Goal: Task Accomplishment & Management: Manage account settings

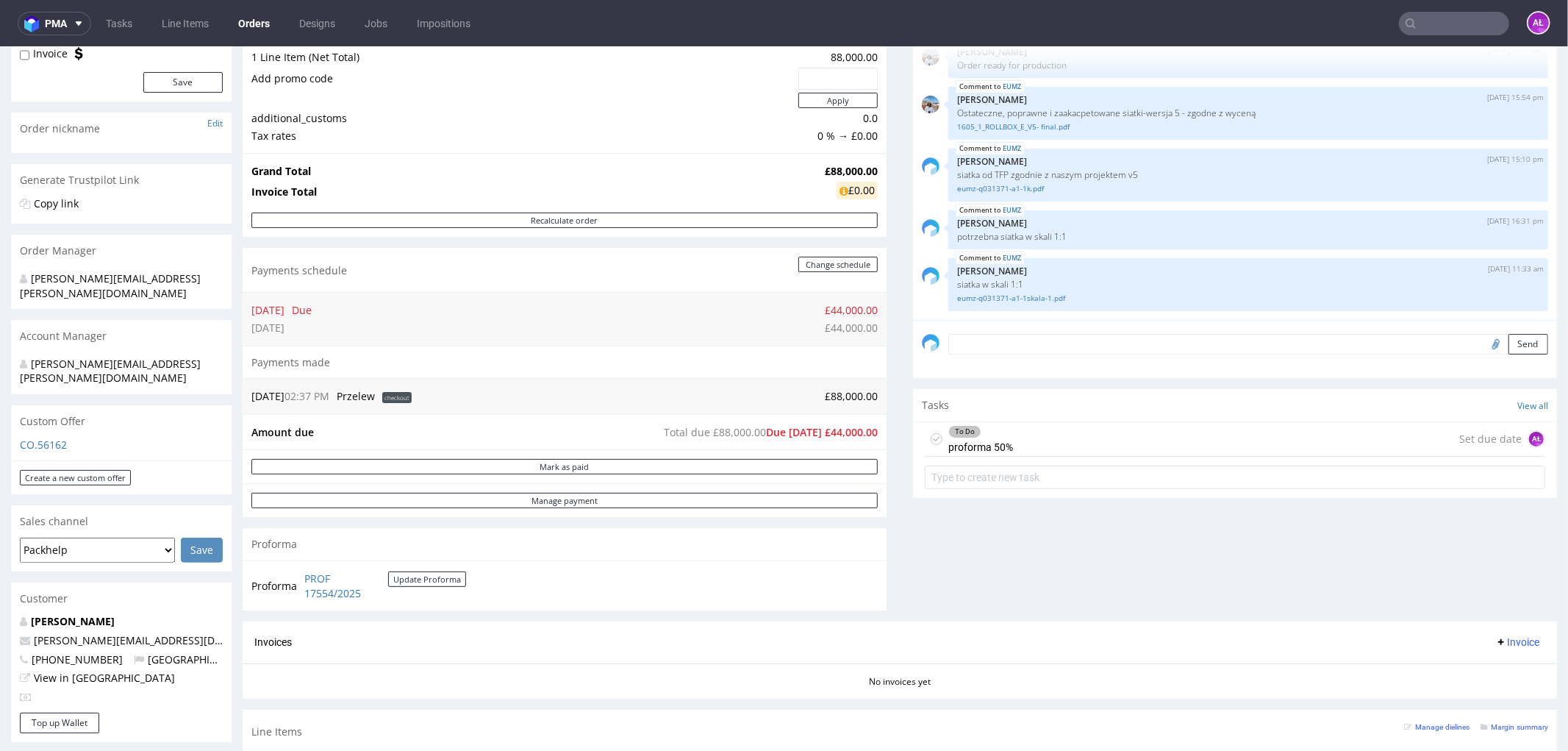
scroll to position [245, 0]
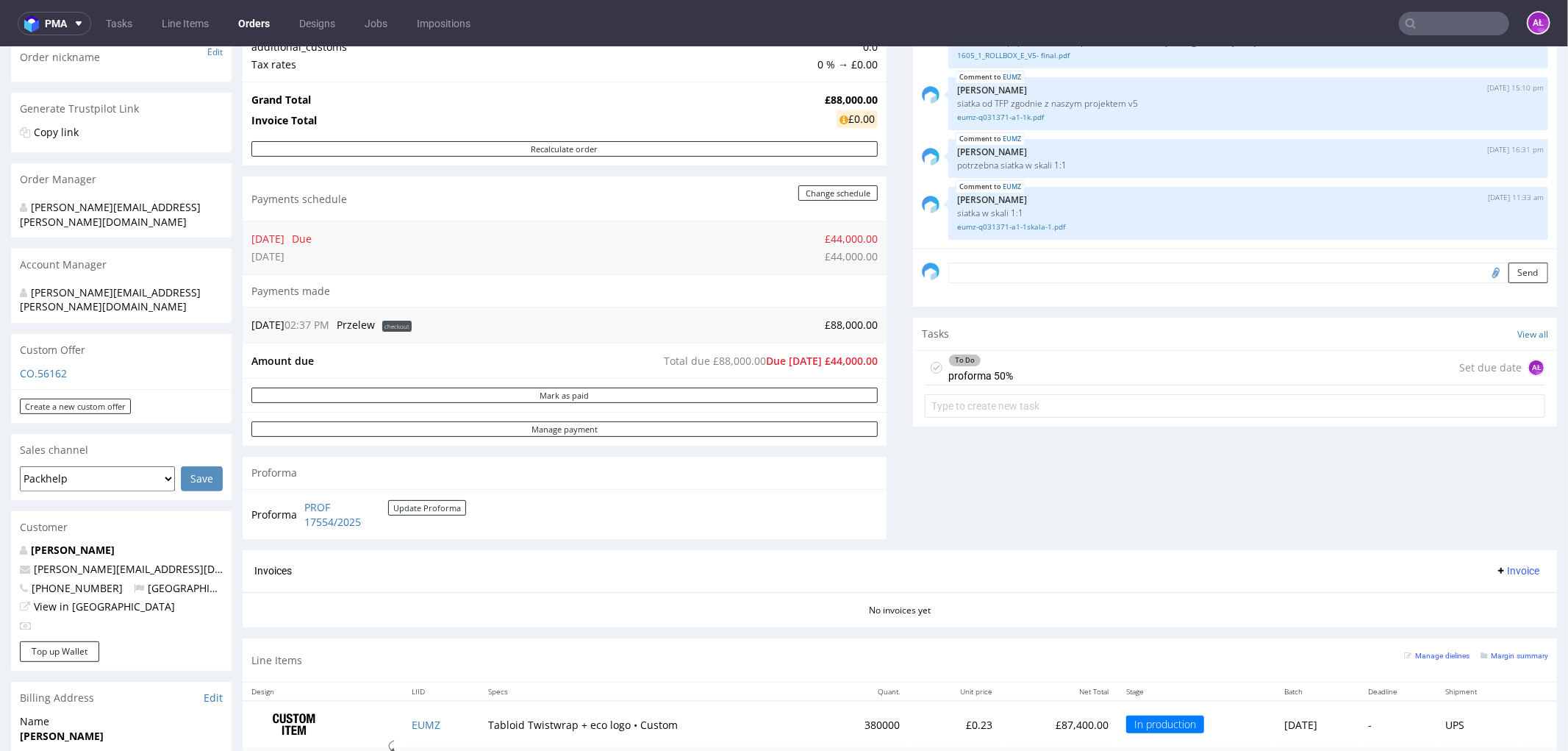
click at [995, 362] on div "To Do" at bounding box center [980, 360] width 63 height 12
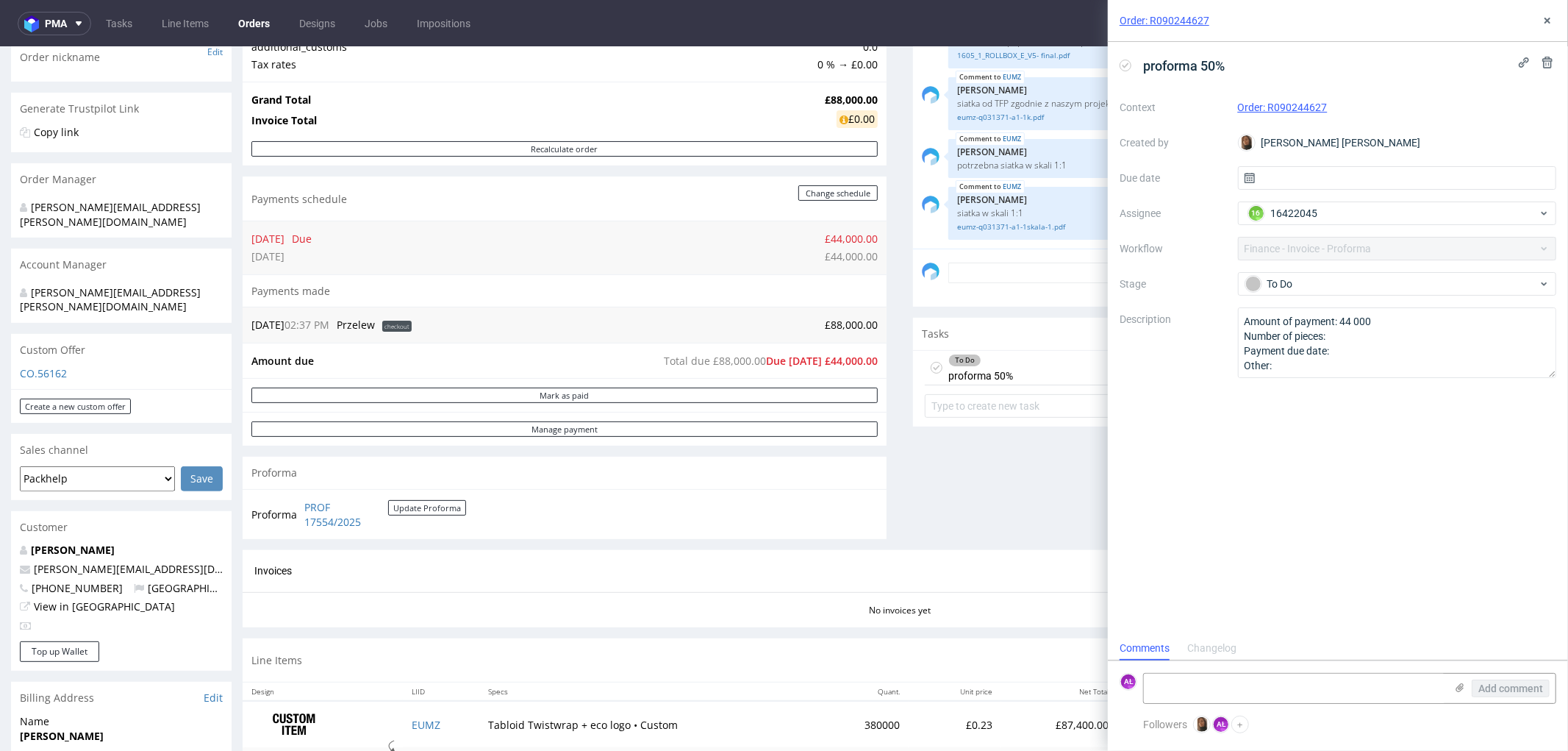
scroll to position [11, 0]
drag, startPoint x: 303, startPoint y: 500, endPoint x: 358, endPoint y: 525, distance: 60.4
click at [358, 525] on td "PROF 17554/2025 Update Proforma" at bounding box center [384, 513] width 165 height 31
copy link "PROF 17554/2025"
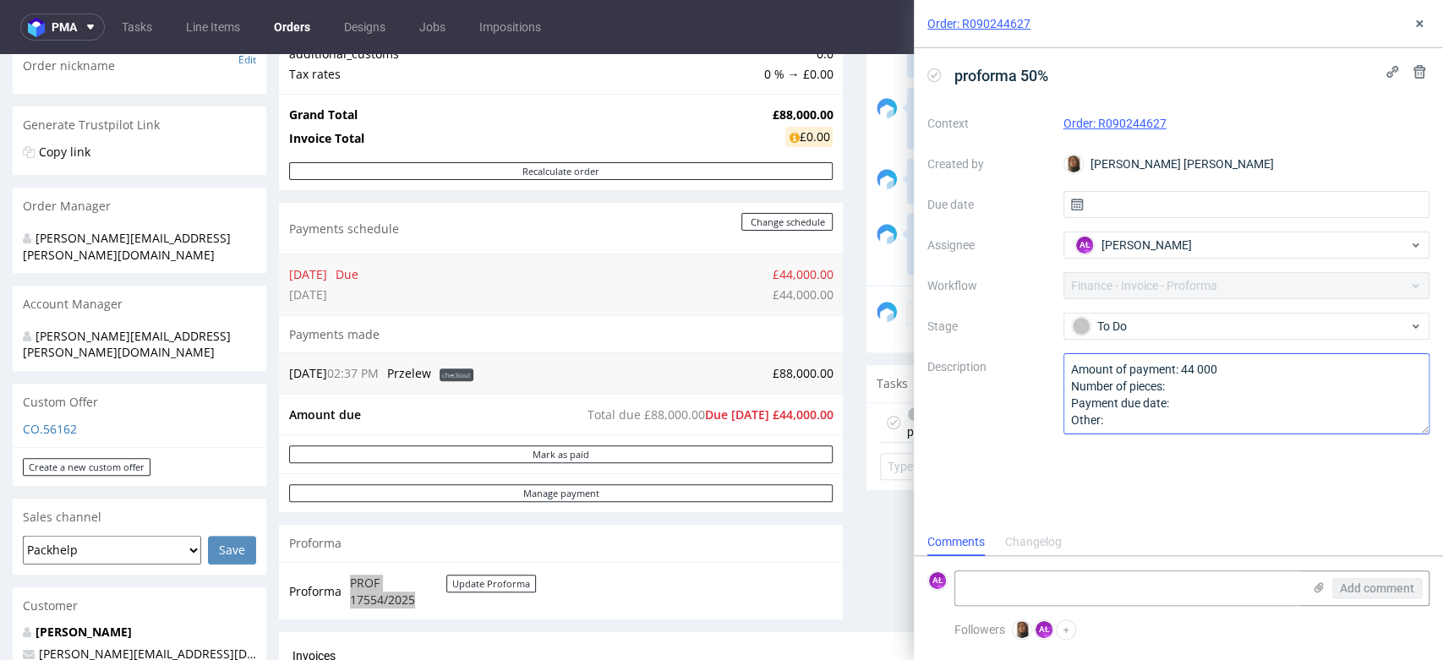
scroll to position [1, 0]
click at [1416, 27] on icon at bounding box center [1420, 24] width 14 height 14
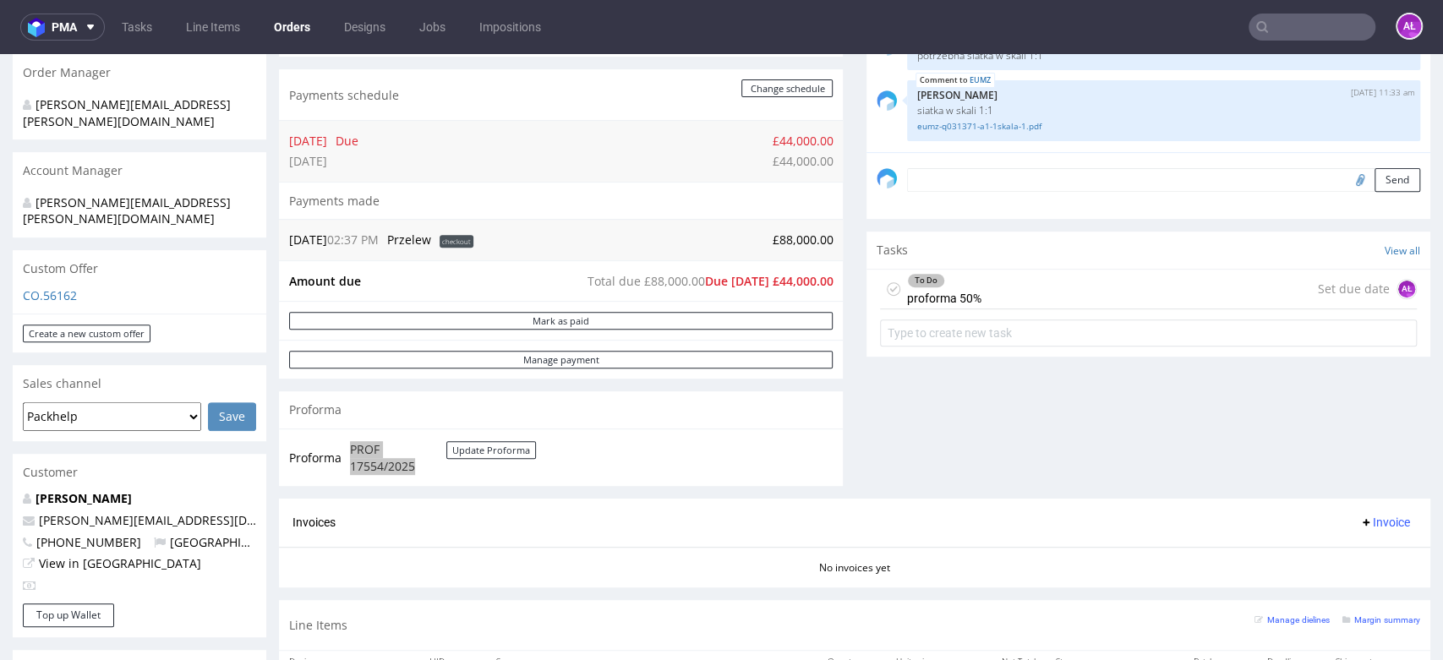
scroll to position [469, 0]
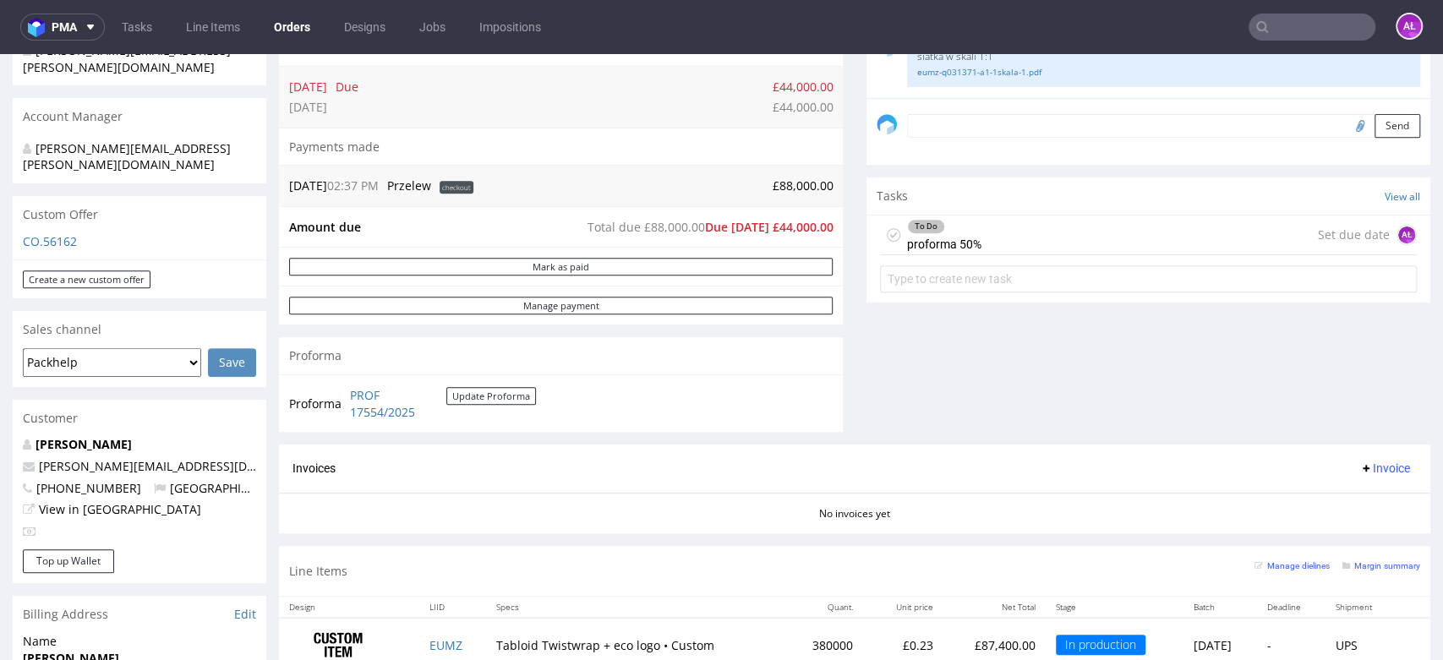
click at [1004, 226] on div "To Do proforma 50% Set due date AŁ" at bounding box center [1148, 236] width 537 height 40
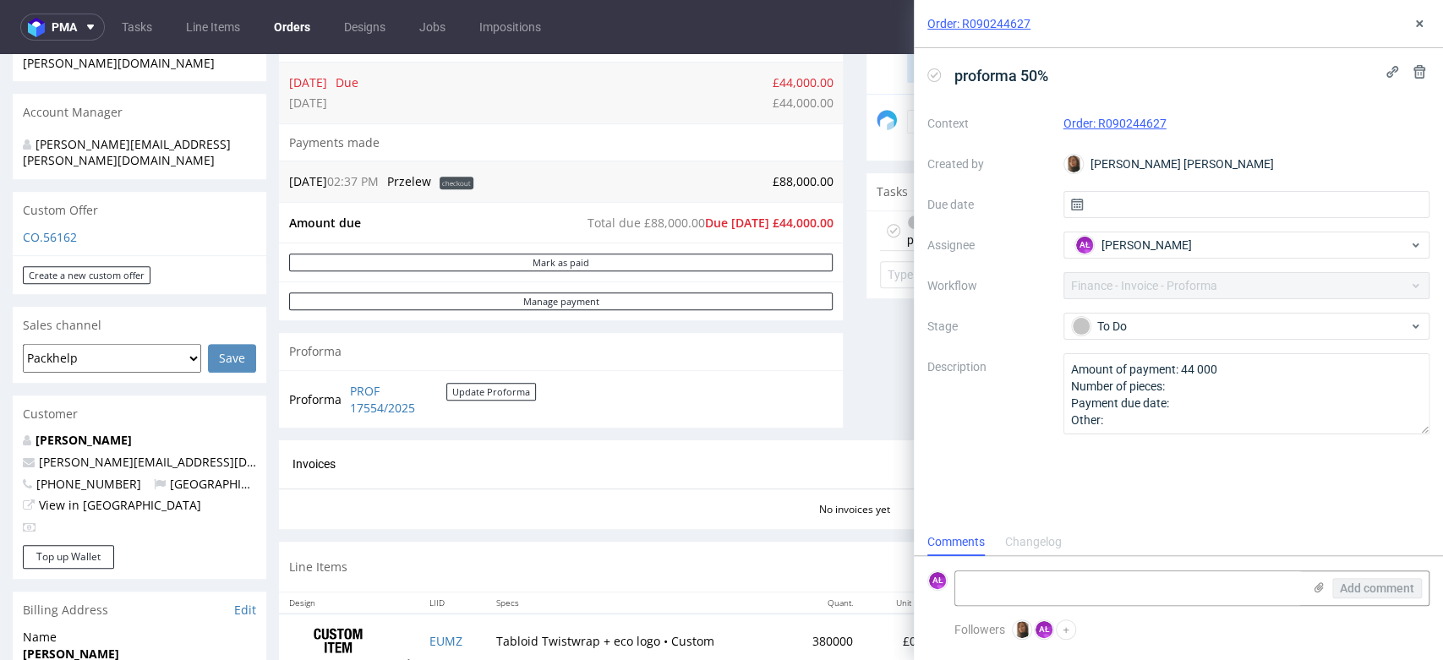
scroll to position [469, 0]
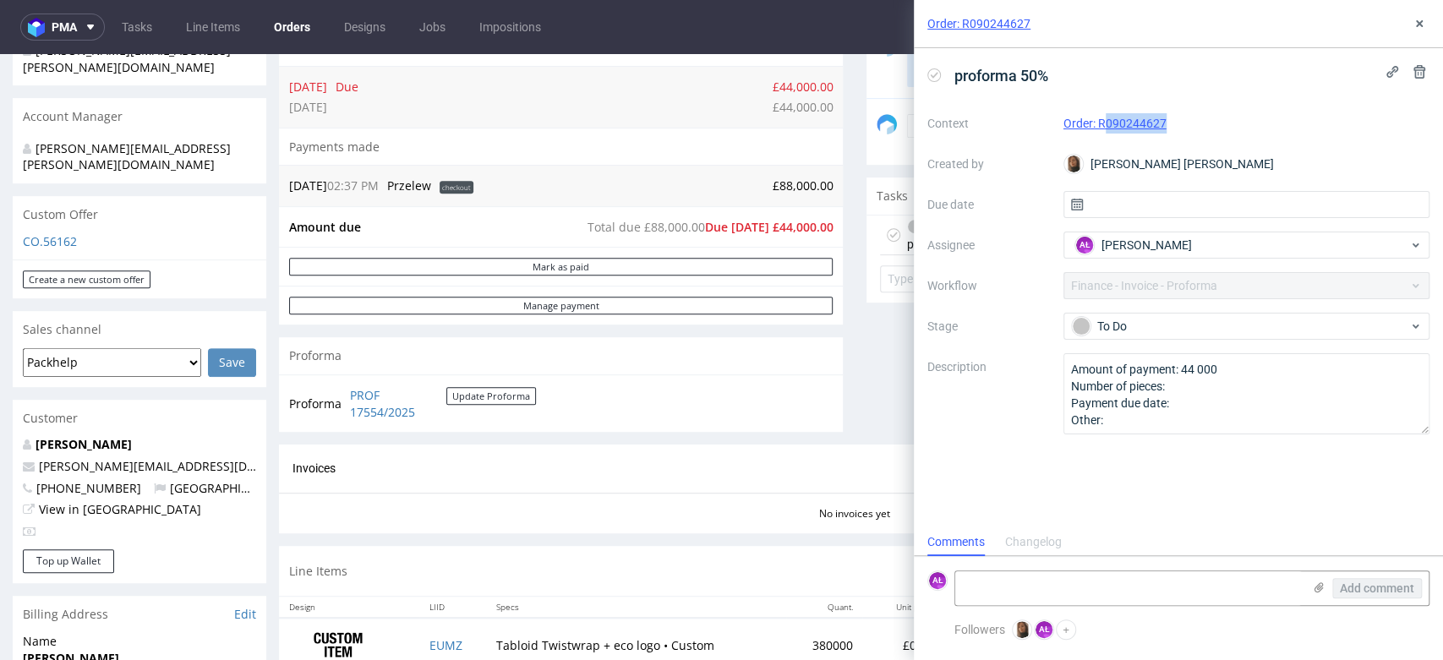
drag, startPoint x: 1174, startPoint y: 124, endPoint x: 1102, endPoint y: 131, distance: 73.0
click at [1102, 131] on div "Order: R090244627" at bounding box center [1247, 123] width 367 height 20
click at [1183, 148] on div "Context Order: R090244627 Created by Angelina Marć Due date Assignee AŁ Aleksan…" at bounding box center [1178, 272] width 502 height 325
drag, startPoint x: 1183, startPoint y: 129, endPoint x: 1099, endPoint y: 140, distance: 84.5
click at [1099, 140] on div "Context Order: R090244627 Created by Angelina Marć Due date Assignee AŁ Aleksan…" at bounding box center [1178, 272] width 502 height 325
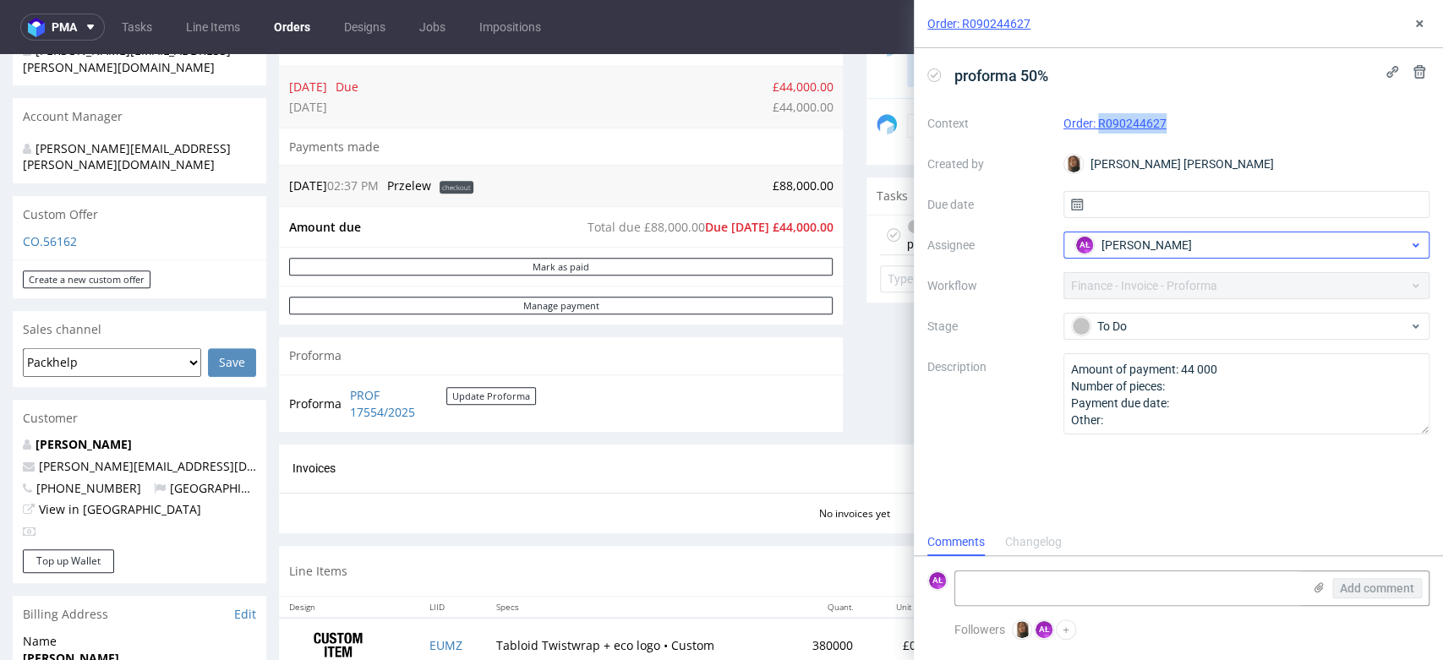
copy link "R090244627"
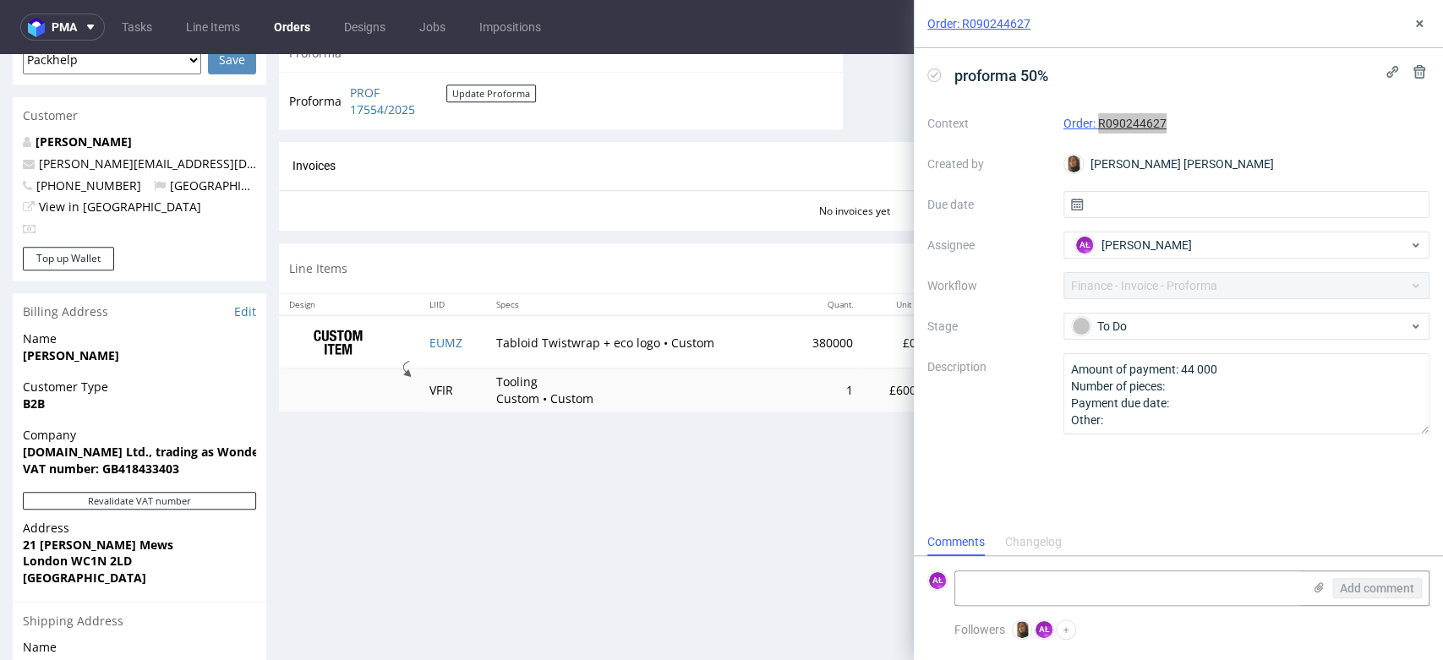
scroll to position [522, 0]
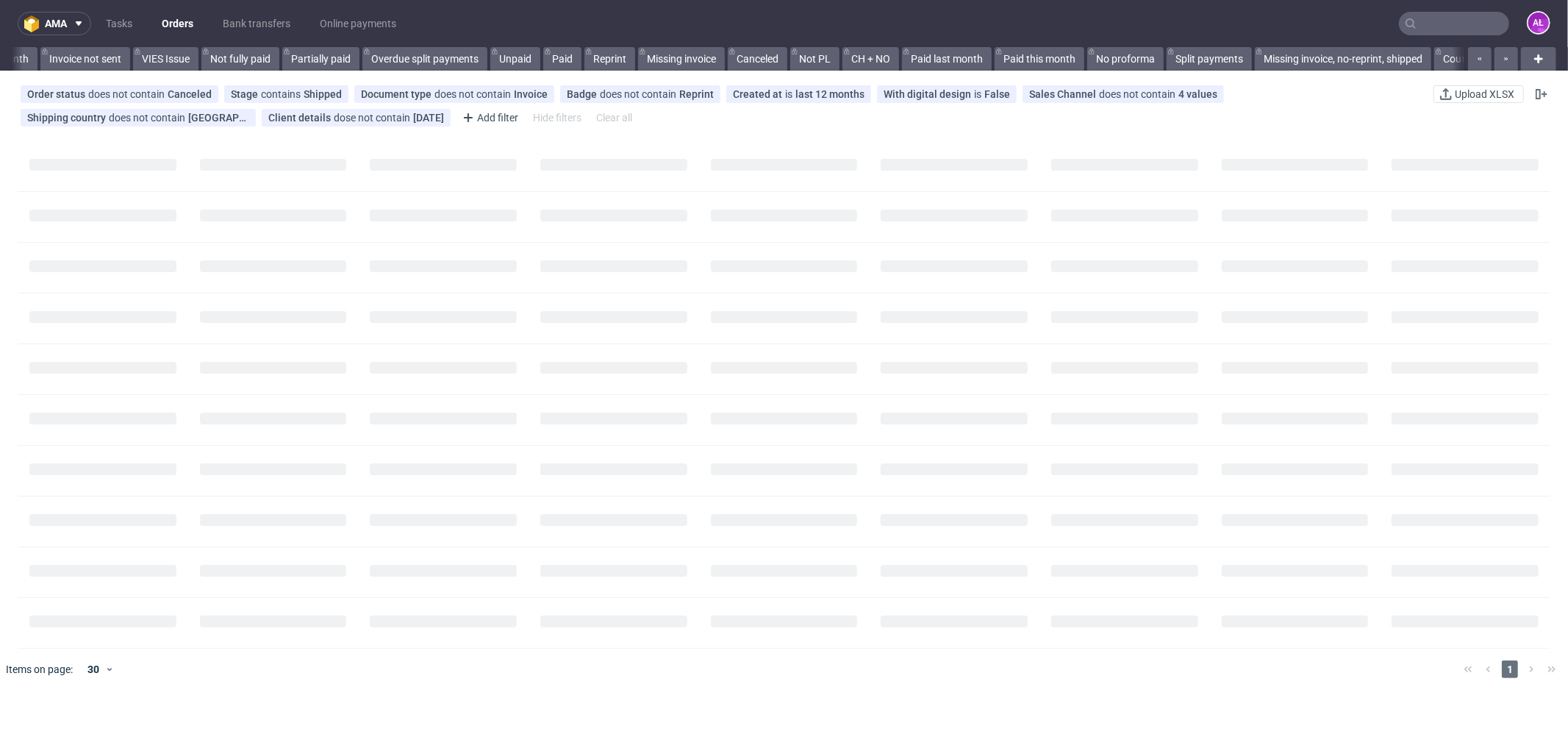
scroll to position [0, 2203]
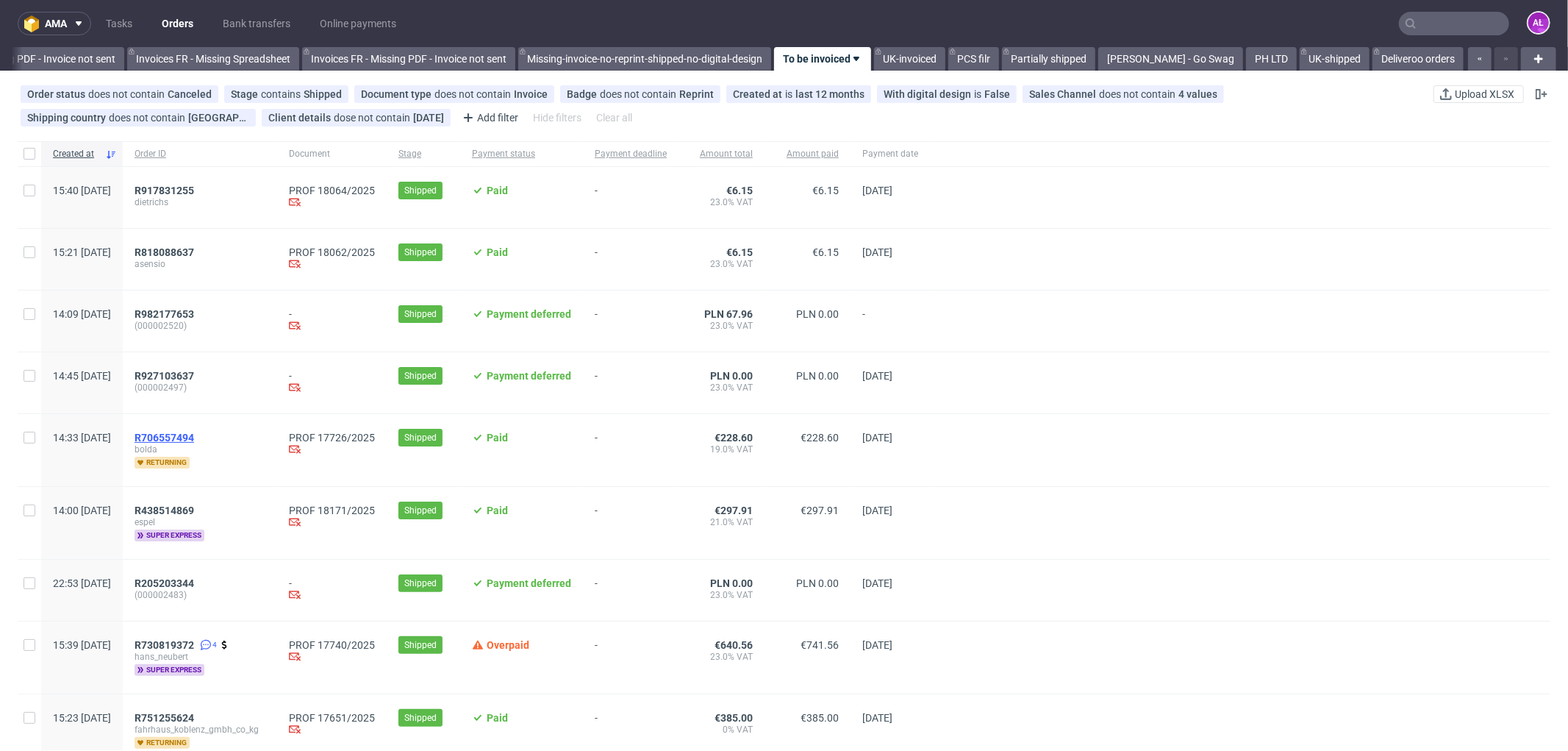
click at [194, 435] on span "R706557494" at bounding box center [164, 438] width 59 height 12
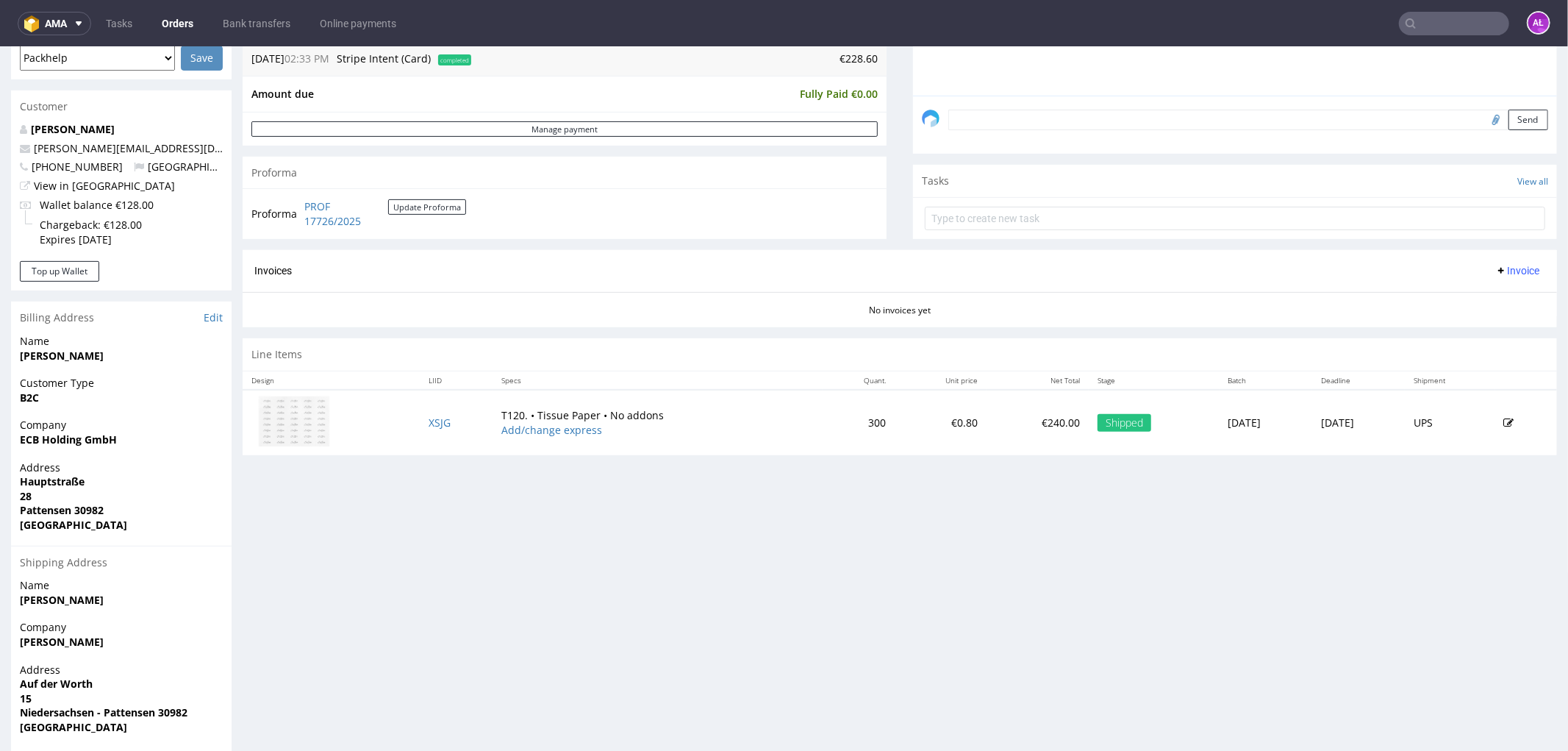
scroll to position [245, 0]
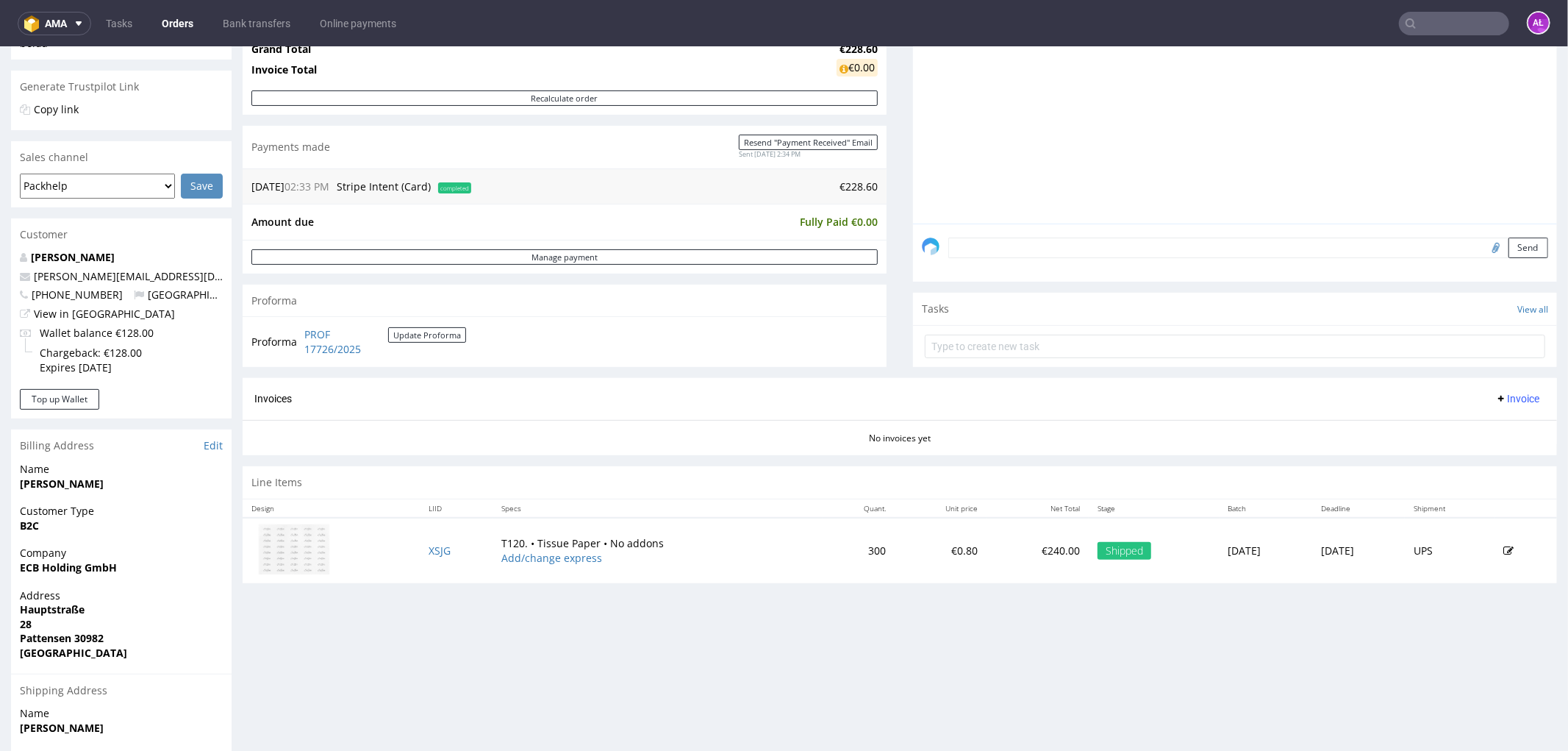
scroll to position [326, 0]
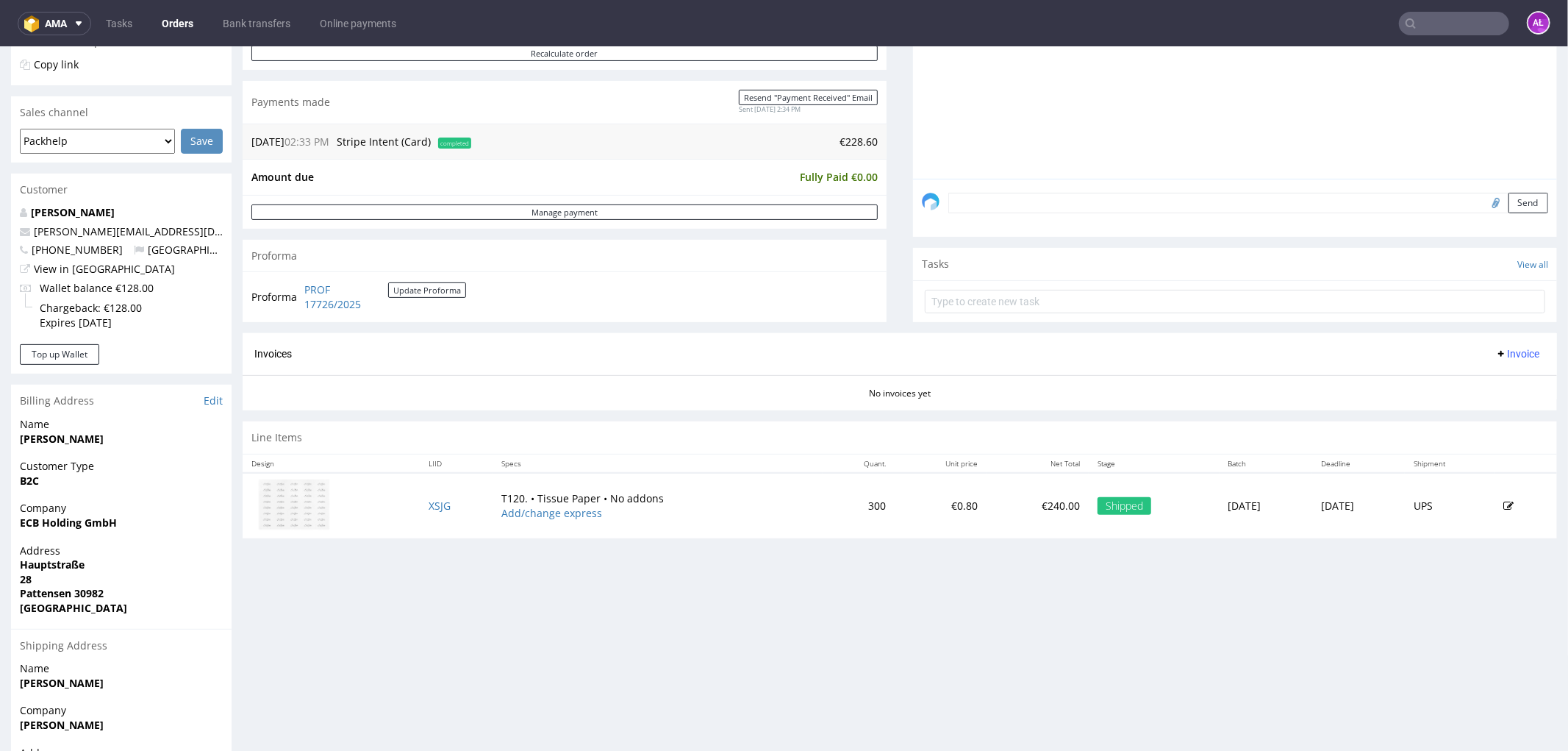
click at [1500, 347] on span "Invoice" at bounding box center [1518, 353] width 44 height 12
click at [1479, 383] on span "Generate" at bounding box center [1493, 385] width 71 height 15
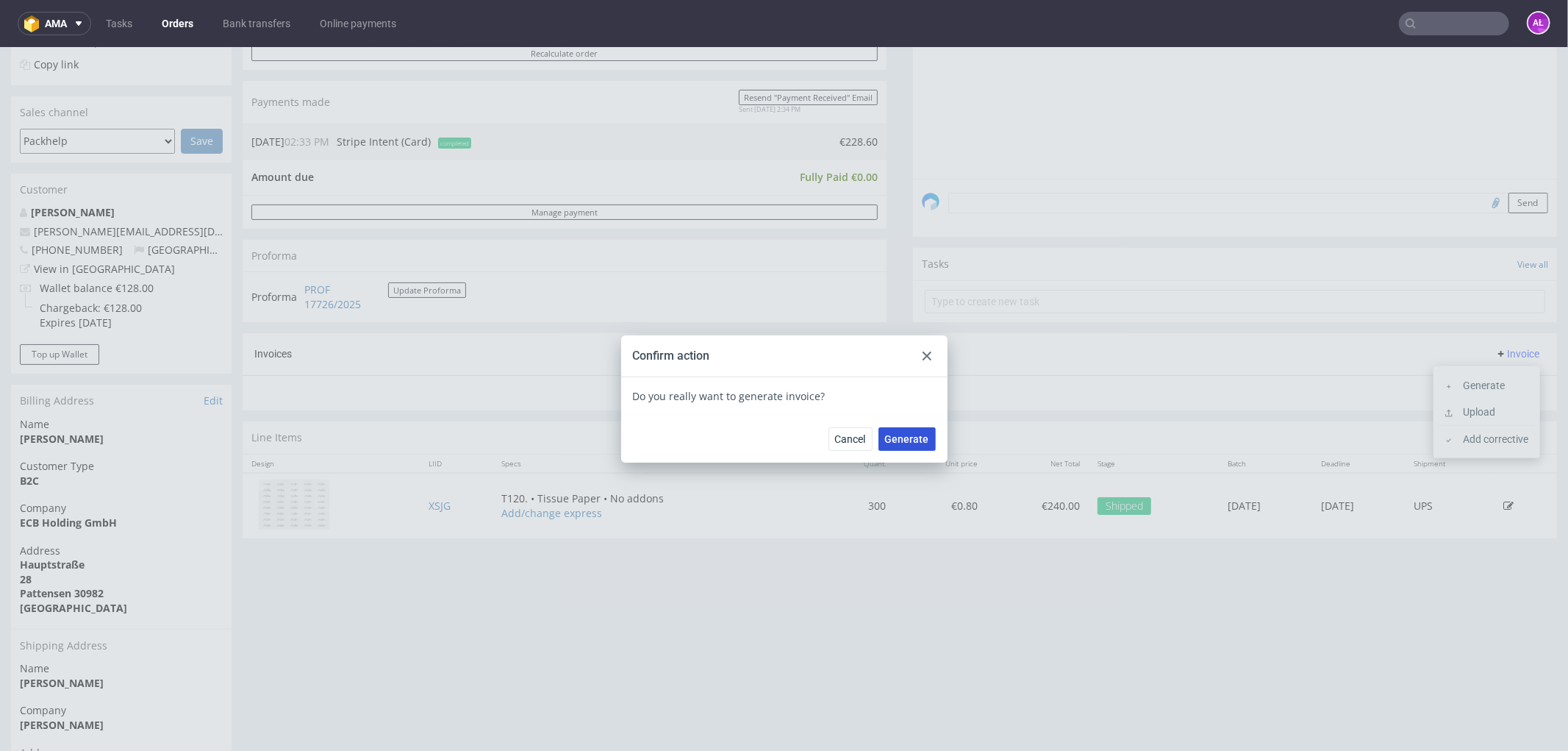
click at [891, 441] on span "Generate" at bounding box center [907, 439] width 44 height 10
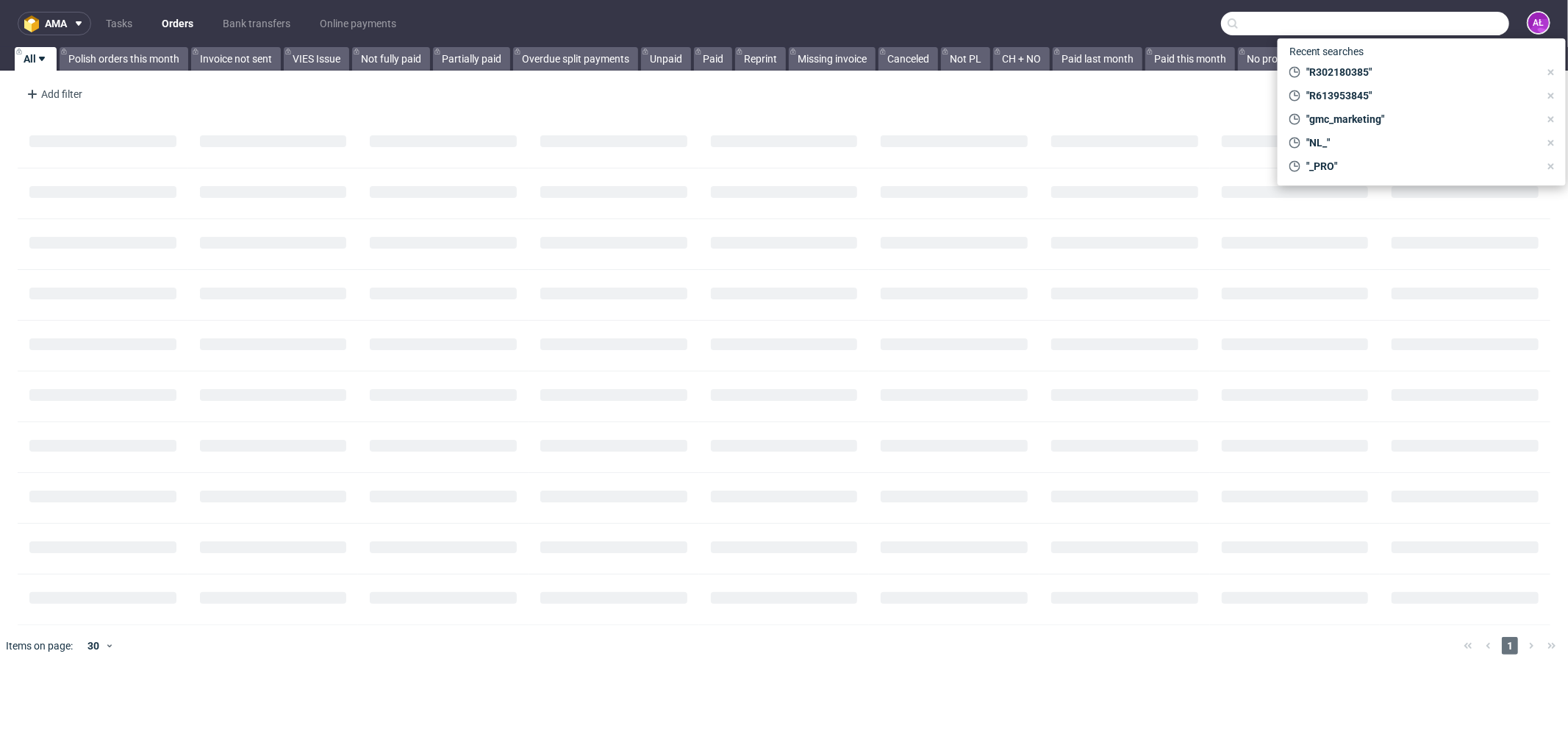
click at [1446, 17] on input "text" at bounding box center [1364, 23] width 288 height 23
paste input "FV 1260/8/2025"
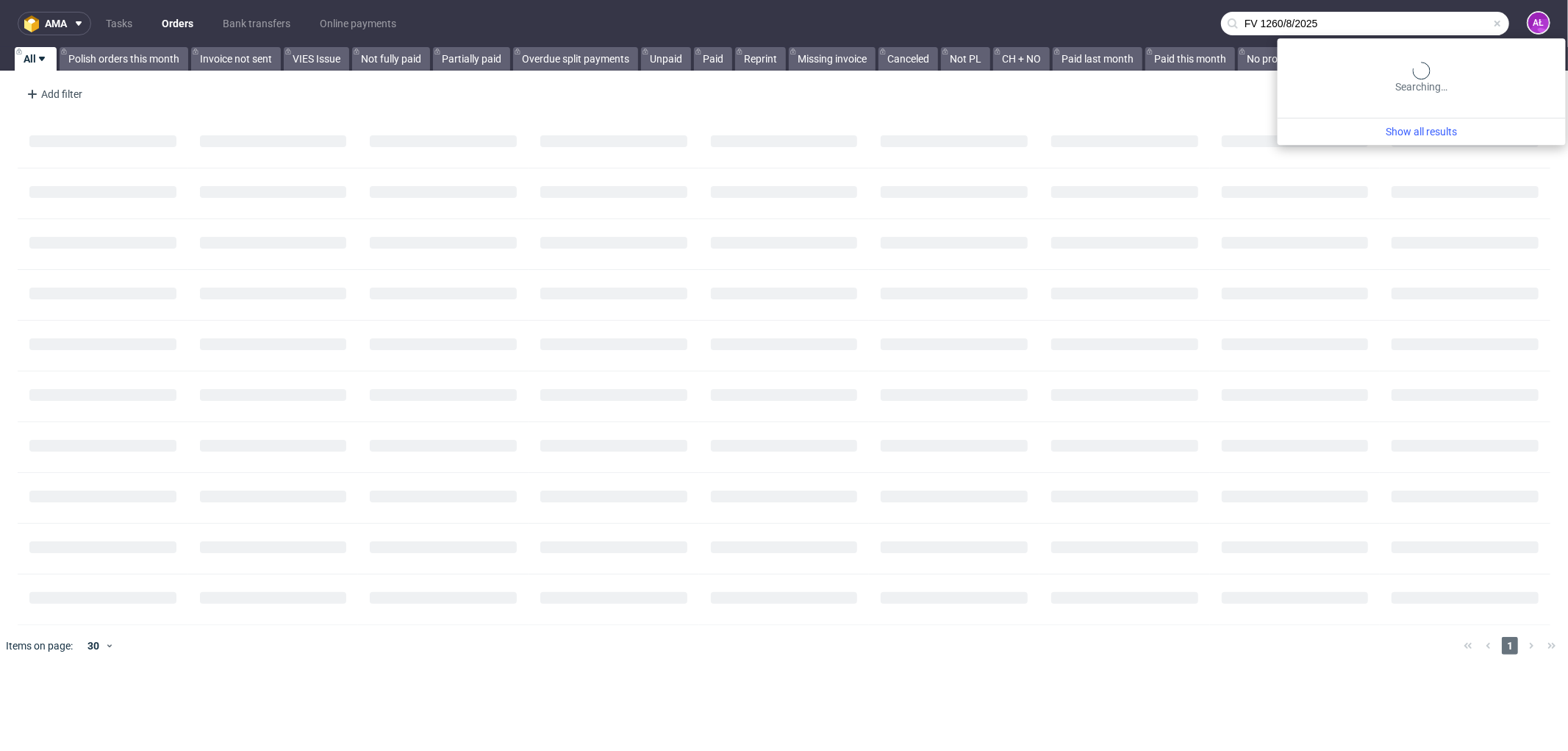
type input "FV 1260/8/2025"
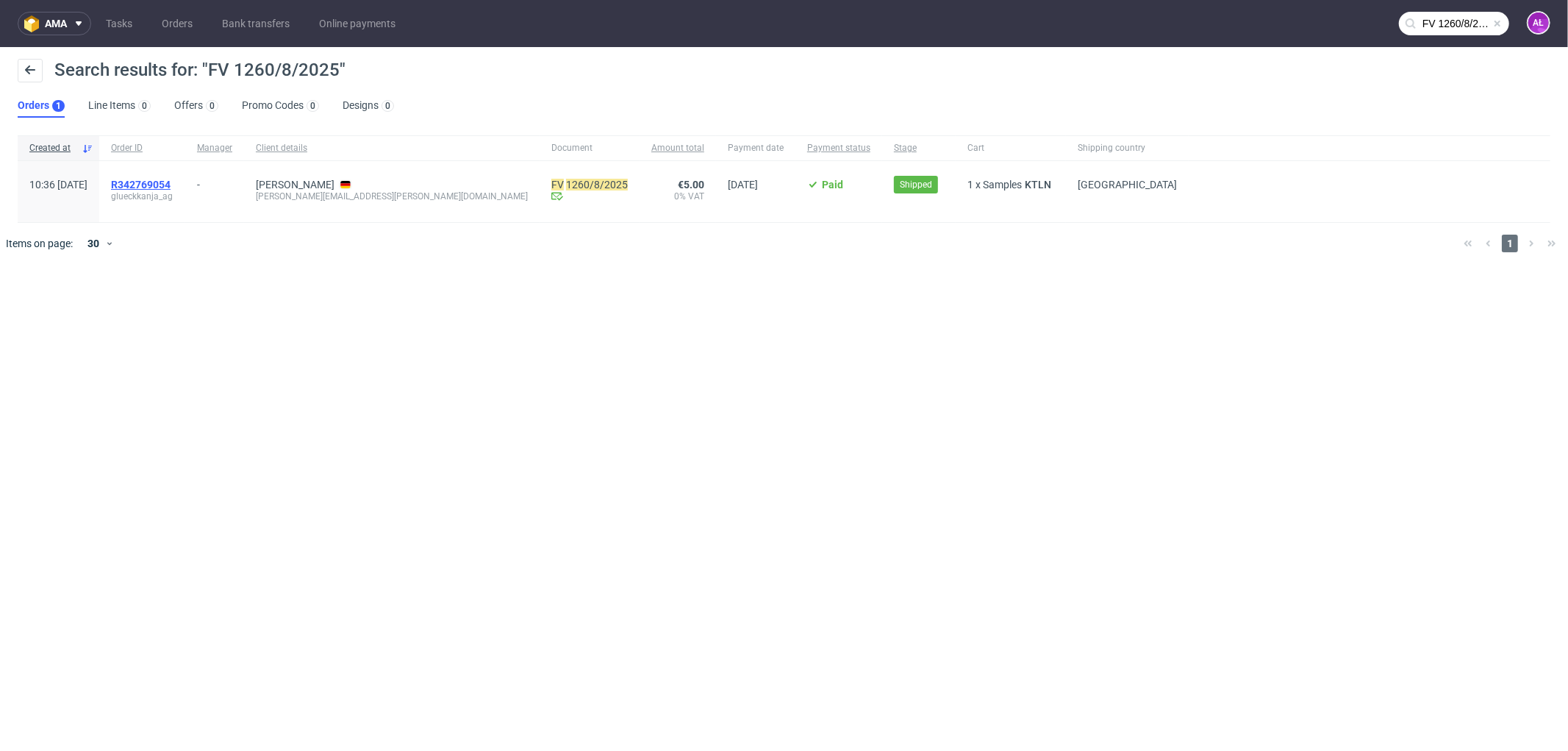
click at [170, 186] on span "R342769054" at bounding box center [141, 184] width 59 height 12
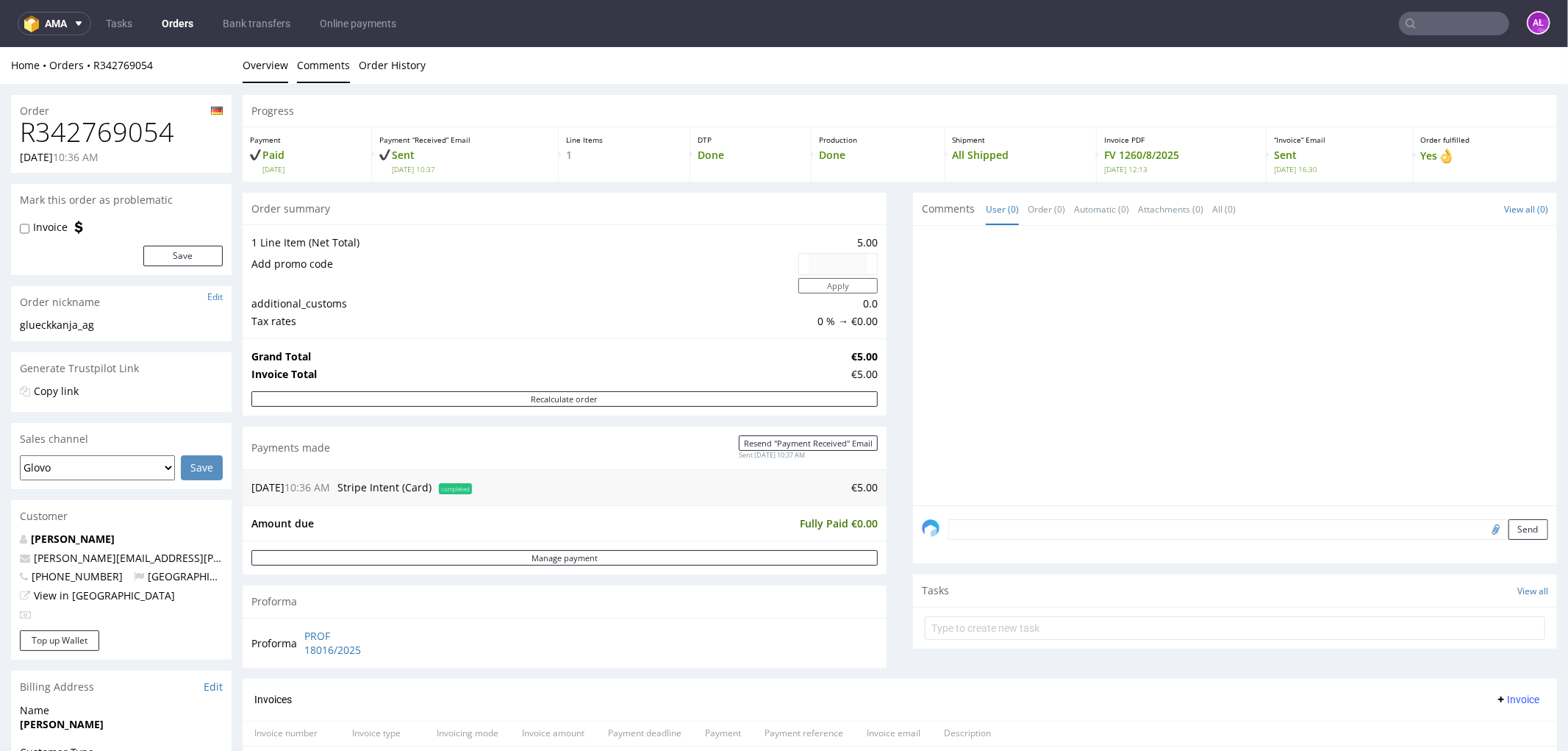
click at [335, 59] on link "Comments" at bounding box center [324, 64] width 53 height 36
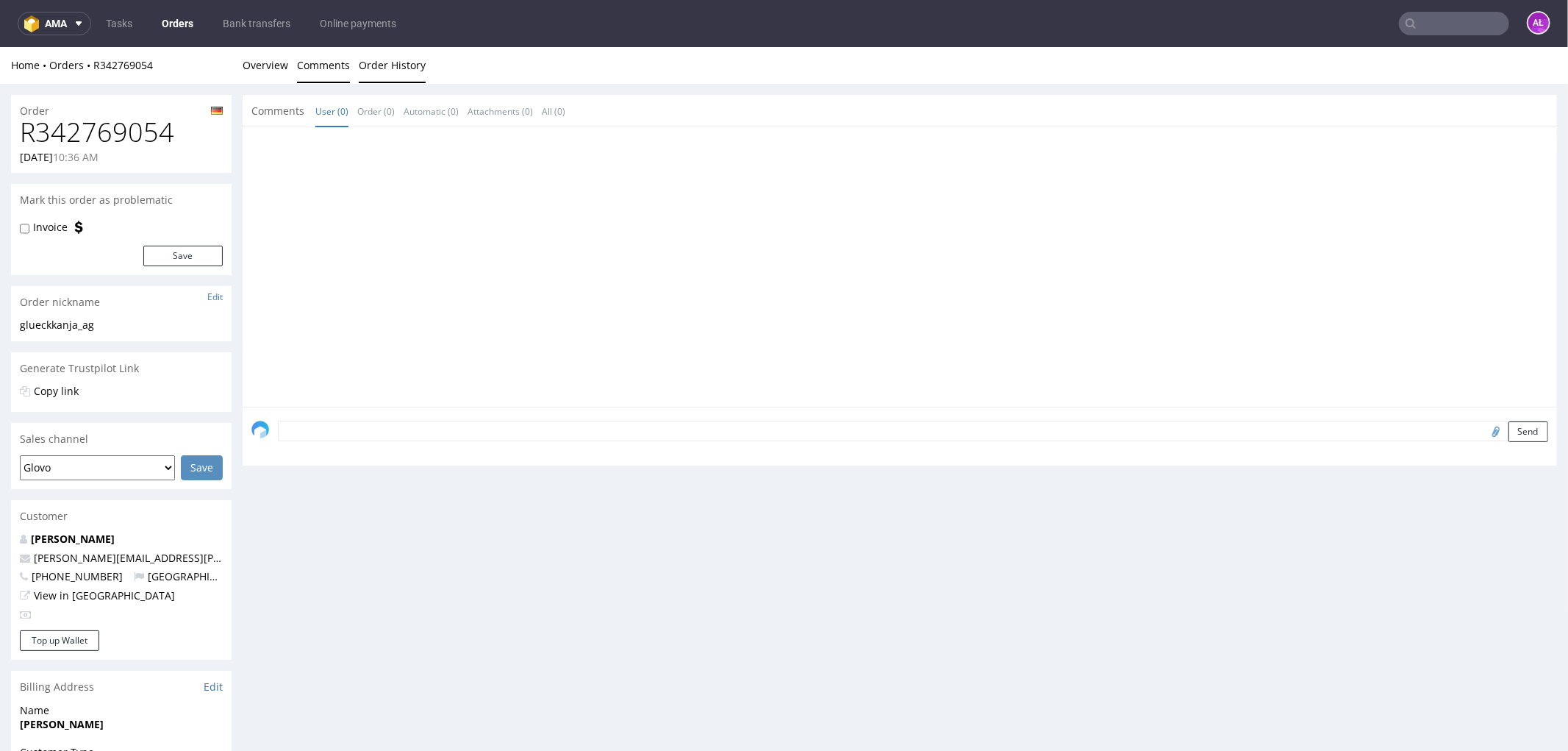
click at [381, 62] on link "Order History" at bounding box center [392, 64] width 67 height 36
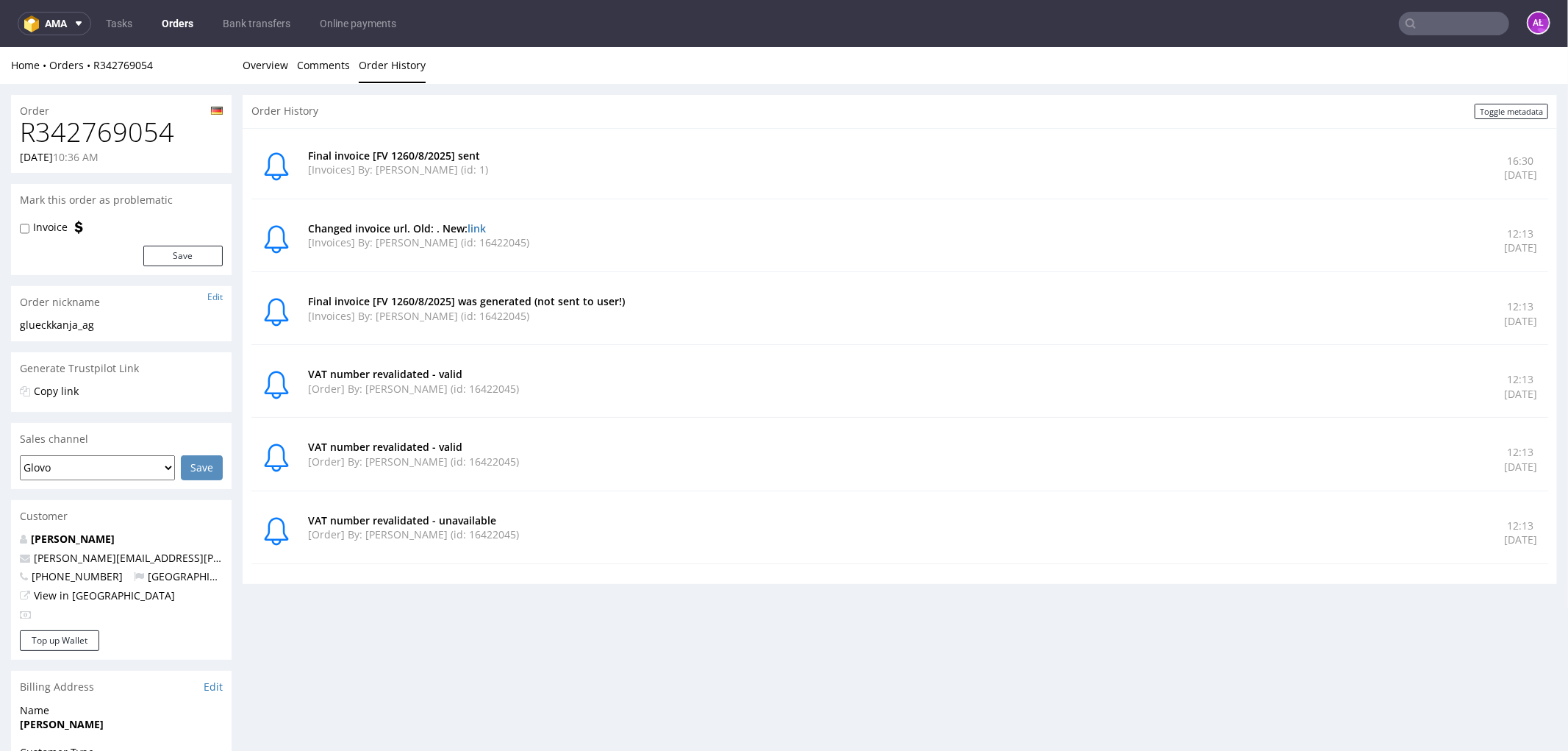
click at [1437, 37] on nav "ama Tasks Orders Bank transfers Online payments AŁ" at bounding box center [784, 23] width 1568 height 47
click at [1436, 31] on input "text" at bounding box center [1454, 23] width 110 height 23
paste input "FV 1267/8/2025"
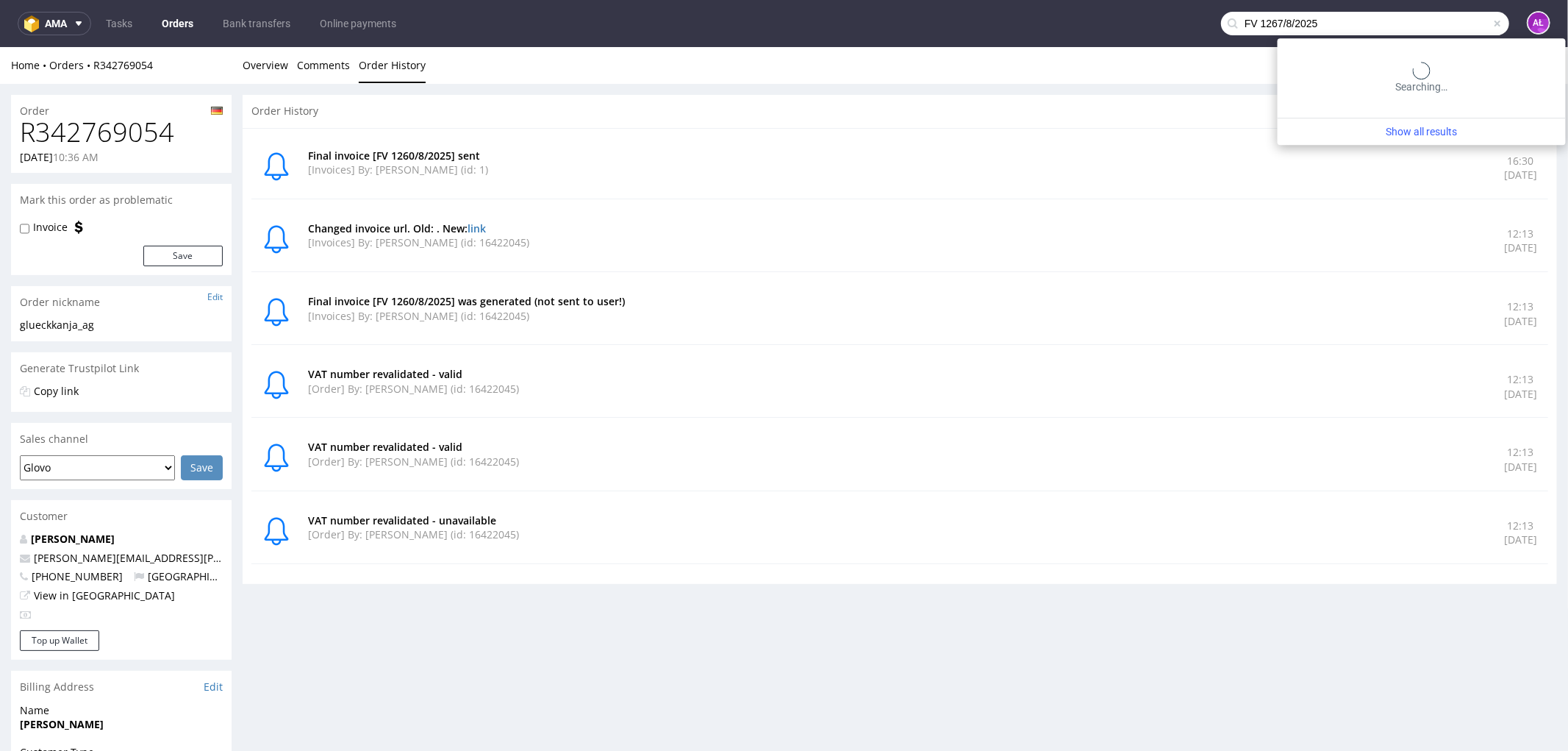
type input "FV 1267/8/2025"
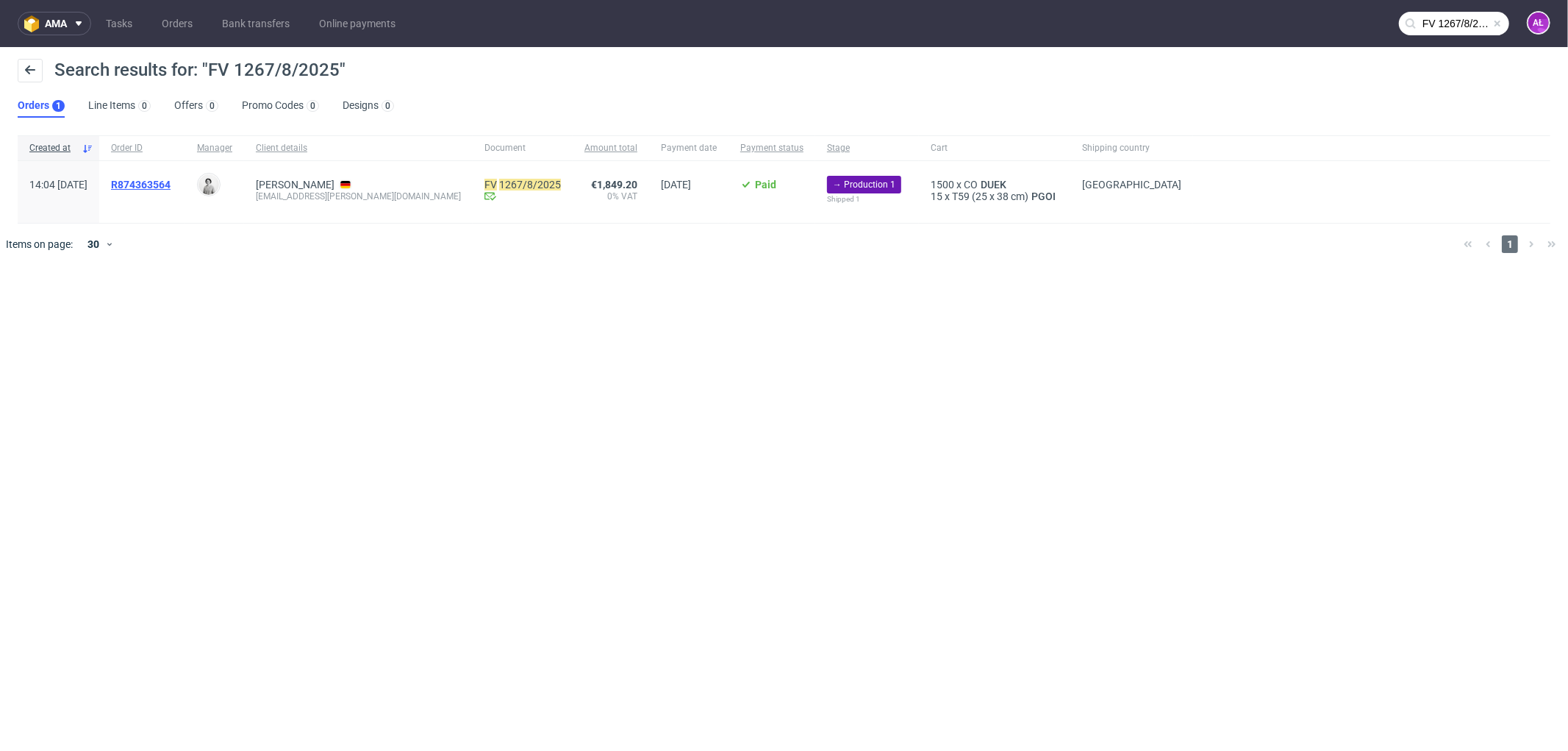
click at [170, 180] on span "R874363564" at bounding box center [141, 184] width 59 height 12
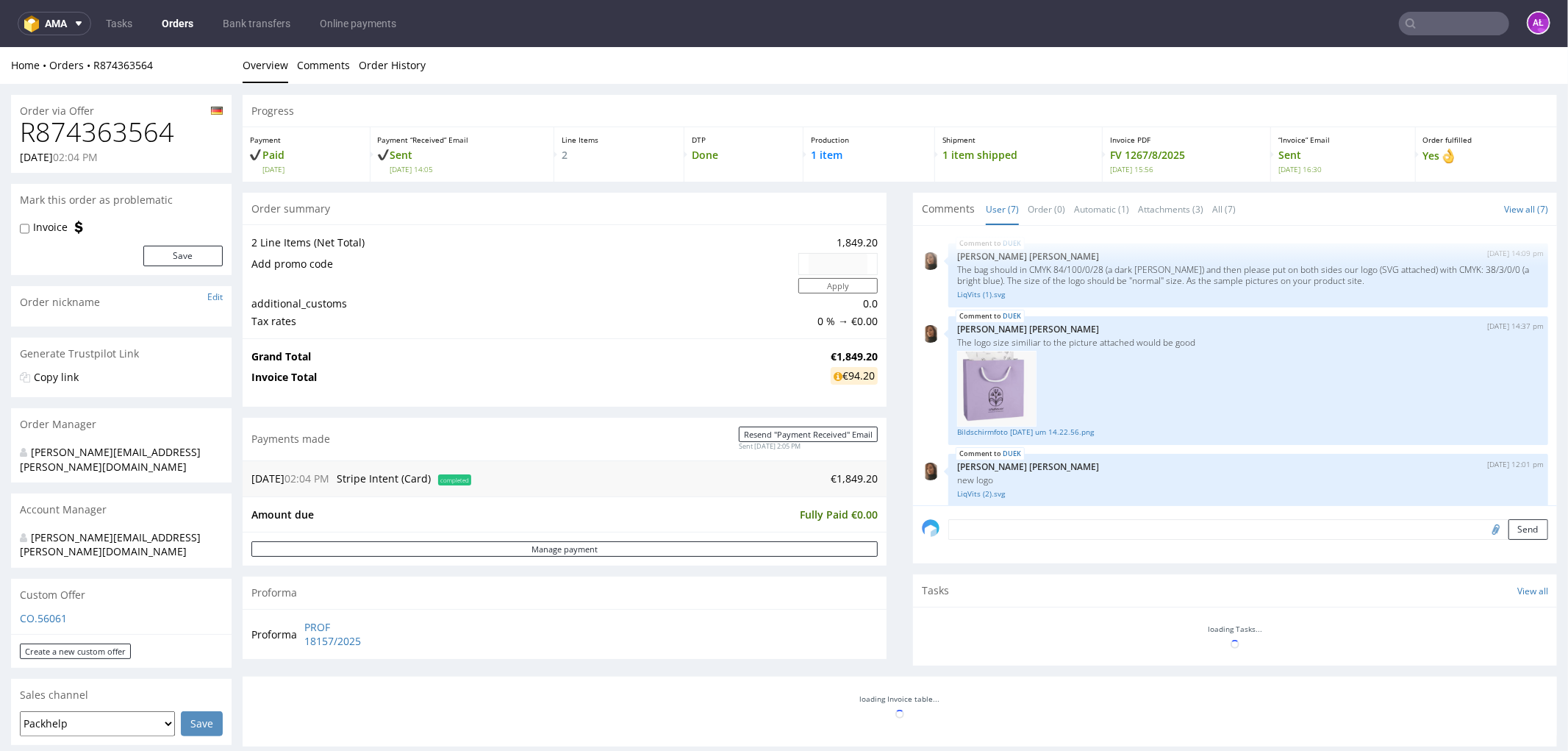
scroll to position [202, 0]
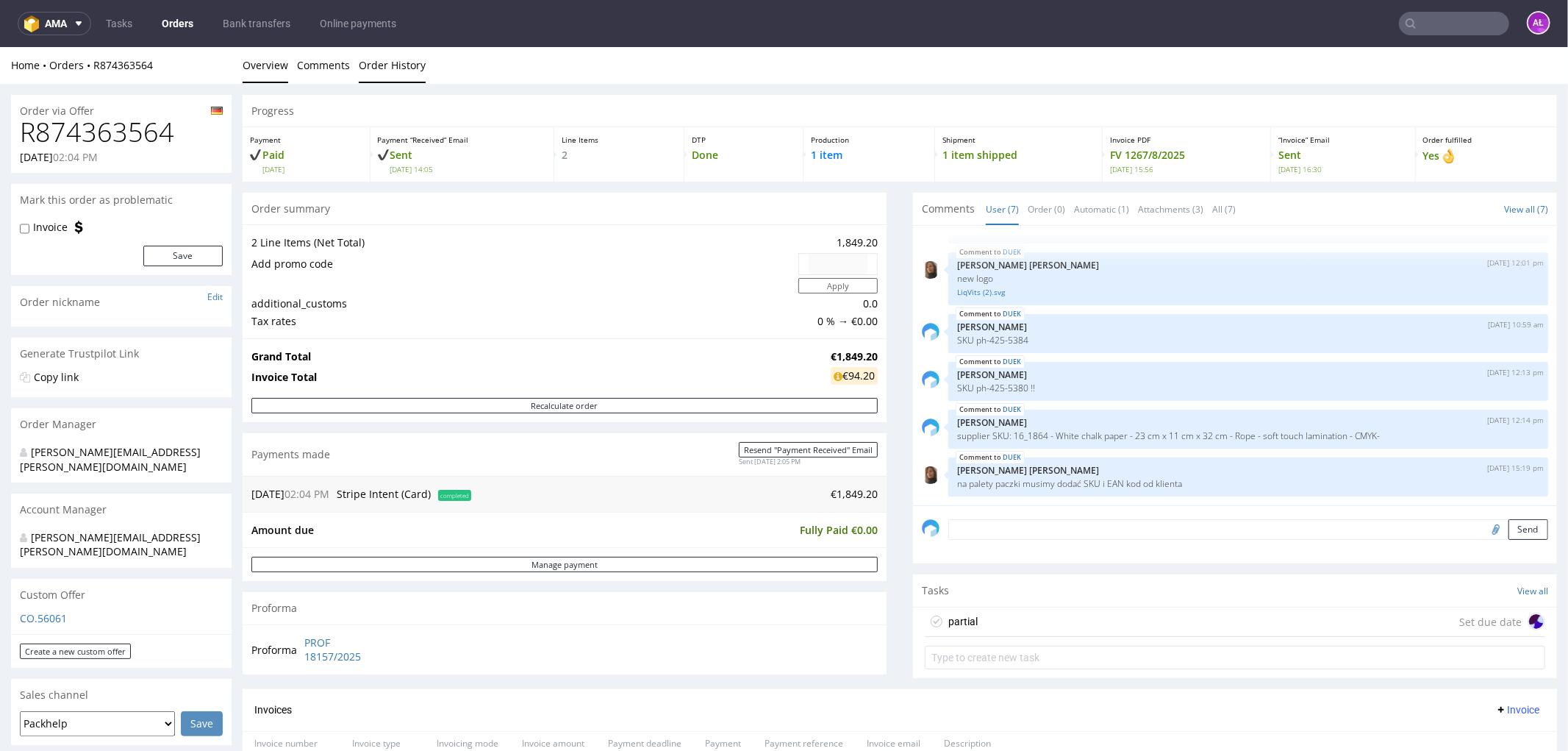
click at [409, 53] on link "Order History" at bounding box center [392, 64] width 67 height 36
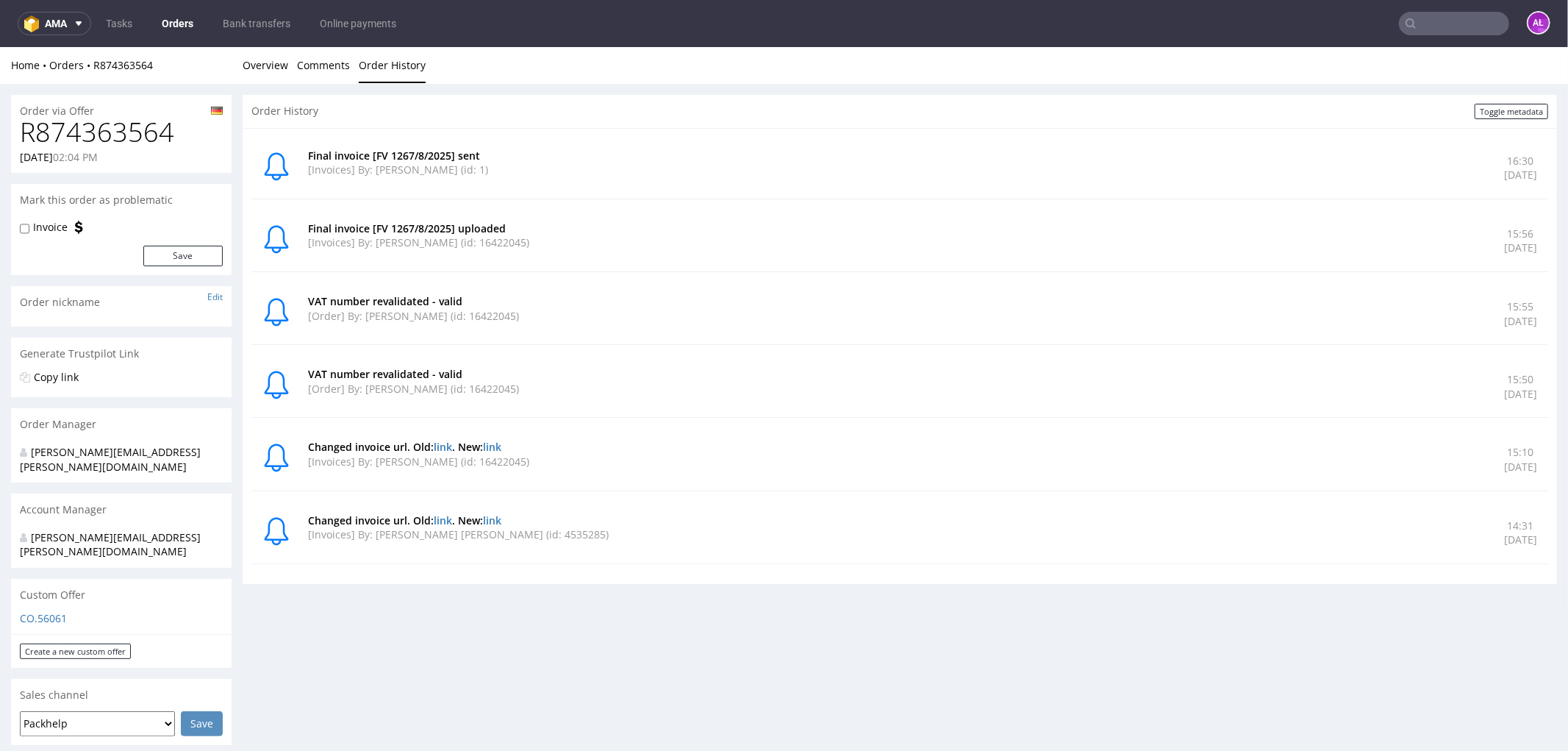
click at [1434, 24] on input "text" at bounding box center [1454, 23] width 110 height 23
paste input "R089263877"
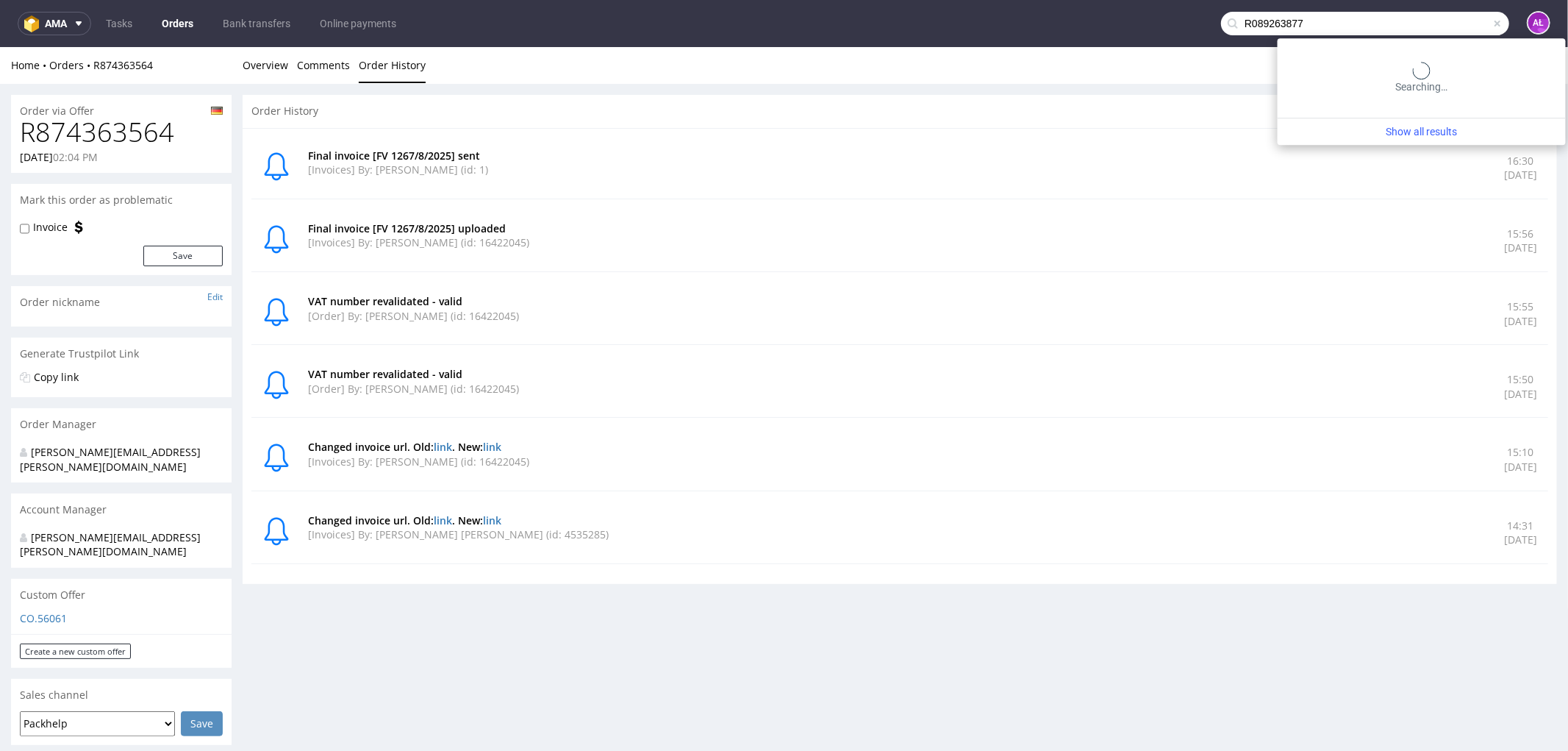
type input "R089263877"
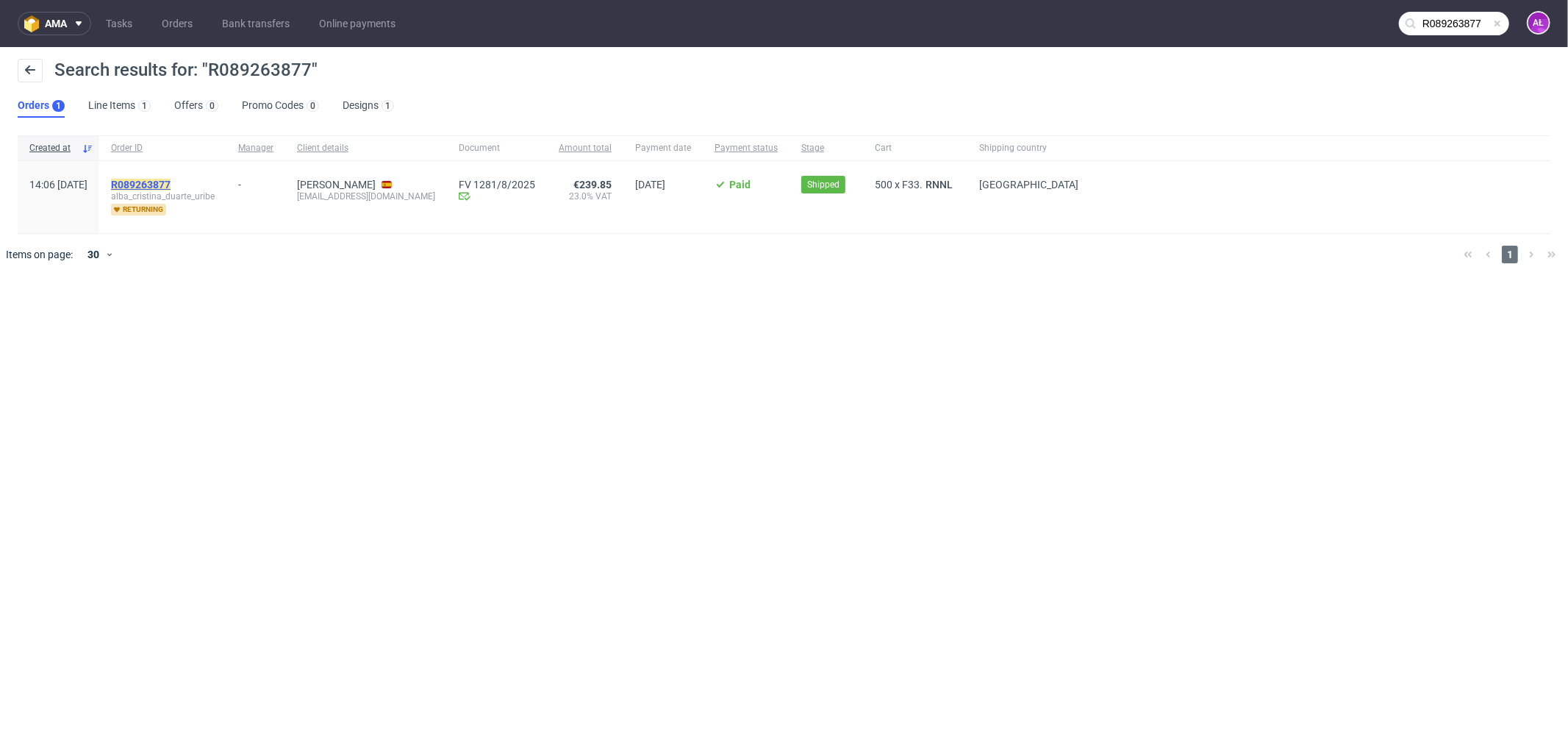
click at [170, 187] on mark "R089263877" at bounding box center [141, 184] width 59 height 12
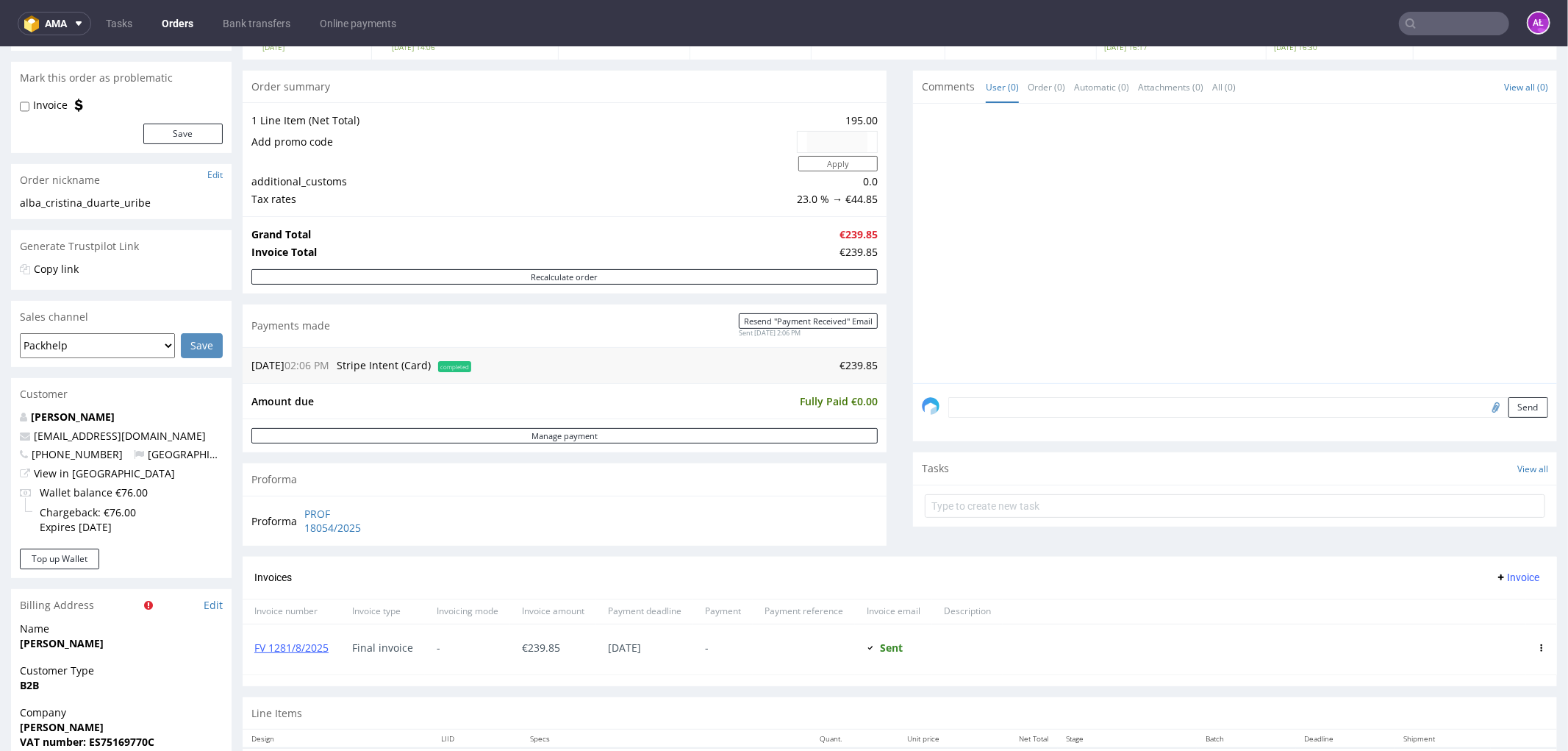
scroll to position [245, 0]
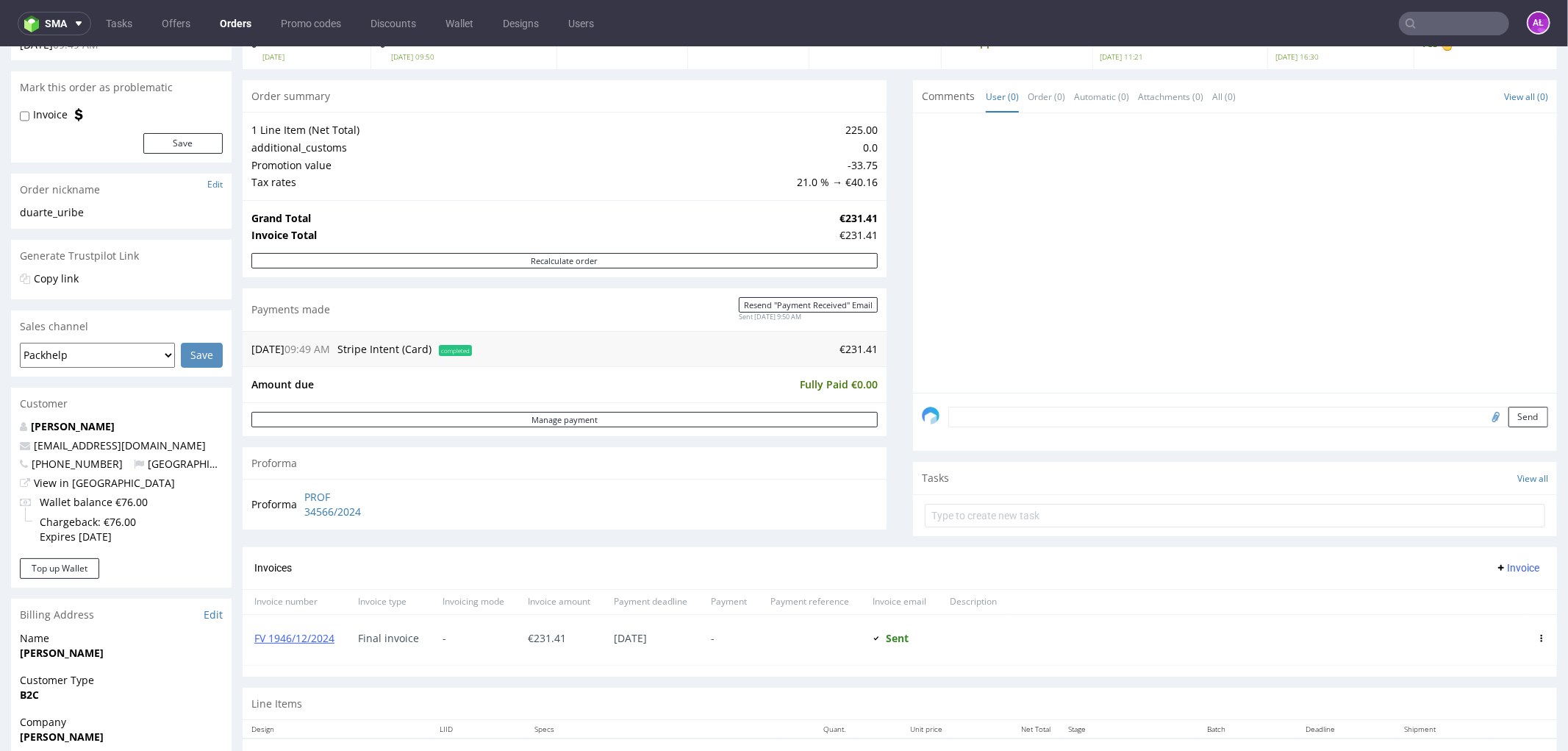
scroll to position [245, 0]
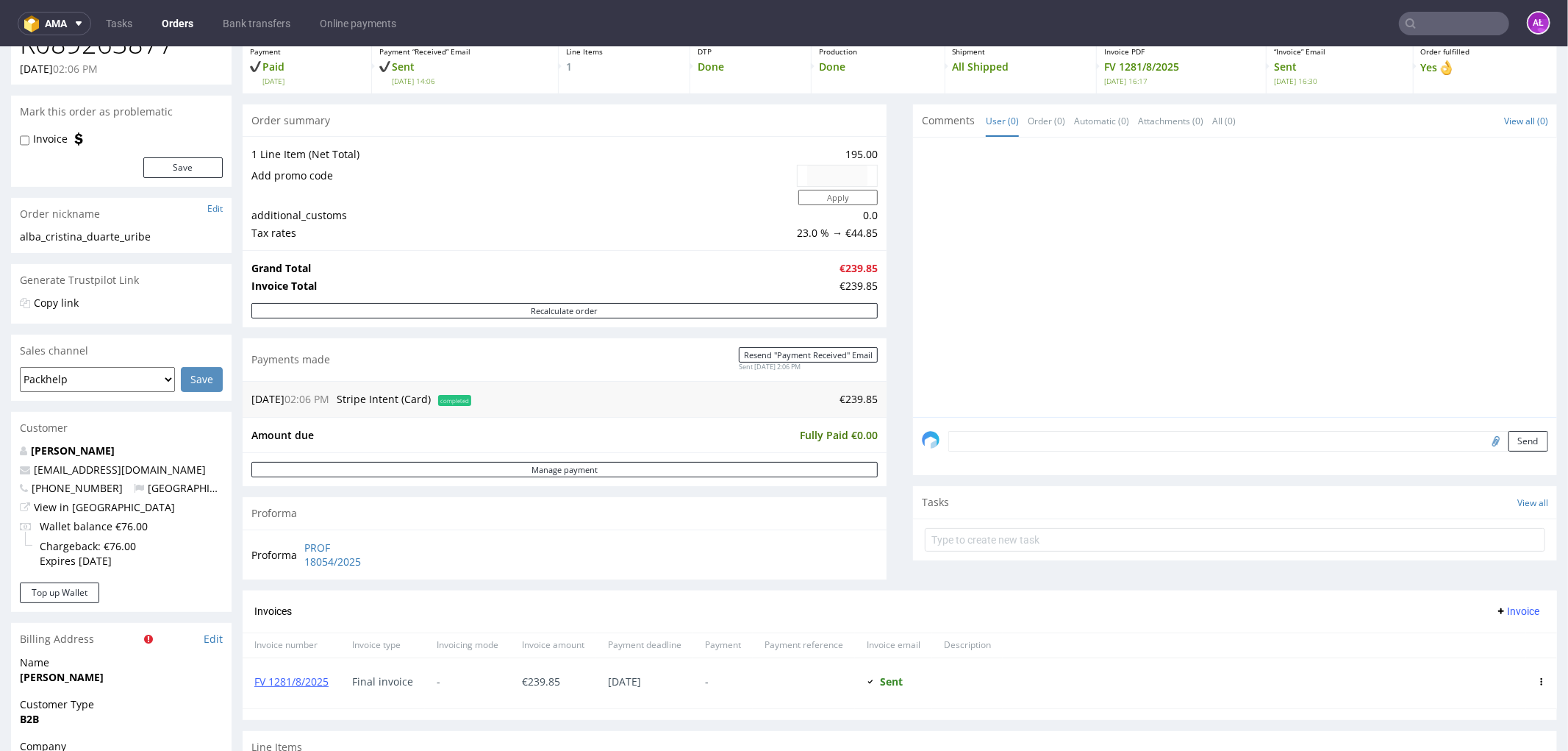
scroll to position [326, 0]
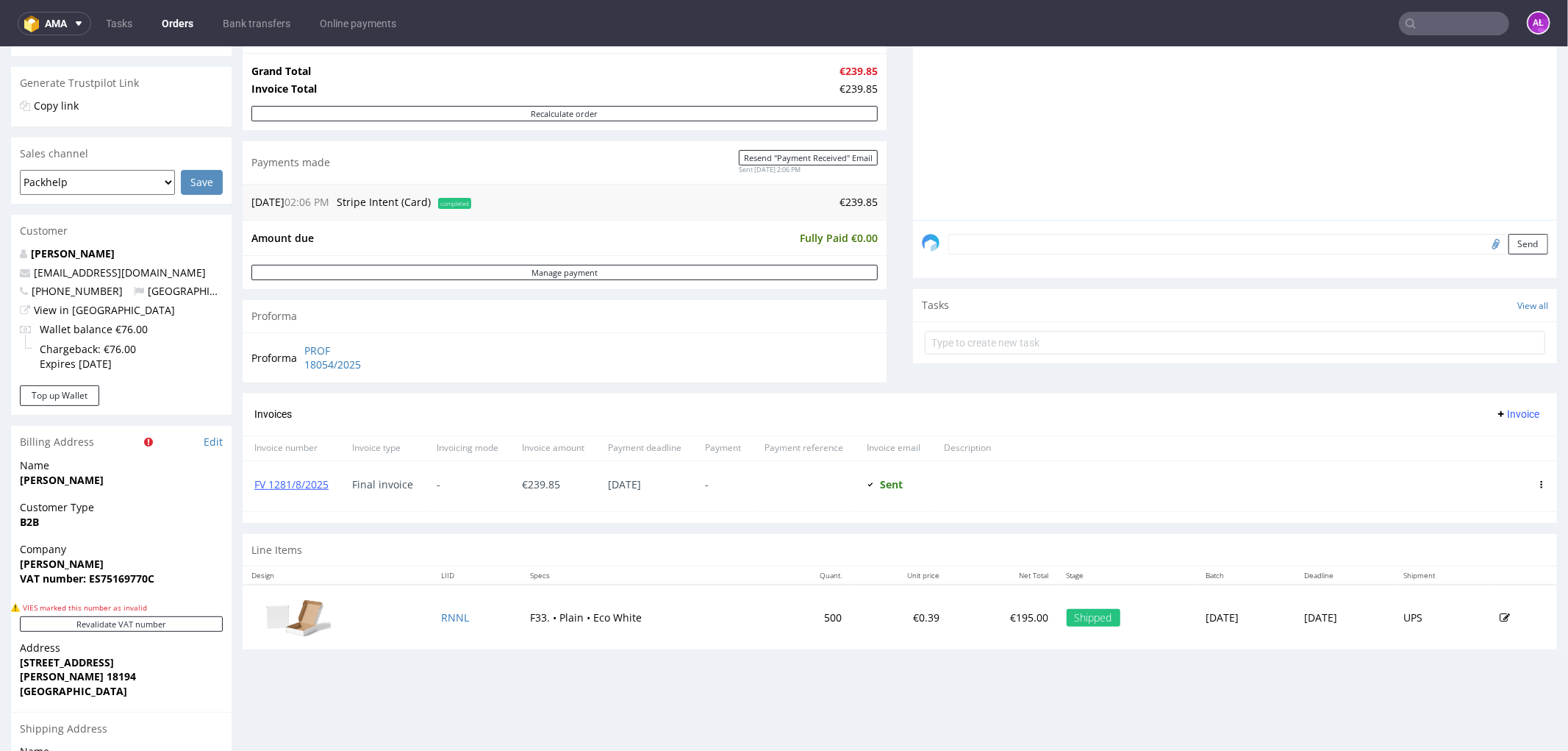
click at [1431, 19] on input "text" at bounding box center [1454, 23] width 110 height 23
paste input "FV 1282/8/2025"
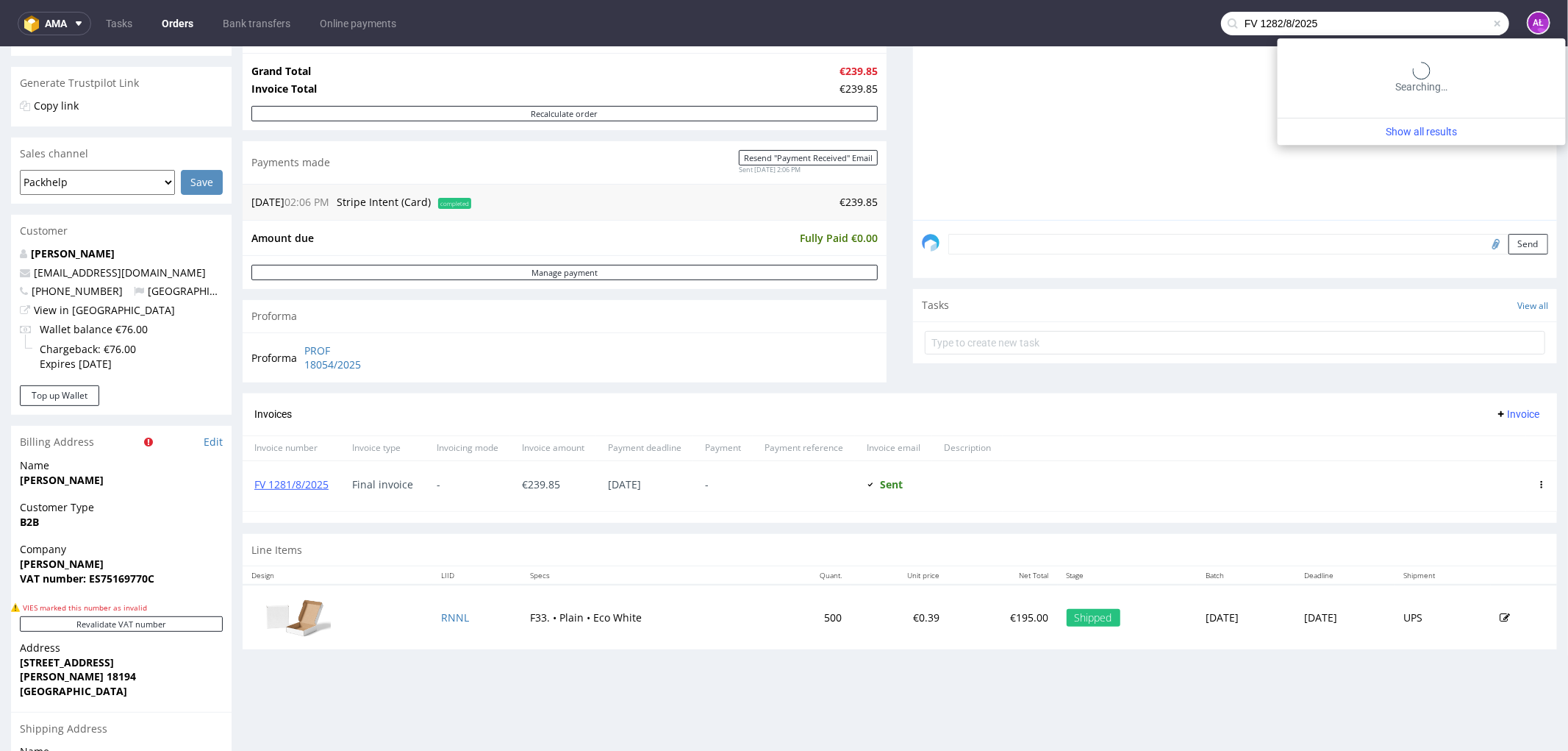
type input "FV 1282/8/2025"
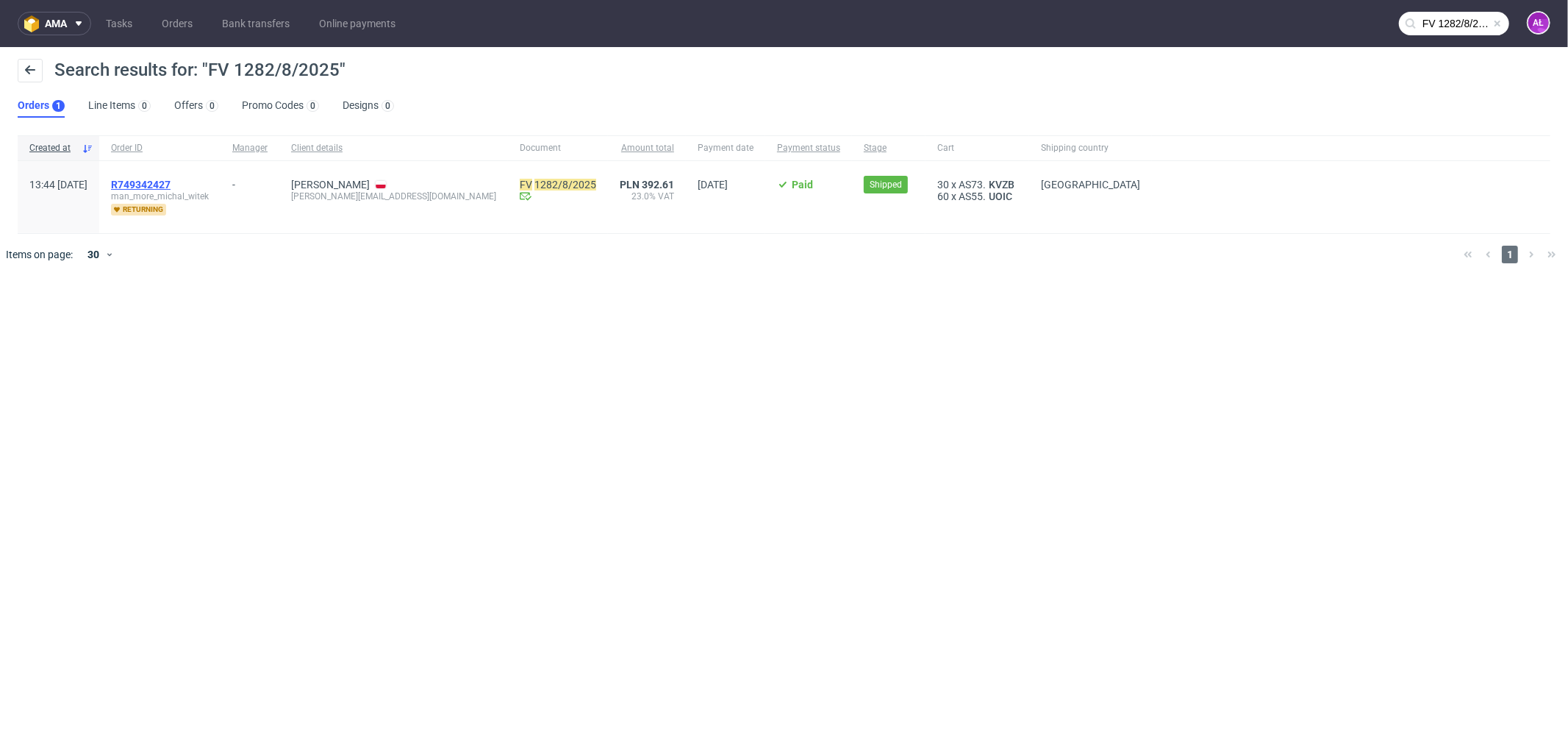
click at [170, 184] on span "R749342427" at bounding box center [141, 184] width 59 height 12
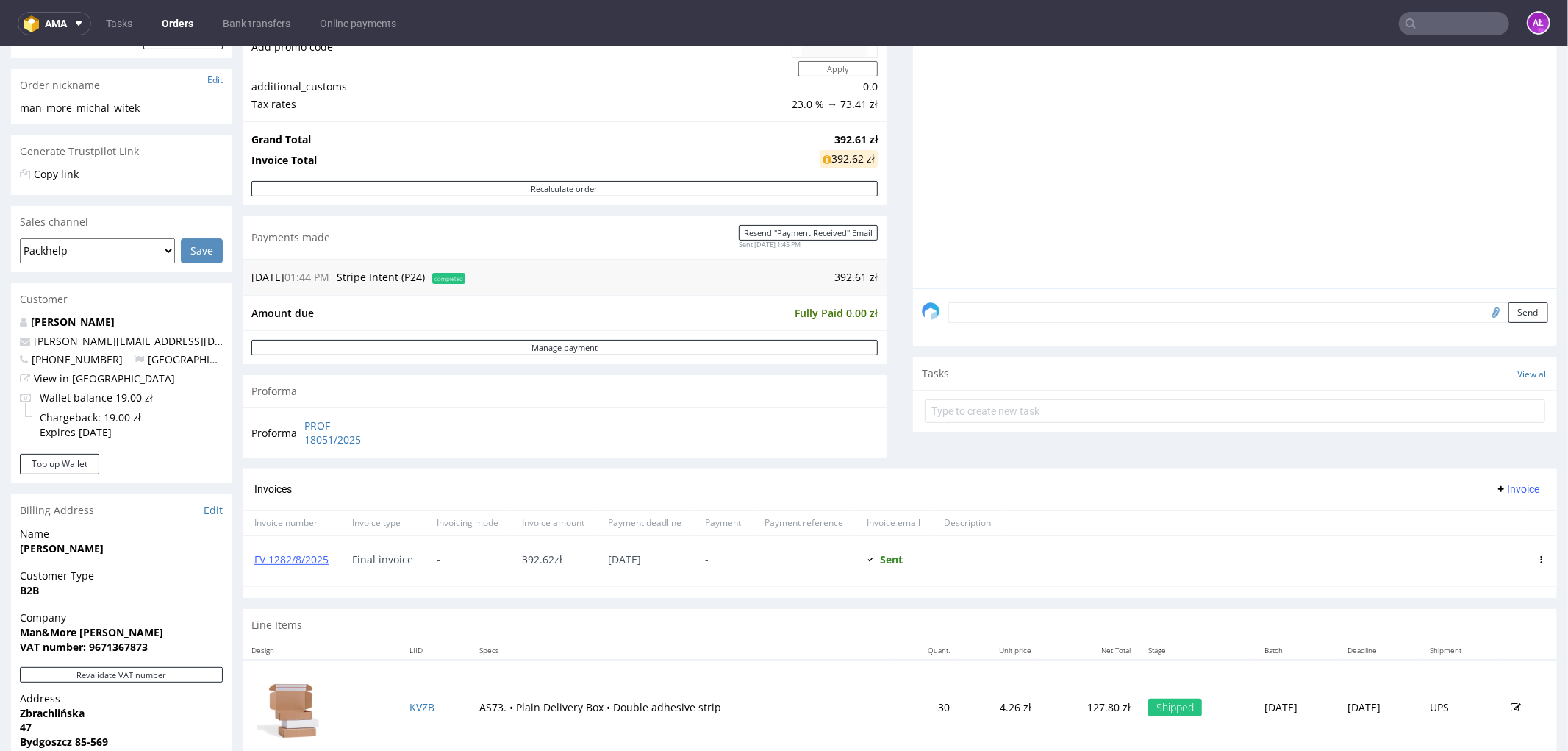
scroll to position [164, 0]
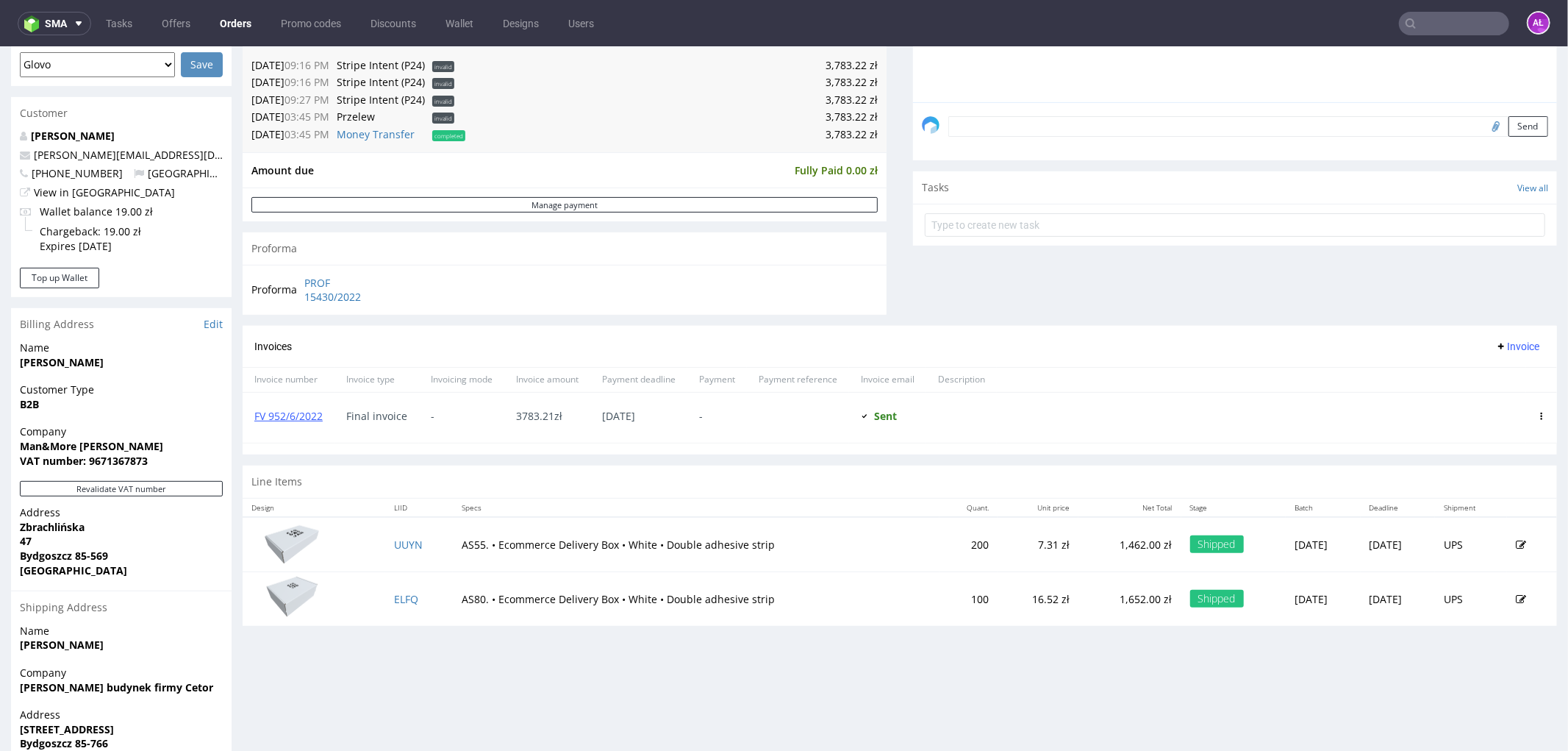
scroll to position [408, 0]
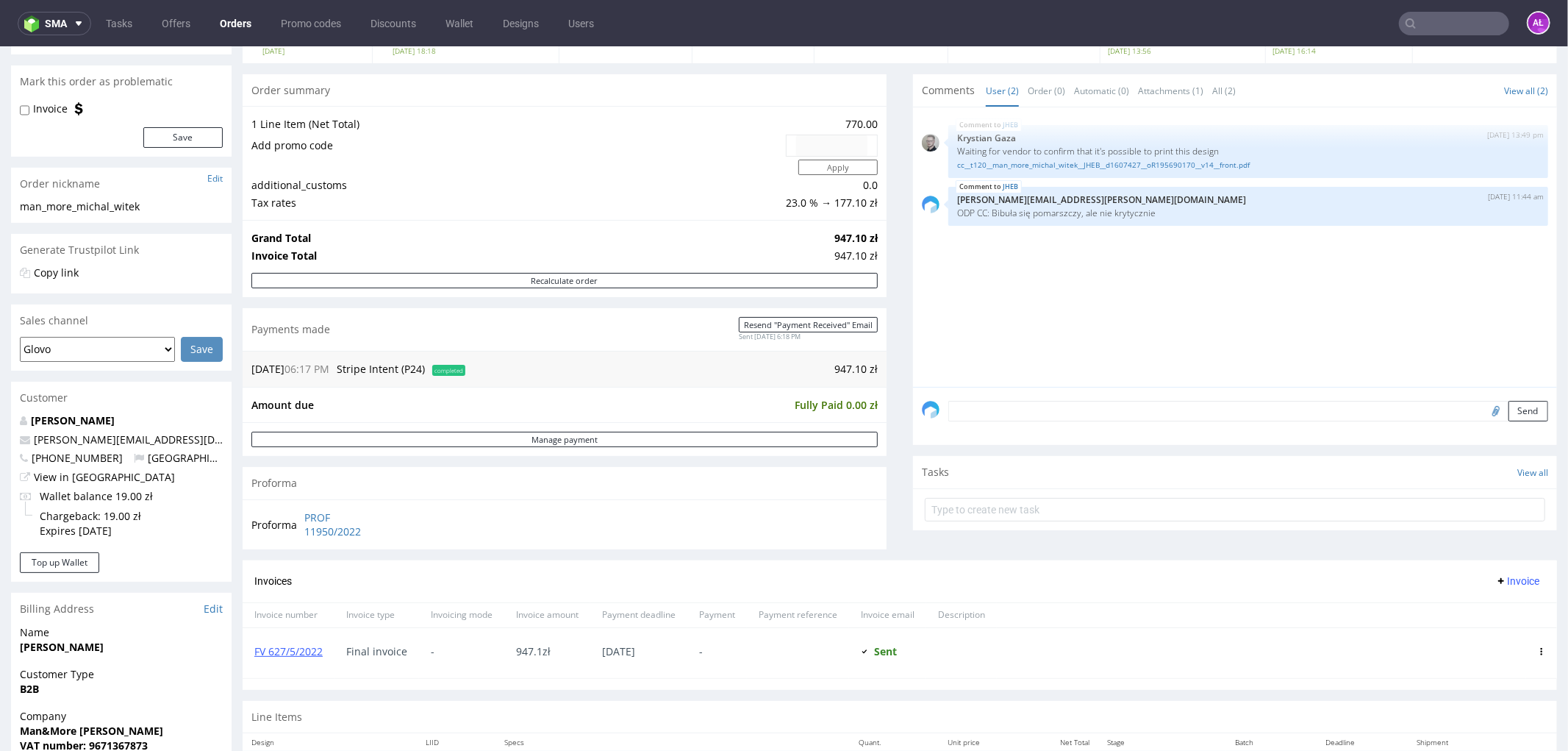
scroll to position [326, 0]
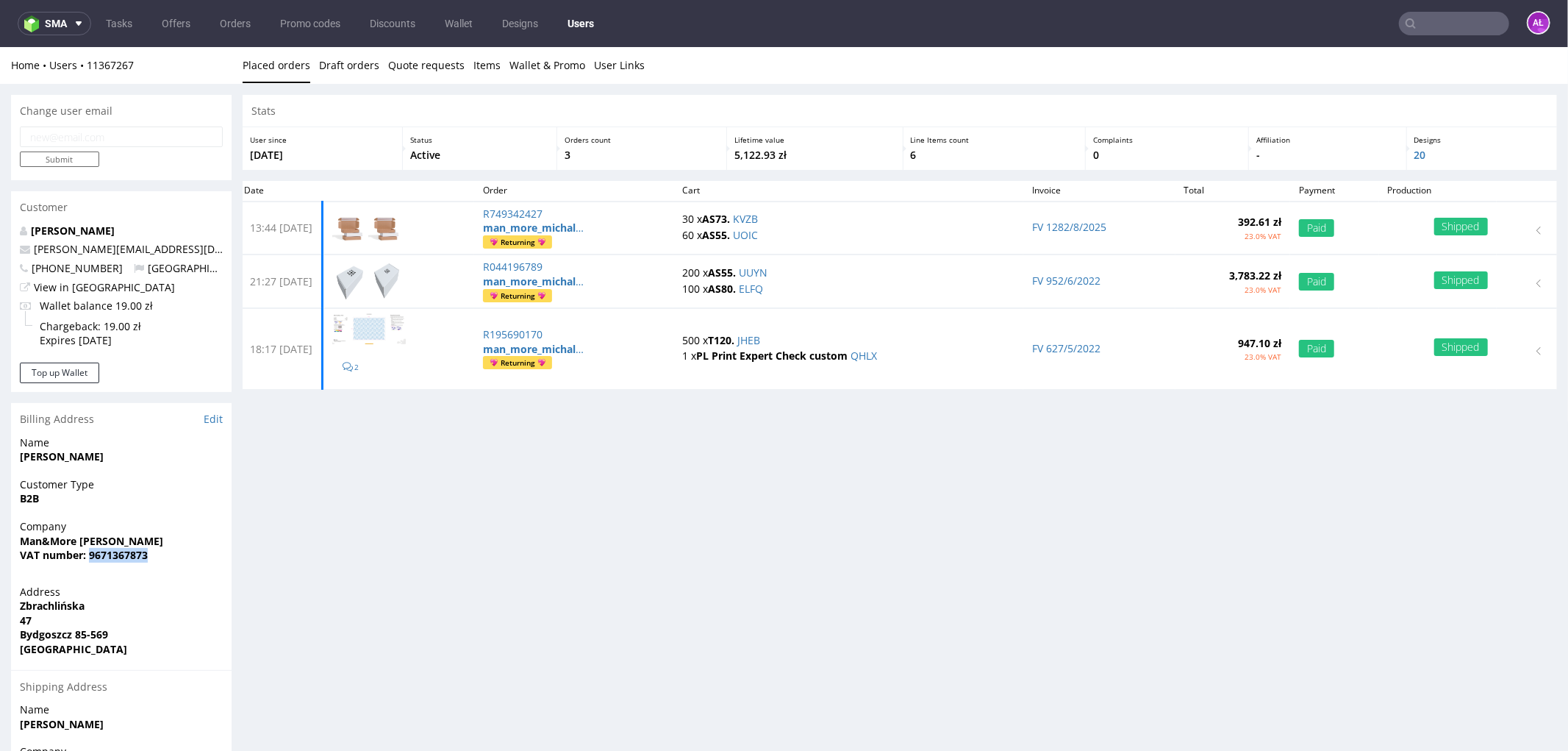
drag, startPoint x: 117, startPoint y: 550, endPoint x: 91, endPoint y: 555, distance: 26.5
click at [91, 555] on span "VAT number: 9671367873" at bounding box center [121, 554] width 203 height 15
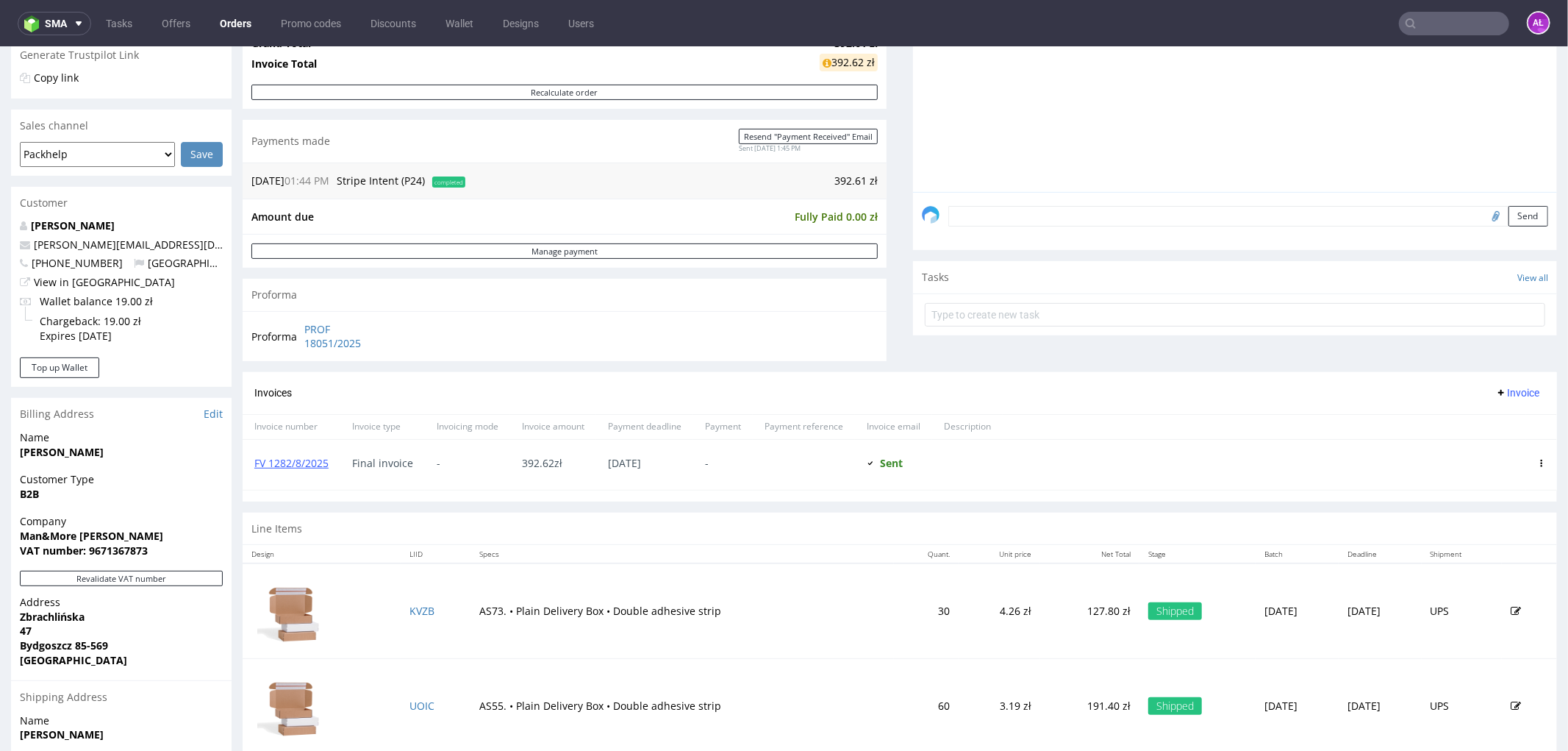
scroll to position [326, 0]
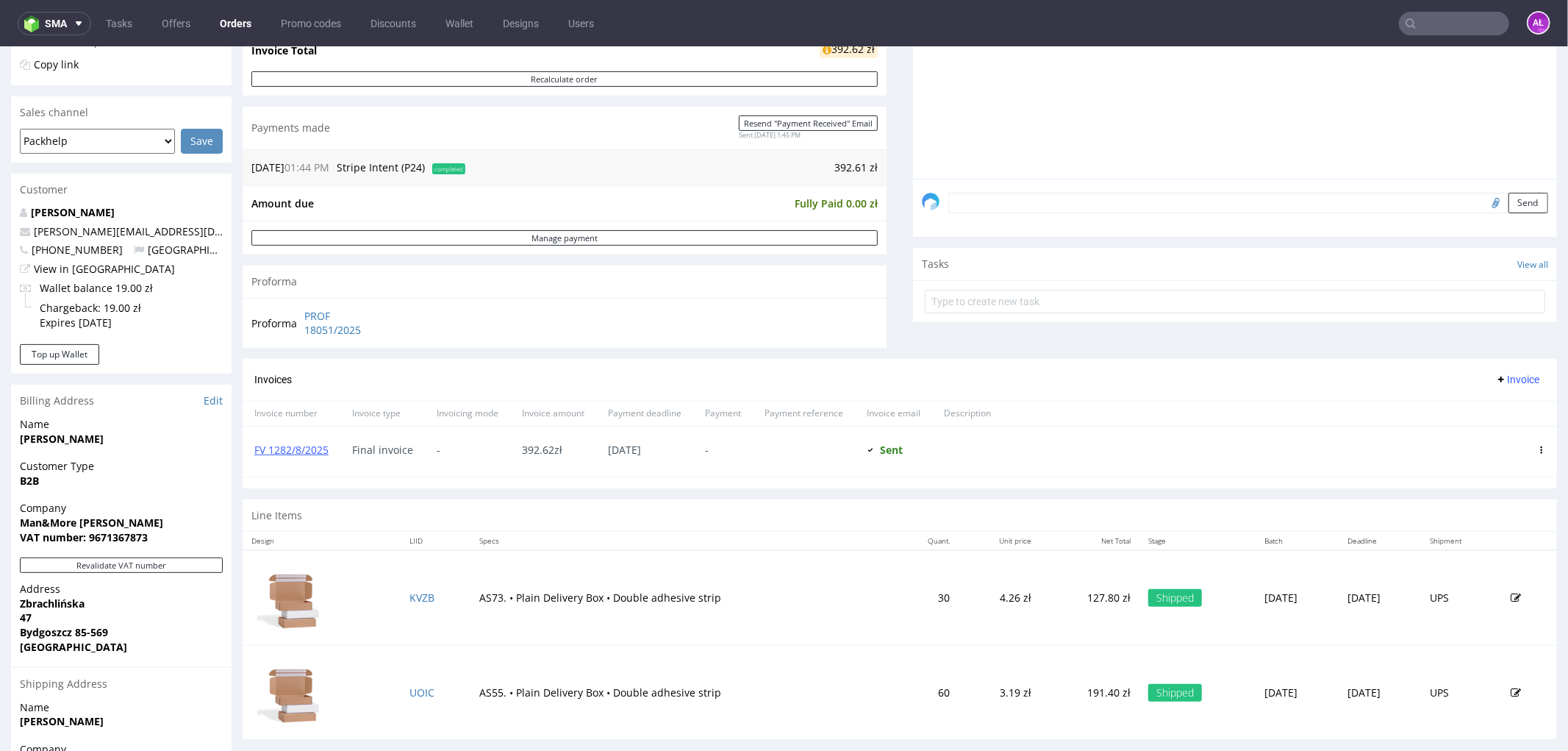
click at [1407, 22] on input "text" at bounding box center [1454, 23] width 110 height 23
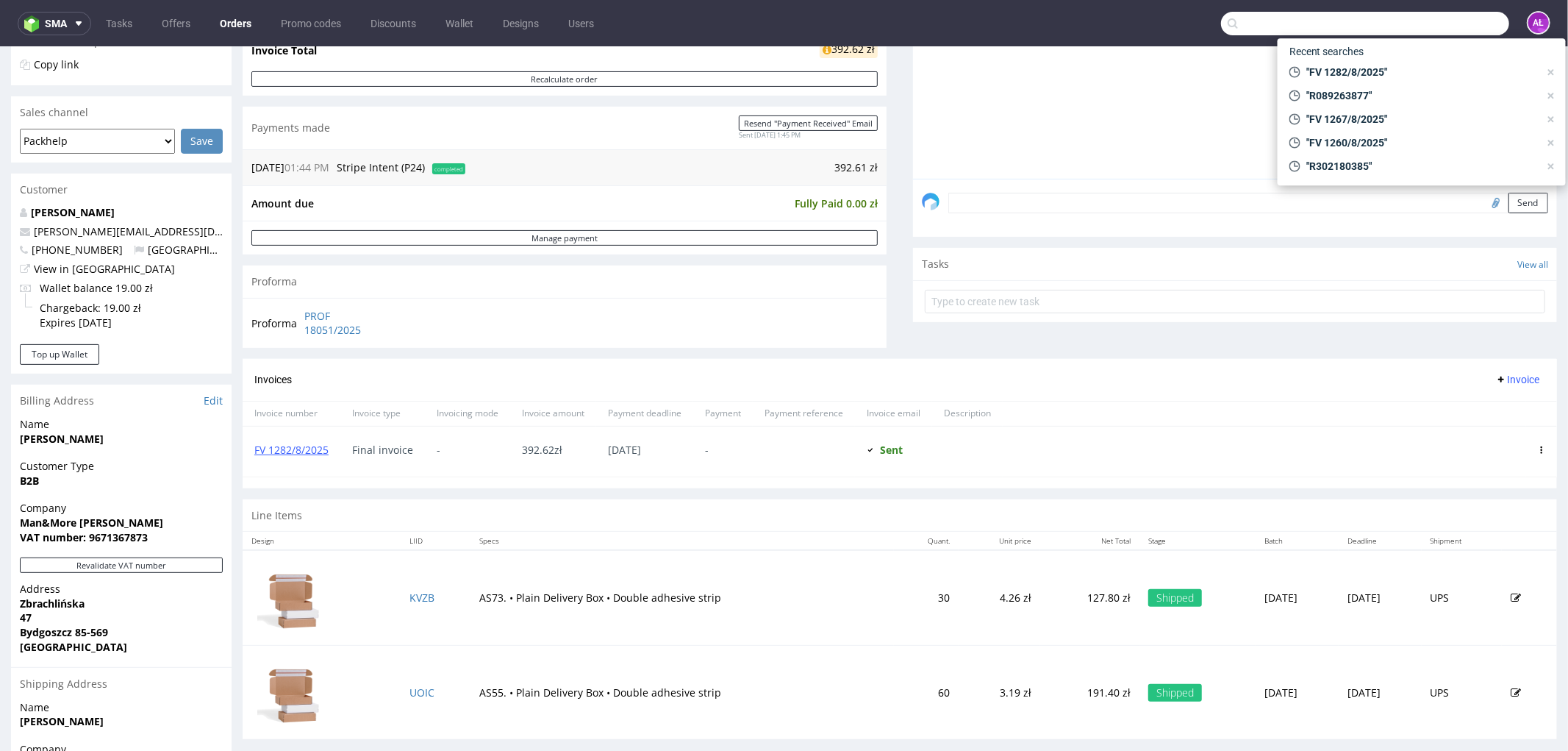
paste input "R993179078"
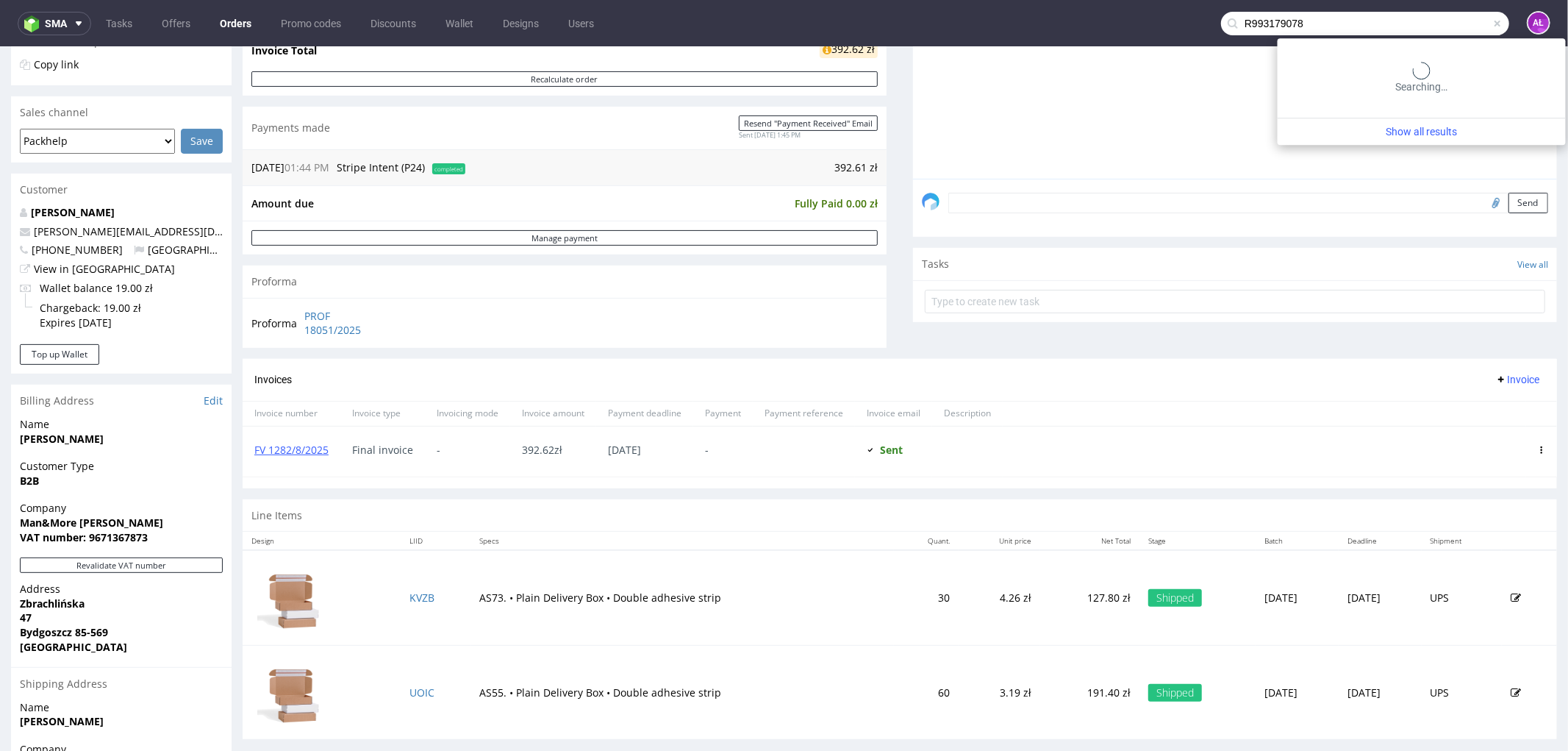
type input "R993179078"
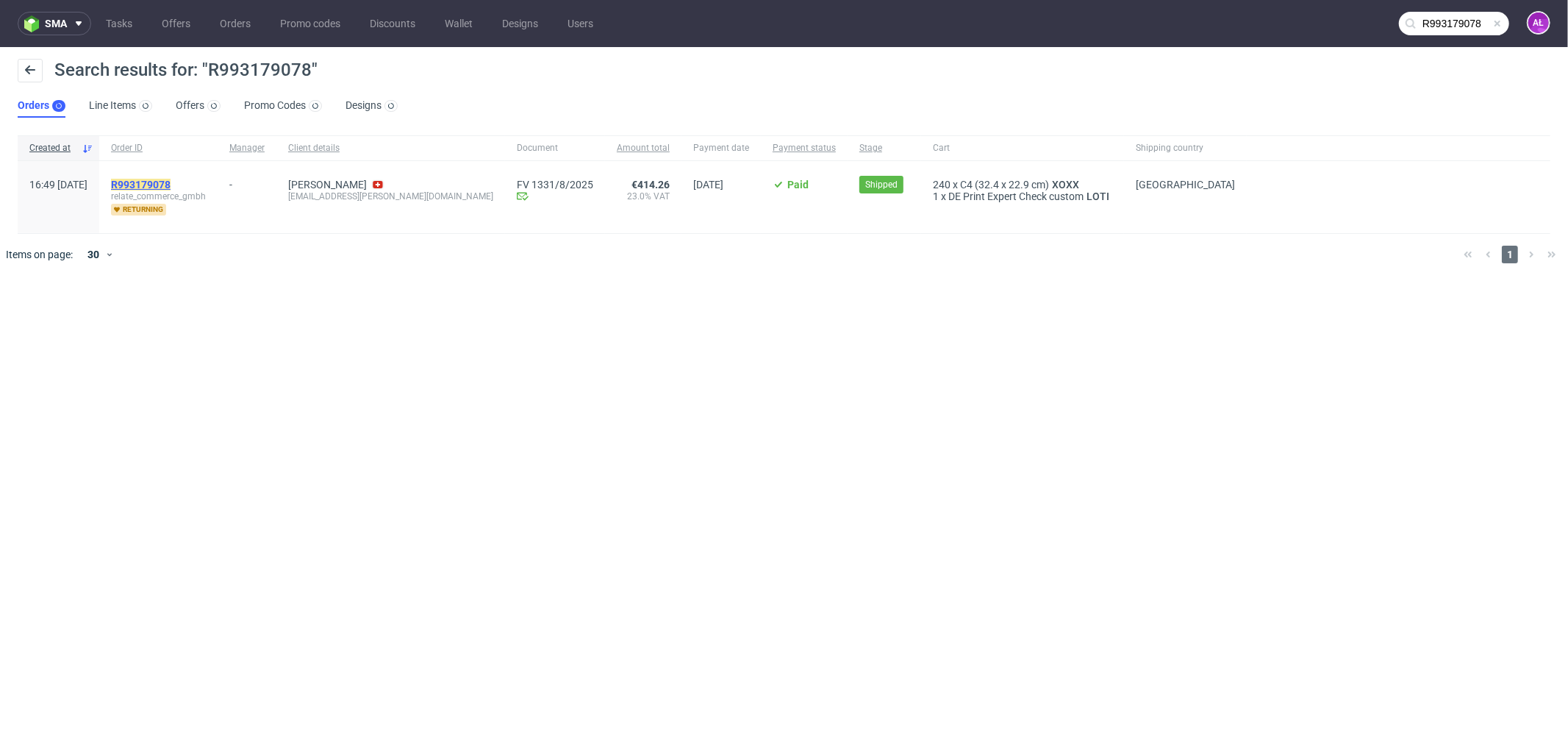
click at [170, 186] on mark "R993179078" at bounding box center [141, 184] width 59 height 12
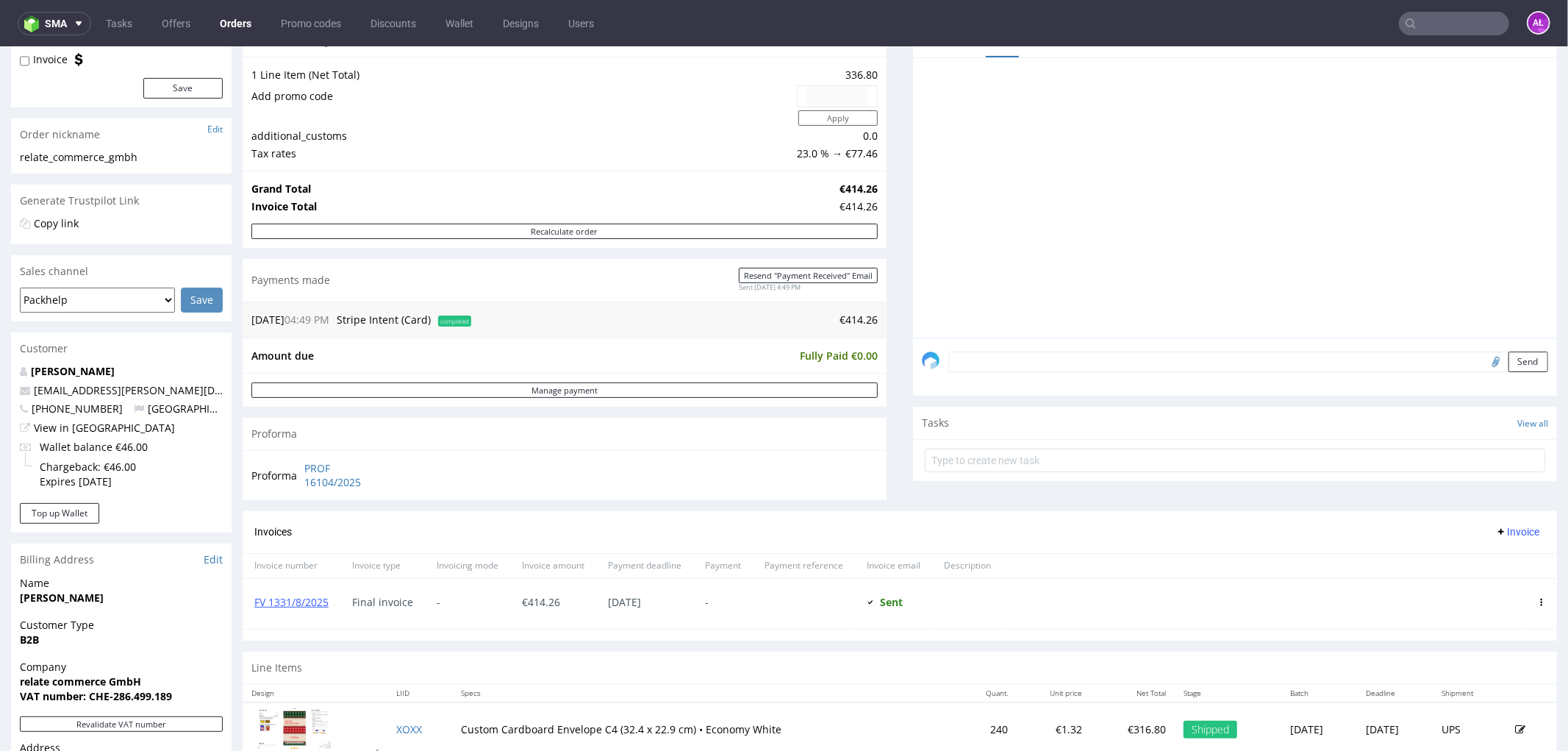
scroll to position [326, 0]
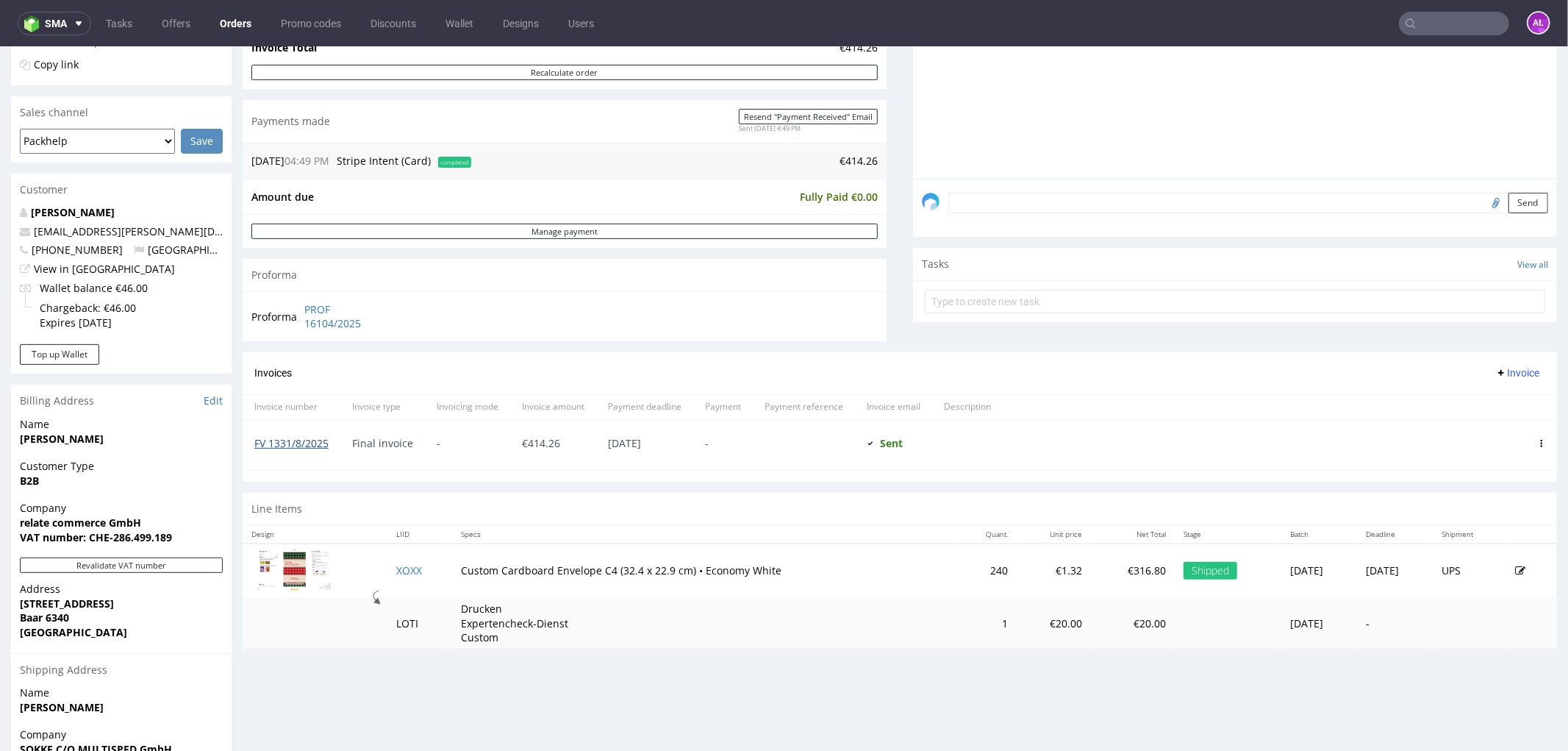
click at [288, 442] on link "FV 1331/8/2025" at bounding box center [291, 442] width 74 height 14
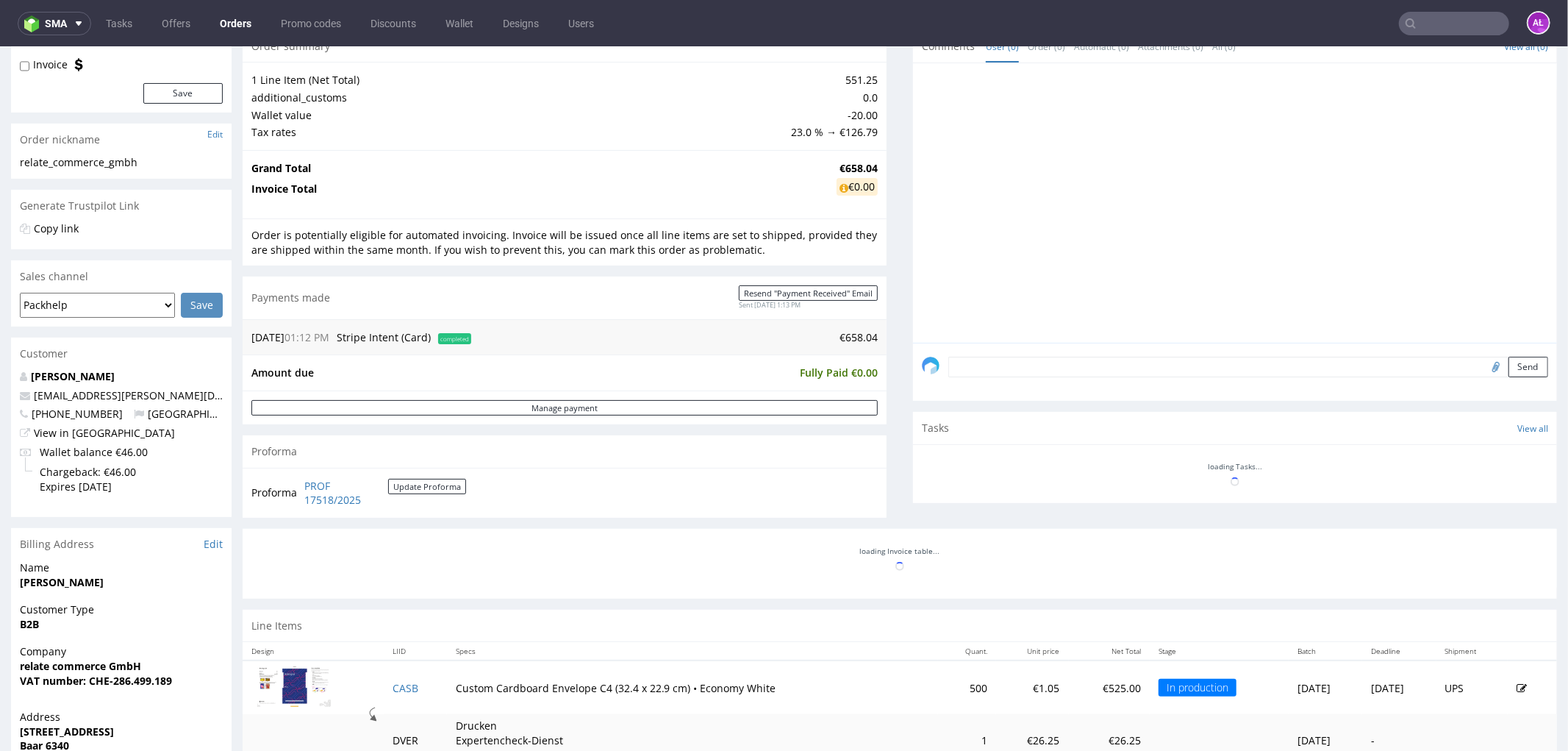
scroll to position [245, 0]
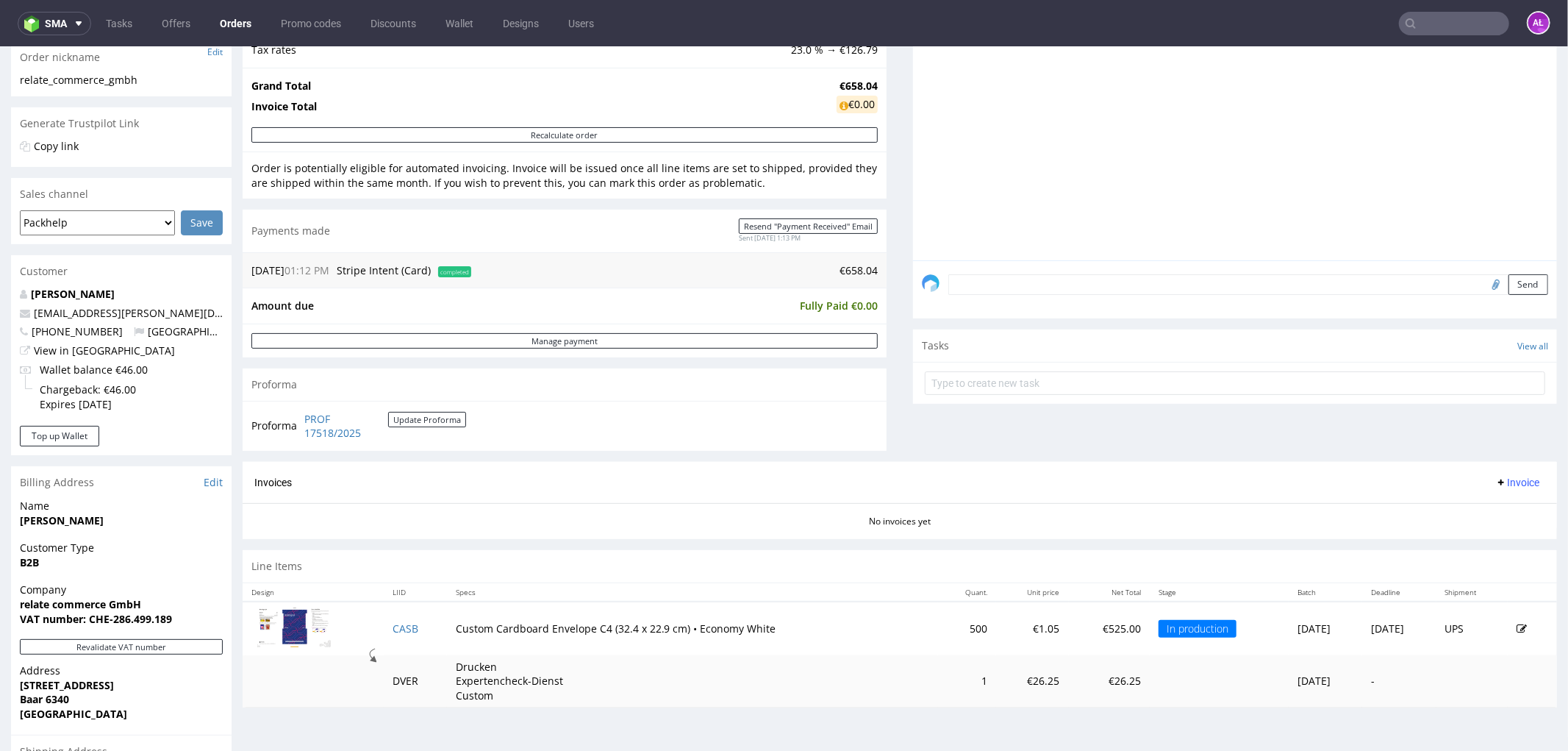
click at [1434, 22] on input "text" at bounding box center [1454, 23] width 110 height 23
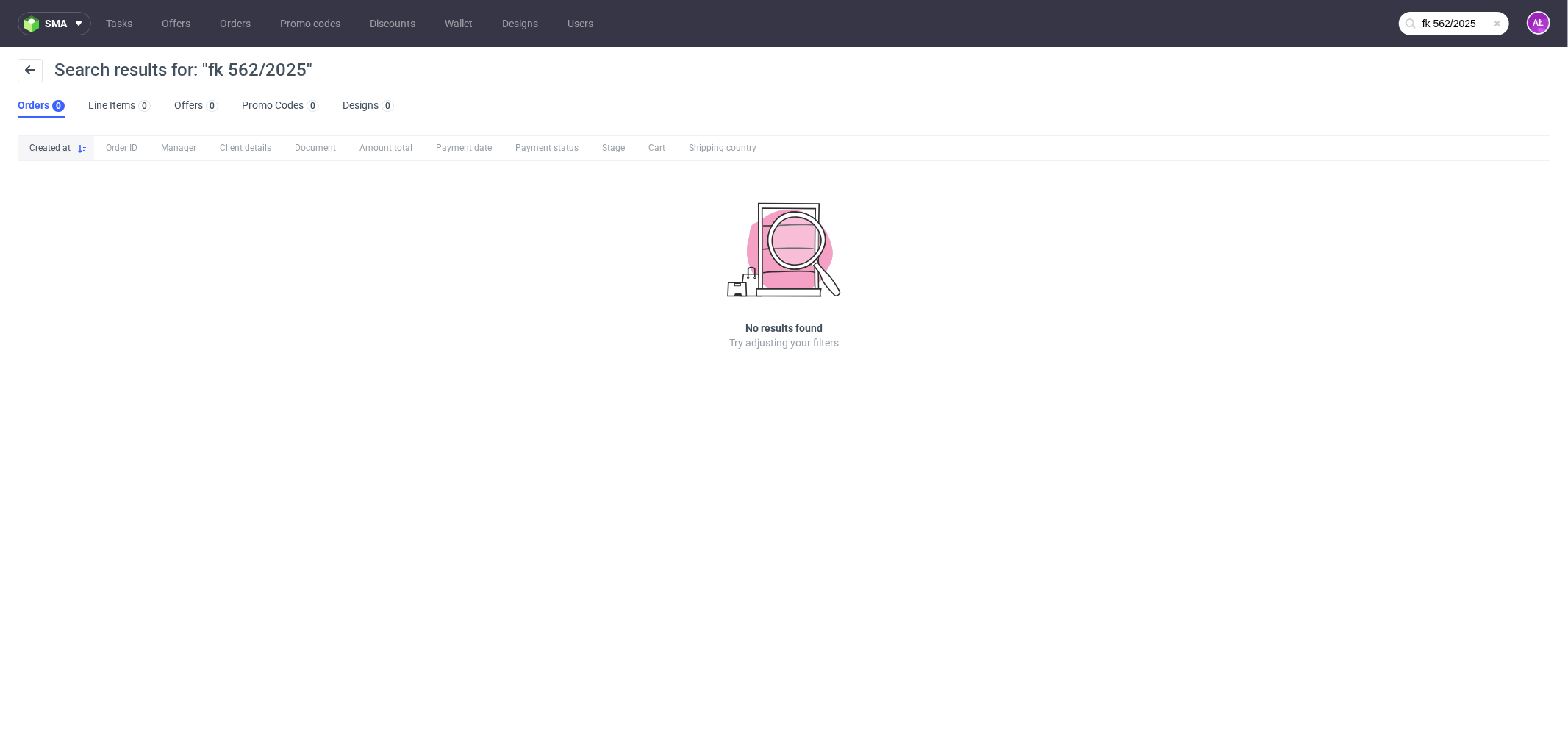
click at [1458, 18] on input "fk 562/2025" at bounding box center [1454, 23] width 110 height 23
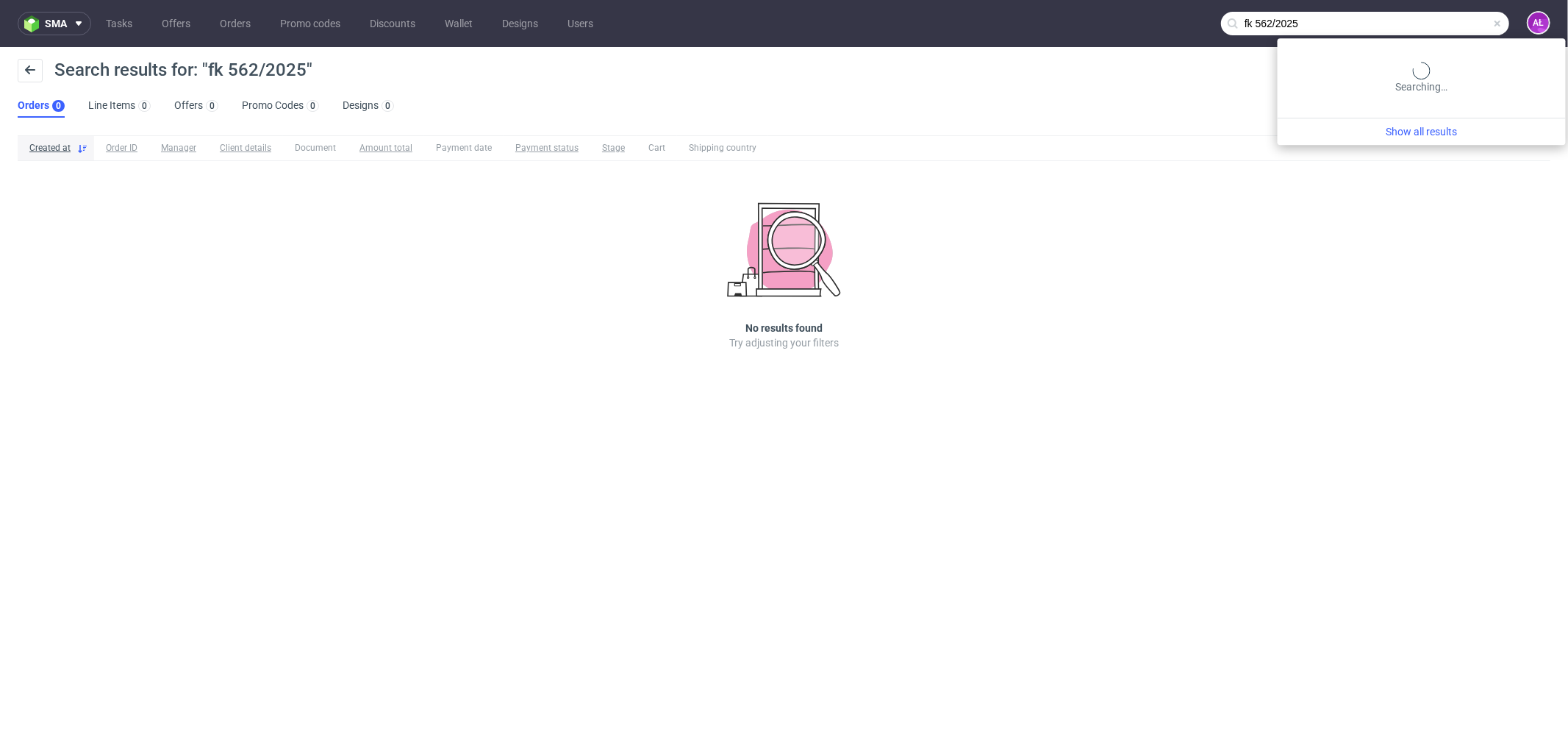
click at [1358, 22] on input "fk 562/2025" at bounding box center [1364, 23] width 288 height 23
click at [1444, 17] on input "fk 562/2025" at bounding box center [1364, 23] width 288 height 23
drag, startPoint x: 1353, startPoint y: 22, endPoint x: 1134, endPoint y: 23, distance: 219.0
click at [1138, 24] on nav "sma Tasks Offers Orders Promo codes Discounts Wallet Designs Users fk 562/2025 …" at bounding box center [784, 23] width 1568 height 47
paste input "R830459063S"
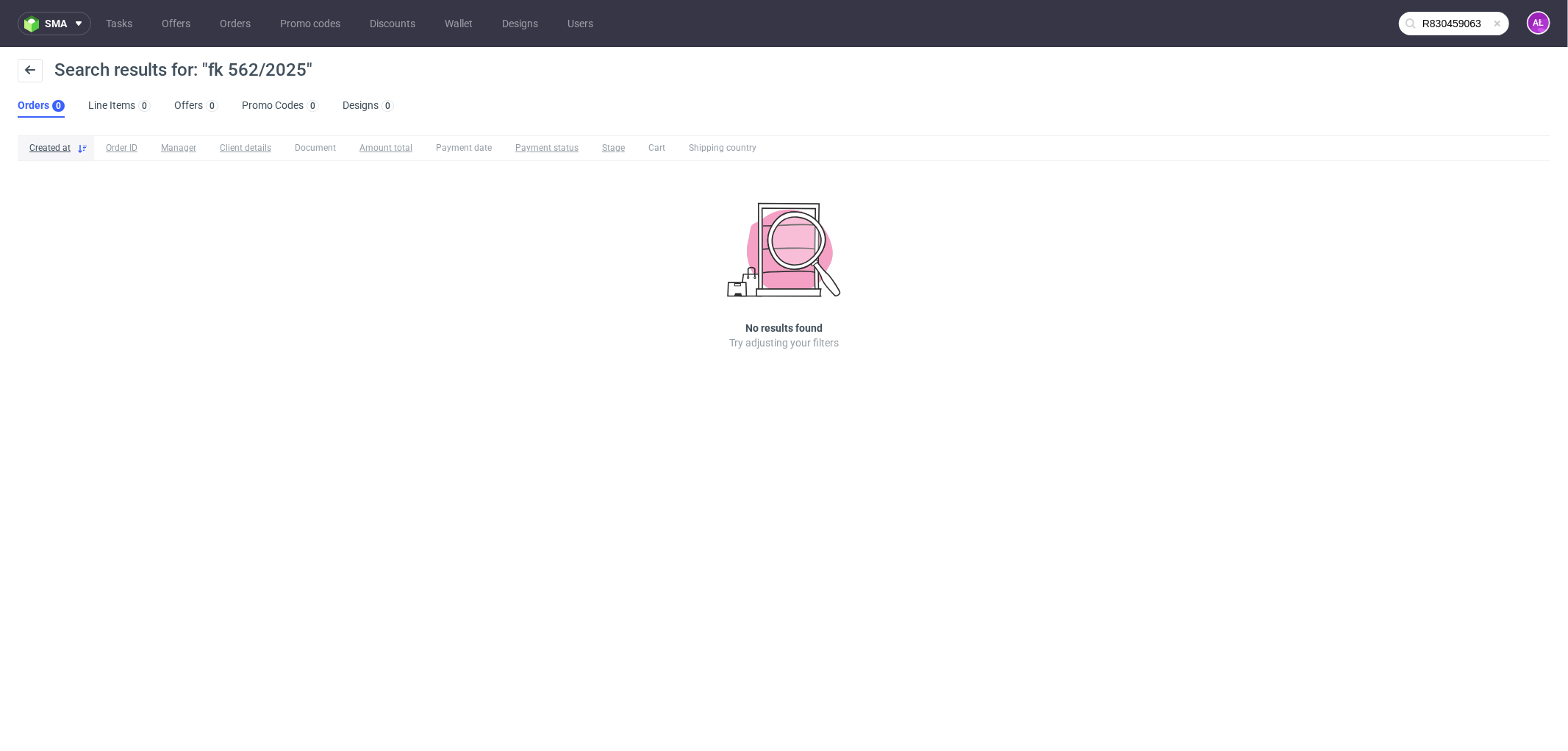
type input "R830459063"
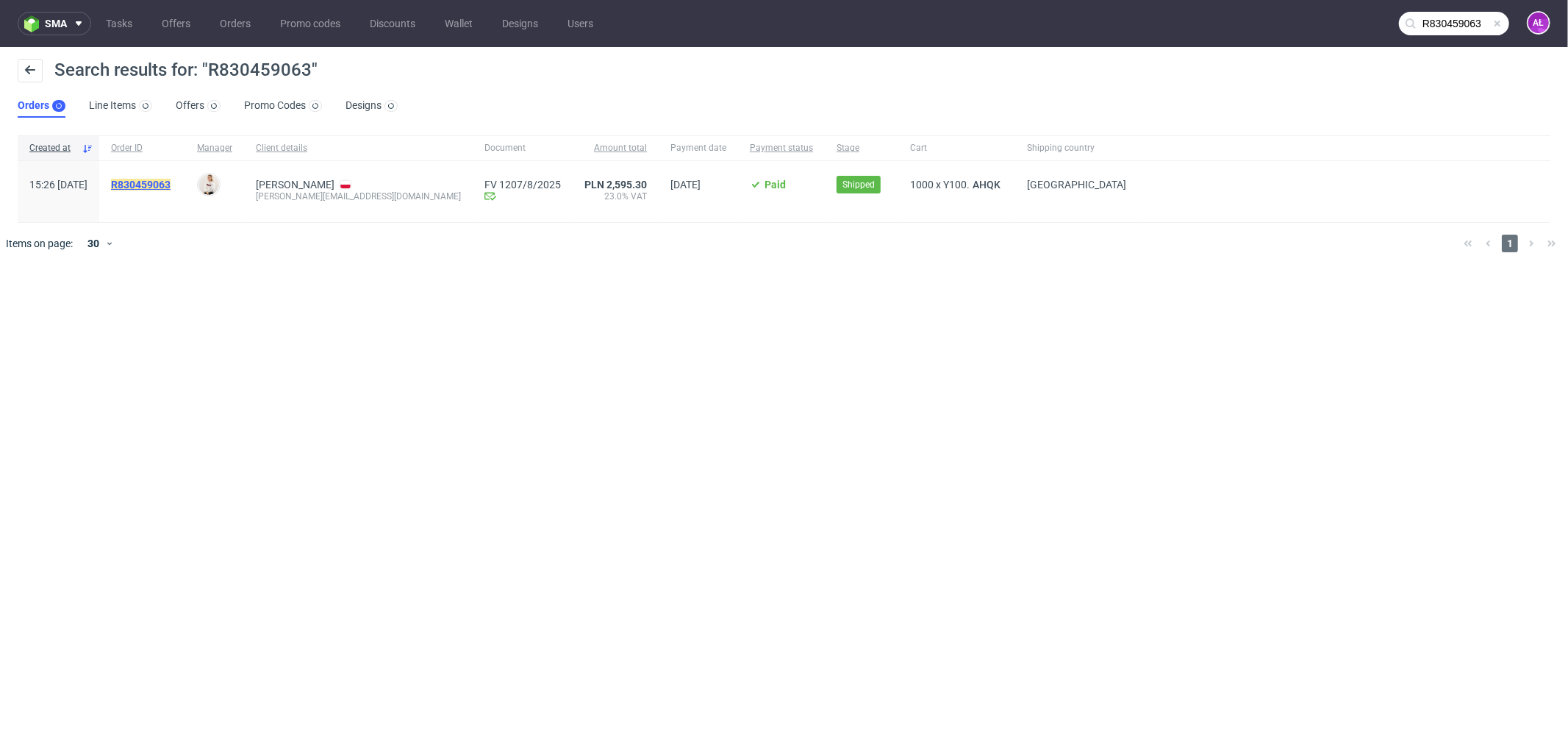
click at [170, 185] on mark "R830459063" at bounding box center [141, 184] width 59 height 12
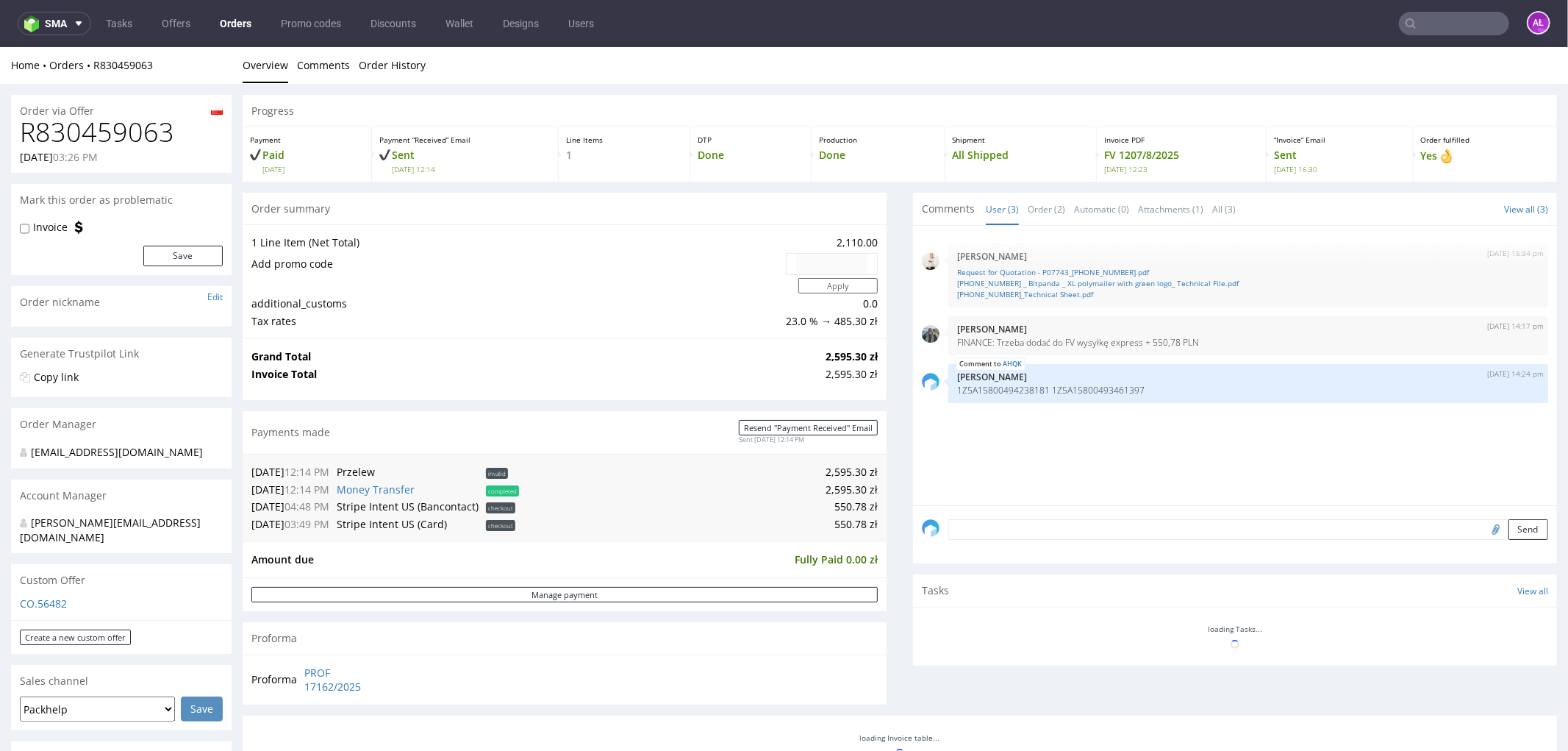
scroll to position [408, 0]
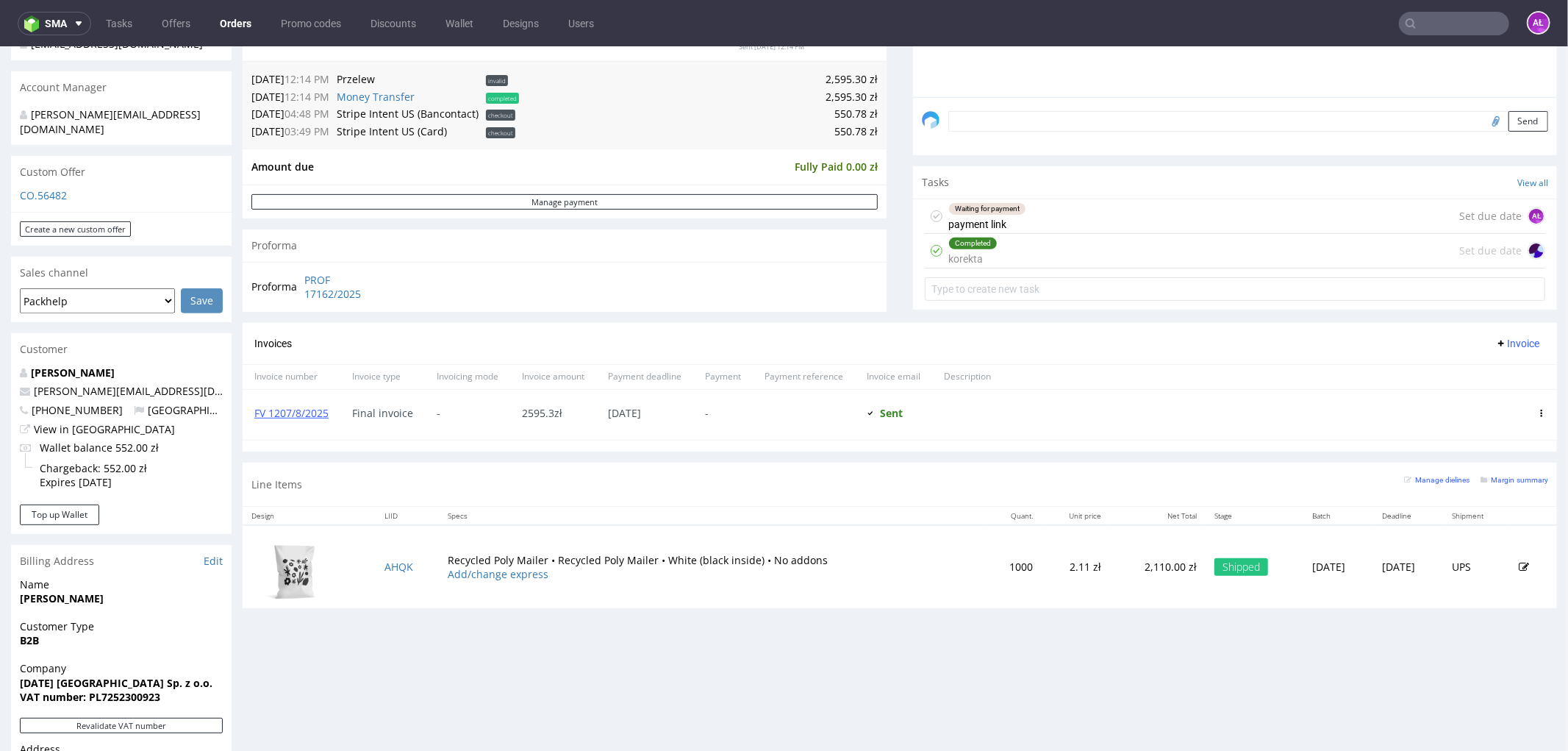
click at [1022, 259] on div "Completed korekta Set due date" at bounding box center [1236, 251] width 621 height 35
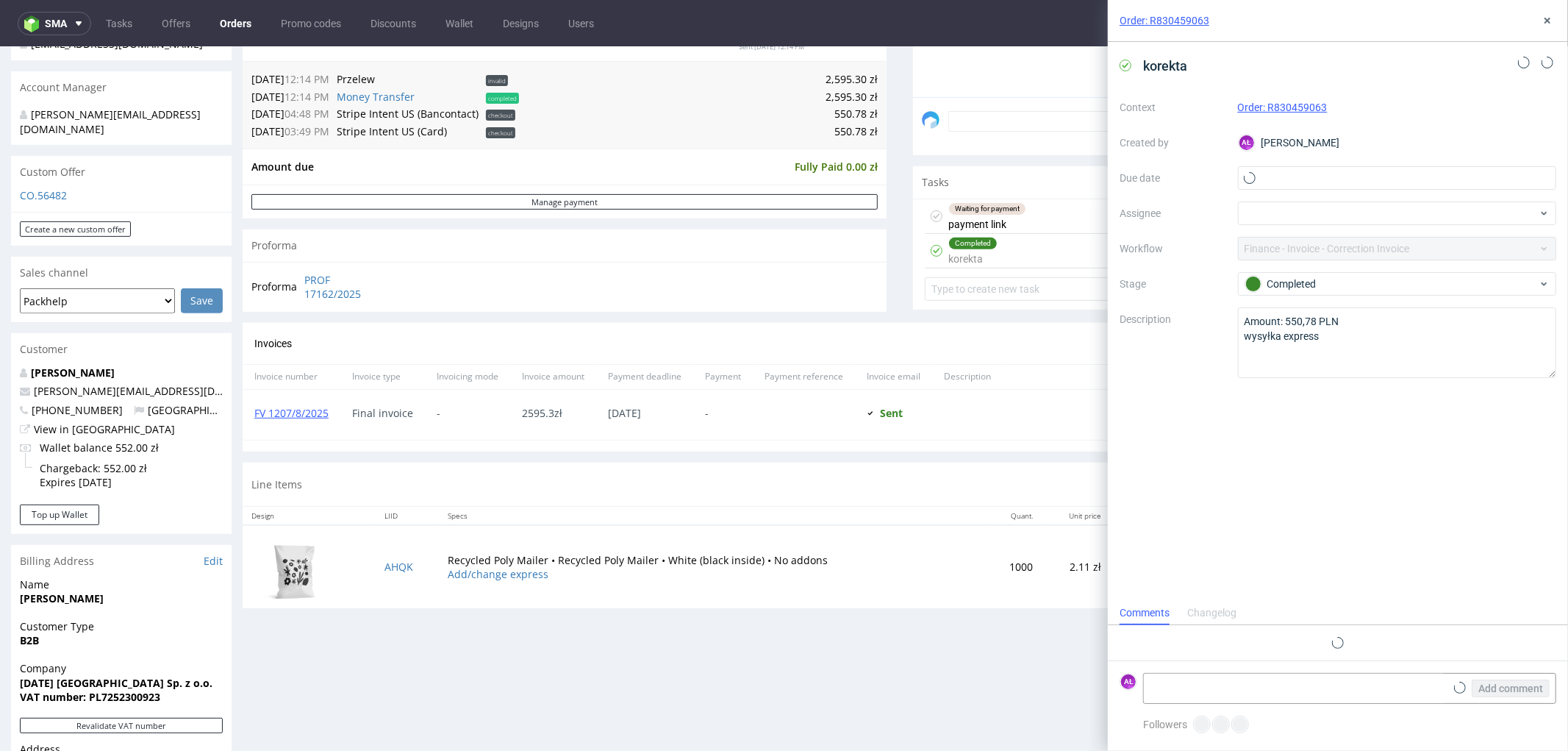
scroll to position [11, 0]
click at [1550, 20] on icon at bounding box center [1548, 21] width 12 height 12
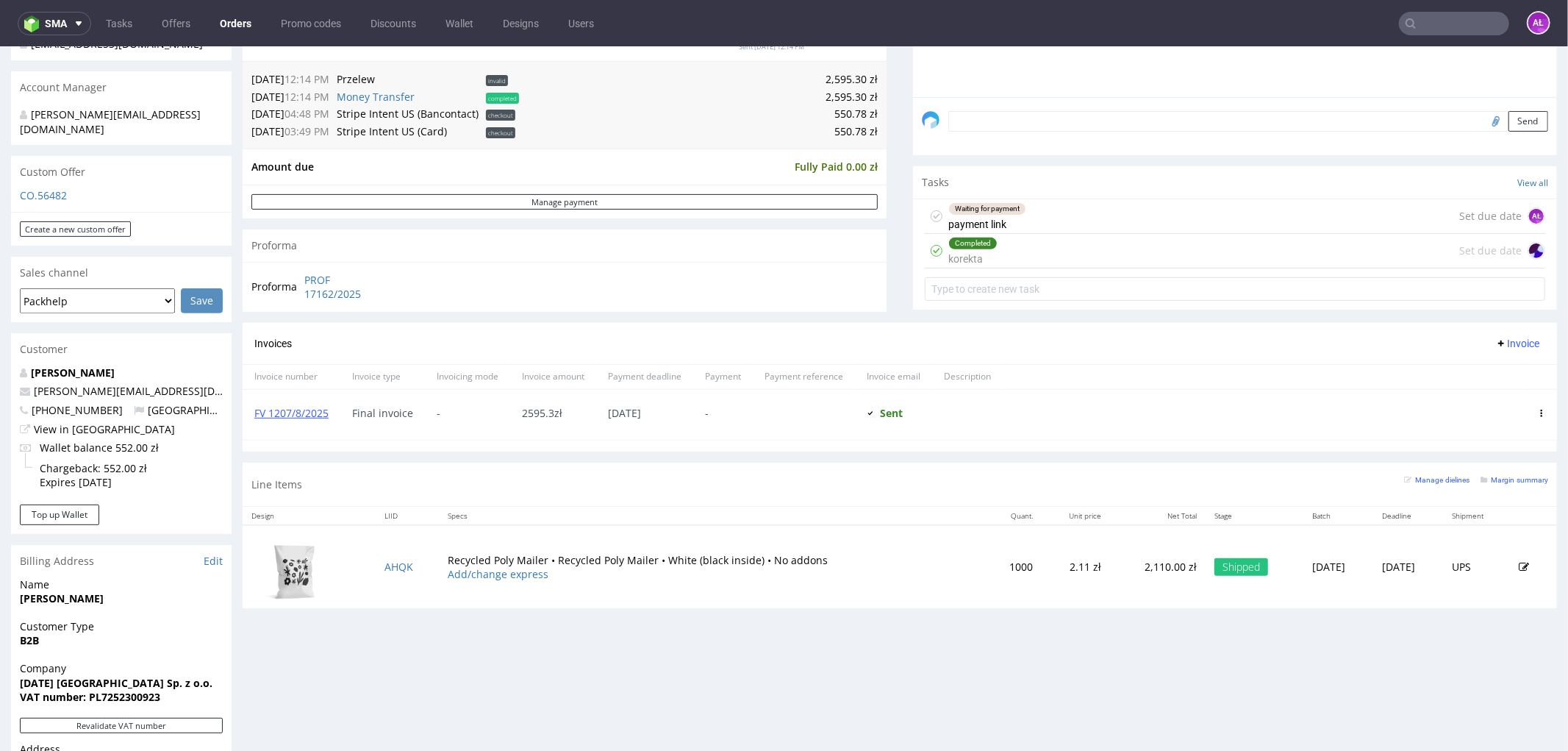
click at [1500, 341] on span "Invoice" at bounding box center [1518, 343] width 44 height 12
click at [1495, 371] on span "Upload" at bounding box center [1493, 373] width 71 height 15
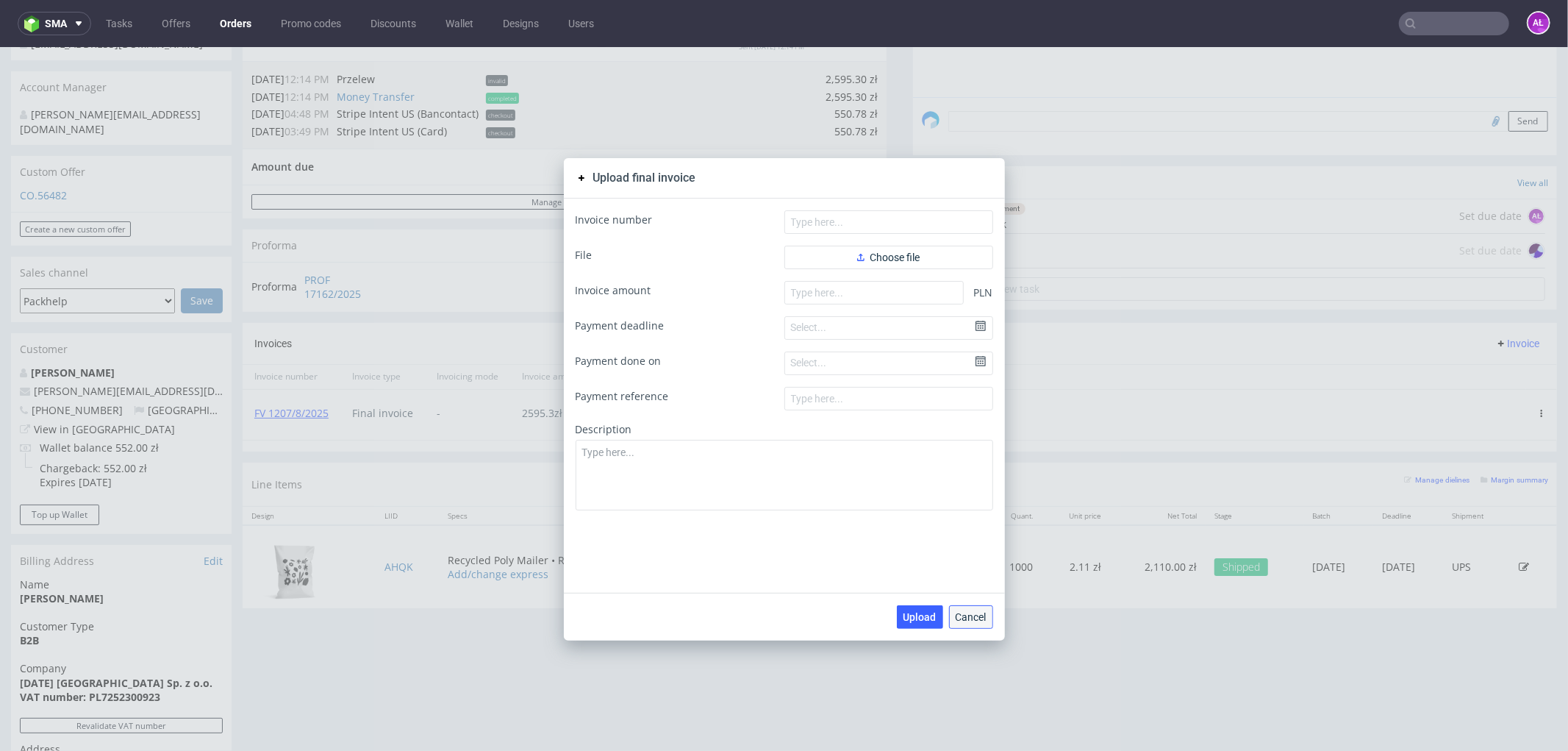
click at [957, 612] on span "Cancel" at bounding box center [971, 617] width 31 height 10
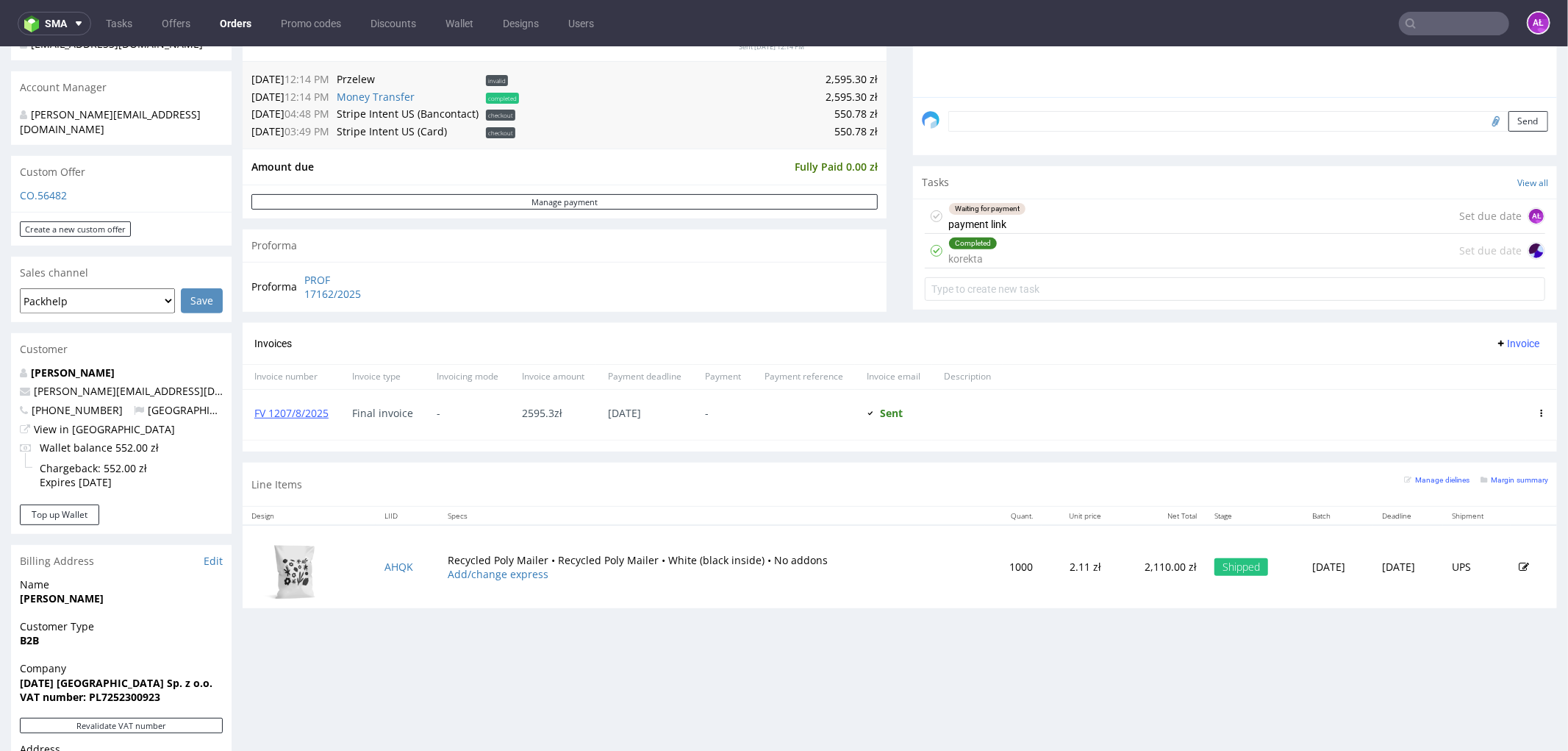
click at [1066, 252] on div "Completed korekta Set due date" at bounding box center [1236, 251] width 621 height 35
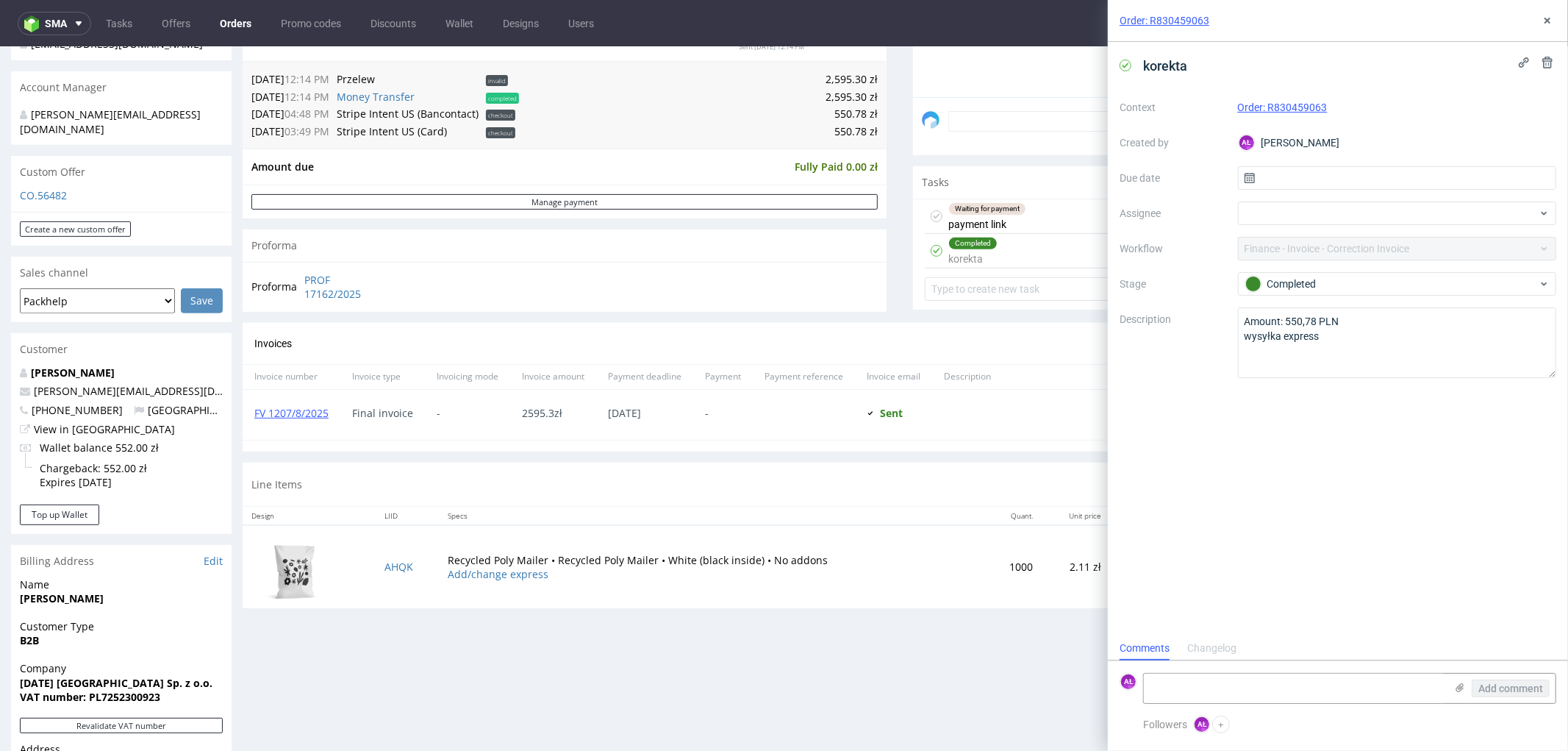
scroll to position [11, 0]
click at [1547, 17] on icon at bounding box center [1548, 21] width 12 height 12
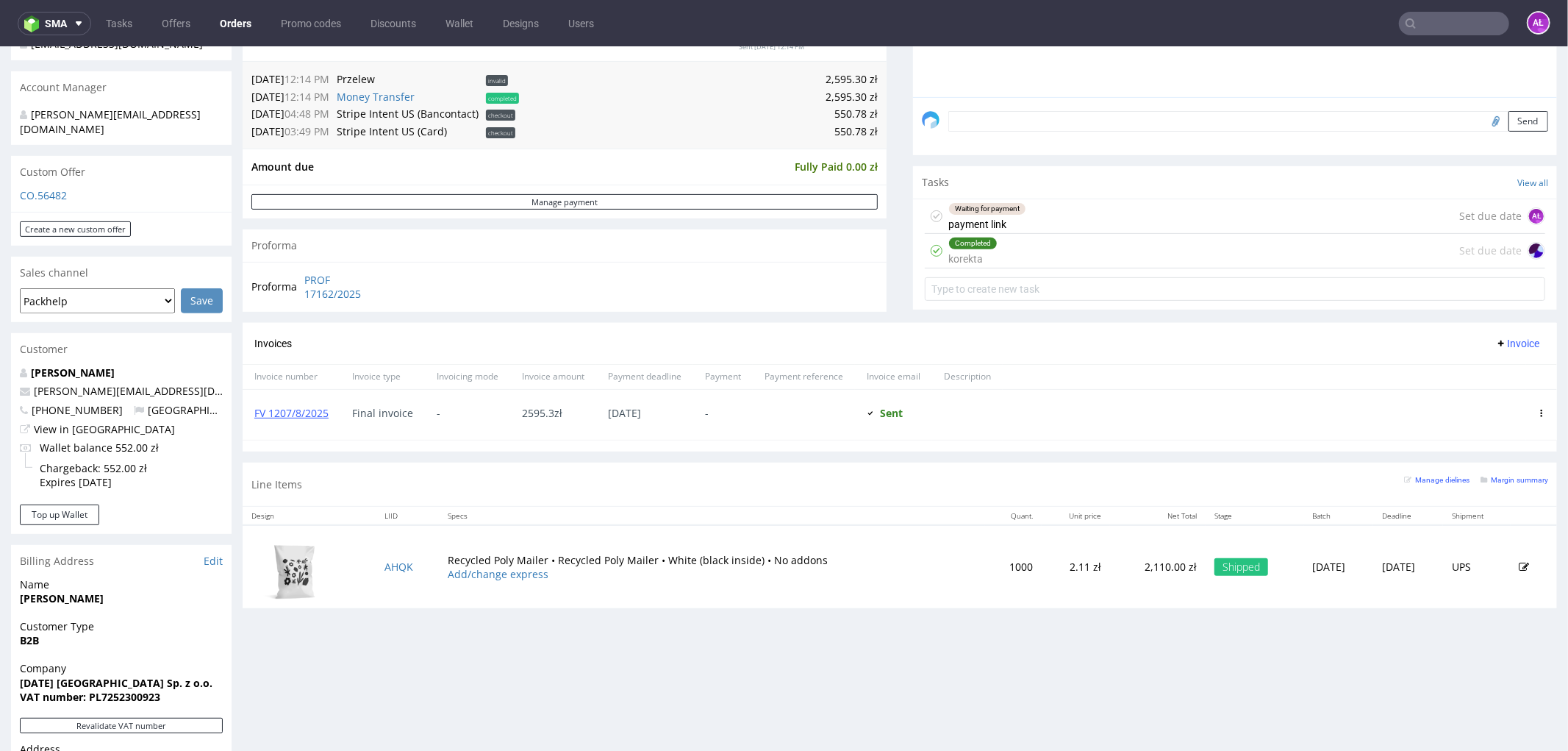
click at [1500, 340] on span "Invoice" at bounding box center [1518, 343] width 44 height 12
click at [1497, 394] on span "Add corrective" at bounding box center [1494, 400] width 74 height 15
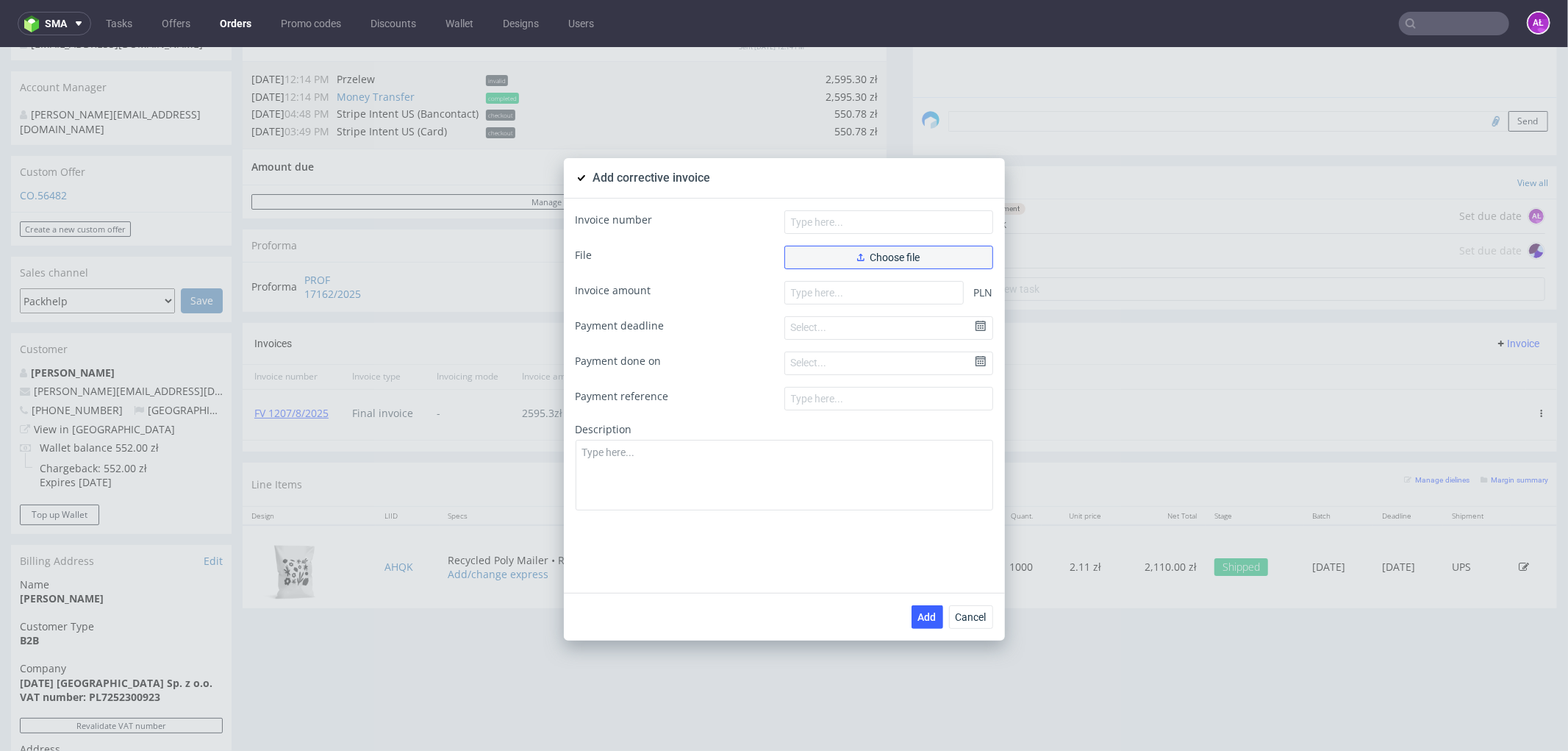
click at [931, 254] on button "Choose file" at bounding box center [889, 257] width 209 height 23
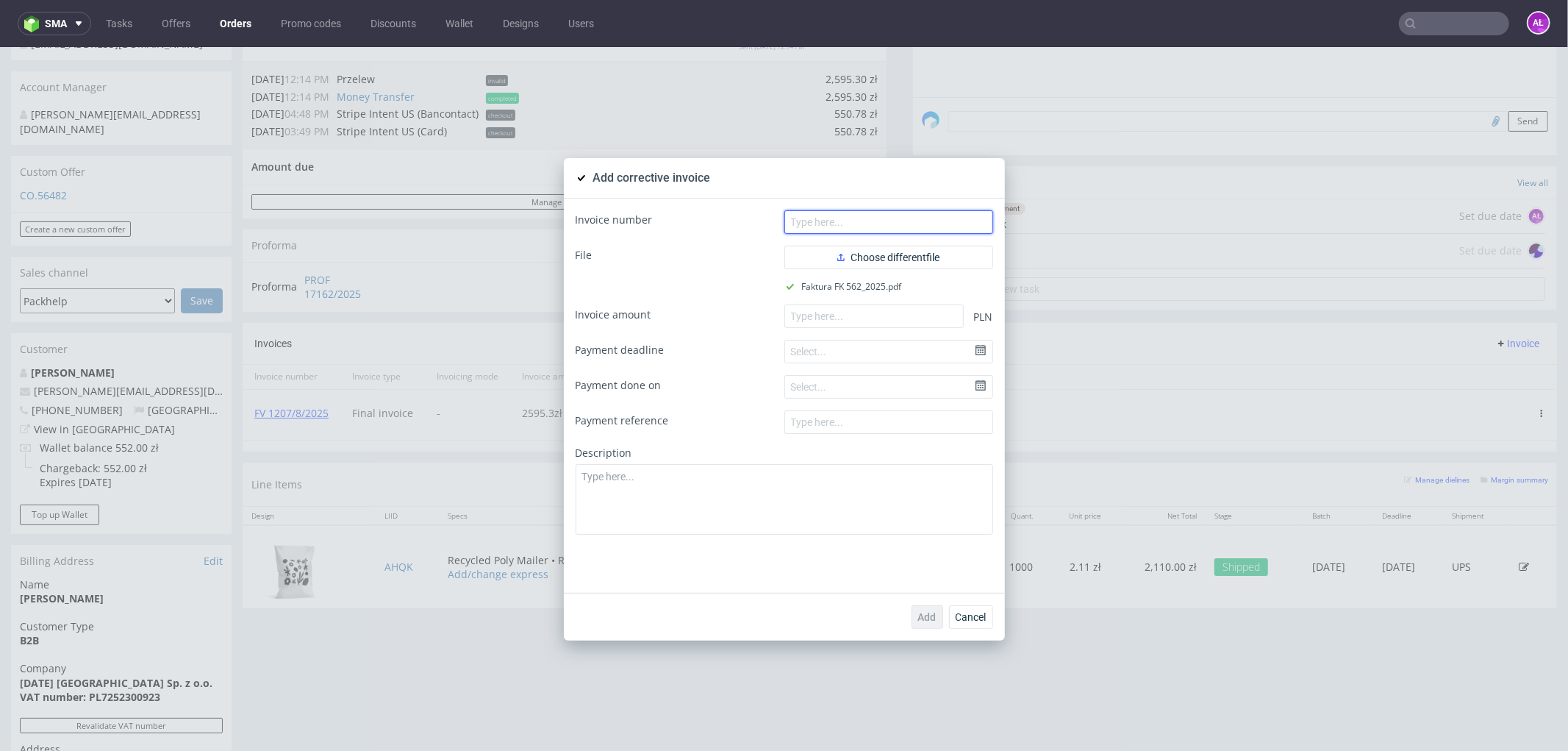
click at [847, 215] on input "text" at bounding box center [889, 221] width 209 height 23
paste input "FK 562/2025"
type input "FK 562/2025"
click at [868, 319] on input "number" at bounding box center [874, 315] width 179 height 23
paste input "550.78"
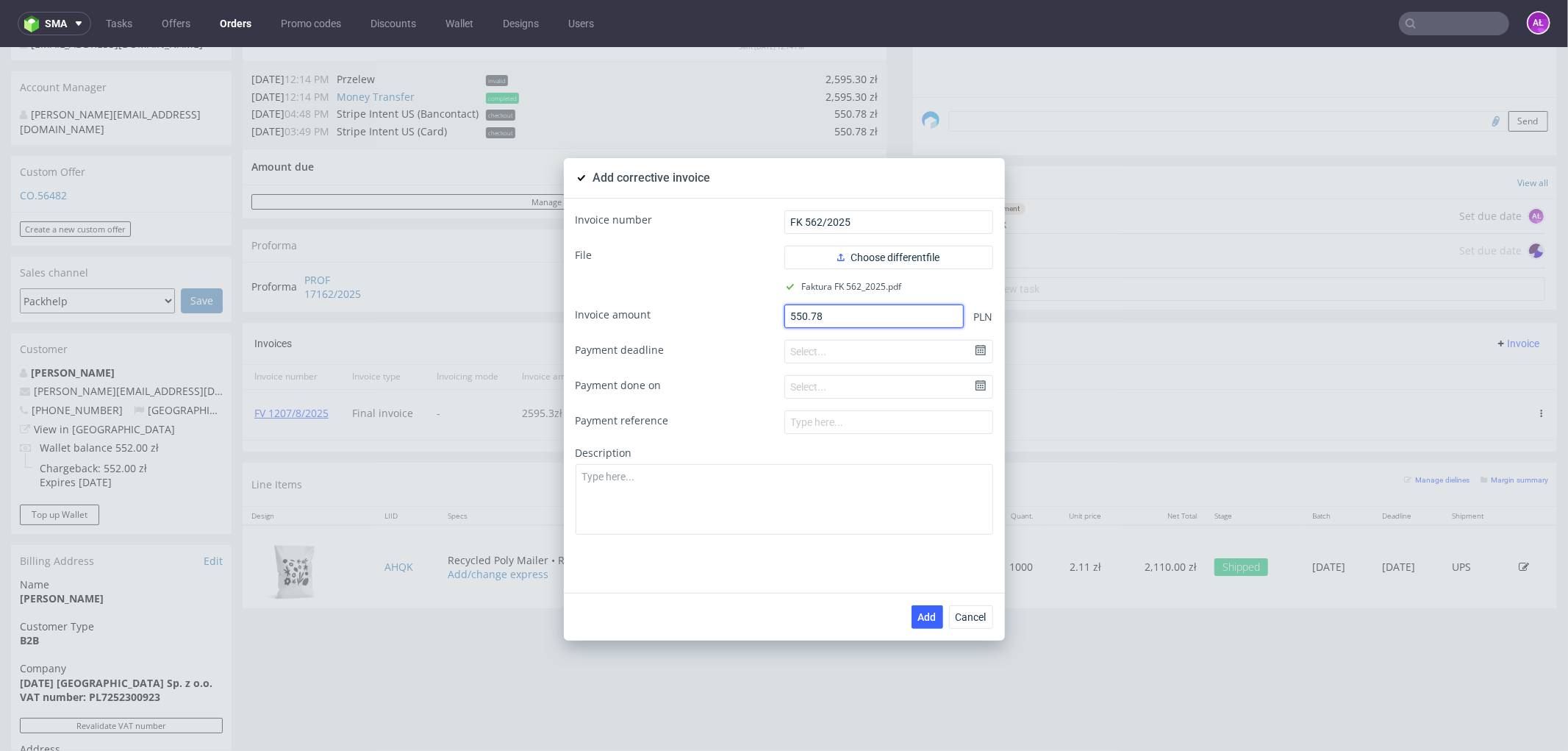
type input "550.78"
click at [892, 504] on textarea at bounding box center [784, 499] width 417 height 70
paste textarea "Shipping cost added."
type textarea "Shipping cost added."
click at [912, 626] on button "Add" at bounding box center [927, 616] width 31 height 23
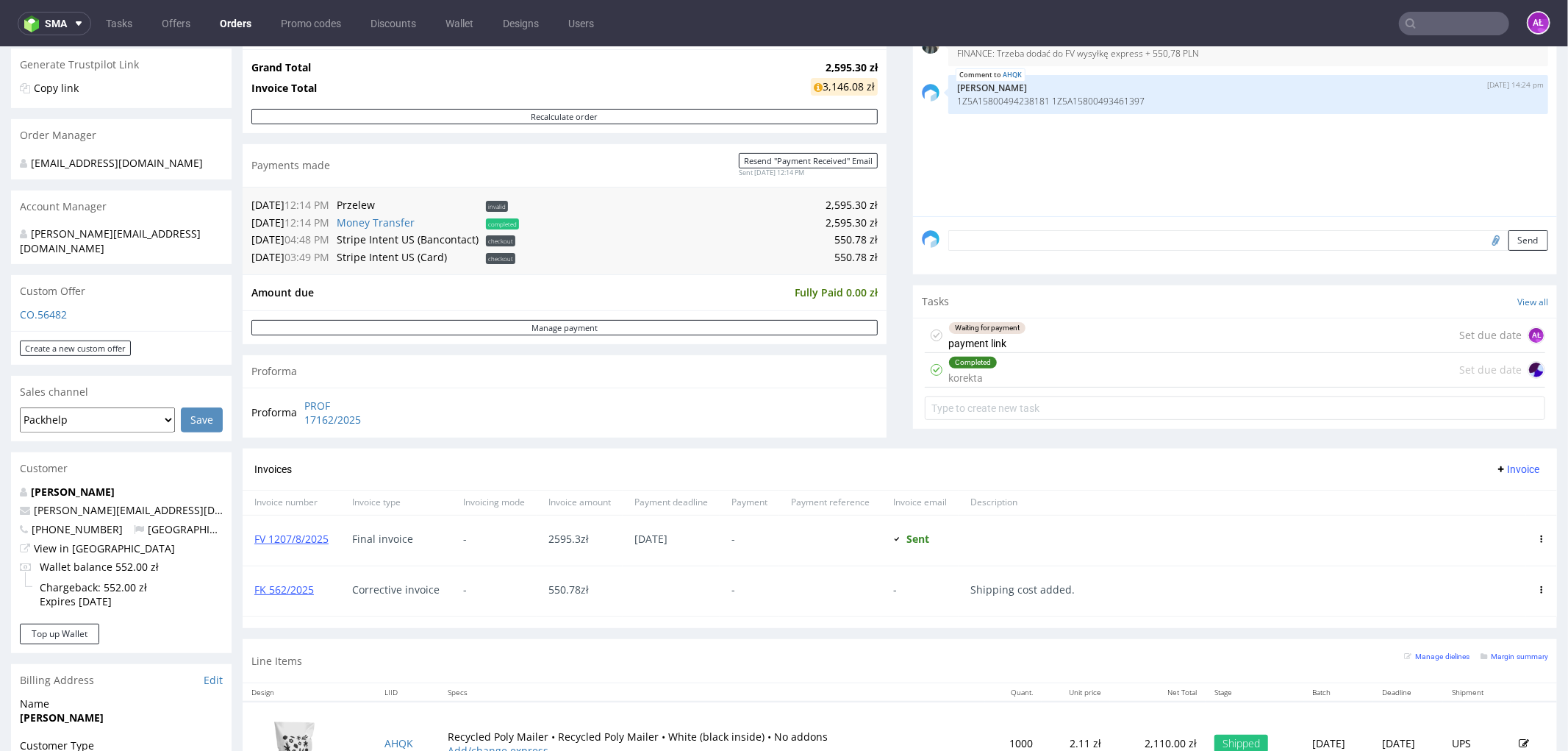
scroll to position [326, 0]
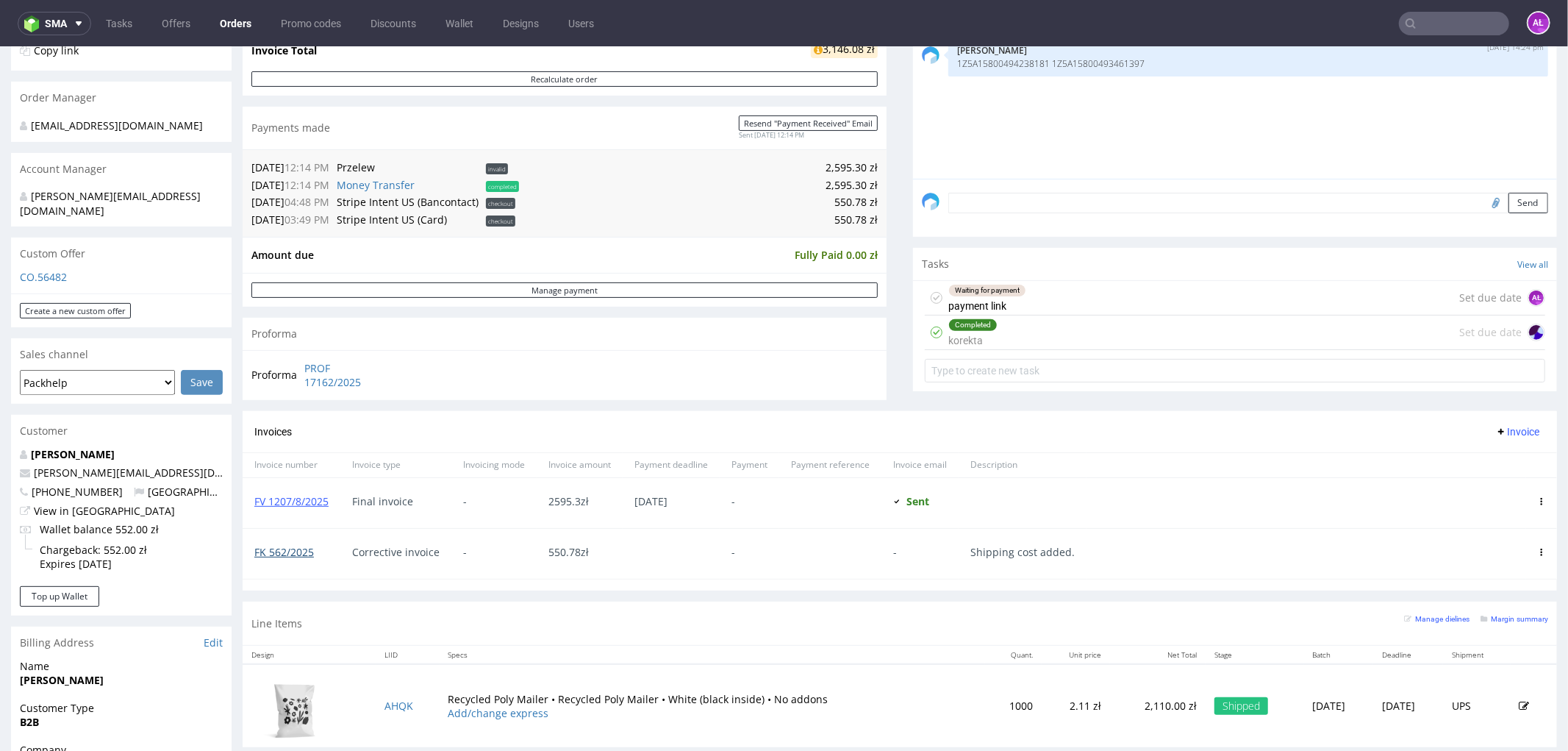
click at [295, 548] on link "FK 562/2025" at bounding box center [284, 552] width 59 height 14
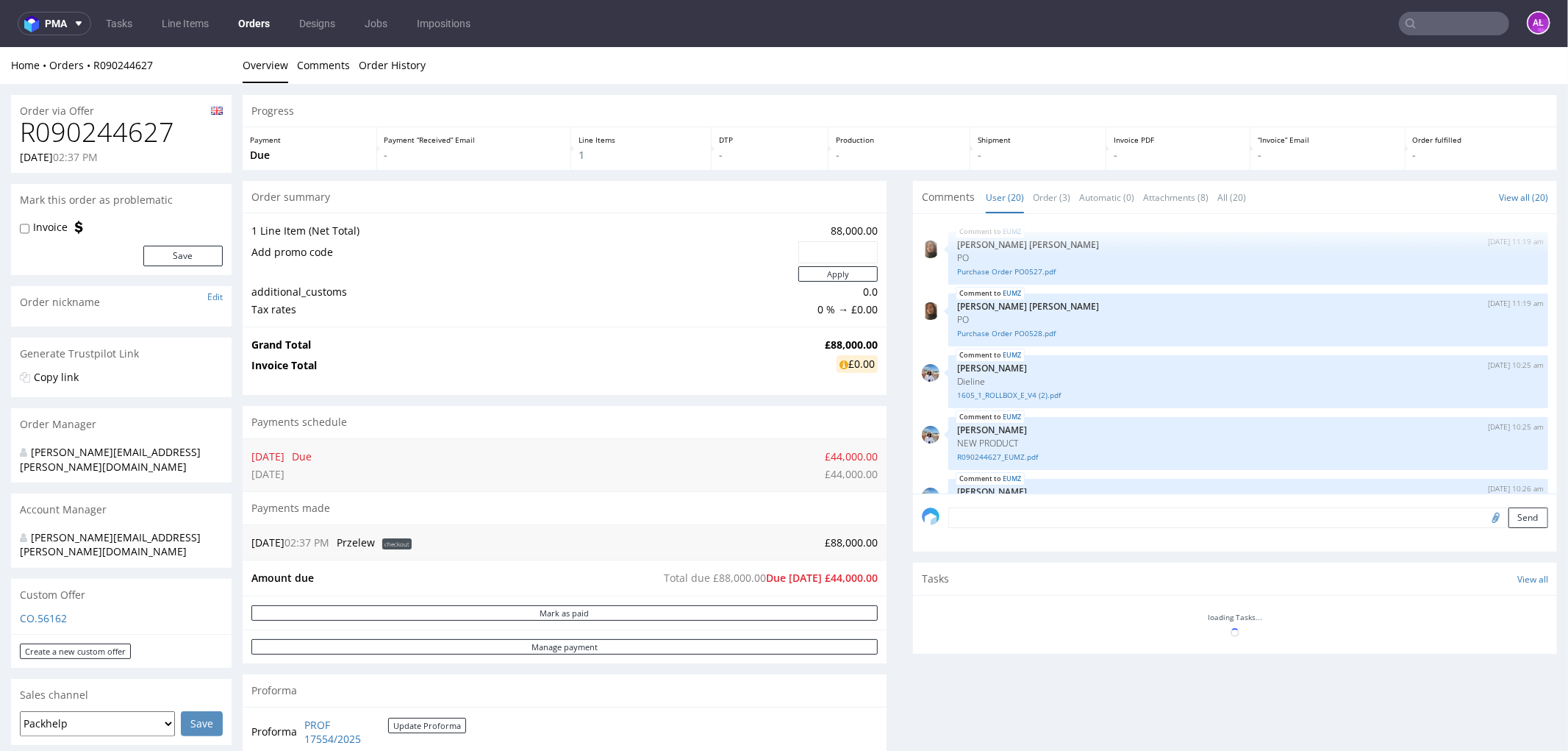
scroll to position [933, 0]
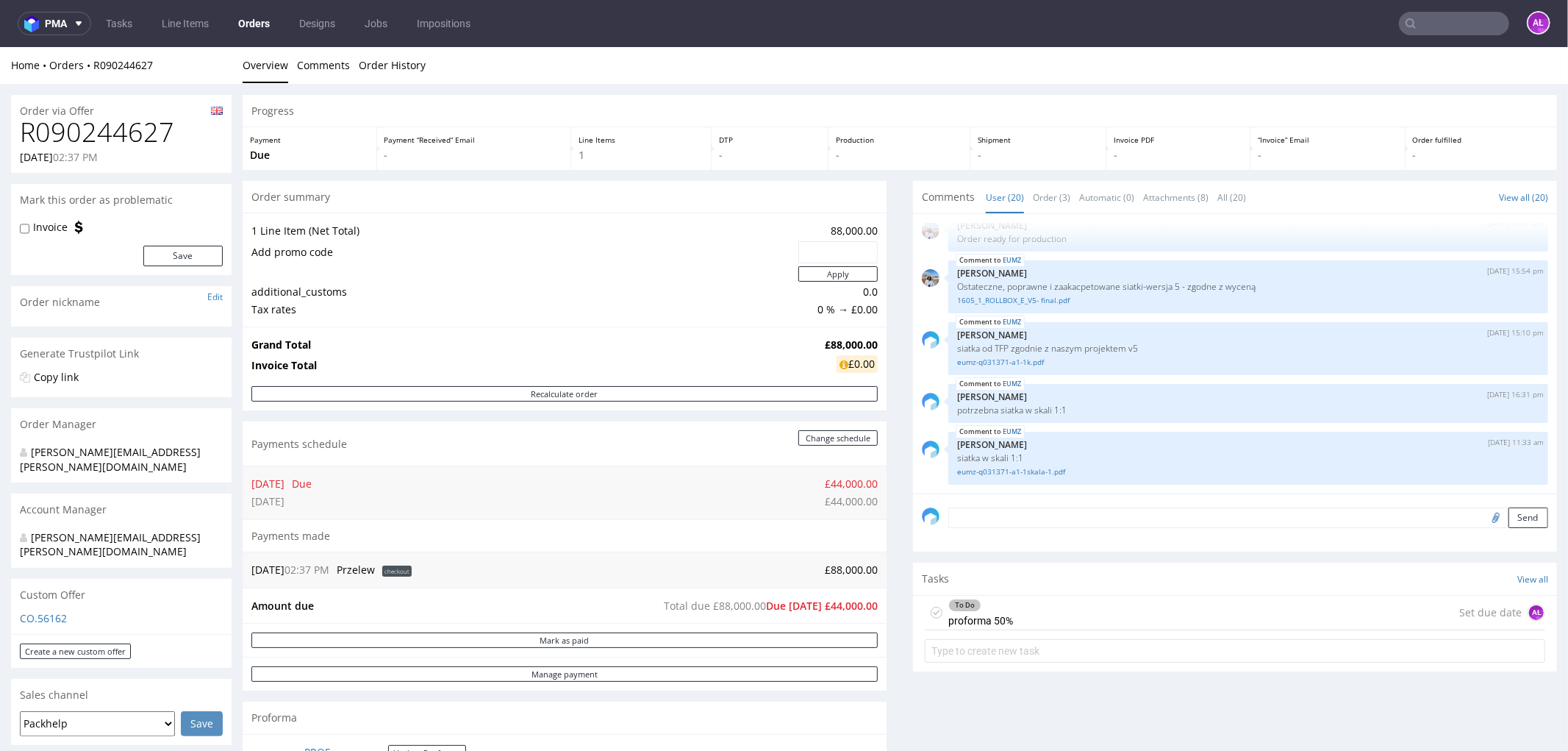
drag, startPoint x: 1145, startPoint y: 621, endPoint x: 1401, endPoint y: 726, distance: 276.7
click at [1145, 621] on div "To Do proforma 50% Set due date AŁ" at bounding box center [1236, 613] width 621 height 35
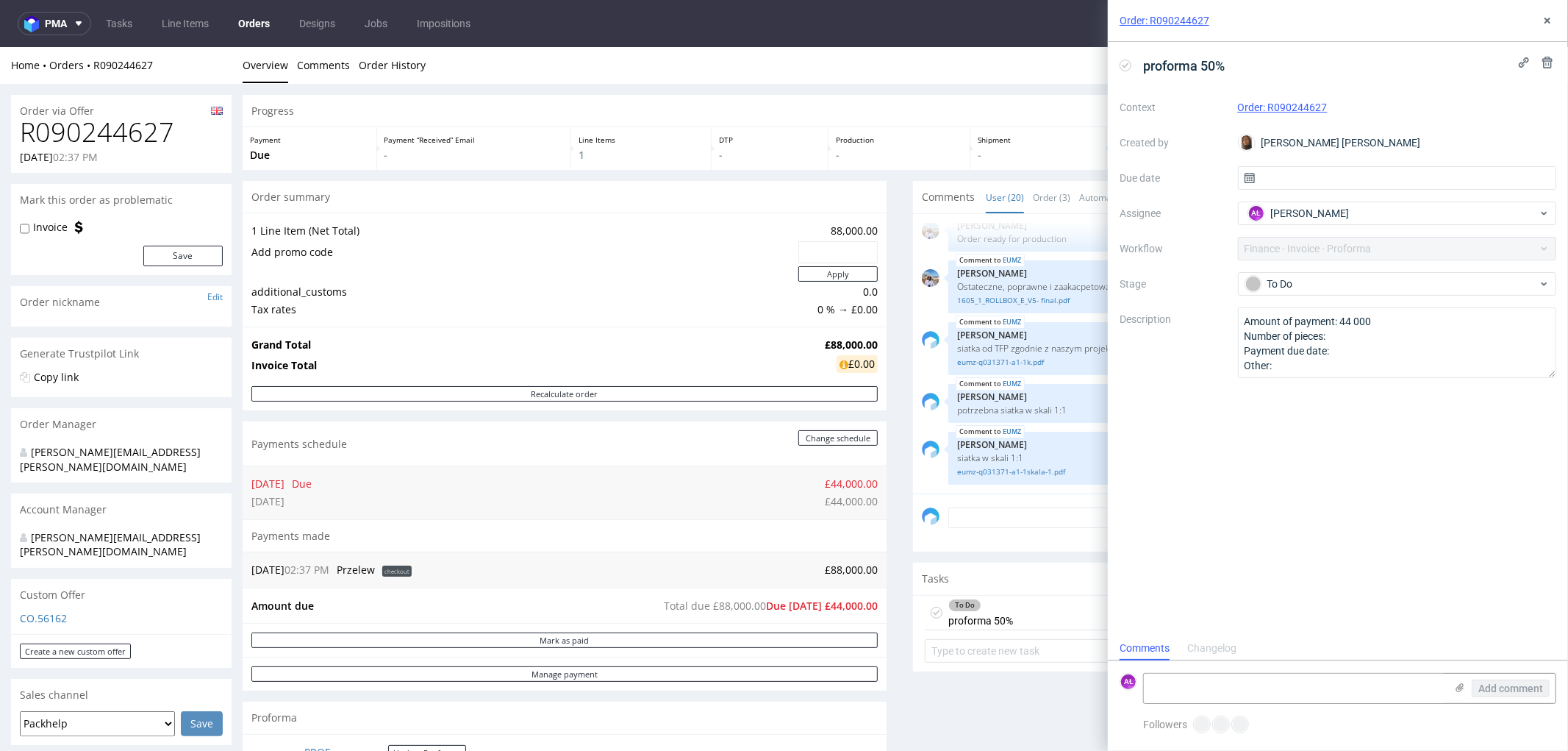
scroll to position [11, 0]
click at [1458, 685] on icon at bounding box center [1460, 688] width 12 height 12
click at [0, 0] on input "file" at bounding box center [0, 0] width 0 height 0
click at [1487, 677] on div "Add comment" at bounding box center [1500, 650] width 110 height 106
click at [1128, 63] on icon at bounding box center [1126, 65] width 12 height 12
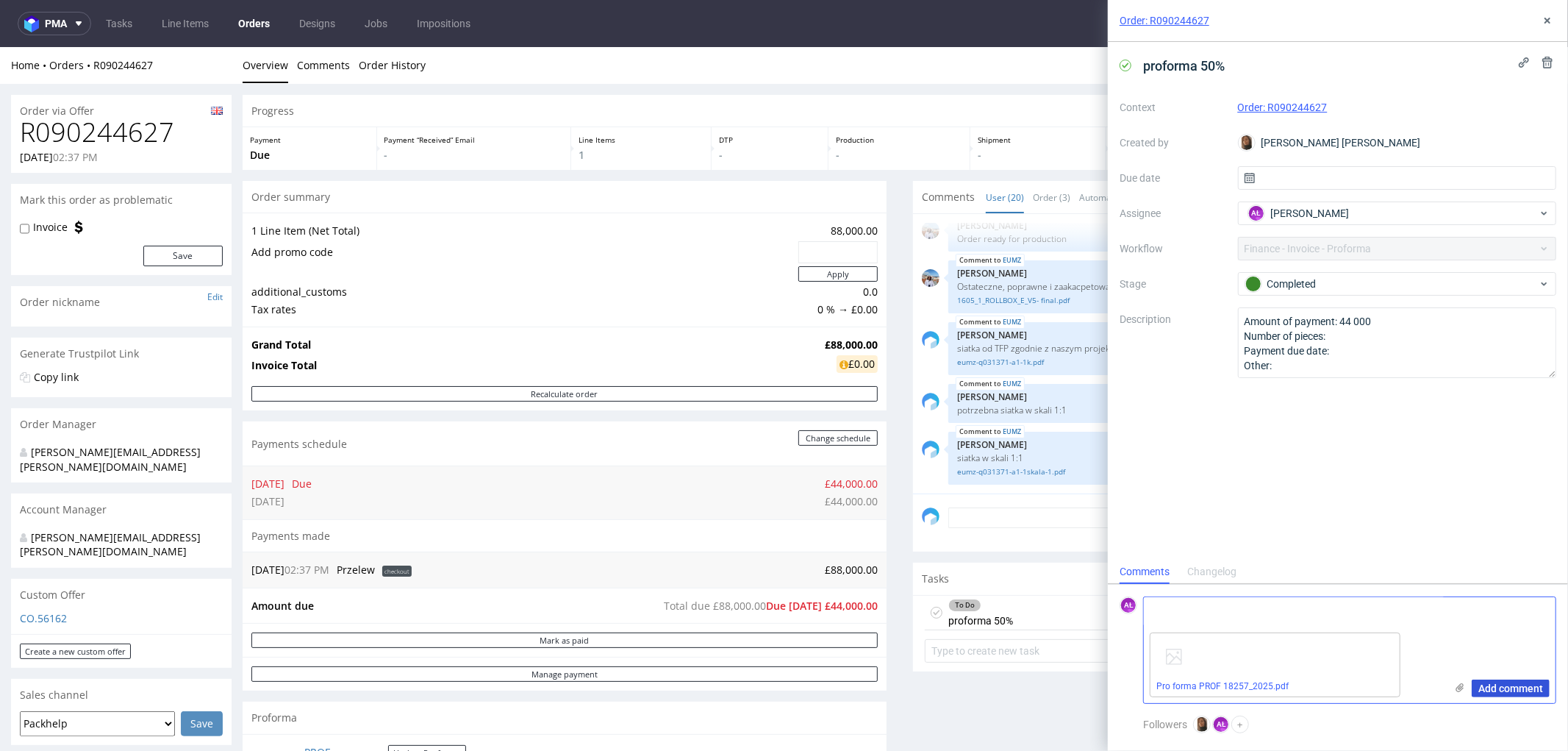
click at [1519, 687] on span "Add comment" at bounding box center [1511, 688] width 64 height 10
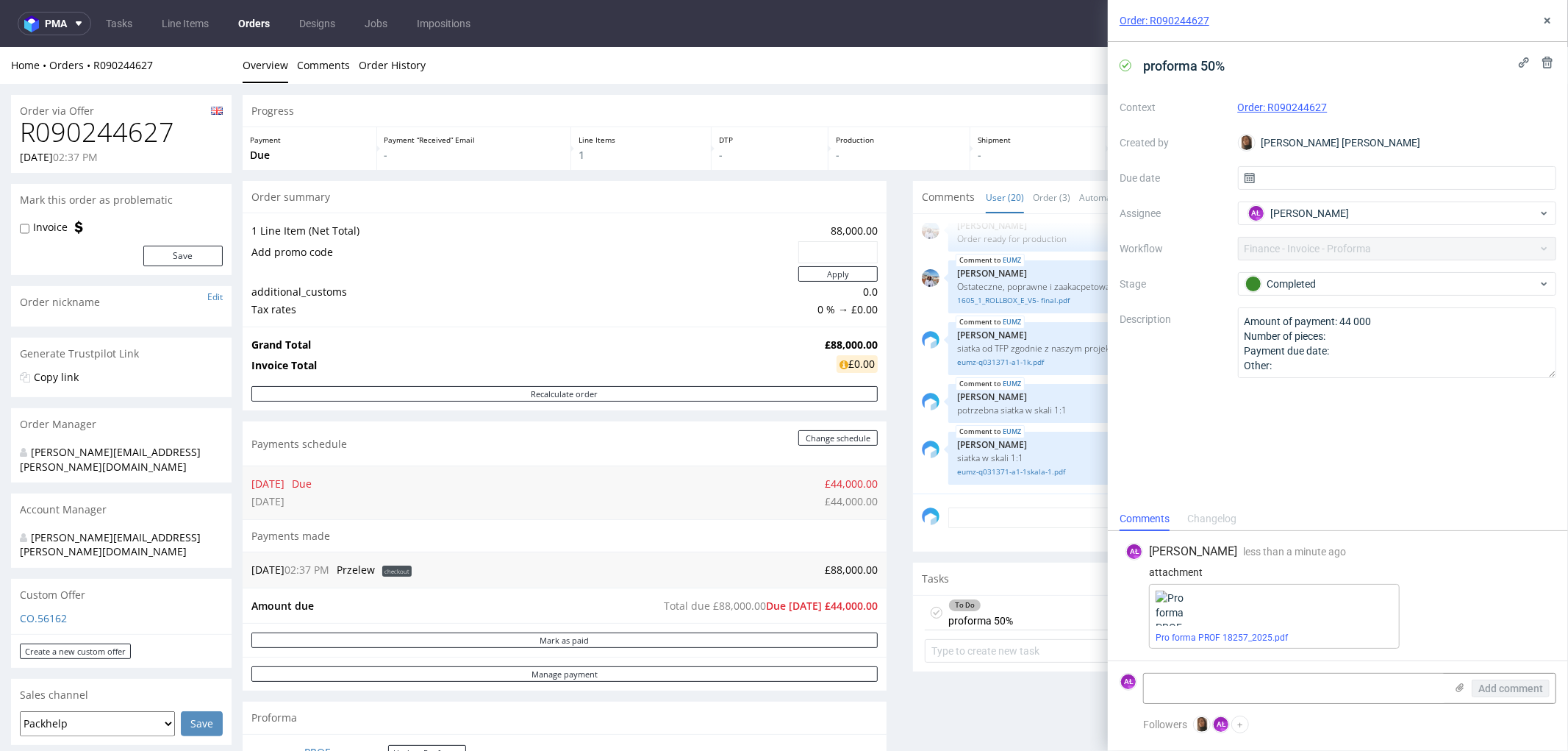
scroll to position [0, 0]
click at [1546, 17] on icon at bounding box center [1548, 21] width 12 height 12
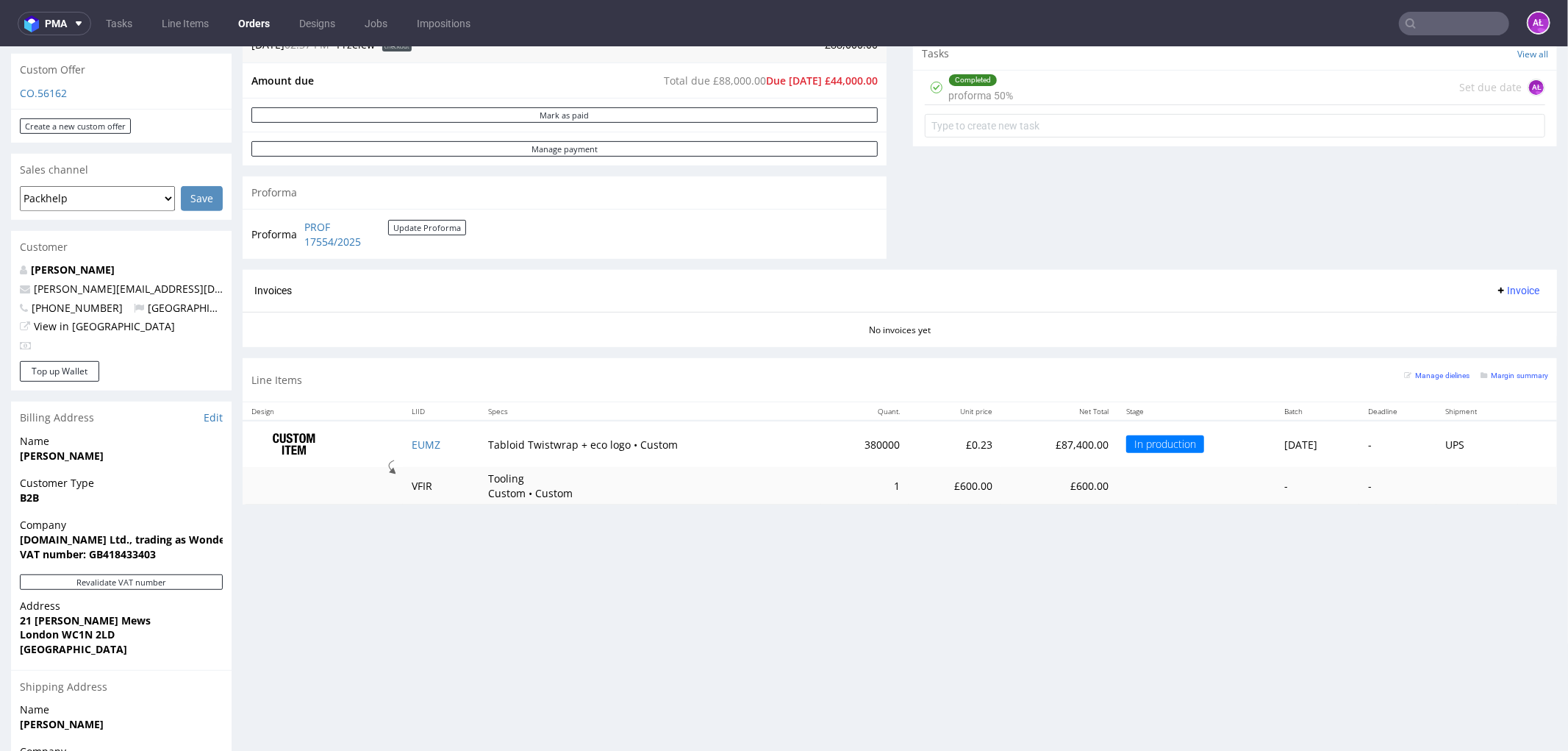
scroll to position [524, 0]
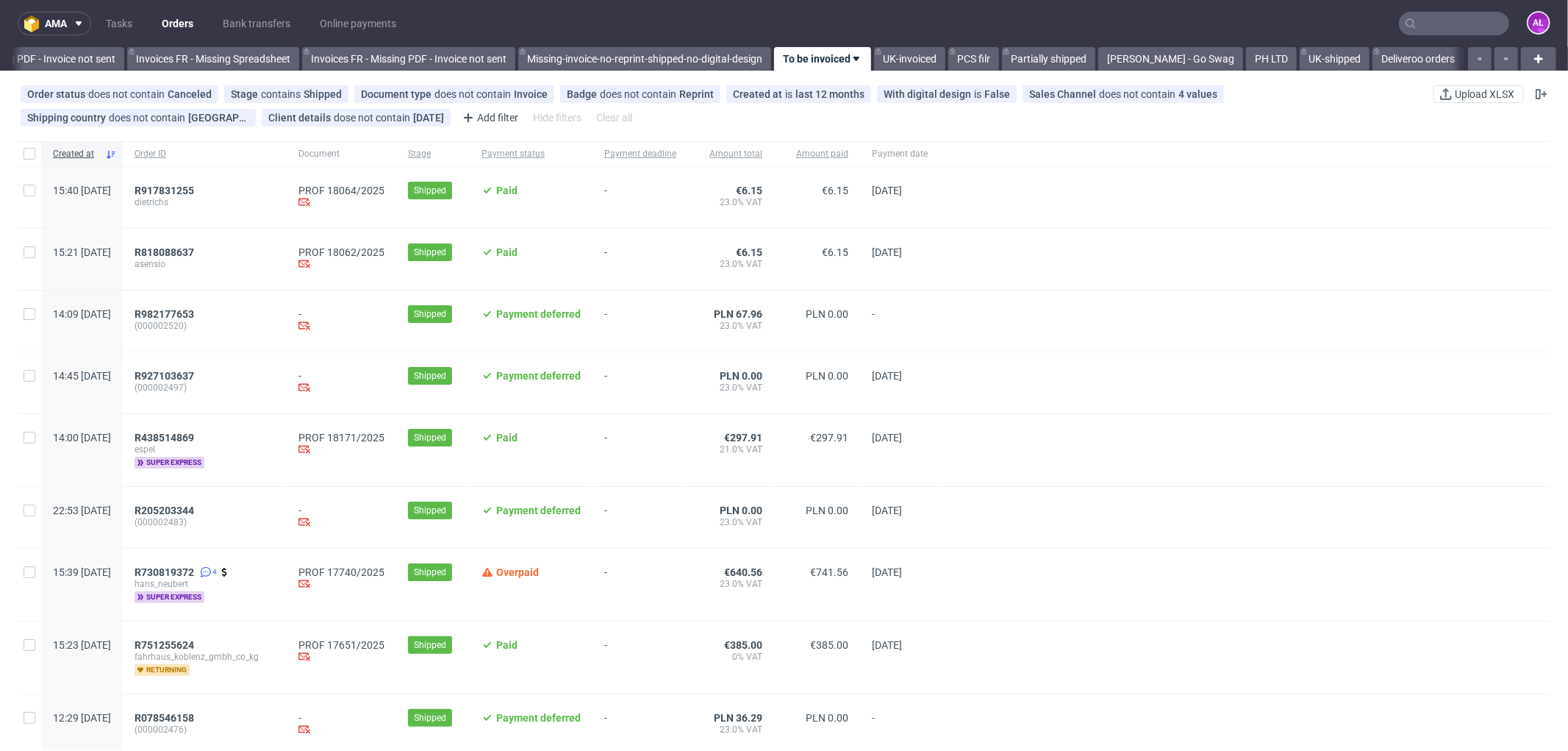
scroll to position [0, 2203]
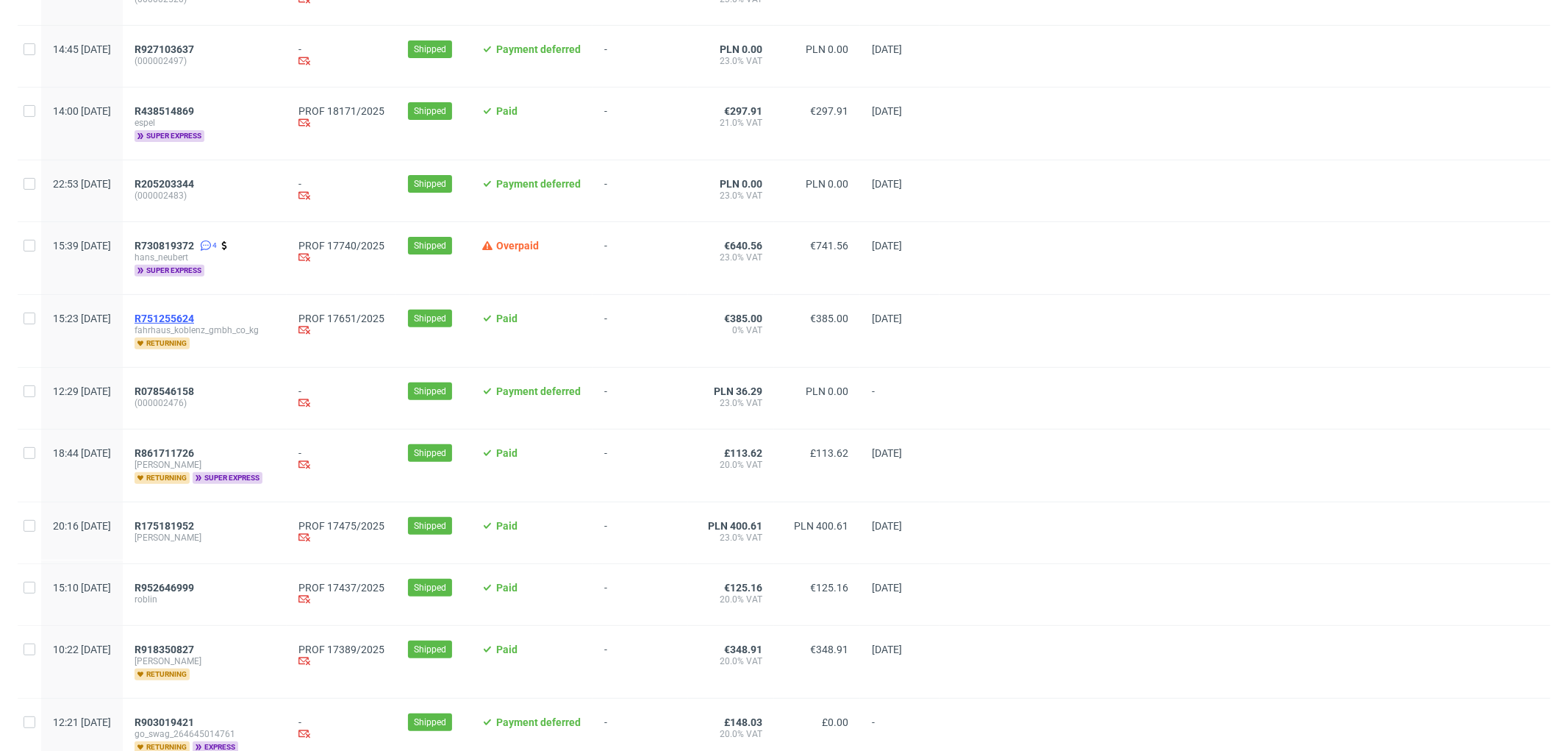
click at [194, 317] on span "R751255624" at bounding box center [164, 319] width 59 height 12
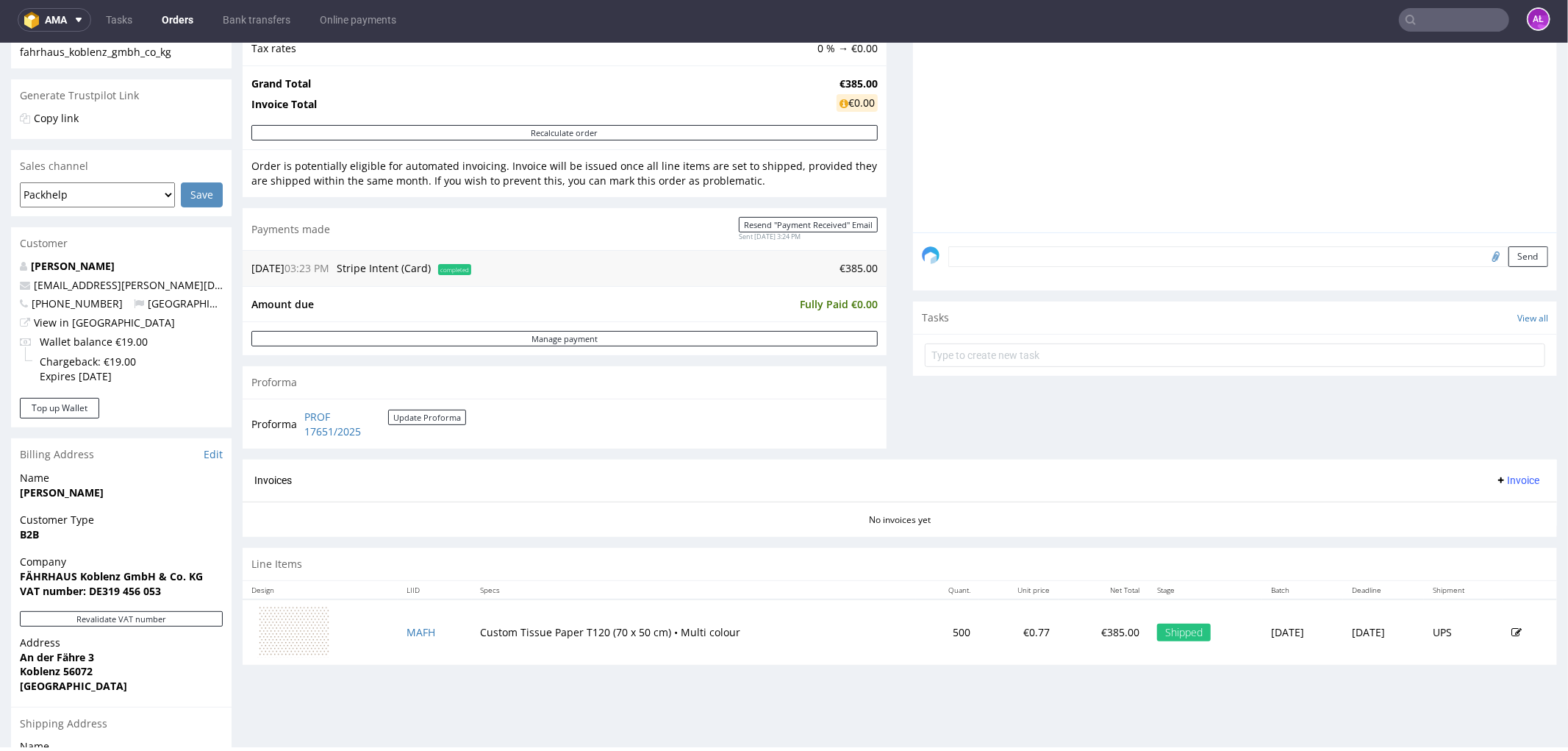
scroll to position [326, 0]
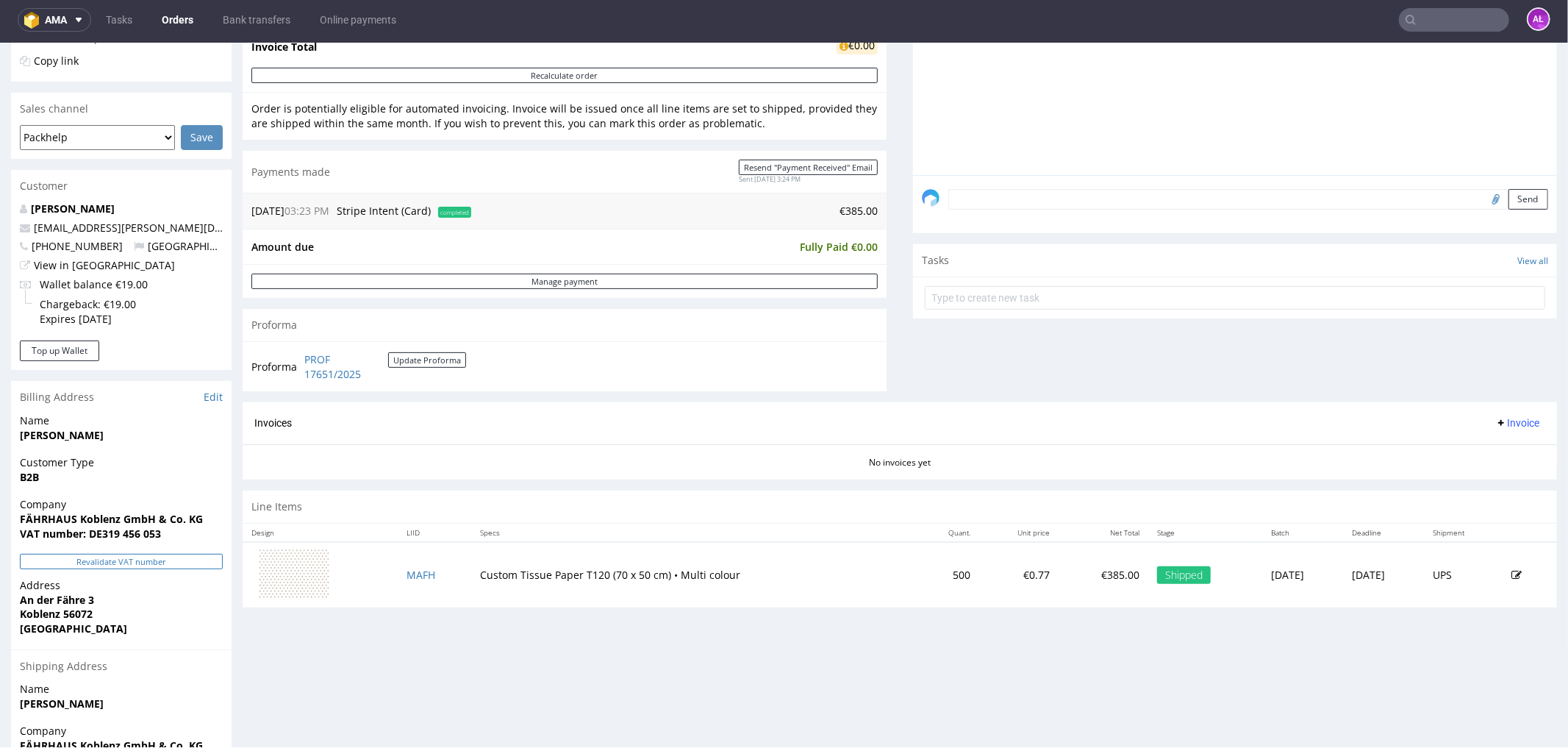
click at [187, 556] on button "Revalidate VAT number" at bounding box center [121, 561] width 203 height 16
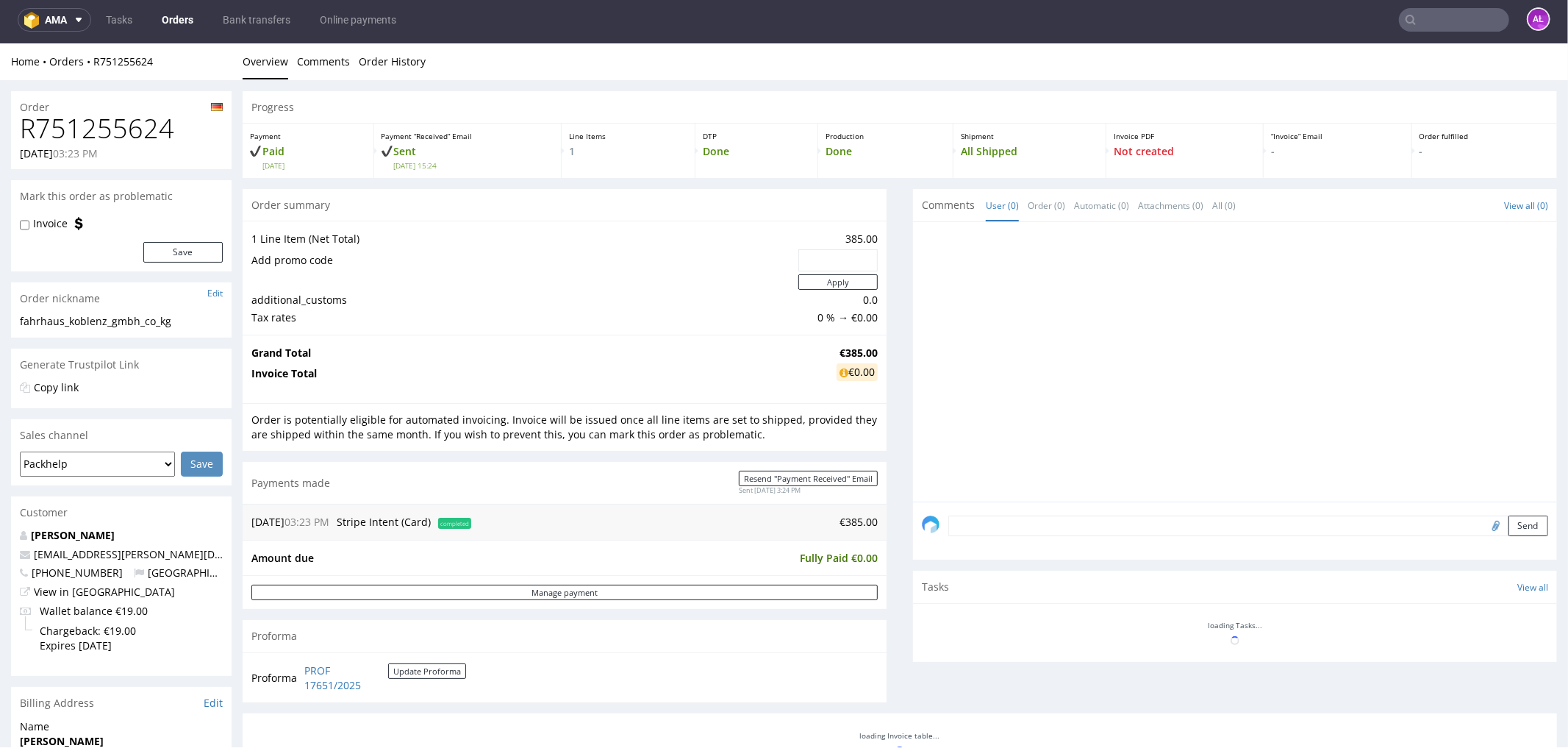
scroll to position [318, 0]
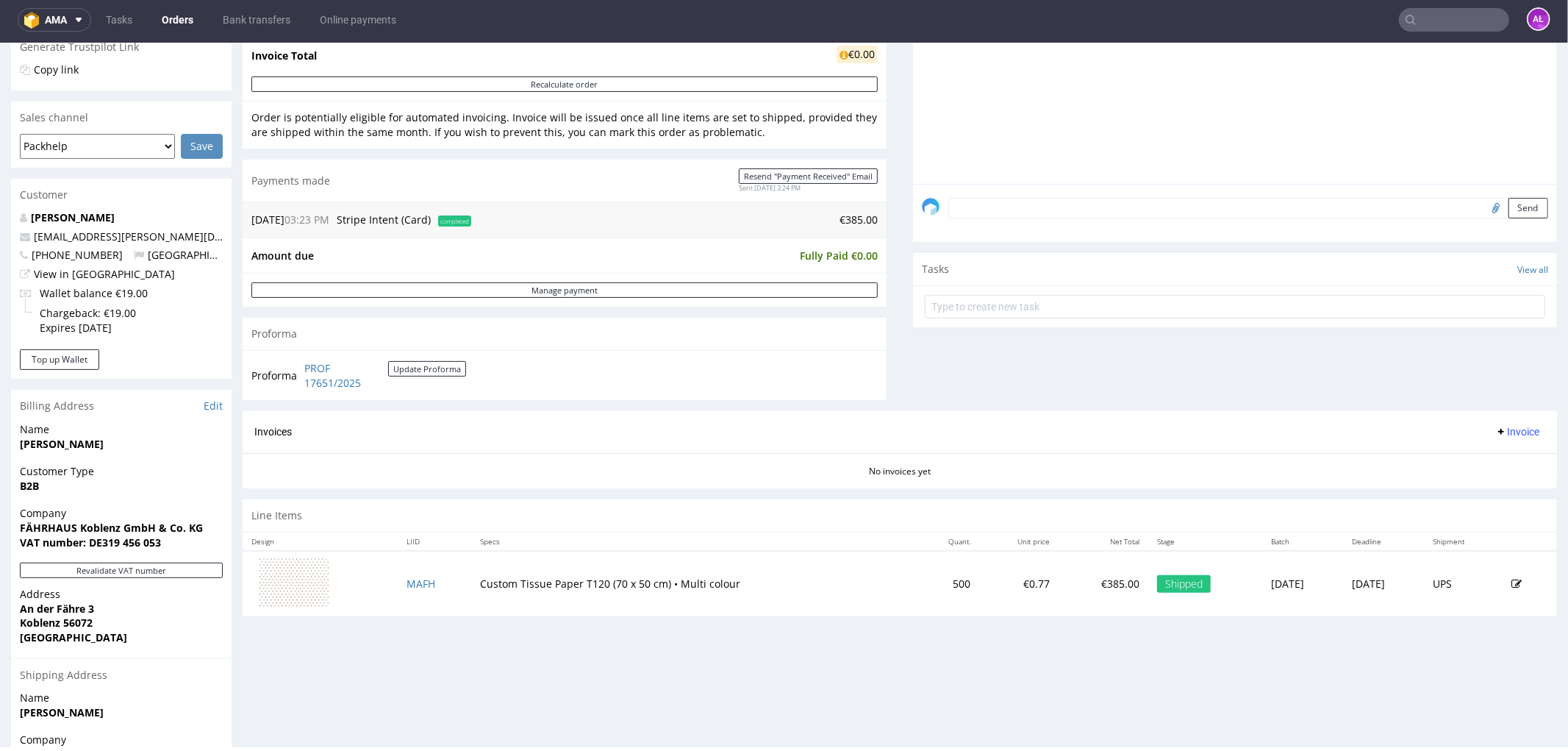
click at [1496, 431] on span "Invoice" at bounding box center [1518, 432] width 44 height 12
click at [1493, 458] on span "Generate" at bounding box center [1493, 463] width 71 height 15
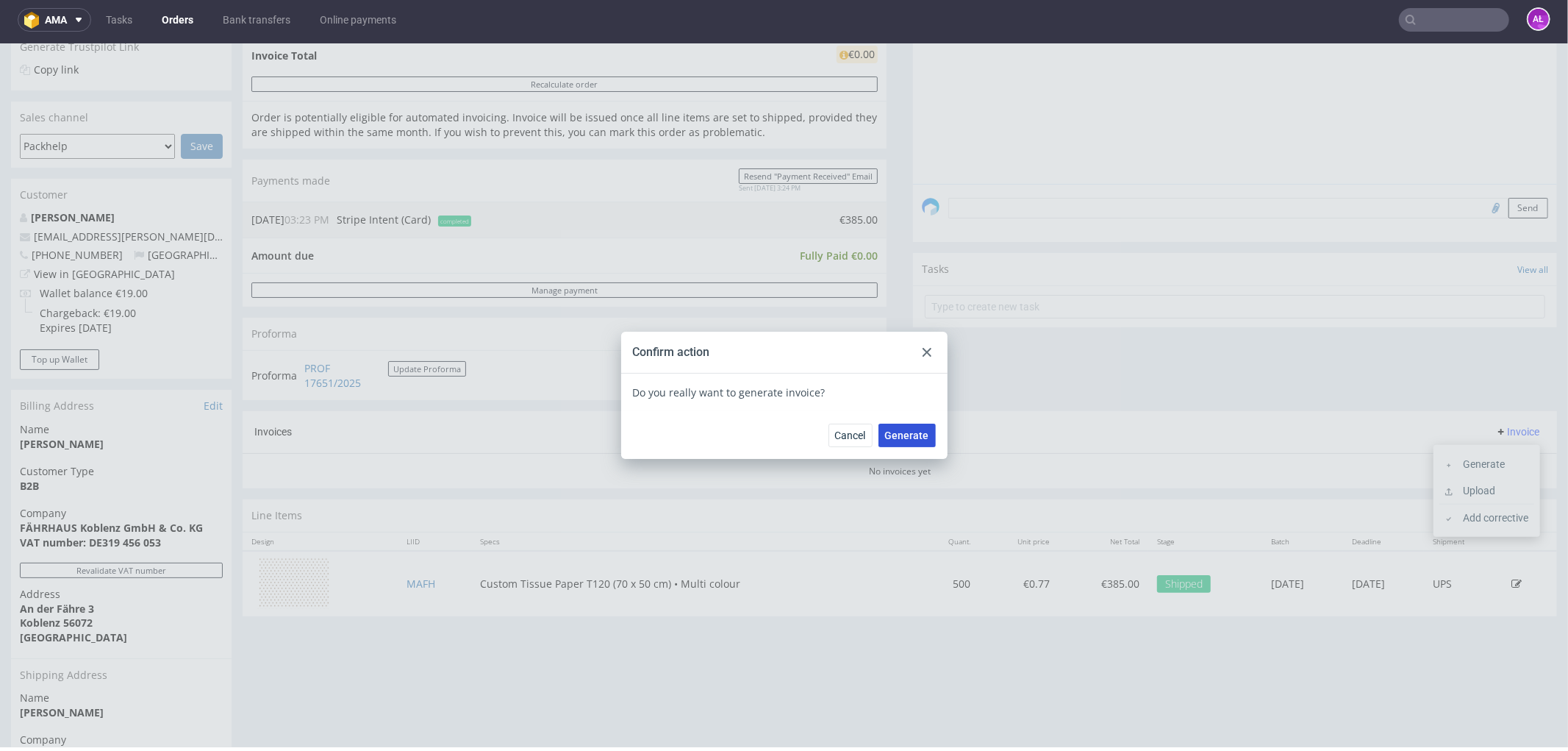
click at [904, 433] on span "Generate" at bounding box center [907, 435] width 44 height 10
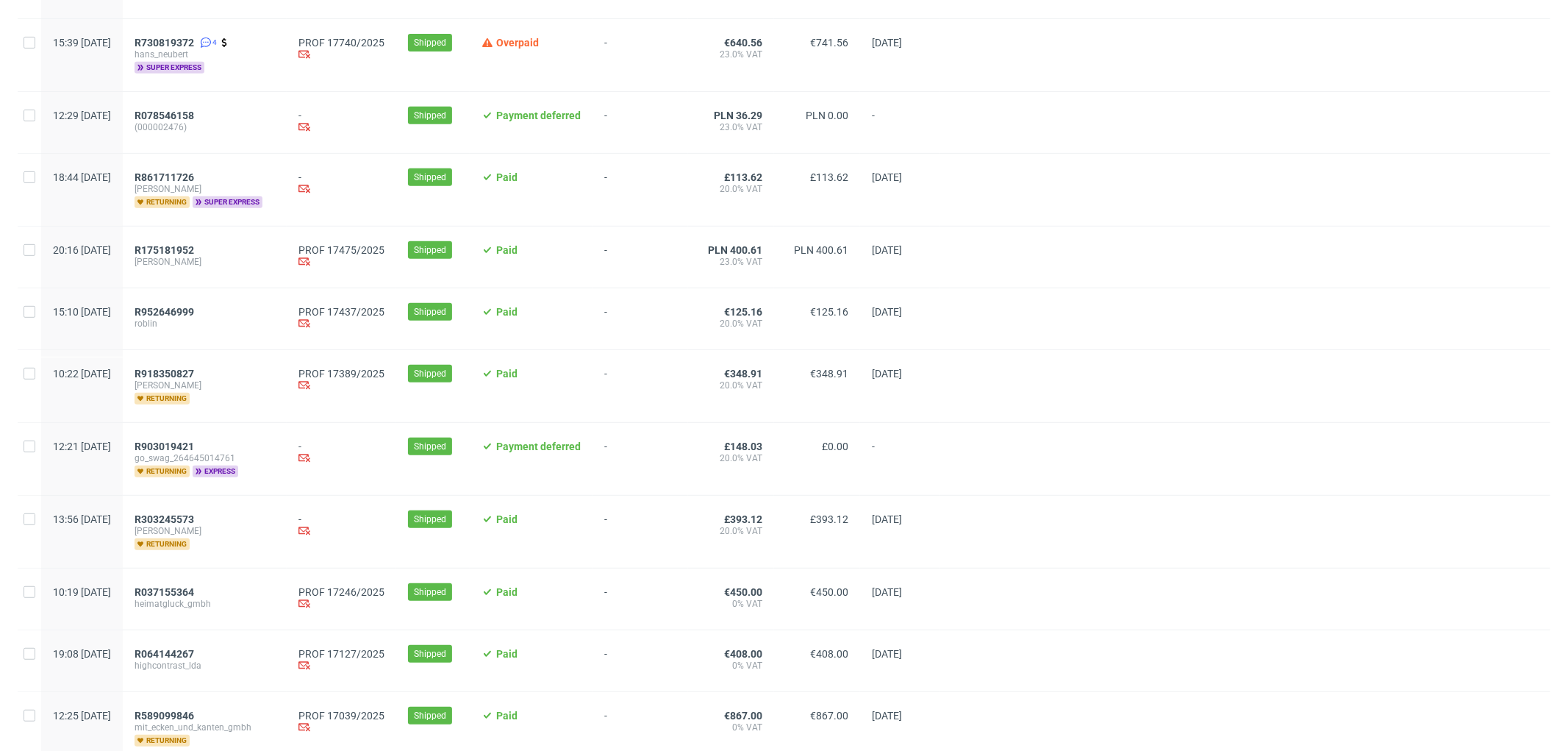
scroll to position [572, 0]
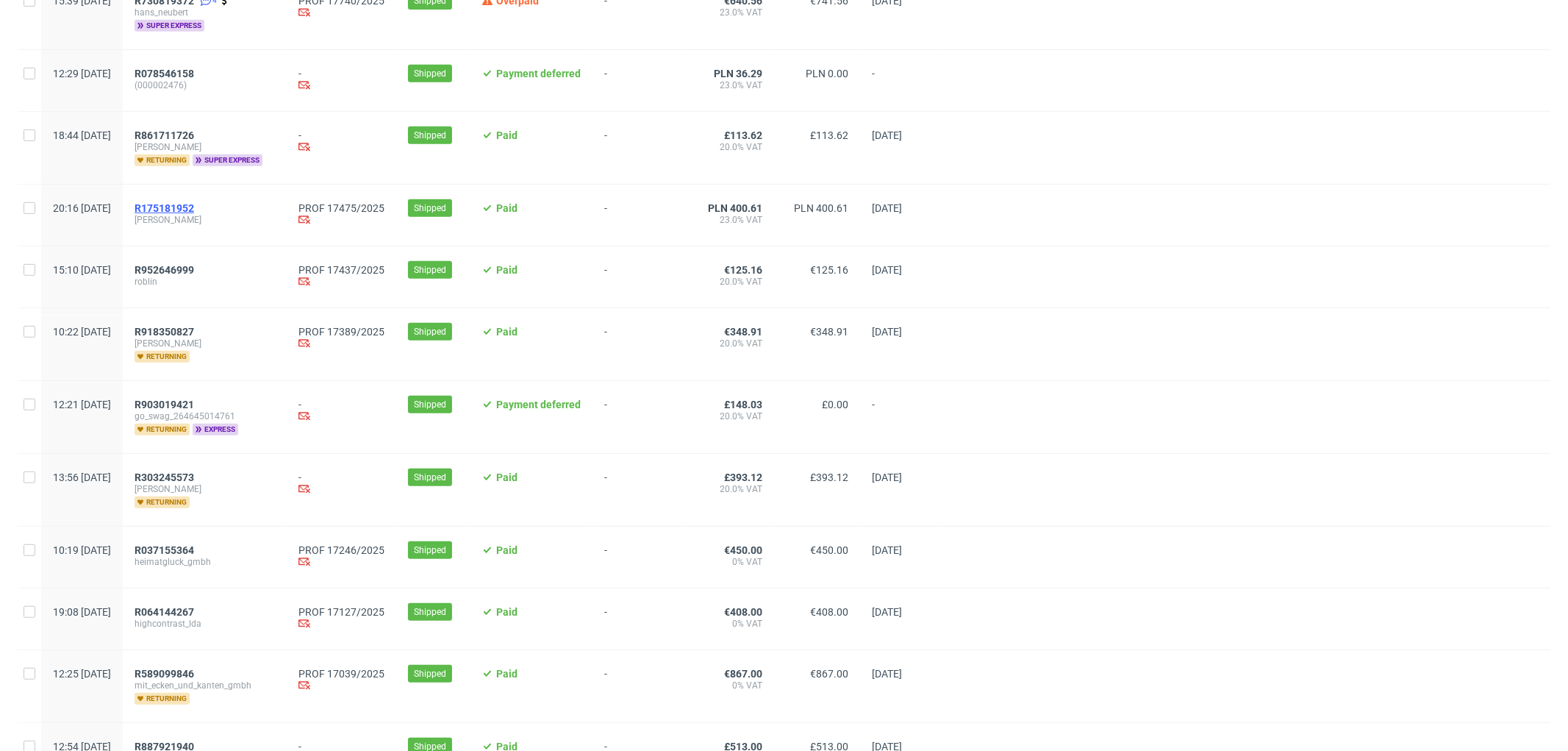
click at [194, 211] on span "R175181952" at bounding box center [164, 208] width 59 height 12
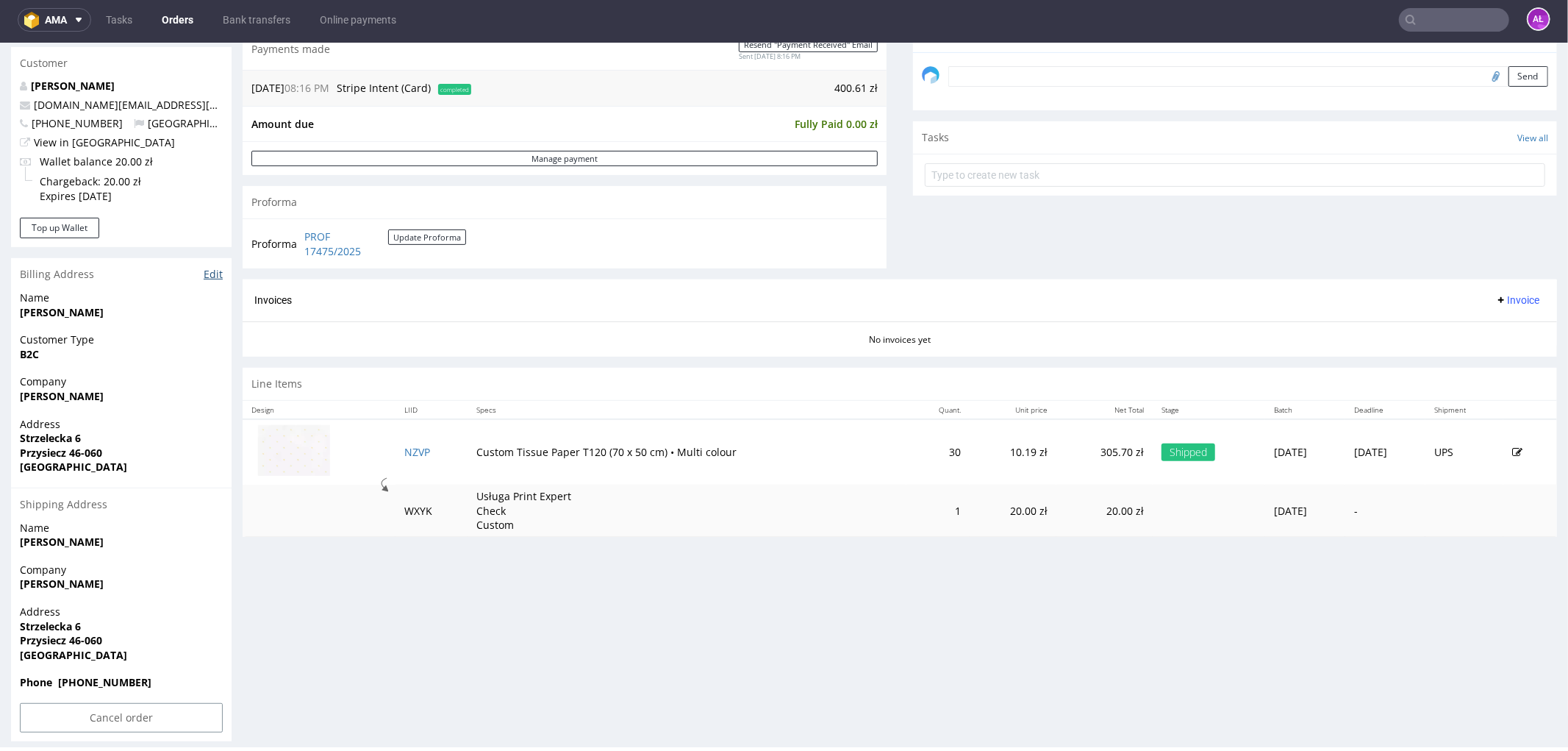
scroll to position [461, 0]
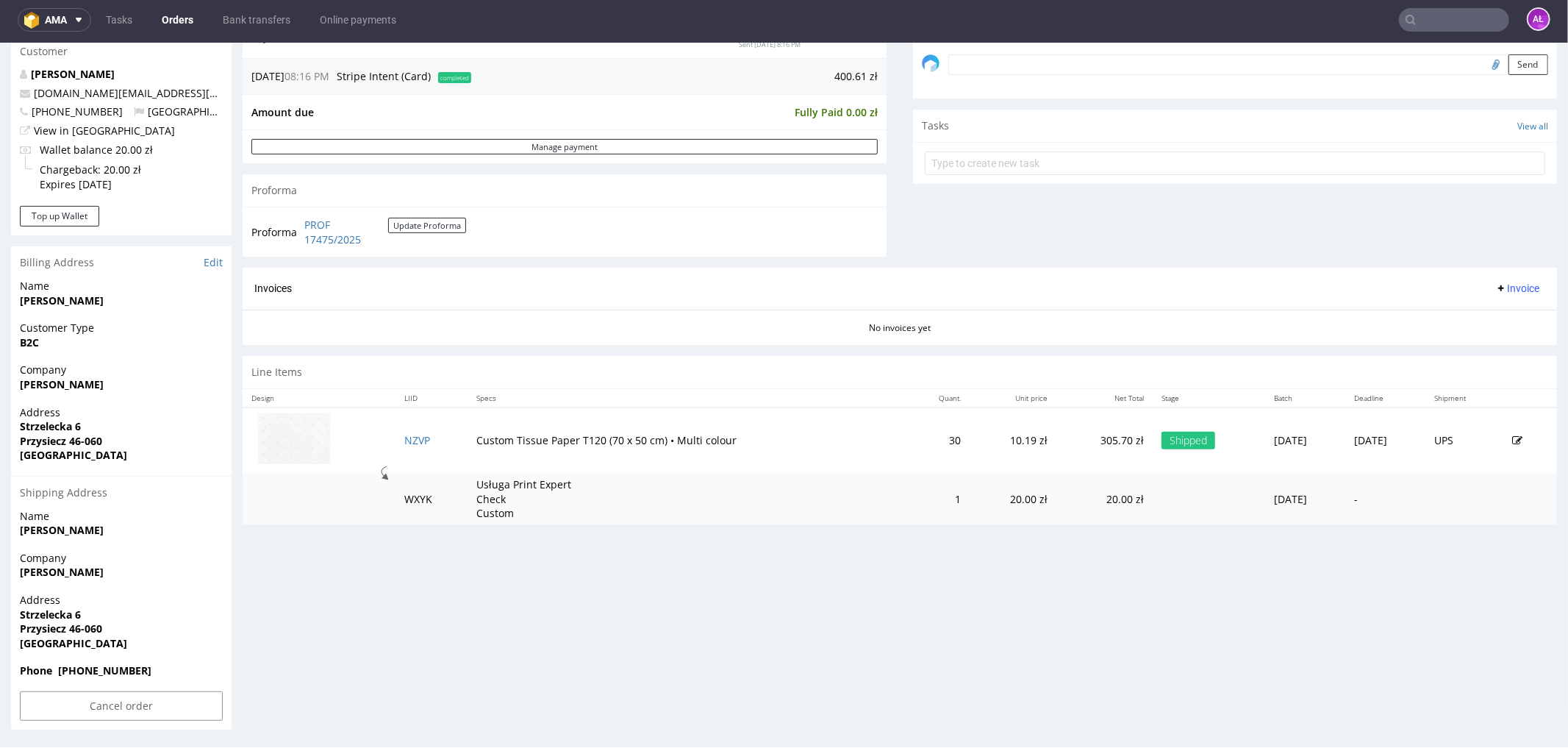
click at [1501, 285] on span "Invoice" at bounding box center [1518, 288] width 44 height 12
click at [1503, 321] on span "Generate" at bounding box center [1493, 319] width 71 height 15
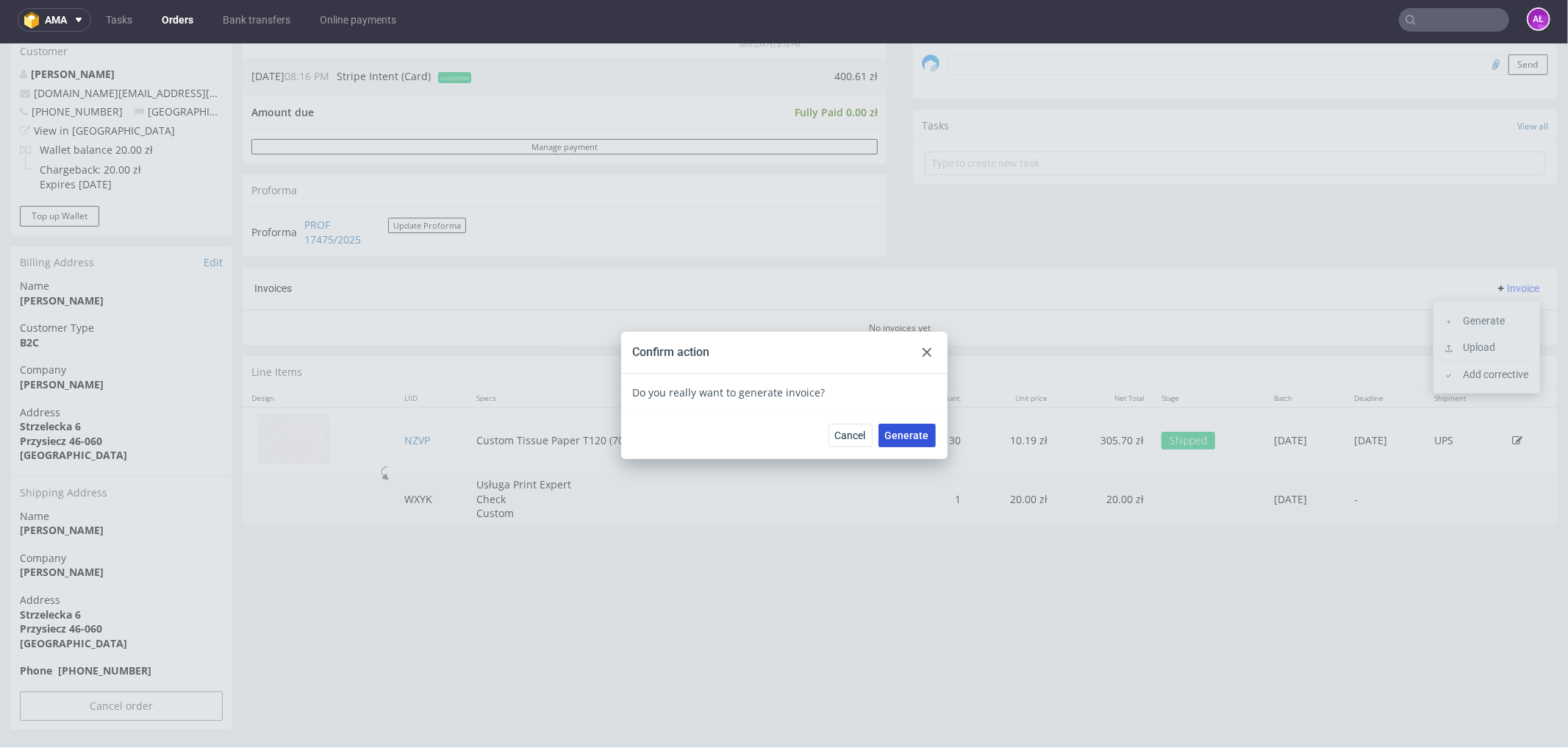
click at [910, 441] on button "Generate" at bounding box center [907, 434] width 57 height 23
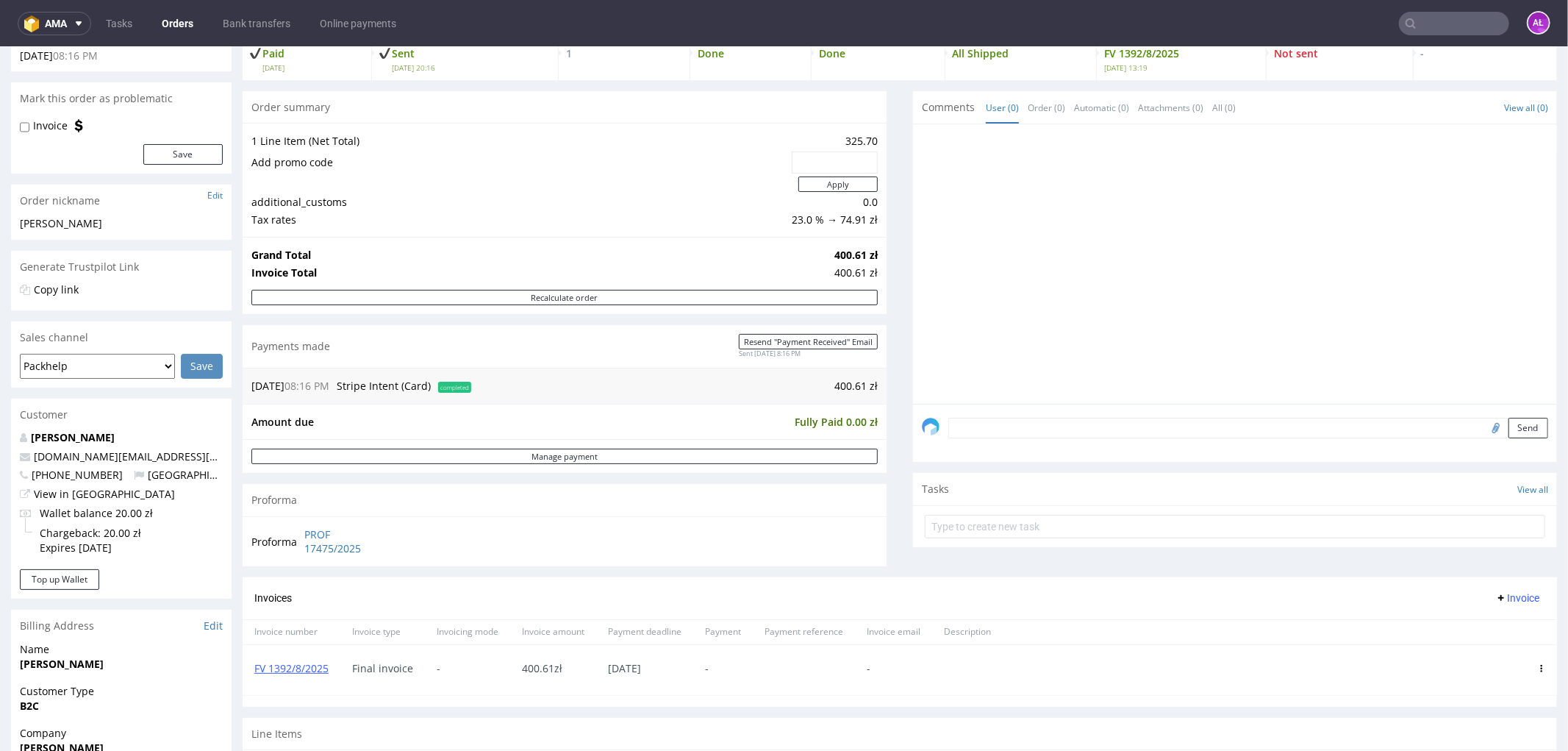
scroll to position [245, 0]
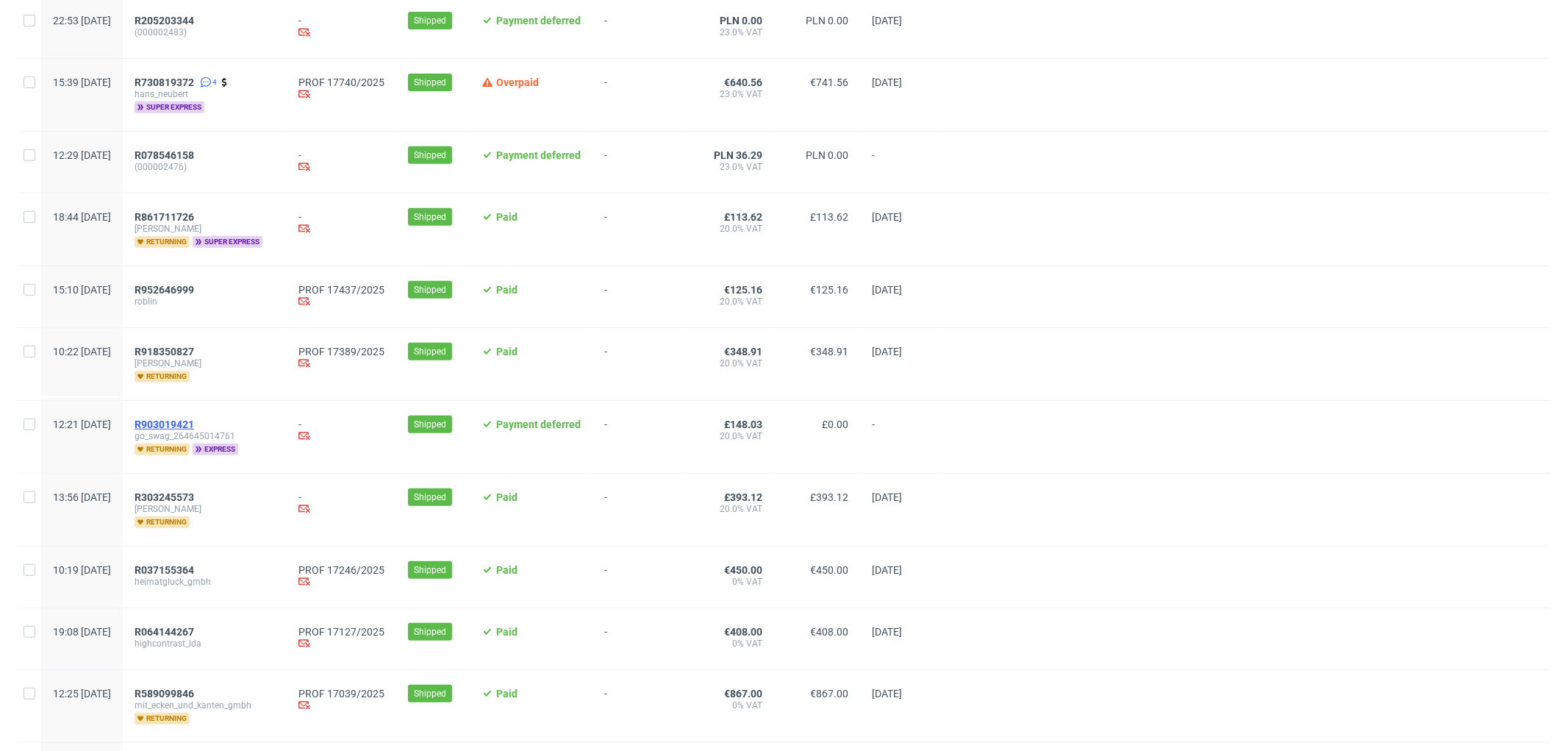
scroll to position [572, 0]
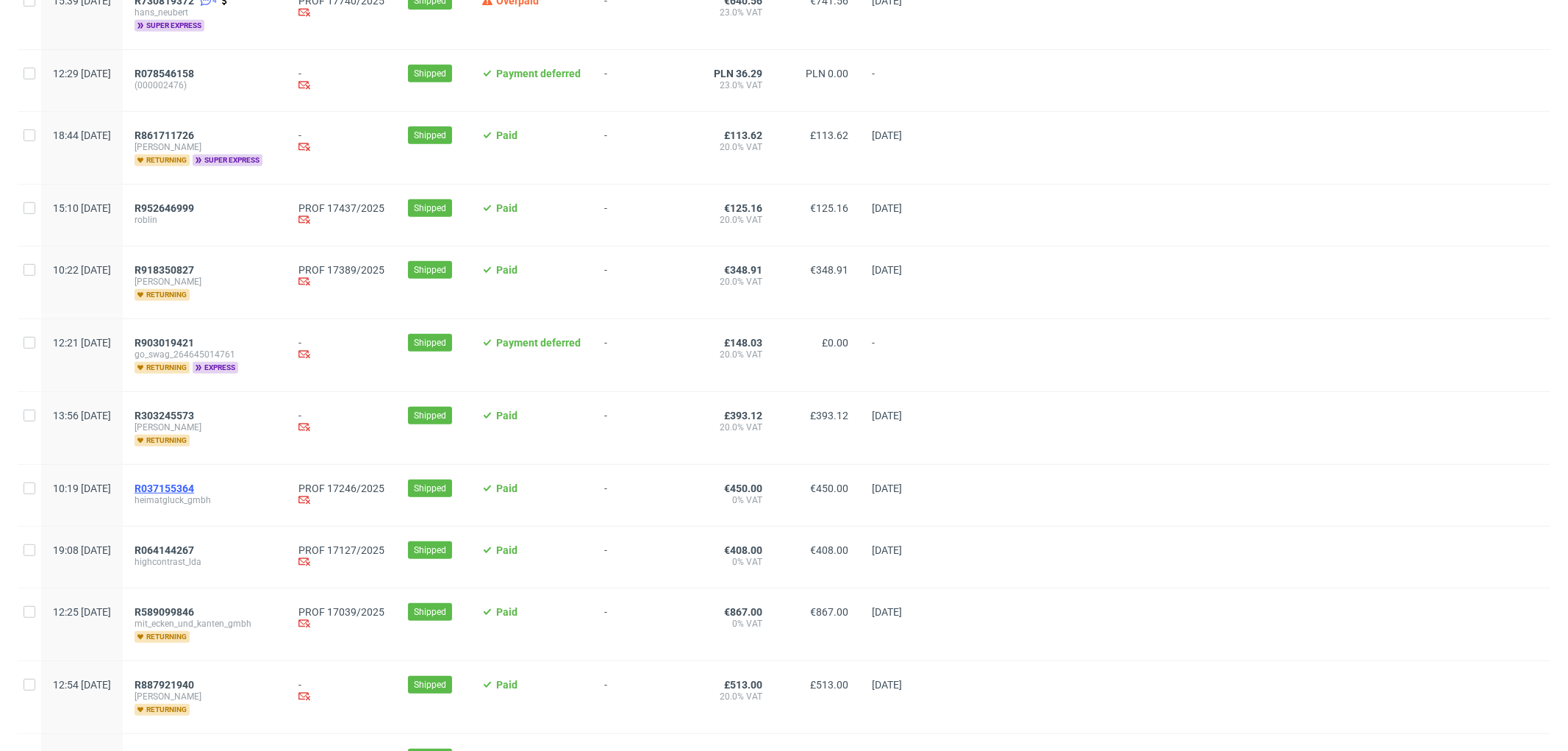
click at [194, 486] on span "R037155364" at bounding box center [164, 489] width 59 height 12
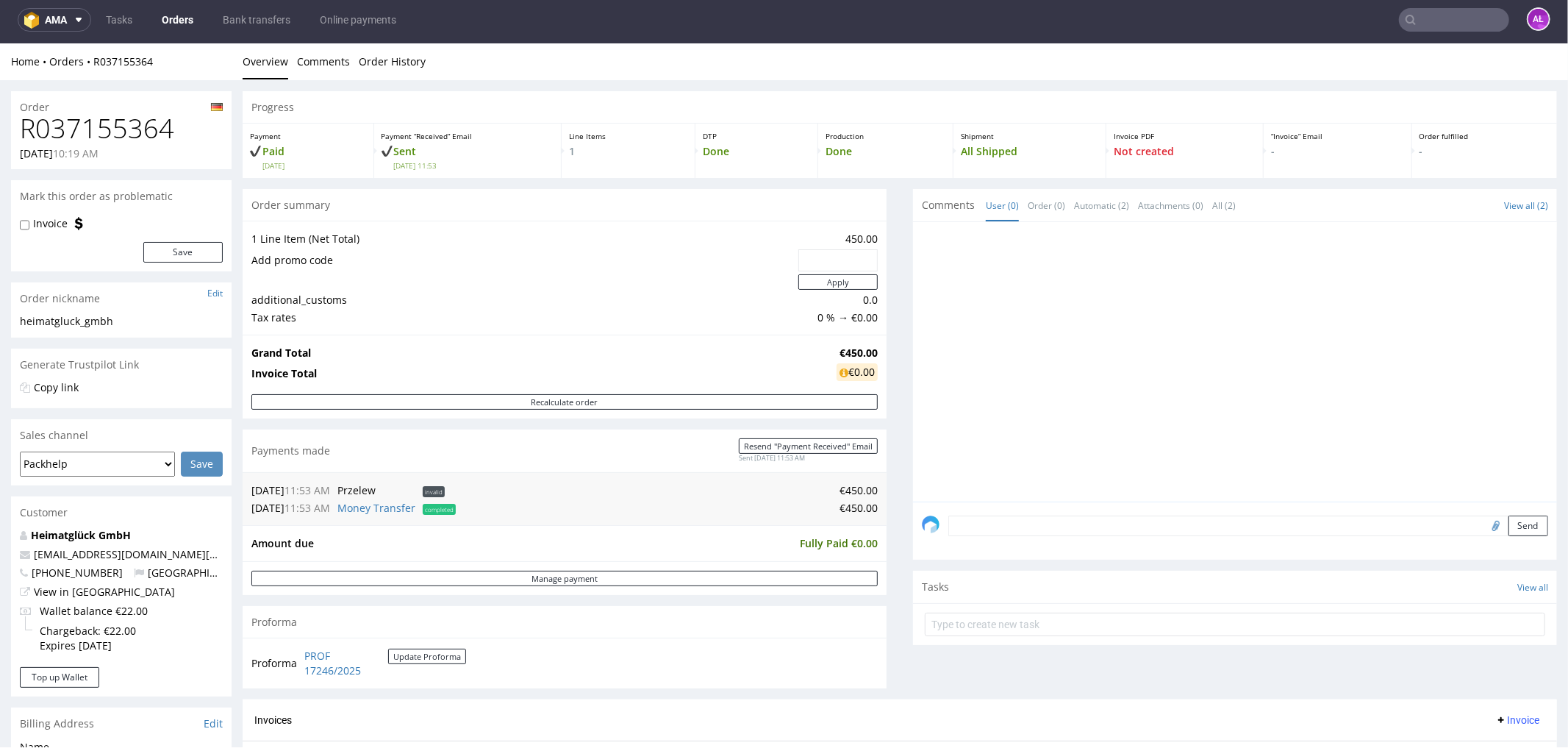
scroll to position [490, 0]
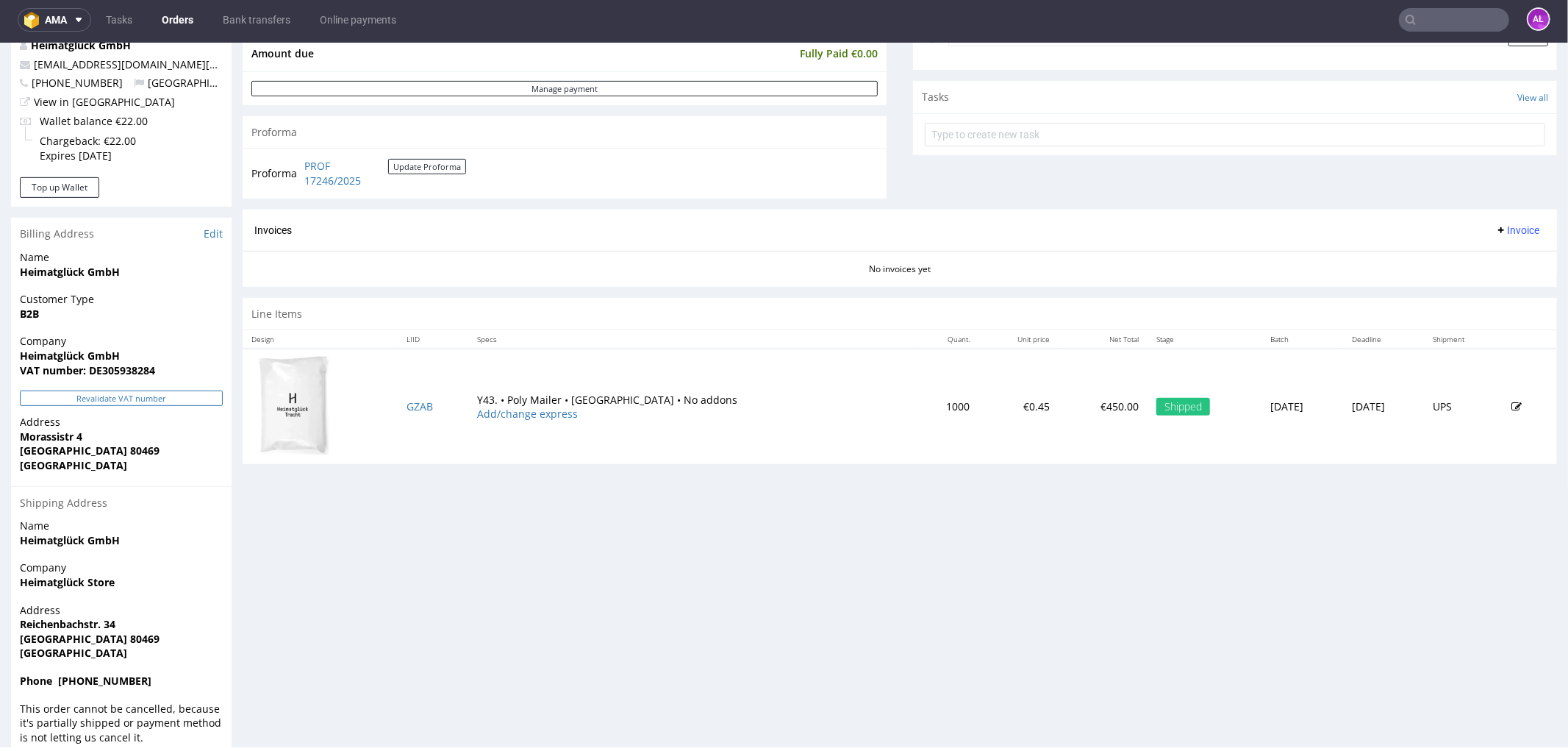
click at [183, 393] on button "Revalidate VAT number" at bounding box center [121, 398] width 203 height 16
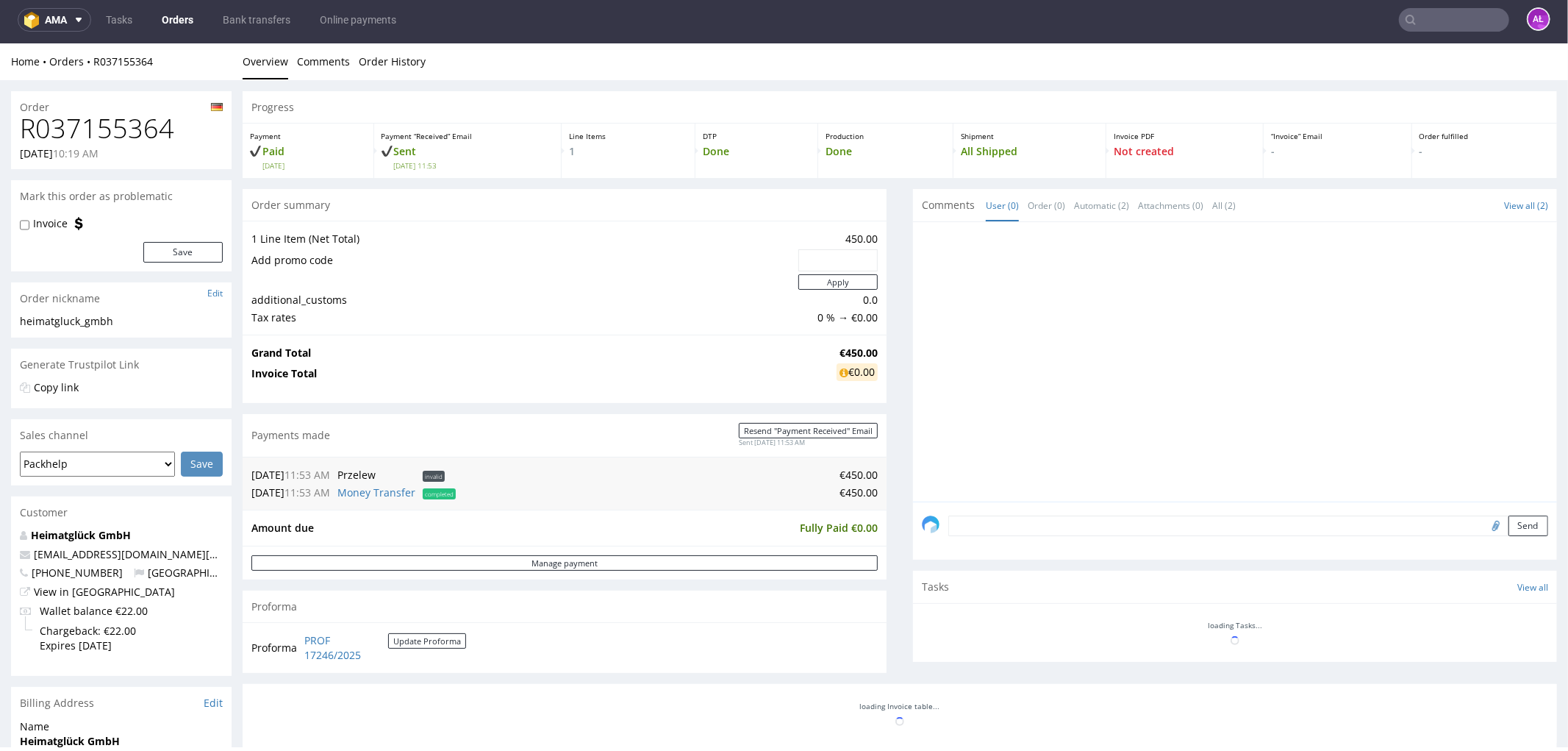
scroll to position [479, 0]
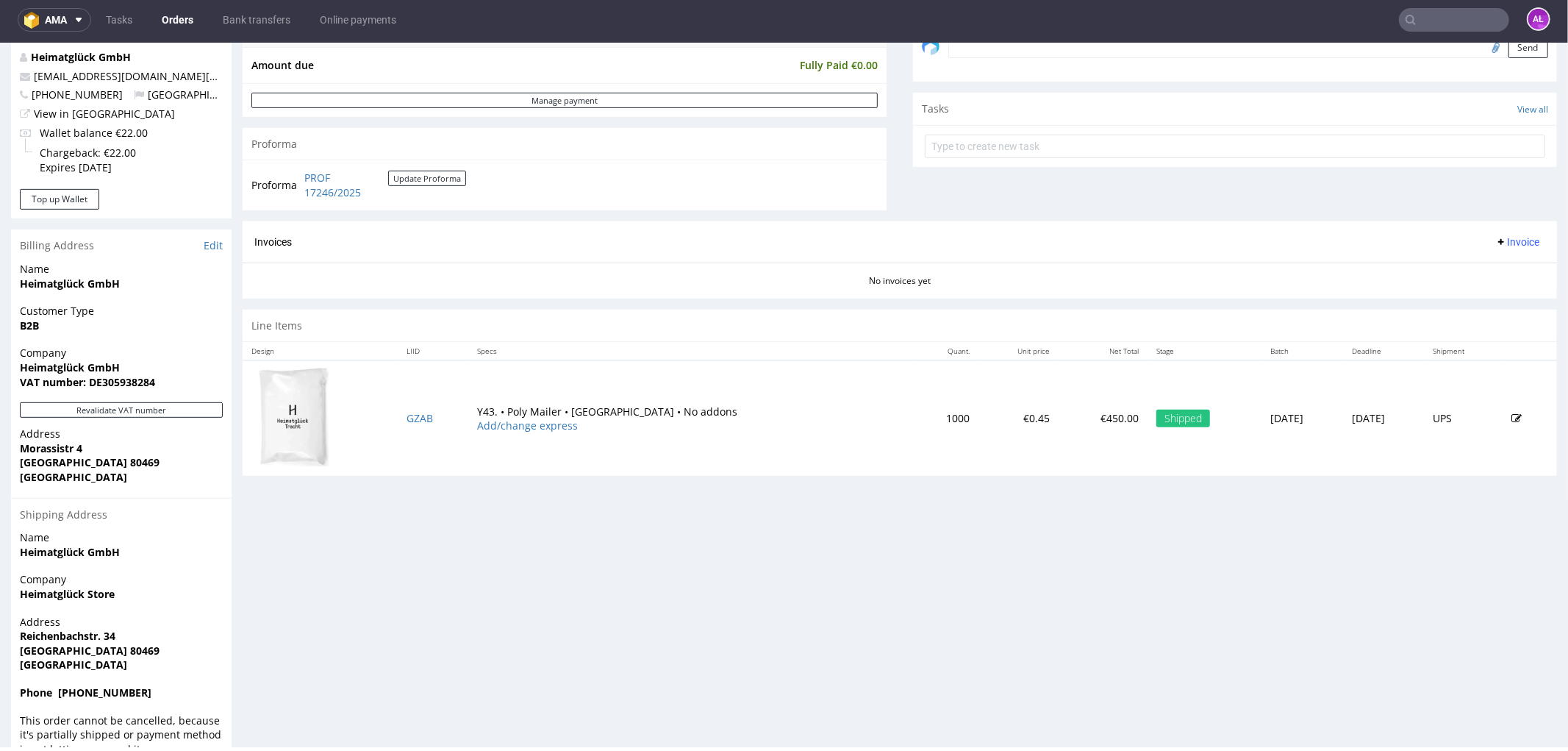
click at [1496, 238] on span "Invoice" at bounding box center [1518, 242] width 44 height 12
click at [1497, 265] on span "Generate" at bounding box center [1493, 272] width 71 height 15
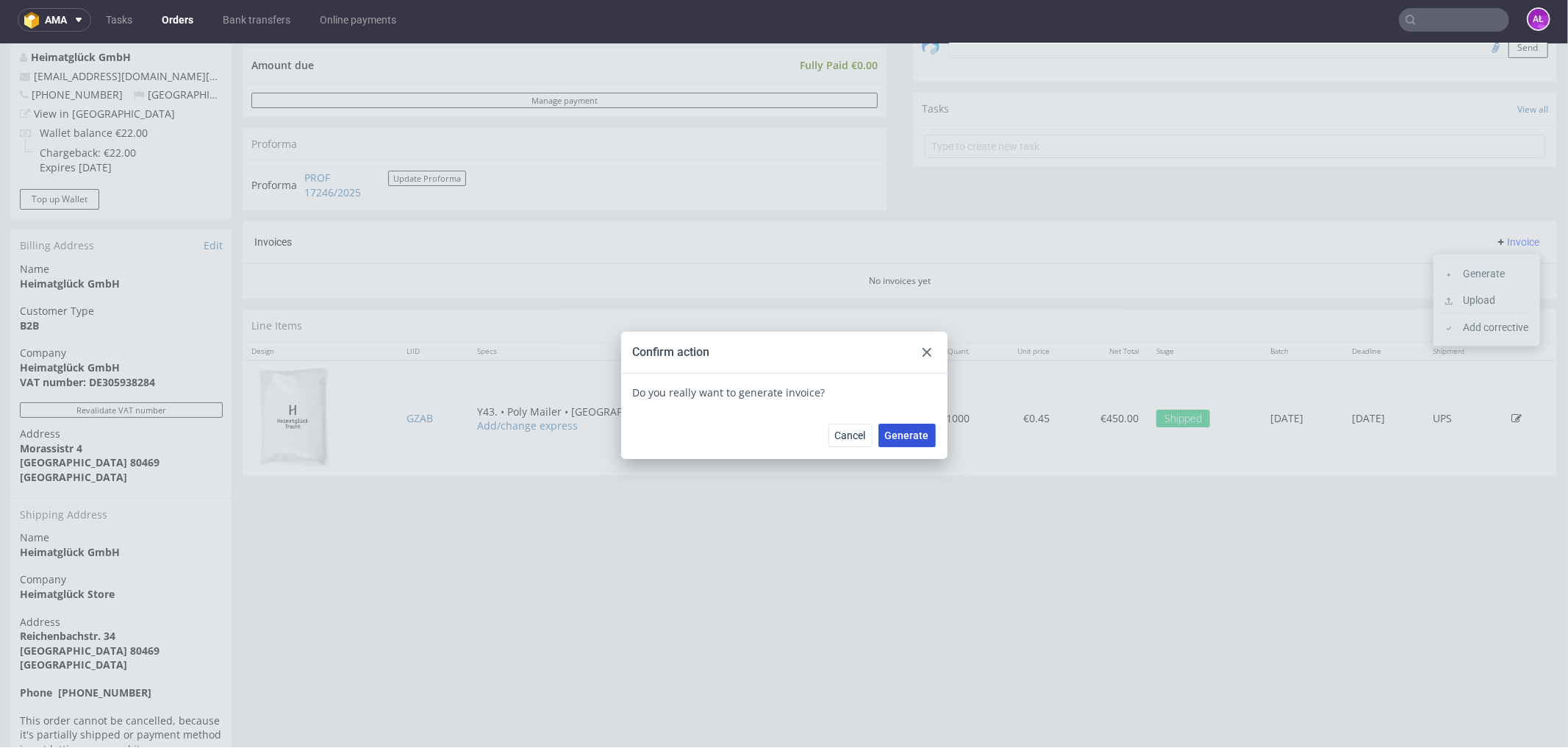
click at [897, 434] on span "Generate" at bounding box center [907, 435] width 44 height 10
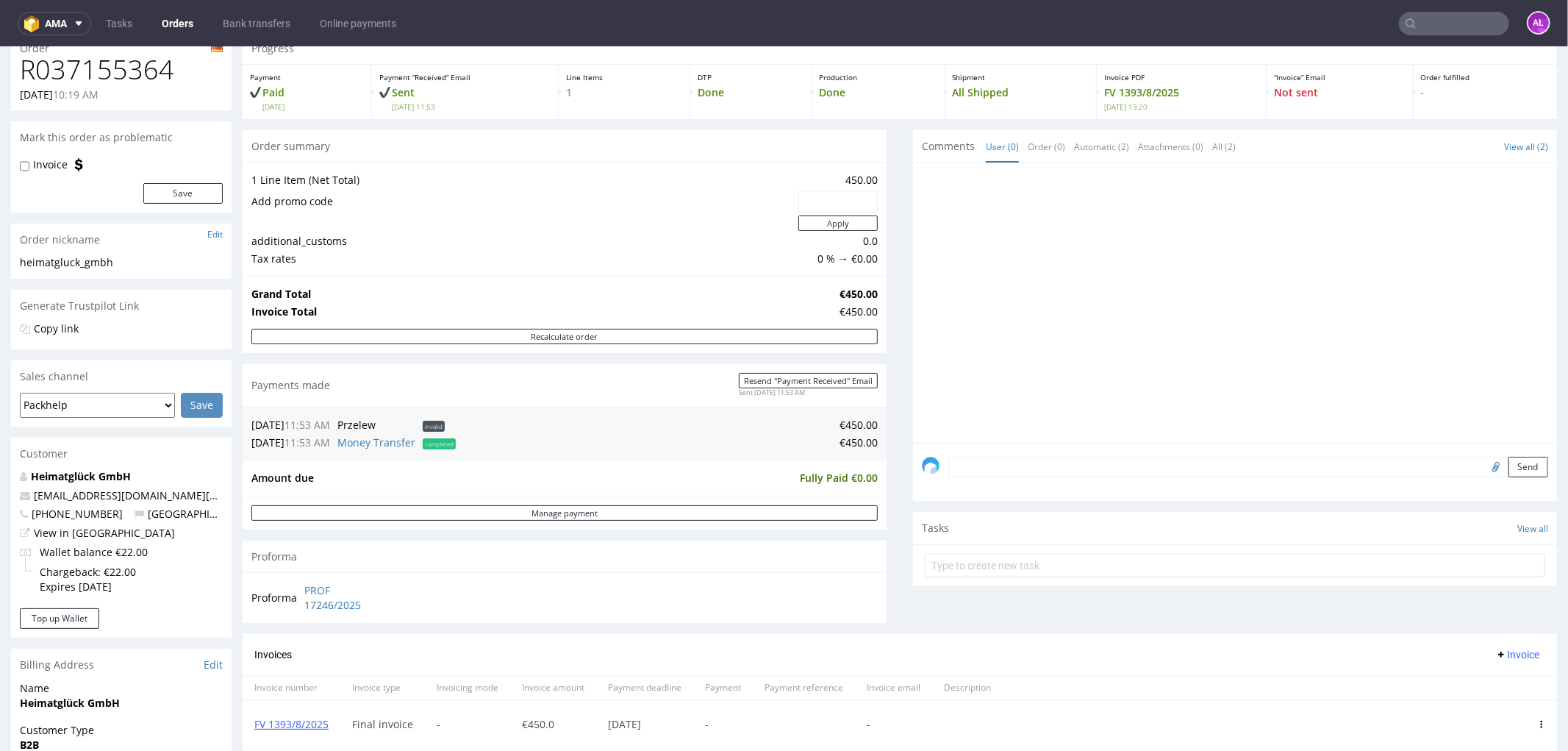
scroll to position [326, 0]
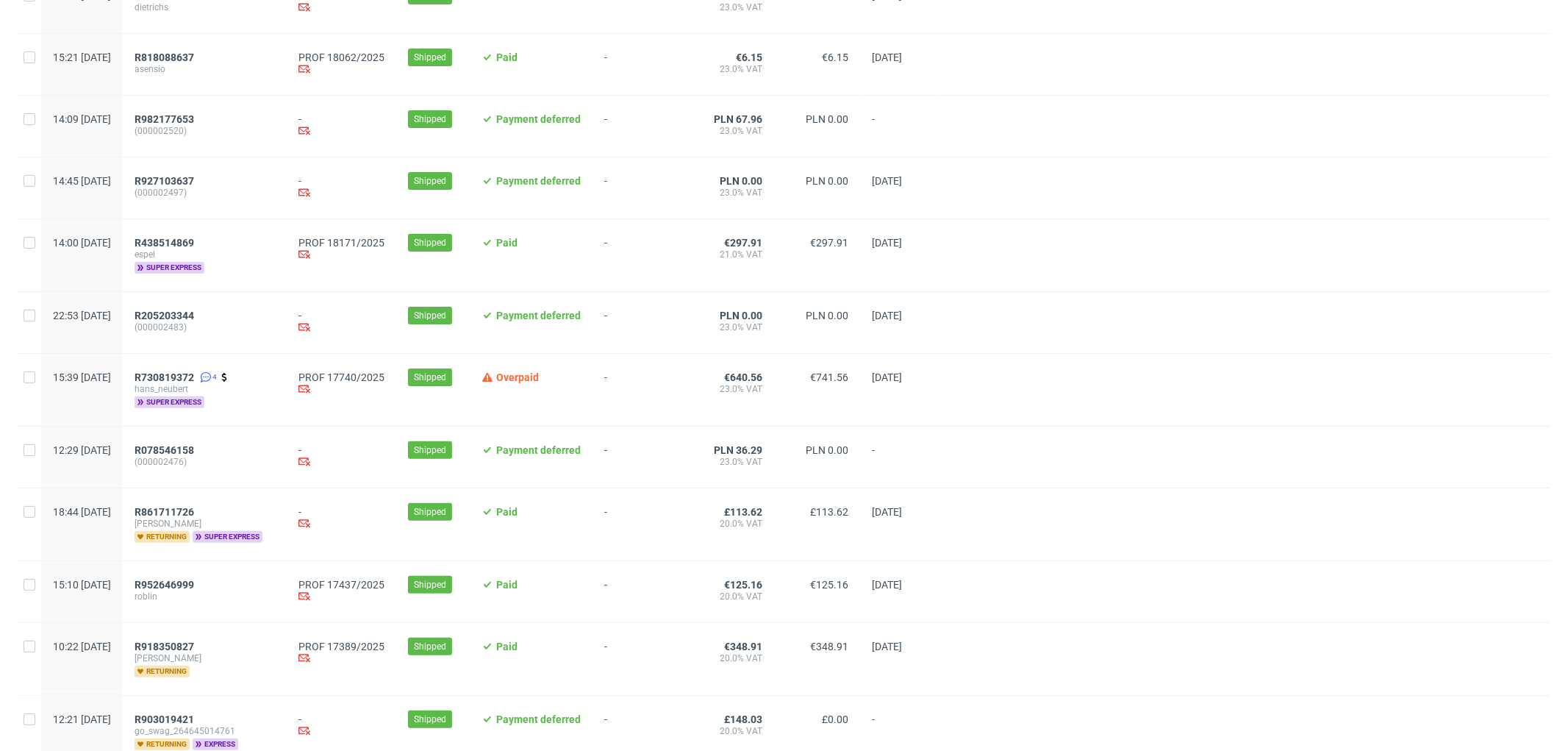
scroll to position [490, 0]
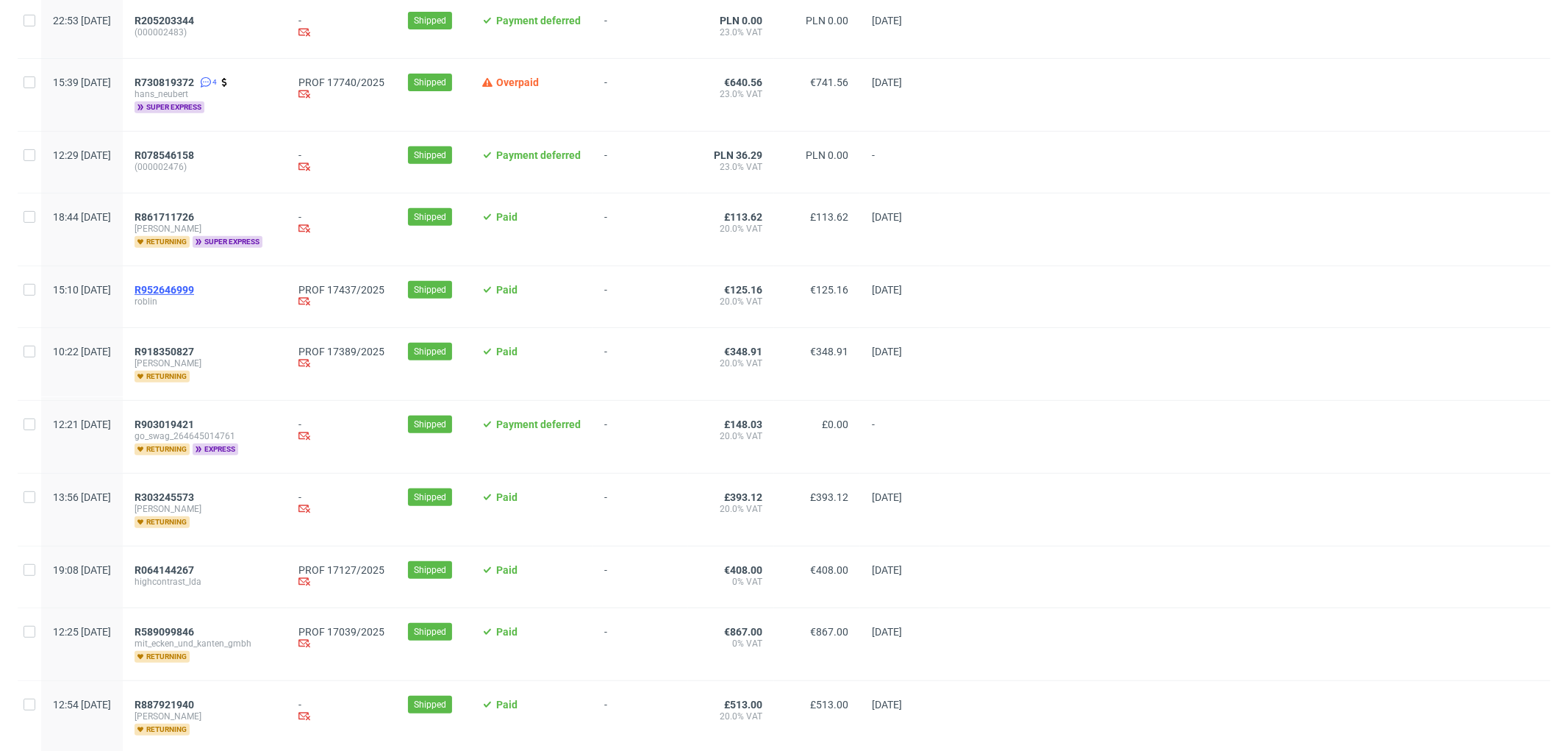
click at [194, 288] on span "R952646999" at bounding box center [164, 290] width 59 height 12
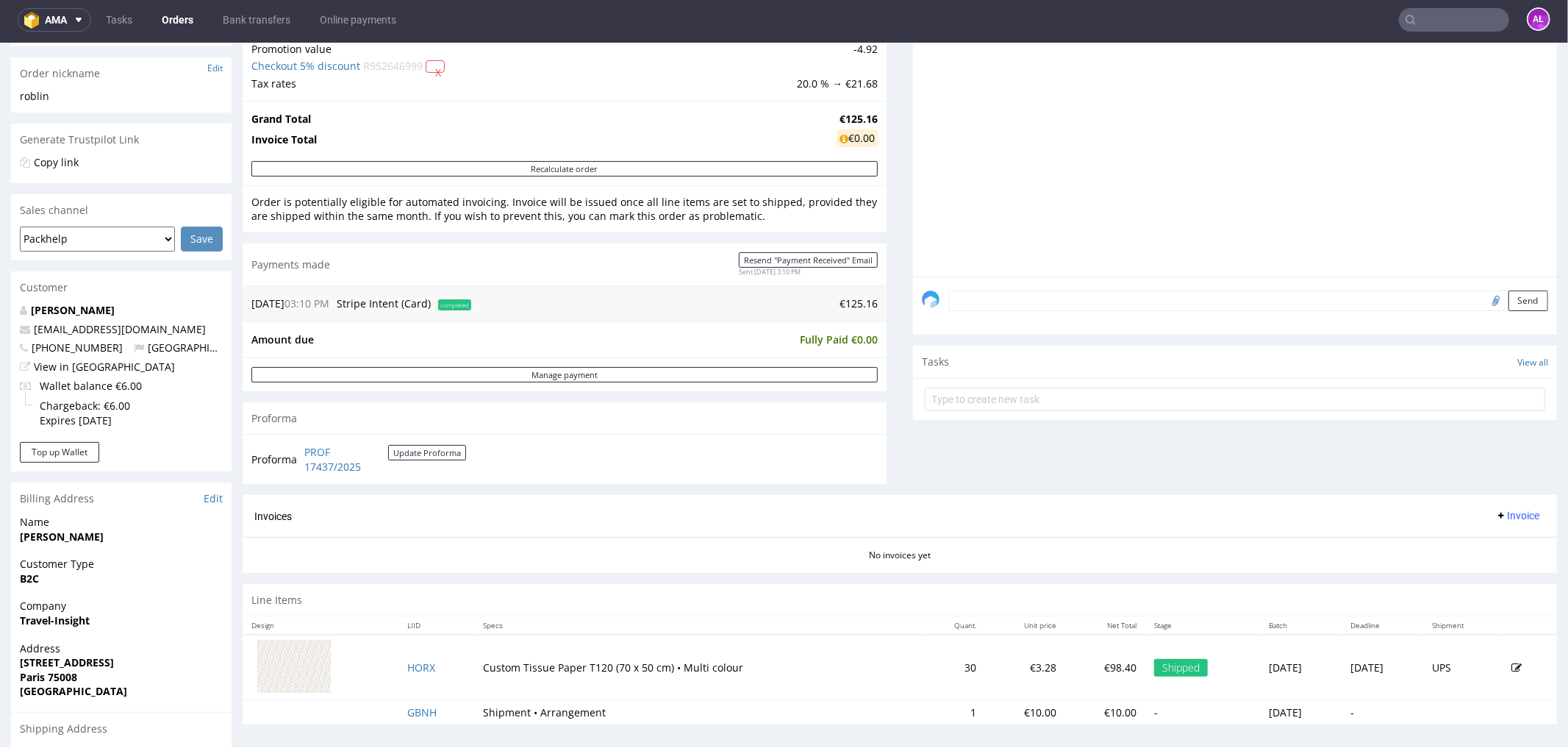
scroll to position [461, 0]
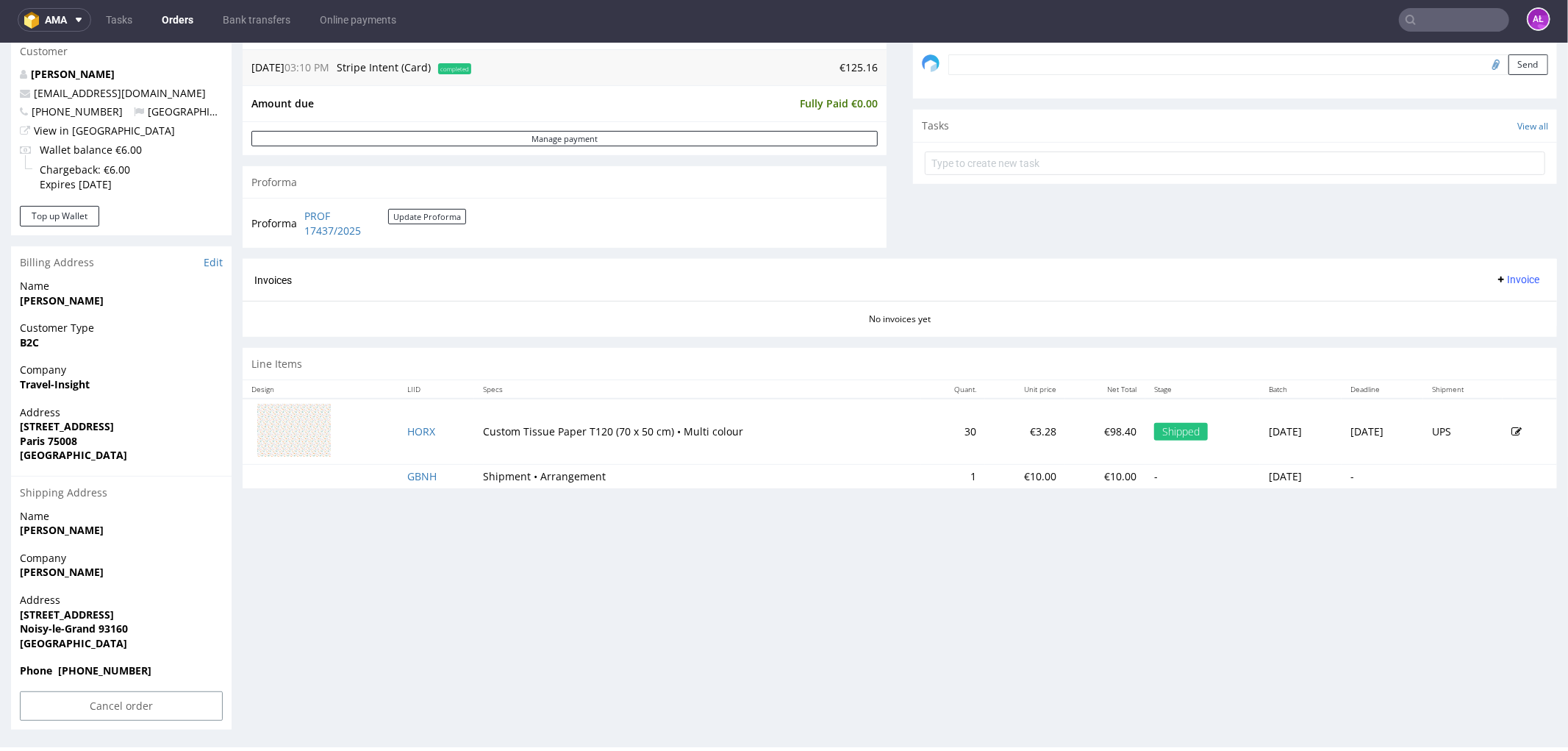
click at [1496, 277] on span "Invoice" at bounding box center [1518, 279] width 44 height 12
click at [1492, 304] on span "Generate" at bounding box center [1493, 311] width 71 height 15
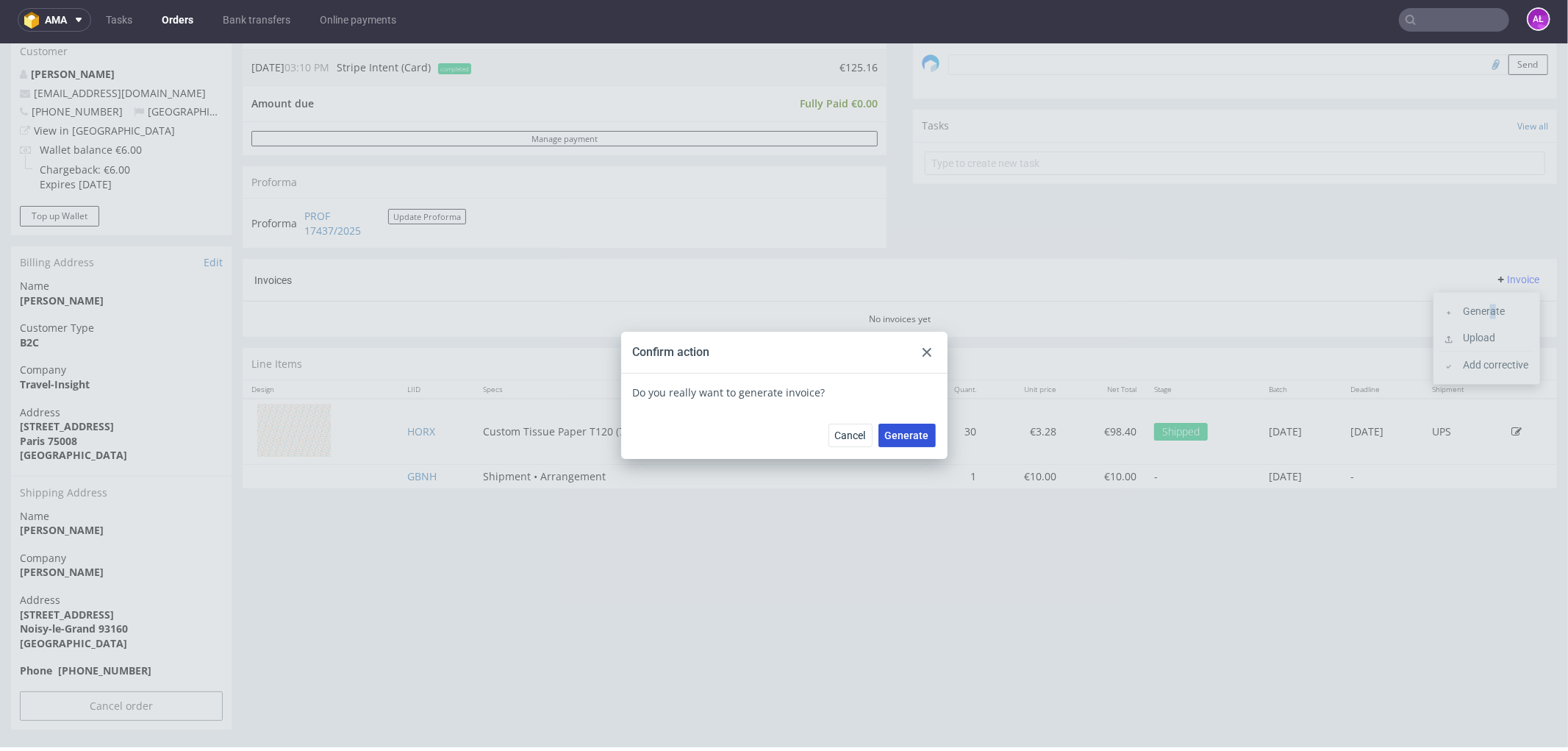
click at [899, 438] on span "Generate" at bounding box center [907, 435] width 44 height 10
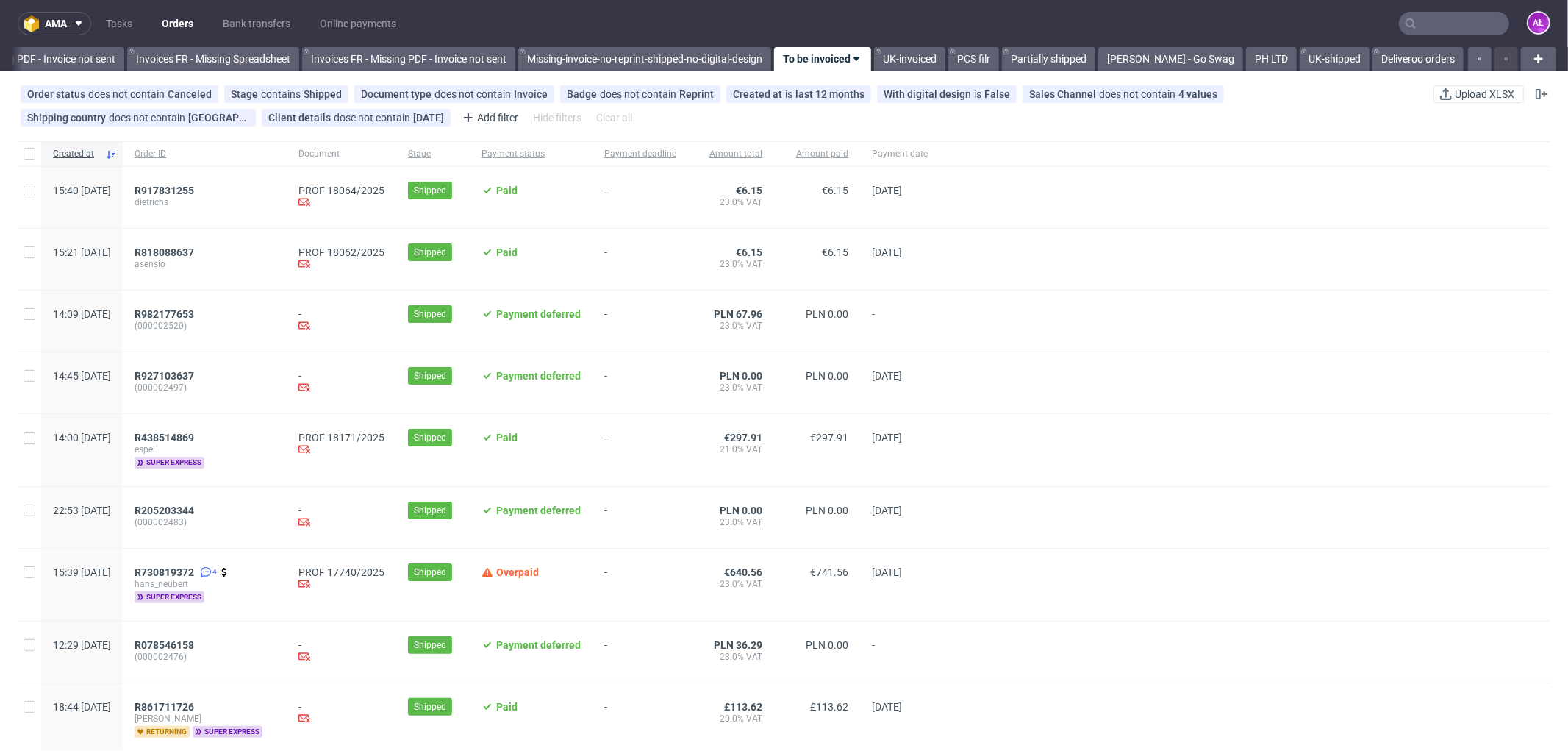
scroll to position [490, 0]
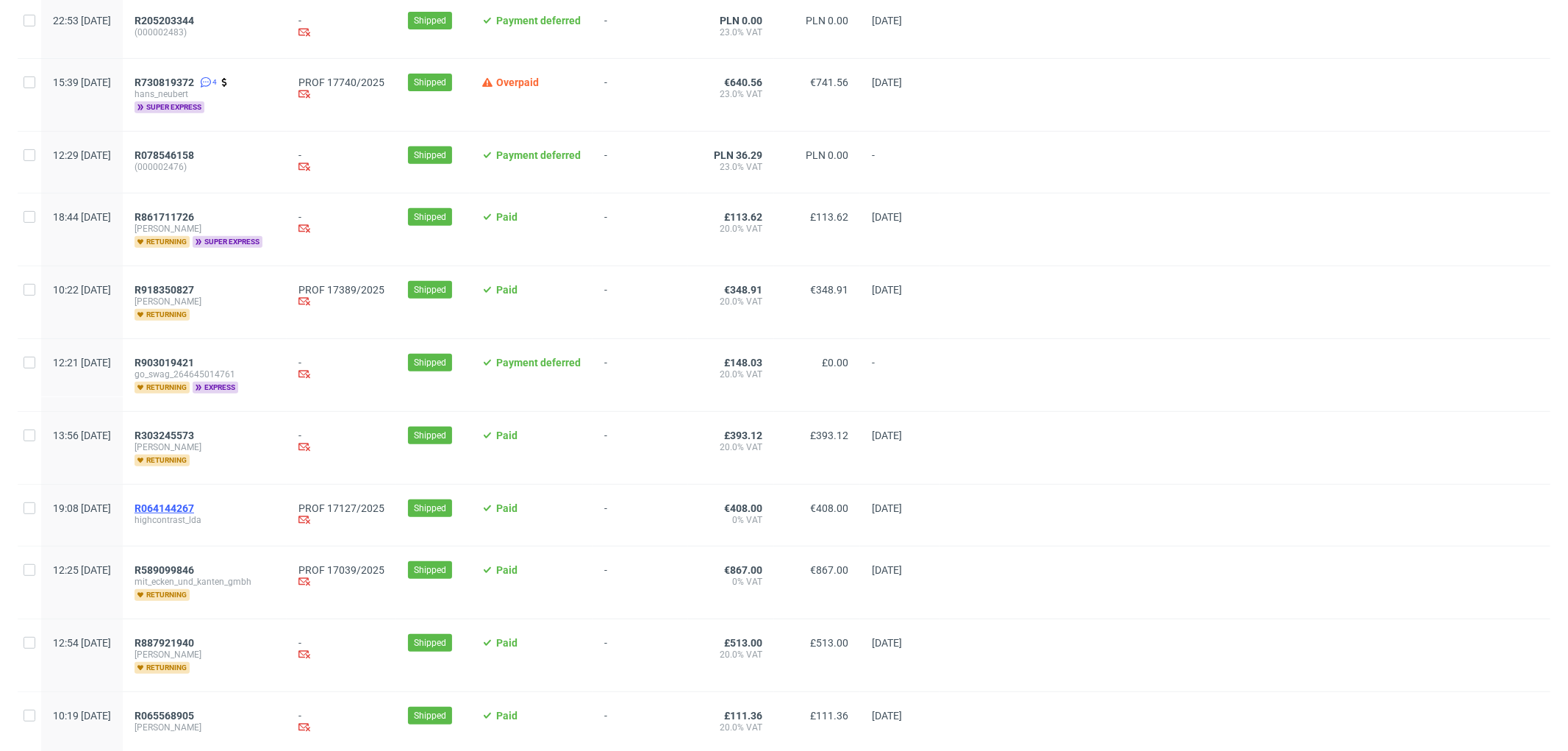
click at [194, 504] on span "R064144267" at bounding box center [164, 508] width 59 height 12
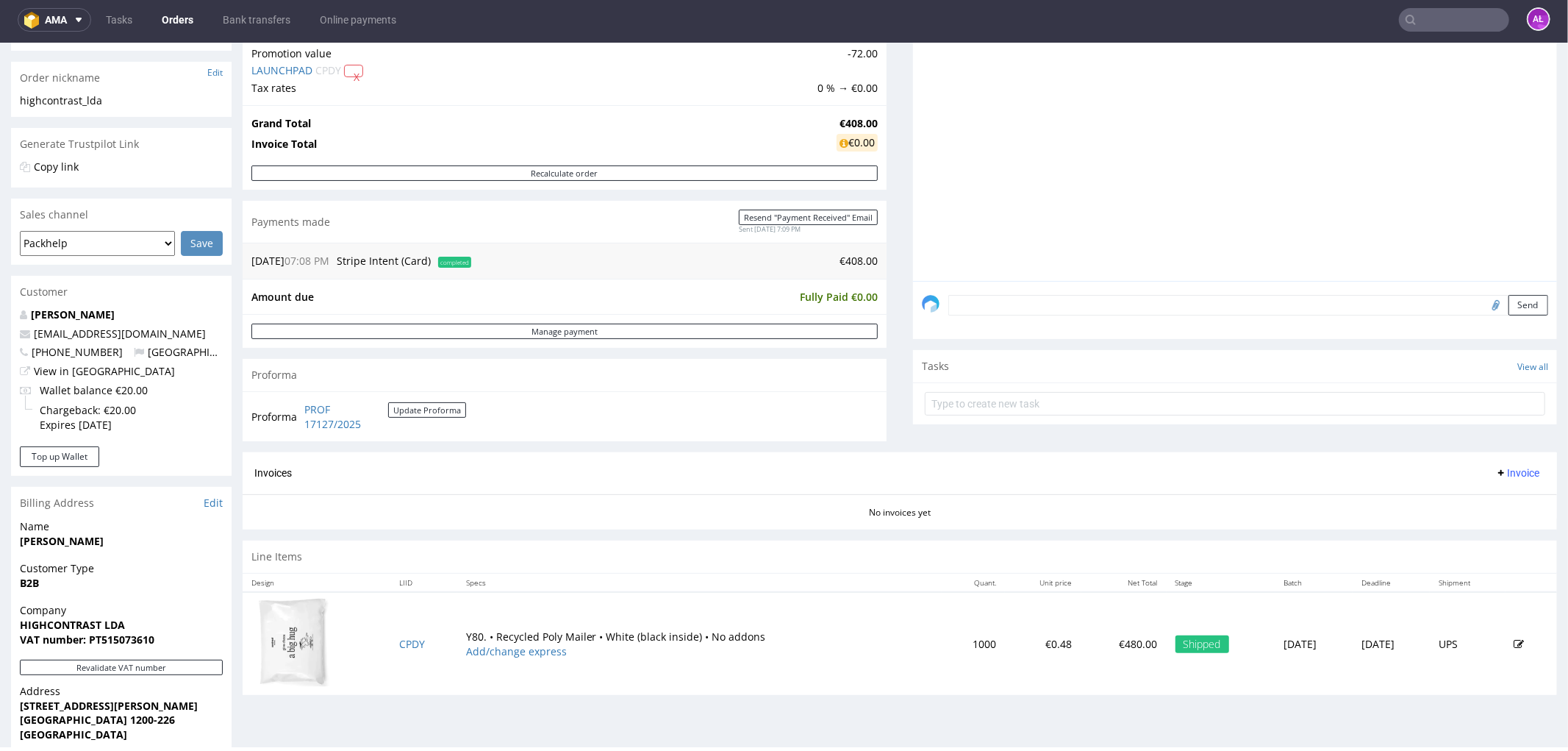
scroll to position [500, 0]
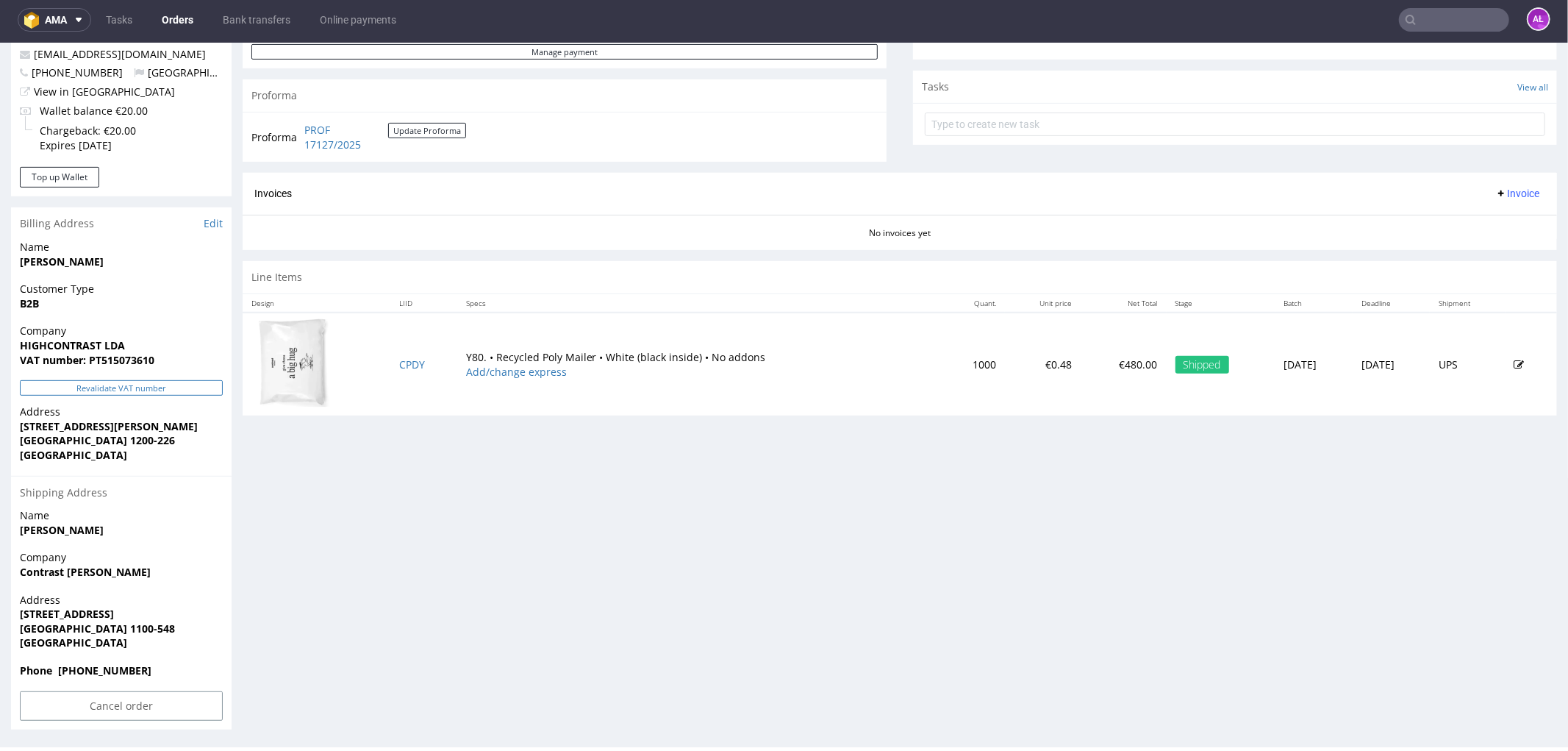
click at [202, 379] on button "Revalidate VAT number" at bounding box center [121, 387] width 203 height 16
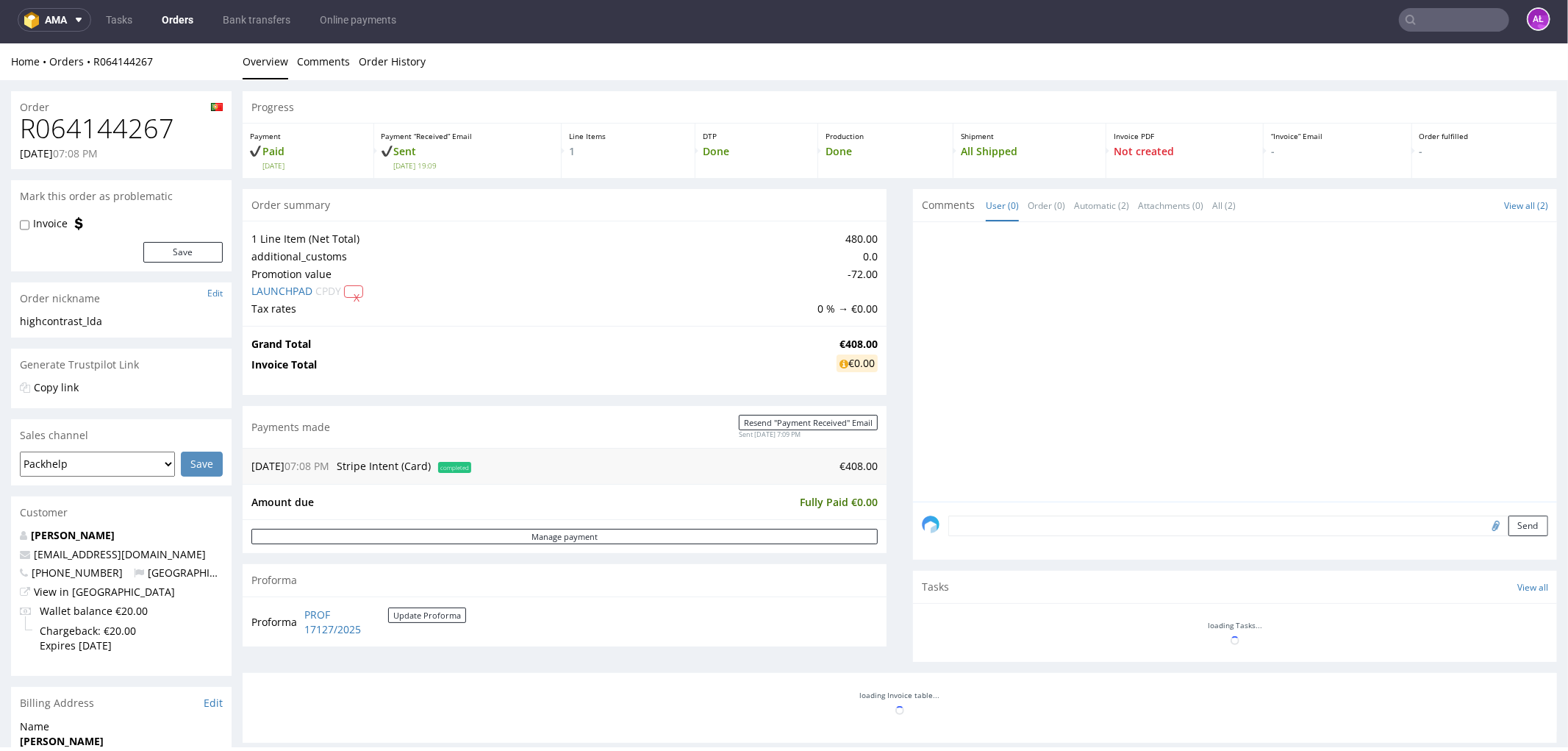
scroll to position [464, 0]
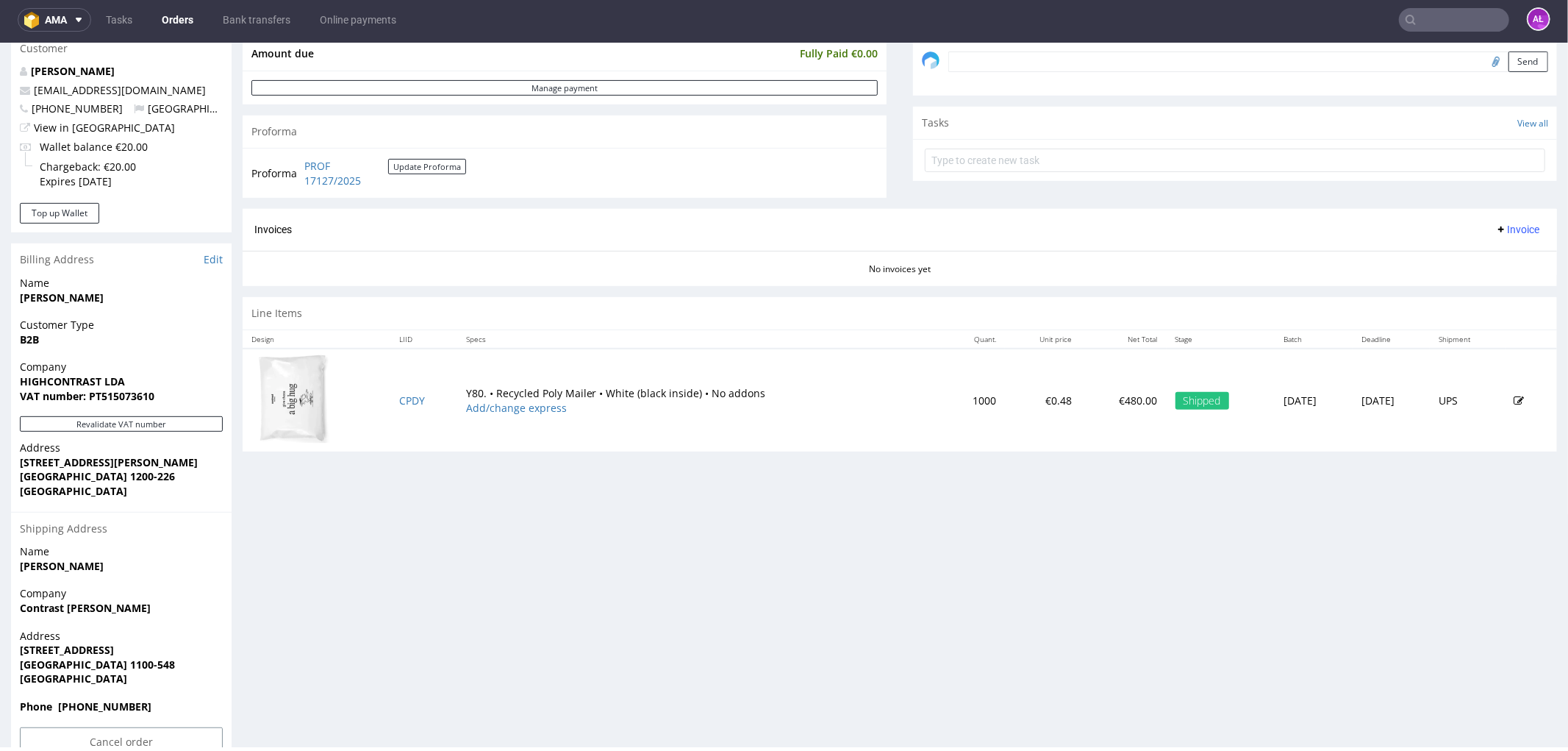
click at [1500, 231] on span "Invoice" at bounding box center [1518, 229] width 44 height 12
click at [1494, 256] on span "Generate" at bounding box center [1493, 260] width 71 height 15
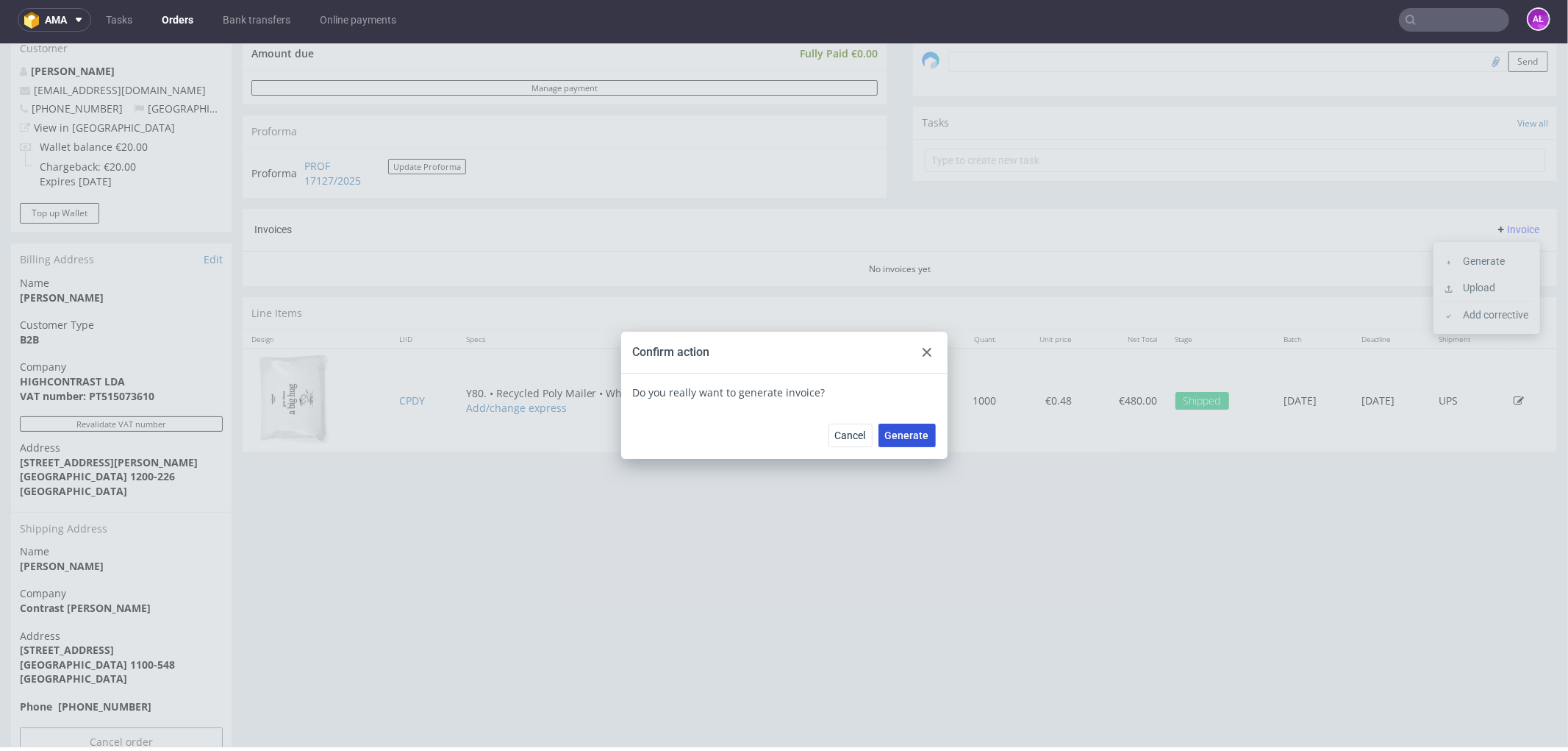
click at [901, 435] on span "Generate" at bounding box center [907, 435] width 44 height 10
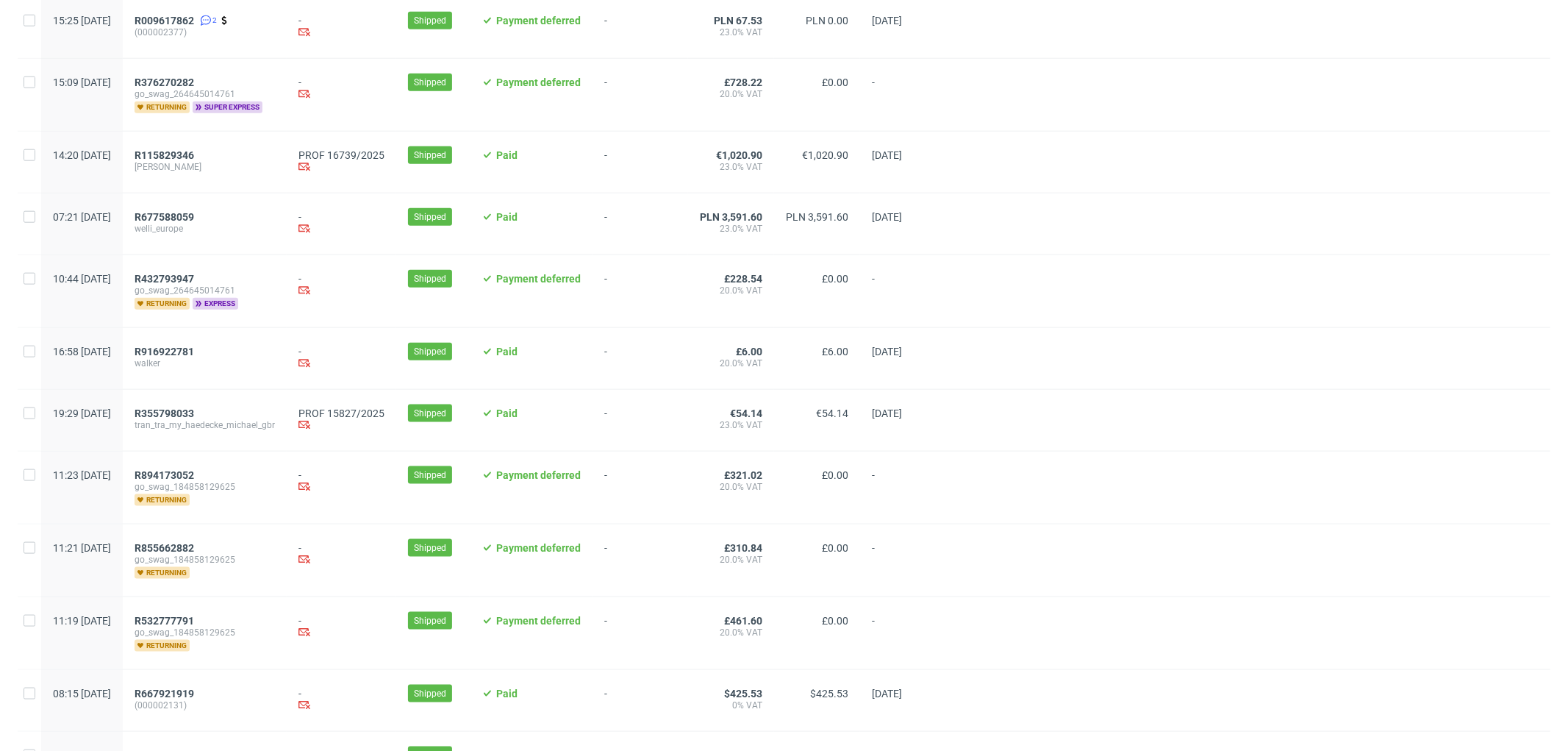
scroll to position [1389, 0]
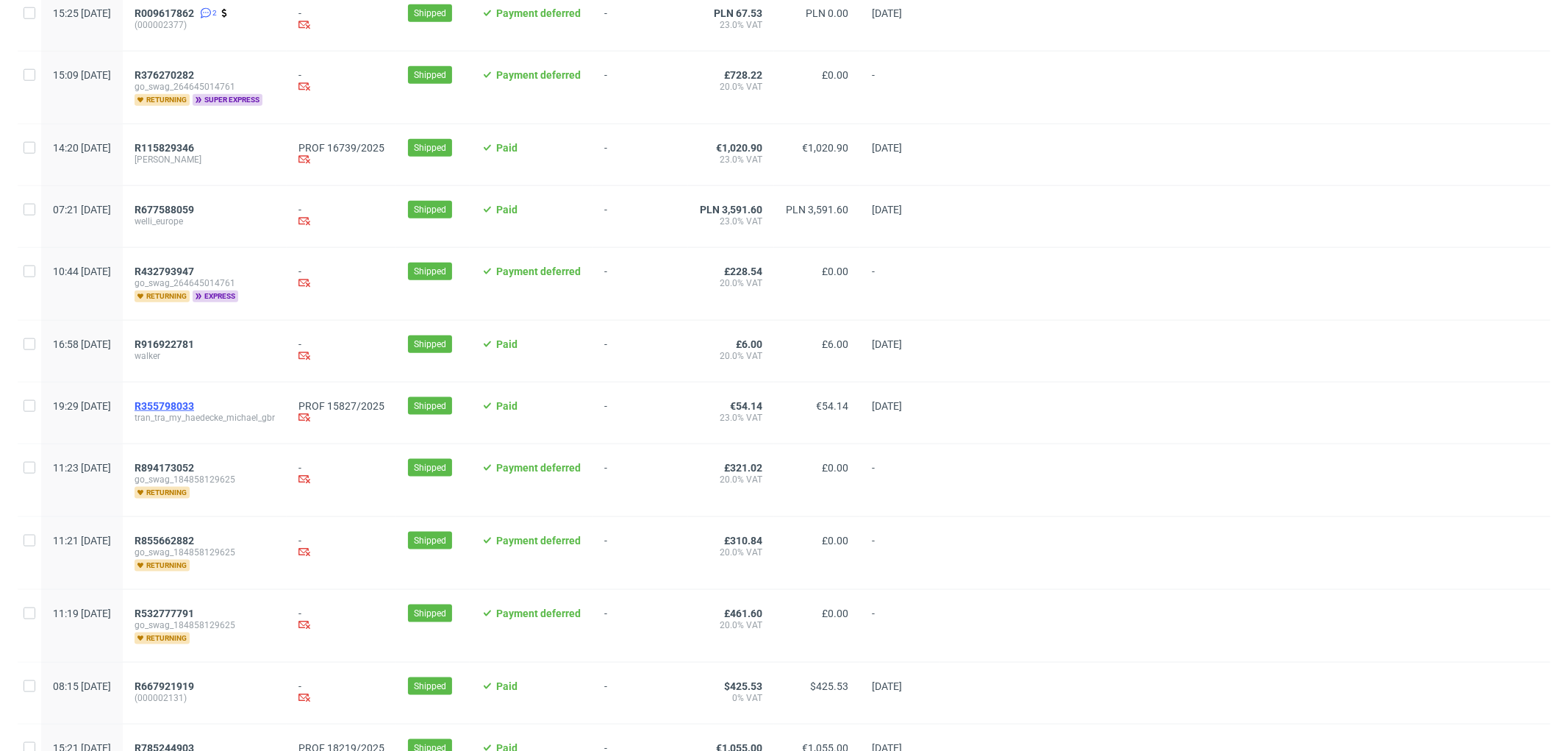
click at [194, 407] on span "R355798033" at bounding box center [164, 406] width 59 height 12
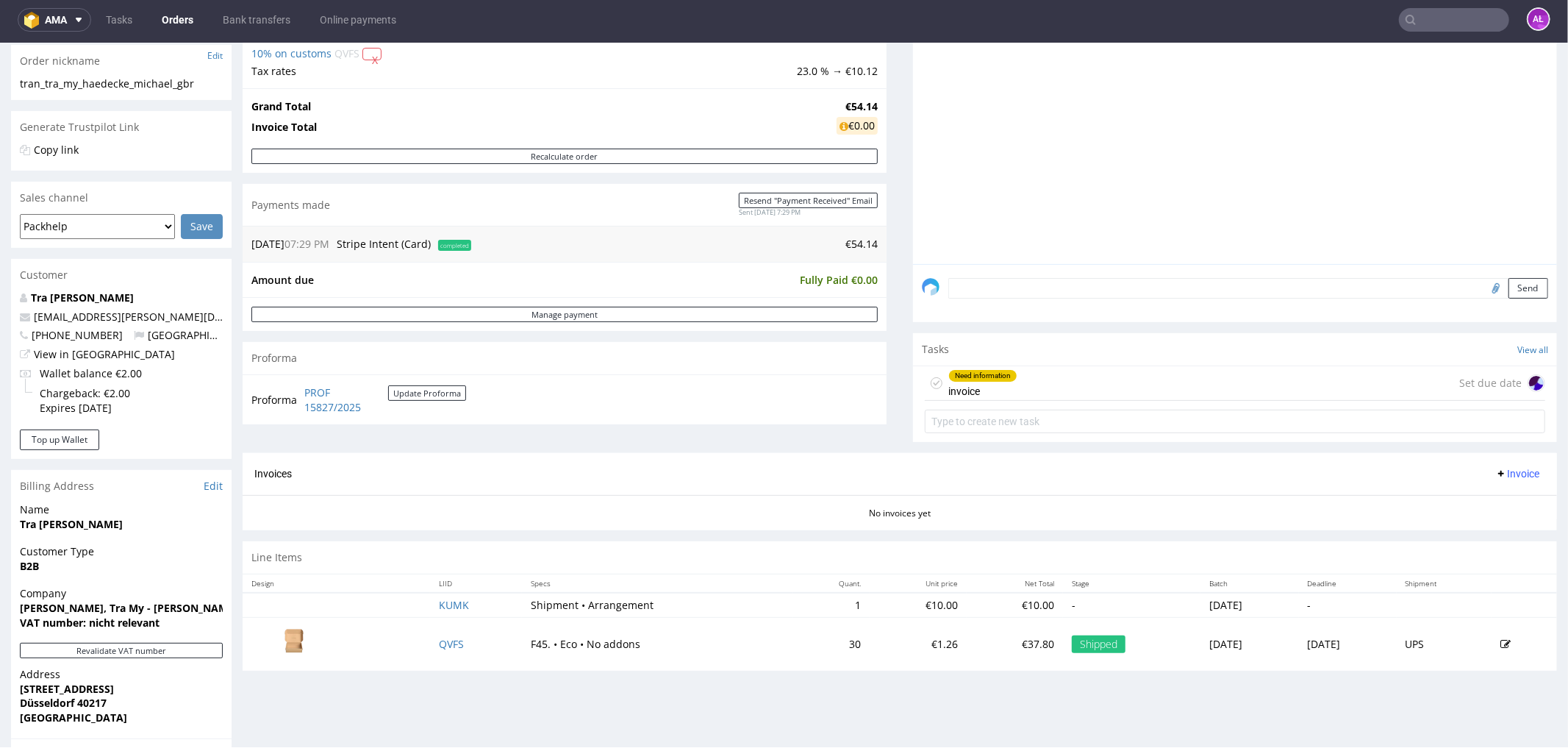
scroll to position [245, 0]
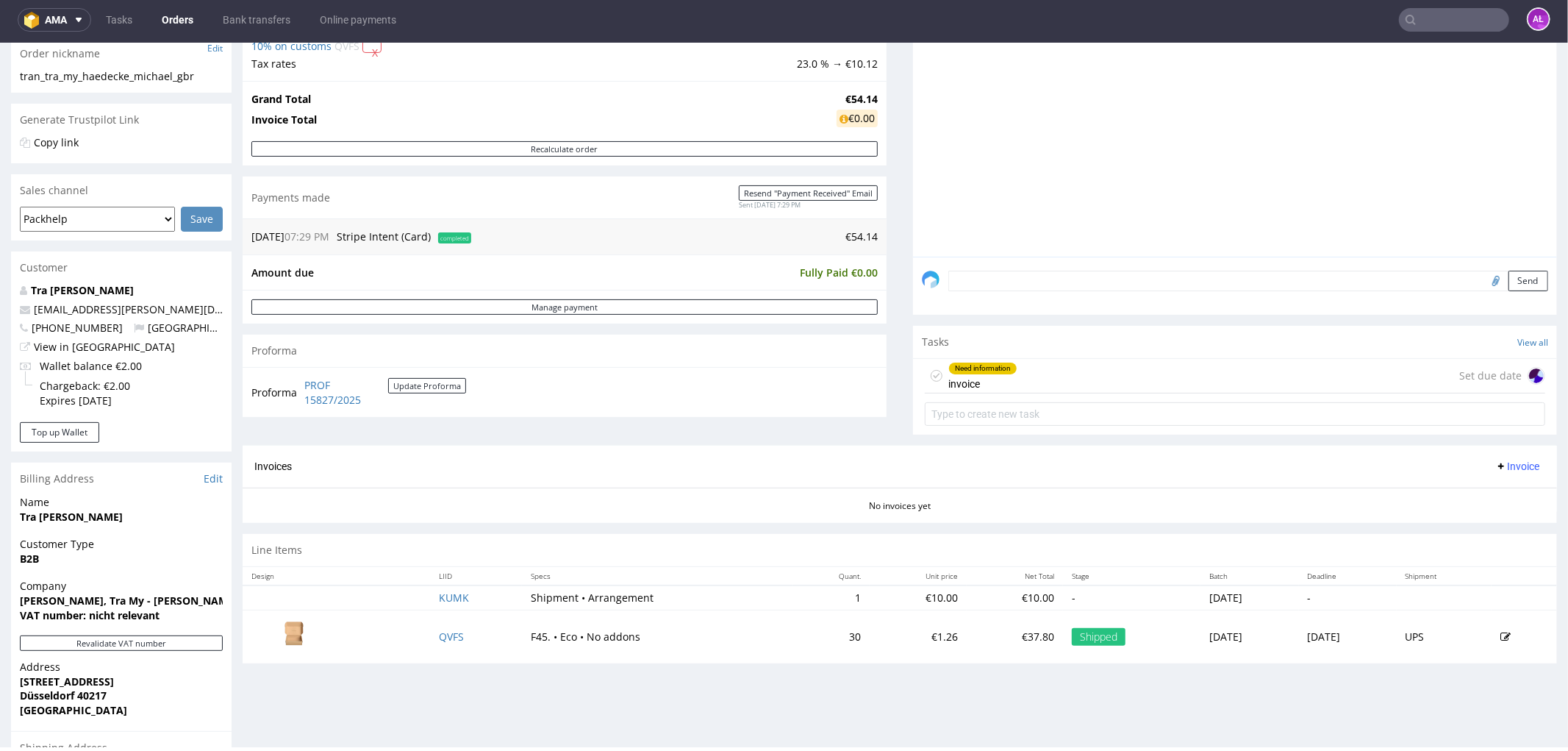
click at [957, 369] on div "Need information" at bounding box center [983, 368] width 68 height 12
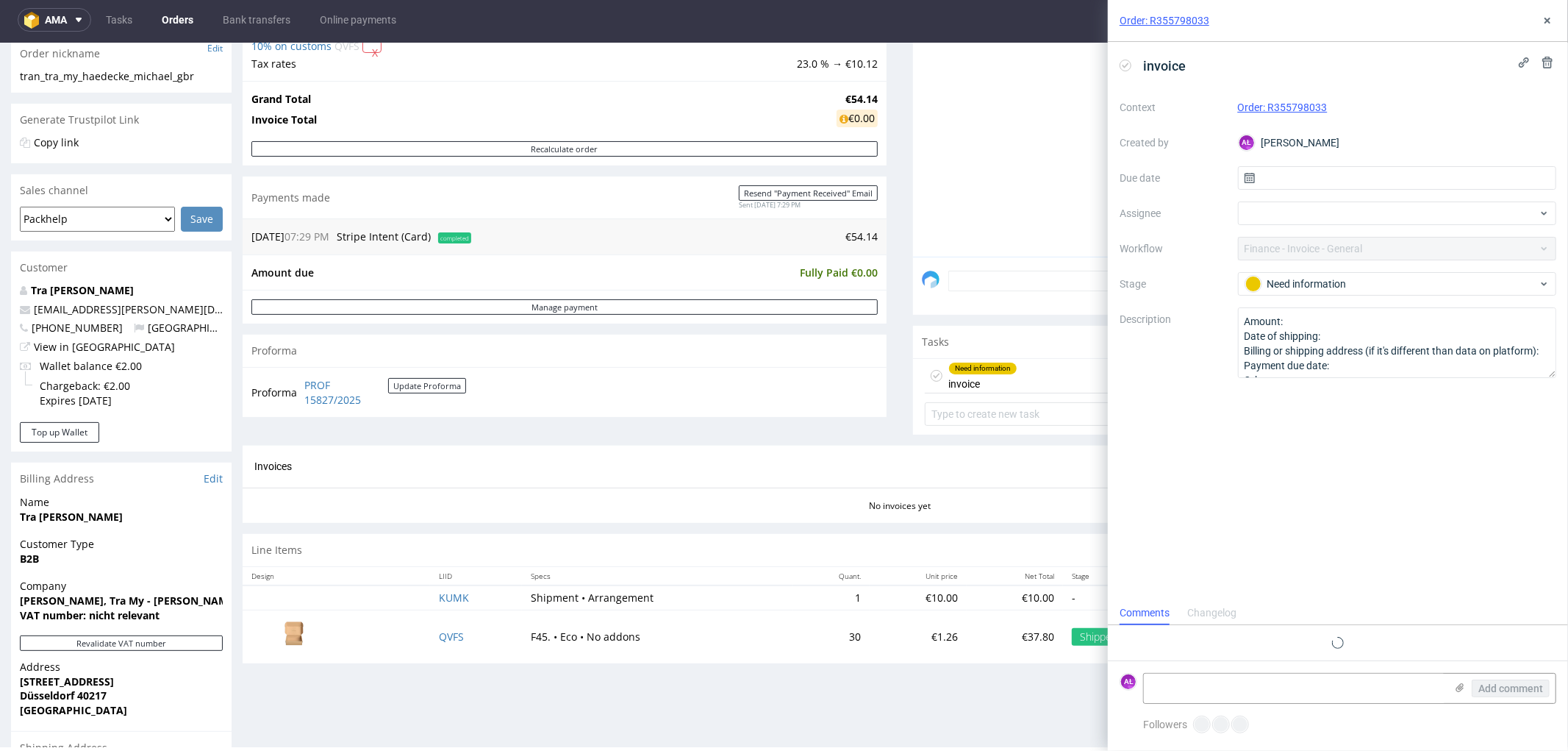
scroll to position [11, 0]
drag, startPoint x: 1338, startPoint y: 107, endPoint x: 1271, endPoint y: 117, distance: 67.7
click at [1271, 117] on div "Context Order: R355798033 Created by AŁ Aleksandra Łętowska Due date Assignee W…" at bounding box center [1338, 237] width 437 height 283
copy link "R355798033"
drag, startPoint x: 163, startPoint y: 618, endPoint x: 90, endPoint y: 619, distance: 73.0
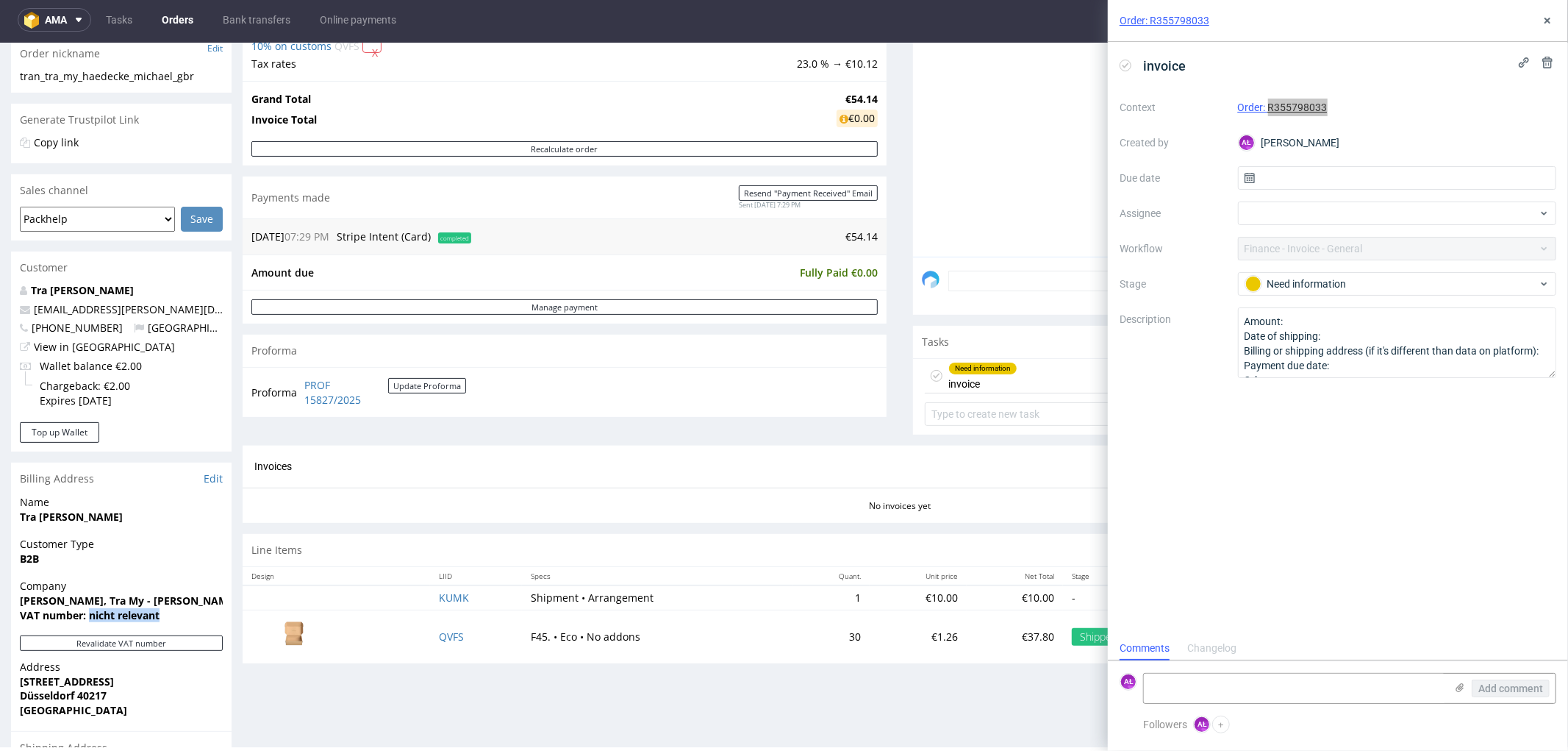
click at [90, 619] on span "VAT number: nicht relevant" at bounding box center [121, 614] width 203 height 15
copy strong "nicht relevant"
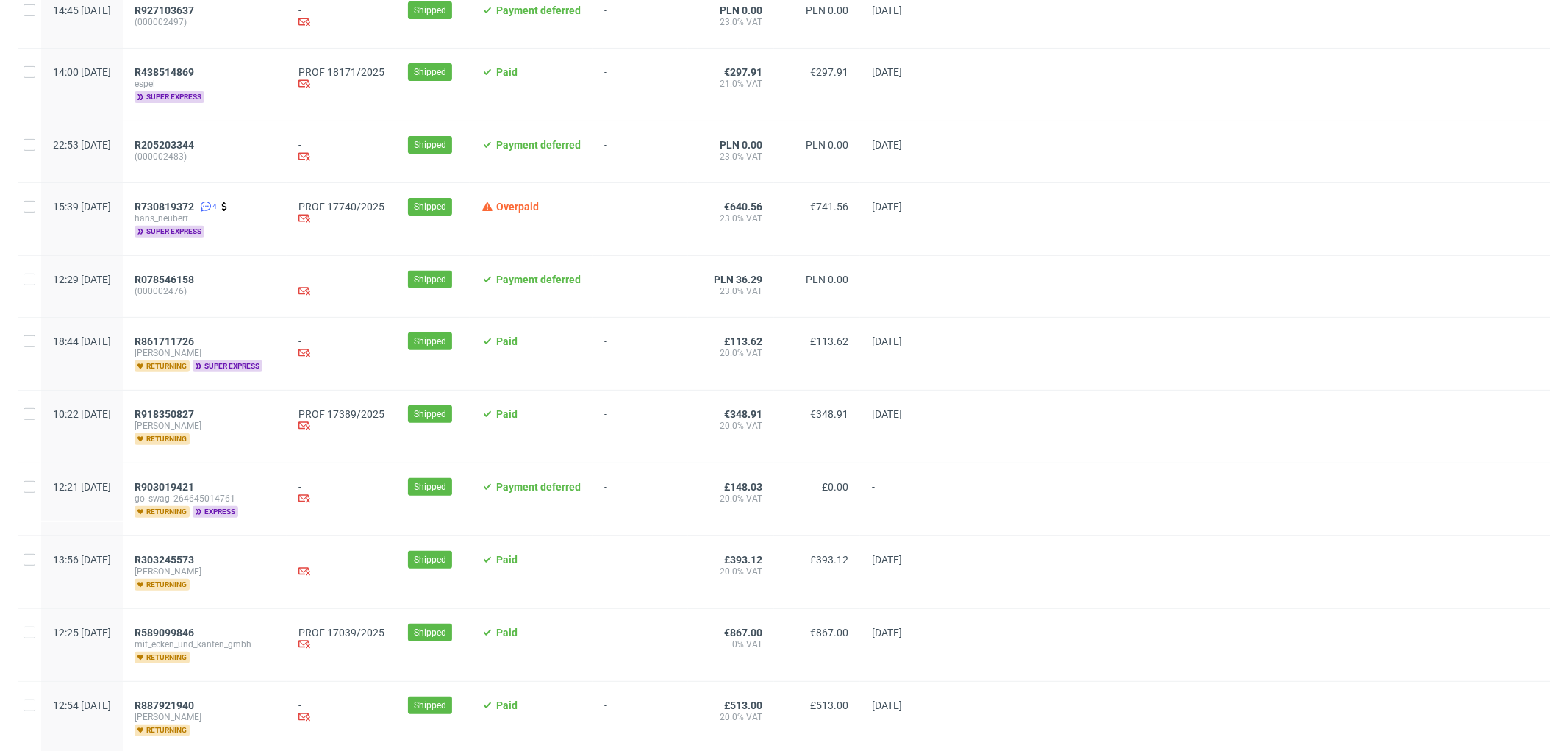
scroll to position [408, 0]
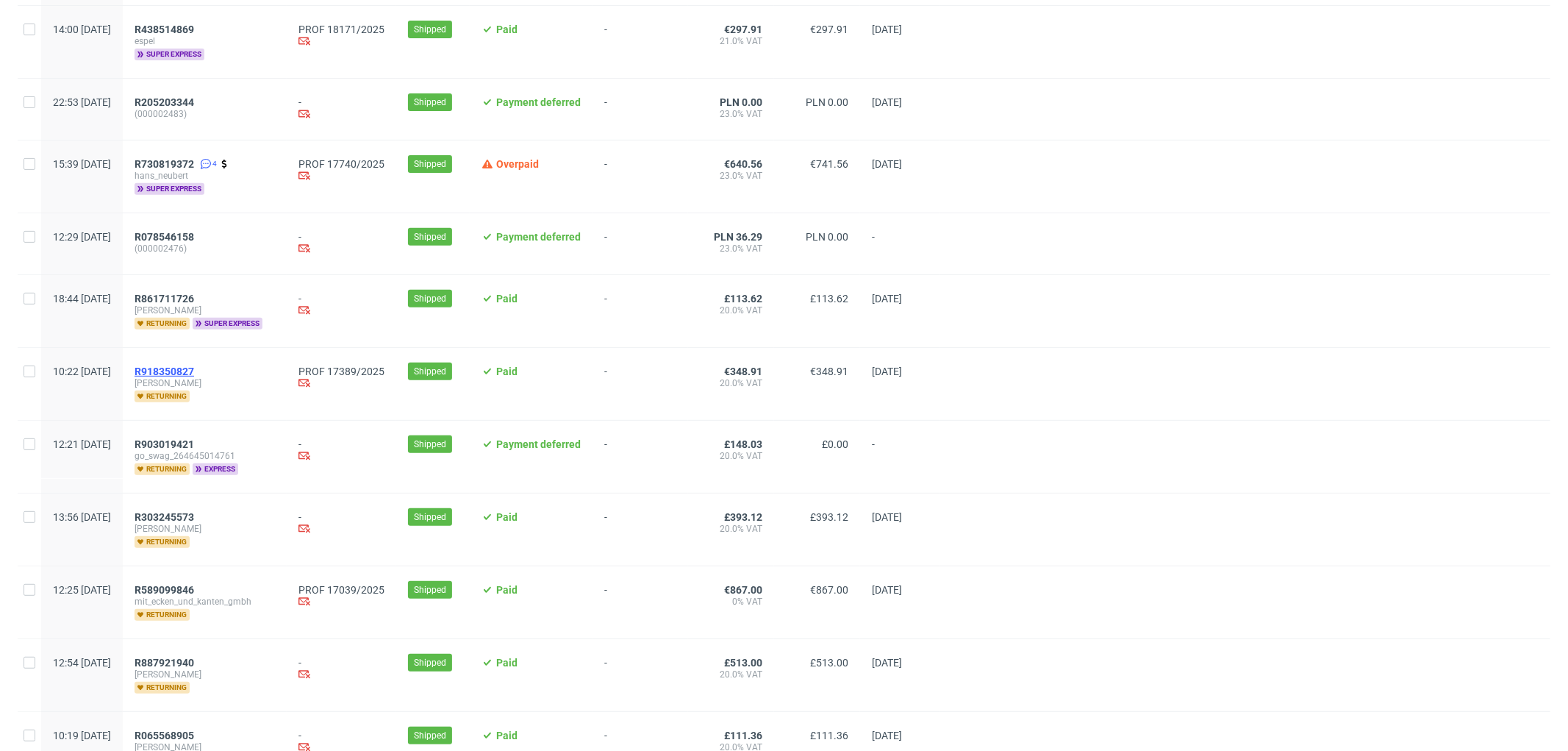
click at [194, 370] on span "R918350827" at bounding box center [164, 372] width 59 height 12
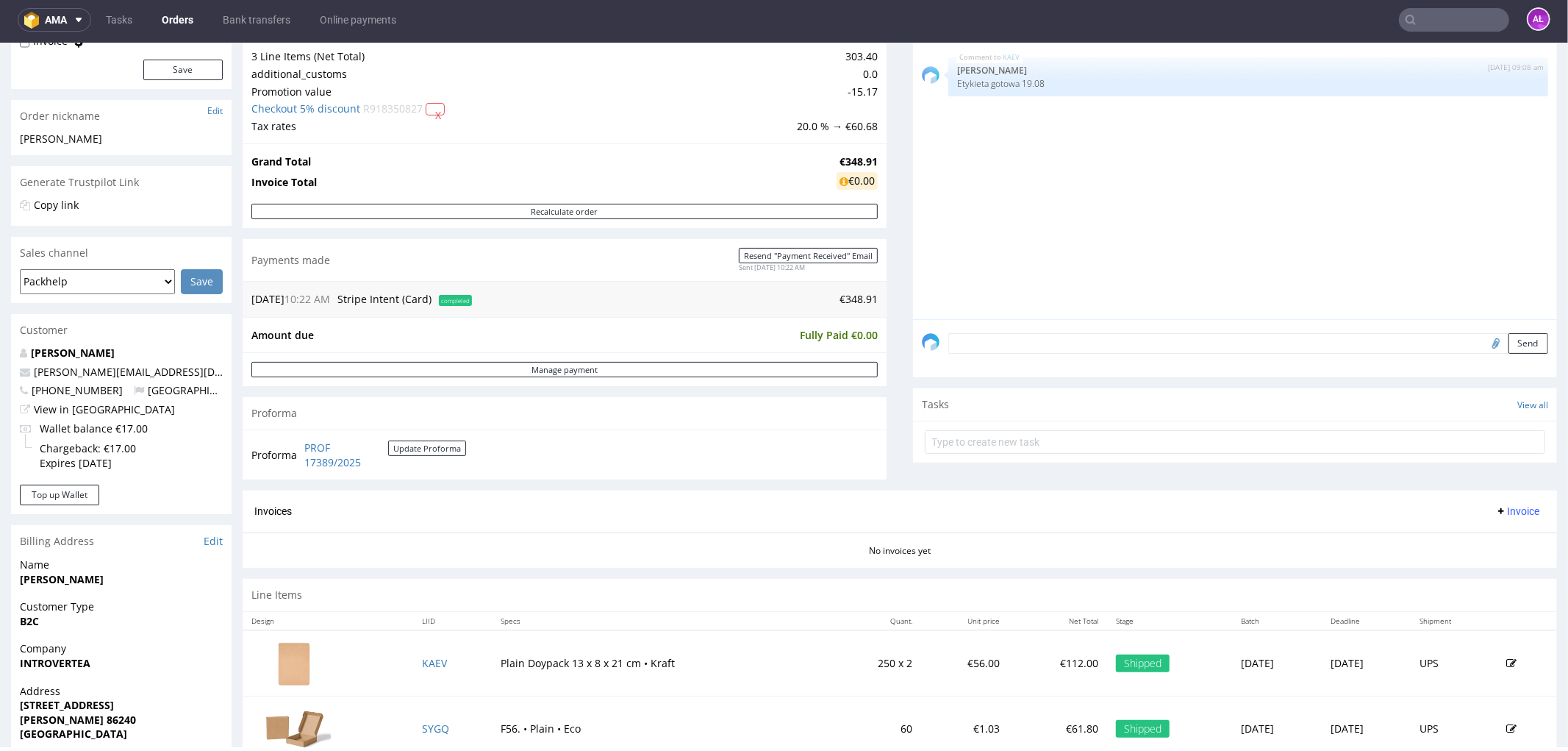
scroll to position [326, 0]
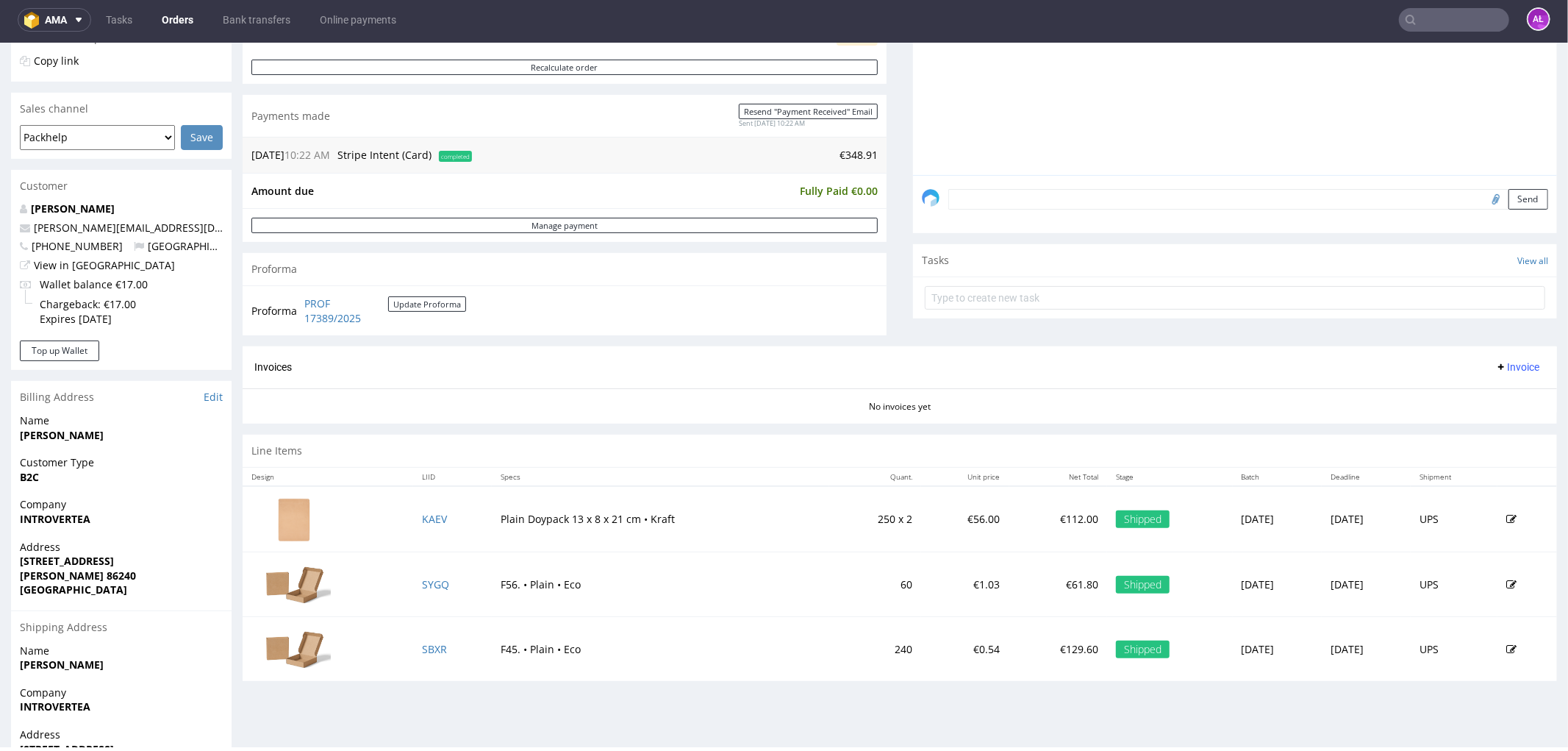
click at [1496, 369] on span "Invoice" at bounding box center [1518, 366] width 44 height 12
click at [1501, 392] on span "Generate" at bounding box center [1493, 398] width 71 height 15
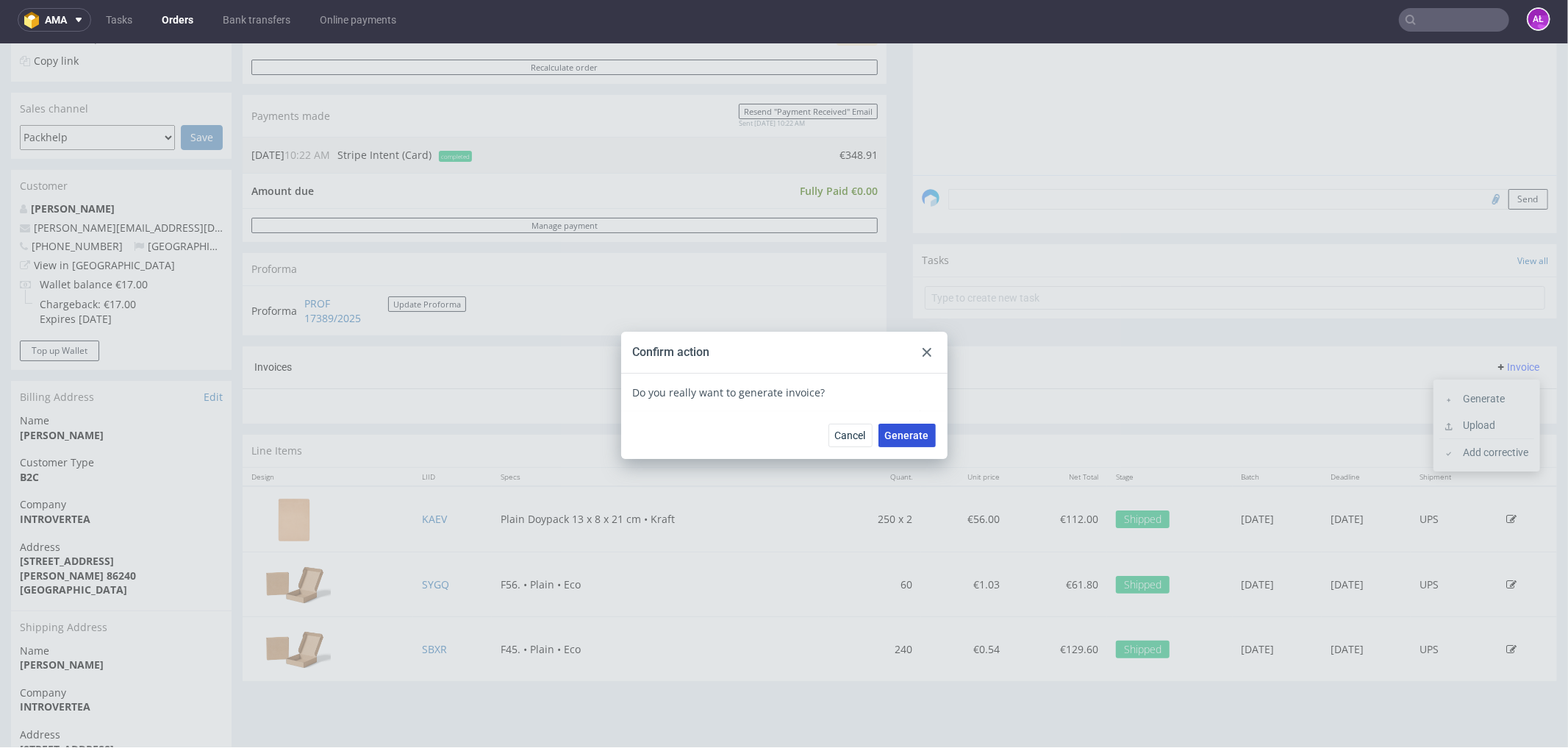
click at [905, 426] on button "Generate" at bounding box center [907, 434] width 57 height 23
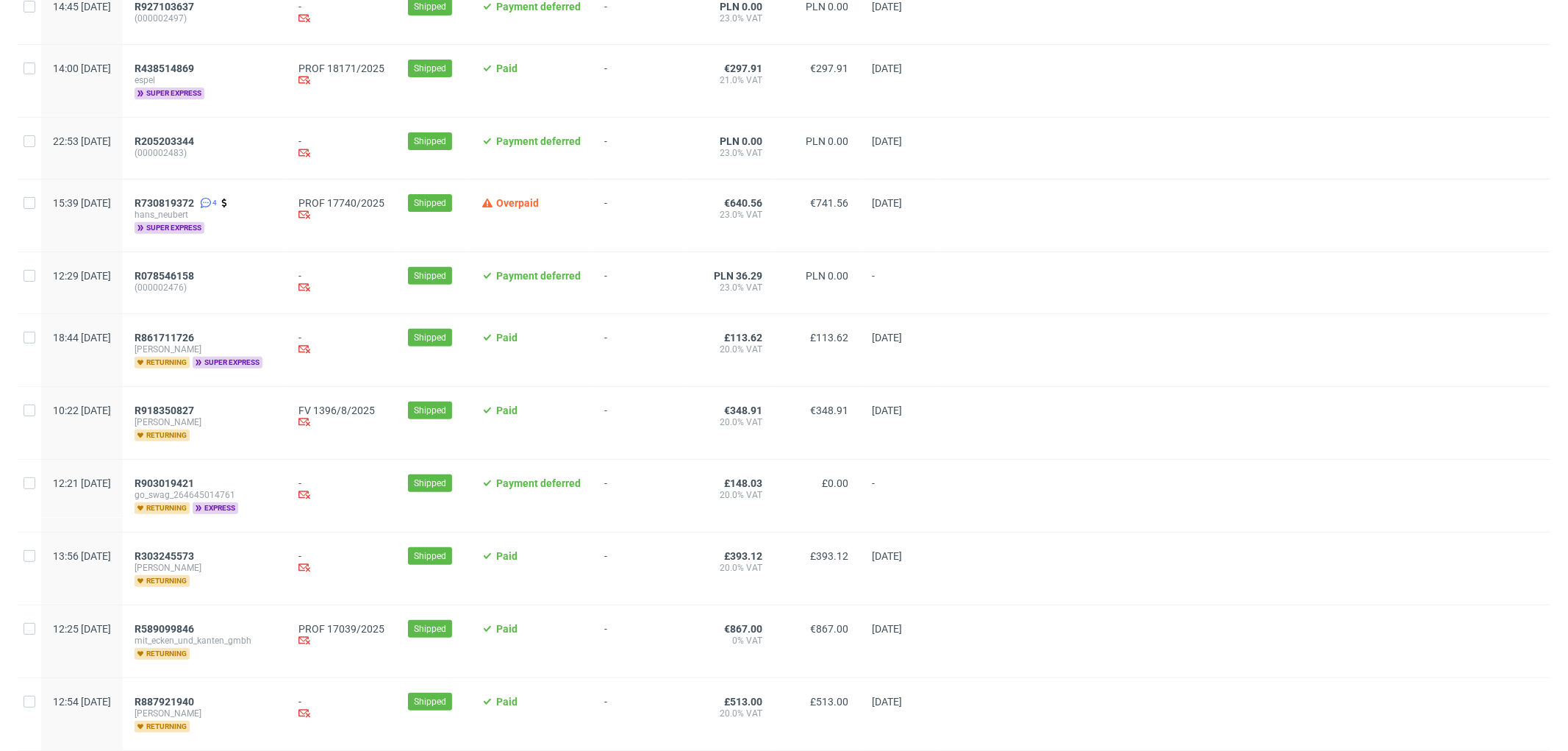
scroll to position [490, 0]
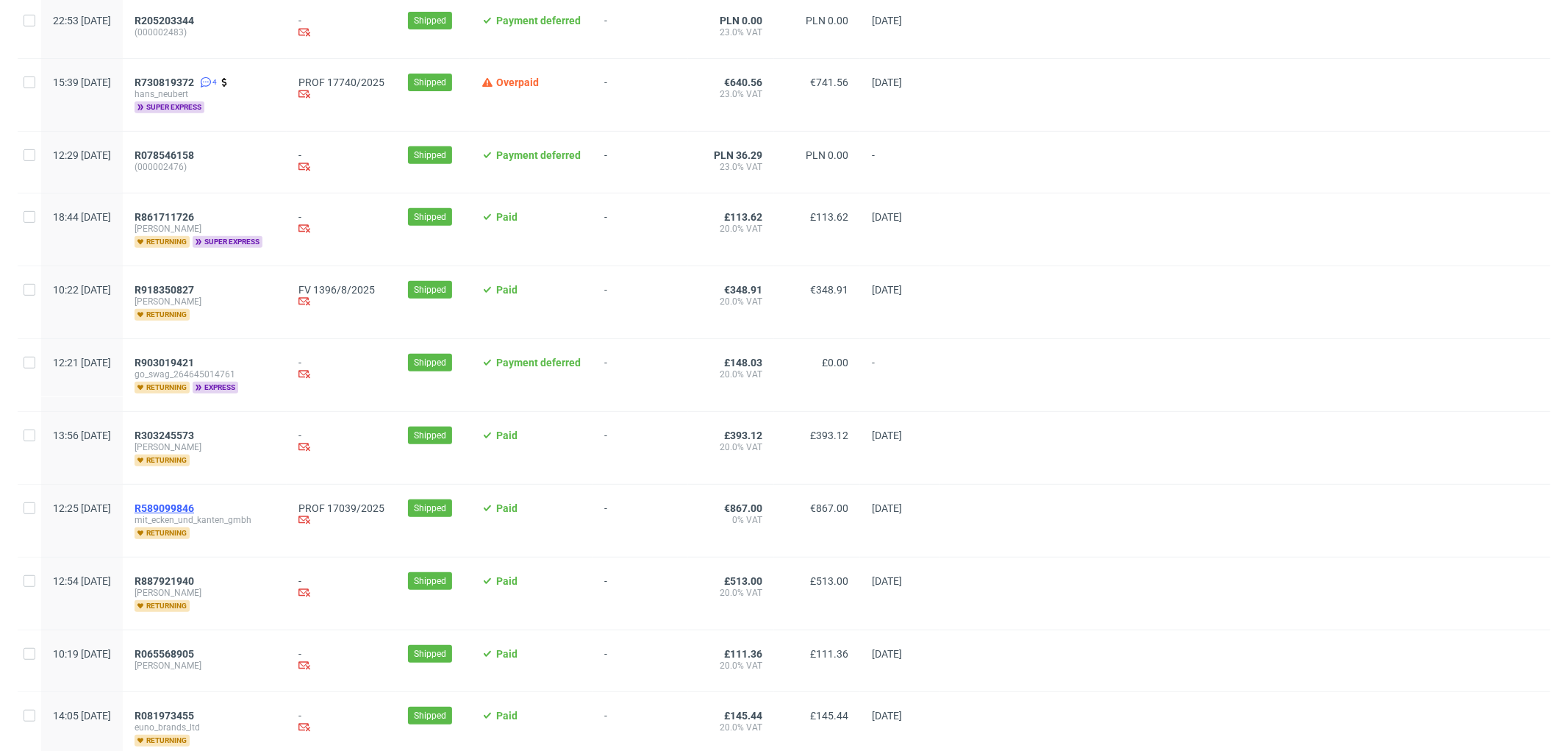
click at [194, 509] on span "R589099846" at bounding box center [164, 508] width 59 height 12
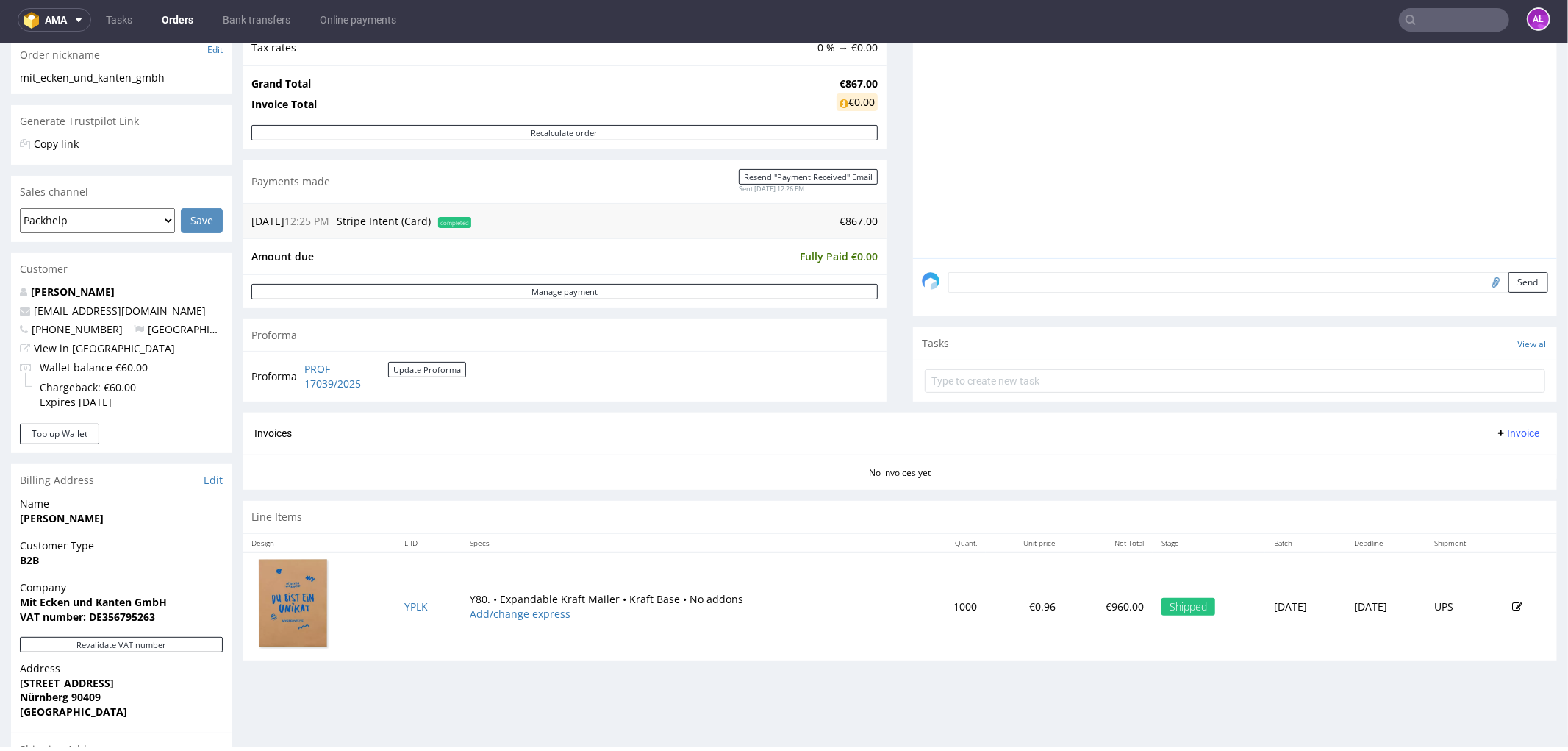
scroll to position [408, 0]
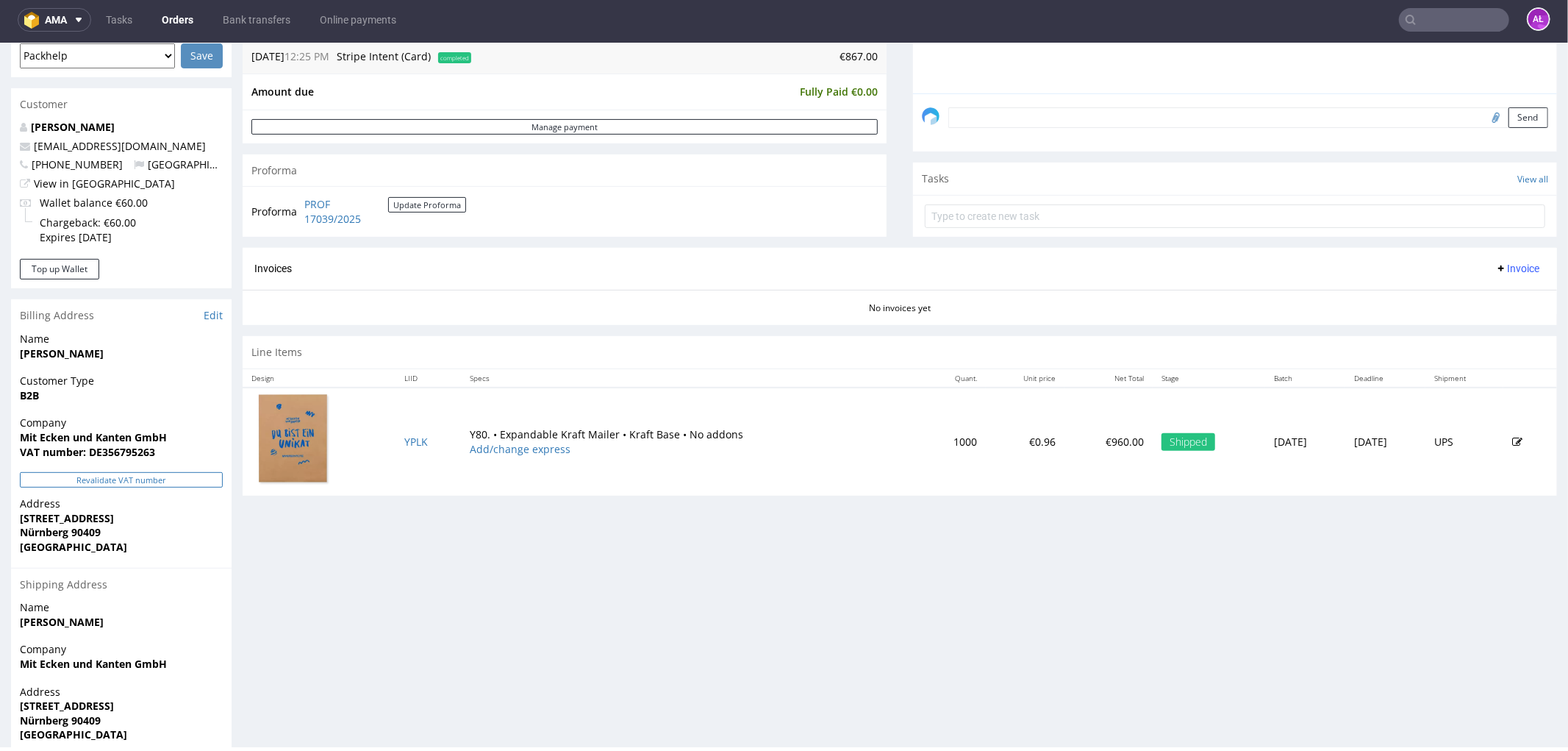
click at [208, 482] on button "Revalidate VAT number" at bounding box center [121, 479] width 203 height 16
click at [1505, 269] on span "Invoice" at bounding box center [1518, 268] width 44 height 12
click at [1503, 301] on span "Generate" at bounding box center [1493, 299] width 71 height 15
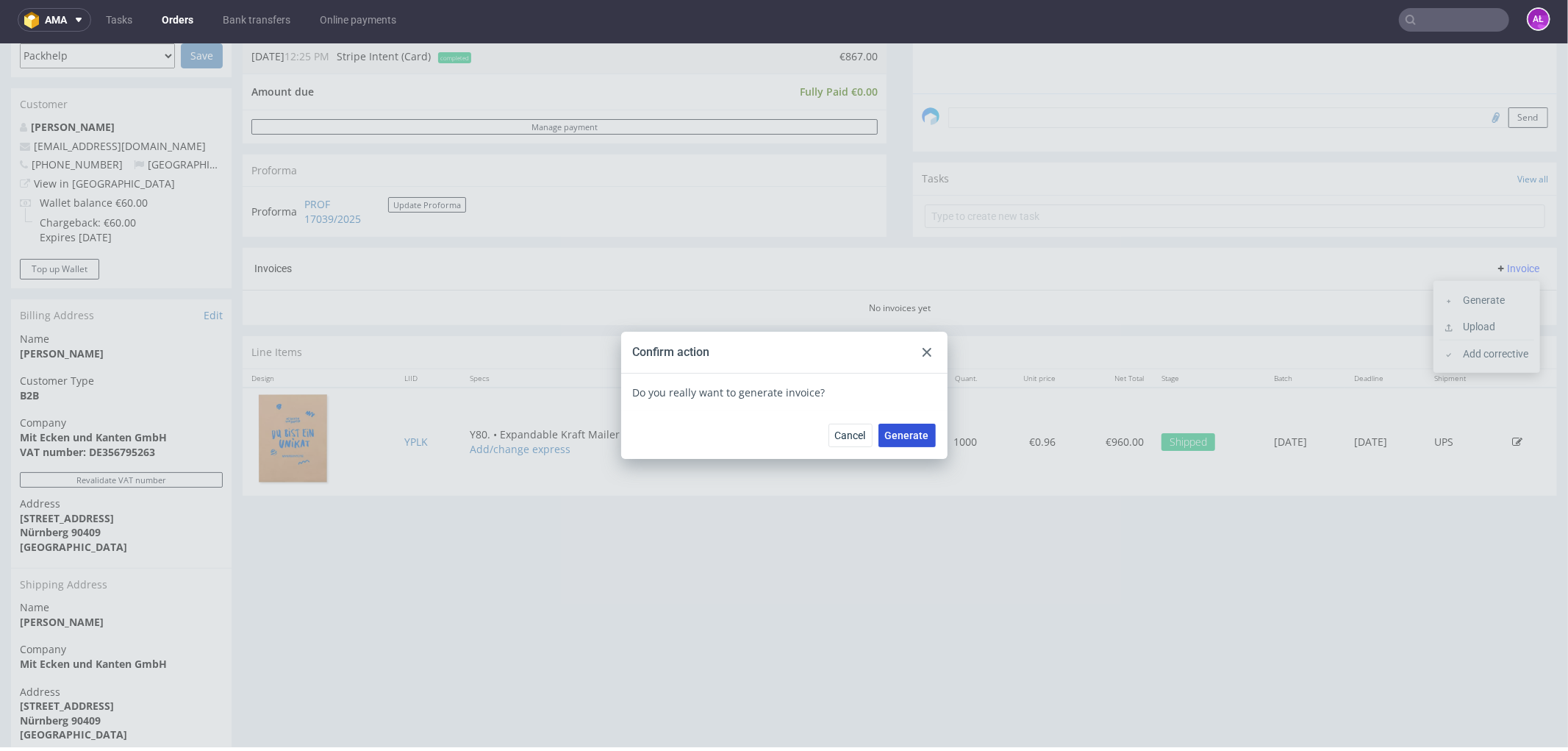
click at [916, 439] on span "Generate" at bounding box center [907, 435] width 44 height 10
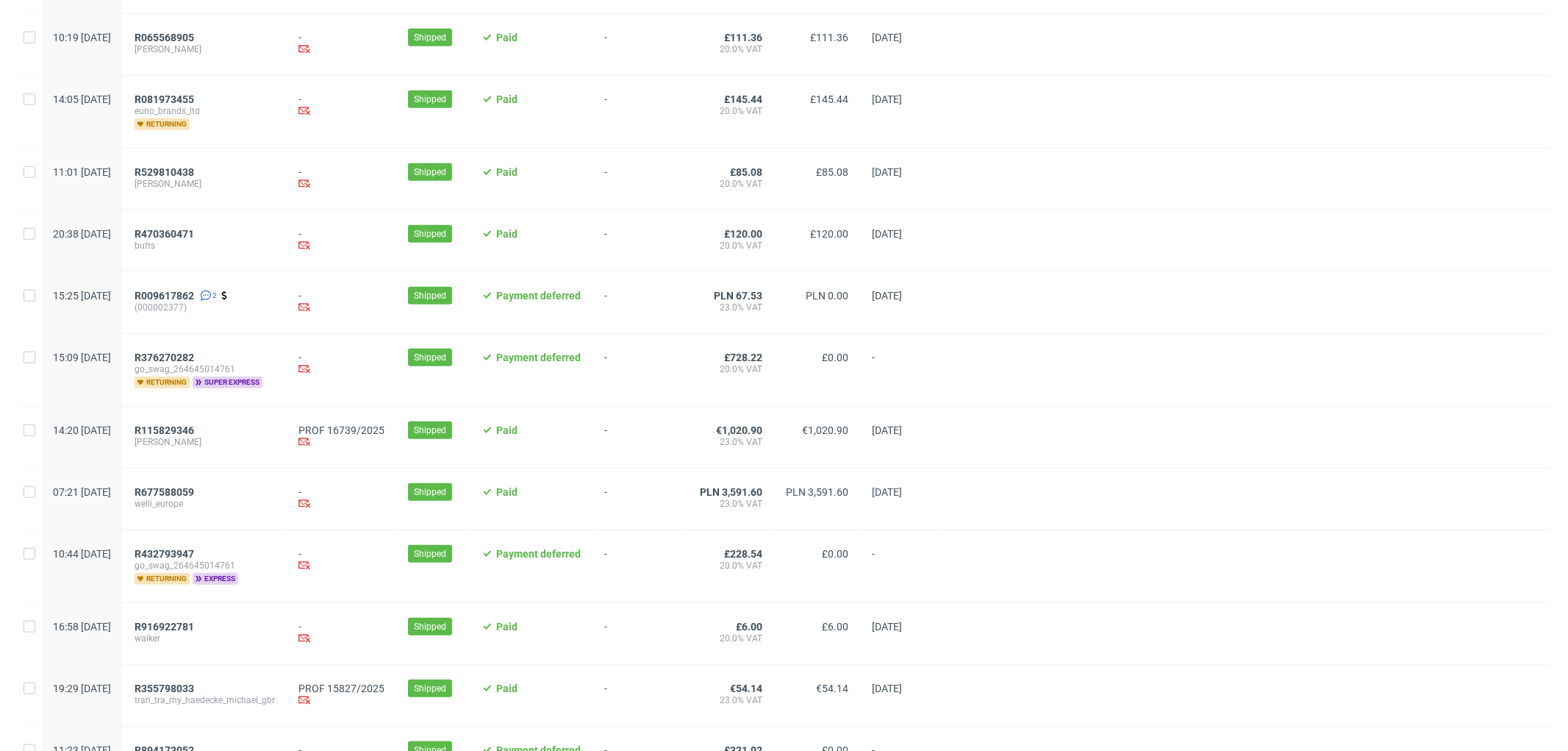
scroll to position [1063, 0]
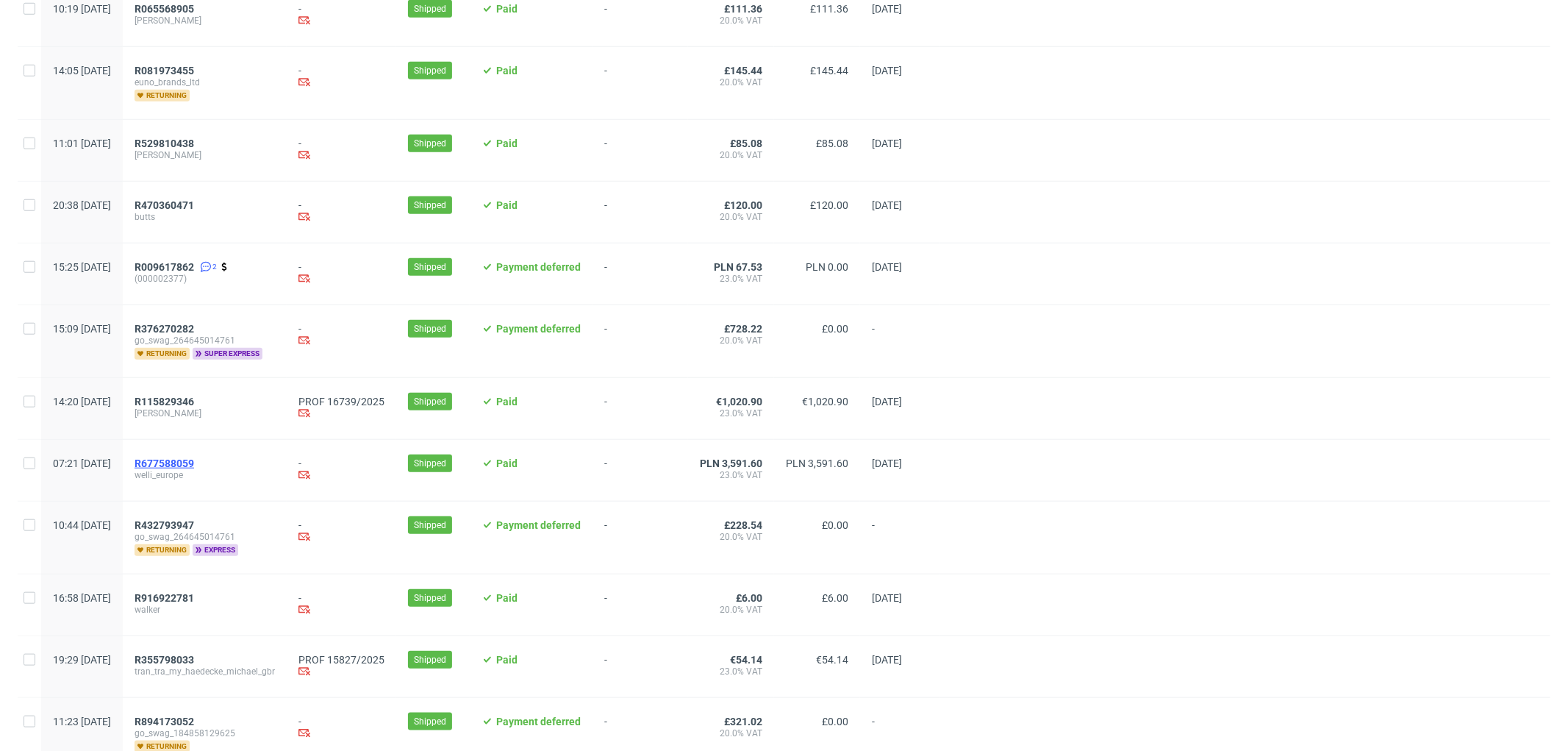
click at [194, 461] on span "R677588059" at bounding box center [164, 464] width 59 height 12
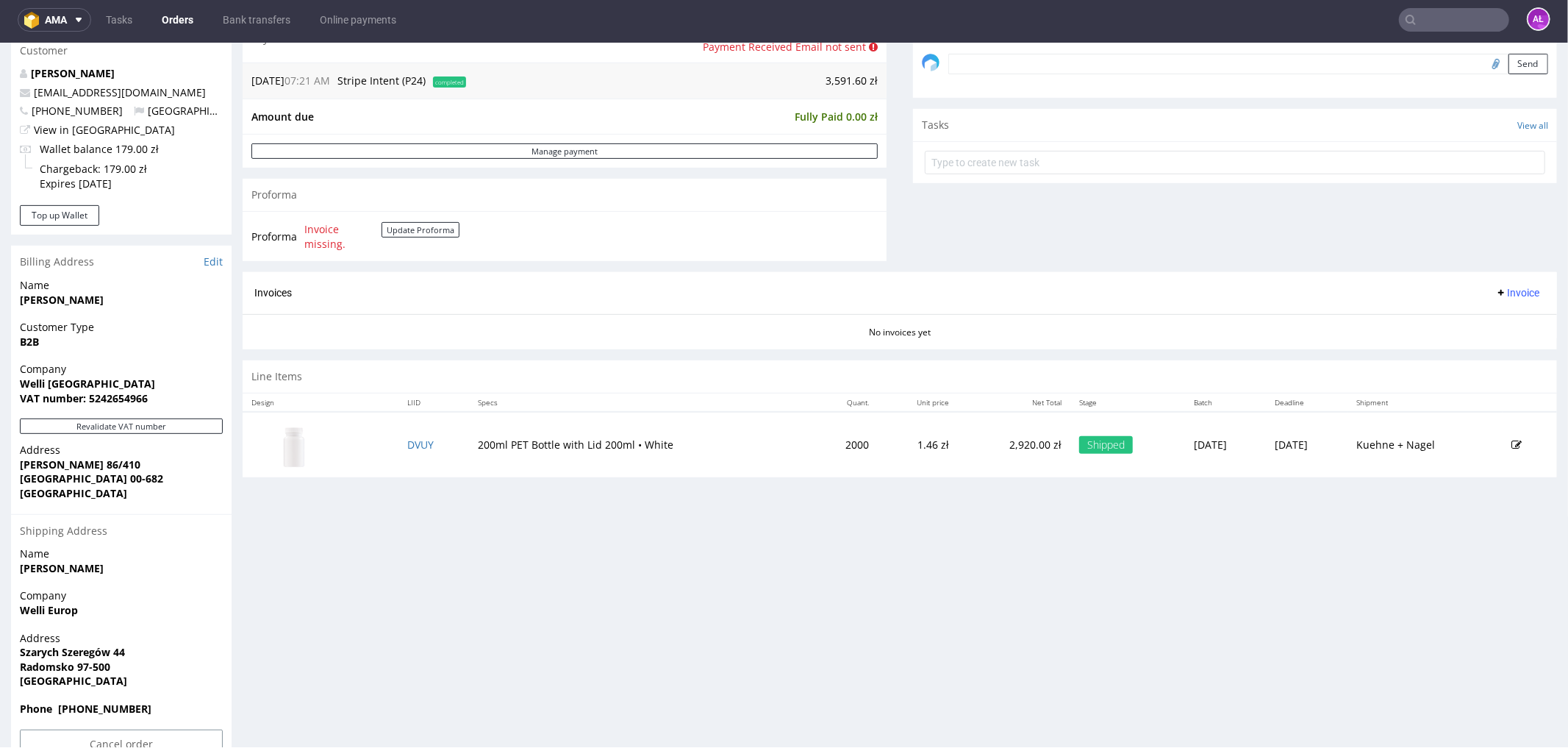
scroll to position [490, 0]
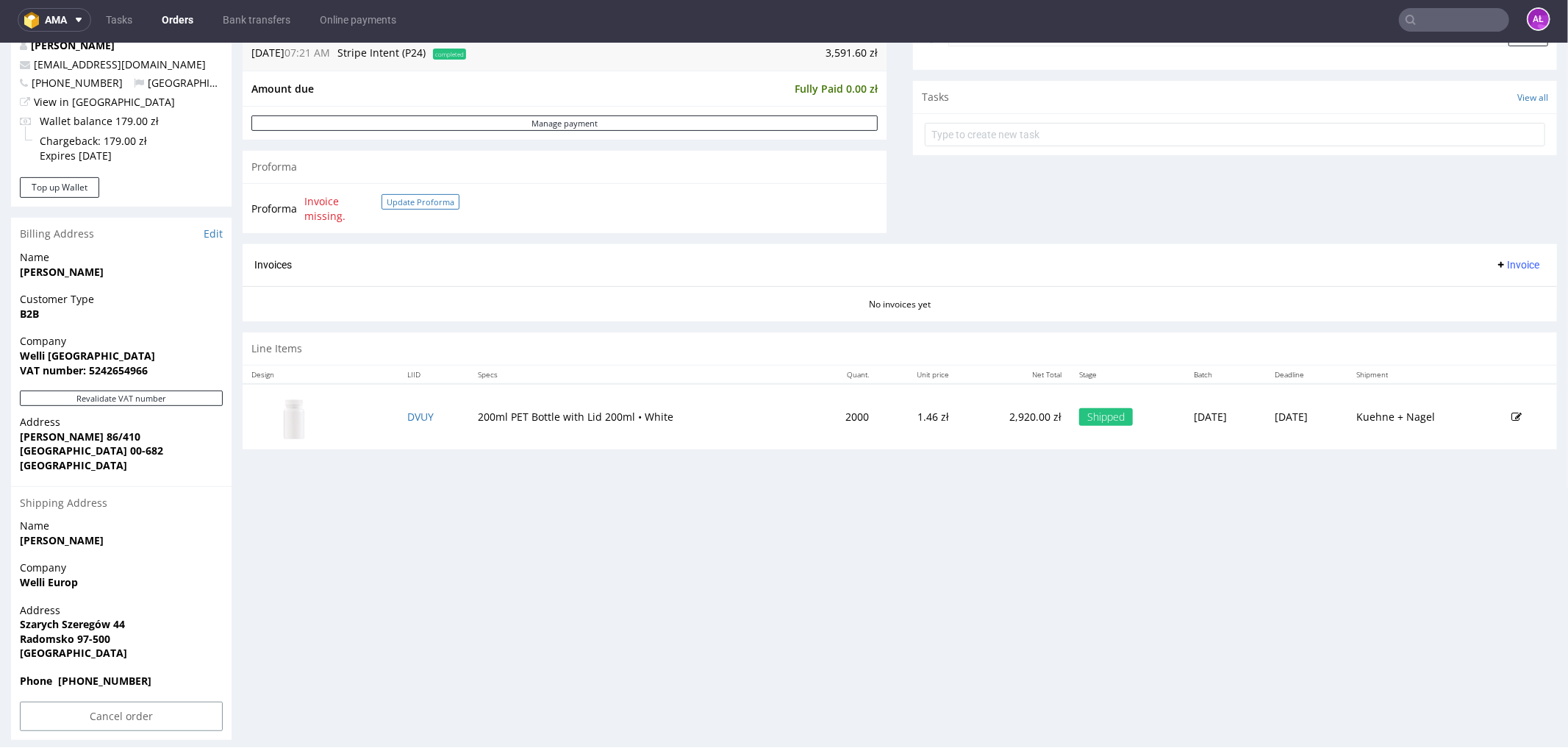
click at [411, 195] on button "Update Proforma" at bounding box center [421, 201] width 78 height 16
click at [201, 399] on button "Revalidate VAT number" at bounding box center [121, 398] width 203 height 16
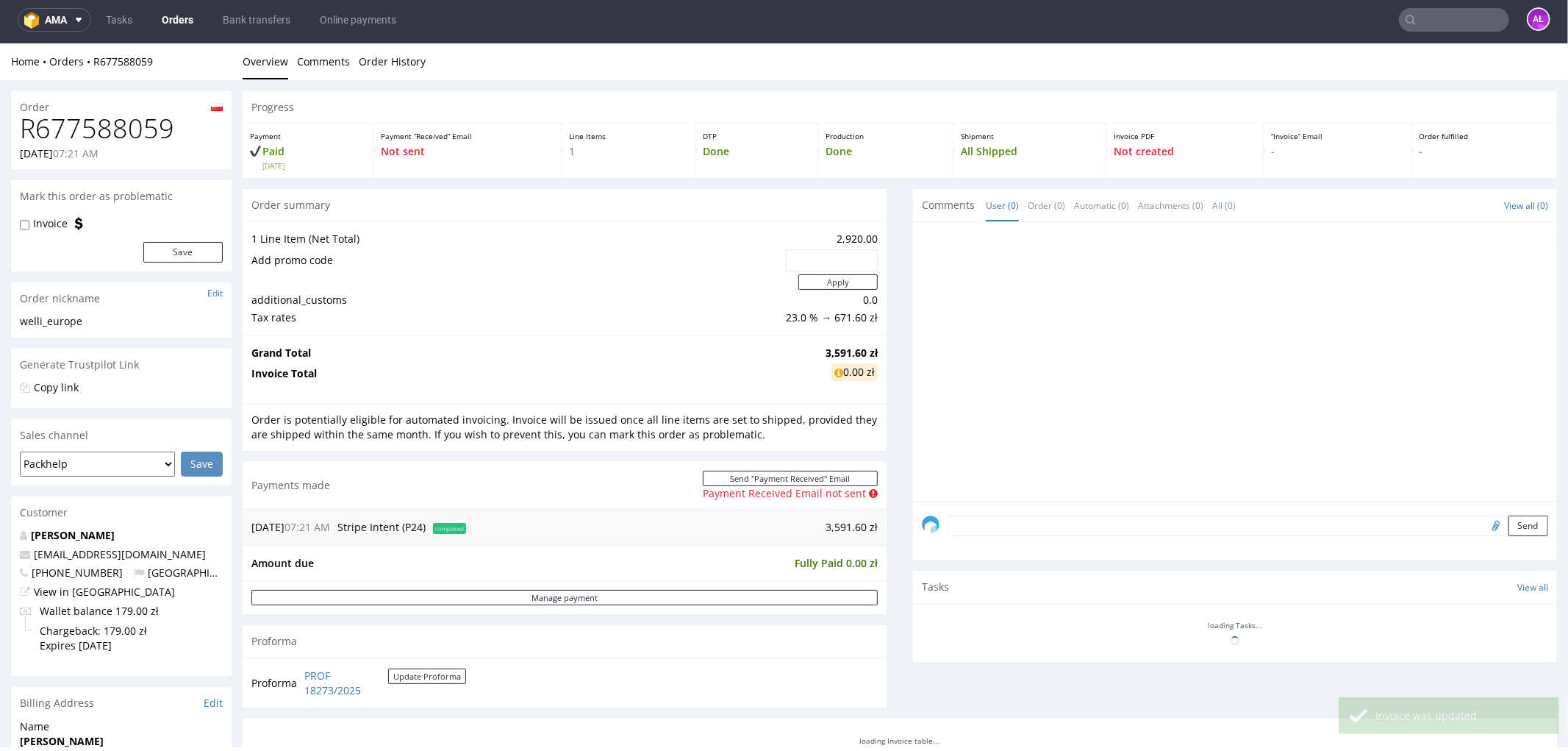
scroll to position [479, 0]
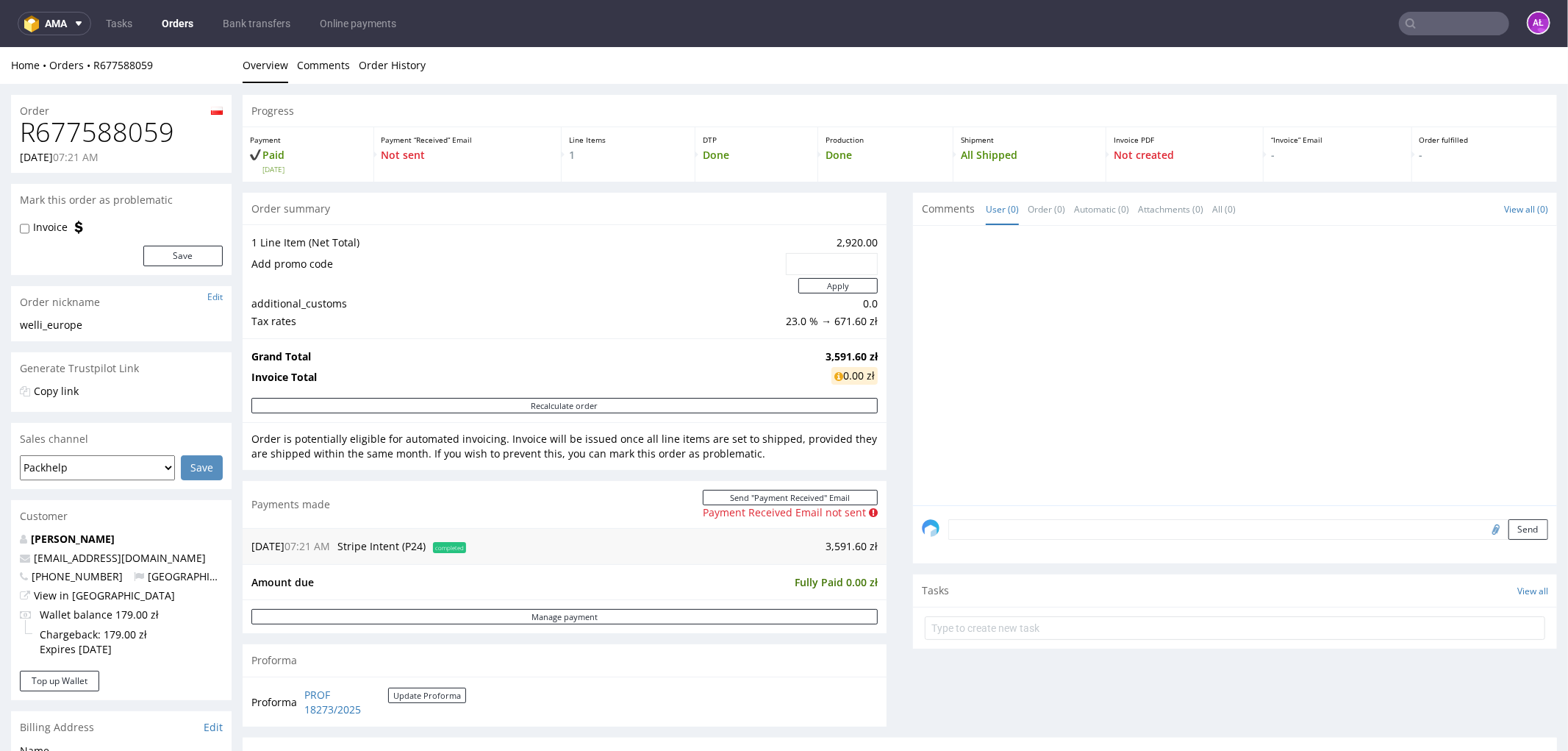
scroll to position [326, 0]
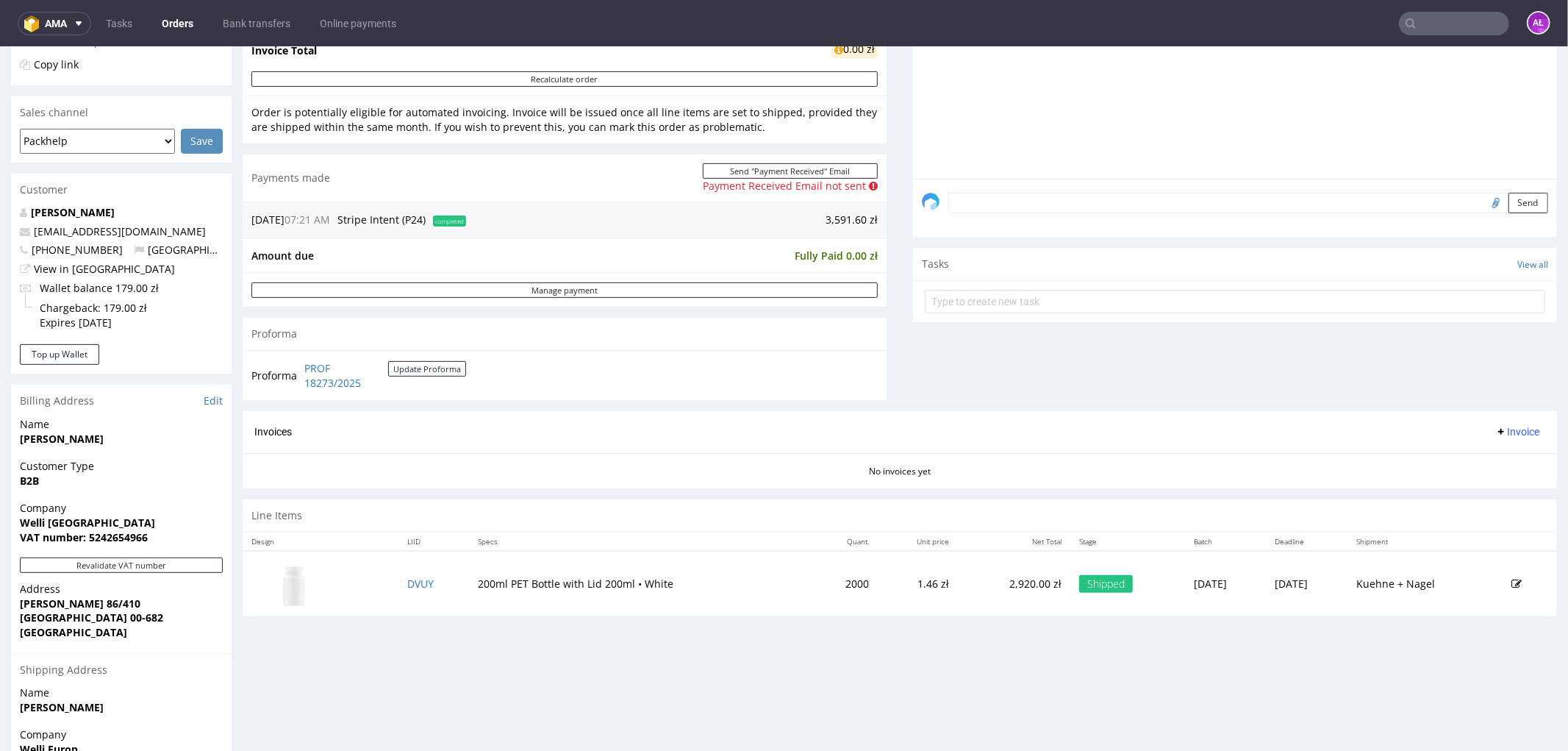
click at [1496, 429] on span "Invoice" at bounding box center [1518, 432] width 44 height 12
click at [1502, 456] on span "Generate" at bounding box center [1493, 462] width 71 height 15
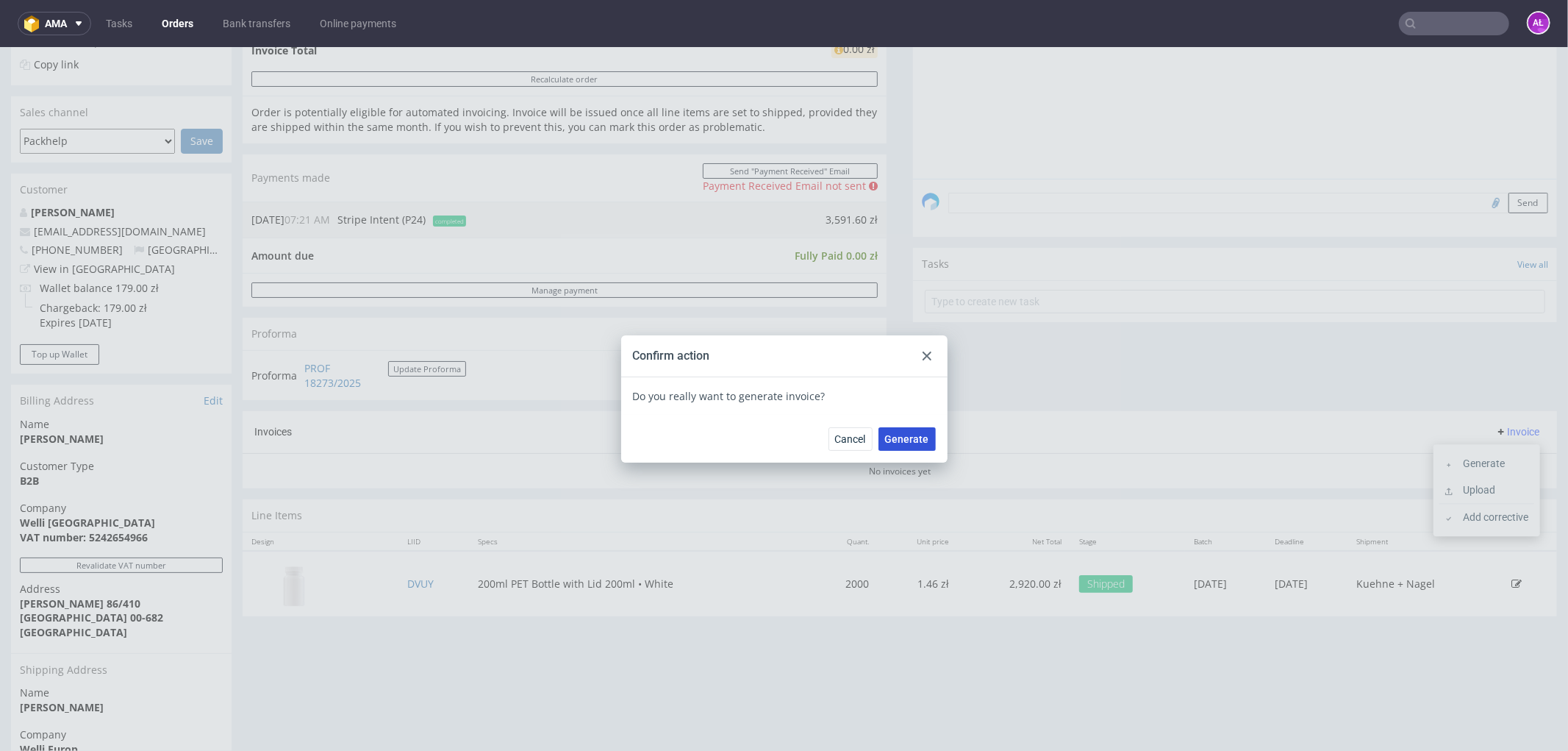
click at [895, 435] on span "Generate" at bounding box center [907, 439] width 44 height 10
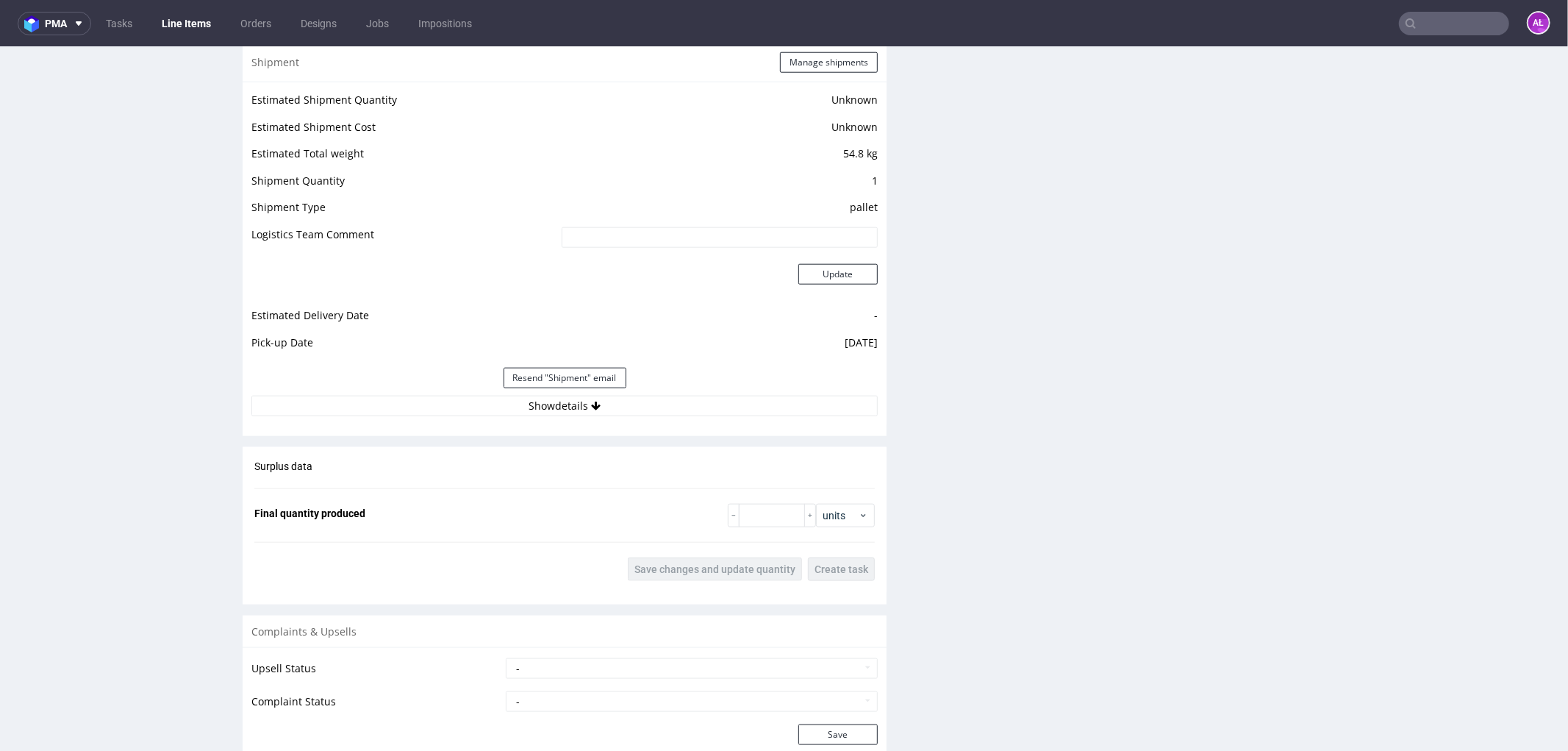
scroll to position [1472, 0]
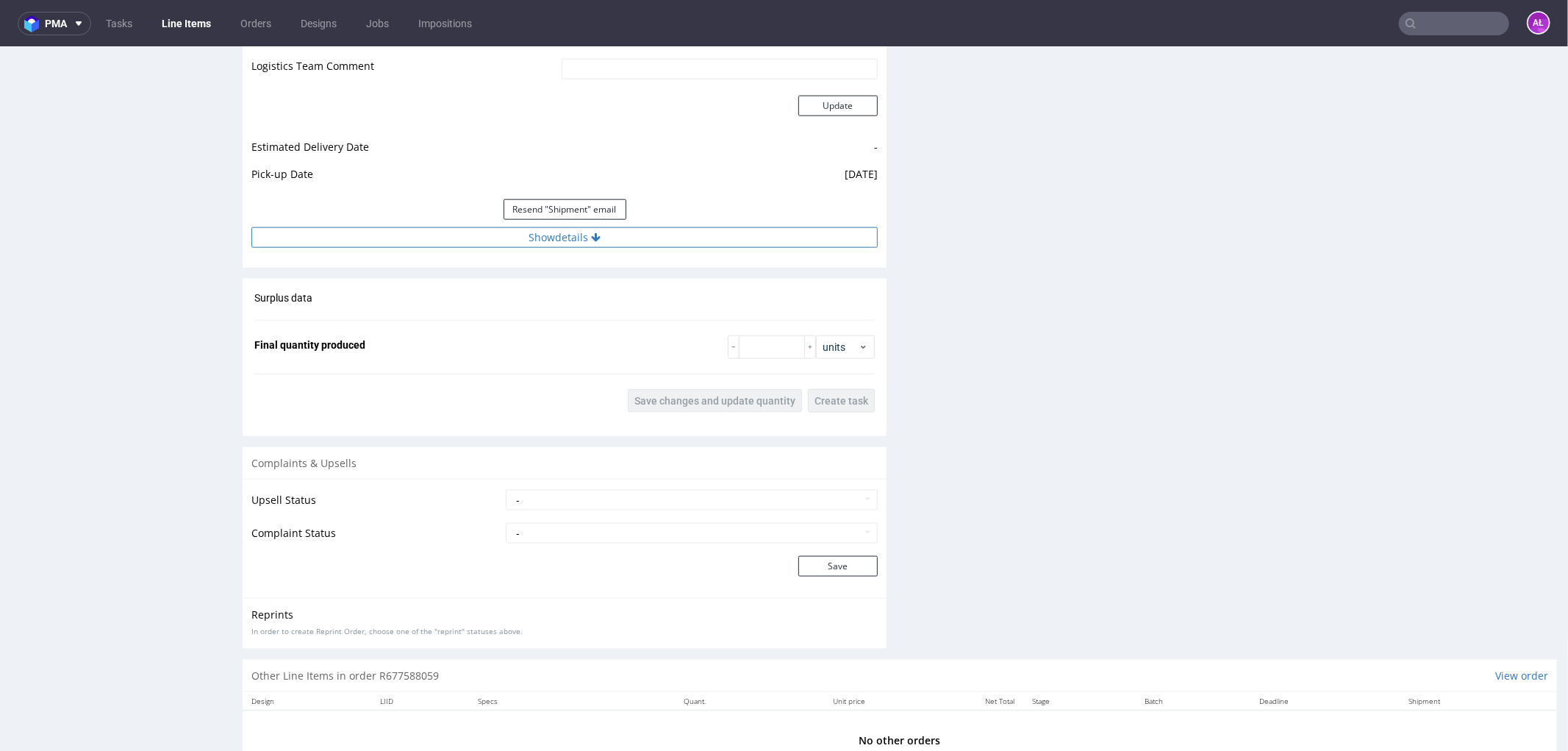
click at [564, 243] on button "Show details" at bounding box center [564, 237] width 626 height 21
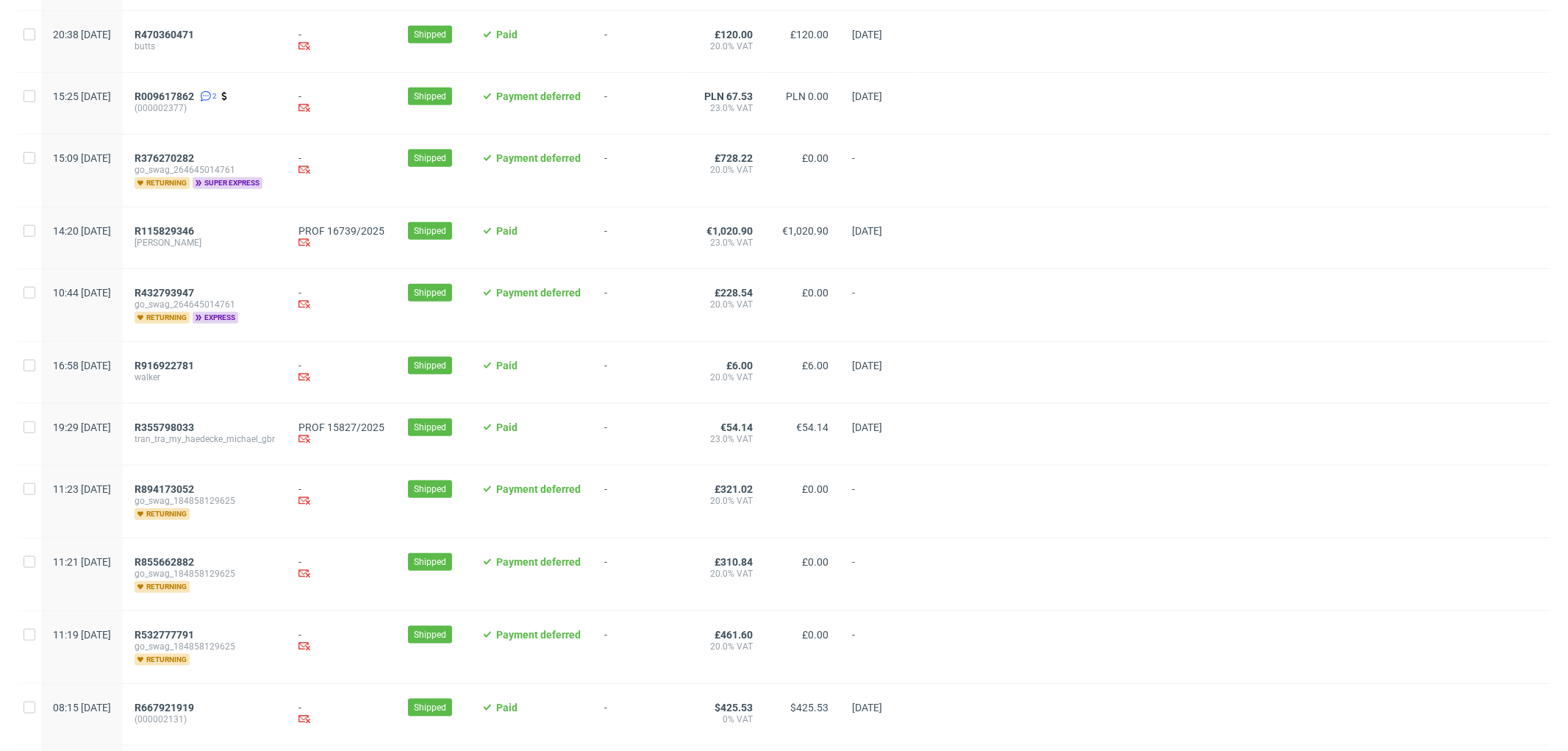
scroll to position [1225, 0]
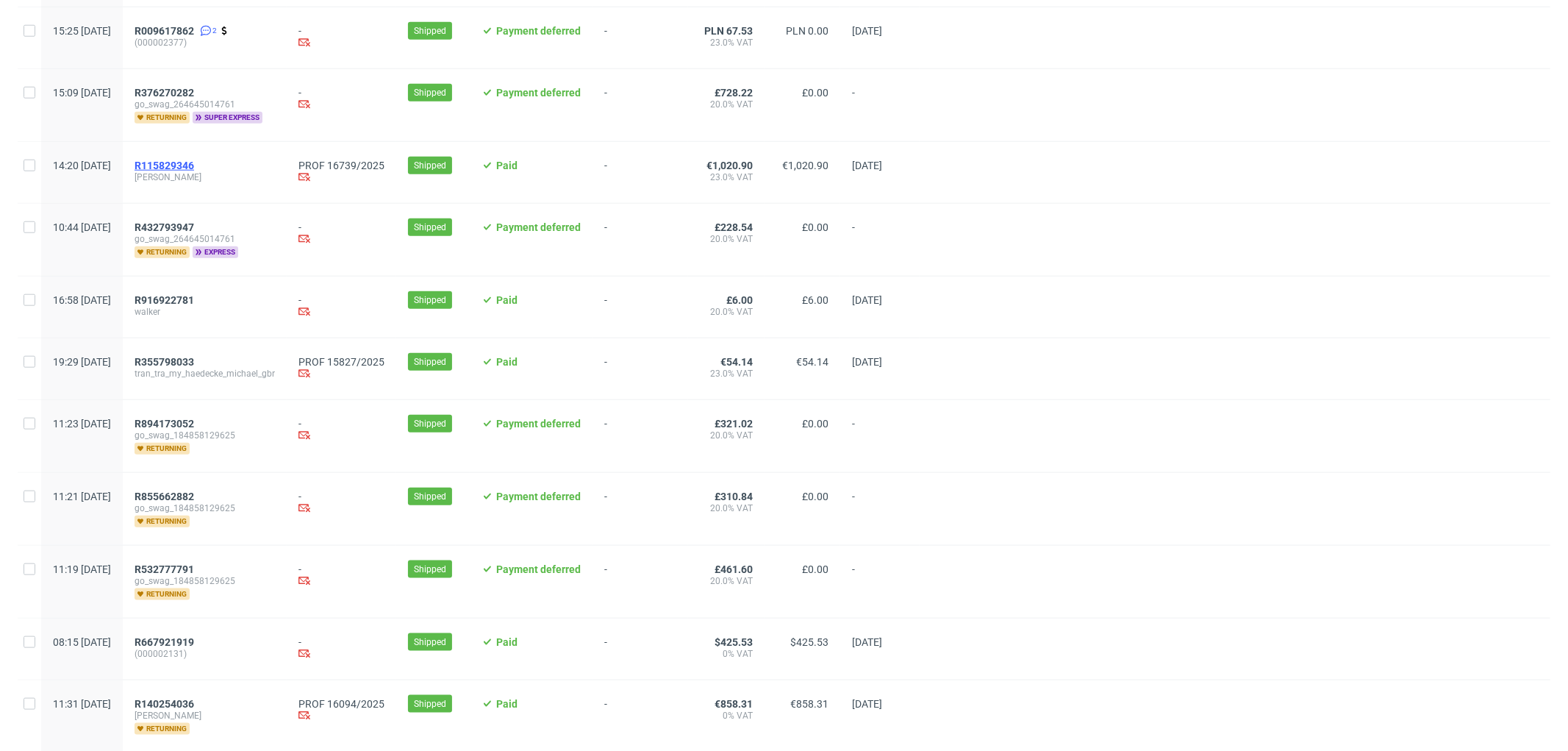
click at [194, 167] on span "R115829346" at bounding box center [164, 165] width 59 height 12
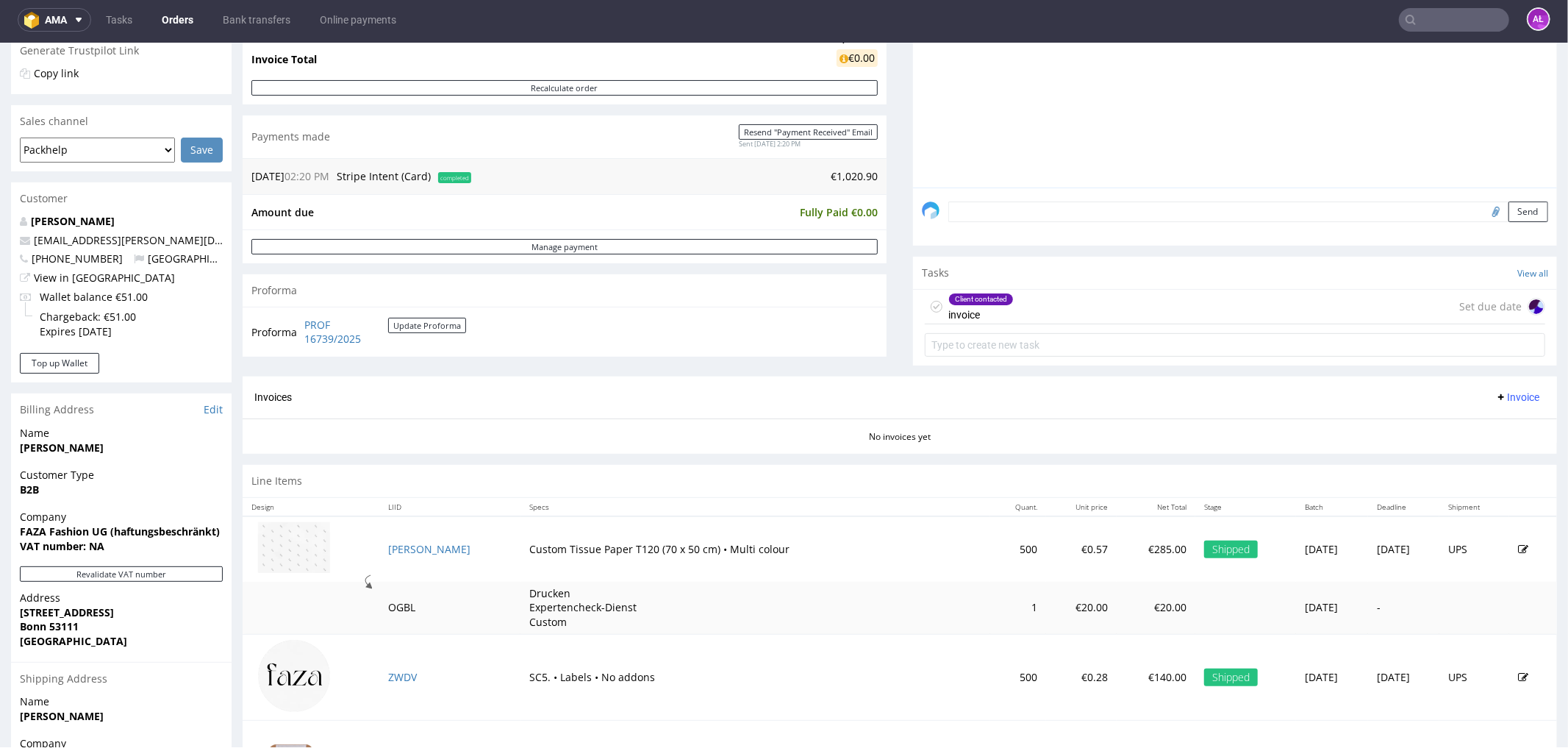
scroll to position [326, 0]
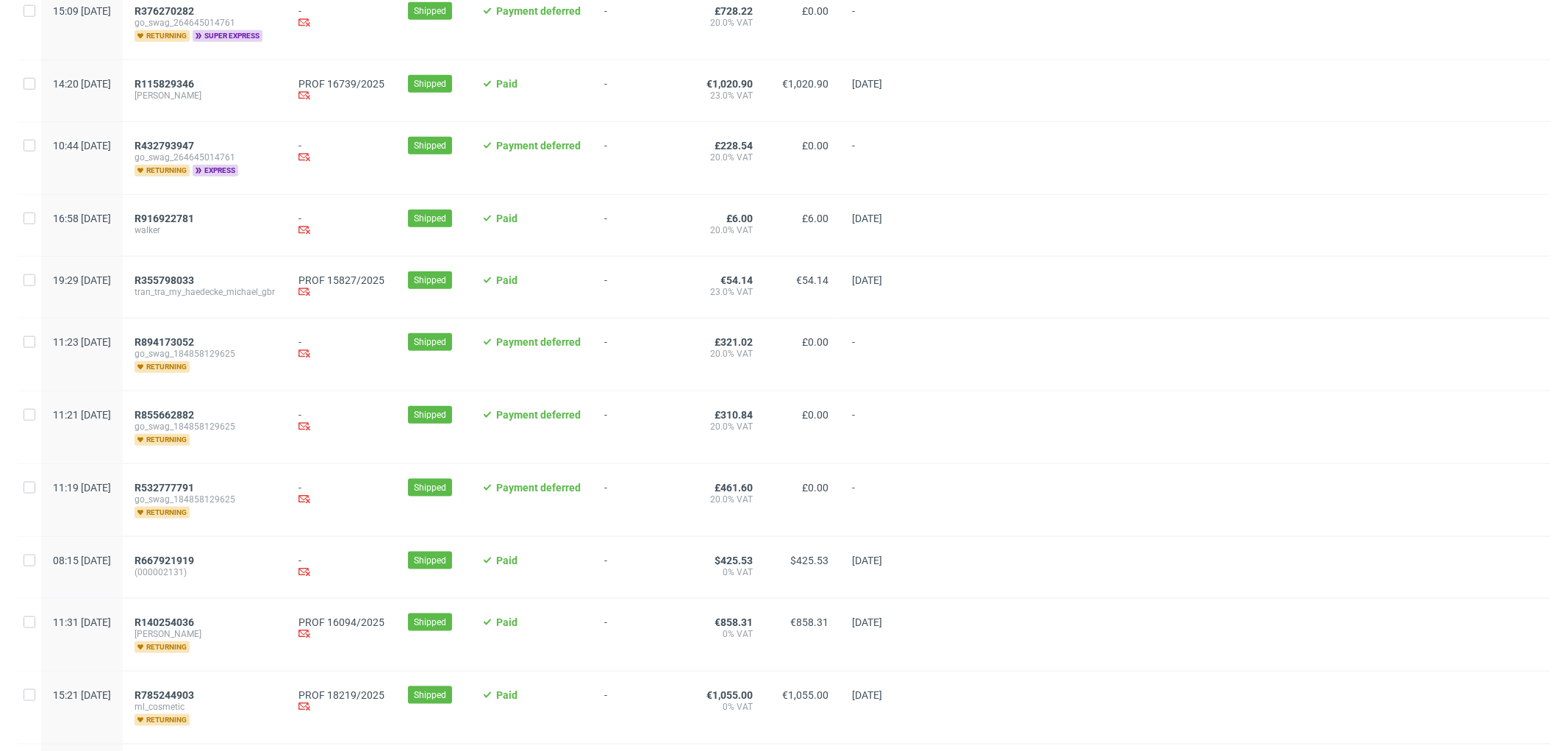
scroll to position [1389, 0]
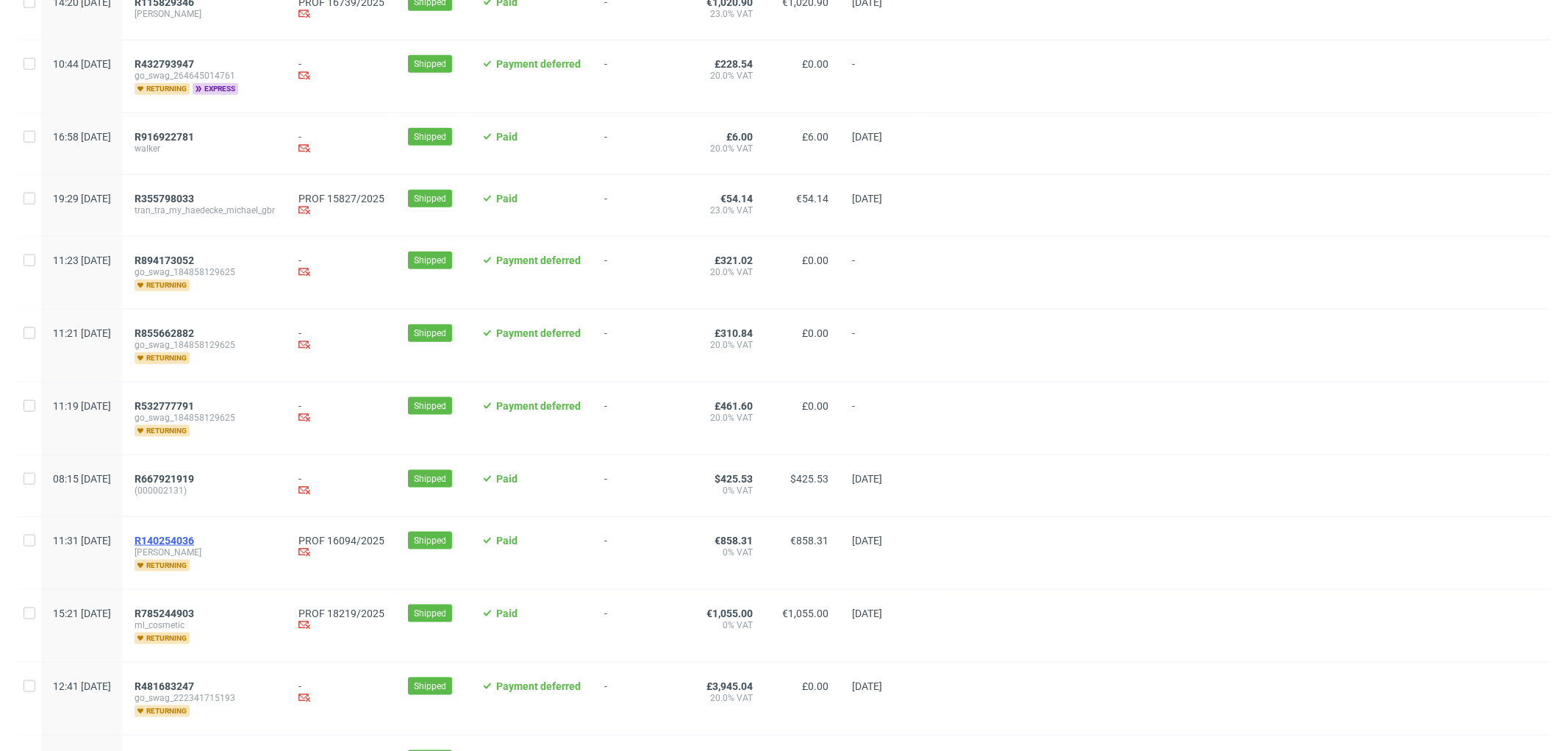
click at [194, 540] on span "R140254036" at bounding box center [164, 541] width 59 height 12
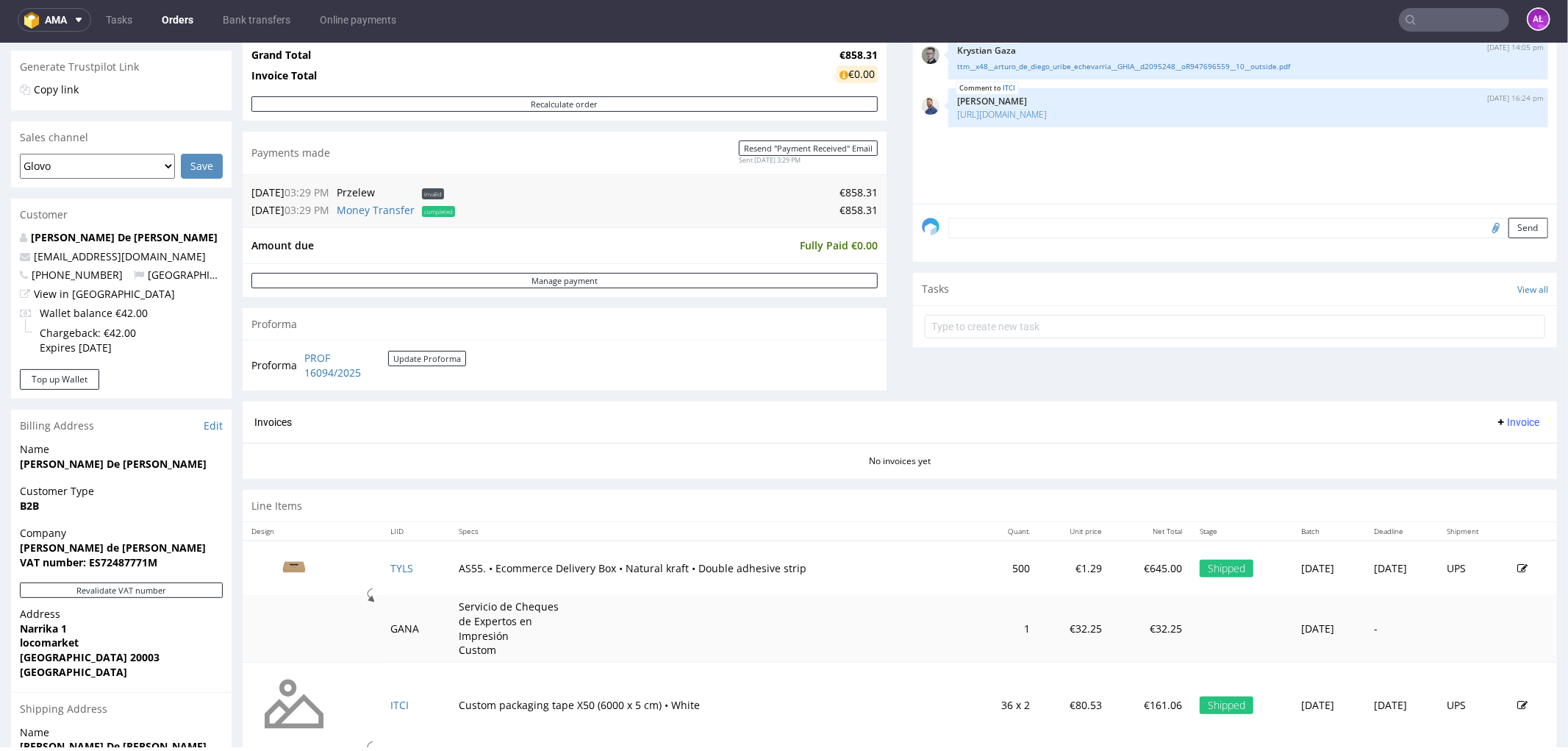
scroll to position [326, 0]
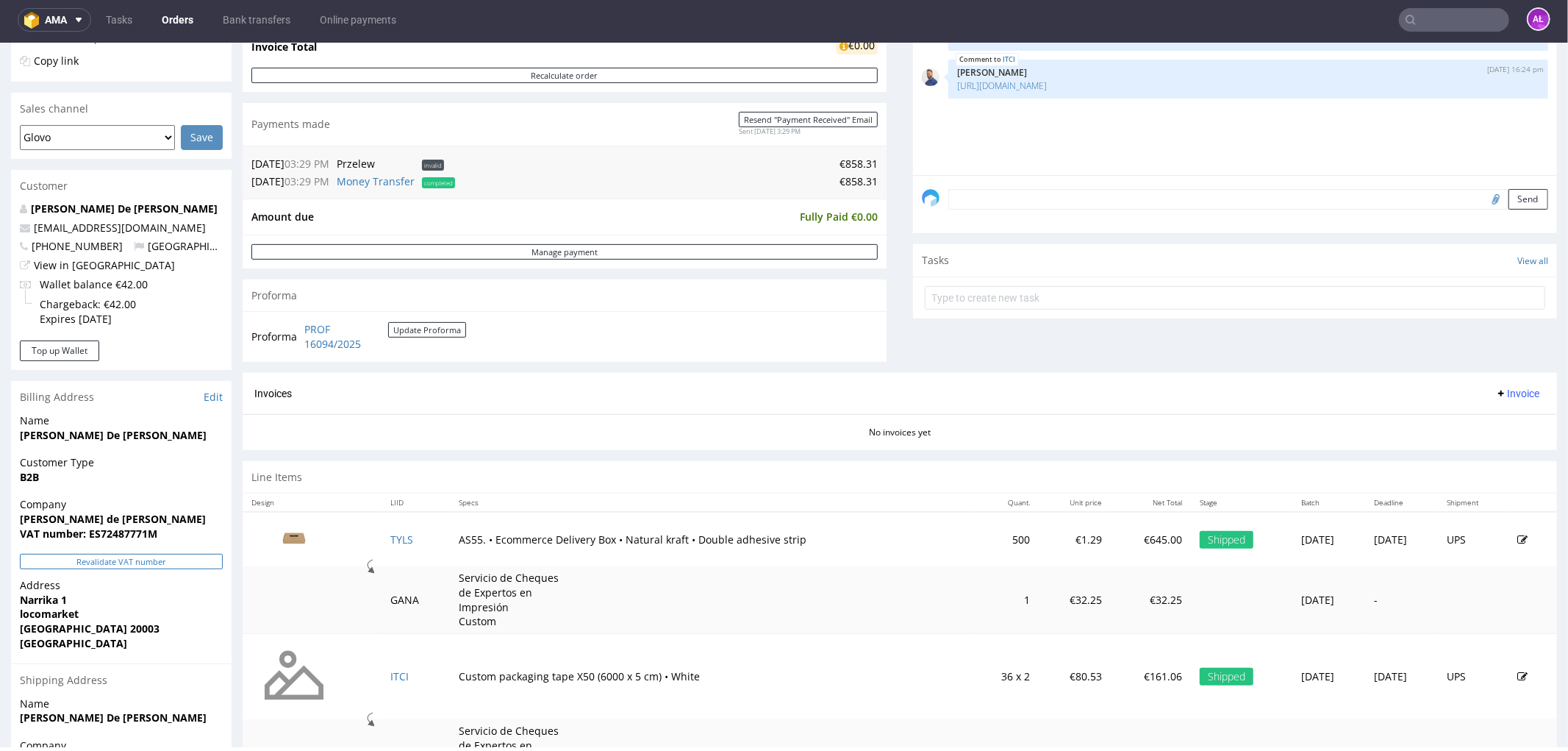
click at [203, 567] on button "Revalidate VAT number" at bounding box center [121, 561] width 203 height 16
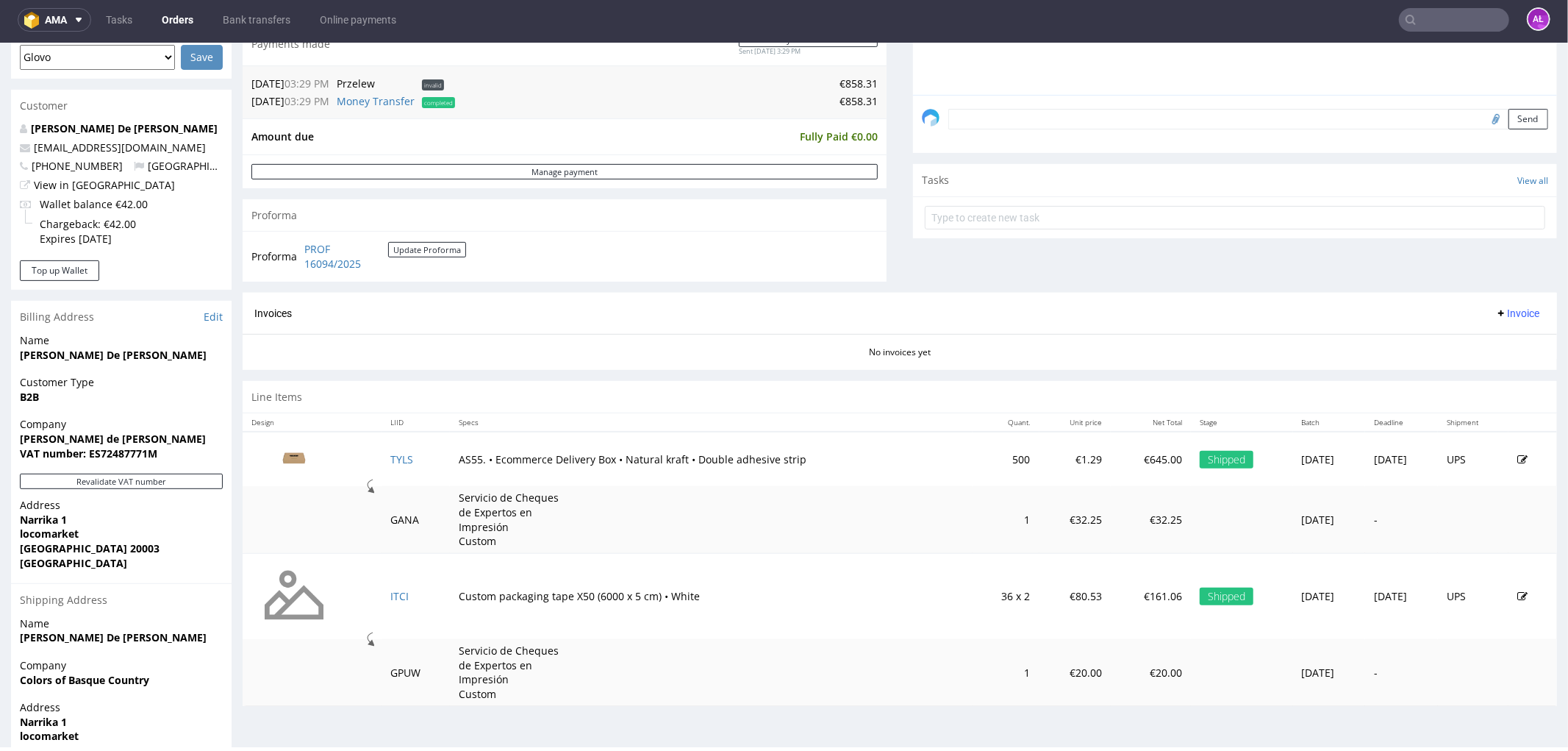
scroll to position [542, 0]
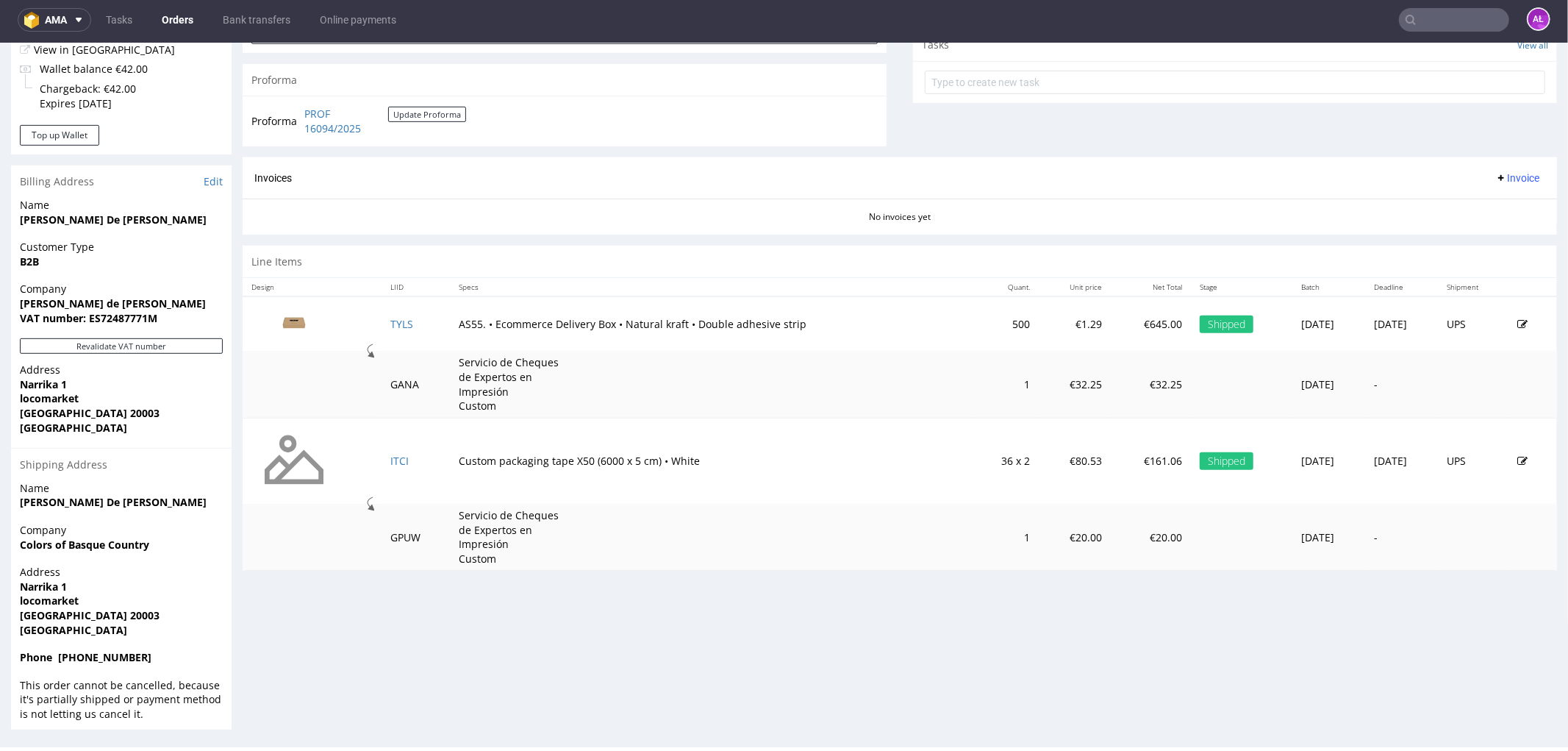
click at [1498, 178] on span "Invoice" at bounding box center [1518, 178] width 44 height 12
click at [1489, 206] on span "Generate" at bounding box center [1493, 209] width 71 height 15
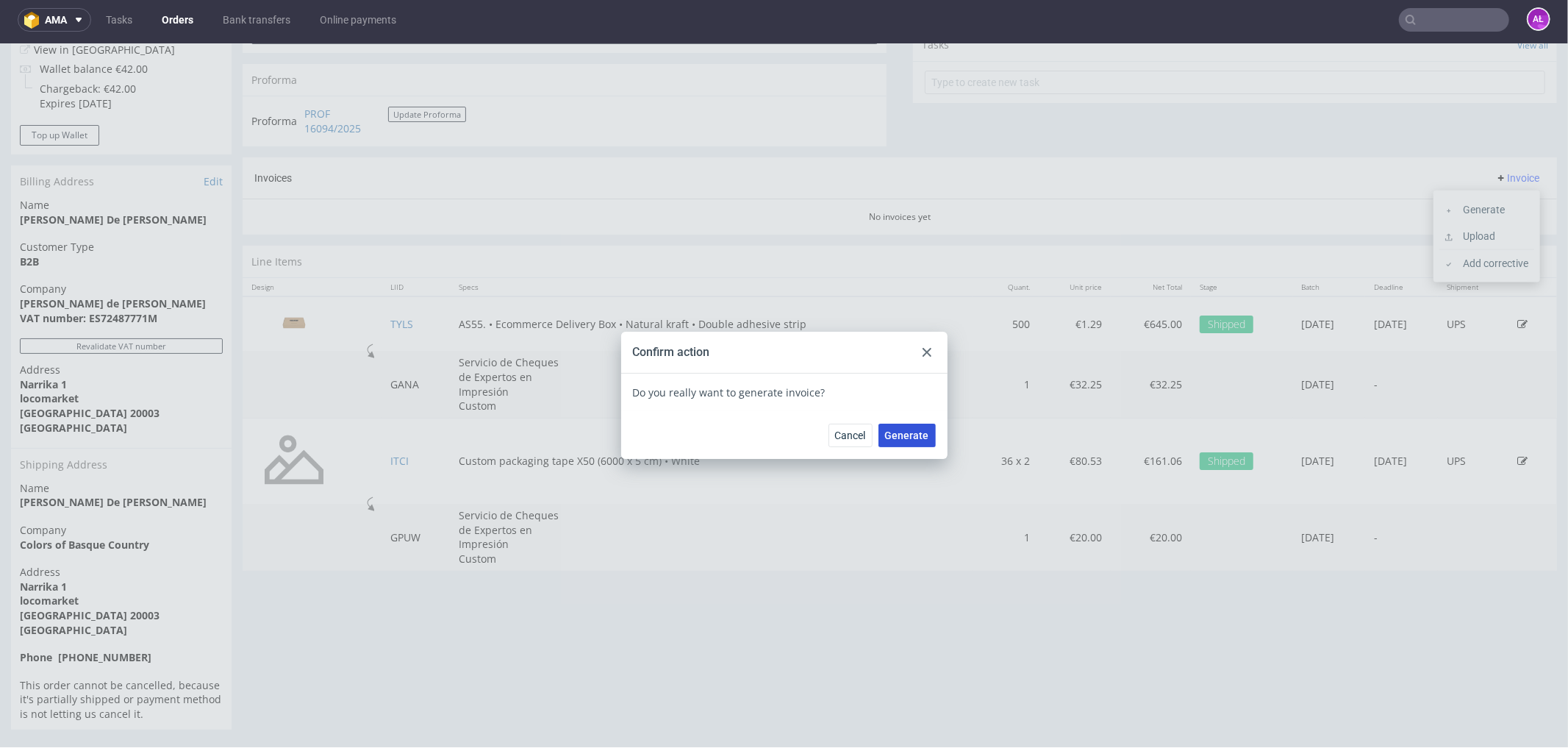
click at [900, 431] on span "Generate" at bounding box center [907, 435] width 44 height 10
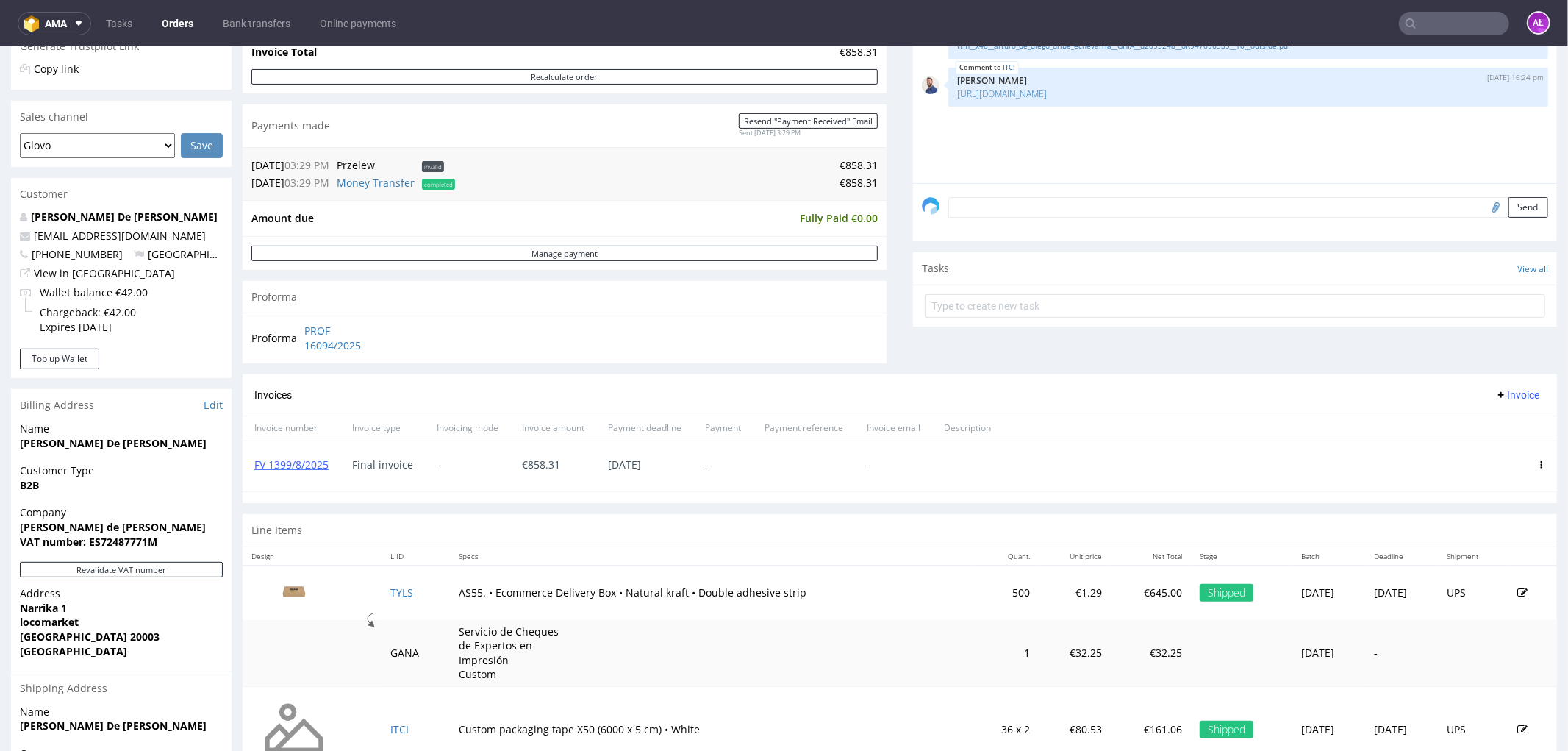
scroll to position [326, 0]
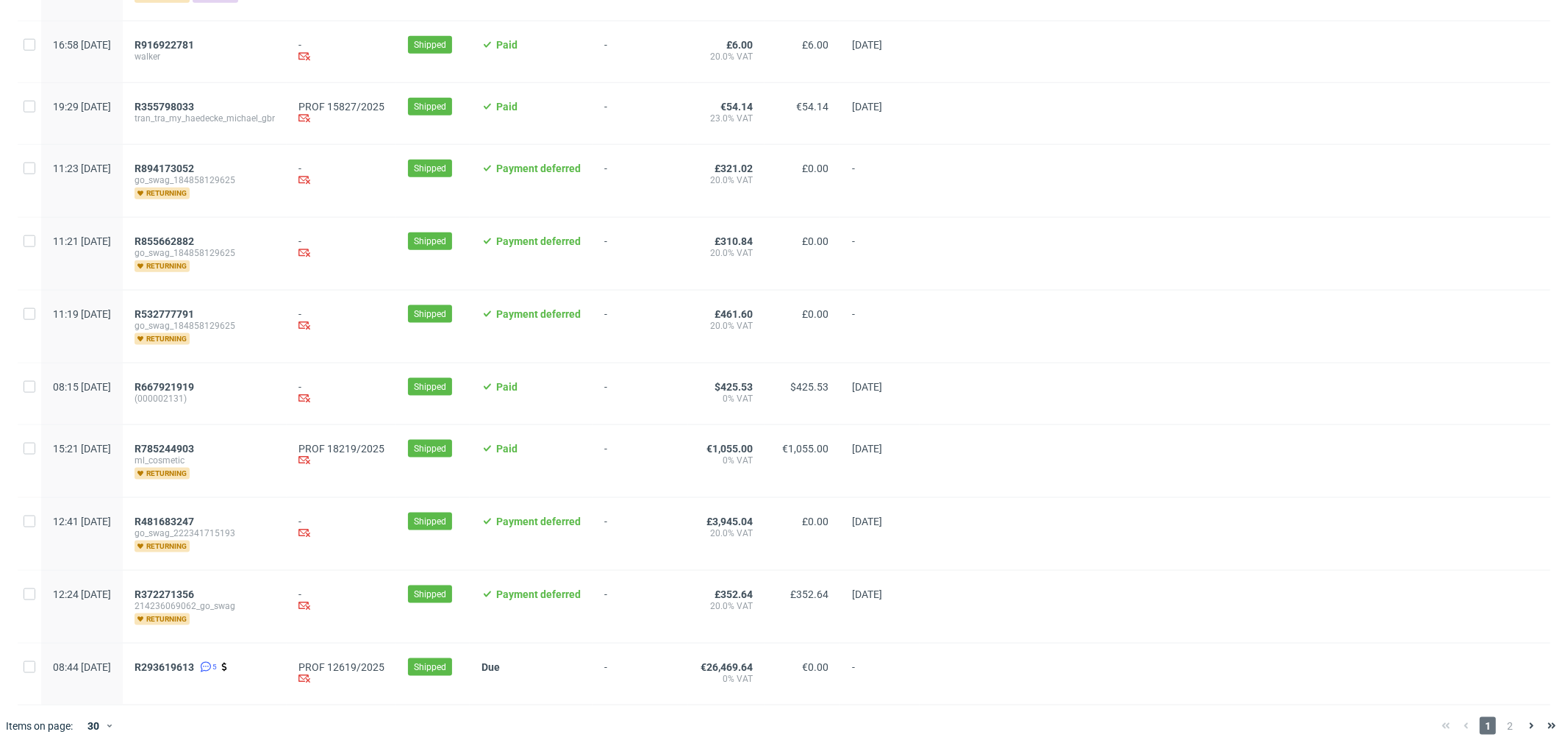
scroll to position [1484, 0]
click at [194, 445] on span "R785244903" at bounding box center [164, 447] width 59 height 12
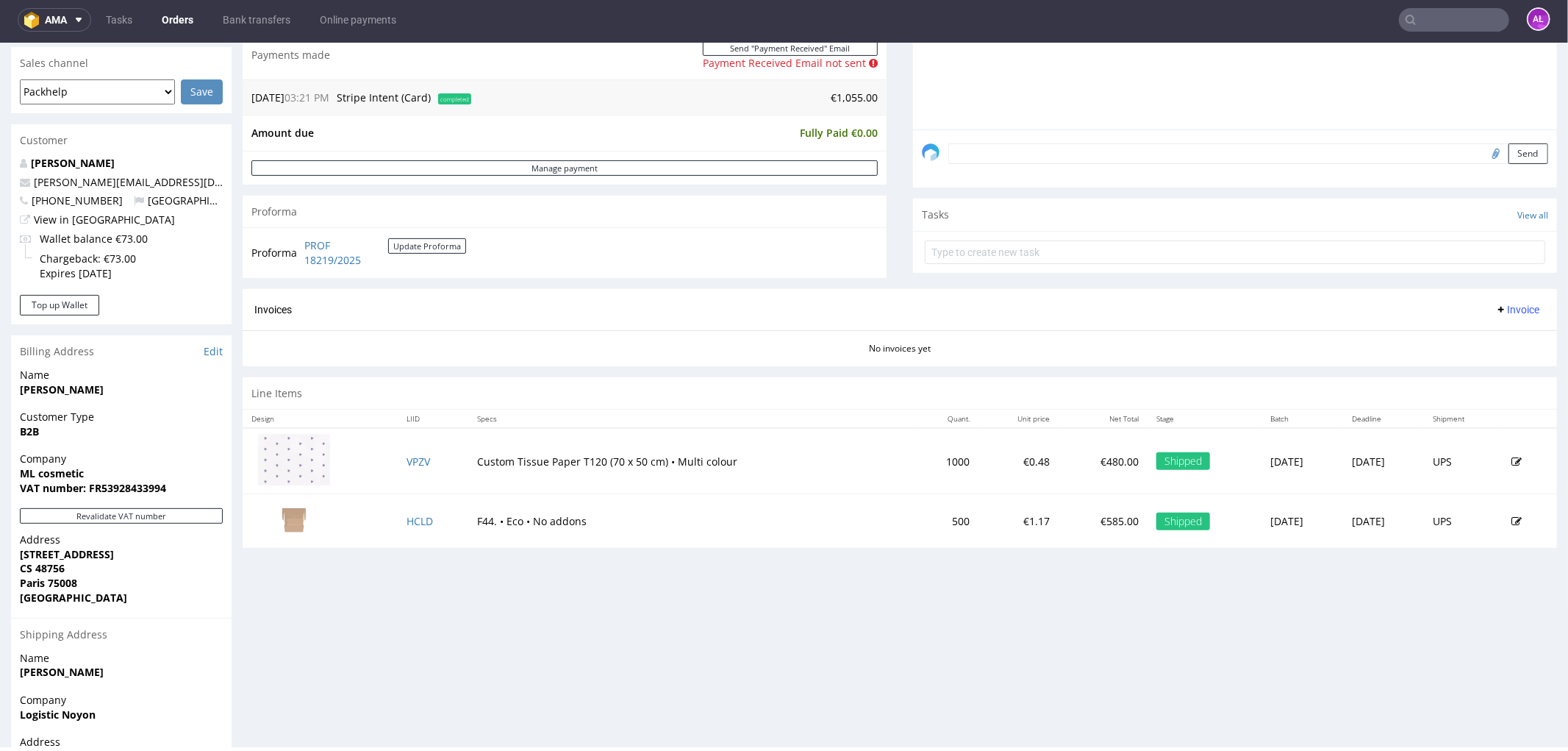
scroll to position [408, 0]
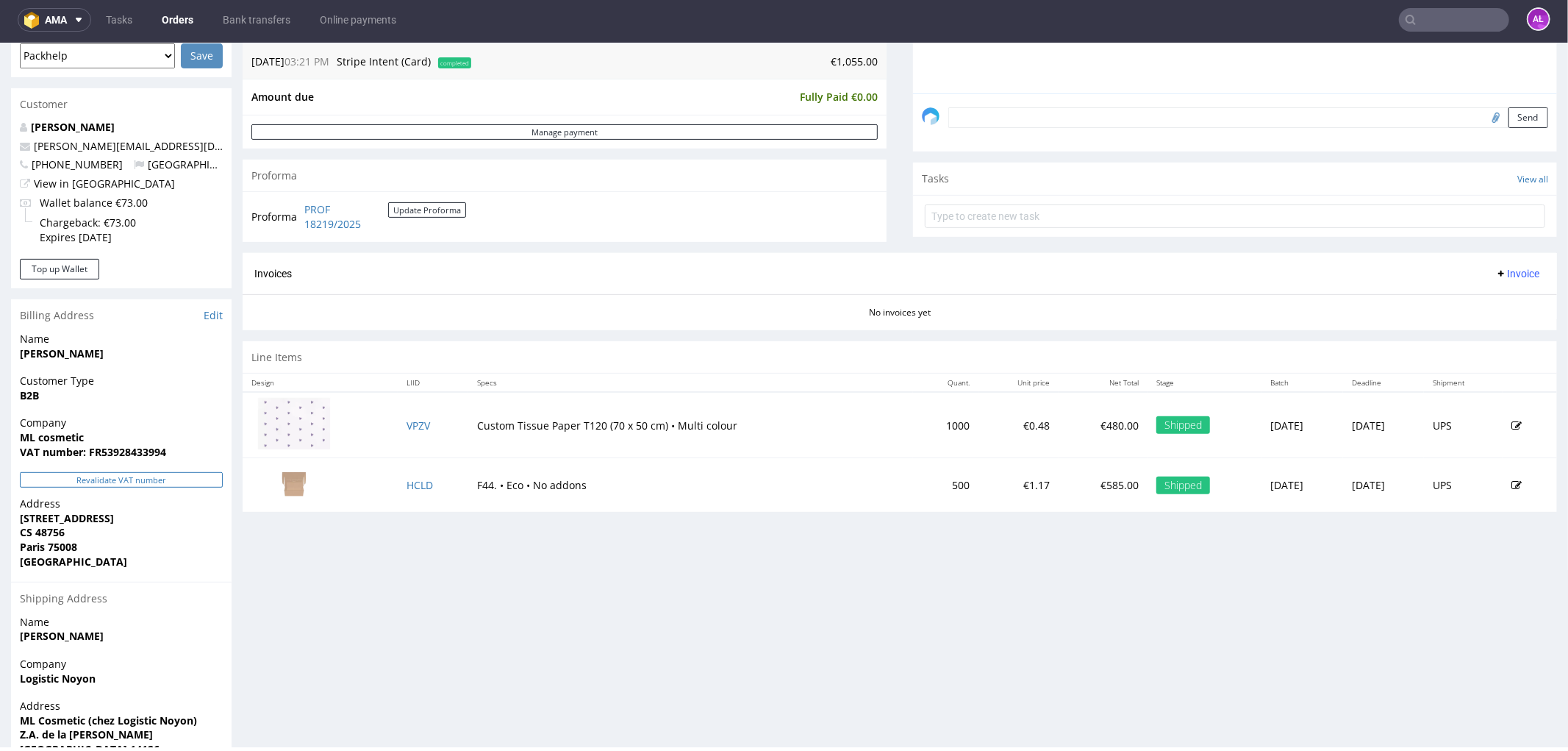
click at [169, 472] on button "Revalidate VAT number" at bounding box center [121, 479] width 203 height 16
click at [1490, 279] on button "Invoice" at bounding box center [1518, 272] width 56 height 17
click at [1491, 298] on span "Generate" at bounding box center [1493, 304] width 71 height 15
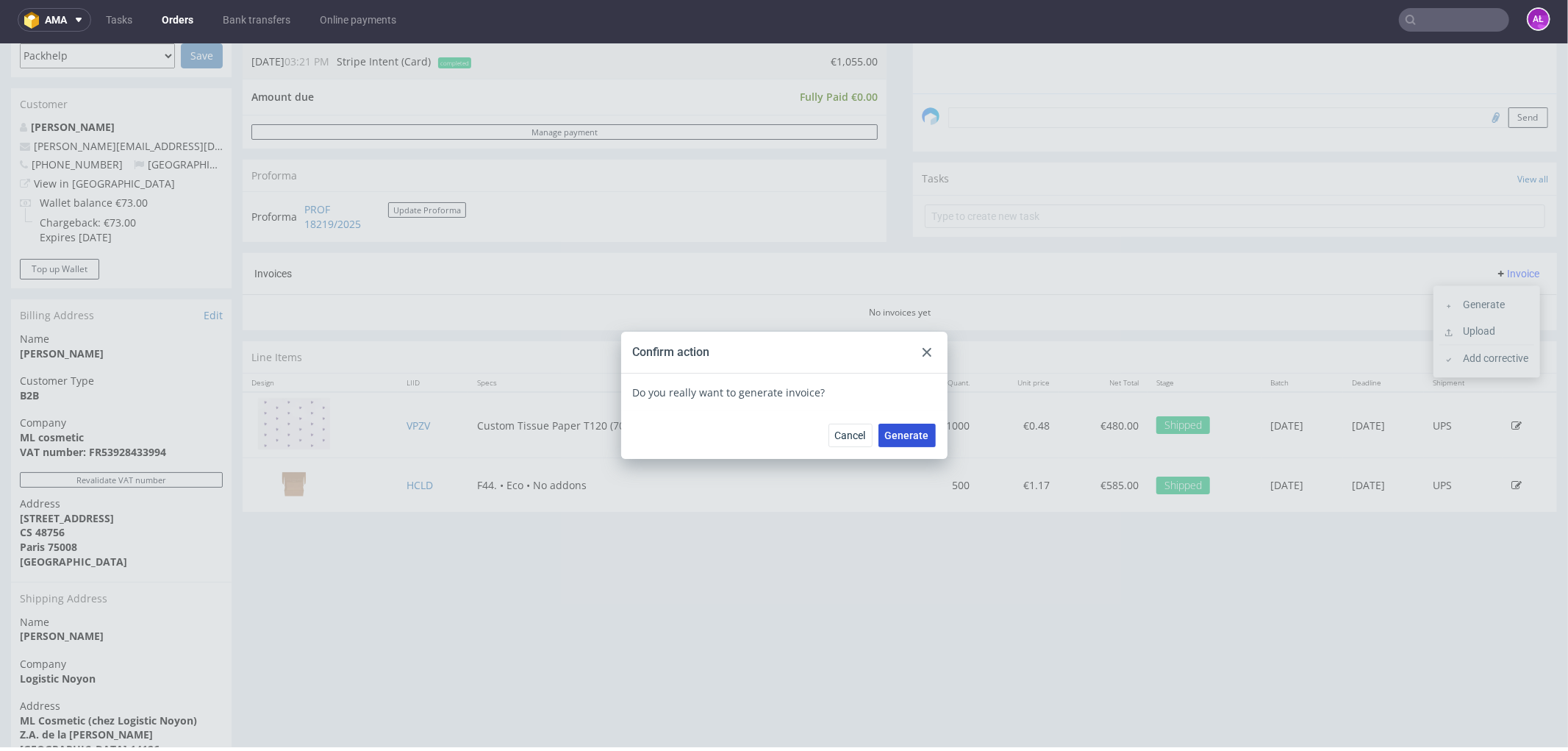
click at [898, 432] on span "Generate" at bounding box center [907, 435] width 44 height 10
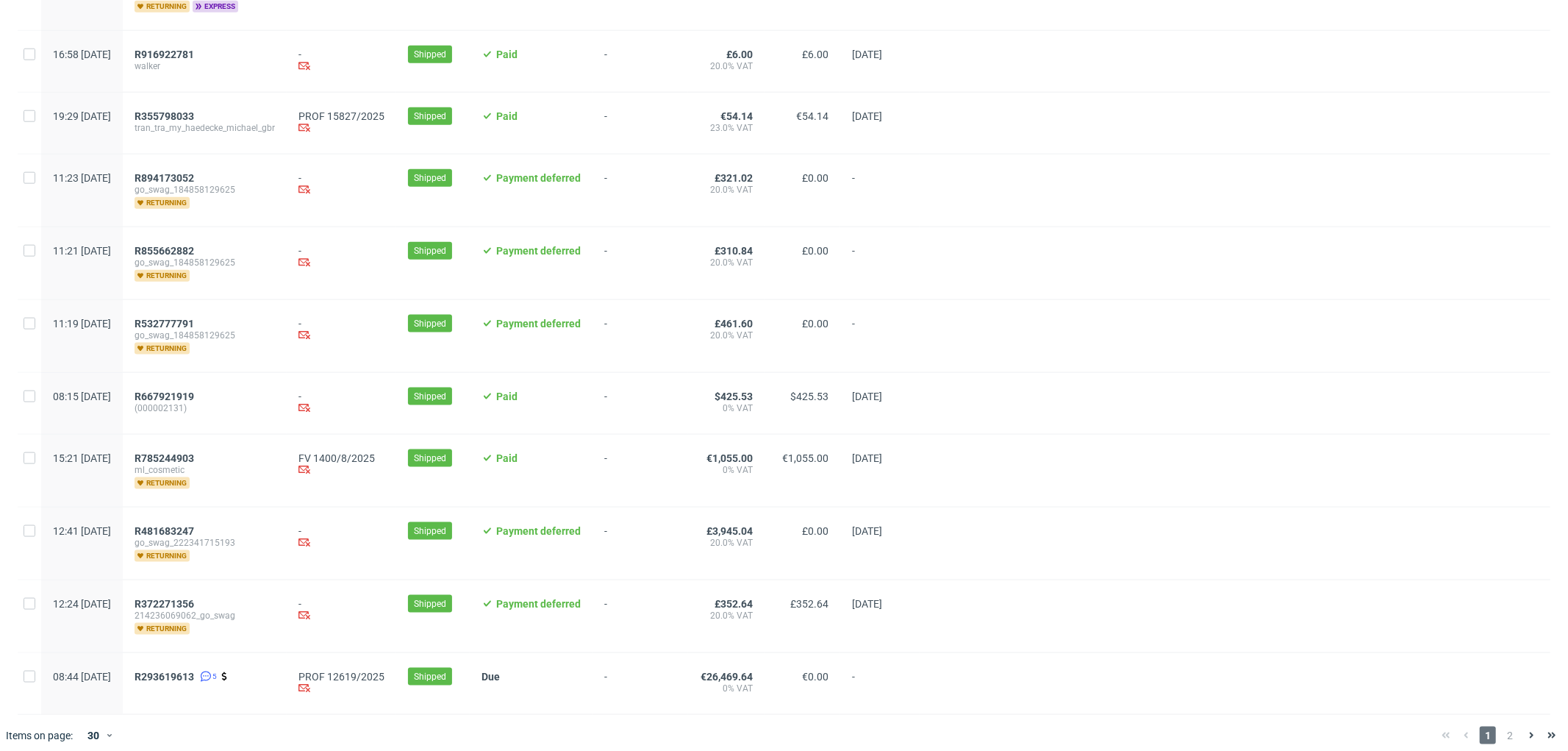
scroll to position [1484, 0]
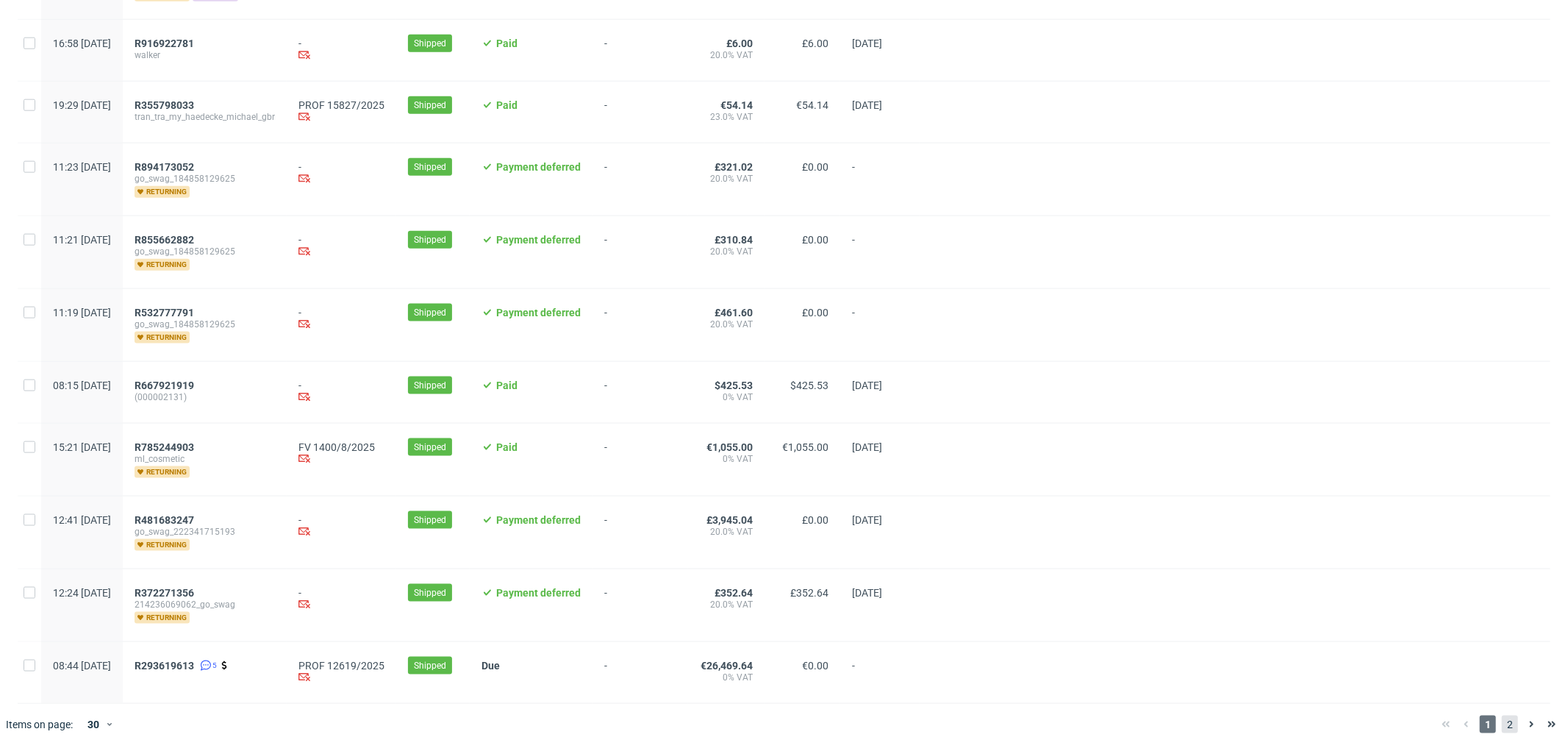
click at [1502, 722] on span "2" at bounding box center [1510, 725] width 17 height 17
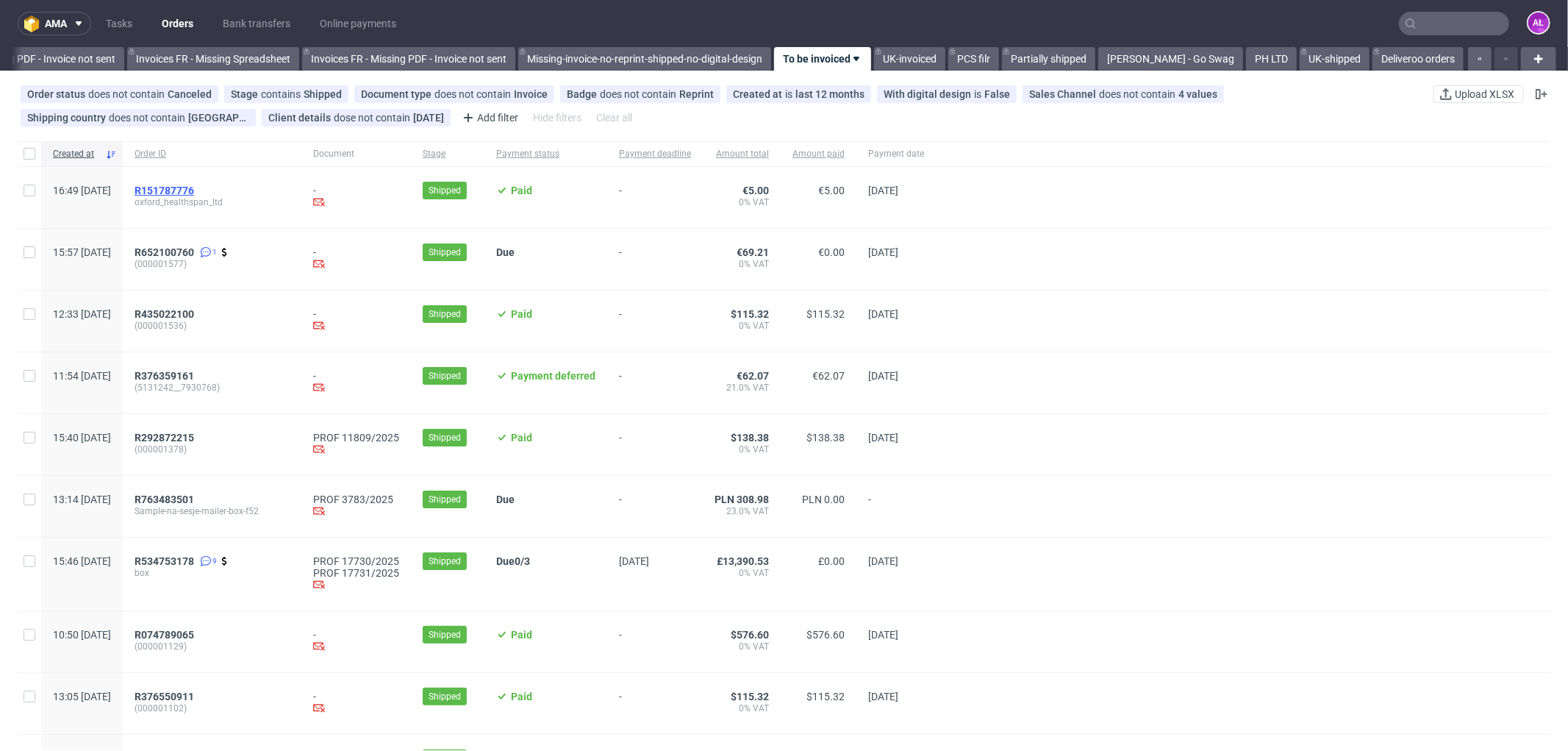
click at [194, 193] on span "R151787776" at bounding box center [164, 191] width 59 height 12
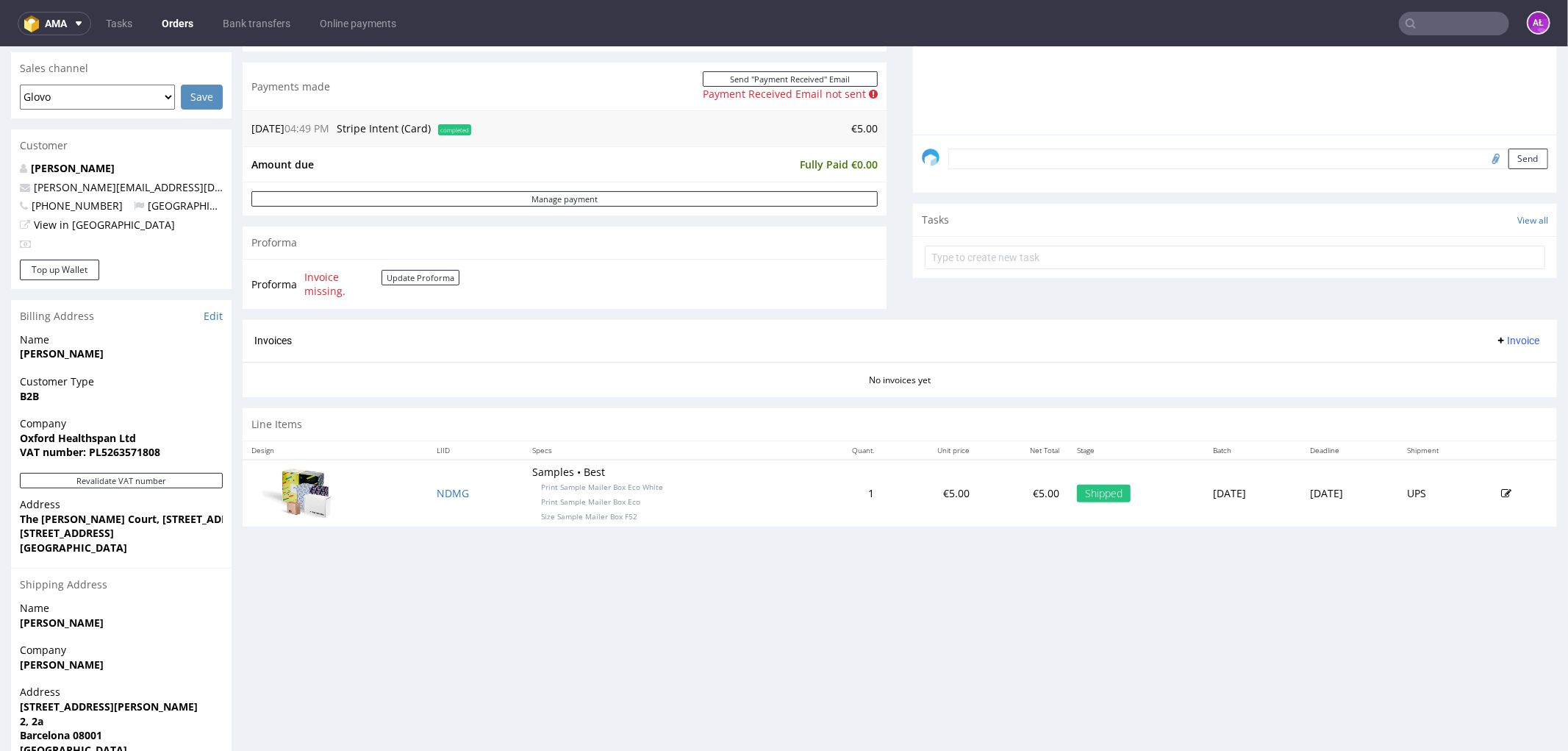
scroll to position [408, 0]
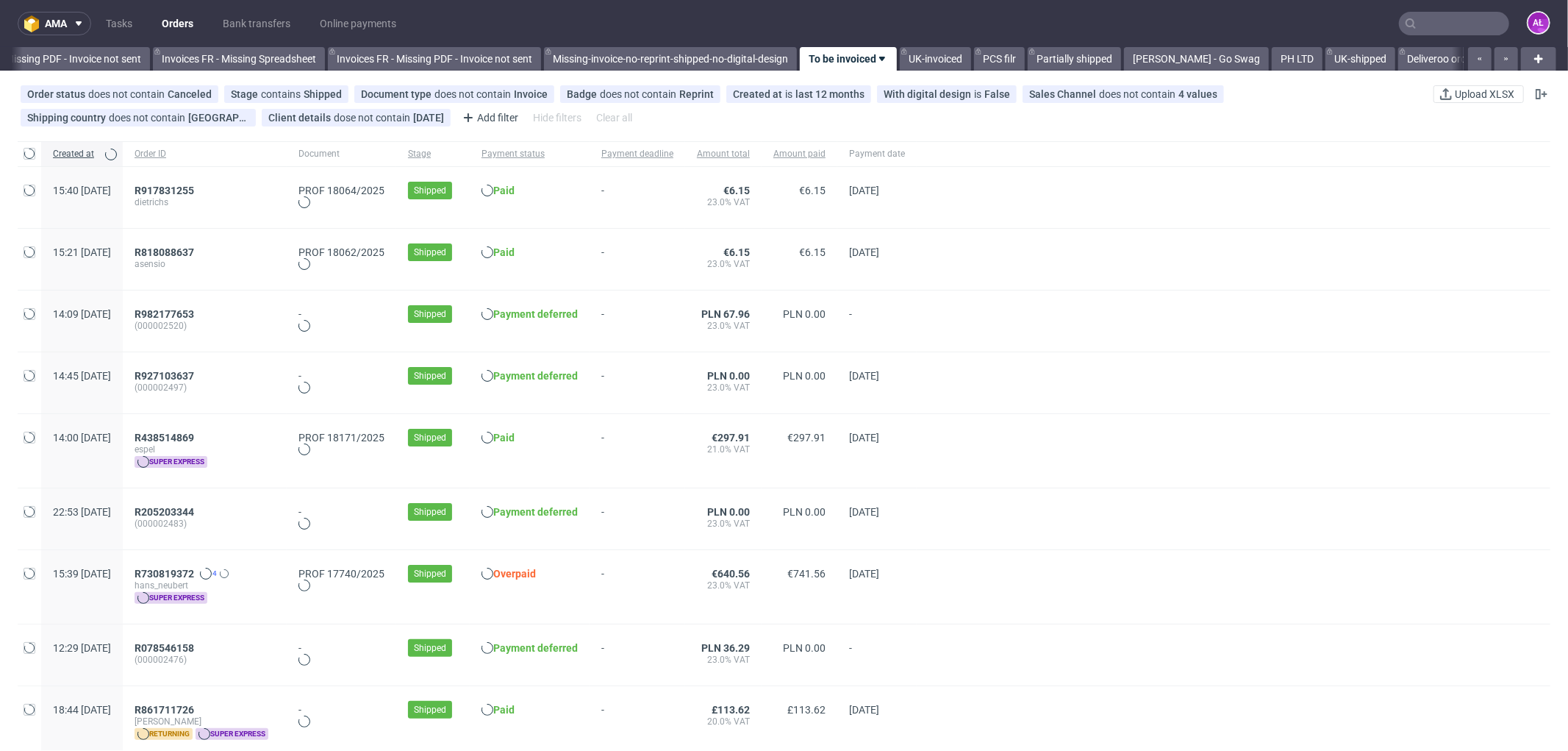
scroll to position [0, 2203]
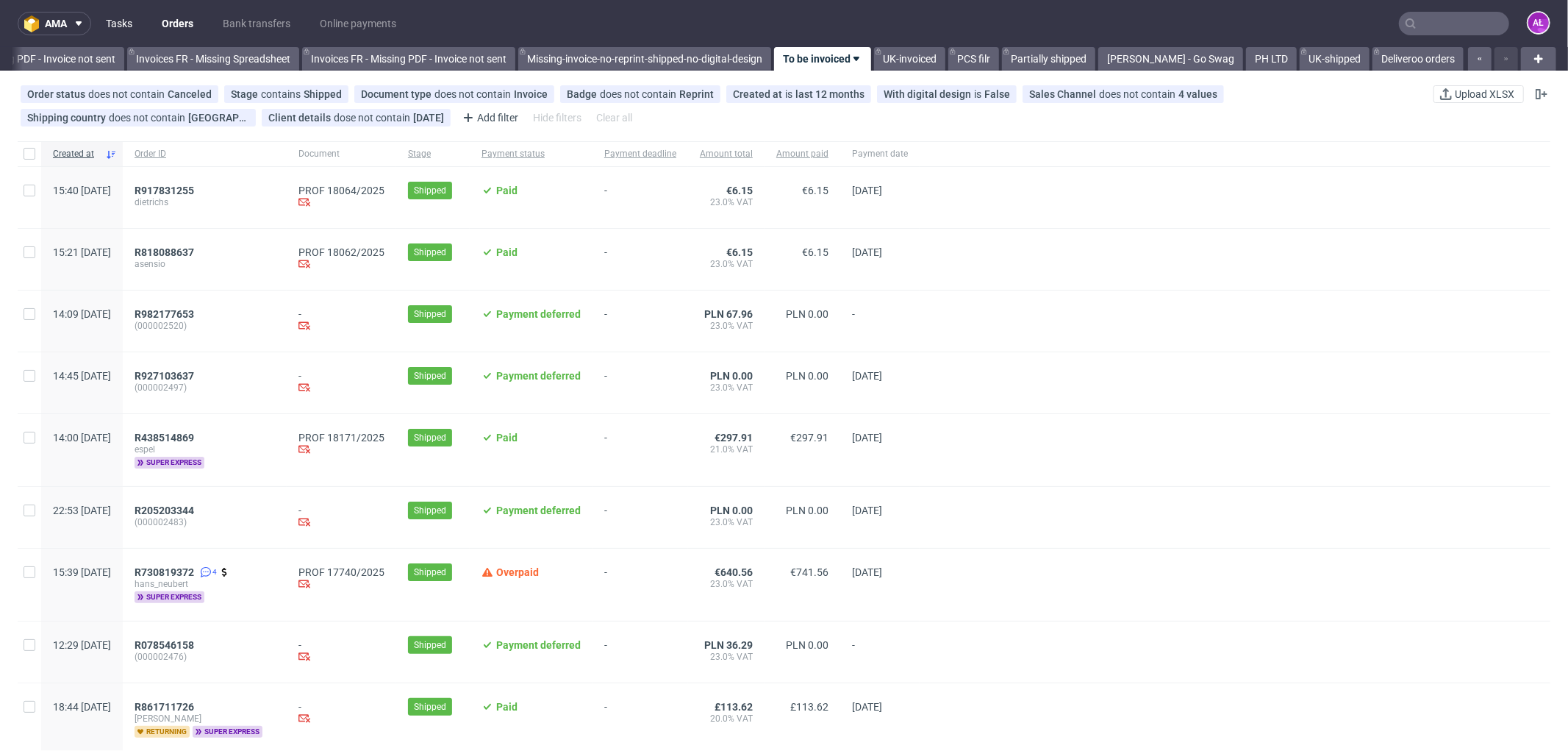
click at [130, 25] on link "Tasks" at bounding box center [119, 23] width 44 height 23
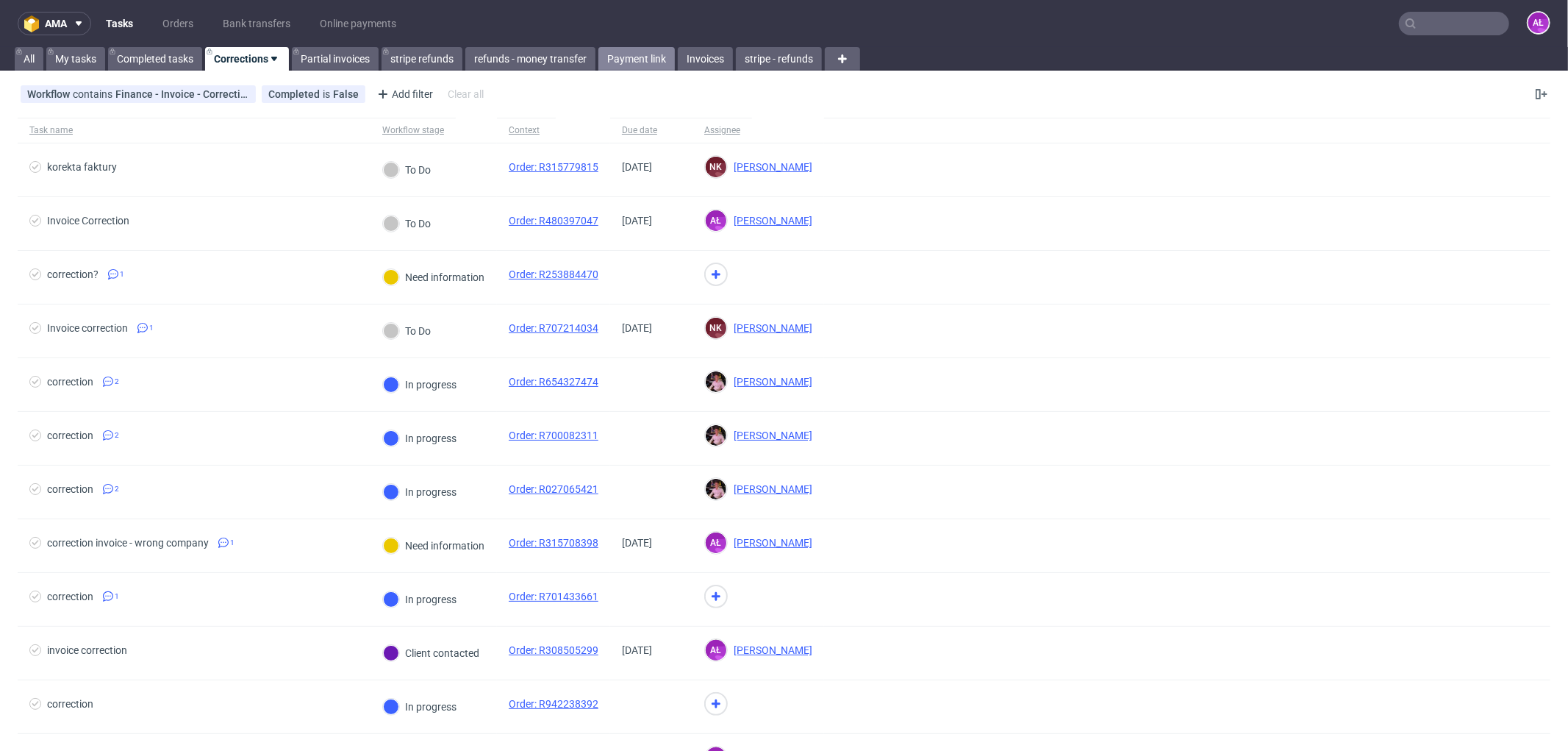
click at [621, 51] on link "Payment link" at bounding box center [637, 58] width 77 height 23
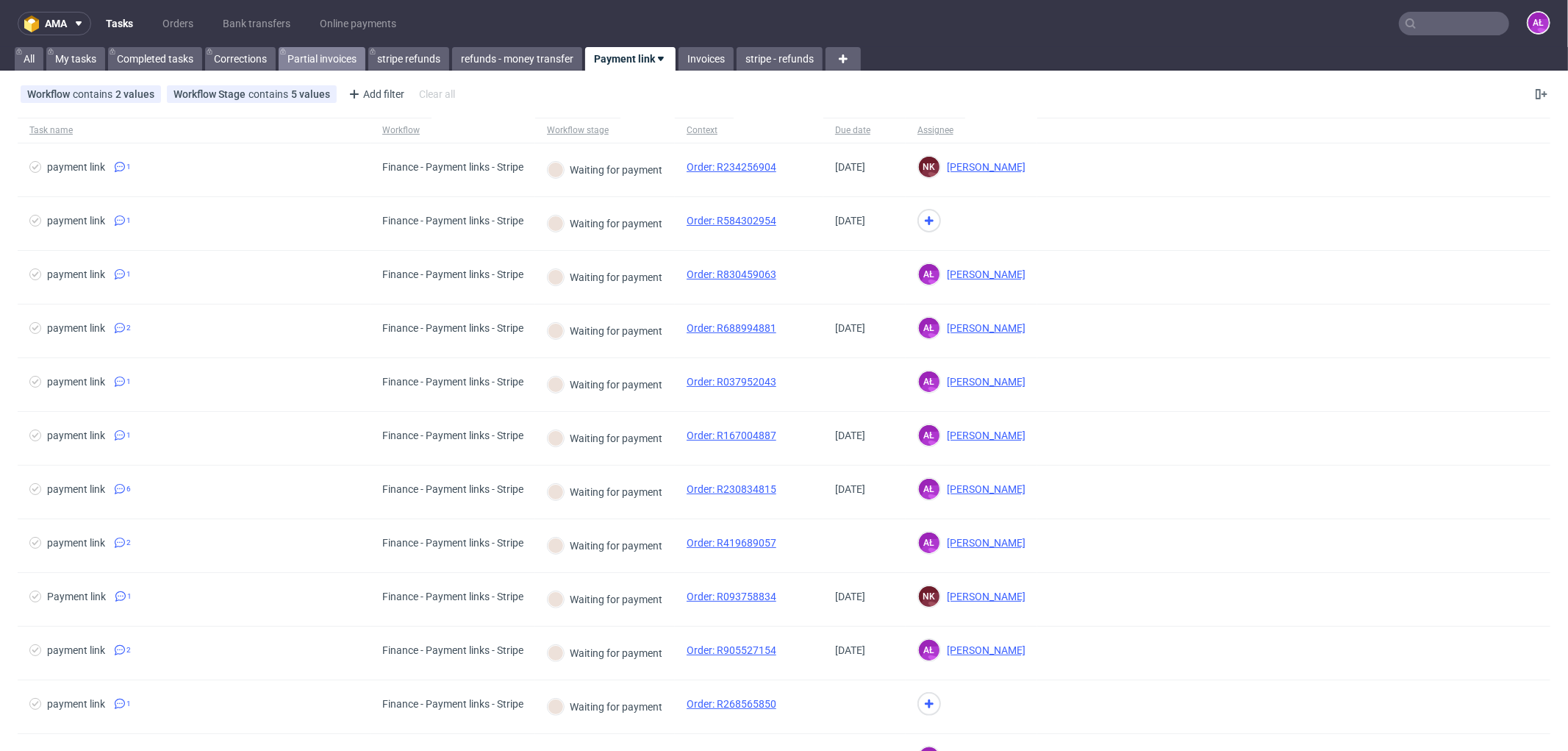
click at [322, 55] on link "Partial invoices" at bounding box center [322, 58] width 87 height 23
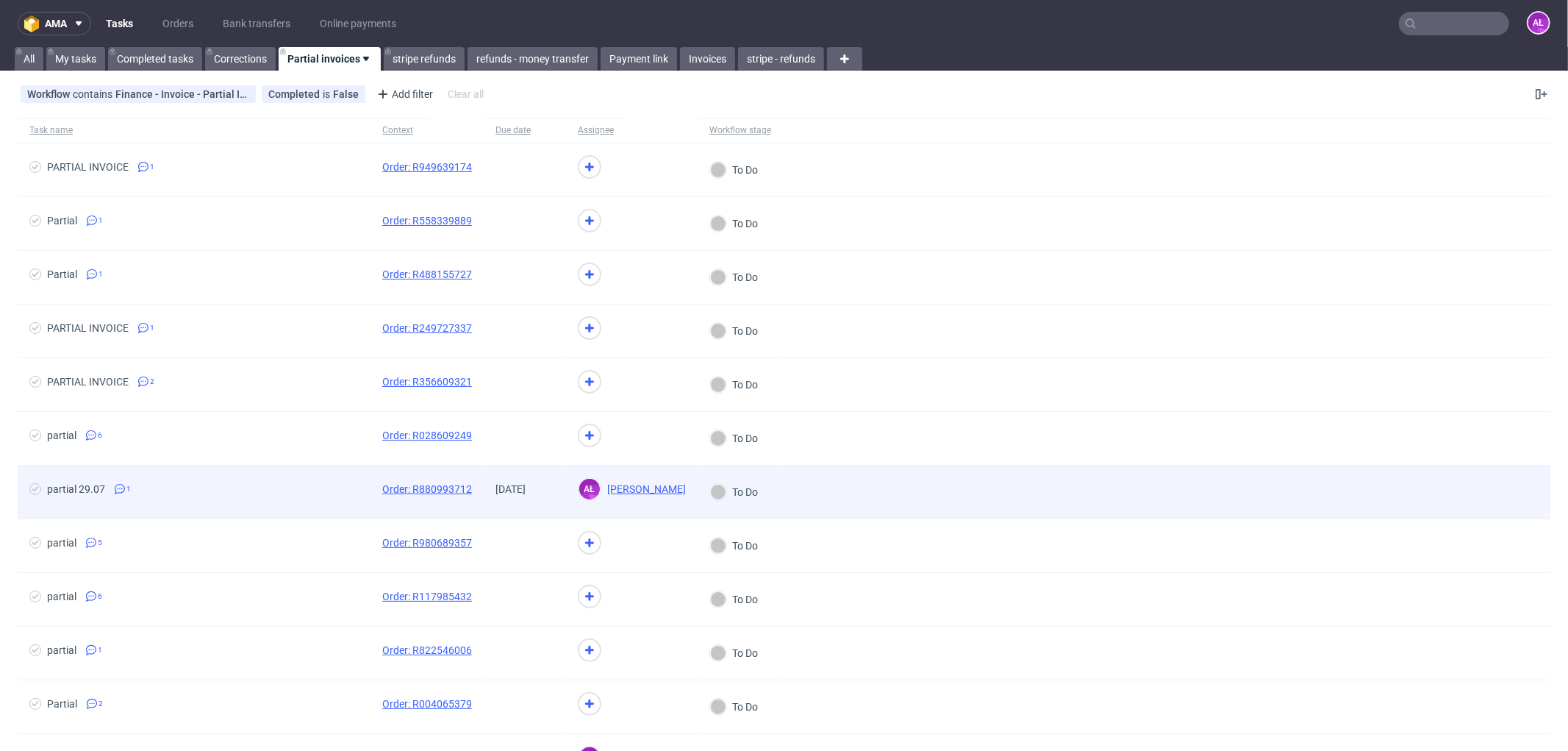
click at [546, 506] on div "29/07/2025" at bounding box center [524, 492] width 83 height 53
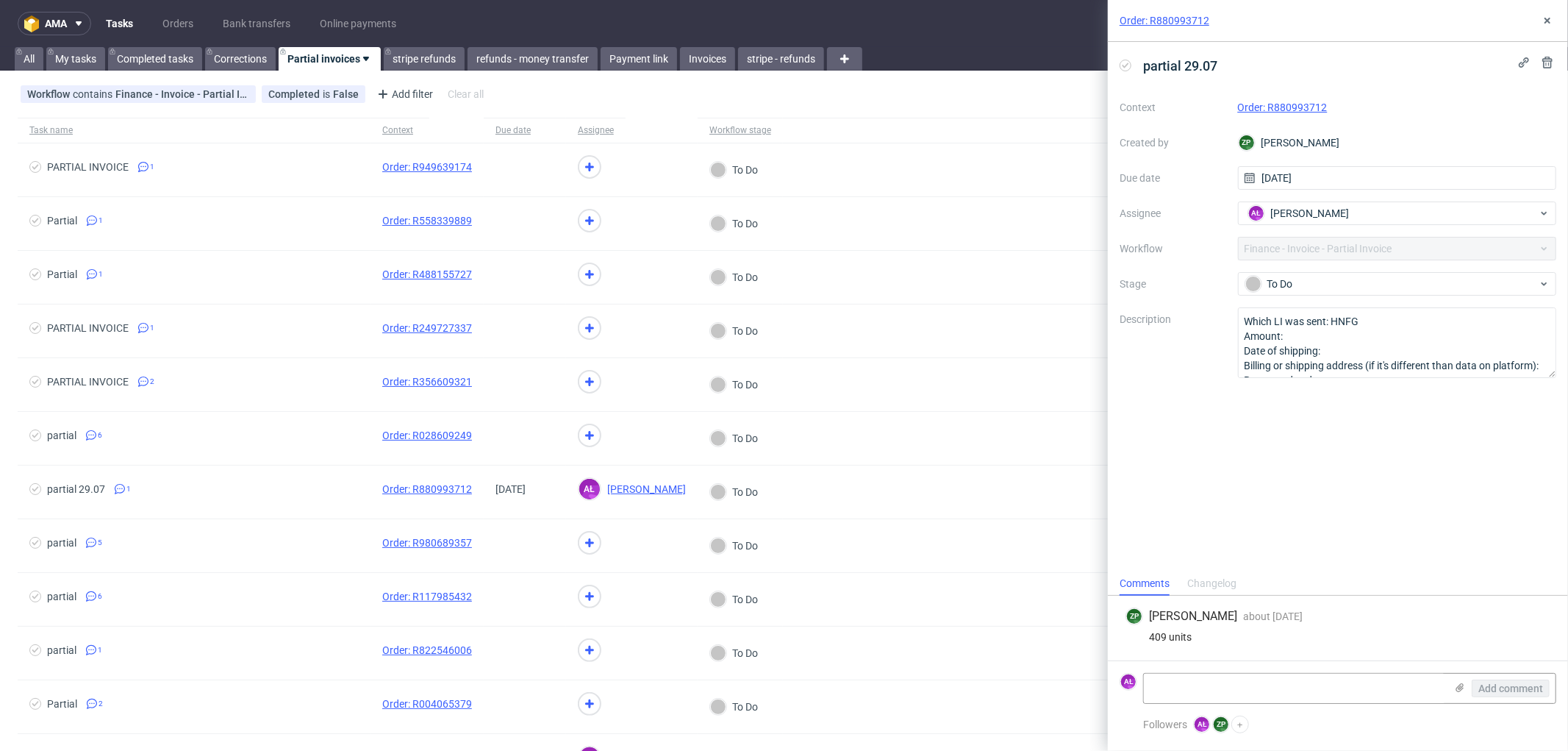
click at [1298, 107] on link "Order: R880993712" at bounding box center [1283, 108] width 90 height 12
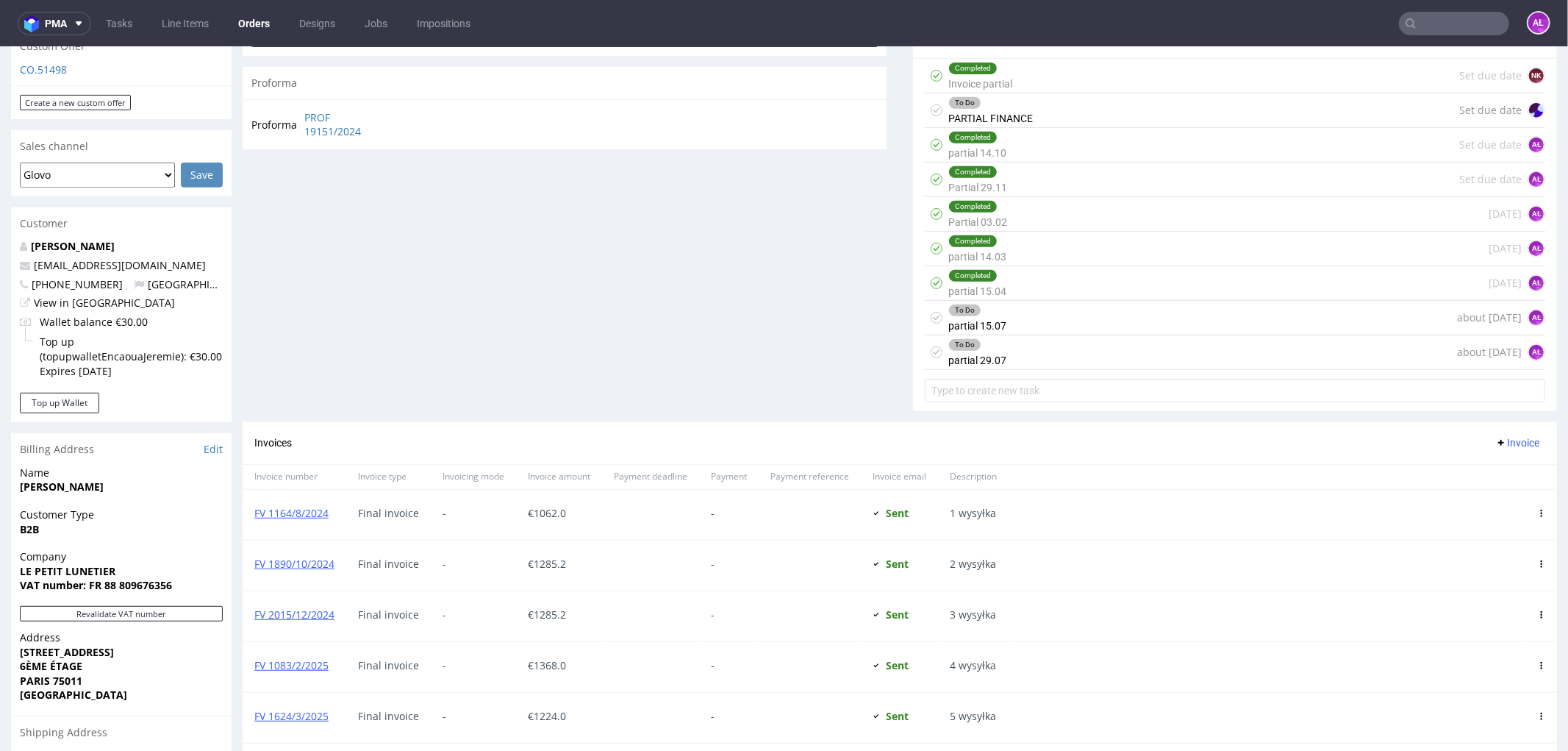
scroll to position [464, 0]
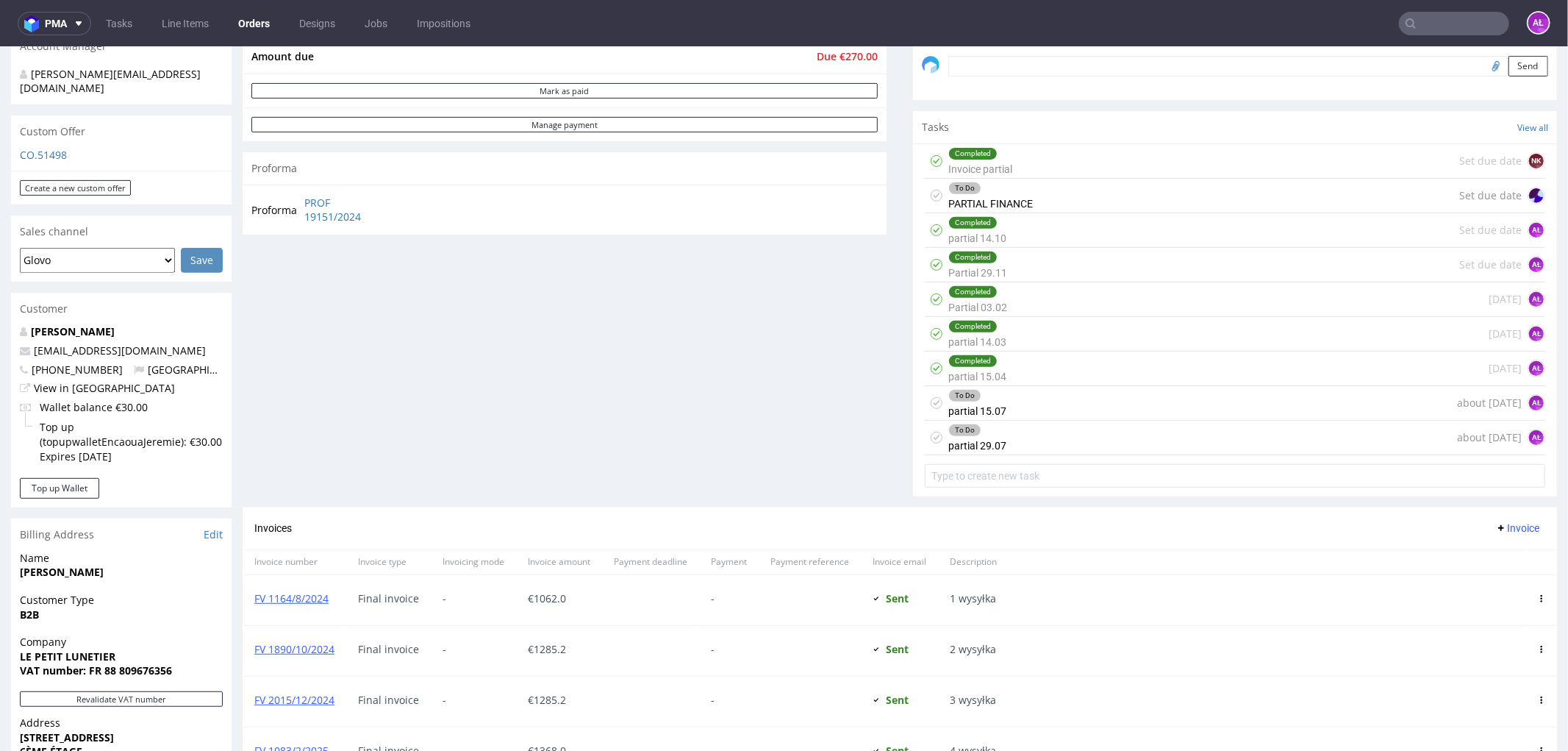
click at [977, 391] on div "To Do" at bounding box center [977, 395] width 57 height 12
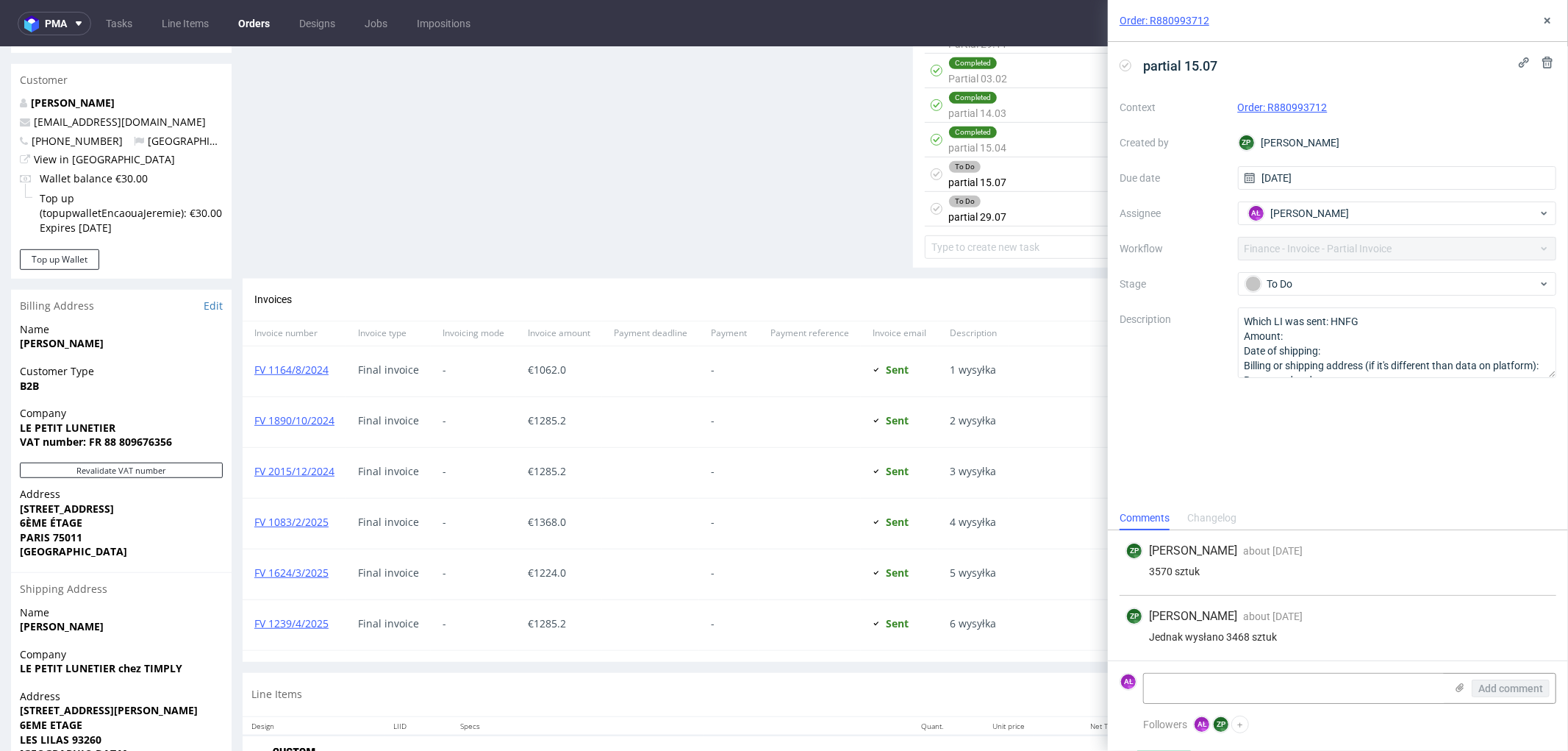
scroll to position [708, 0]
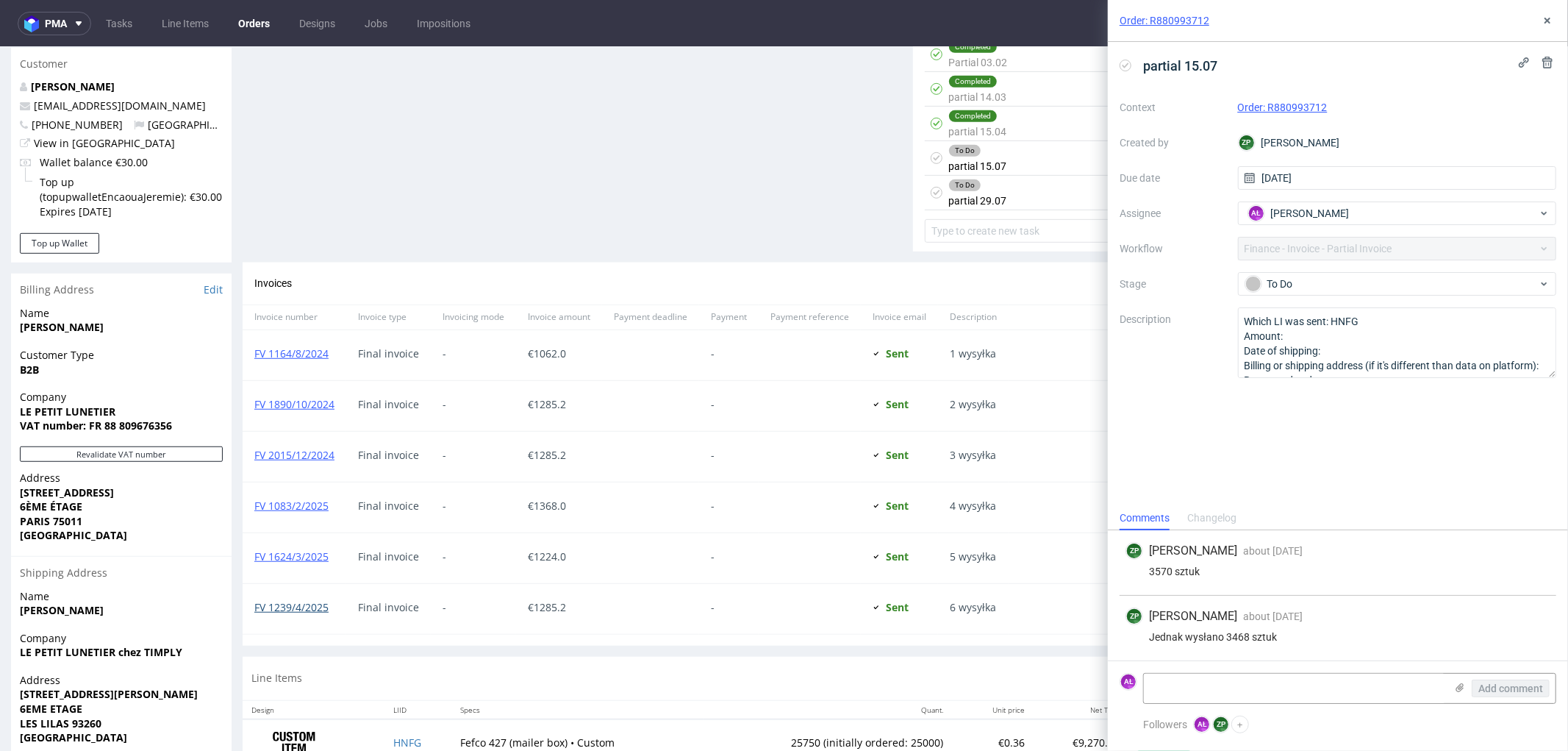
click at [317, 608] on link "FV 1239/4/2025" at bounding box center [291, 607] width 74 height 14
click at [1547, 17] on icon at bounding box center [1548, 21] width 12 height 12
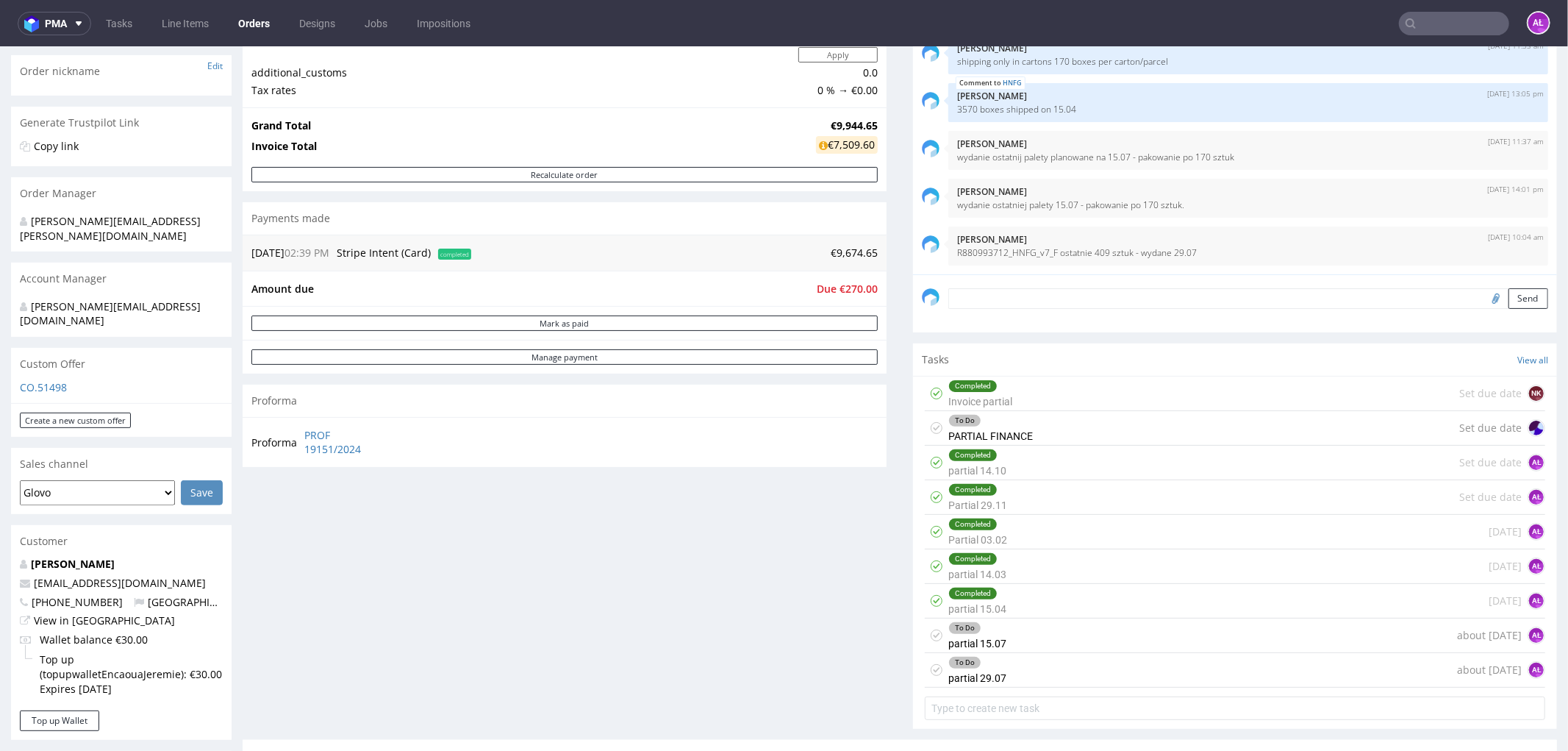
scroll to position [218, 0]
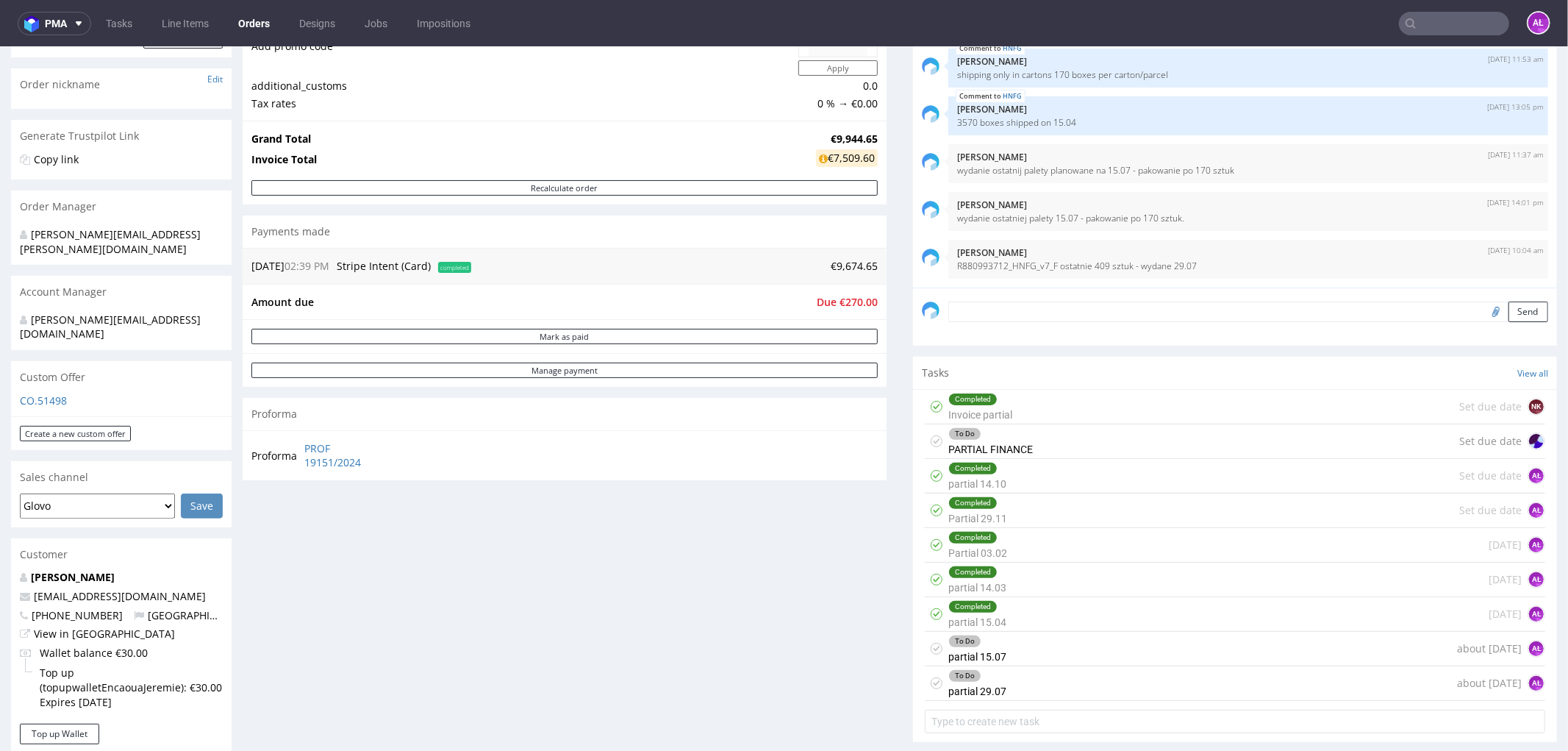
click at [1001, 441] on div "To Do PARTIAL FINANCE" at bounding box center [991, 440] width 84 height 34
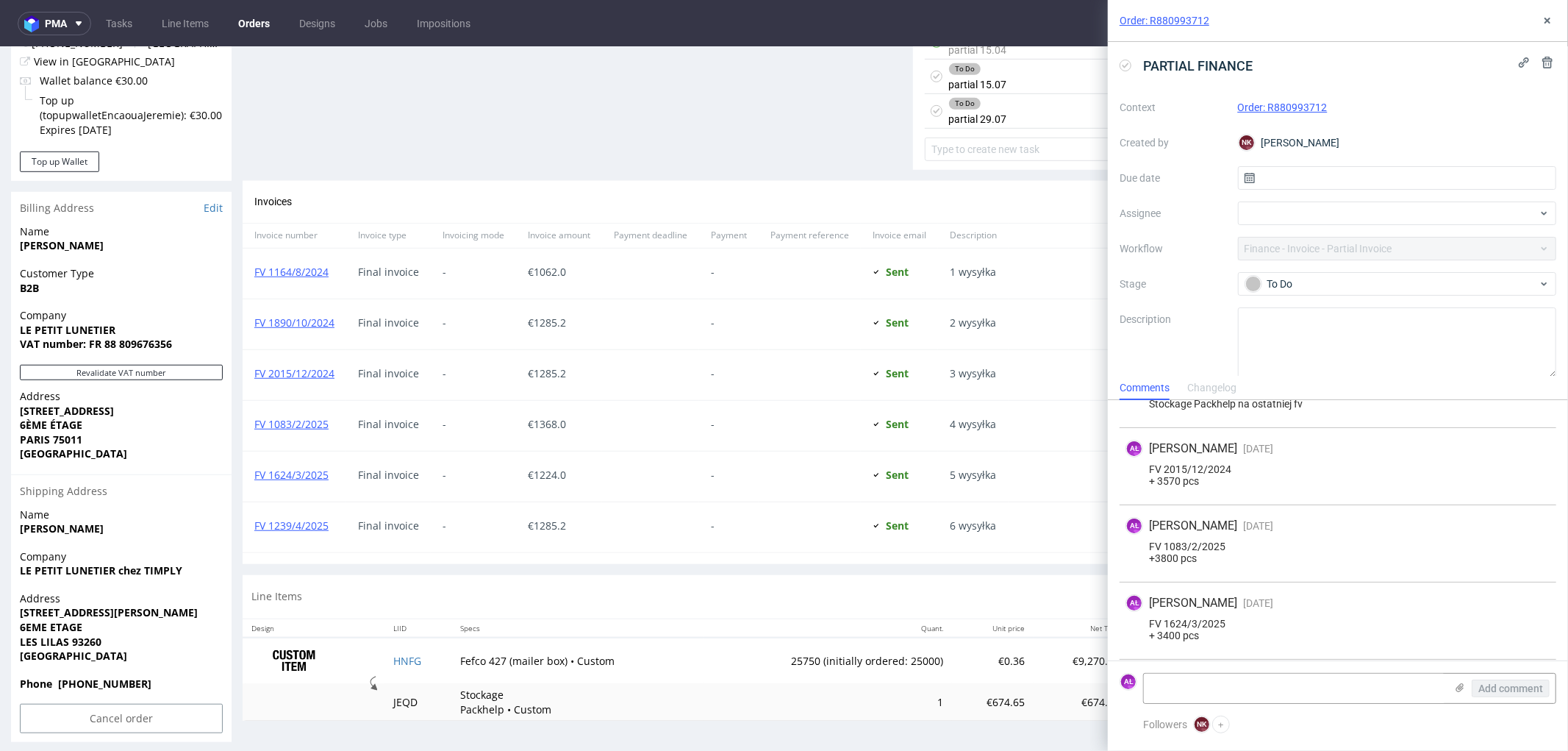
scroll to position [320, 0]
drag, startPoint x: 1547, startPoint y: 23, endPoint x: 1527, endPoint y: 42, distance: 27.6
click at [1546, 23] on icon at bounding box center [1548, 21] width 12 height 12
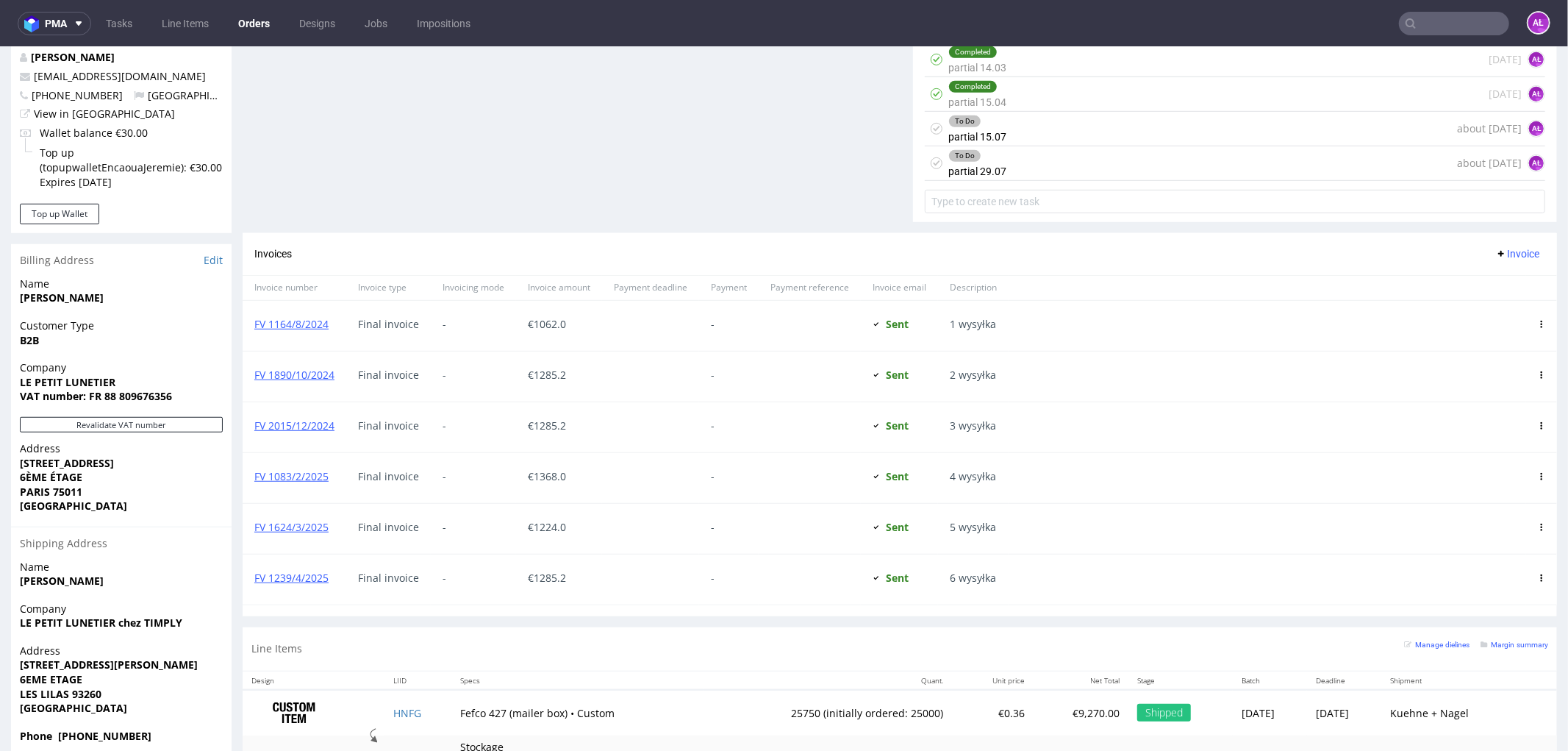
scroll to position [708, 0]
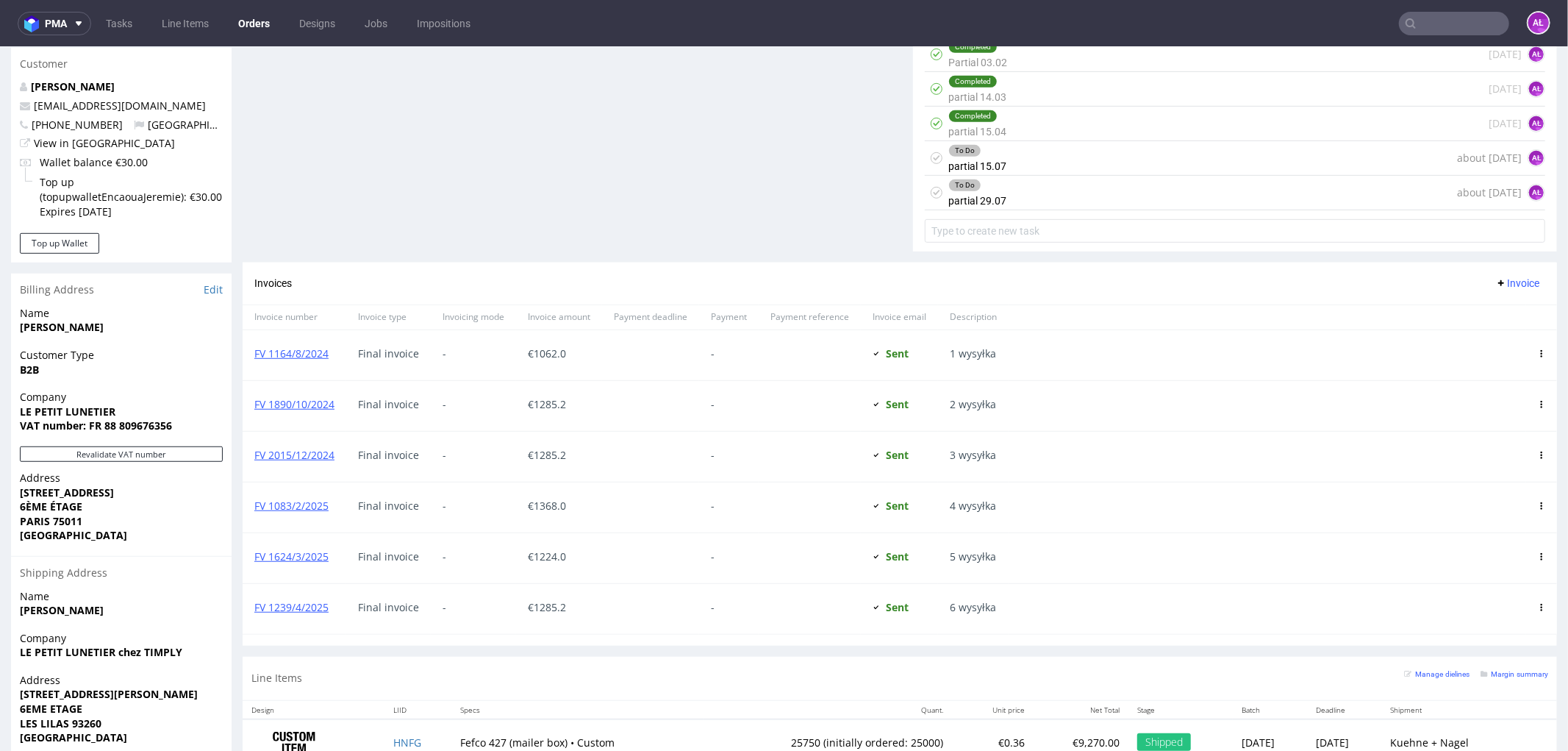
click at [1024, 132] on div "Completed partial 15.04 4 months ago AŁ" at bounding box center [1236, 124] width 621 height 35
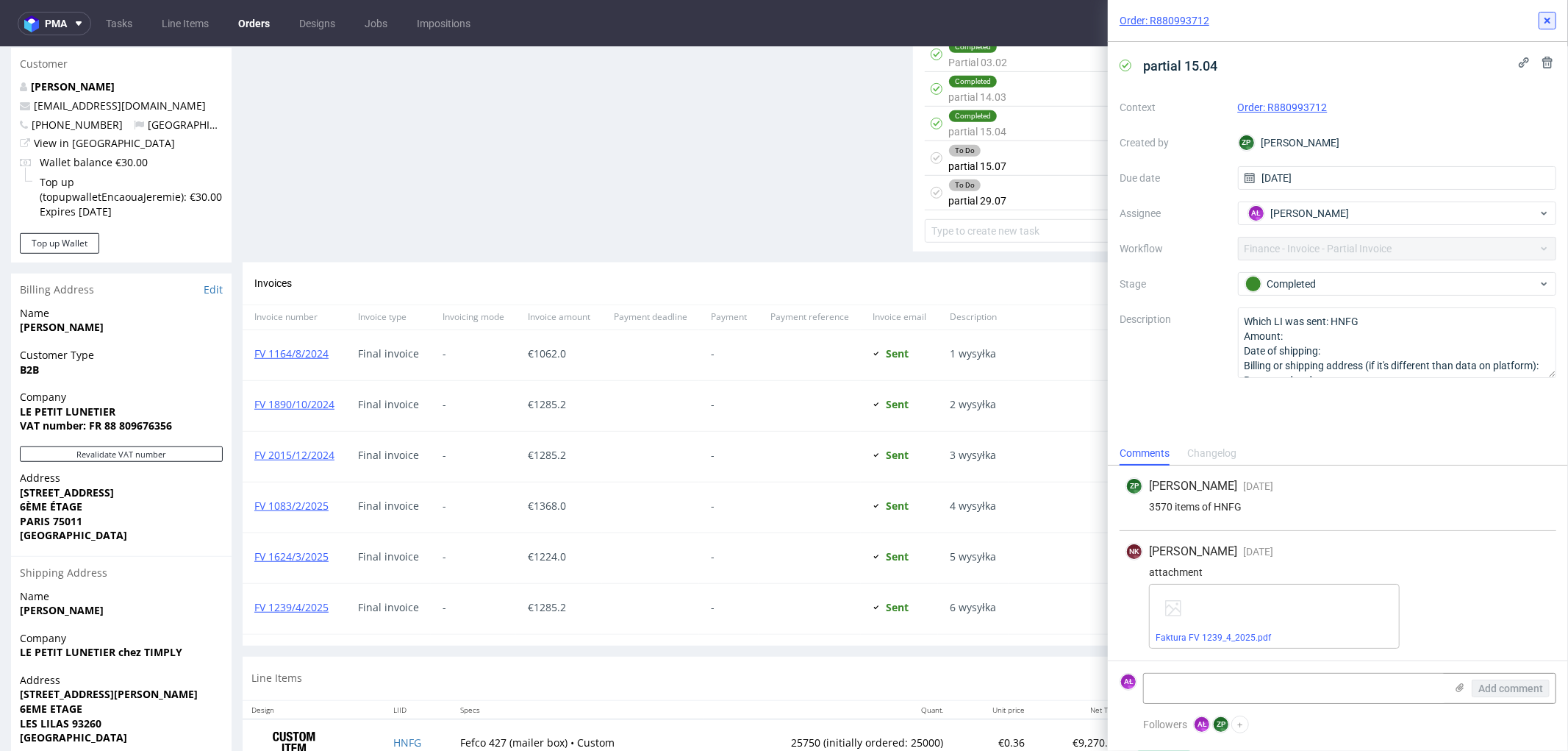
click at [1546, 24] on icon at bounding box center [1548, 21] width 12 height 12
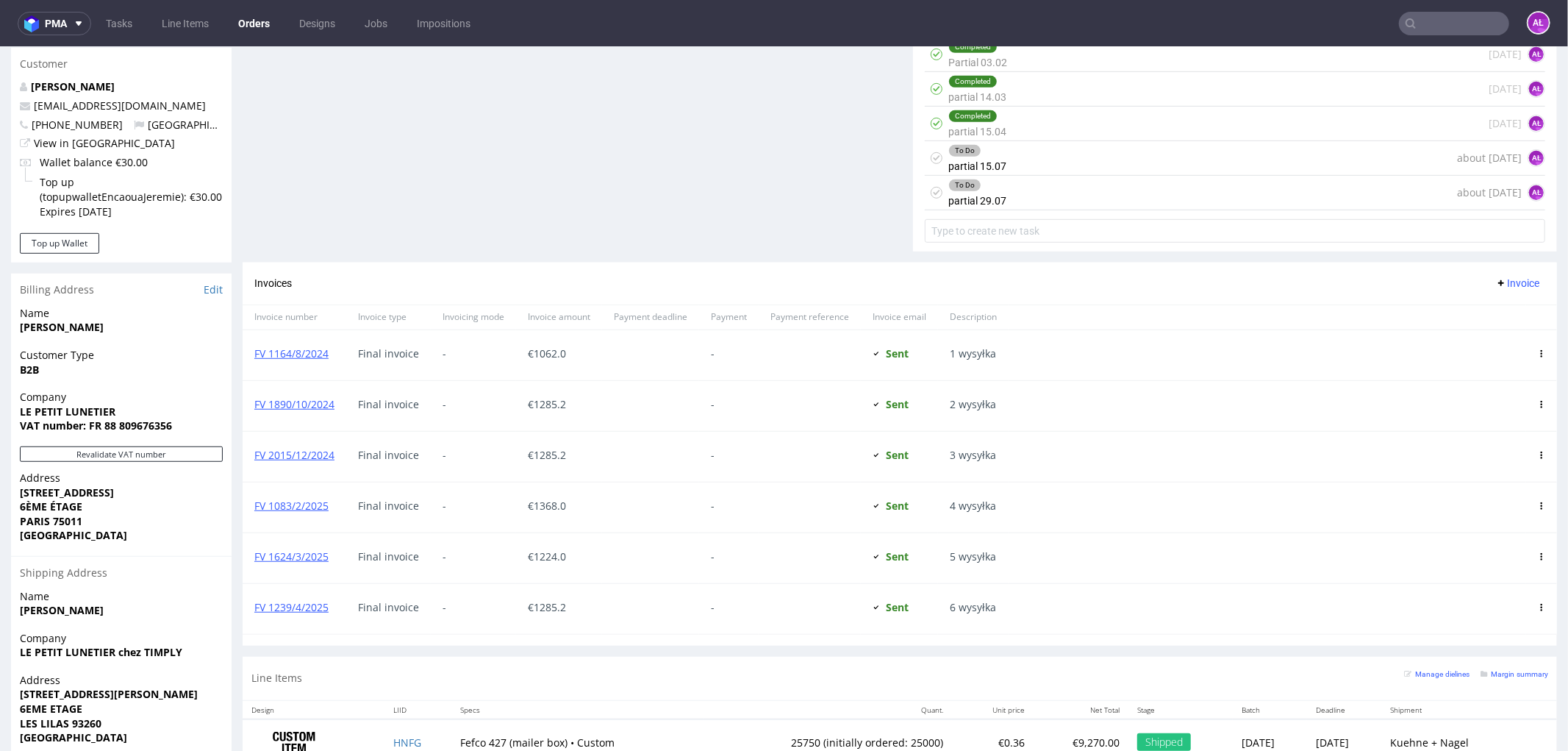
click at [1018, 170] on div "To Do partial 15.07 about 1 month ago AŁ" at bounding box center [1236, 158] width 621 height 35
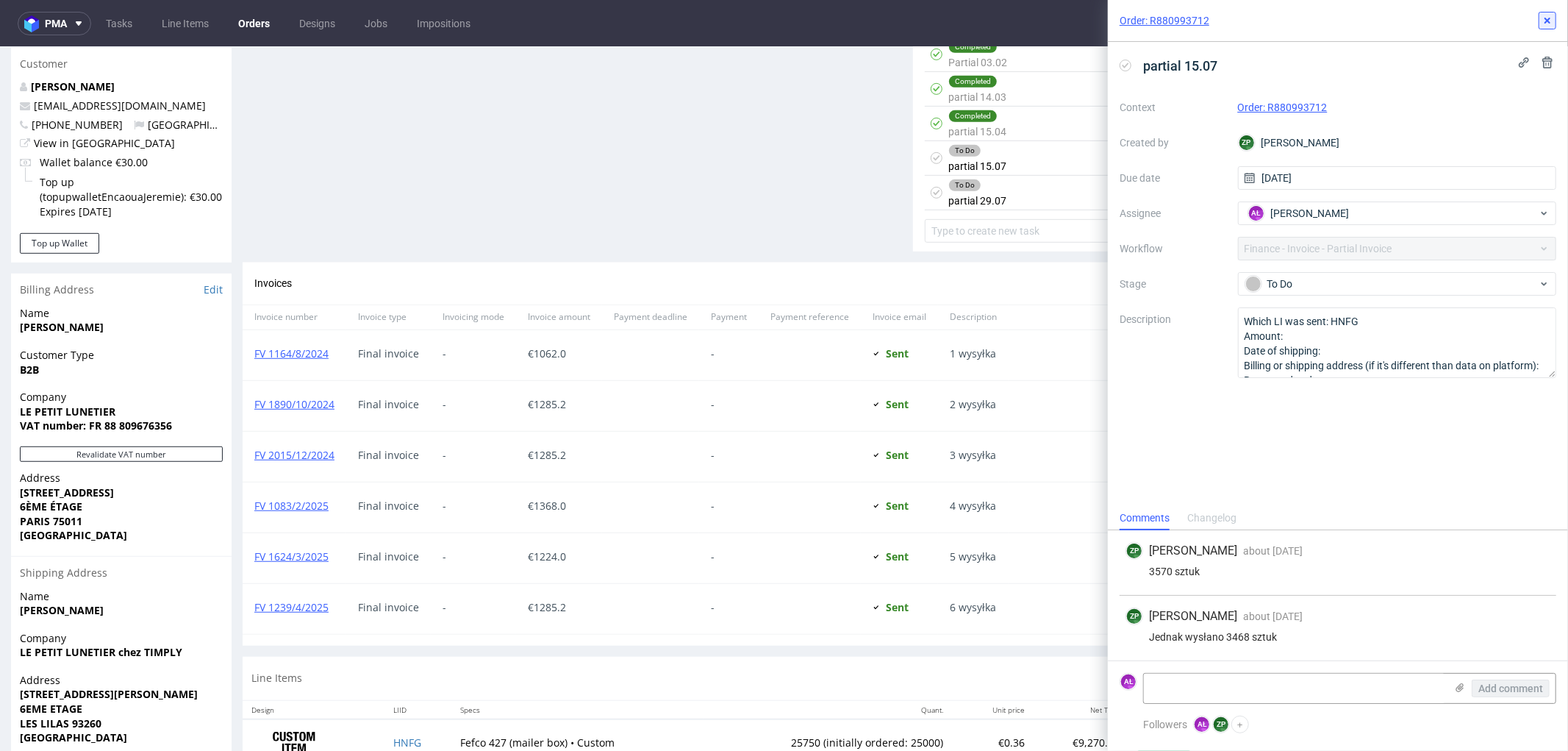
click at [1548, 23] on icon at bounding box center [1548, 21] width 12 height 12
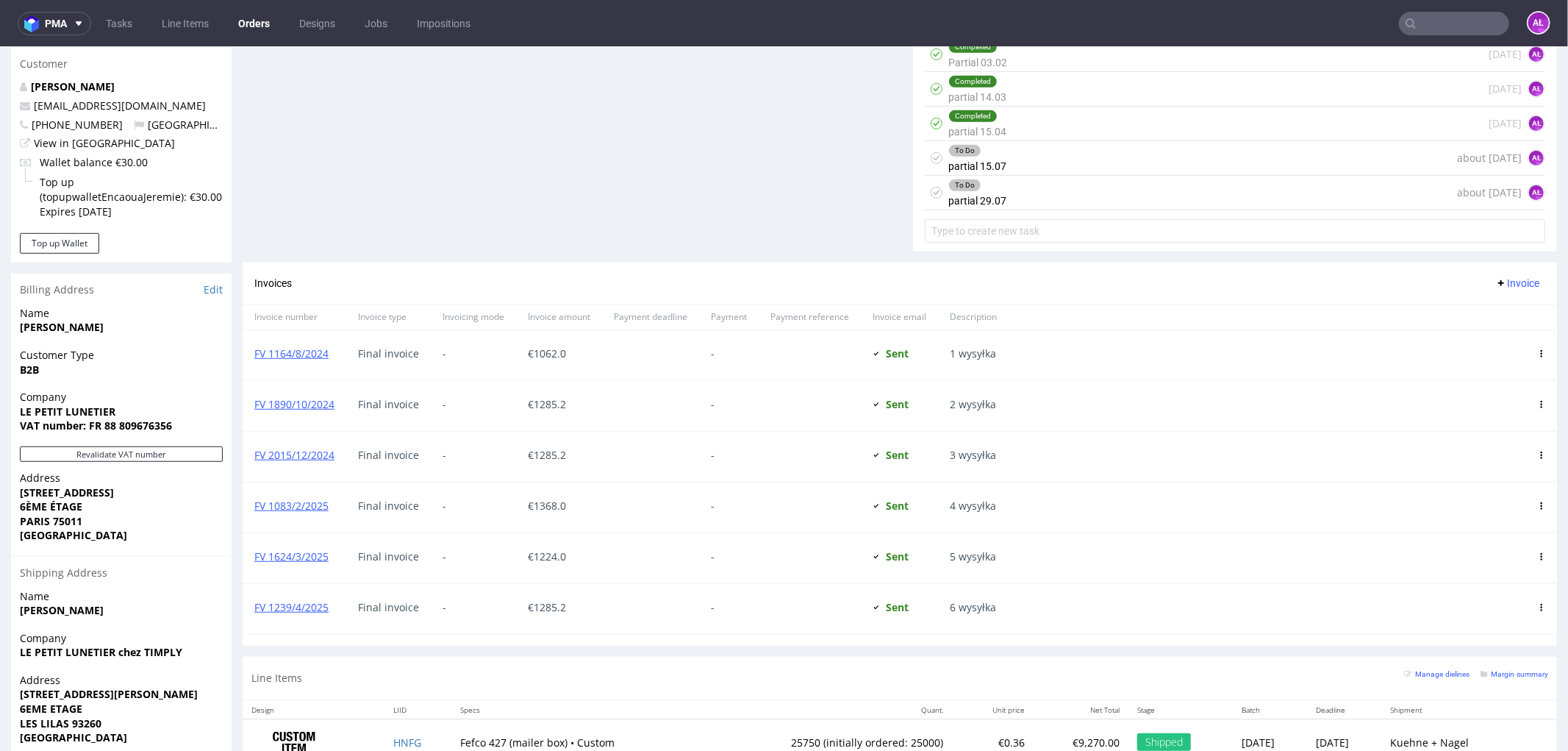
click at [1163, 198] on div "To Do partial 29.07 about 1 month ago AŁ" at bounding box center [1236, 192] width 621 height 35
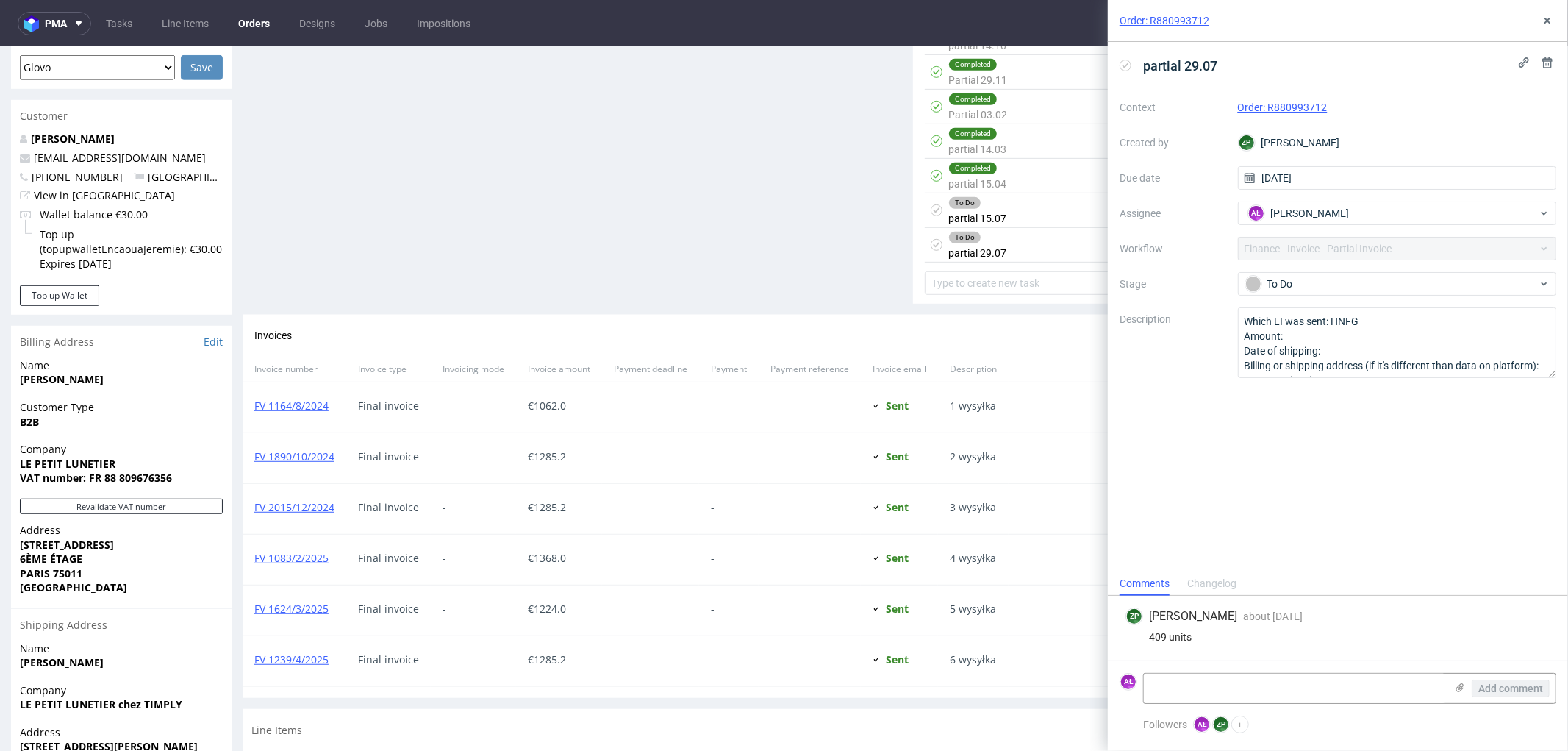
scroll to position [627, 0]
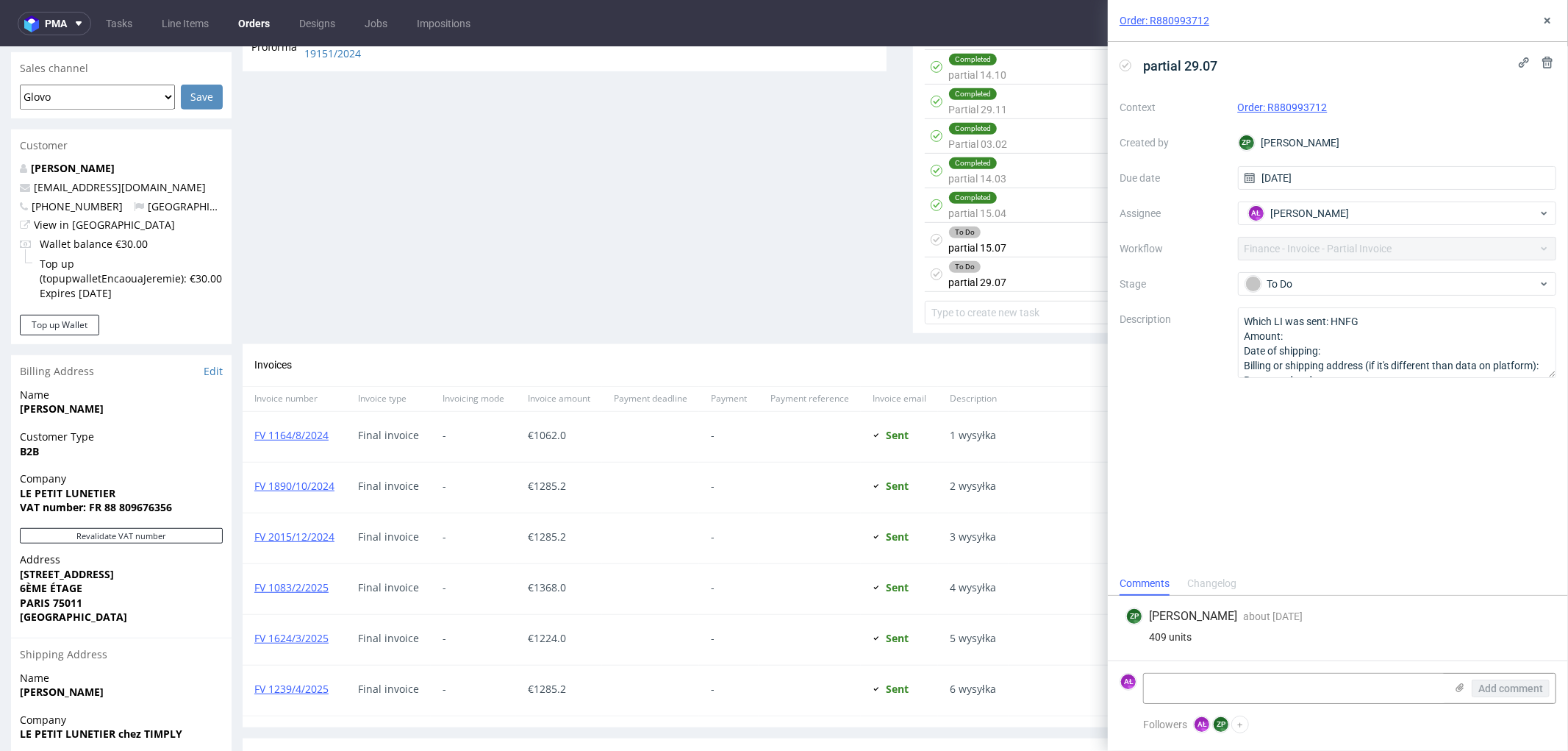
click at [997, 248] on div "To Do partial 15.07 about 1 month ago AŁ" at bounding box center [1236, 239] width 621 height 35
click at [997, 287] on div "To Do partial 29.07 about 1 month ago AŁ" at bounding box center [1236, 274] width 621 height 35
click at [1005, 213] on div "Completed partial 15.04 4 months ago AŁ" at bounding box center [1236, 205] width 621 height 35
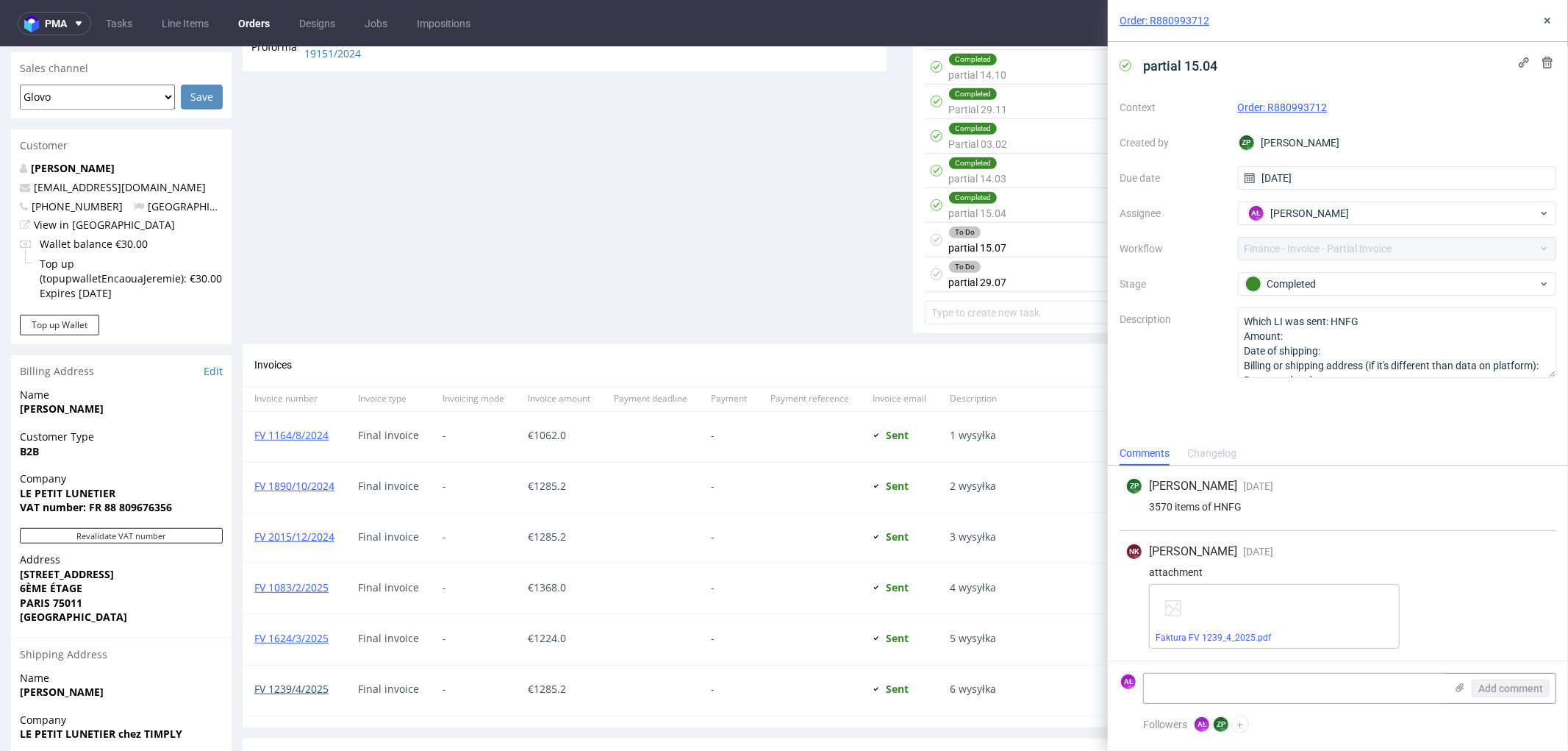
click at [313, 694] on link "FV 1239/4/2025" at bounding box center [291, 688] width 74 height 14
click at [1024, 246] on div "To Do partial 15.07 about 1 month ago AŁ" at bounding box center [1236, 239] width 621 height 35
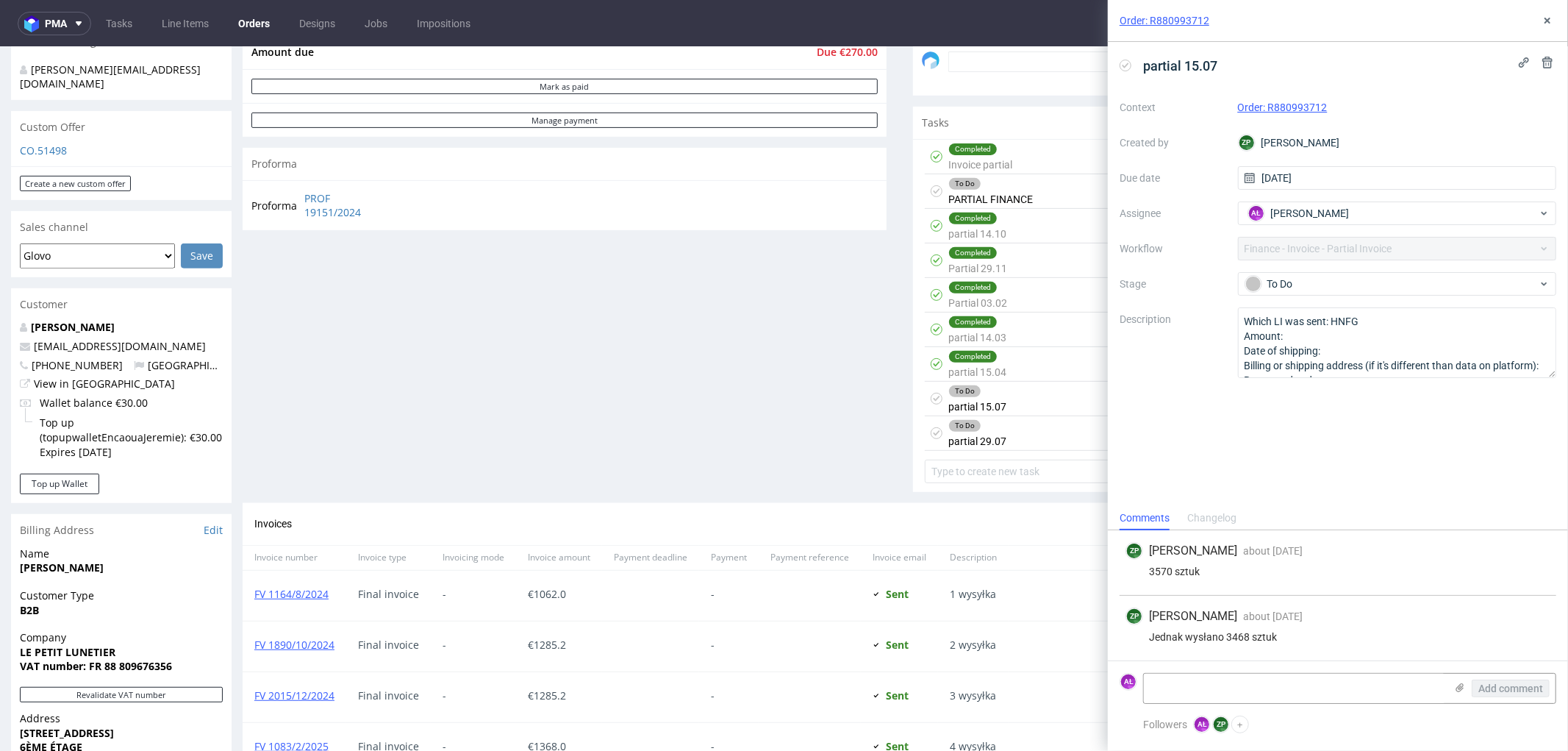
scroll to position [381, 0]
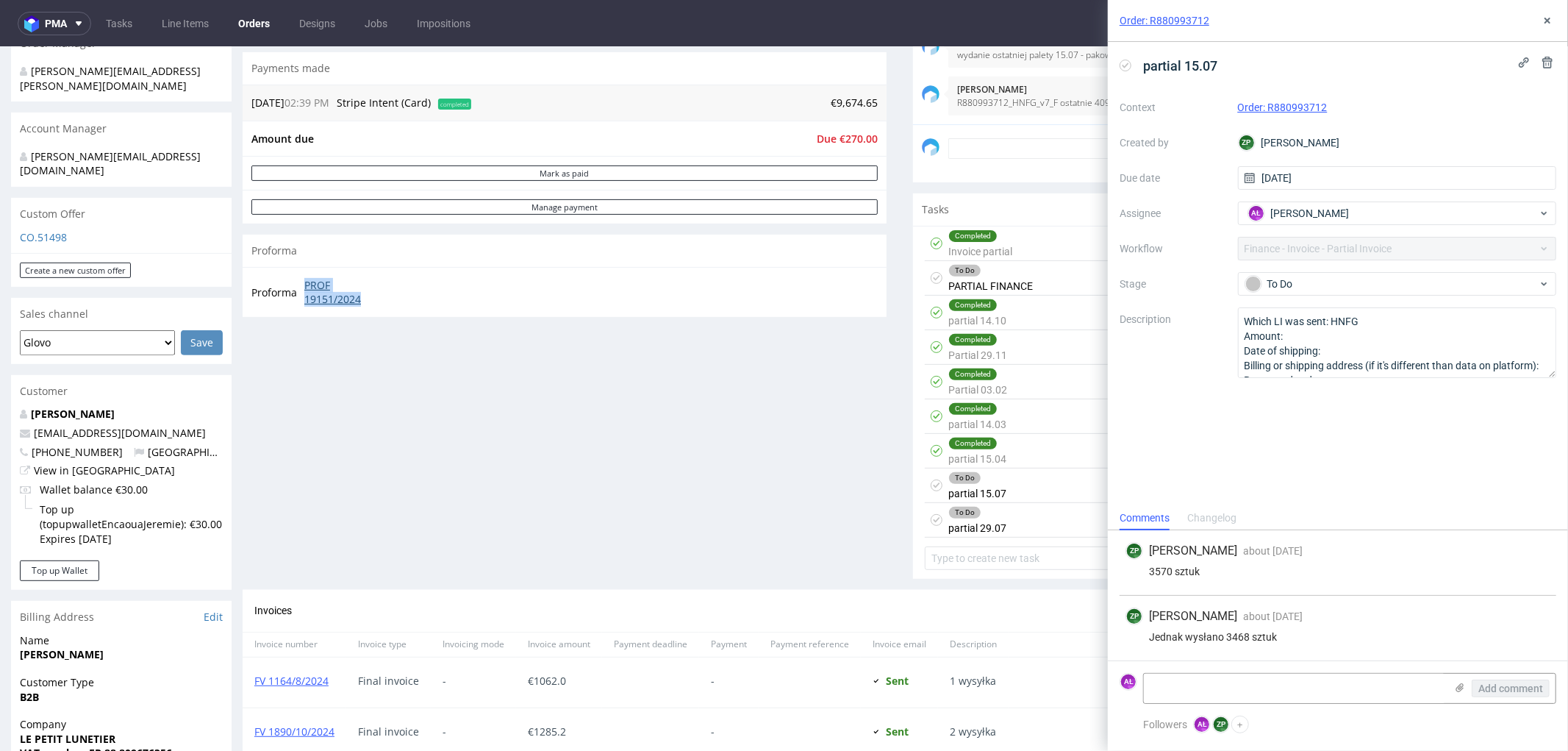
drag, startPoint x: 302, startPoint y: 281, endPoint x: 366, endPoint y: 294, distance: 65.3
click at [366, 294] on td "PROF 19151/2024" at bounding box center [344, 292] width 88 height 31
copy link "PROF 19151/2024"
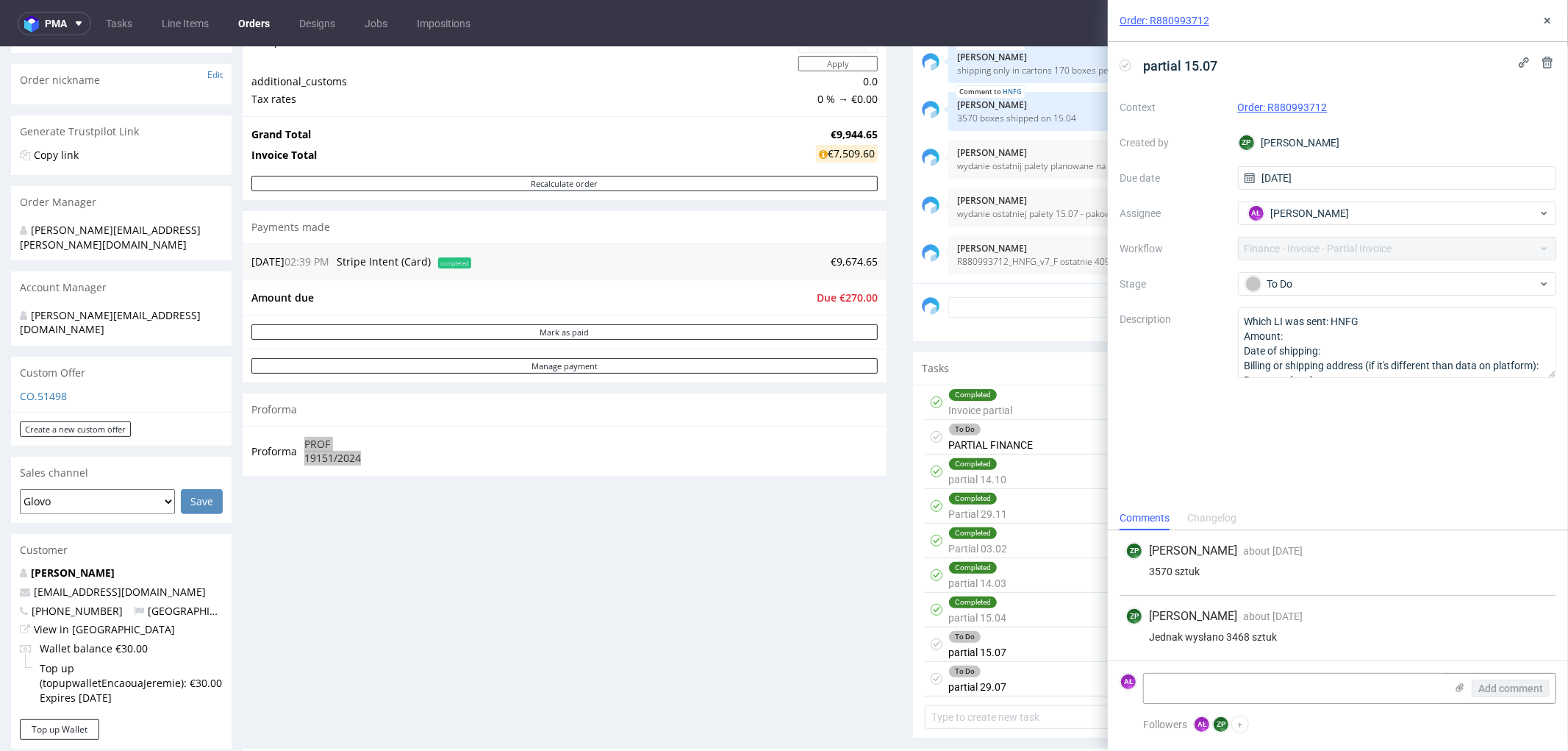
scroll to position [218, 0]
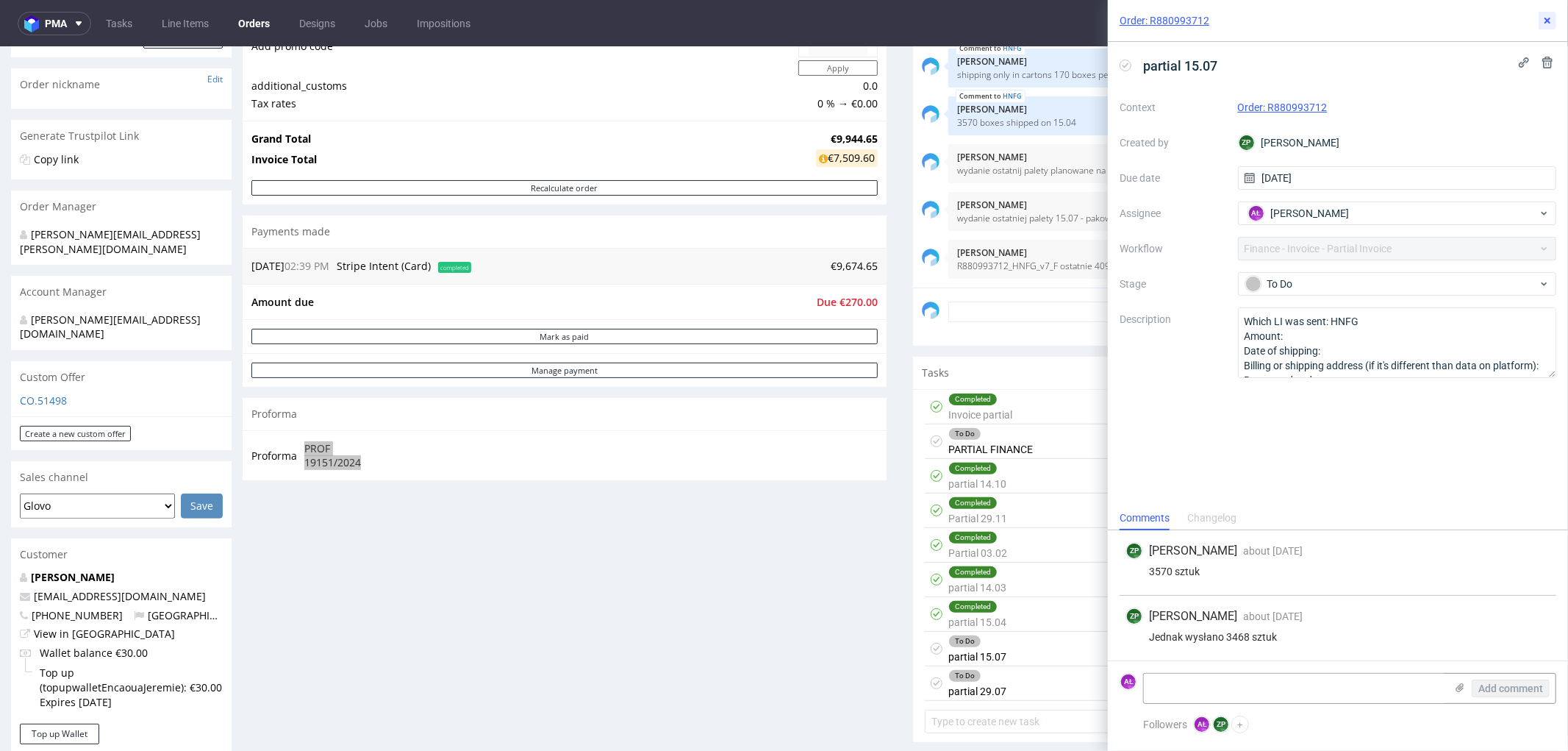
click at [1549, 23] on icon at bounding box center [1548, 21] width 12 height 12
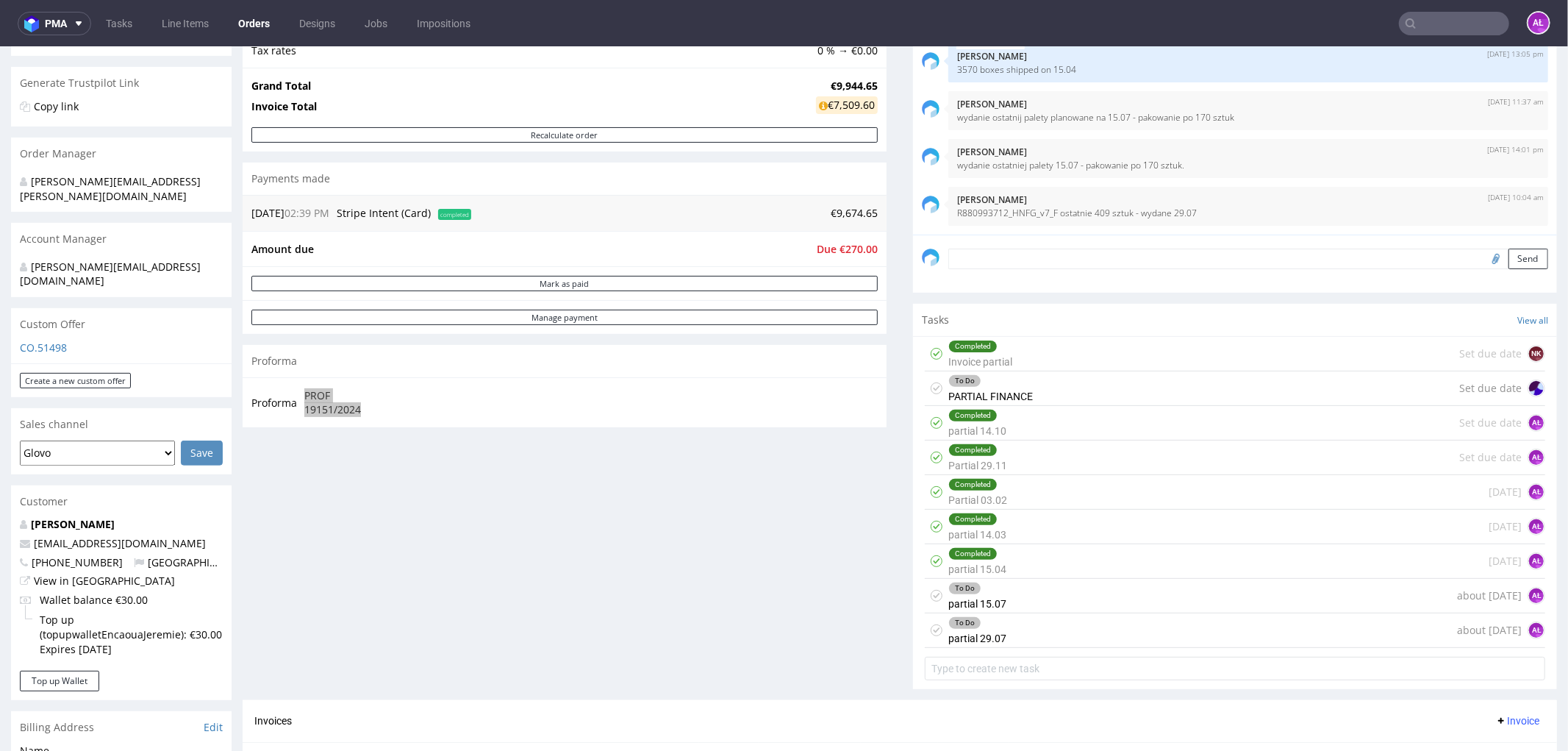
scroll to position [299, 0]
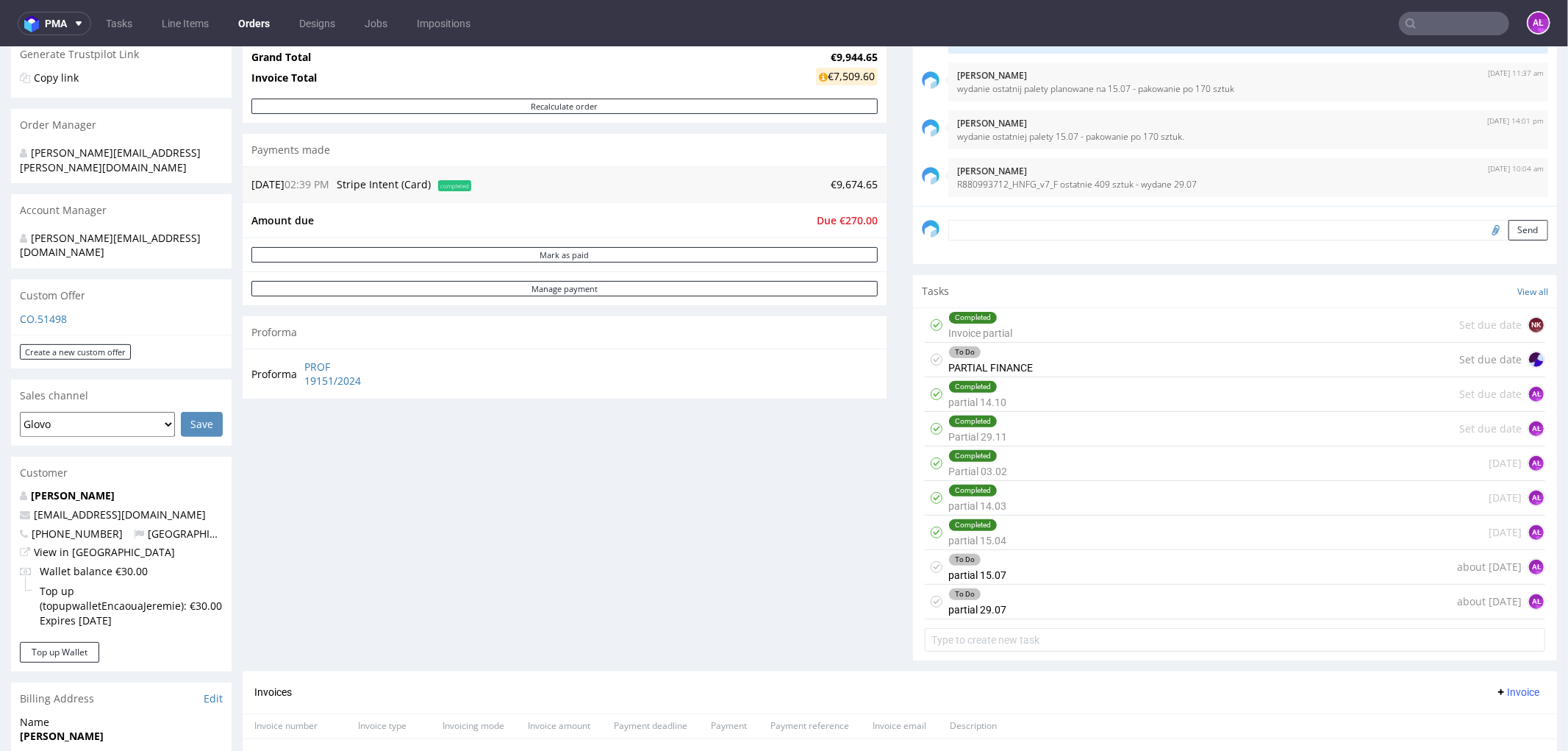
click at [1008, 573] on div "To Do partial 15.07 about 1 month ago AŁ" at bounding box center [1236, 567] width 621 height 35
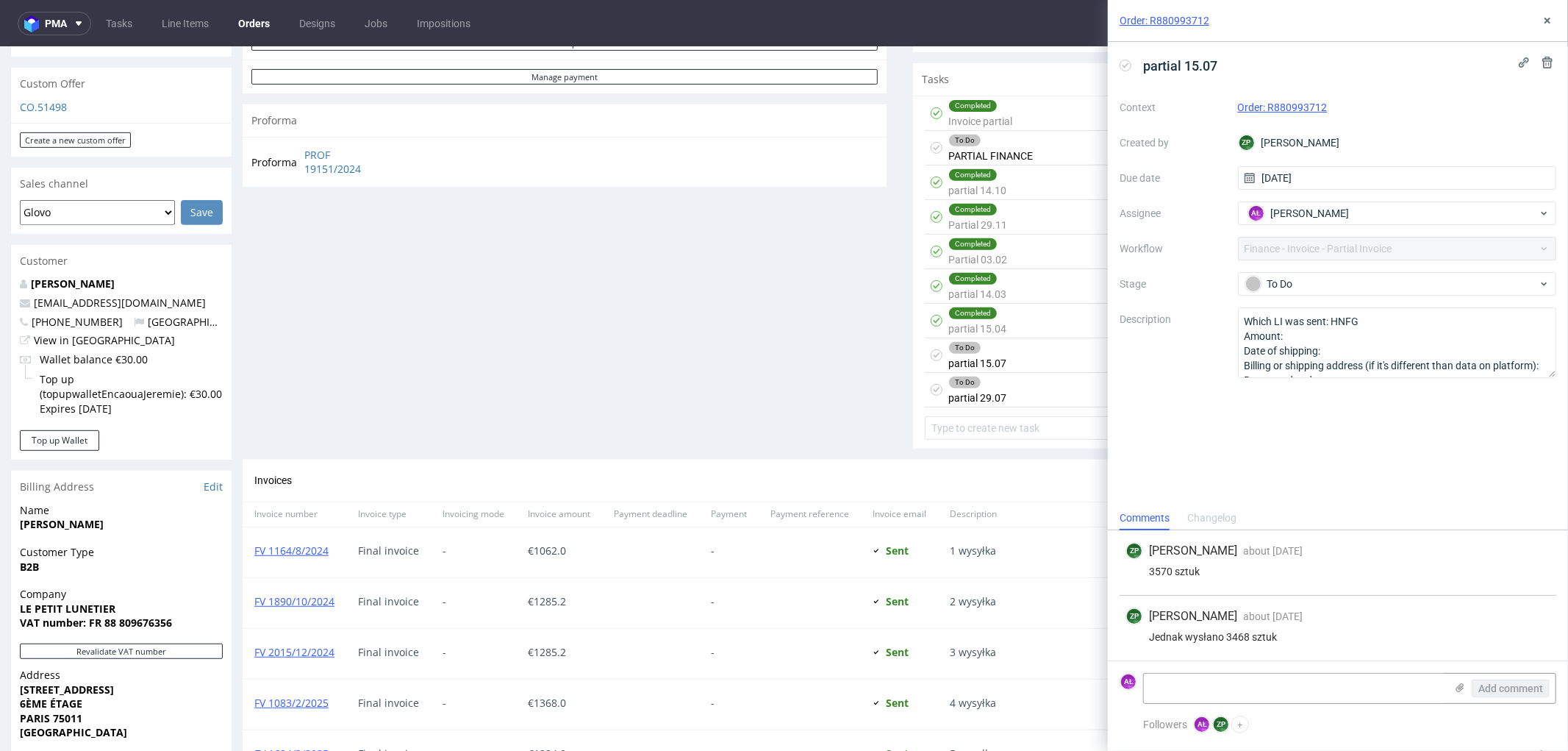
scroll to position [464, 0]
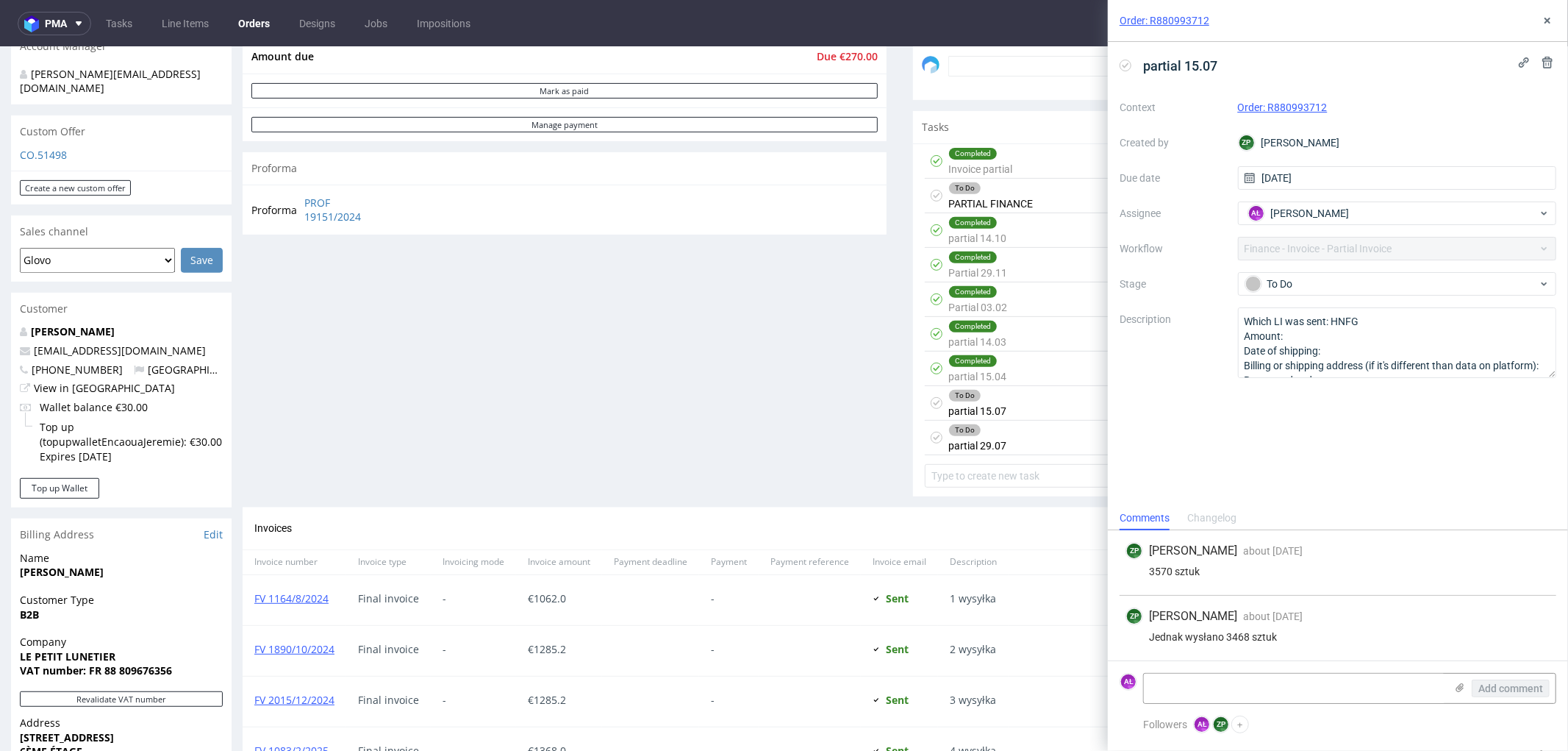
click at [1016, 205] on div "To Do PARTIAL FINANCE" at bounding box center [991, 195] width 84 height 34
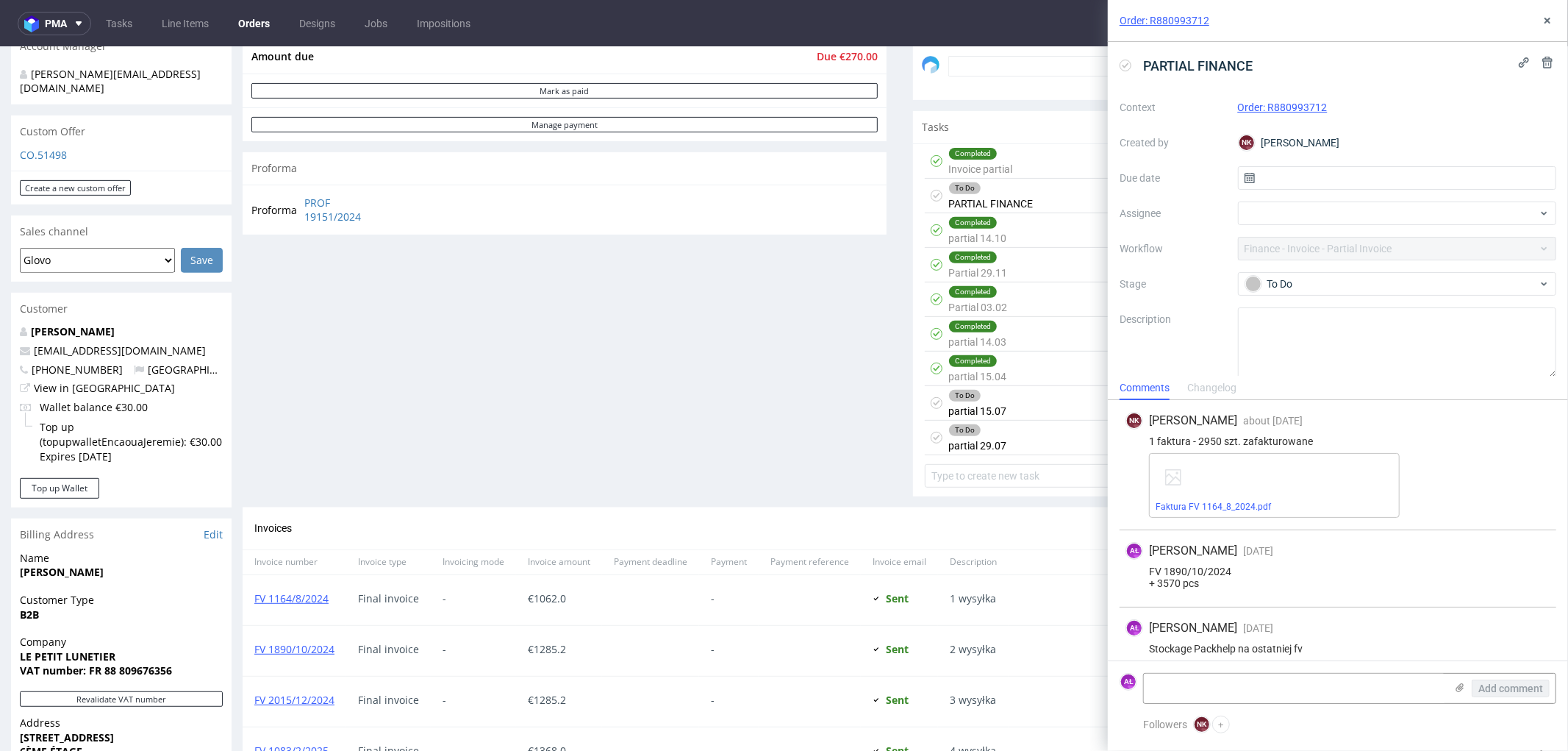
scroll to position [82, 0]
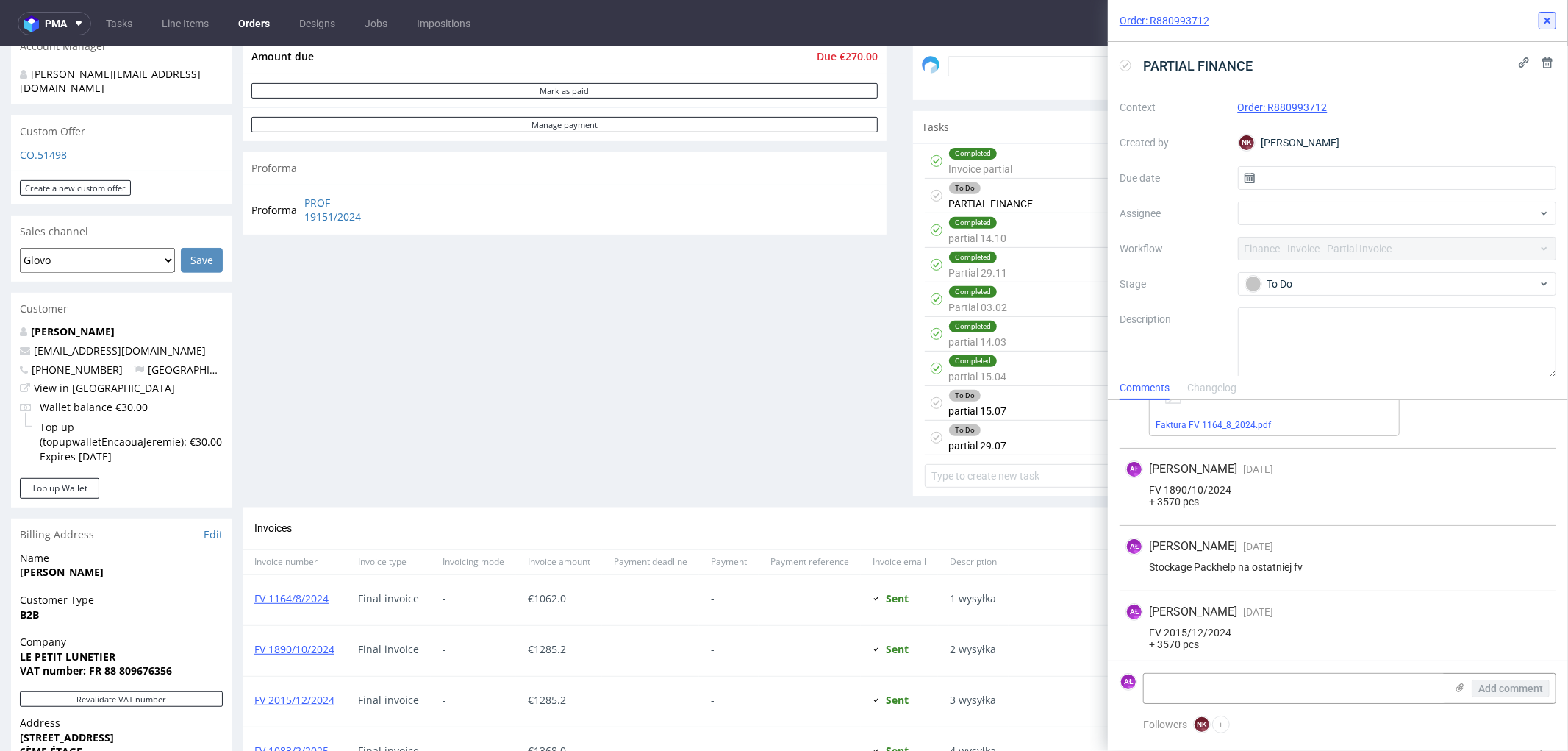
click at [1549, 17] on icon at bounding box center [1548, 21] width 12 height 12
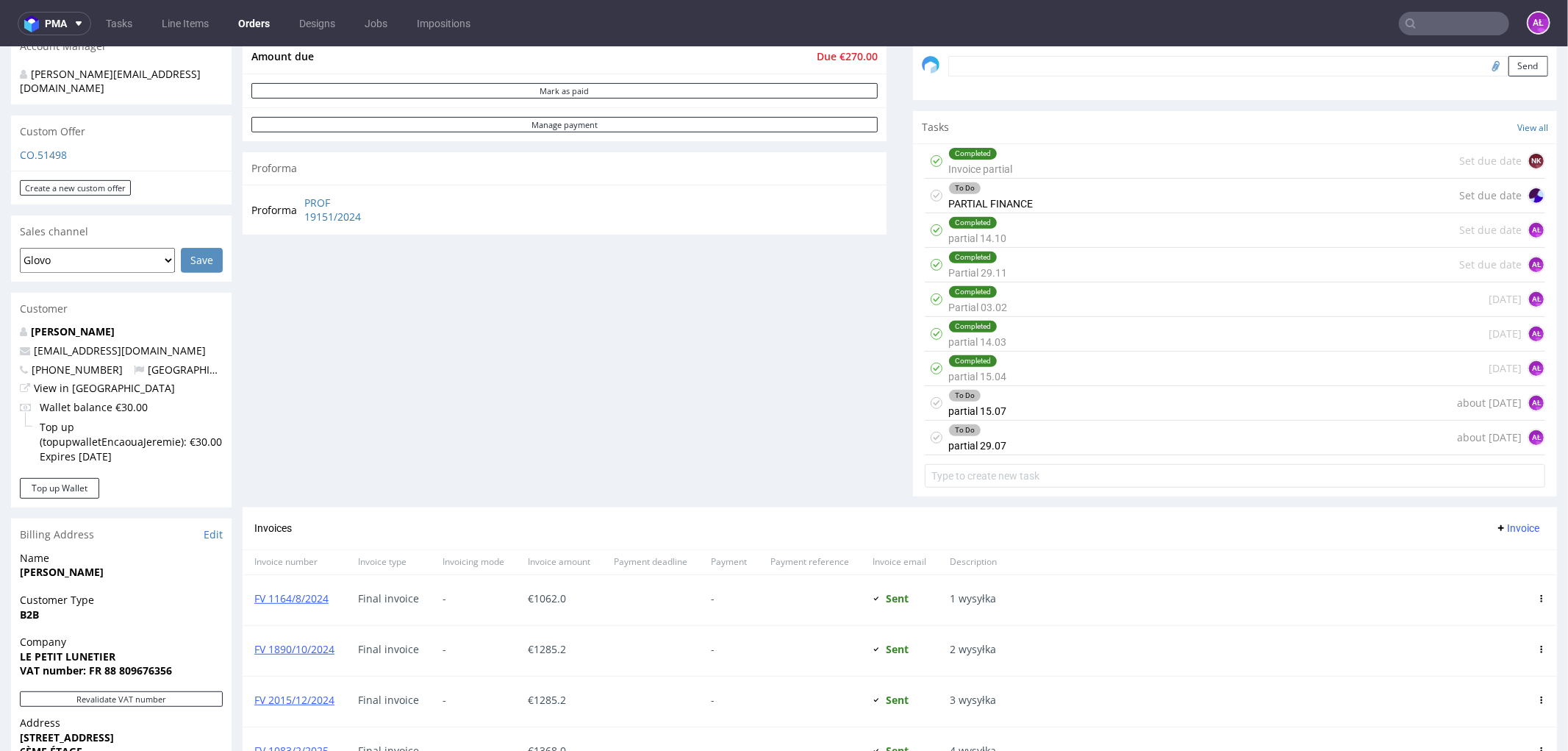
click at [1011, 402] on div "To Do partial 15.07 about 1 month ago AŁ" at bounding box center [1236, 403] width 621 height 35
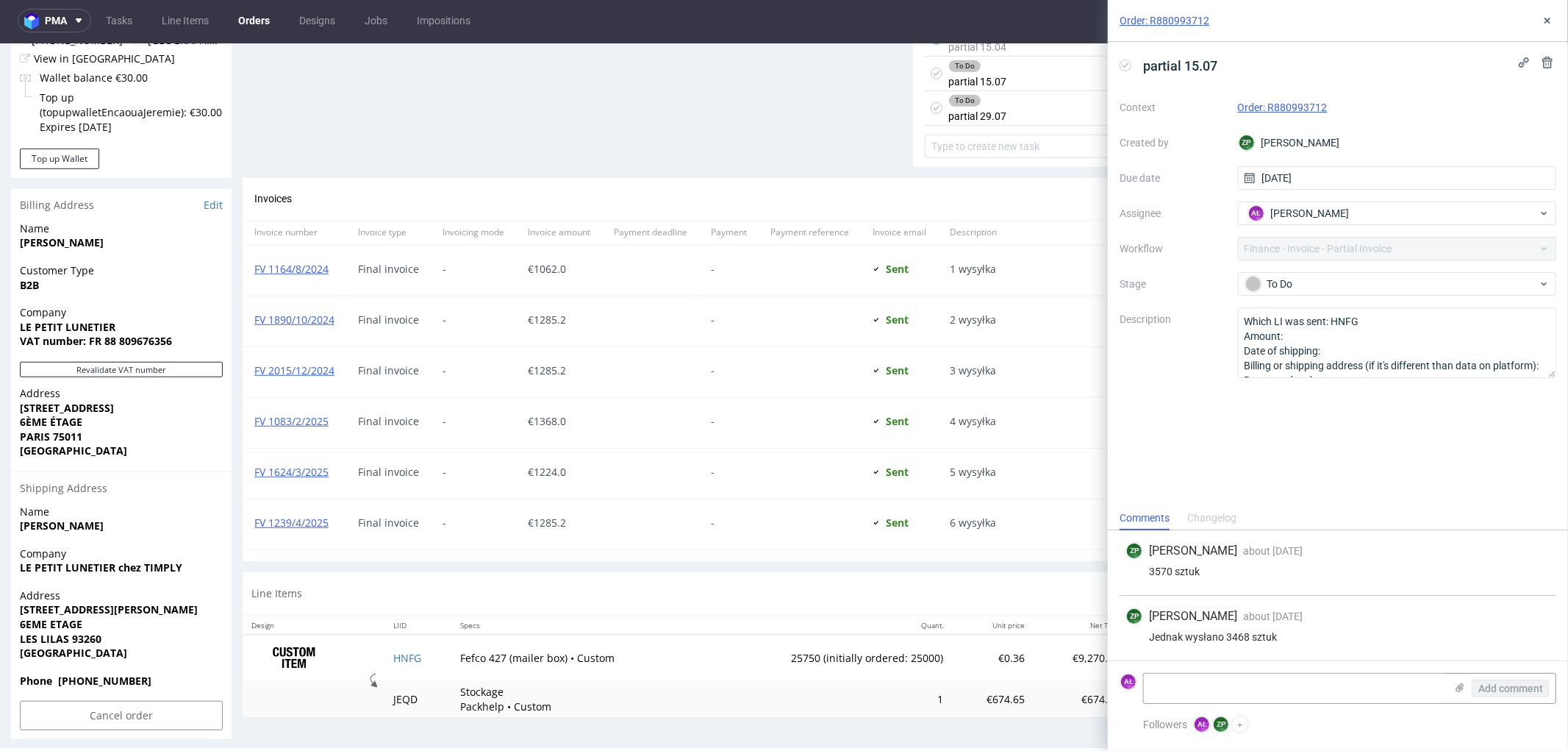
scroll to position [3, 0]
drag, startPoint x: 1192, startPoint y: 677, endPoint x: 1127, endPoint y: 651, distance: 70.0
click at [1192, 677] on textarea at bounding box center [1294, 688] width 302 height 30
paste textarea "° FV 1401/8/2025"
click at [1158, 687] on textarea "° FV 1401/8/2025" at bounding box center [1294, 688] width 302 height 30
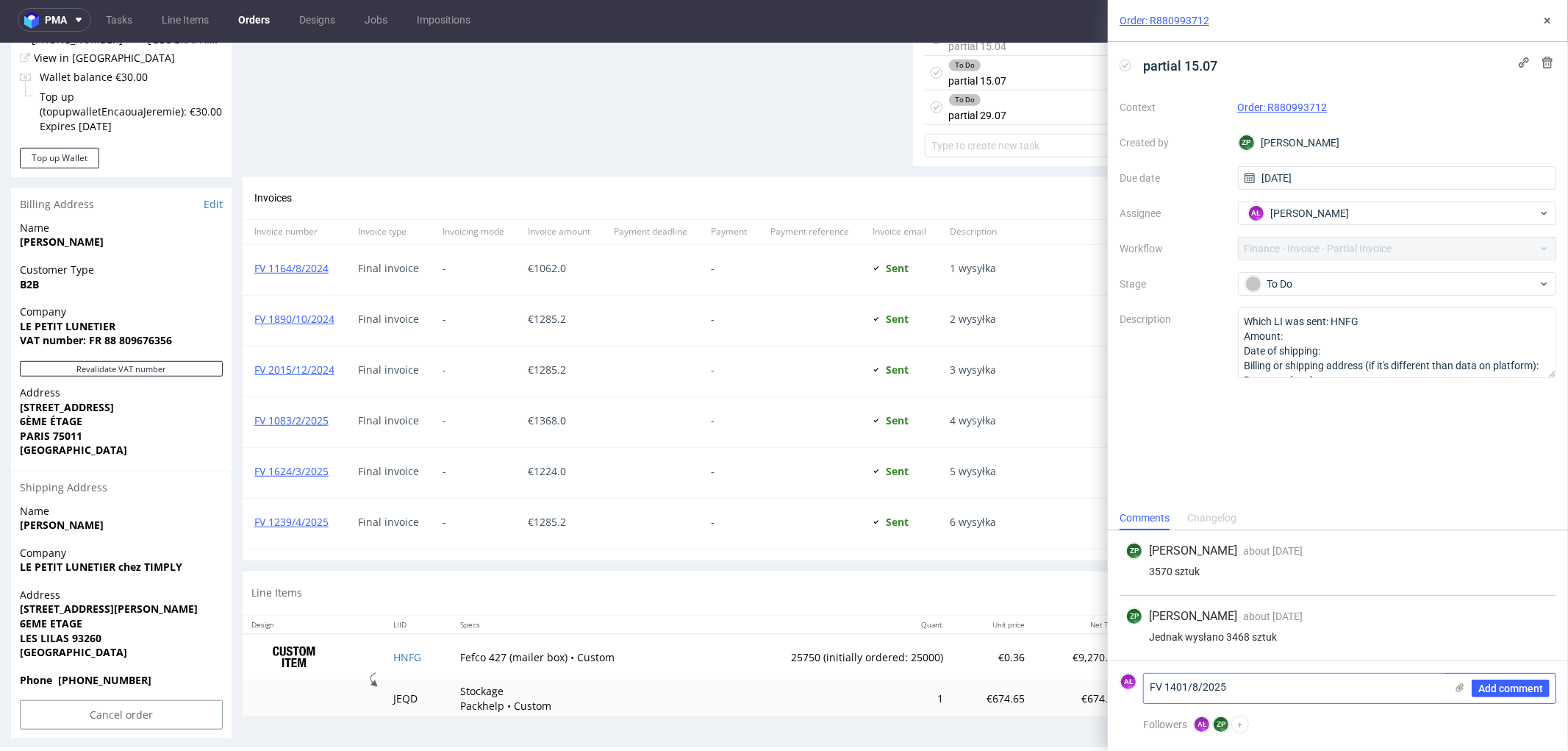
click at [1338, 685] on textarea "FV 1401/8/2025" at bounding box center [1294, 688] width 302 height 30
drag, startPoint x: 1319, startPoint y: 622, endPoint x: 1224, endPoint y: 627, distance: 95.1
click at [1224, 627] on div "Jednak wysłano 3468 sztuk" at bounding box center [1338, 626] width 425 height 12
copy div "3468 sztuk"
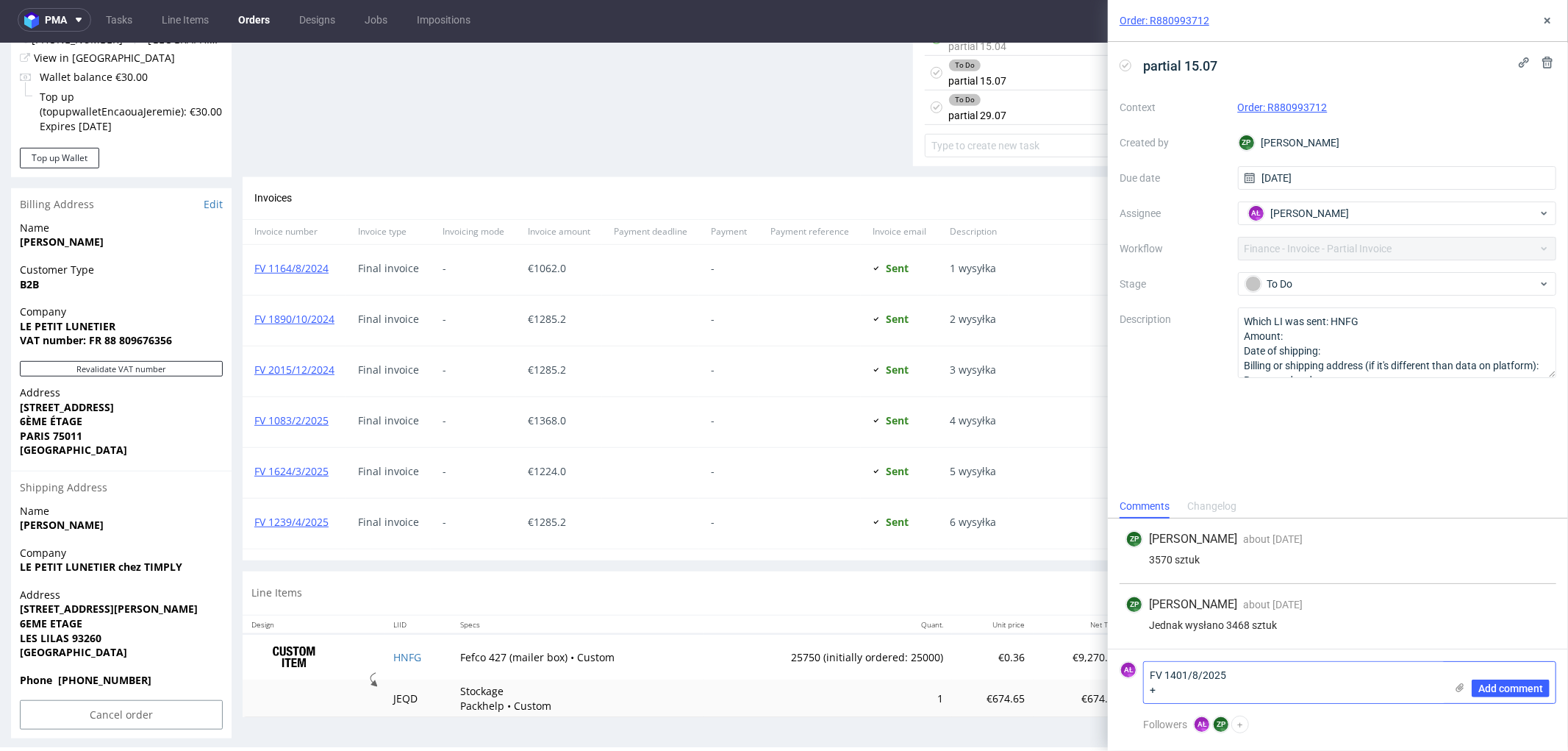
click at [1244, 694] on textarea "FV 1401/8/2025 +" at bounding box center [1294, 682] width 302 height 41
paste textarea "3468 sztuk"
type textarea "FV 1401/8/2025 + 3468 sztuk"
click at [1489, 693] on span "Add comment" at bounding box center [1511, 688] width 64 height 10
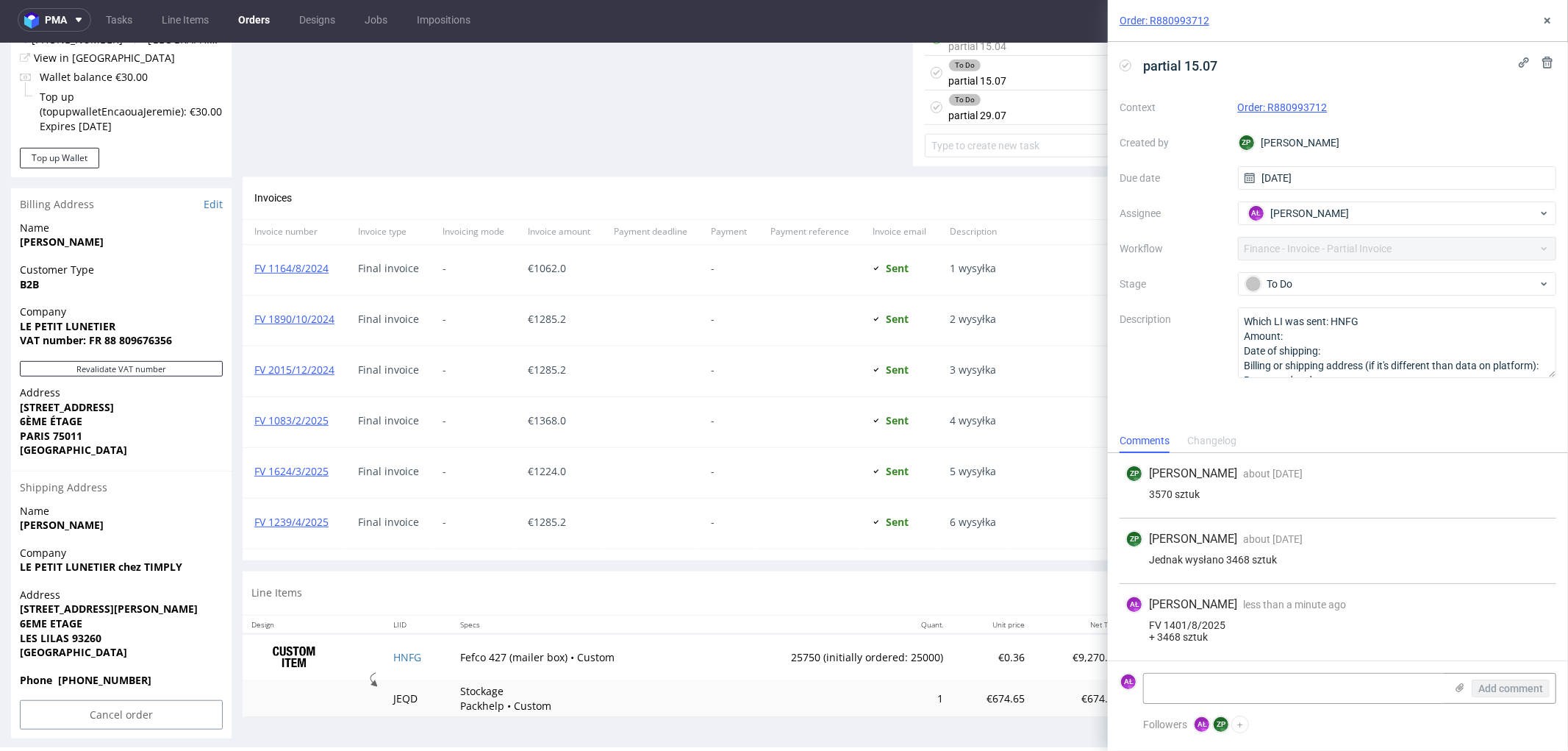
drag, startPoint x: 1130, startPoint y: 64, endPoint x: 1558, endPoint y: 23, distance: 430.0
click at [1130, 64] on icon at bounding box center [1126, 65] width 12 height 12
drag, startPoint x: 1541, startPoint y: 17, endPoint x: 1511, endPoint y: 36, distance: 35.5
click at [1543, 17] on icon at bounding box center [1548, 21] width 12 height 12
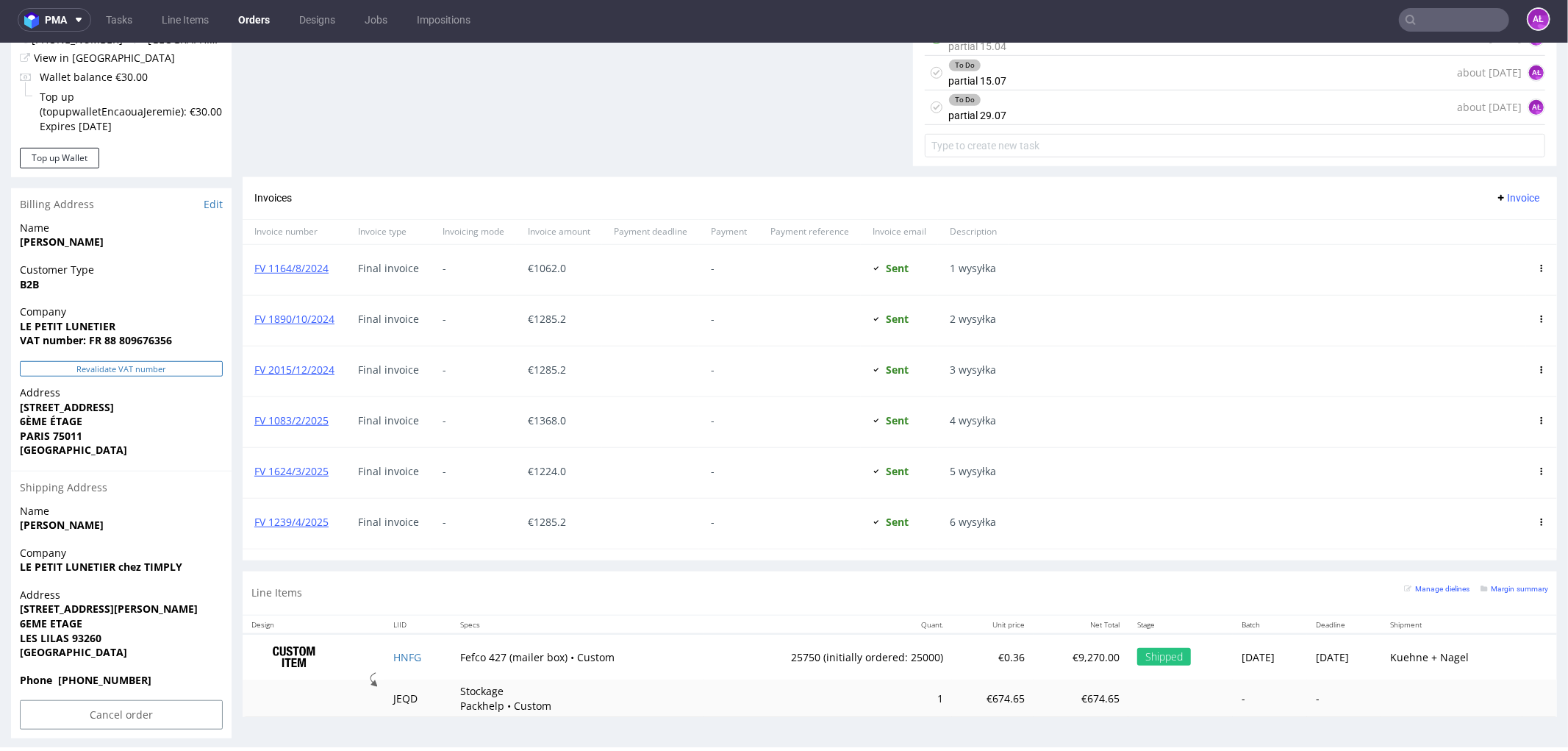
click at [130, 360] on button "Revalidate VAT number" at bounding box center [121, 368] width 203 height 16
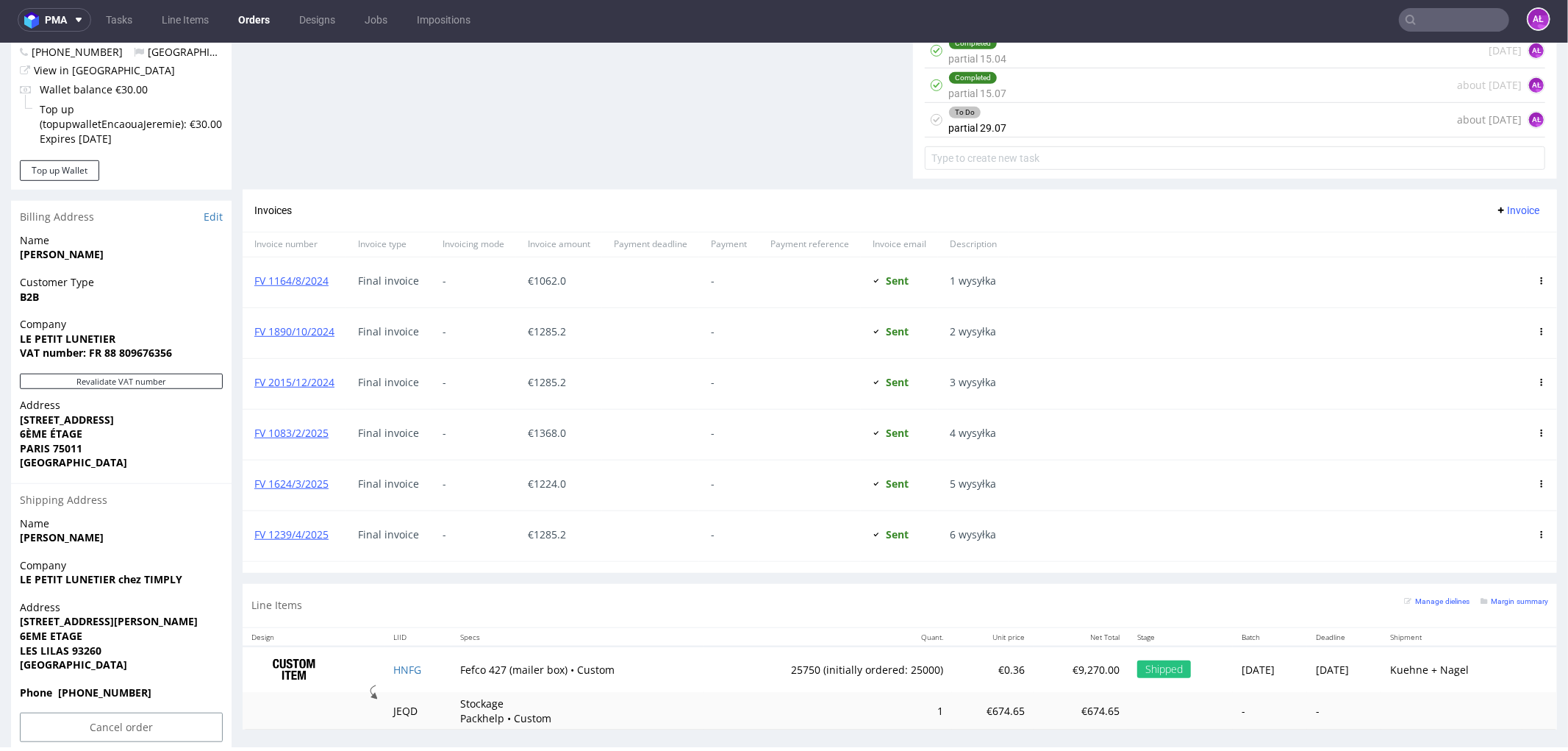
scroll to position [790, 0]
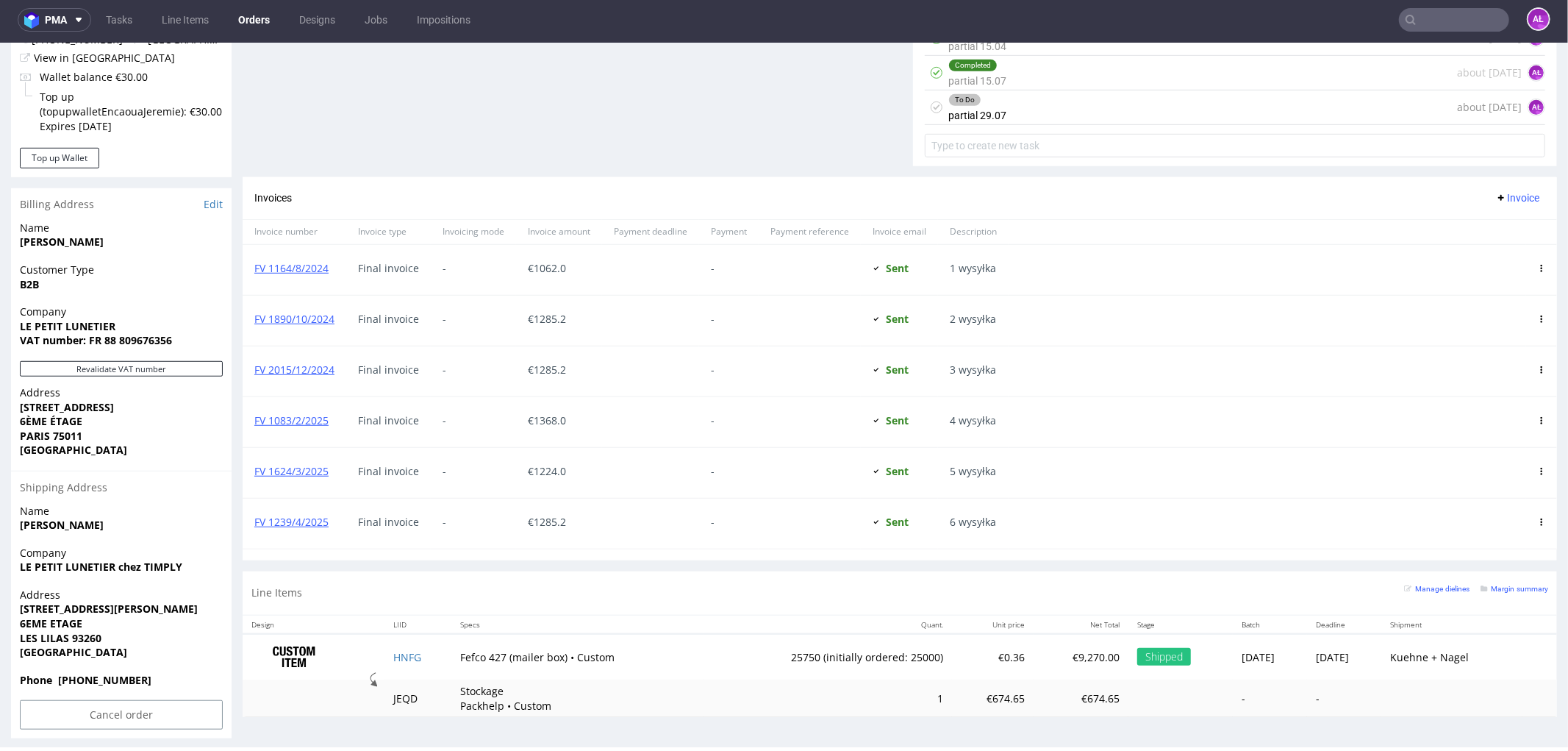
click at [1496, 199] on span "Invoice" at bounding box center [1518, 198] width 44 height 12
click at [1494, 227] on span "Upload" at bounding box center [1493, 228] width 71 height 15
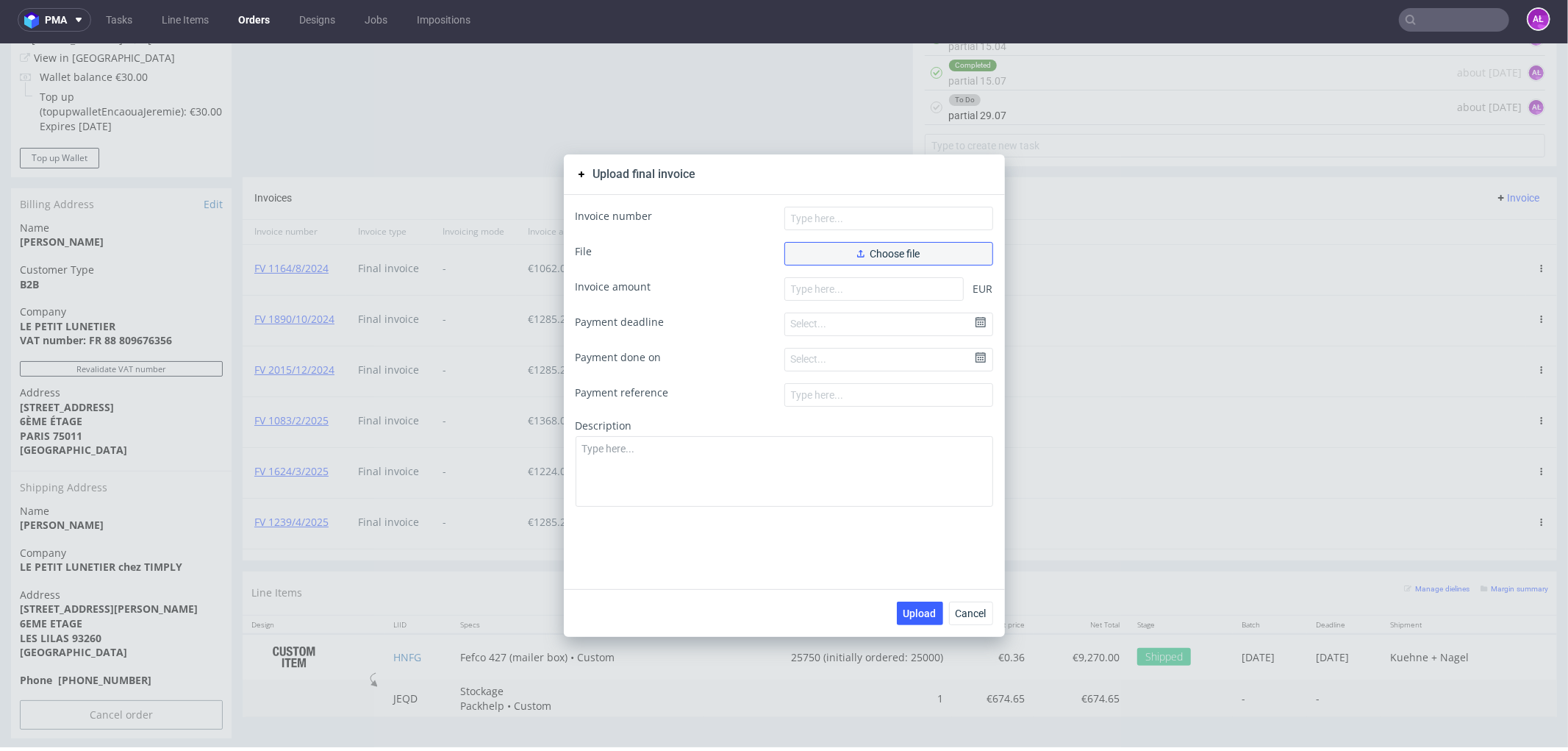
click at [893, 244] on button "Choose file" at bounding box center [889, 252] width 209 height 23
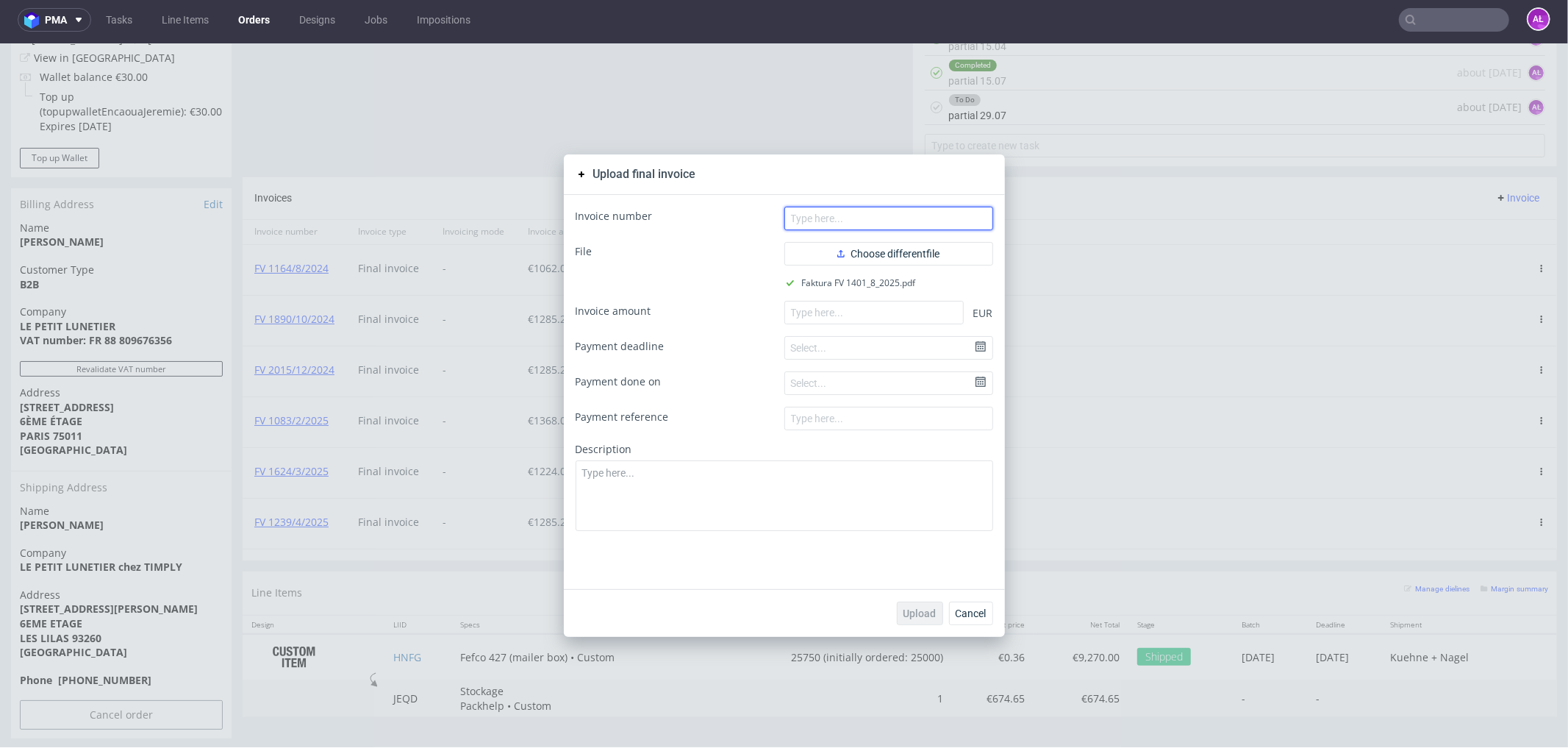
click at [826, 221] on input "text" at bounding box center [889, 218] width 209 height 23
paste input "FV 1401/8/2025"
type input "FV 1401/8/2025"
click at [788, 313] on input "number" at bounding box center [874, 312] width 179 height 23
paste input "1248.48"
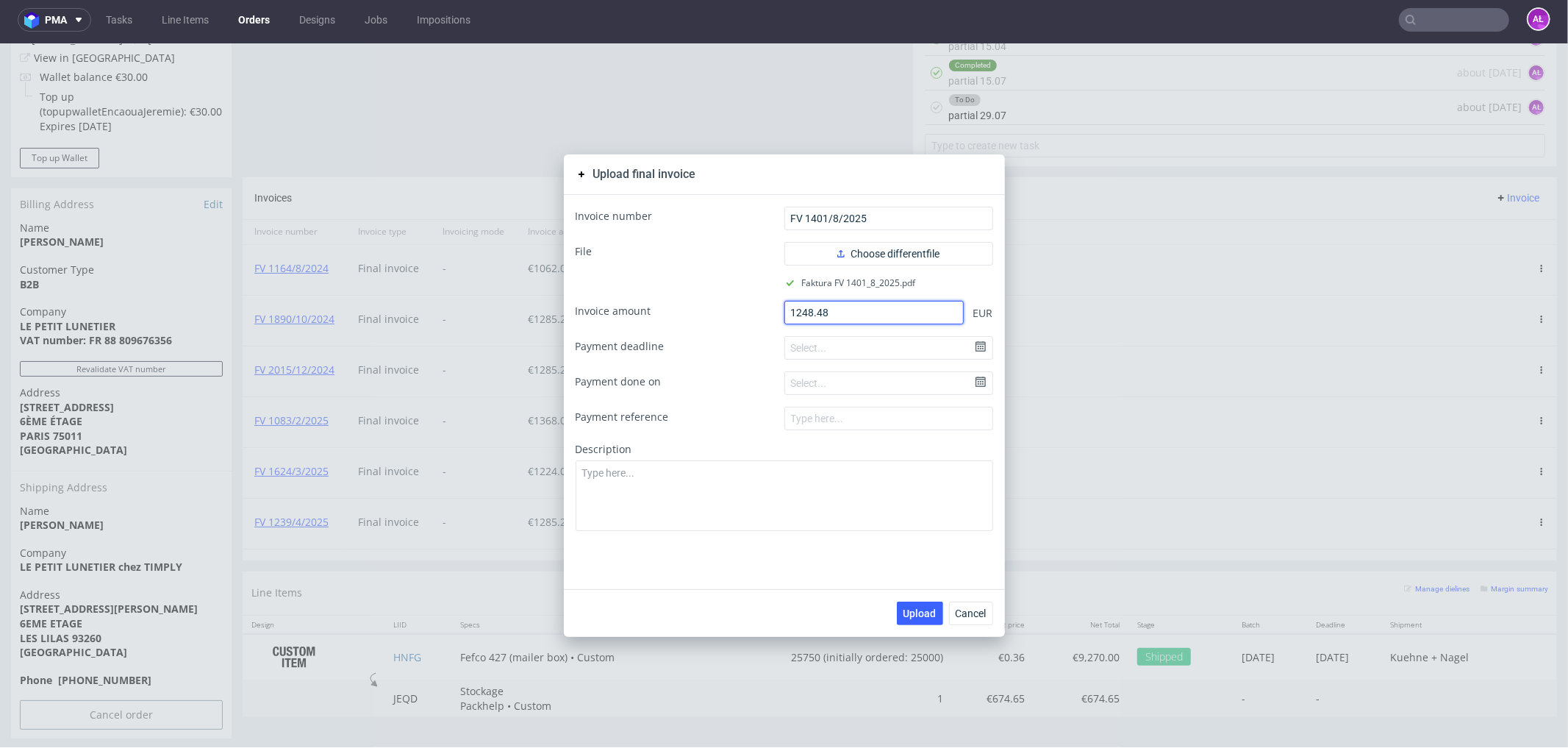
type input "1248.48"
click at [752, 457] on div "Description" at bounding box center [784, 486] width 417 height 89
click at [756, 471] on textarea at bounding box center [784, 494] width 417 height 70
type textarea "7 wysyłka"
click at [924, 611] on span "Upload" at bounding box center [920, 613] width 33 height 10
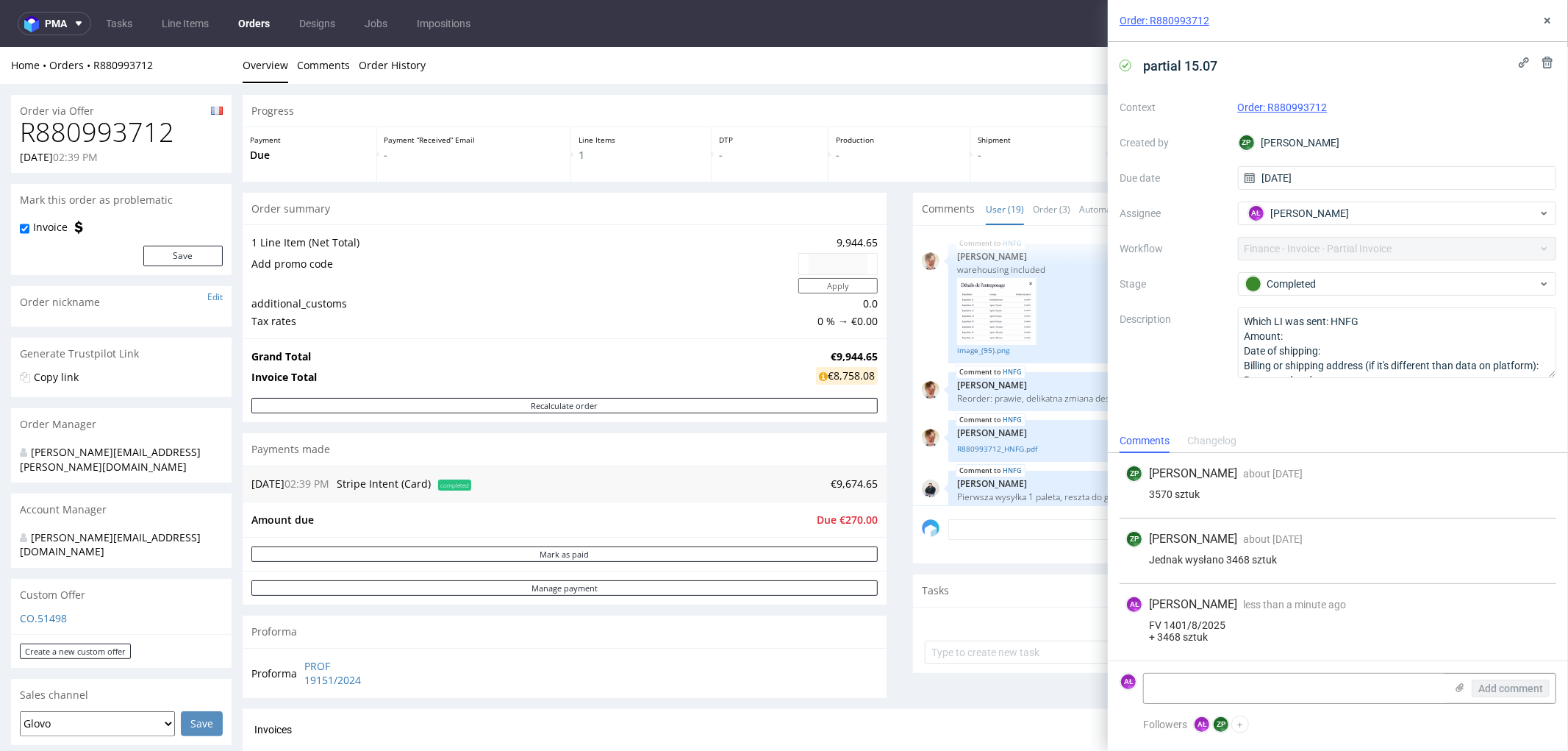
scroll to position [954, 0]
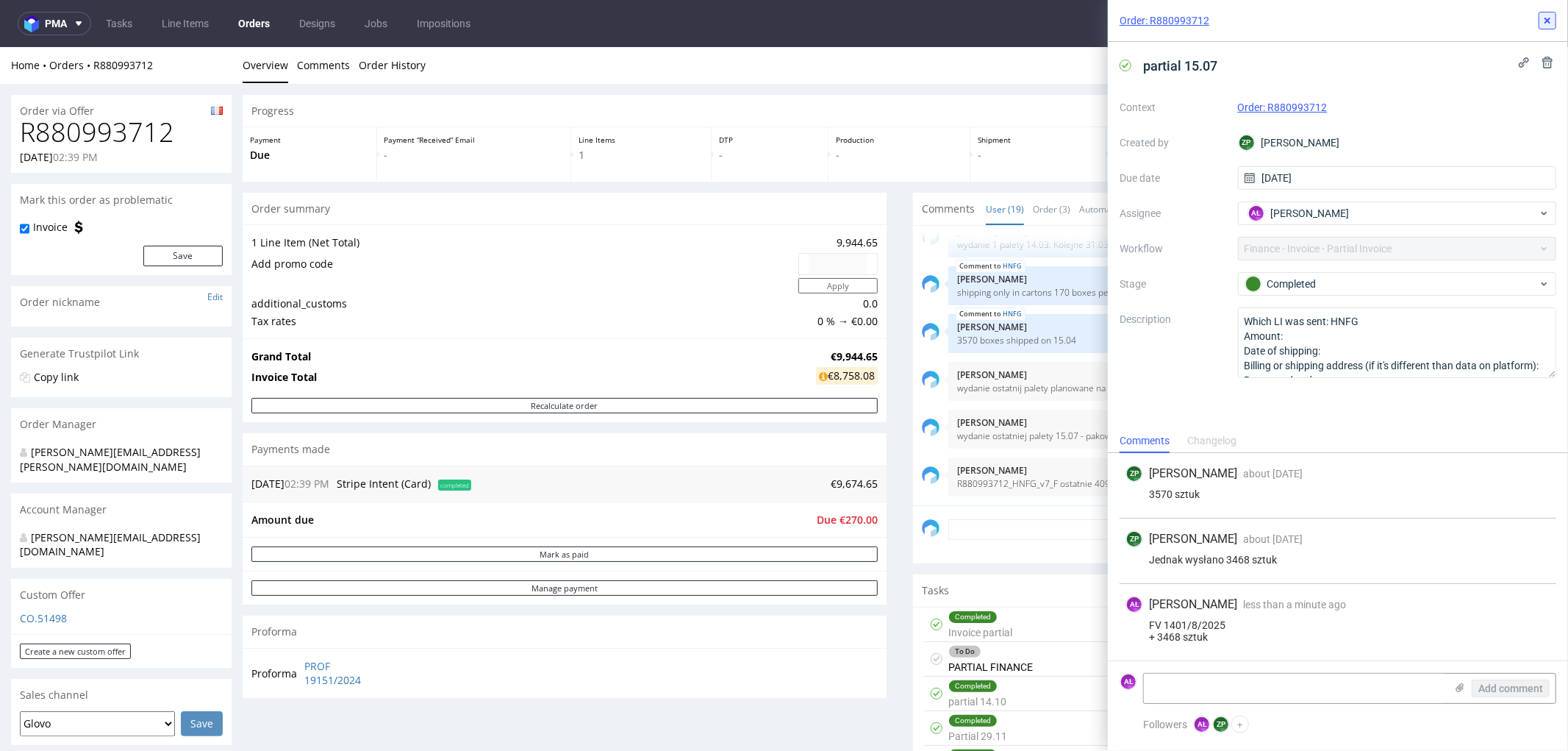
click at [1552, 20] on icon at bounding box center [1548, 21] width 12 height 12
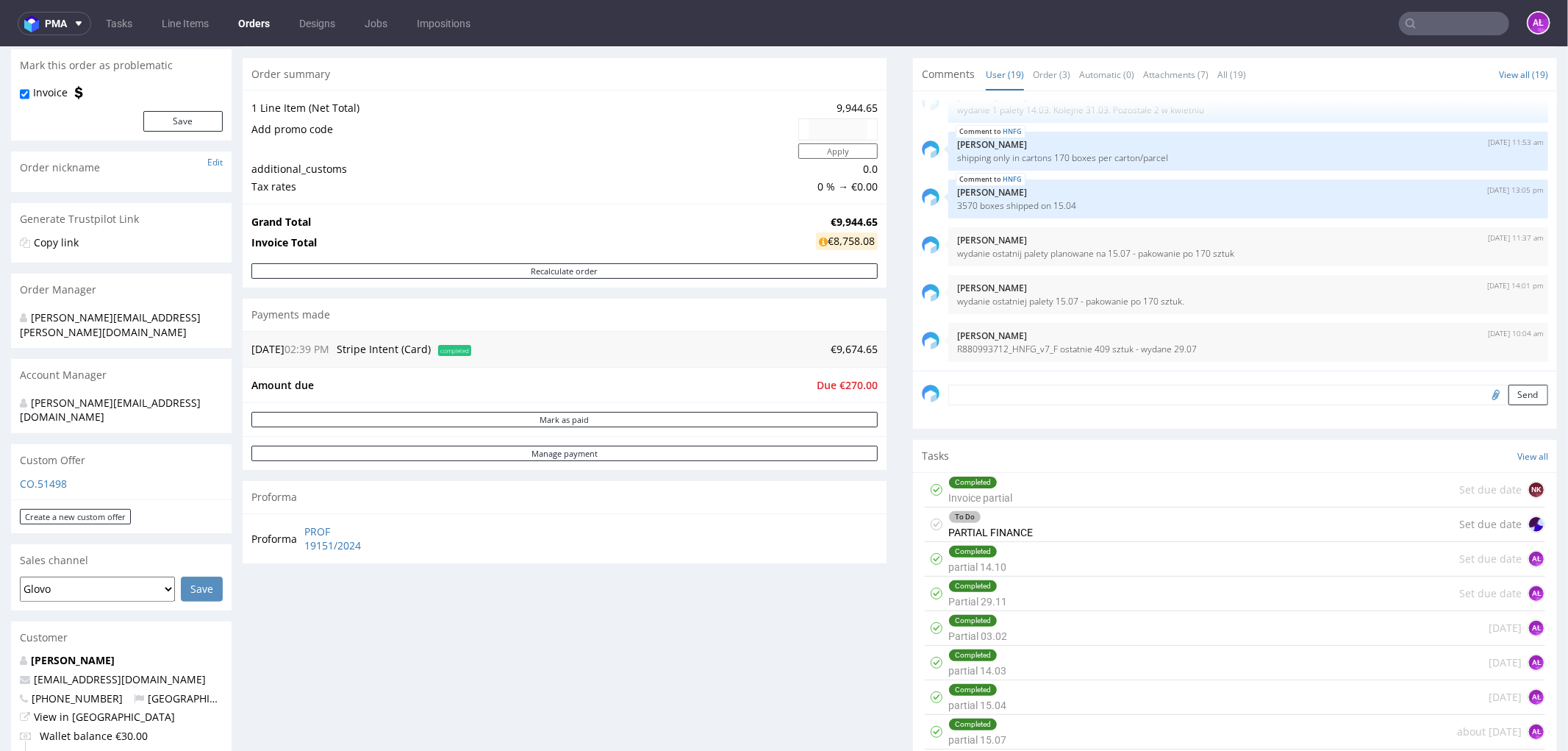
scroll to position [326, 0]
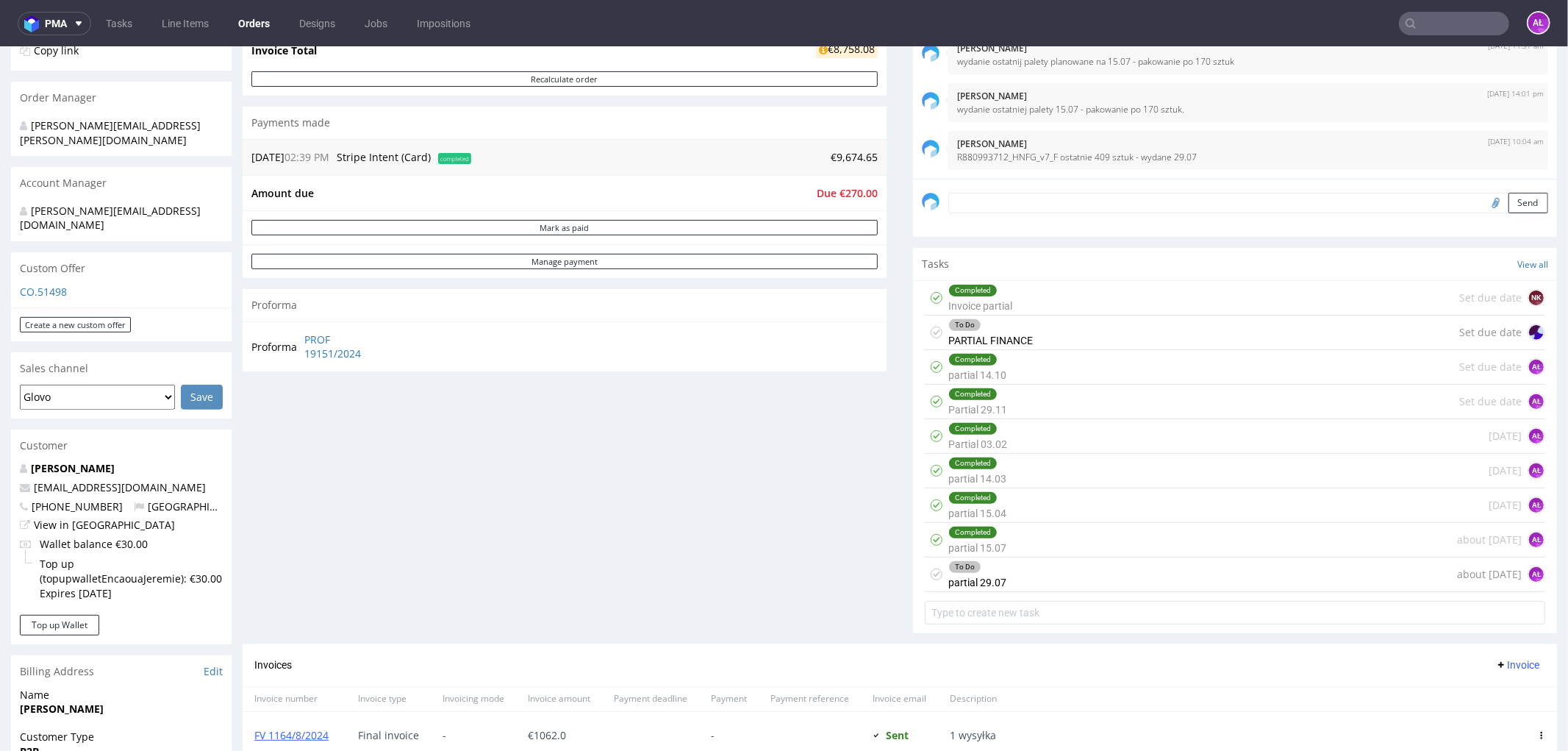
click at [1003, 570] on div "To Do partial 29.07 about 1 month ago AŁ" at bounding box center [1236, 574] width 621 height 35
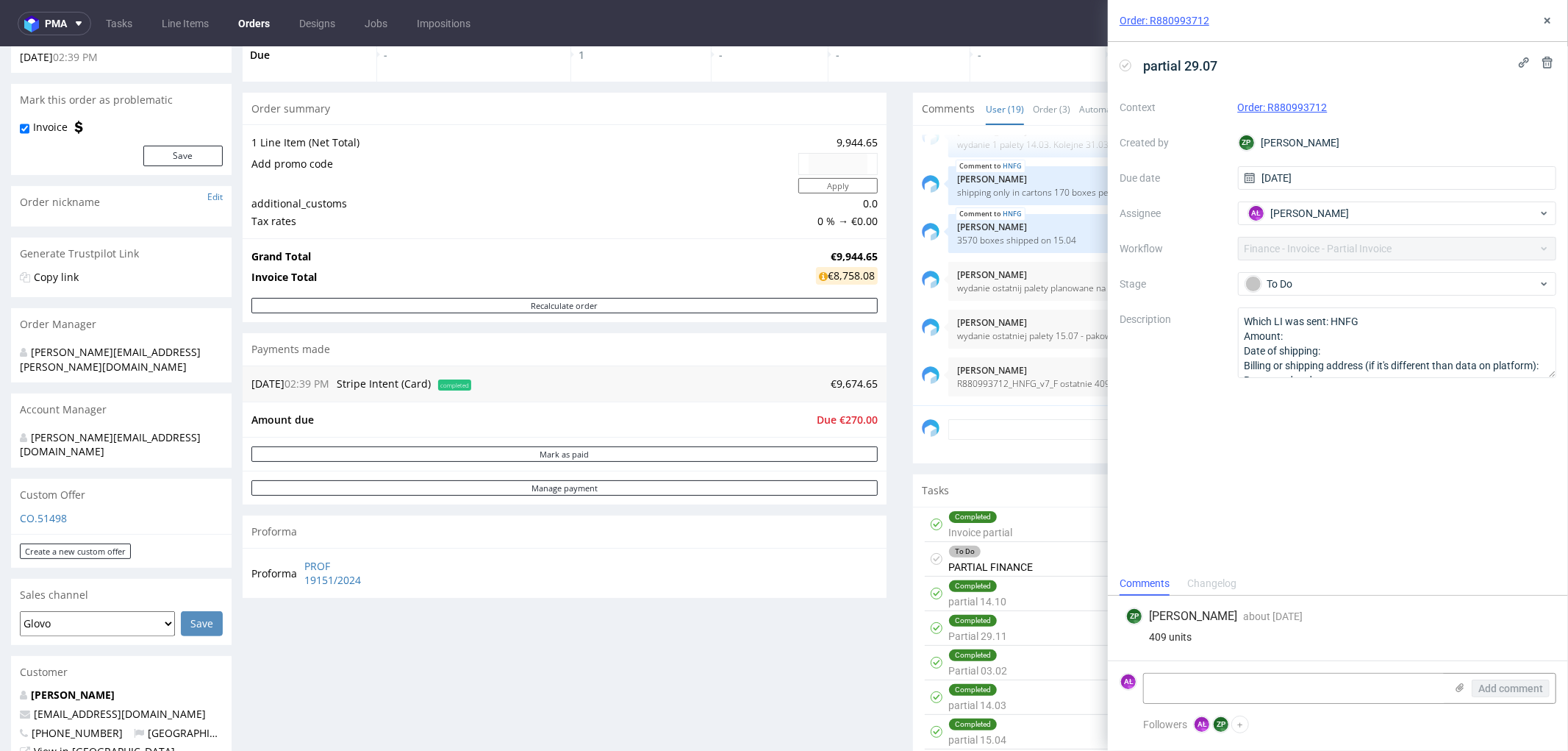
scroll to position [82, 0]
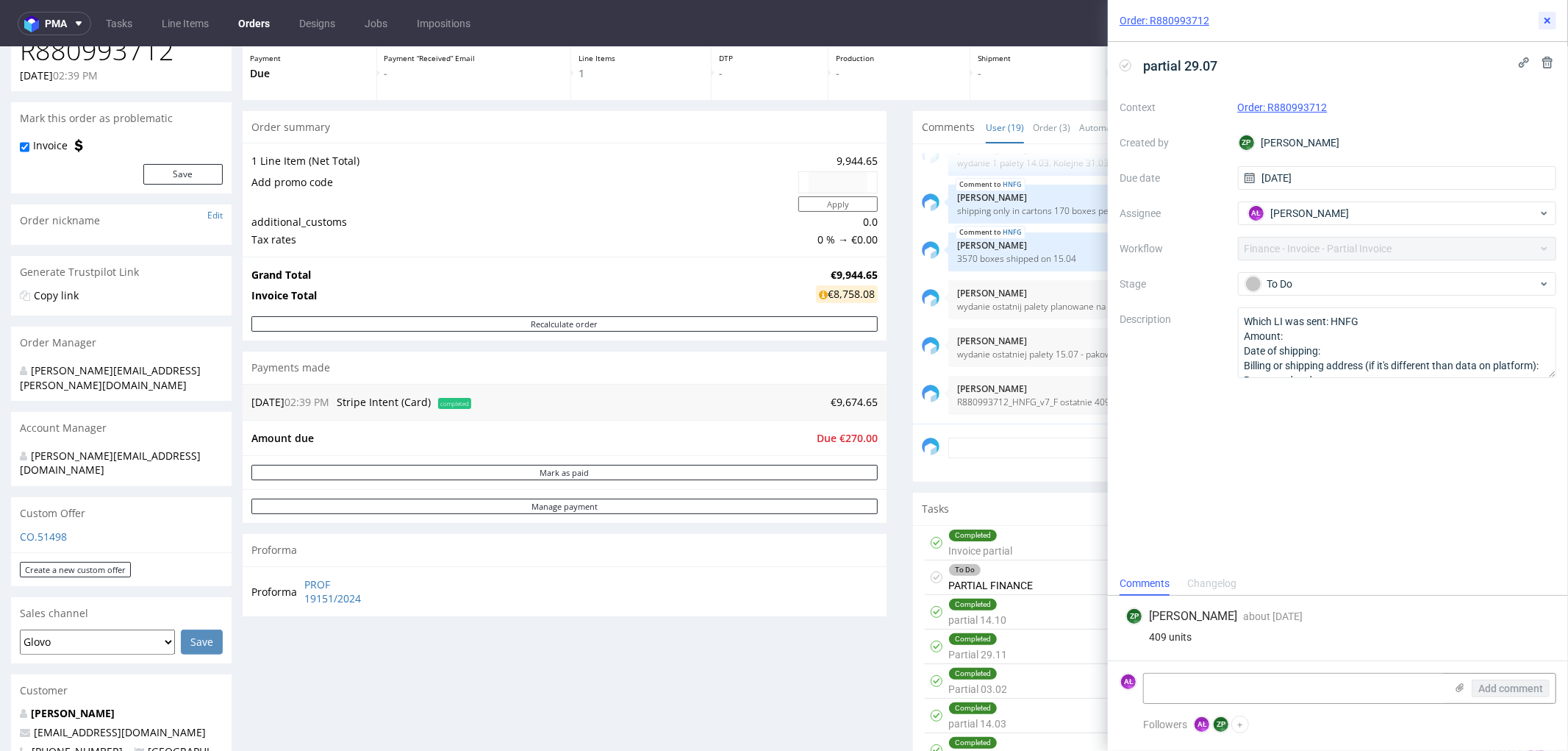
drag, startPoint x: 1543, startPoint y: 21, endPoint x: 1530, endPoint y: 34, distance: 18.4
click at [1544, 21] on icon at bounding box center [1548, 21] width 12 height 12
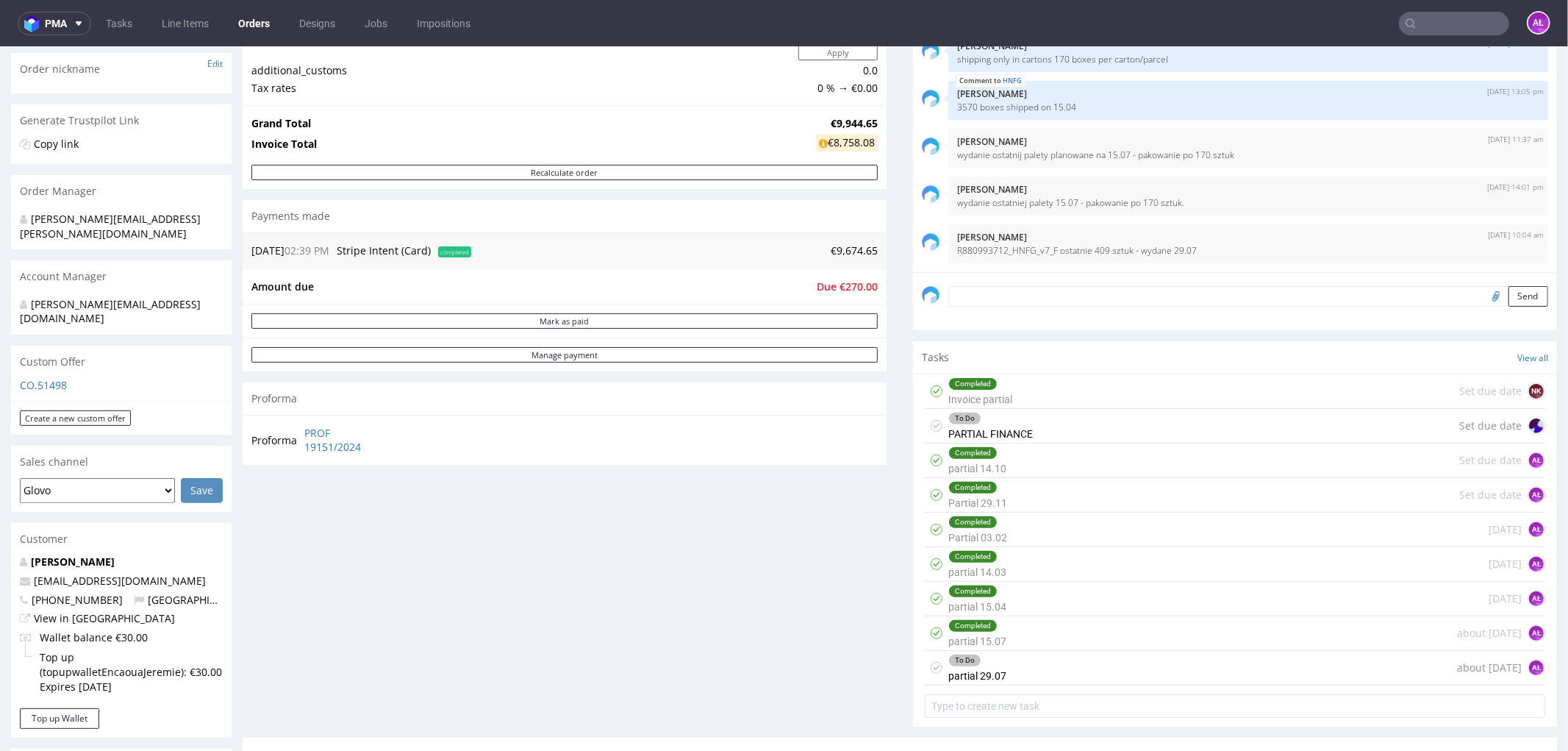
scroll to position [245, 0]
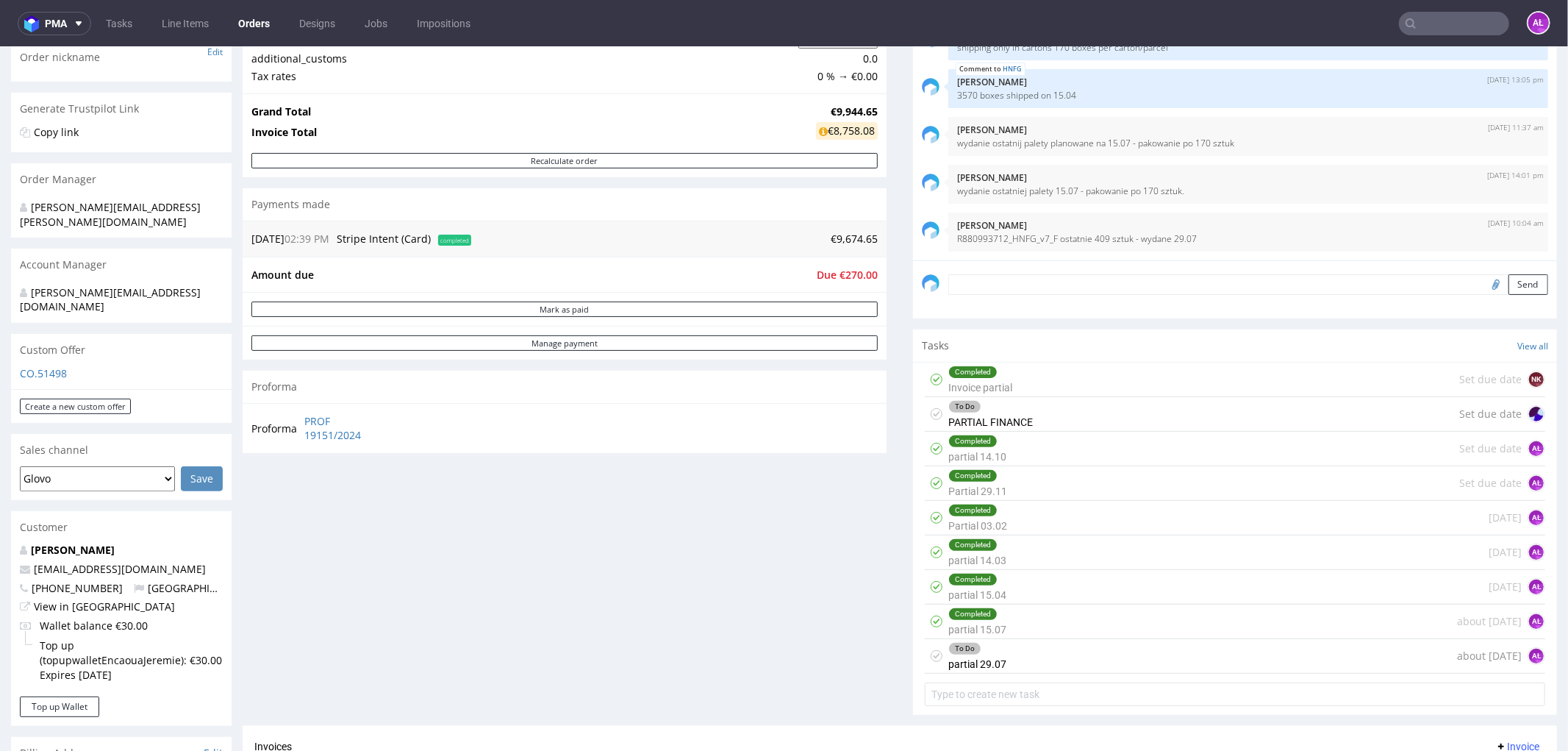
click at [1011, 666] on div "To Do partial 29.07 about 1 month ago AŁ" at bounding box center [1236, 656] width 621 height 35
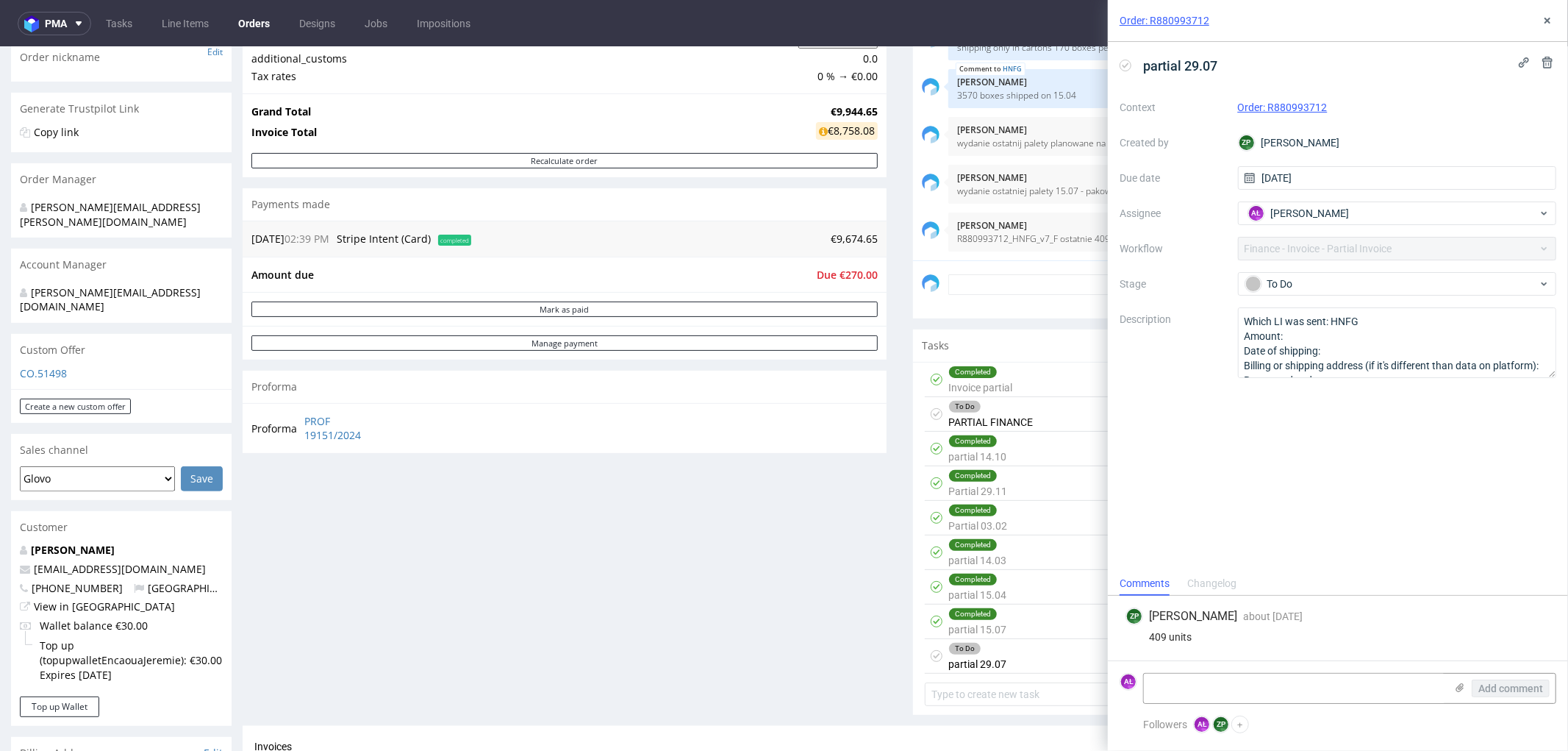
click at [1011, 628] on div "Completed partial 15.07 about [DATE] AŁ" at bounding box center [1236, 621] width 621 height 35
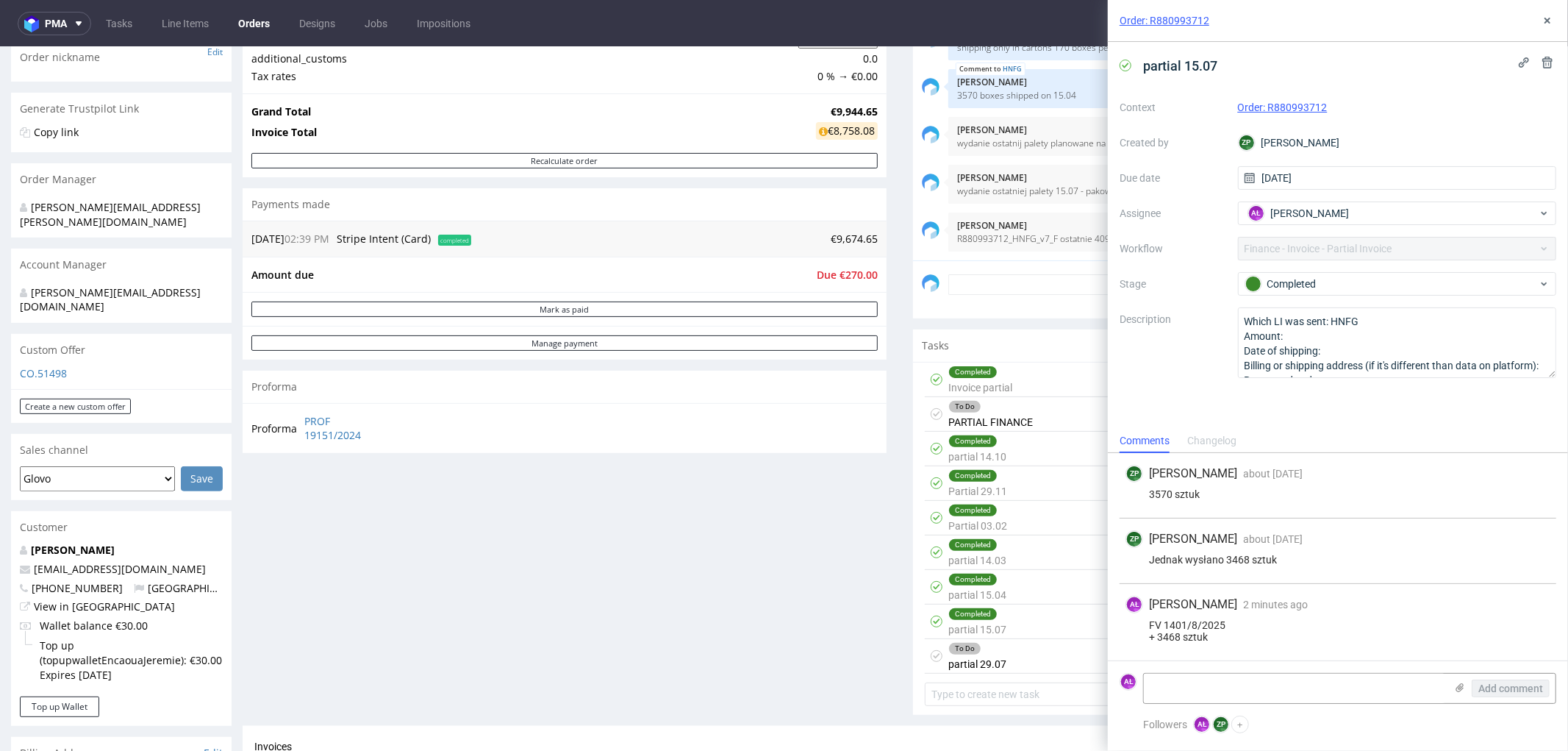
click at [1018, 659] on div "To Do partial 29.07 about 1 month ago AŁ" at bounding box center [1236, 656] width 621 height 35
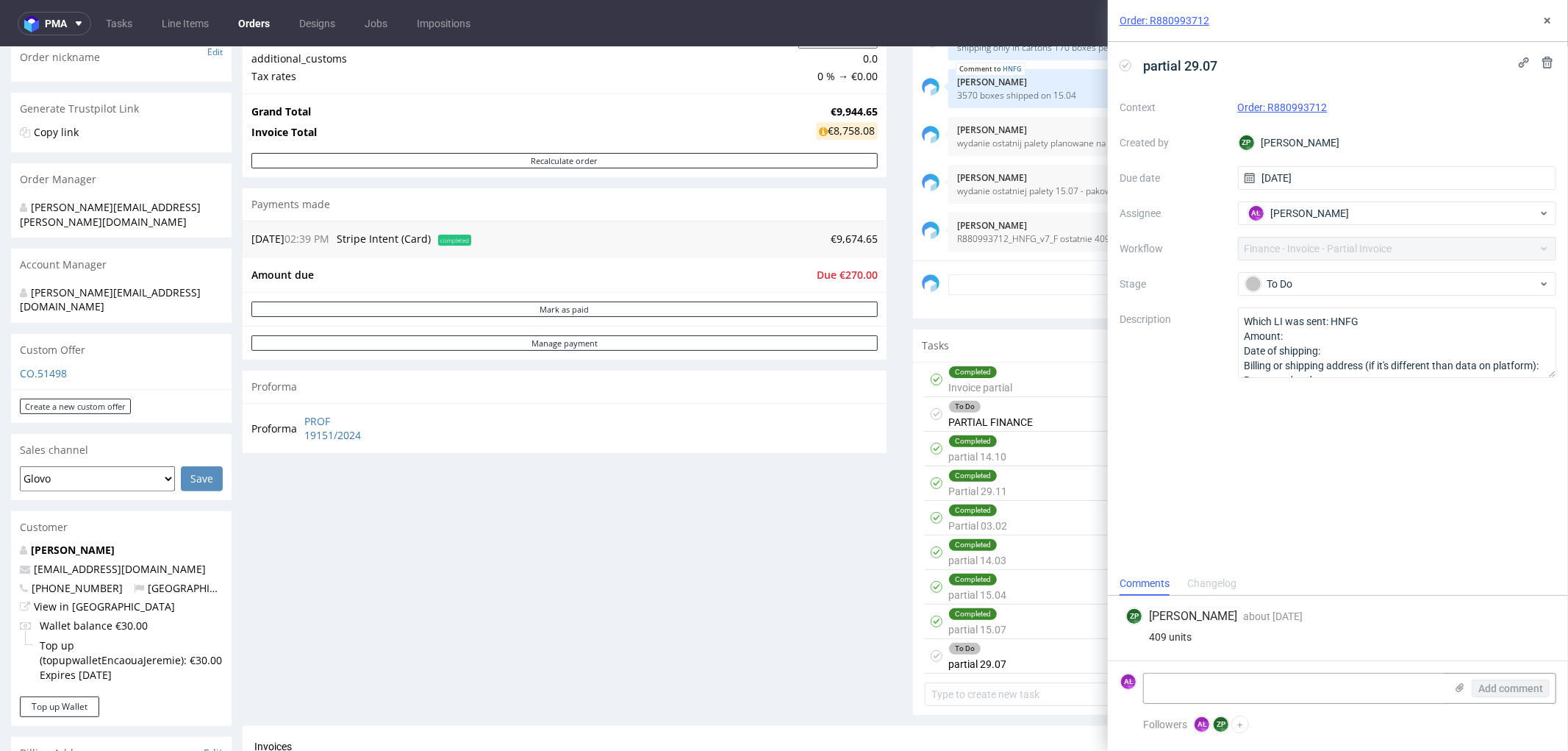
click at [1124, 64] on icon at bounding box center [1126, 65] width 12 height 12
click at [1547, 17] on icon at bounding box center [1548, 21] width 12 height 12
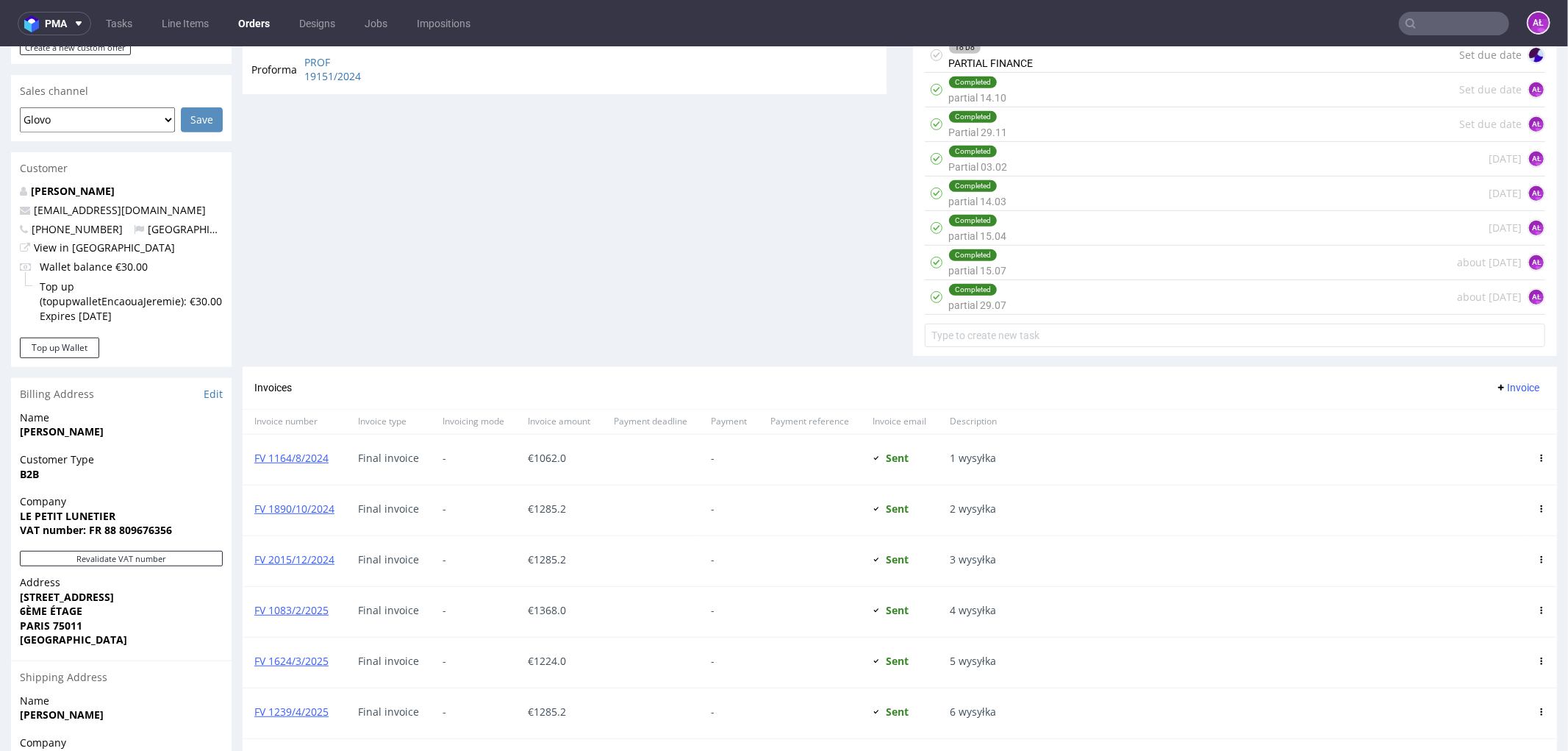
scroll to position [654, 0]
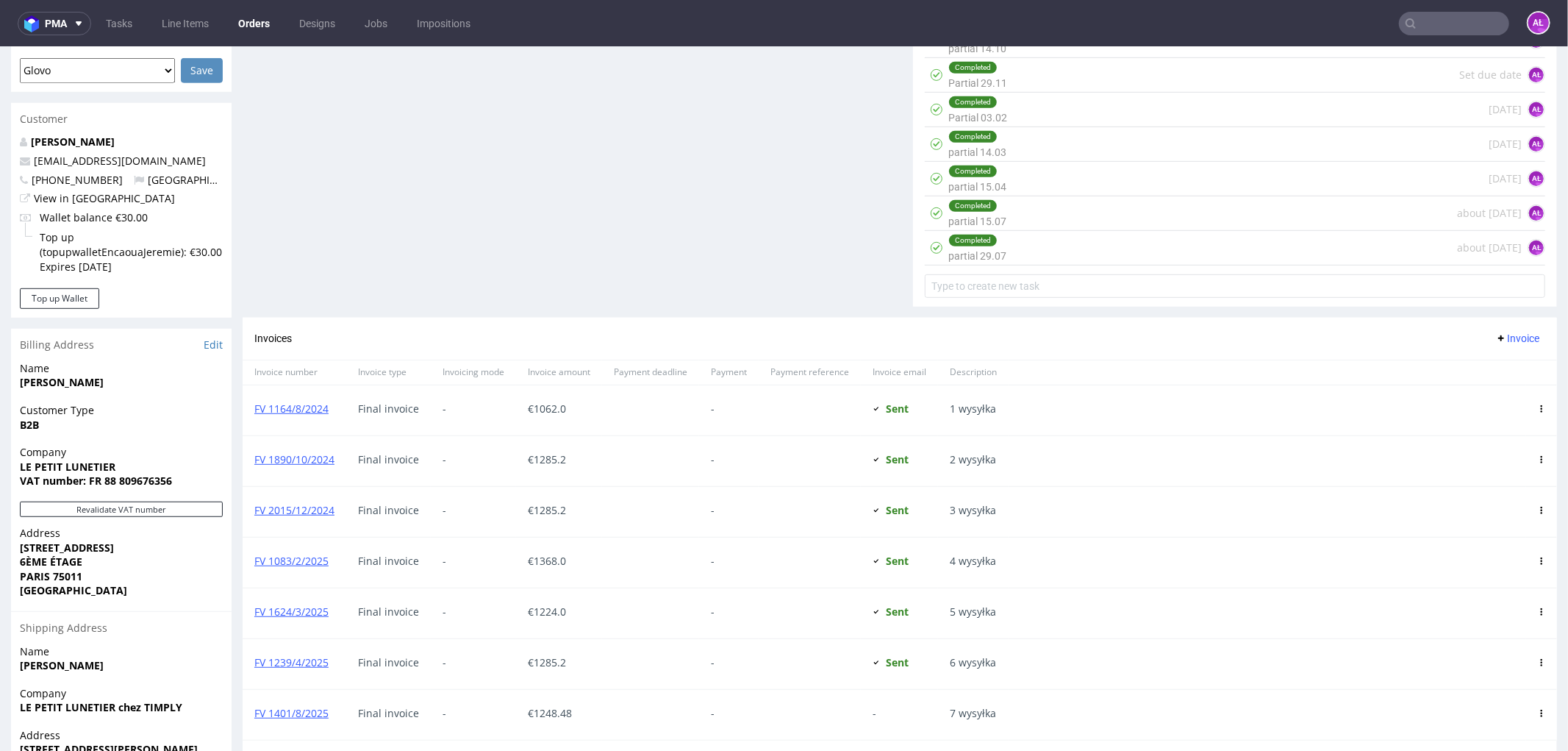
click at [1526, 422] on div at bounding box center [1542, 409] width 31 height 50
click at [1496, 338] on span "Invoice" at bounding box center [1518, 338] width 44 height 12
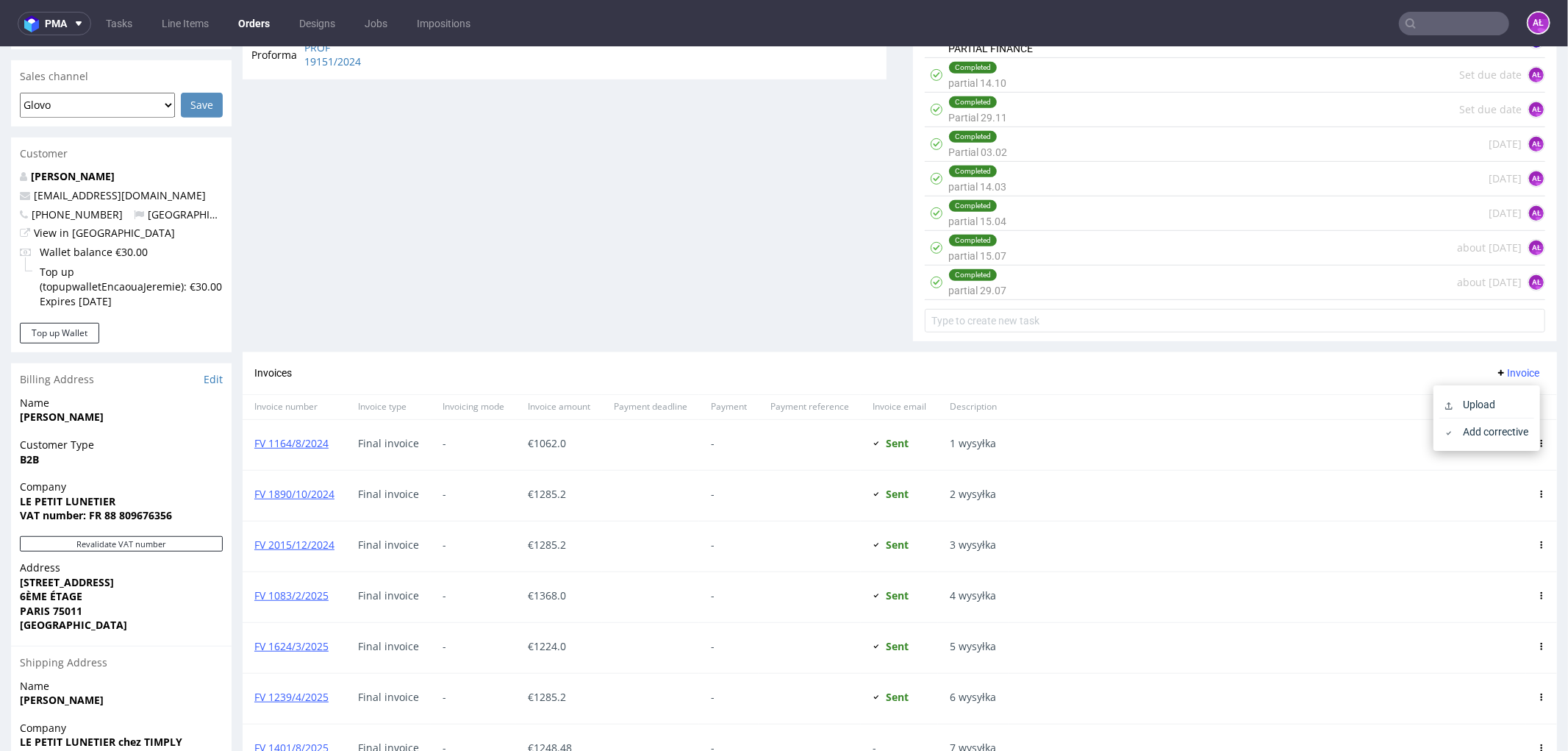
scroll to position [596, 0]
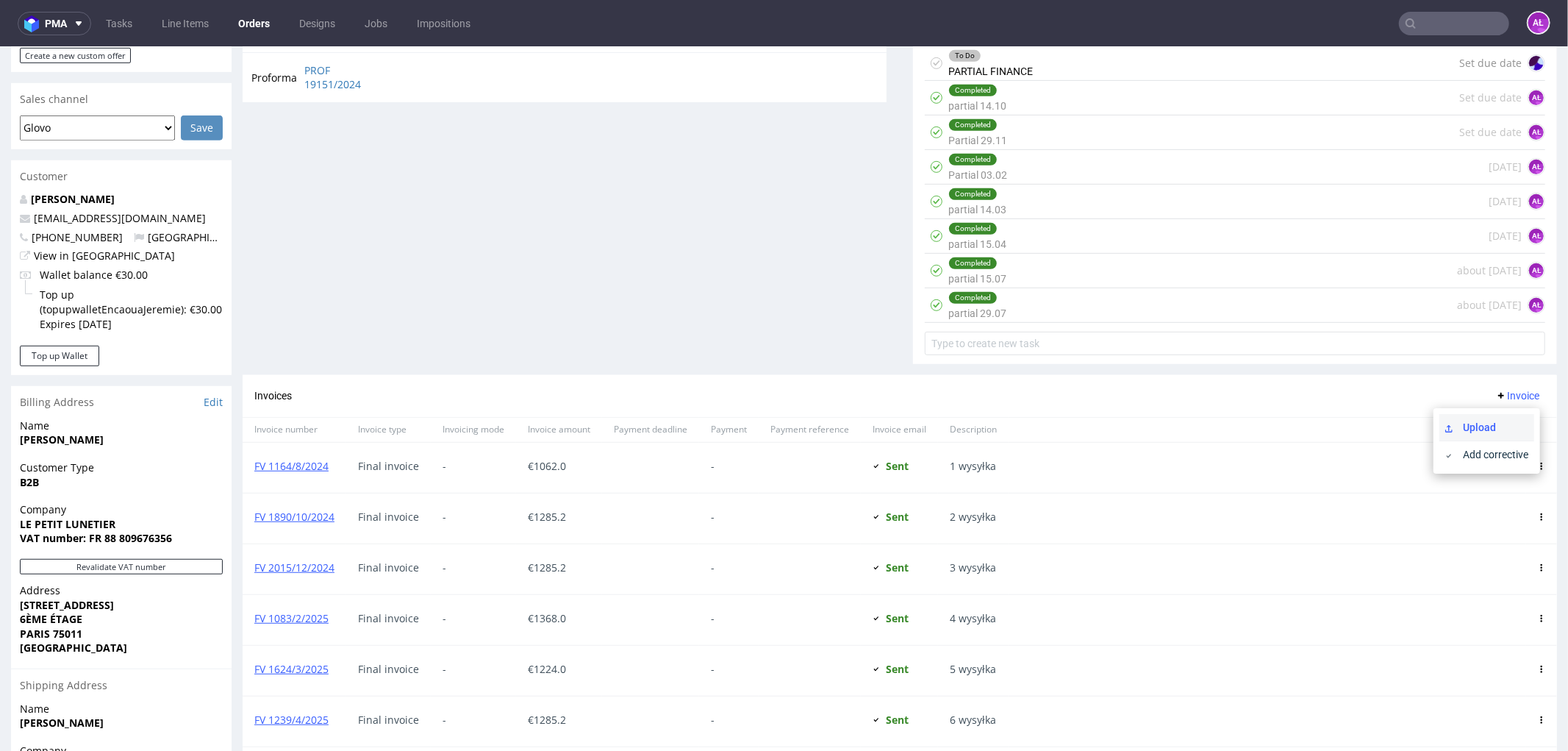
click at [1489, 419] on span "Upload" at bounding box center [1493, 426] width 71 height 15
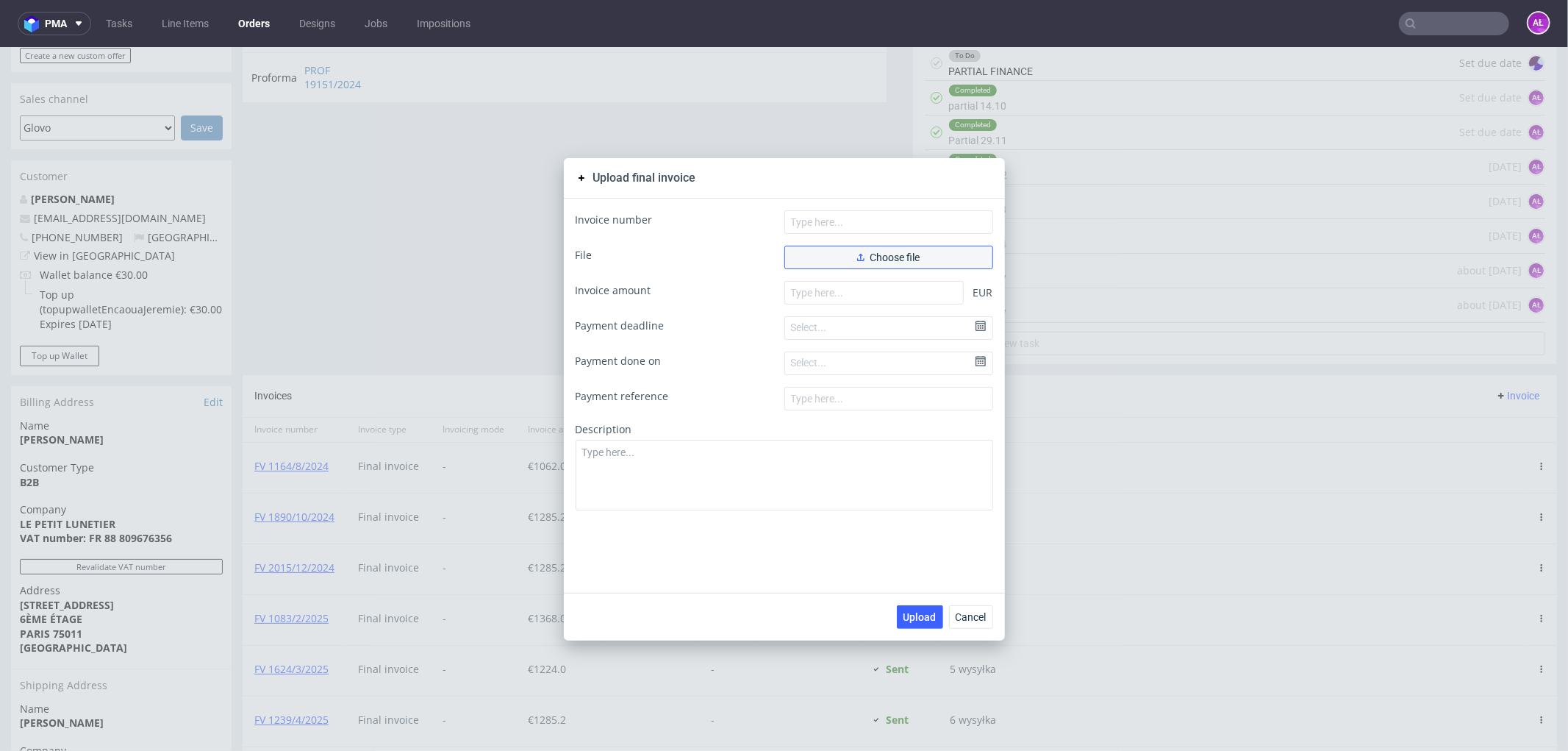
click at [819, 251] on button "Choose file" at bounding box center [889, 257] width 209 height 23
click at [898, 257] on span "Choose file" at bounding box center [889, 257] width 63 height 10
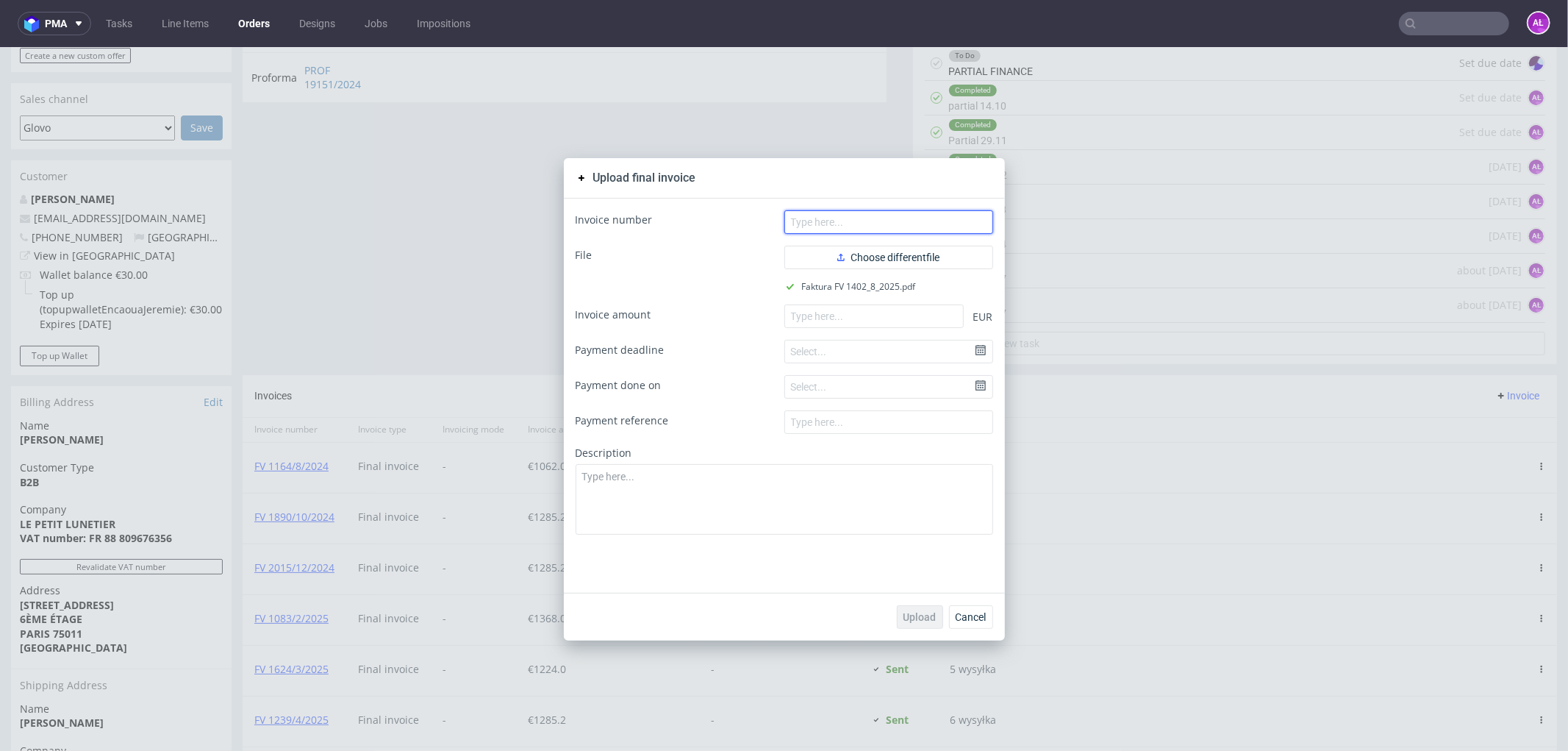
drag, startPoint x: 945, startPoint y: 226, endPoint x: 853, endPoint y: 274, distance: 103.8
click at [945, 226] on input "text" at bounding box center [889, 221] width 209 height 23
paste input "FV 1402/8/2025"
type input "FV 1402/8/2025"
drag, startPoint x: 917, startPoint y: 317, endPoint x: 902, endPoint y: 385, distance: 69.6
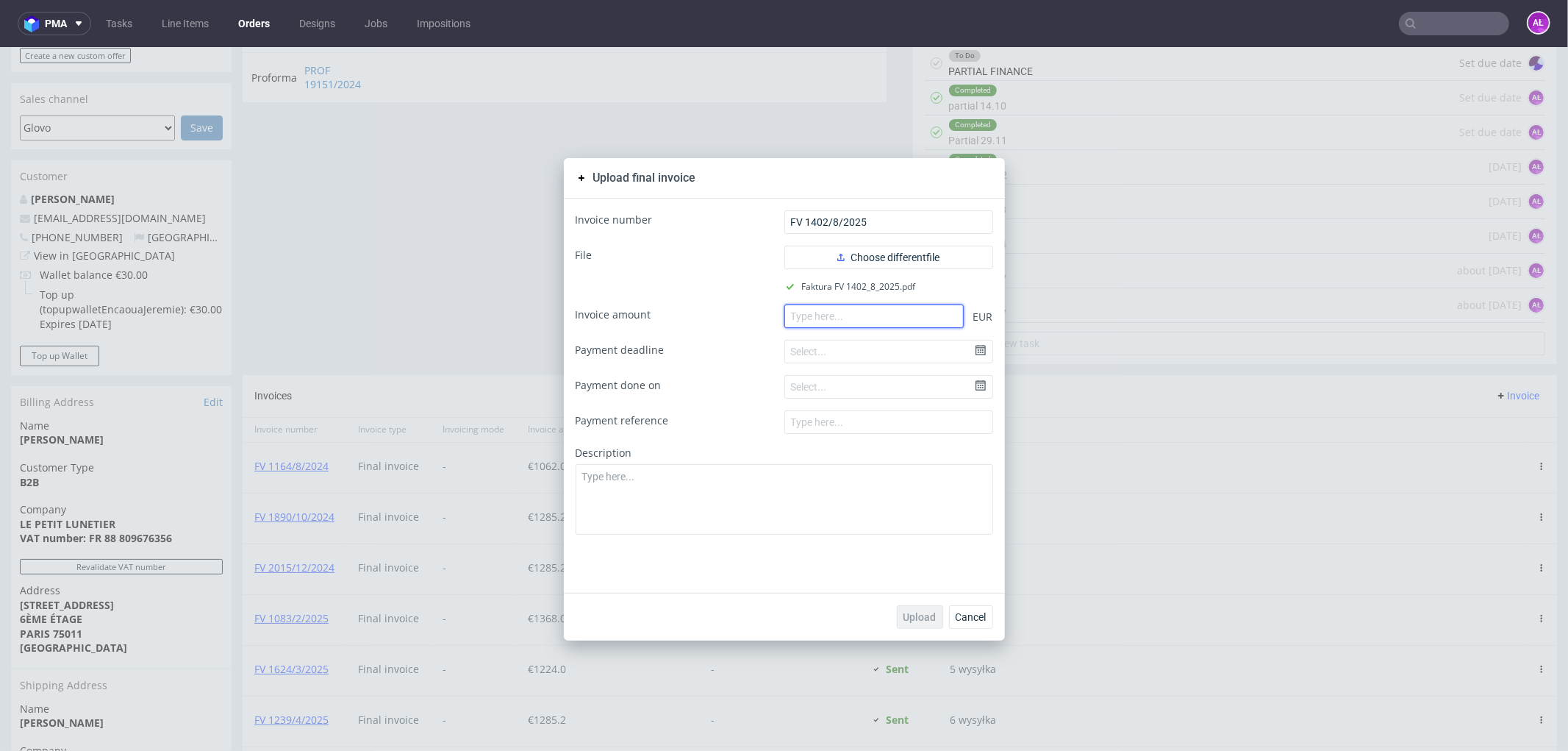
click at [917, 317] on input "number" at bounding box center [874, 315] width 179 height 23
paste input "821.89"
type input "821.89"
click at [913, 612] on span "Upload" at bounding box center [920, 617] width 33 height 10
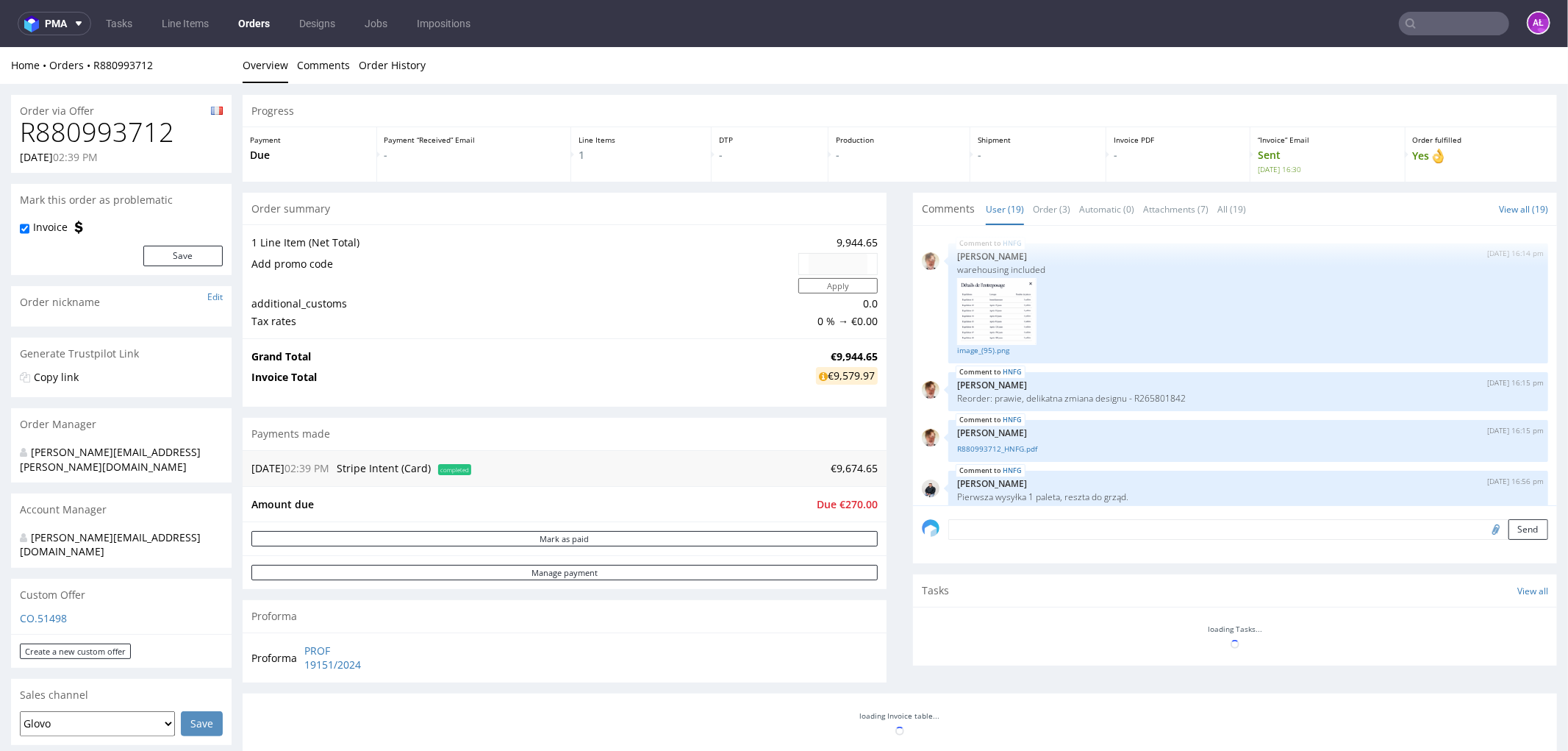
scroll to position [954, 0]
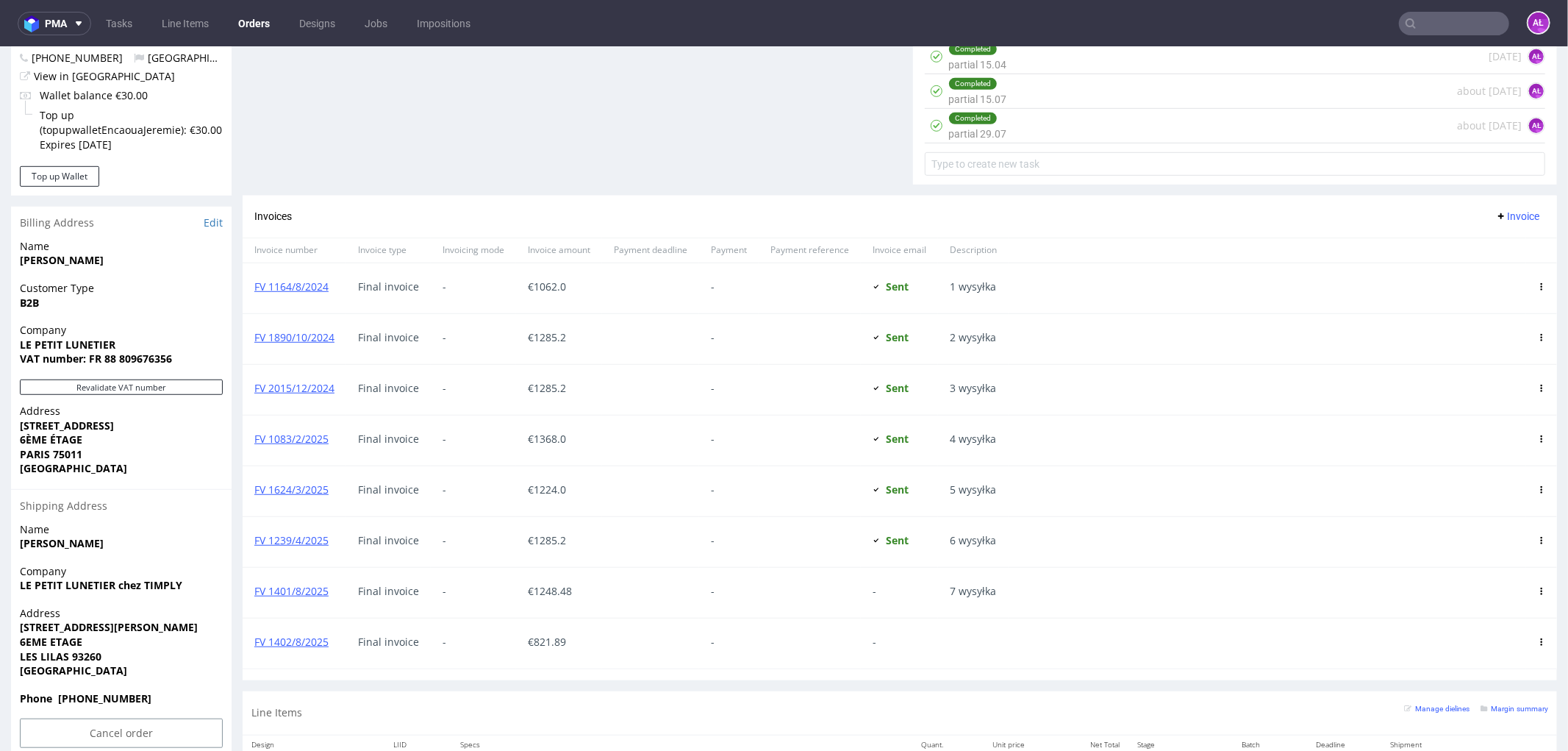
scroll to position [892, 0]
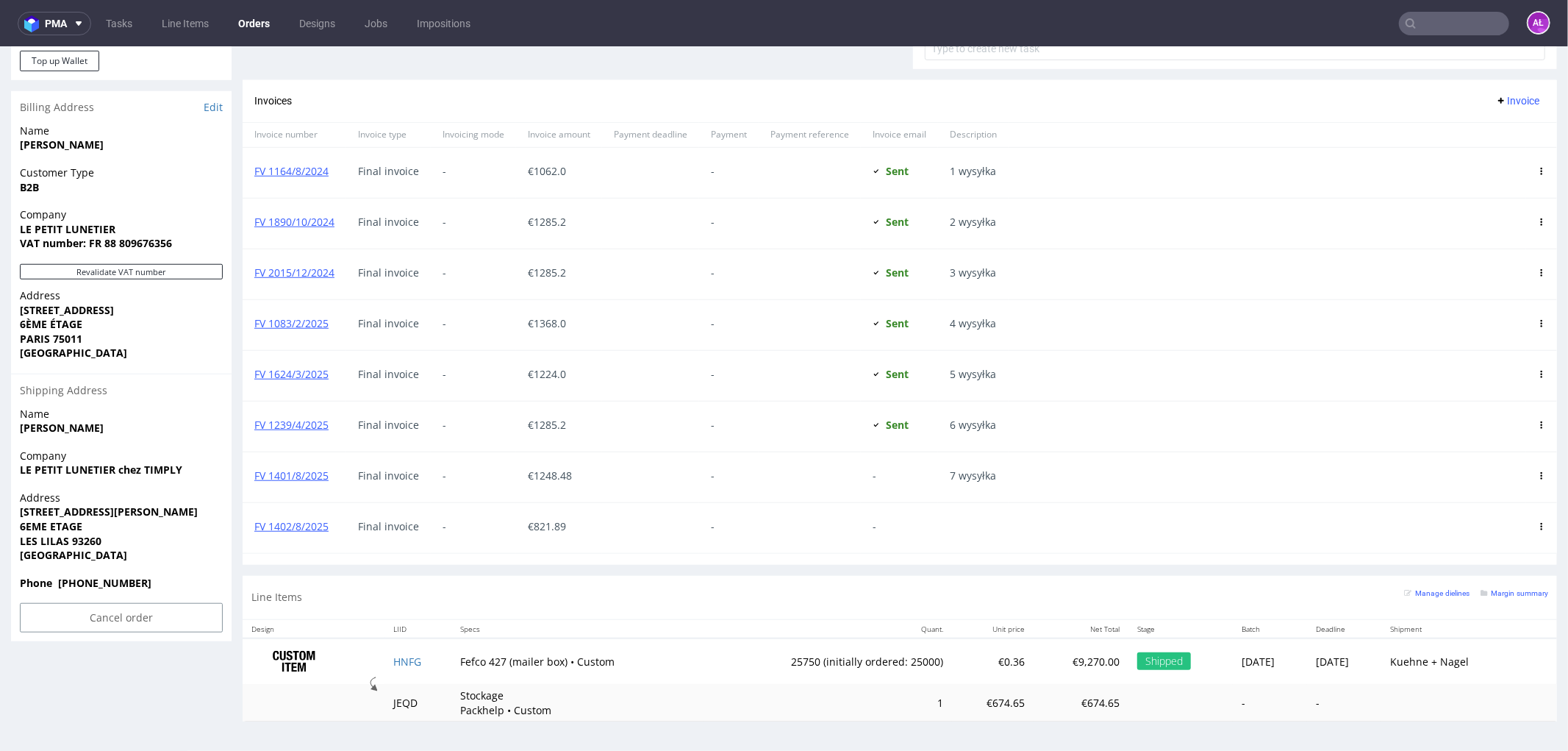
click at [1538, 529] on span at bounding box center [1542, 526] width 7 height 12
click at [1538, 524] on icon at bounding box center [1542, 526] width 7 height 7
click at [1497, 547] on span "Edit" at bounding box center [1482, 552] width 89 height 15
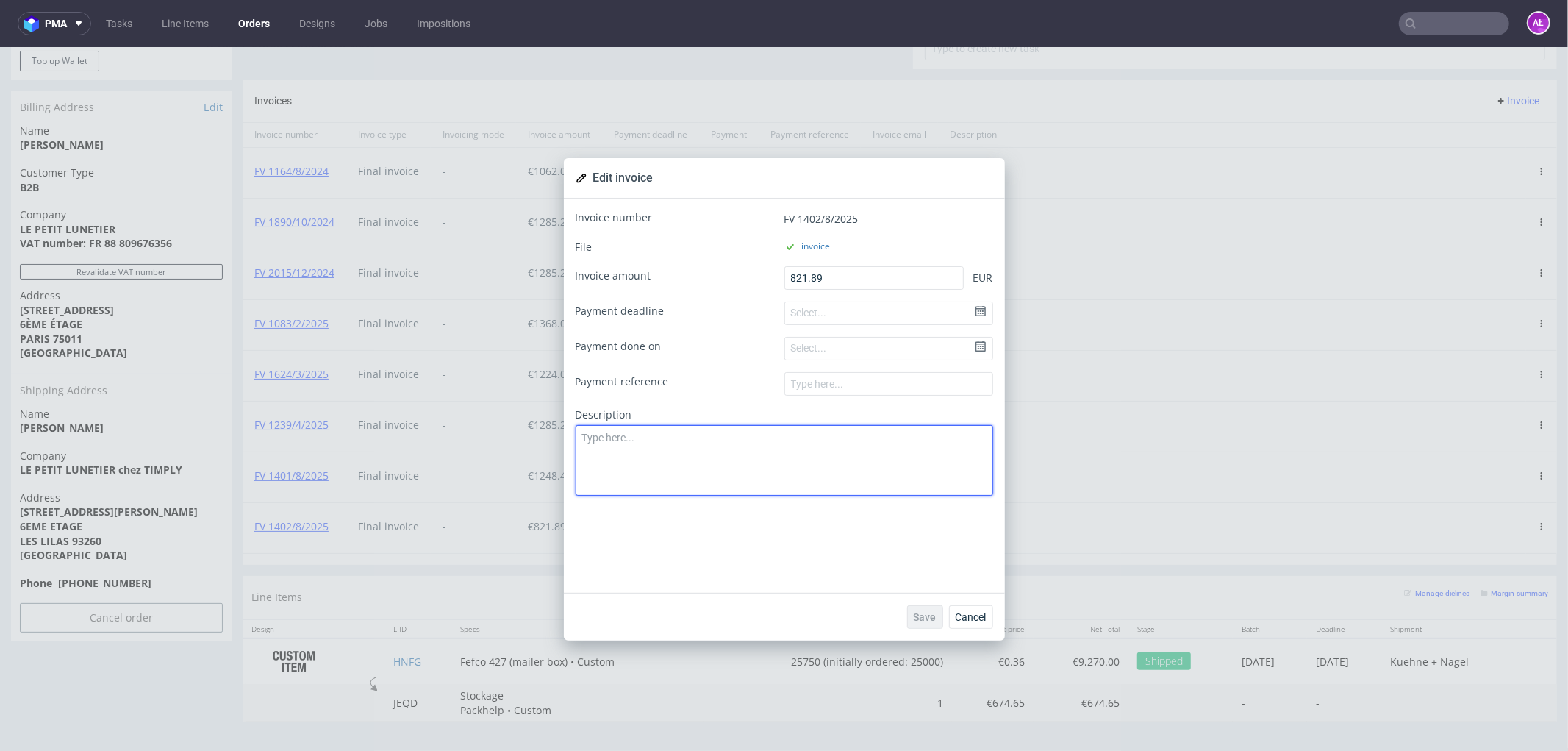
click at [845, 443] on textarea at bounding box center [784, 459] width 417 height 70
type textarea "8 wysyłka"
click at [924, 620] on span "Save" at bounding box center [925, 617] width 23 height 10
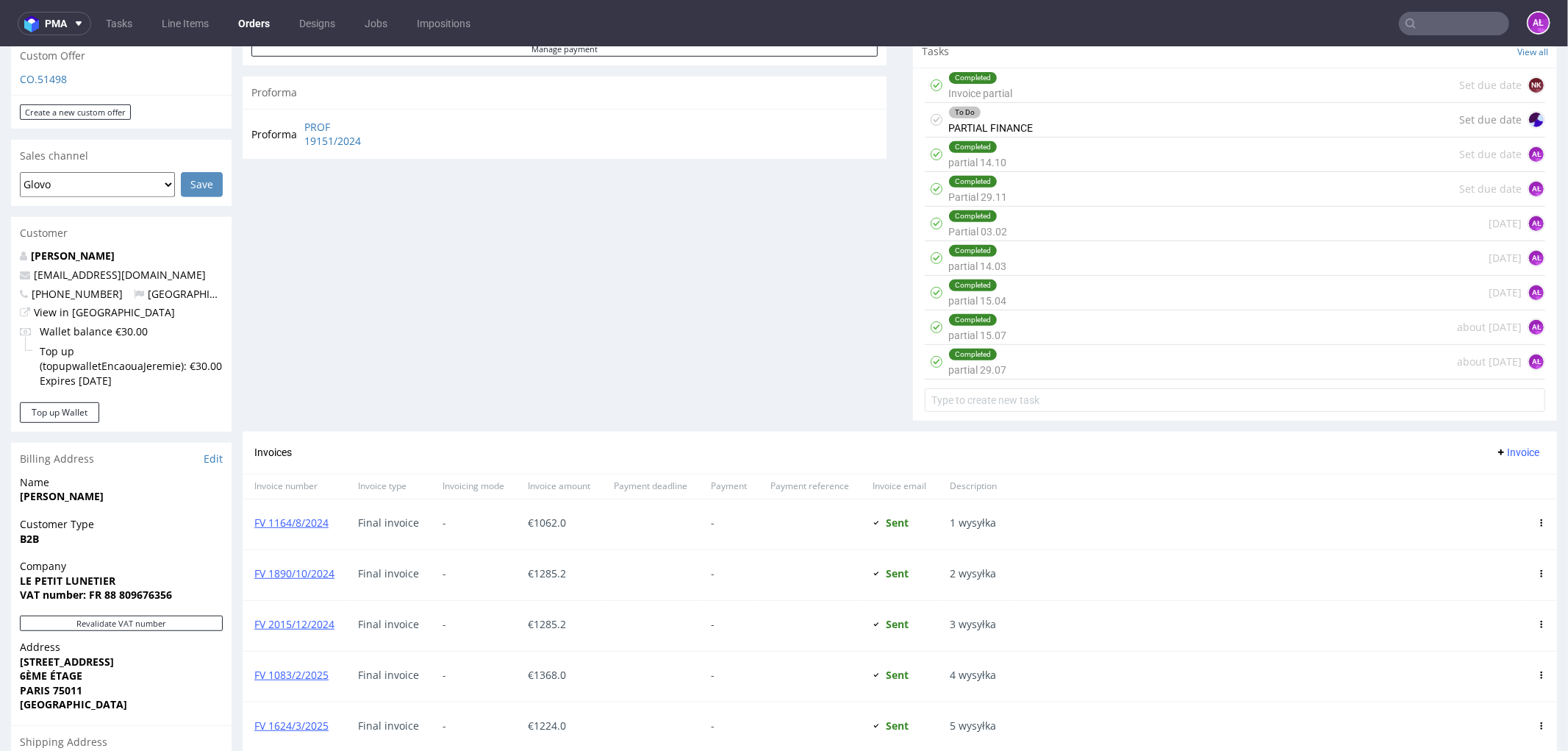
scroll to position [483, 0]
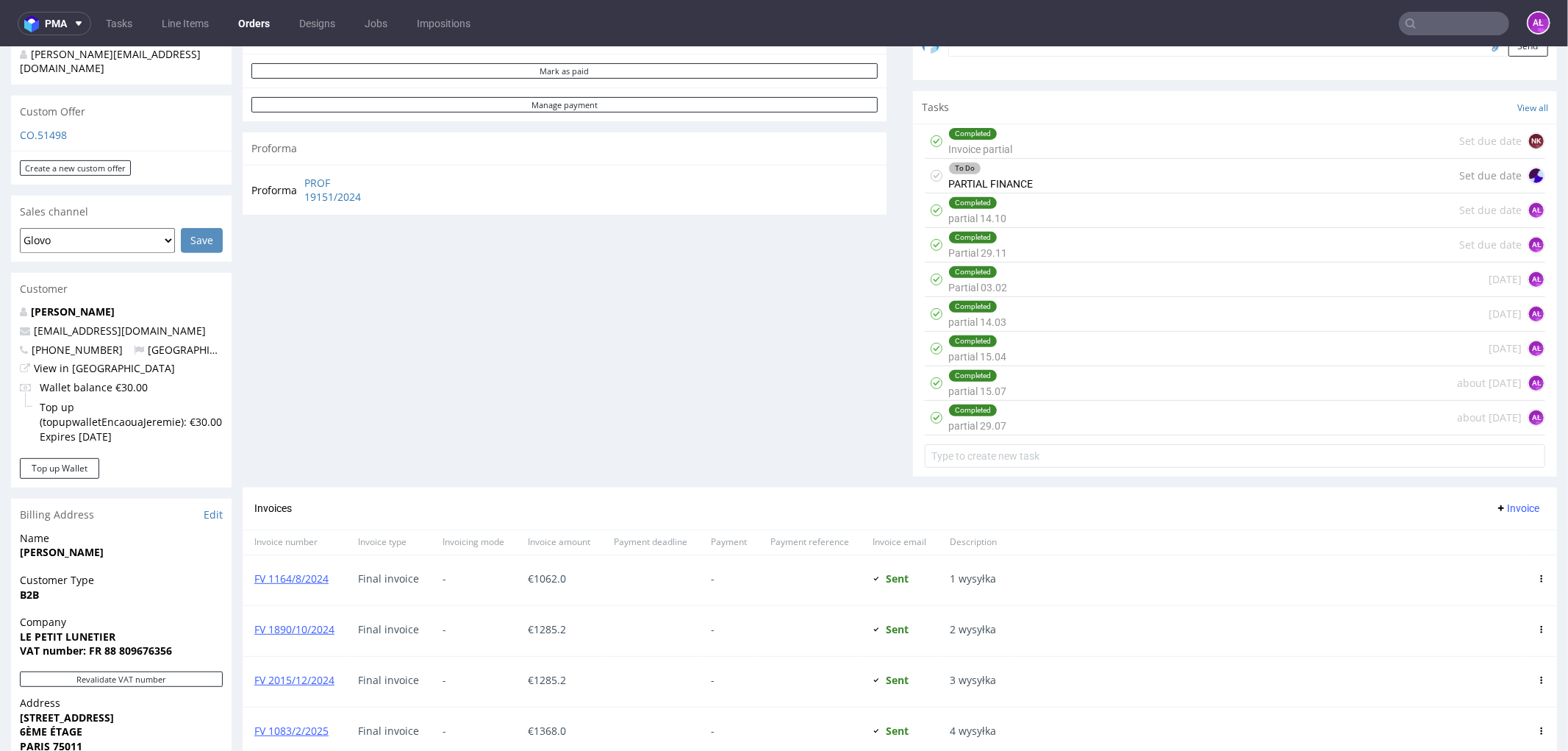
click at [1054, 423] on div "Completed partial 29.07 about [DATE] AŁ" at bounding box center [1236, 418] width 621 height 35
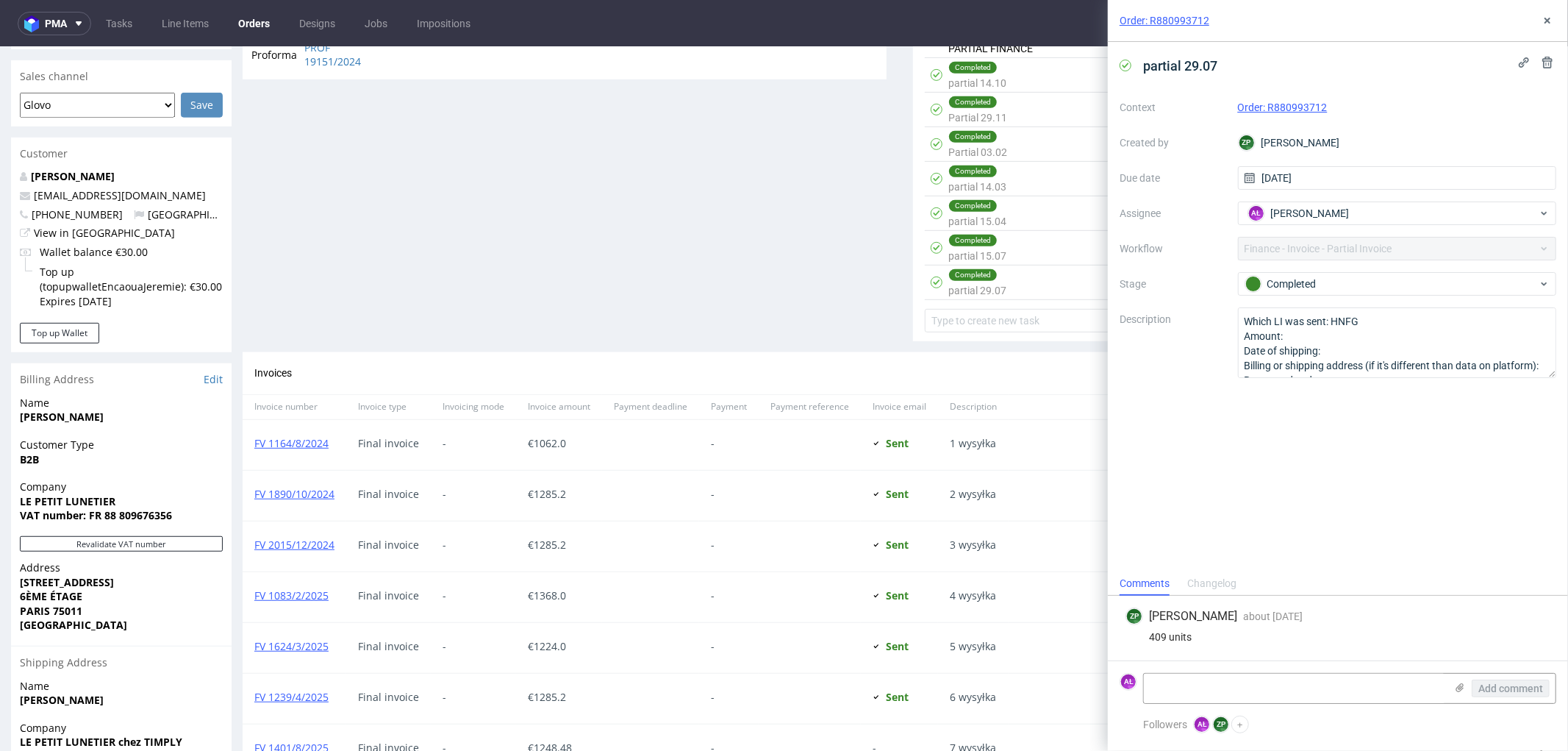
scroll to position [811, 0]
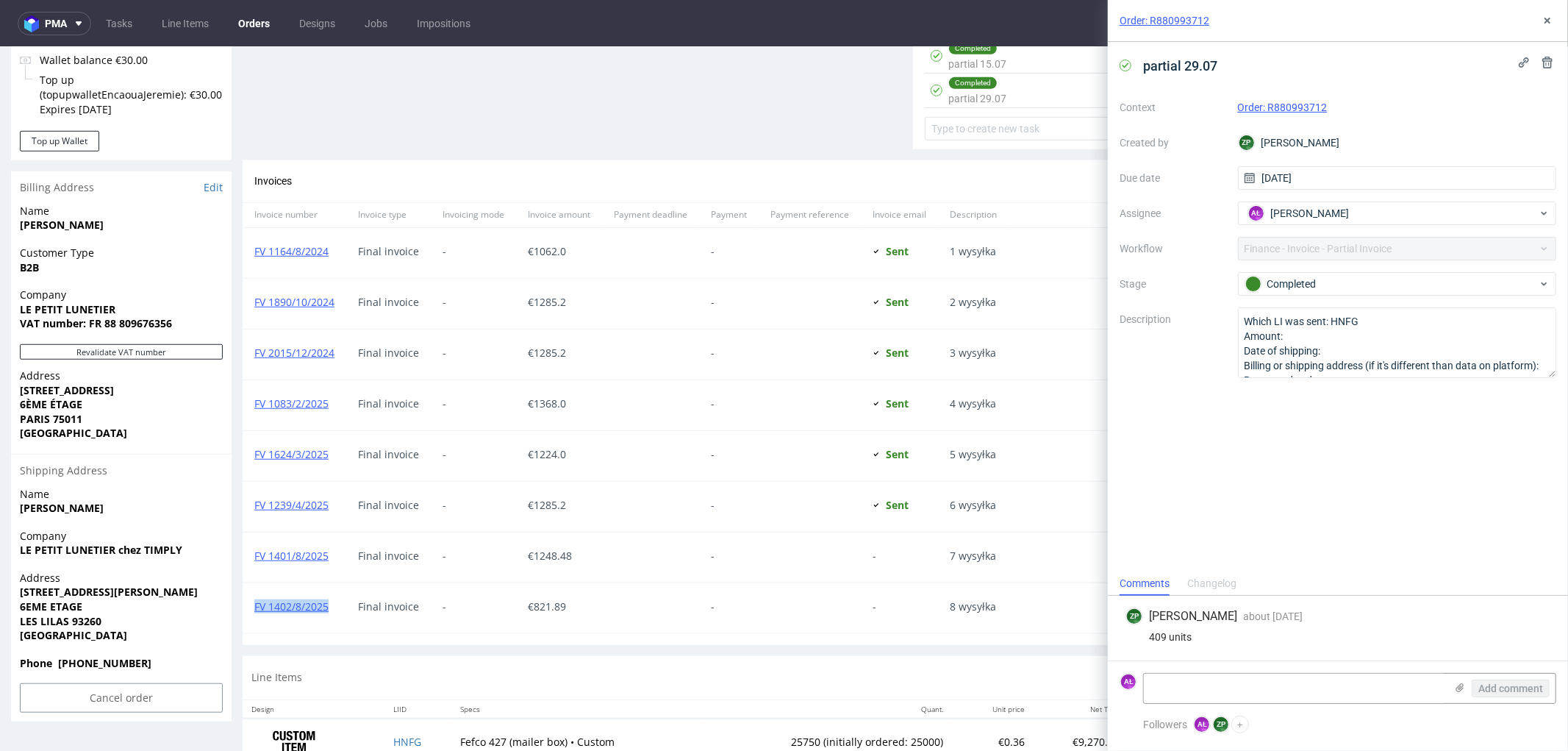
drag, startPoint x: 337, startPoint y: 618, endPoint x: 252, endPoint y: 616, distance: 85.0
click at [252, 616] on div "FV 1402/8/2025" at bounding box center [294, 607] width 103 height 50
copy link "FV 1402/8/2025"
click at [1296, 680] on textarea at bounding box center [1294, 688] width 302 height 30
paste textarea "FV 1402/8/2025"
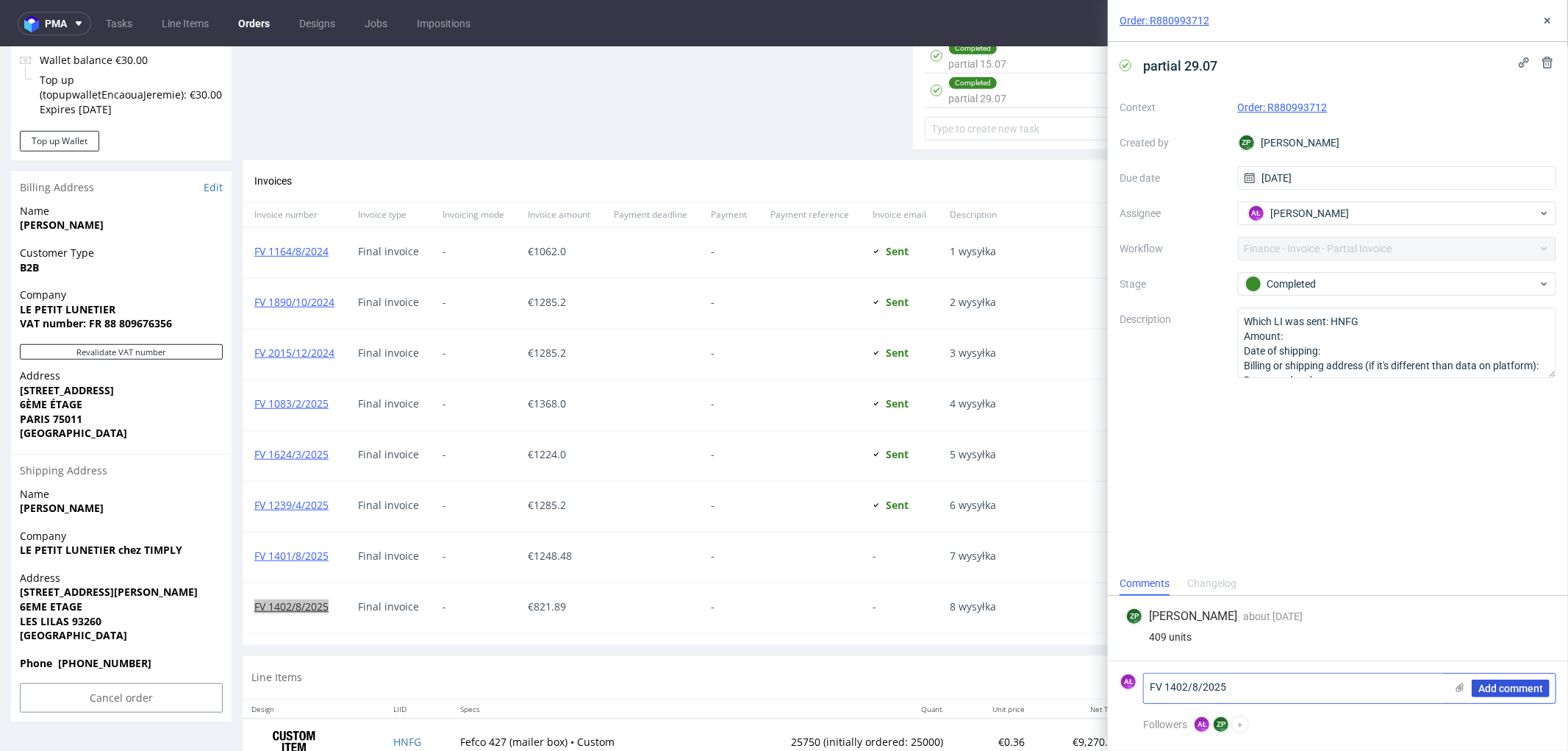
type textarea "FV 1402/8/2025"
click at [1524, 680] on button "Add comment" at bounding box center [1511, 688] width 78 height 17
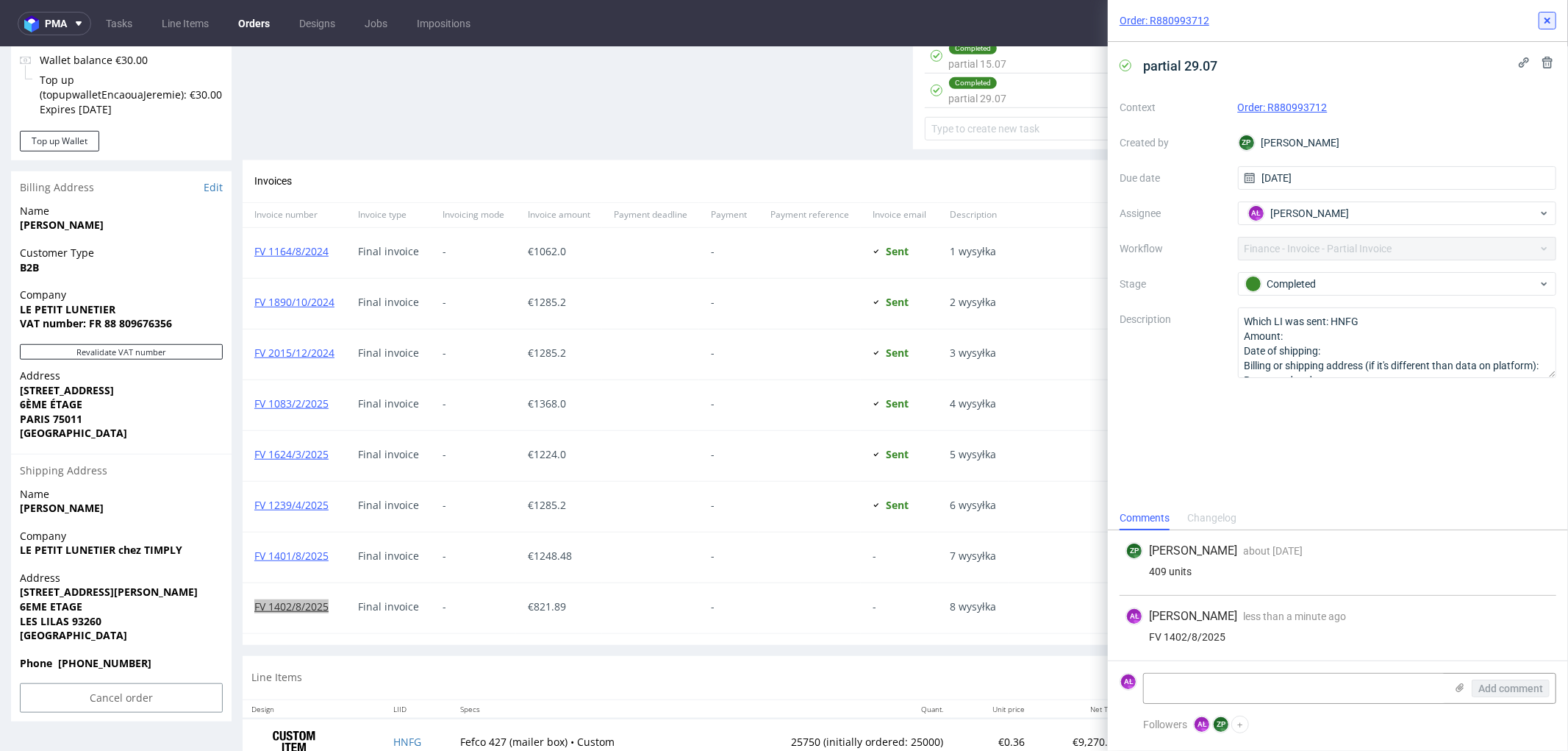
click at [1546, 25] on icon at bounding box center [1548, 21] width 12 height 12
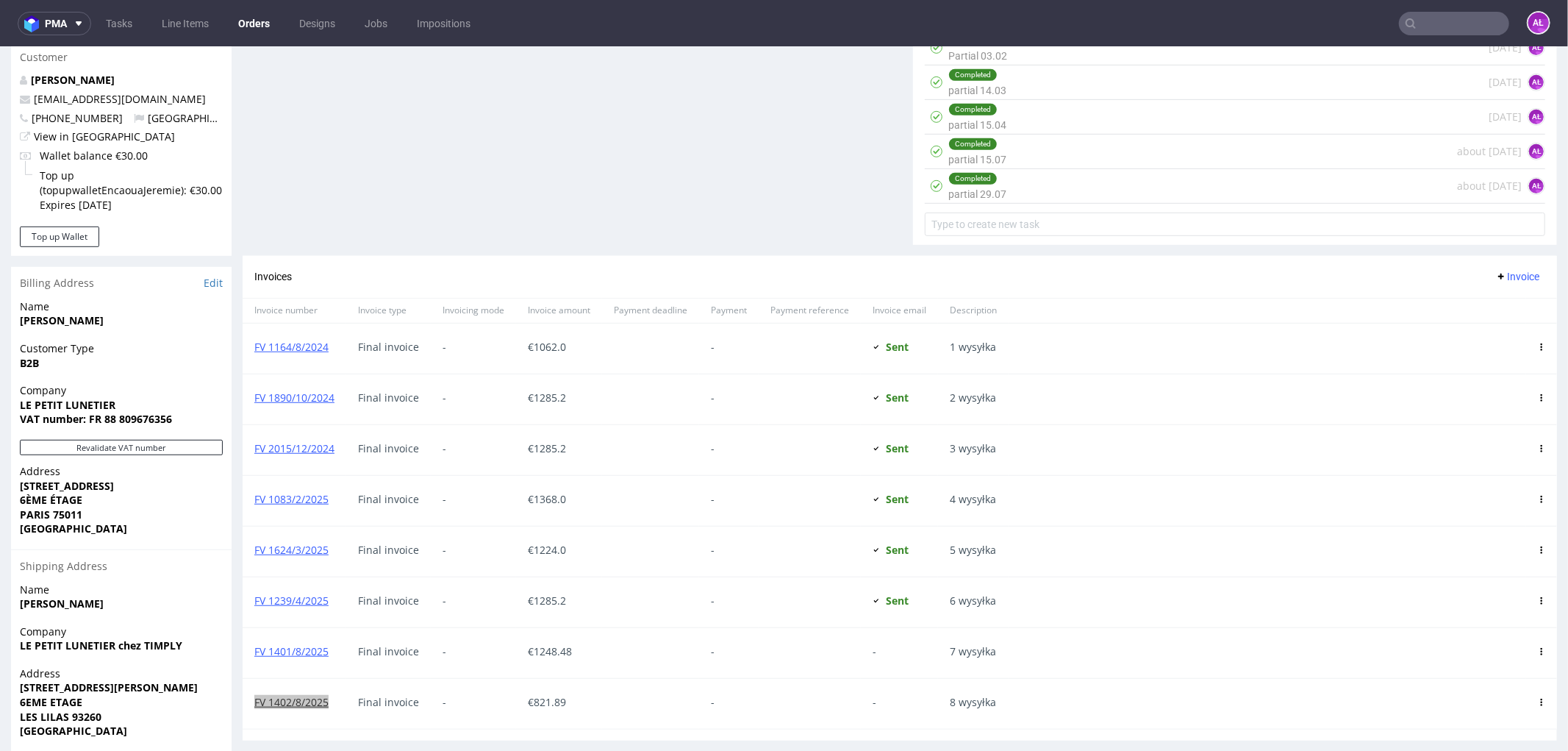
scroll to position [565, 0]
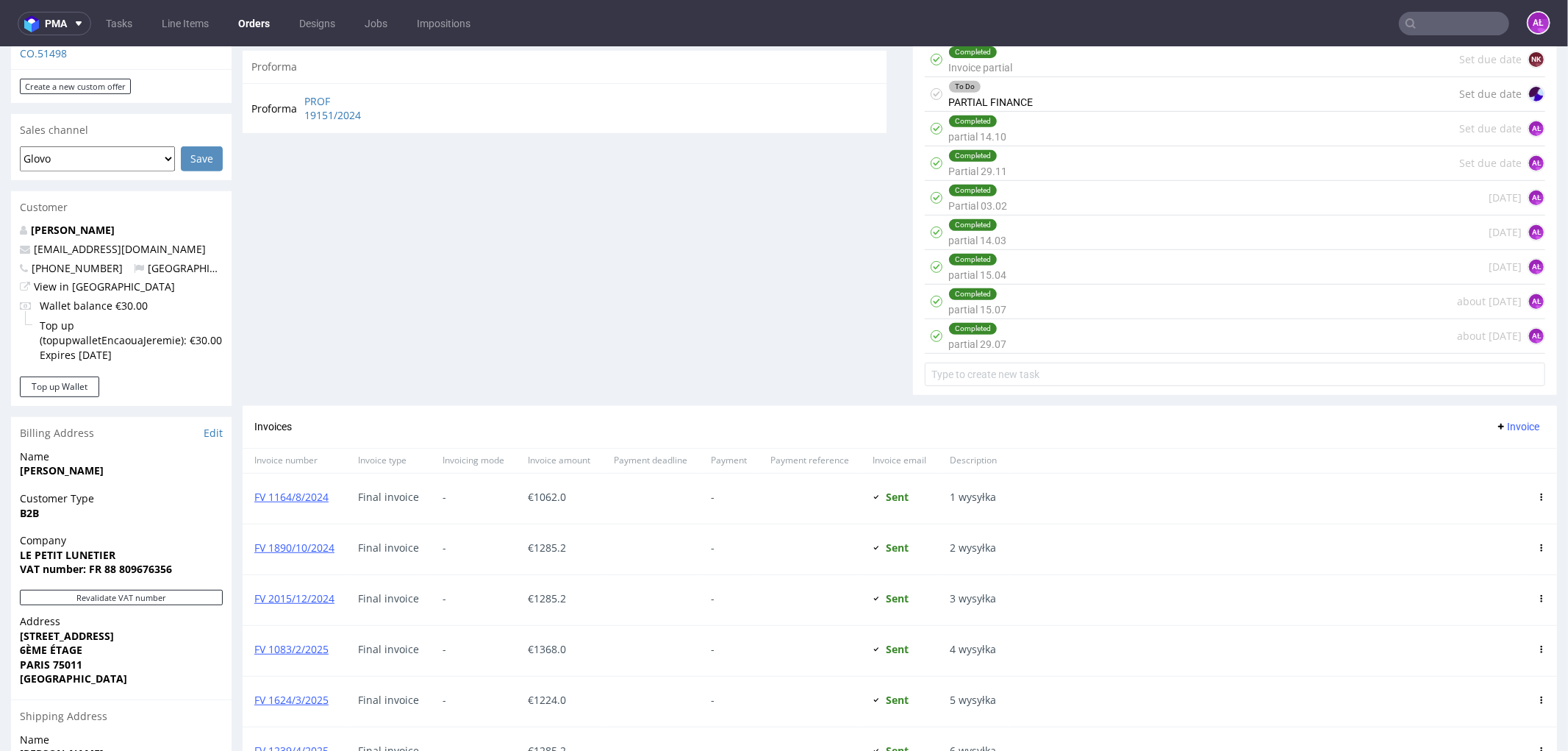
click at [1037, 289] on div "Completed partial 15.07 about 1 month ago AŁ" at bounding box center [1236, 301] width 621 height 35
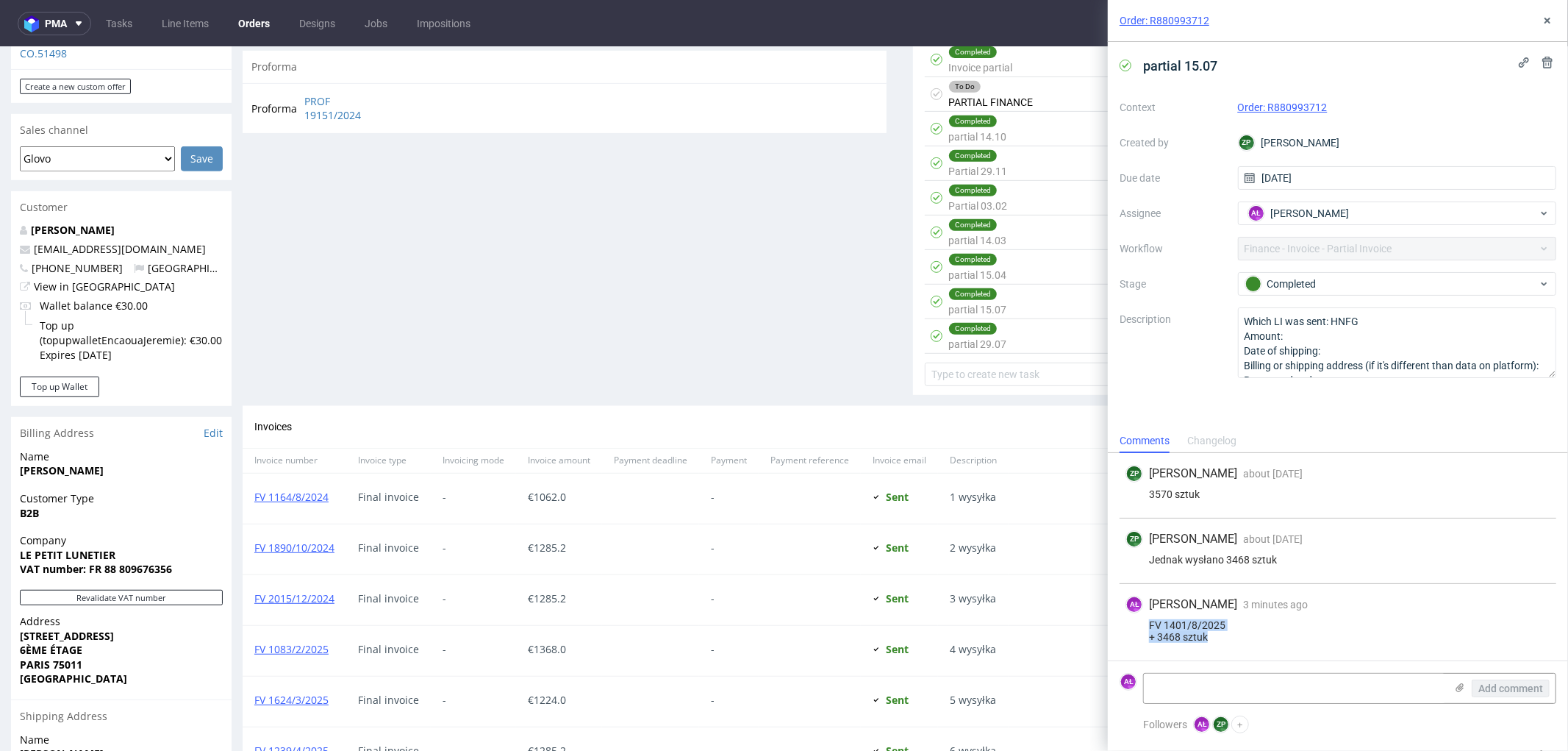
drag, startPoint x: 1224, startPoint y: 634, endPoint x: 1436, endPoint y: 186, distance: 495.6
click at [1145, 629] on div "FV 1401/8/2025 + 3468 sztuk" at bounding box center [1338, 631] width 425 height 23
copy div "FV 1401/8/2025 + 3468 sztuk"
click at [1546, 27] on button at bounding box center [1547, 21] width 17 height 17
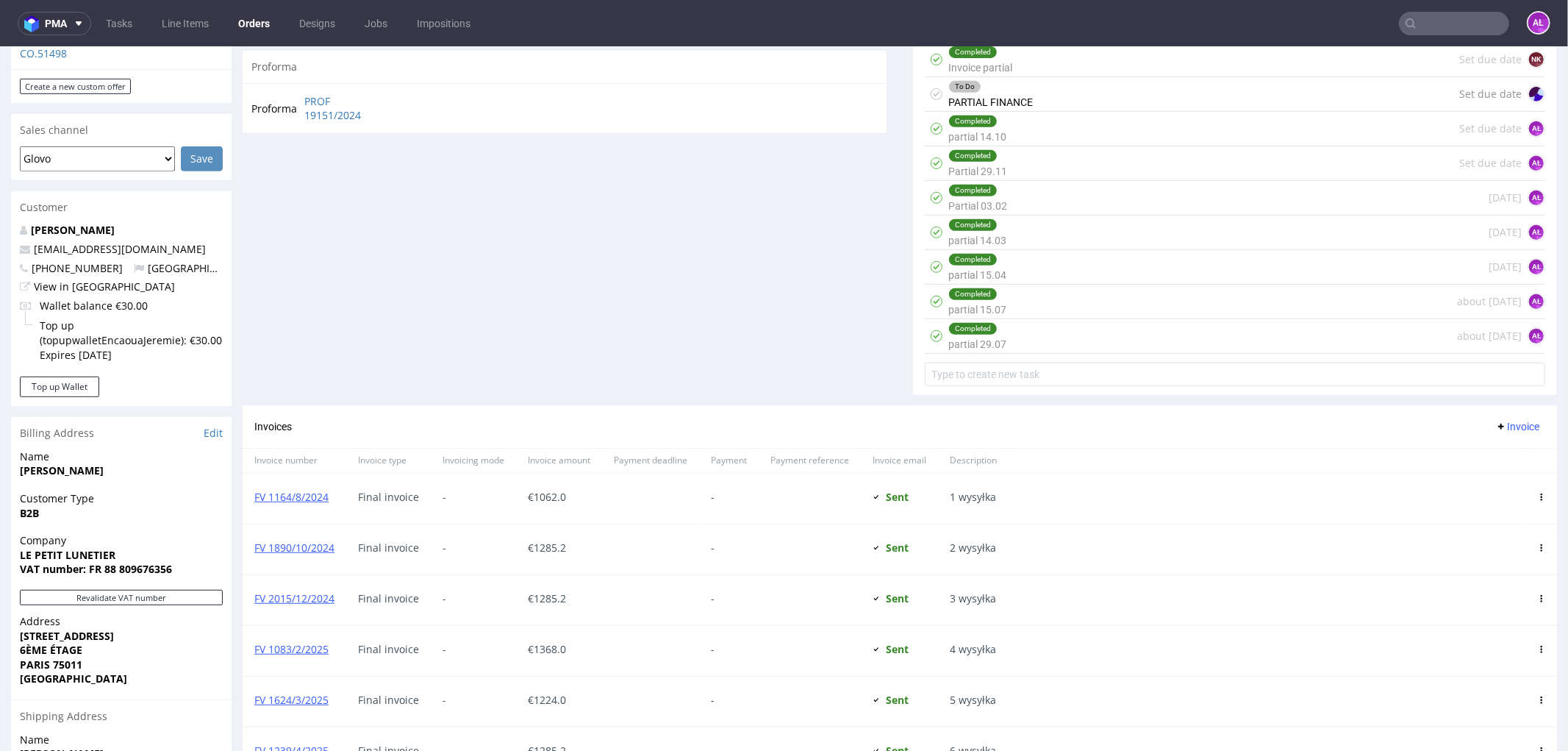
click at [1118, 103] on div "To Do PARTIAL FINANCE Set due date" at bounding box center [1236, 94] width 621 height 35
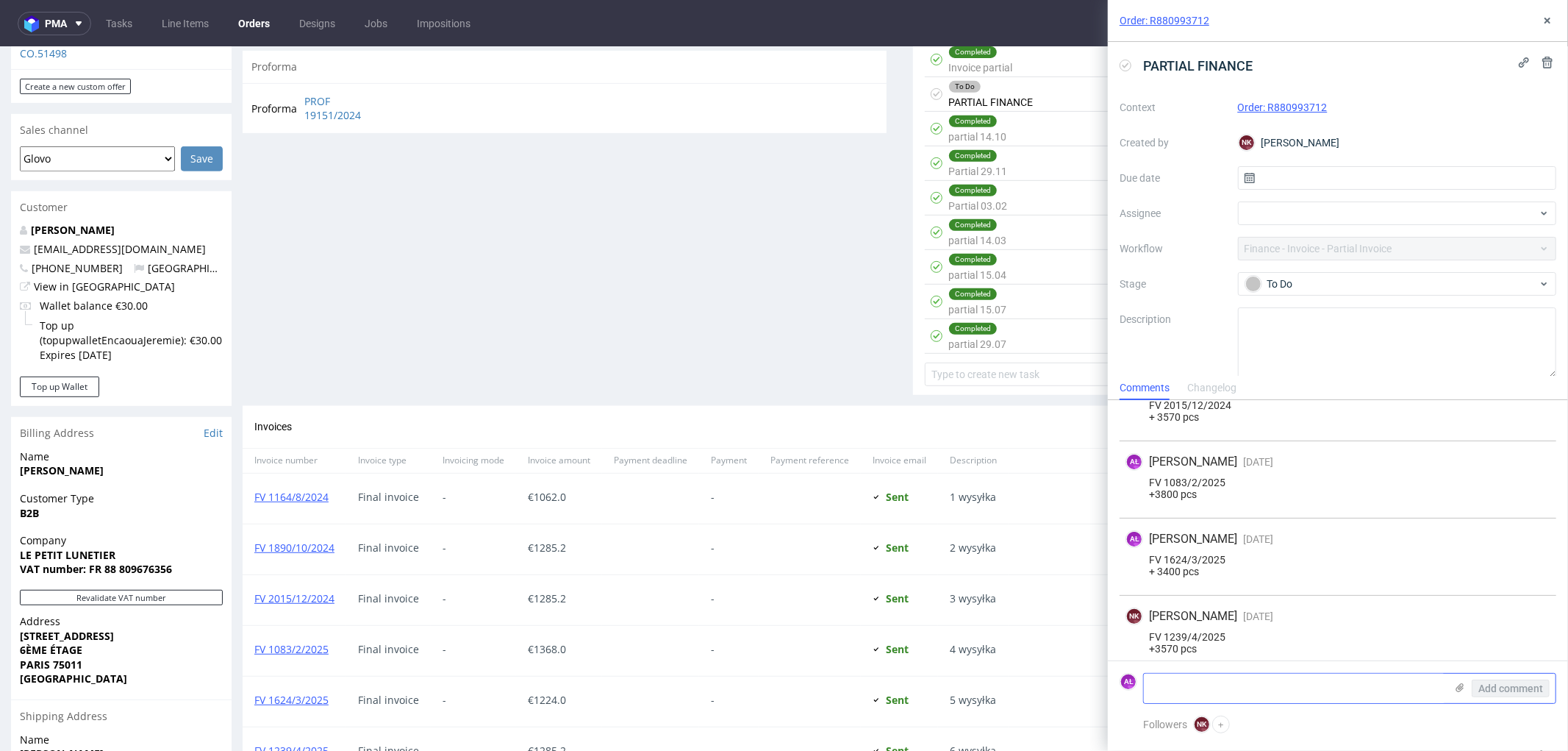
scroll to position [320, 0]
click at [1197, 693] on textarea at bounding box center [1294, 688] width 302 height 30
paste textarea "FV 1401/8/2025 + 3468 sztuk"
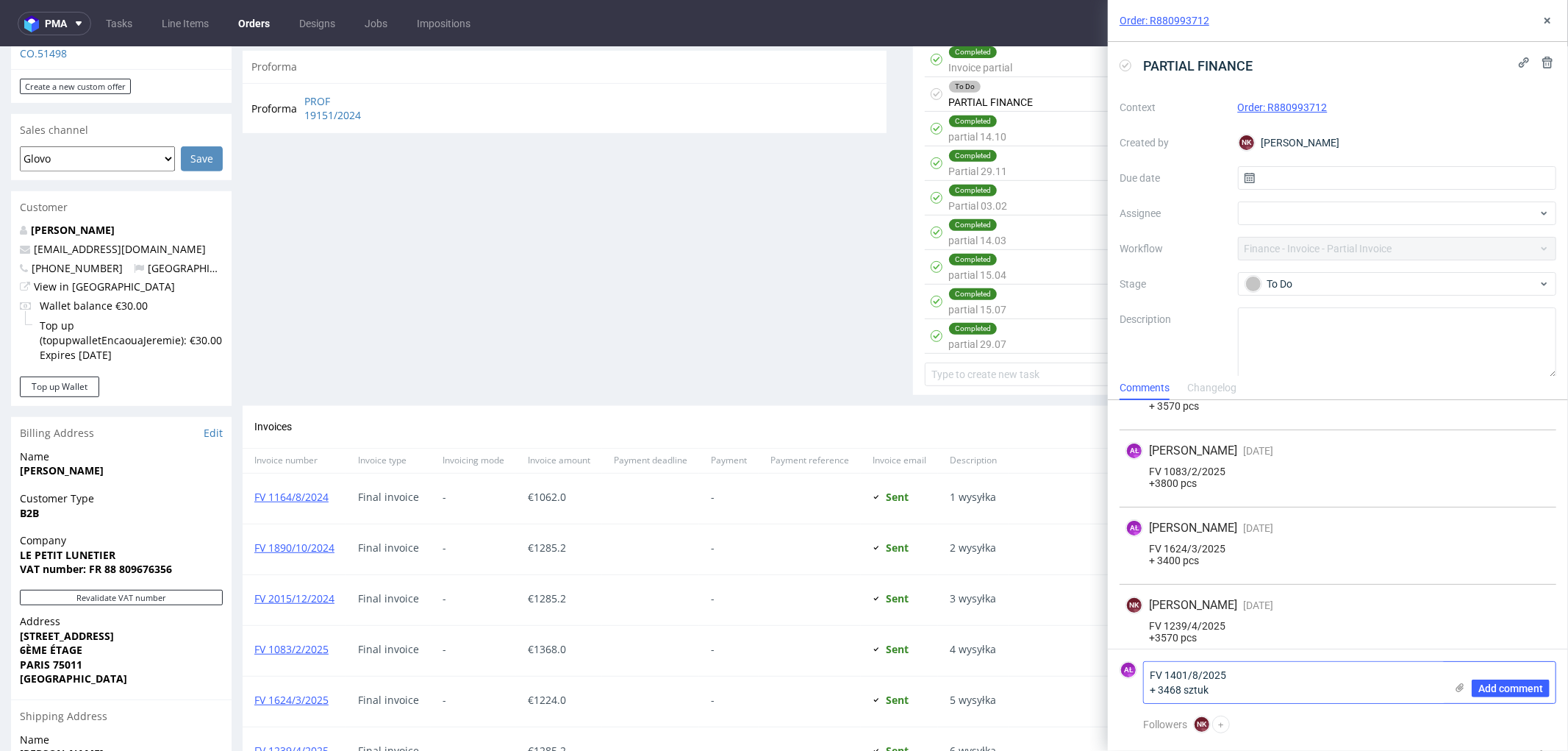
scroll to position [0, 0]
type textarea "FV 1401/8/2025 + 3468 sztuk"
click at [1515, 689] on span "Add comment" at bounding box center [1511, 688] width 64 height 10
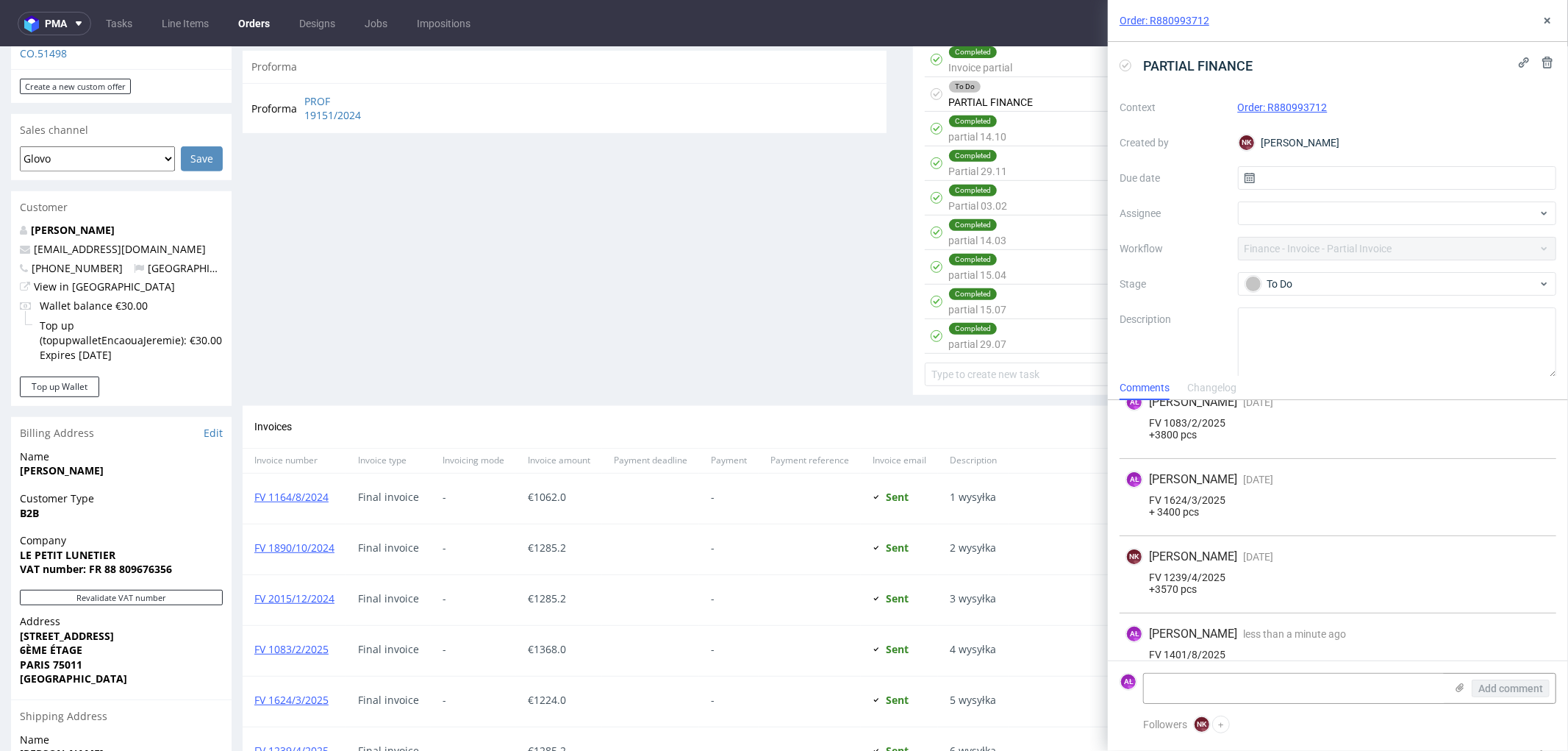
scroll to position [398, 0]
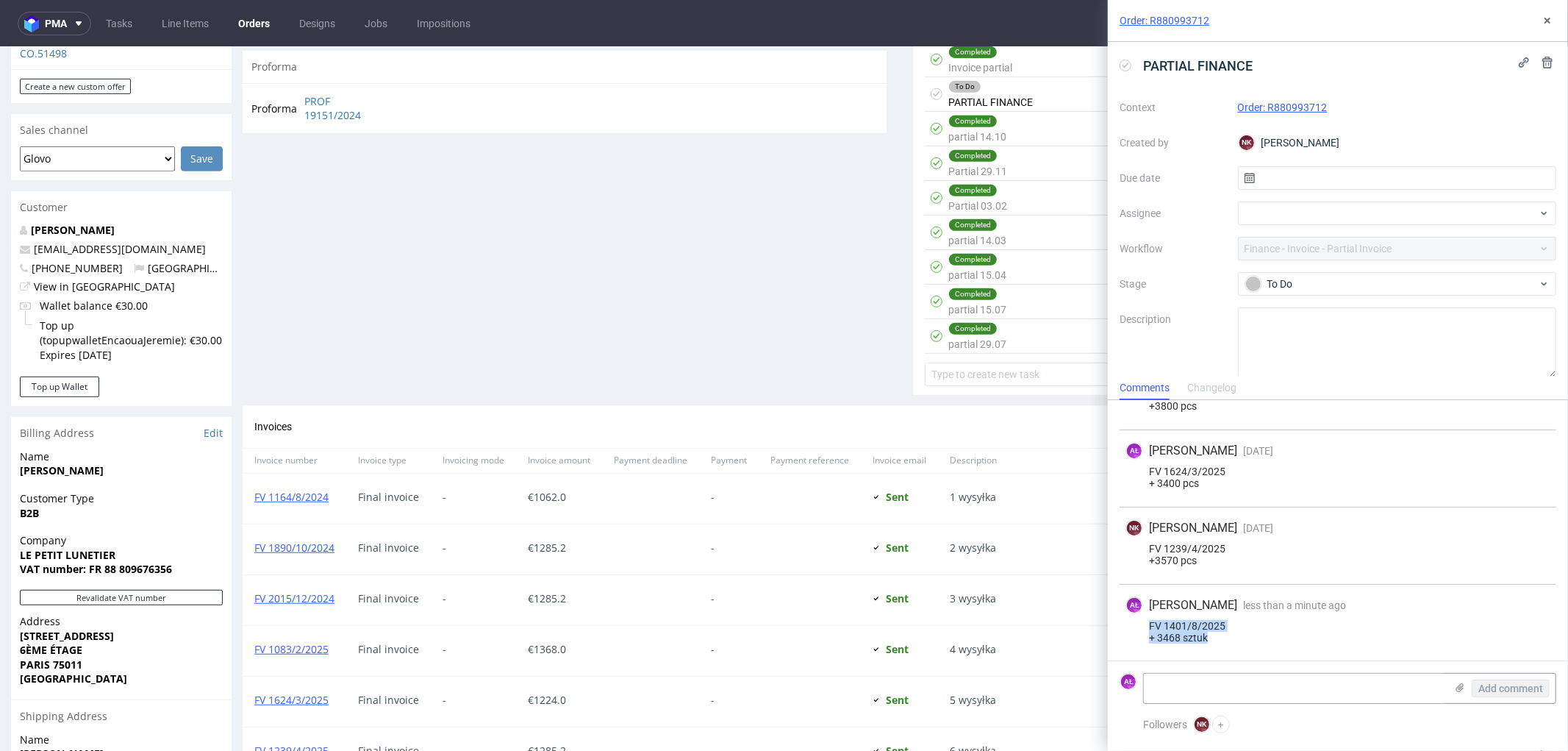
drag, startPoint x: 1219, startPoint y: 643, endPoint x: 1149, endPoint y: 621, distance: 73.4
click at [1149, 621] on div "AŁ Aleksandra Łętowska less than a minute ago 28th Aug 2025, 13:36 FV 1401/8/20…" at bounding box center [1338, 623] width 437 height 77
copy div "FV 1401/8/2025 + 3468 sztuk"
click at [1167, 681] on textarea at bounding box center [1294, 688] width 302 height 30
paste textarea "FV 1401/8/2025 + 3468 sztuk"
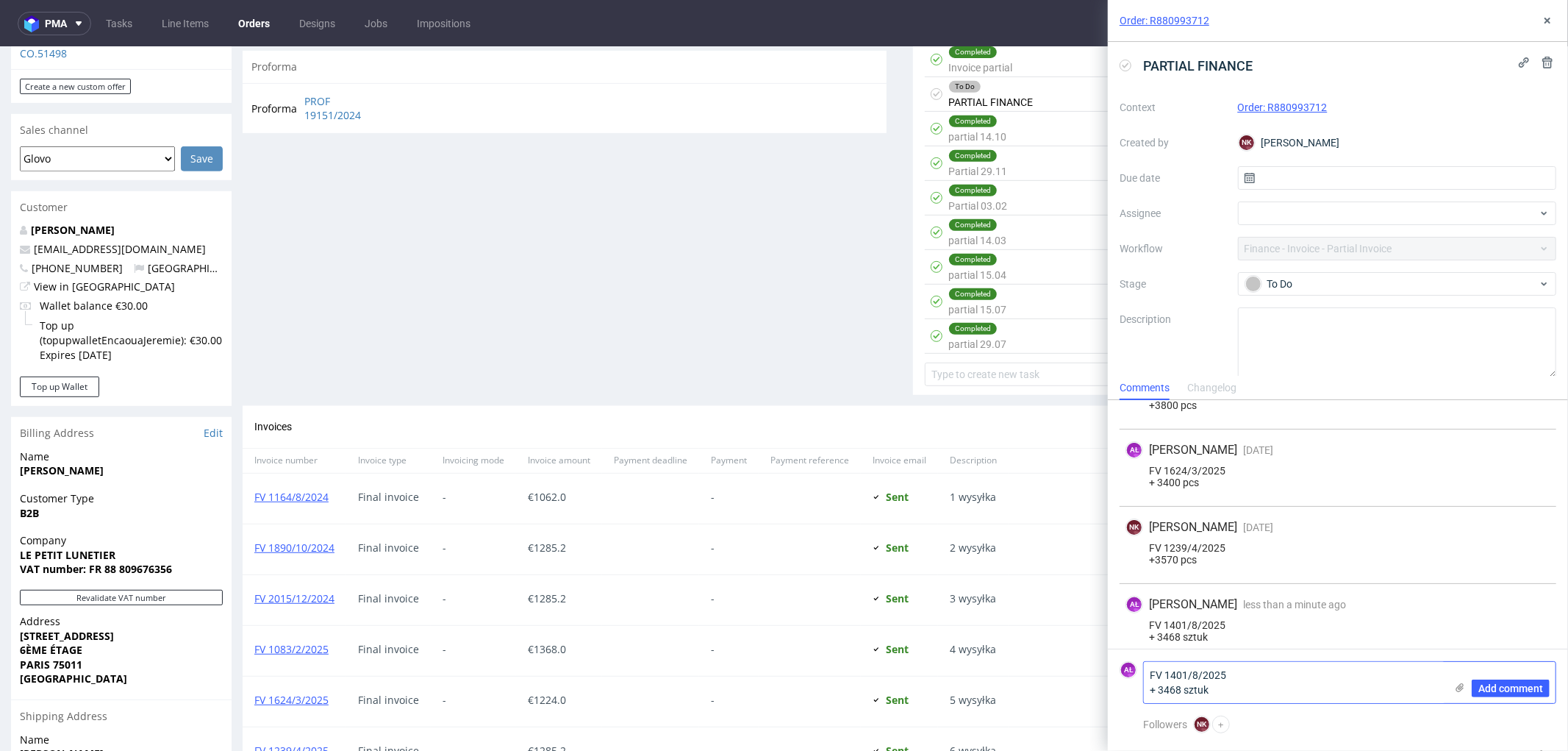
scroll to position [0, 0]
drag, startPoint x: 1182, startPoint y: 696, endPoint x: 1158, endPoint y: 694, distance: 24.1
click at [1158, 694] on textarea "FV 1401/8/2025 + 3468 sztuk" at bounding box center [1294, 682] width 302 height 41
click at [1332, 697] on textarea "FV 1401/8/2025 + 409 sztuk" at bounding box center [1294, 682] width 302 height 41
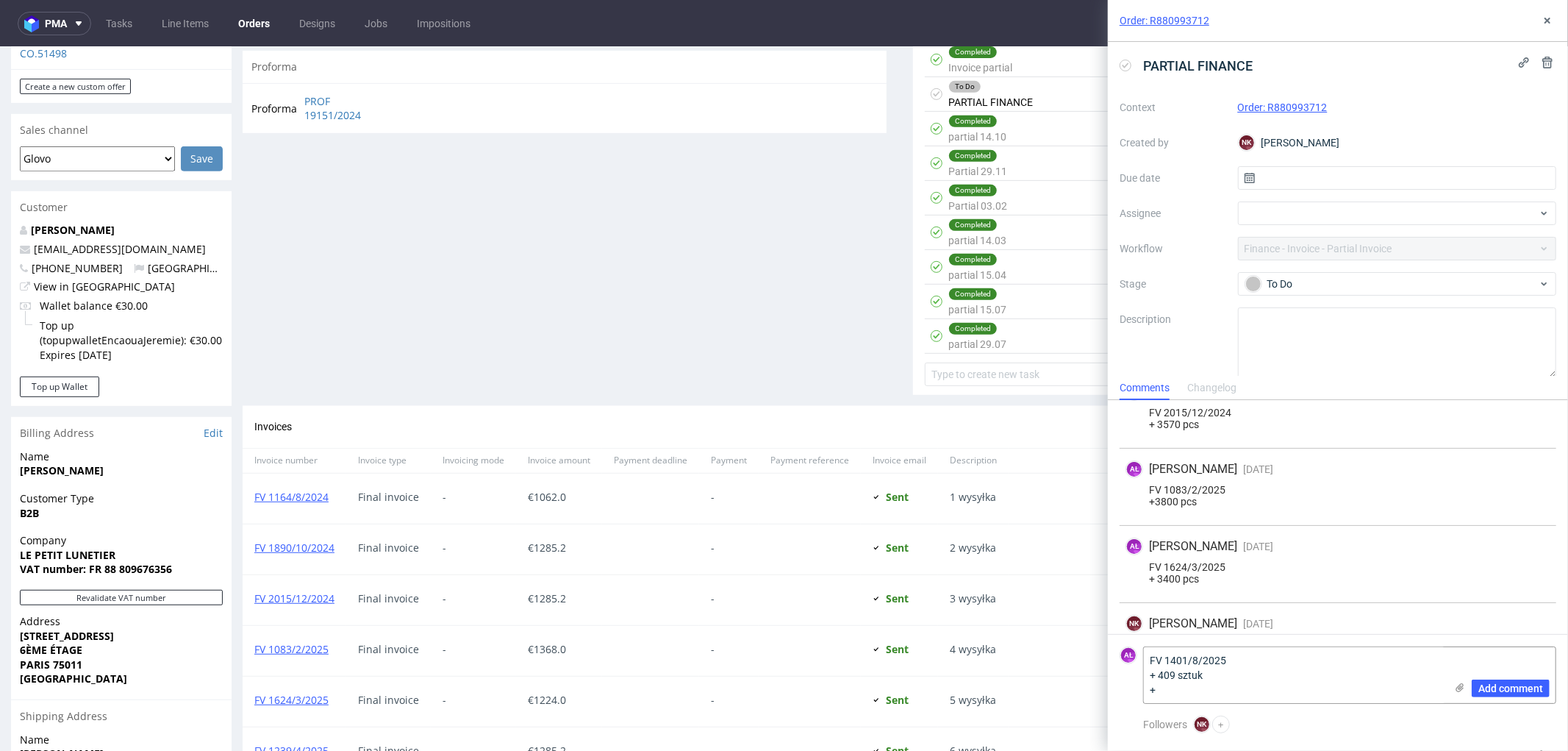
scroll to position [152, 0]
drag, startPoint x: 1148, startPoint y: 499, endPoint x: 1232, endPoint y: 508, distance: 84.5
click at [1234, 502] on div "AŁ Aleksandra Łętowska 10 months ago 28th Oct 2024, 13:02 Stockage Packhelp na …" at bounding box center [1338, 487] width 437 height 65
copy div "Stockage Packhelp"
paste textarea "Stockage Packhelp"
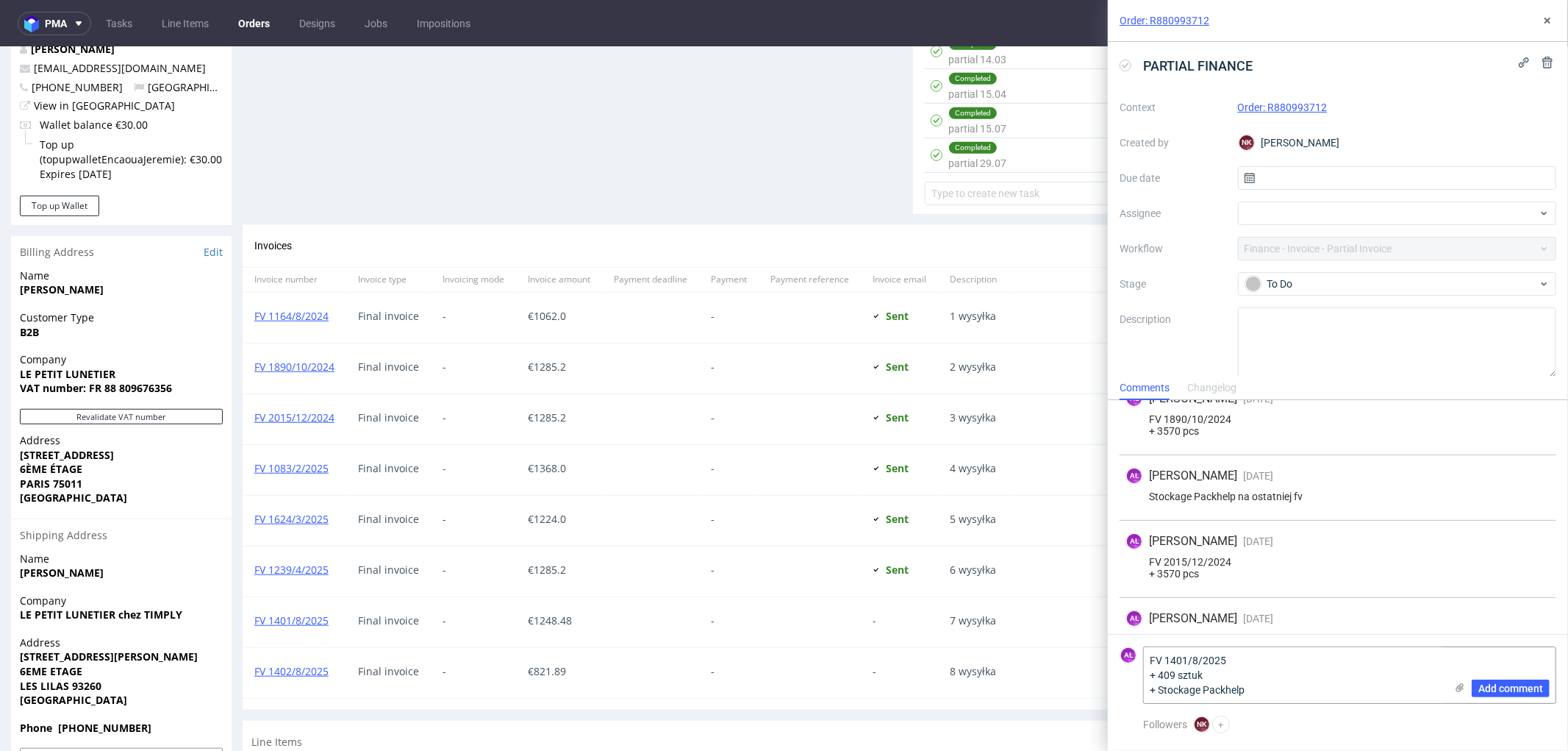
scroll to position [892, 0]
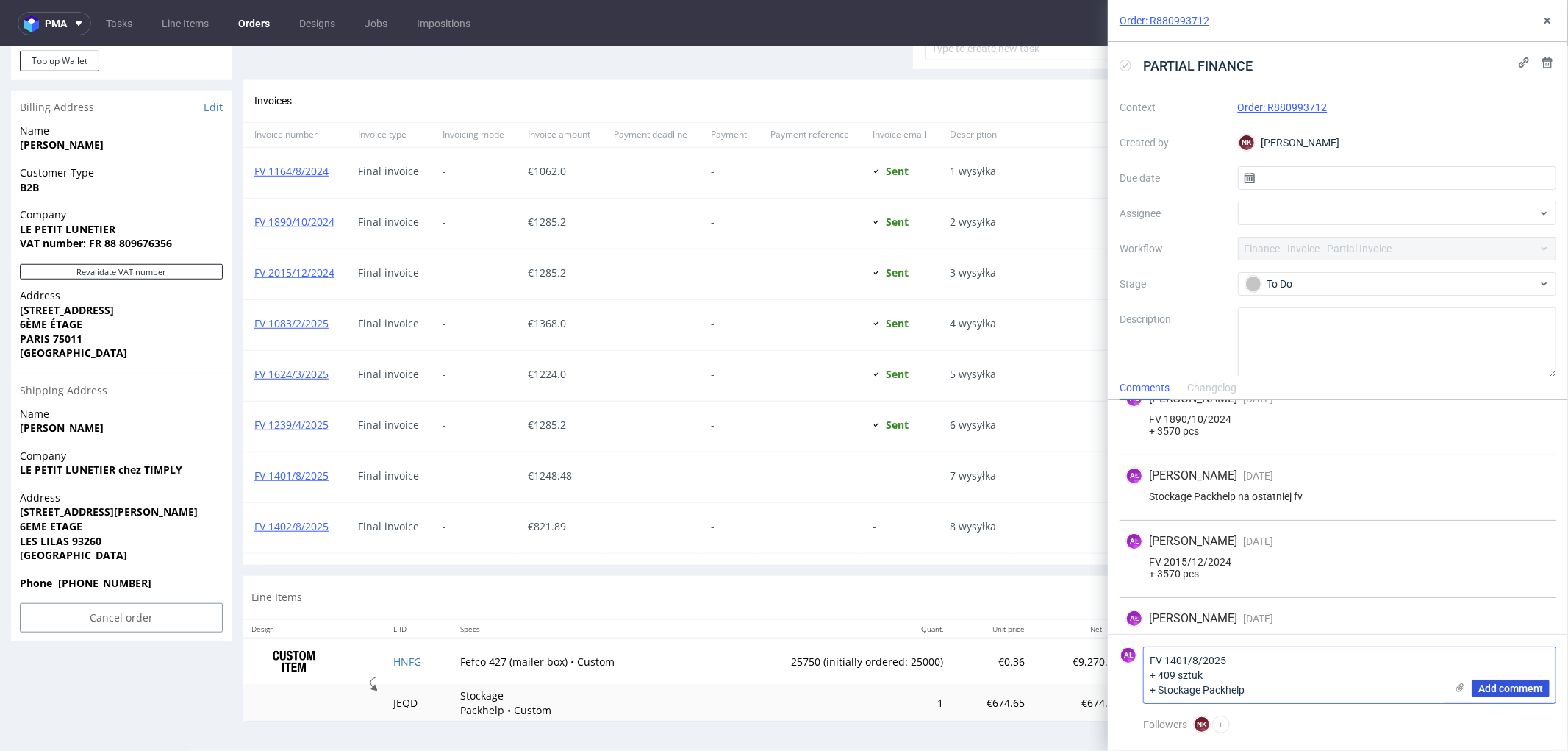
type textarea "FV 1401/8/2025 + 409 sztuk + Stockage Packhelp"
click at [1525, 685] on span "Add comment" at bounding box center [1511, 688] width 64 height 10
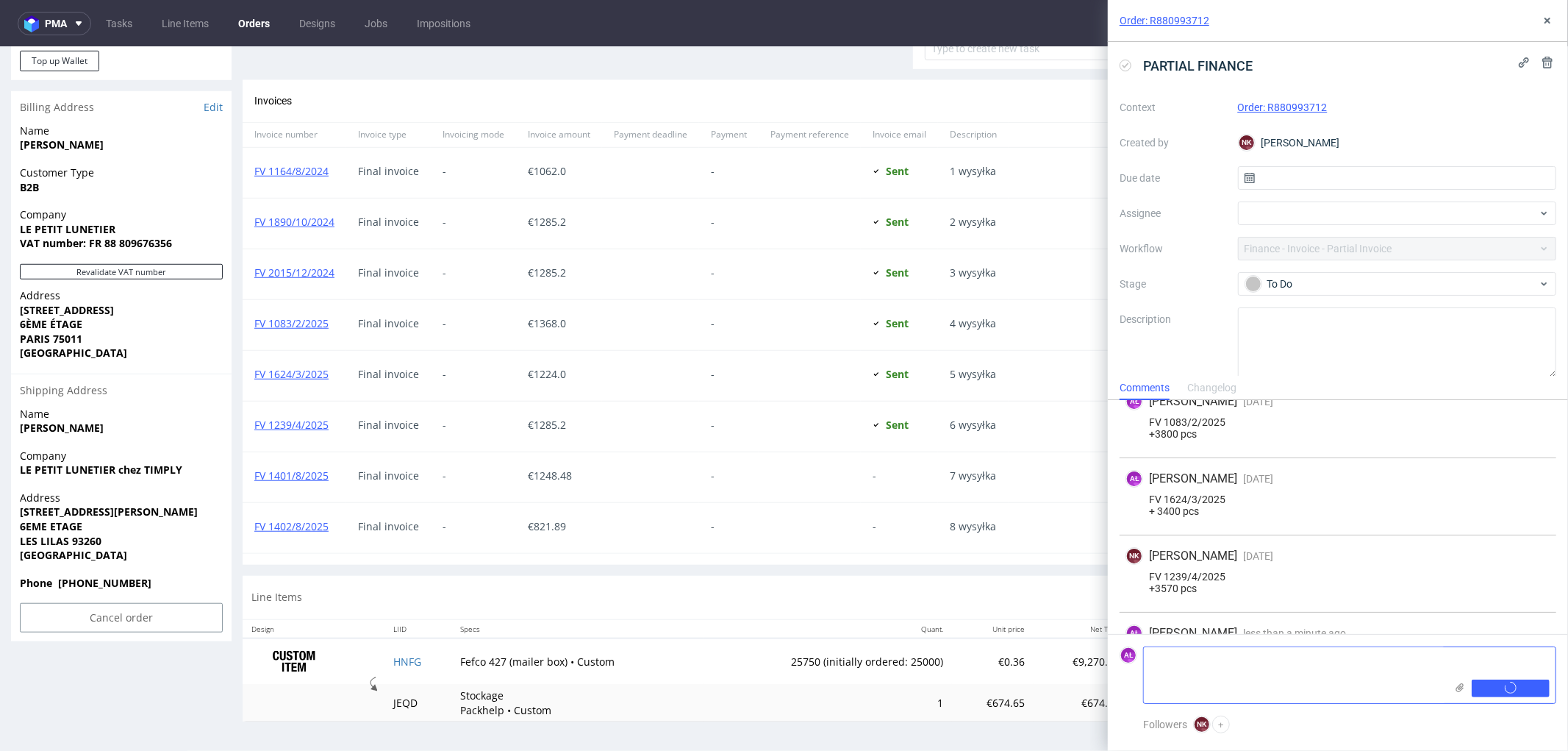
scroll to position [487, 0]
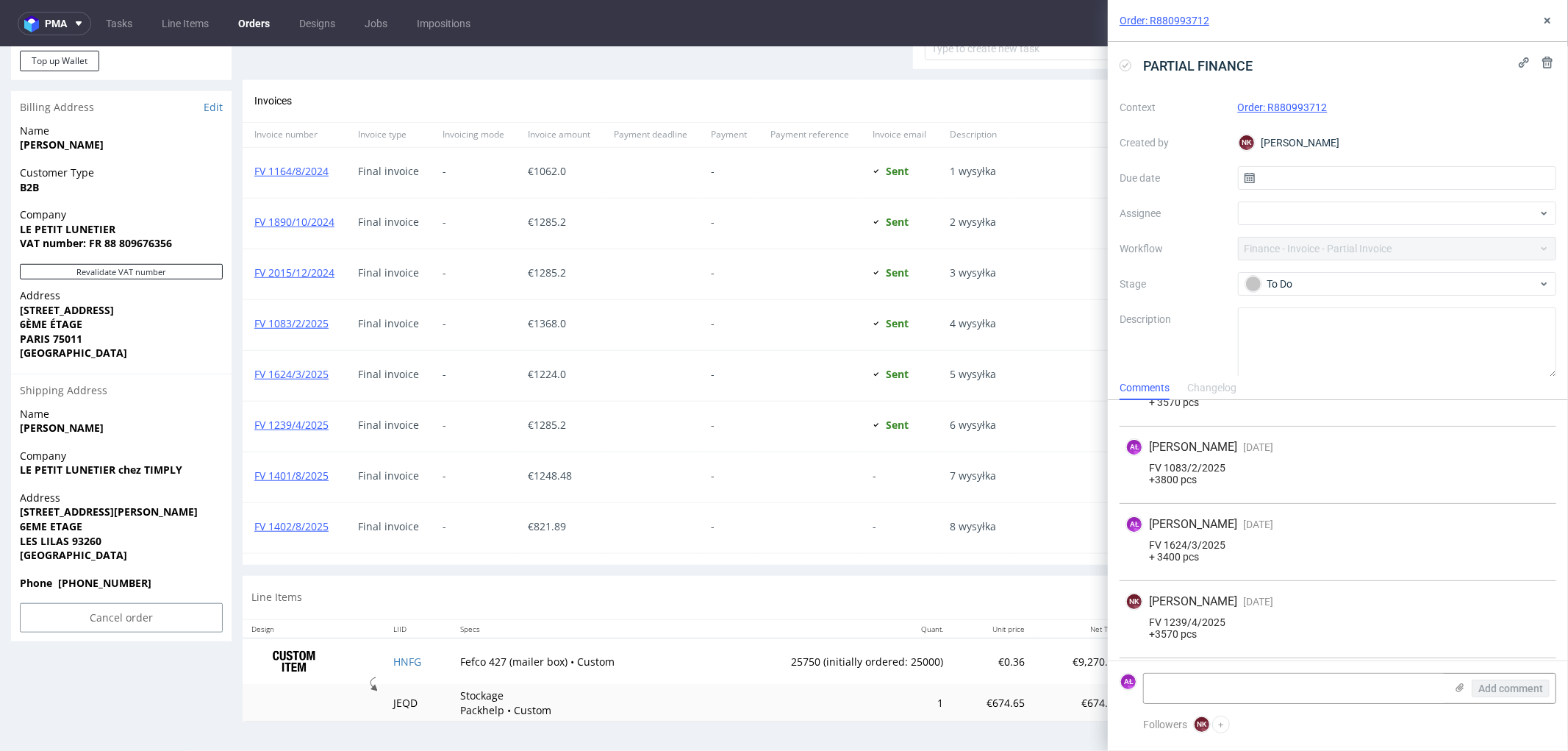
drag, startPoint x: 1398, startPoint y: 560, endPoint x: 1423, endPoint y: 590, distance: 39.1
click at [1424, 590] on div "NK Natalia Kaczorowska 4 months ago 24th Apr 2025, 15:36 FV 1239/4/2025 +3570 p…" at bounding box center [1338, 620] width 437 height 77
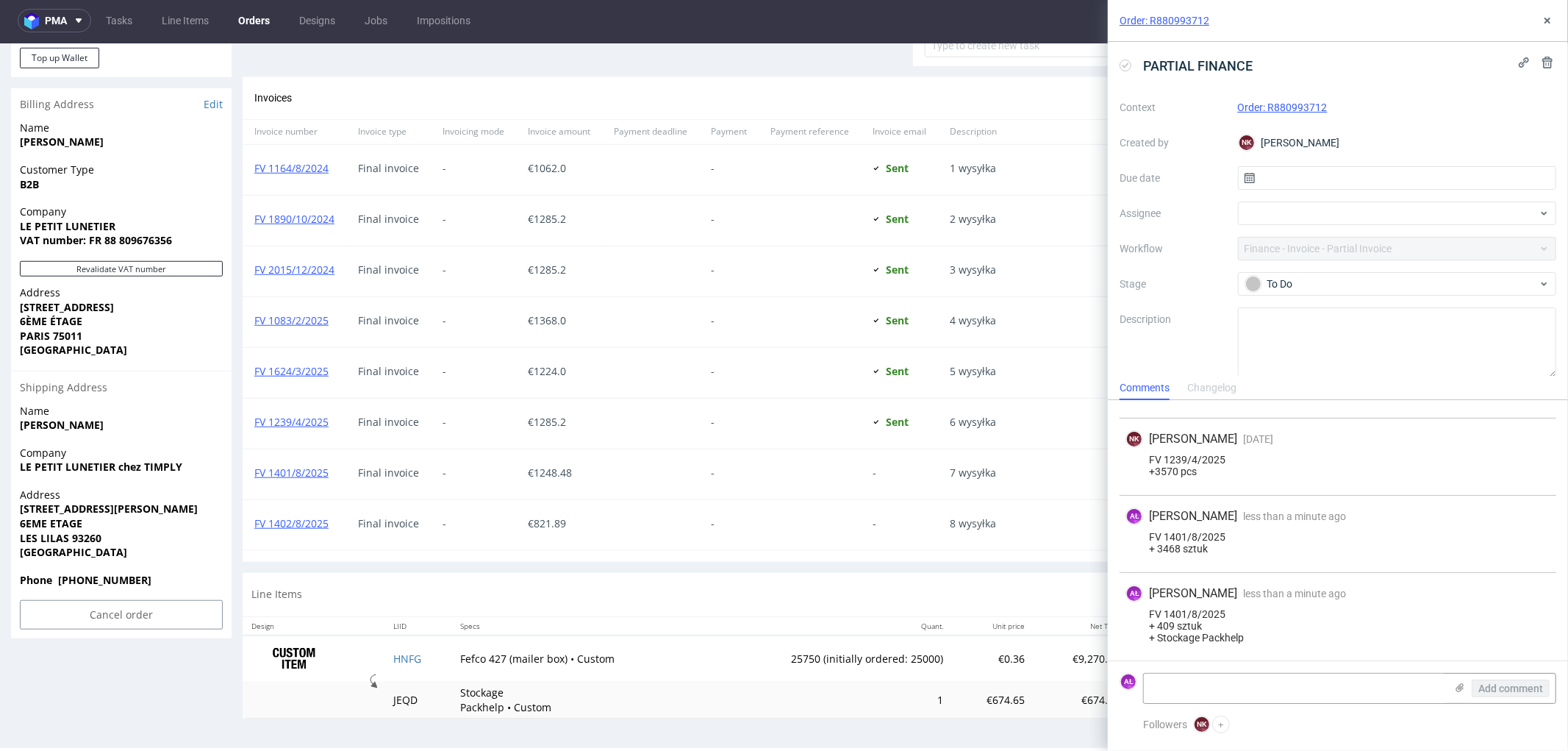
scroll to position [3, 0]
click at [1553, 17] on button at bounding box center [1547, 21] width 17 height 17
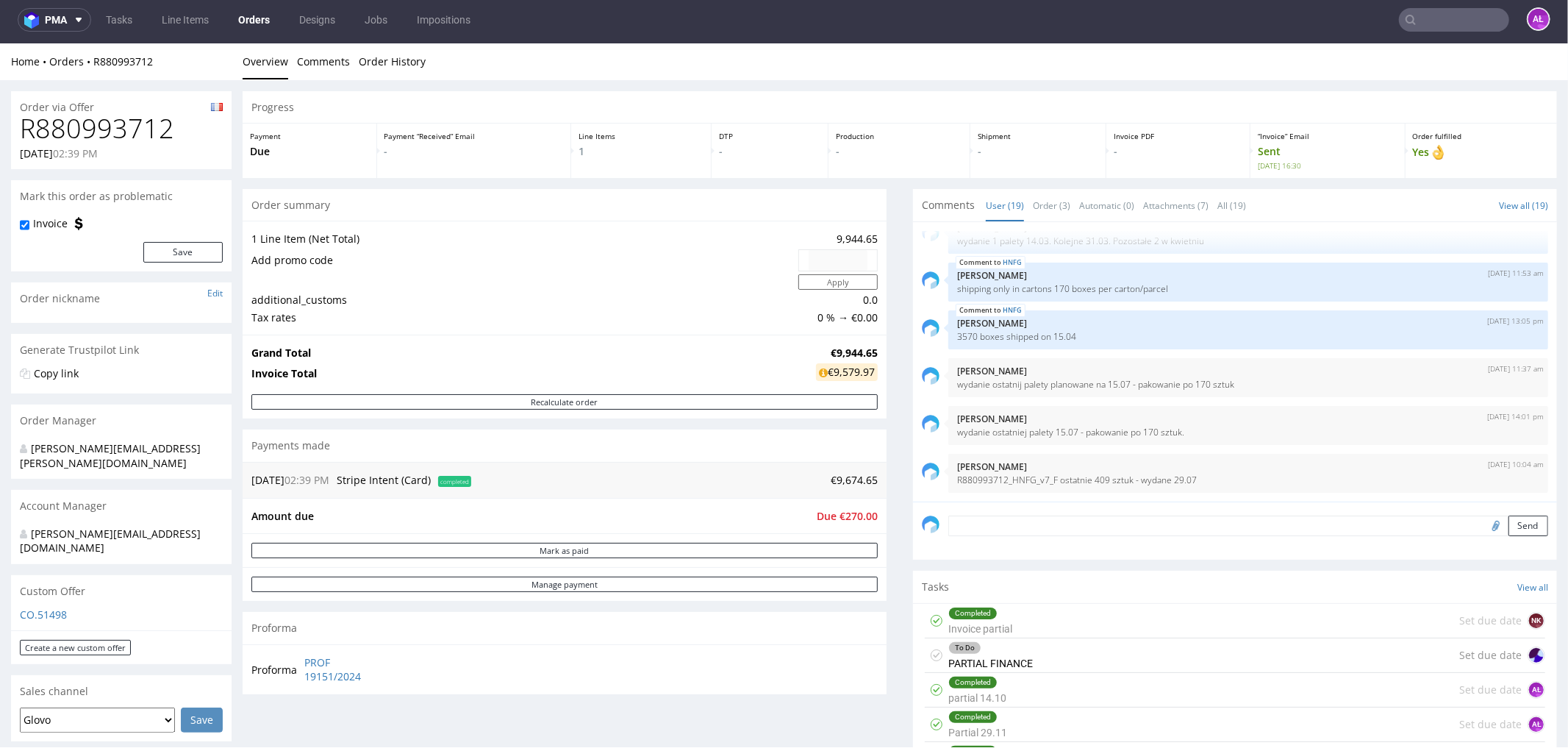
scroll to position [326, 0]
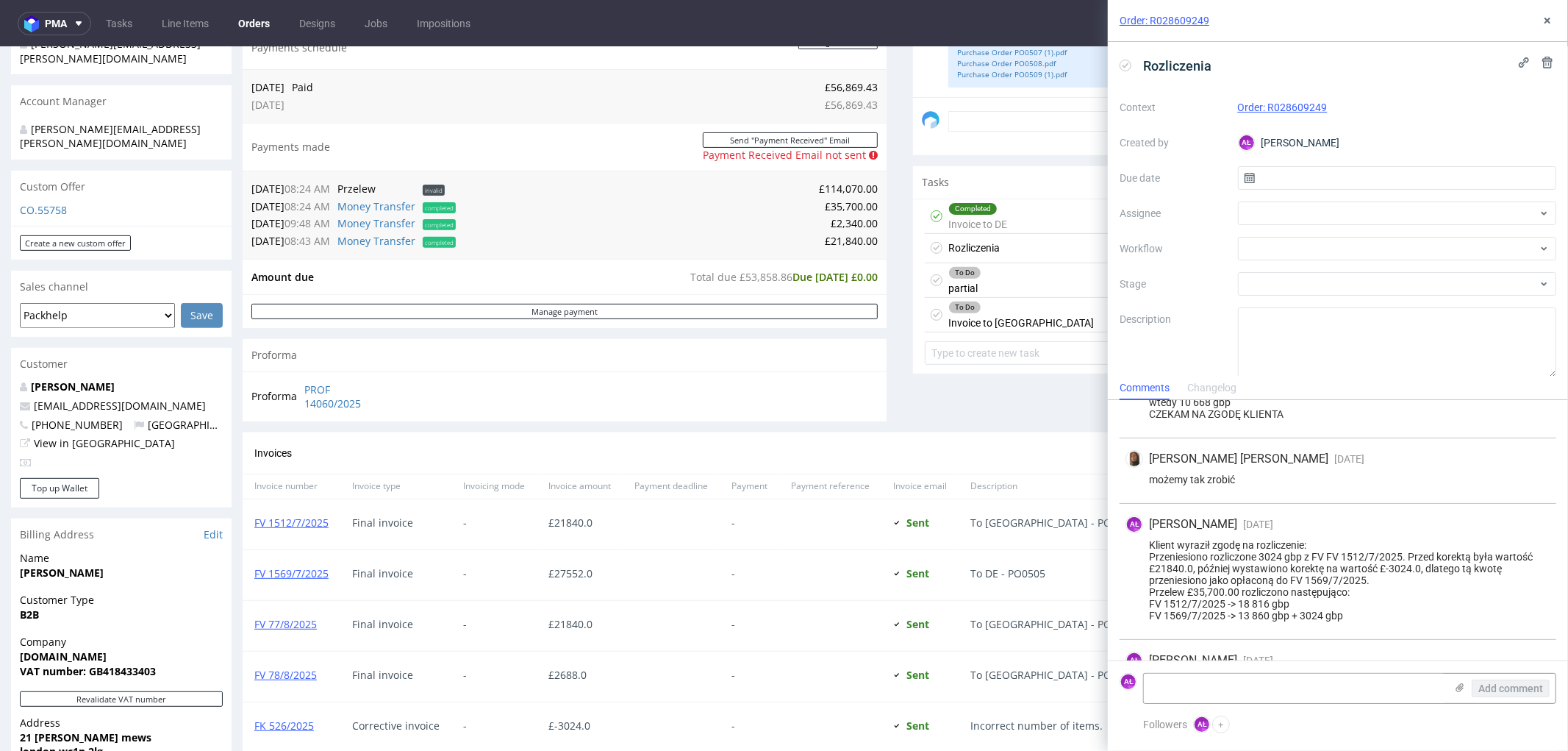
scroll to position [245, 0]
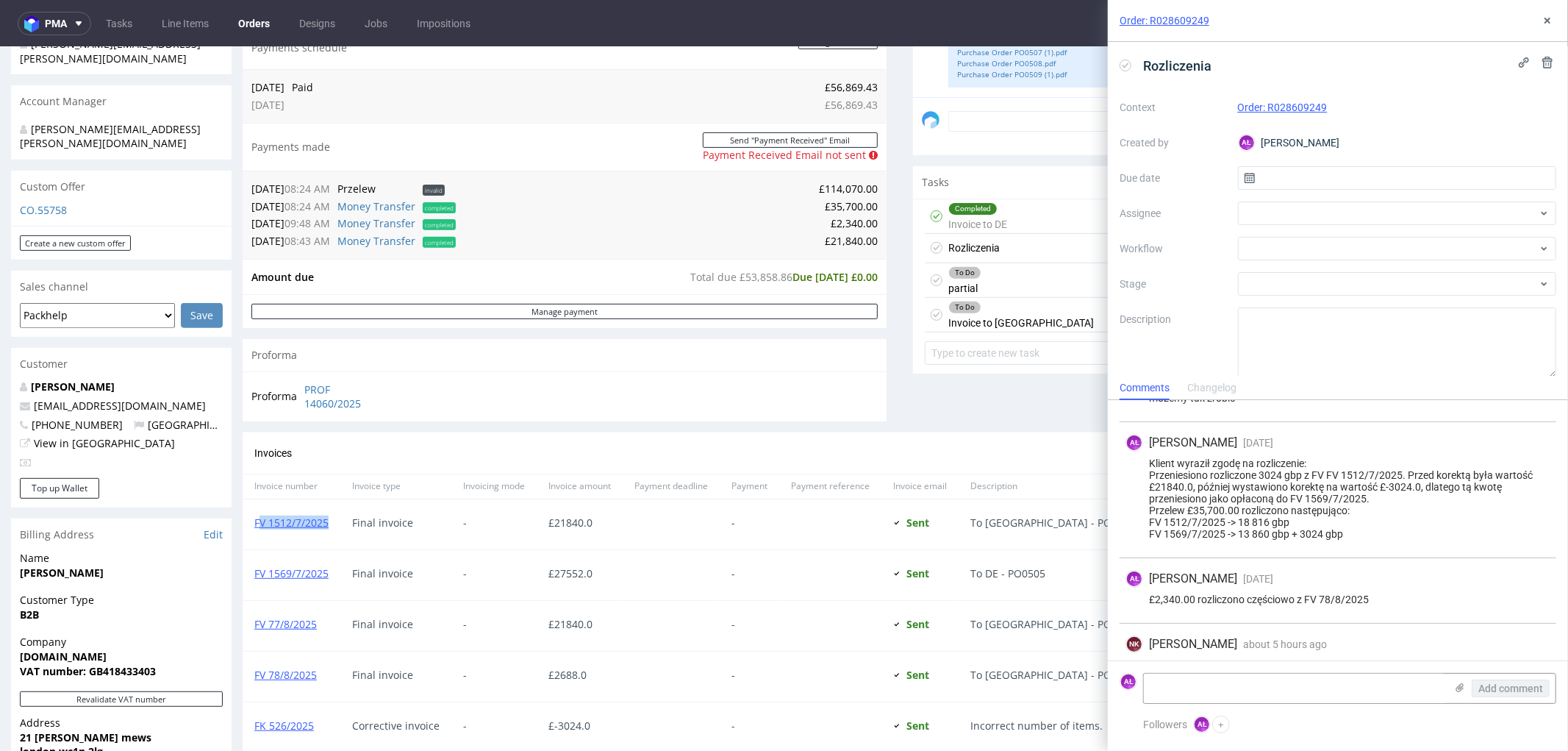
drag, startPoint x: 330, startPoint y: 529, endPoint x: 257, endPoint y: 531, distance: 73.0
click at [257, 531] on div "FV 1512/7/2025" at bounding box center [291, 523] width 97 height 50
drag, startPoint x: 1411, startPoint y: 473, endPoint x: 1419, endPoint y: 489, distance: 17.9
click at [1419, 489] on div "Klient wyraził zgodę na rozliczenie: Przeniesiono rozliczone 3024 gbp z FV FV 1…" at bounding box center [1338, 499] width 425 height 83
copy div "Przed korektą była wartość £21840.0, później wystawiono korektę na wartość £-30…"
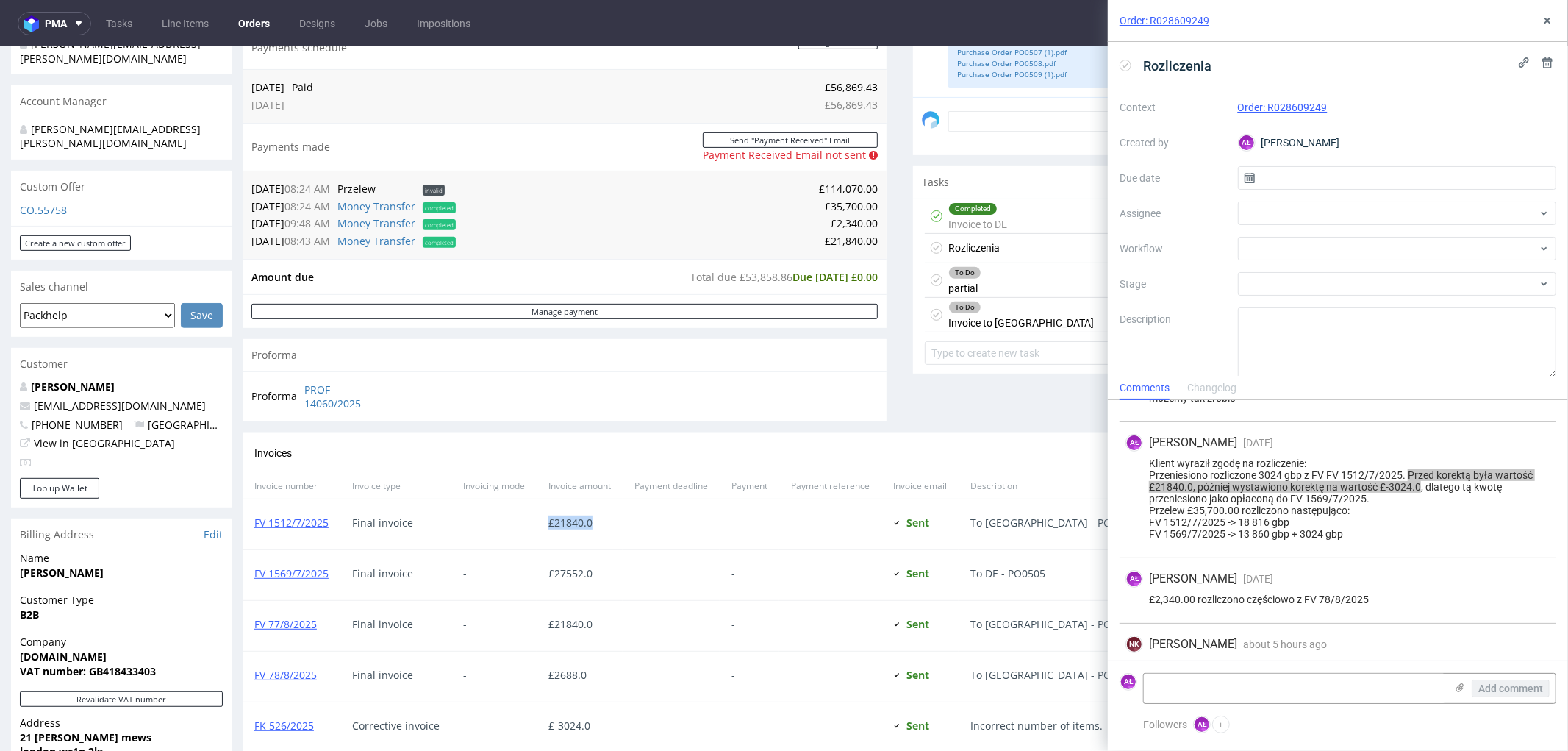
drag, startPoint x: 597, startPoint y: 526, endPoint x: 544, endPoint y: 530, distance: 53.2
click at [549, 526] on span "£ 21840.0" at bounding box center [580, 522] width 63 height 12
copy span "£ 21840.0"
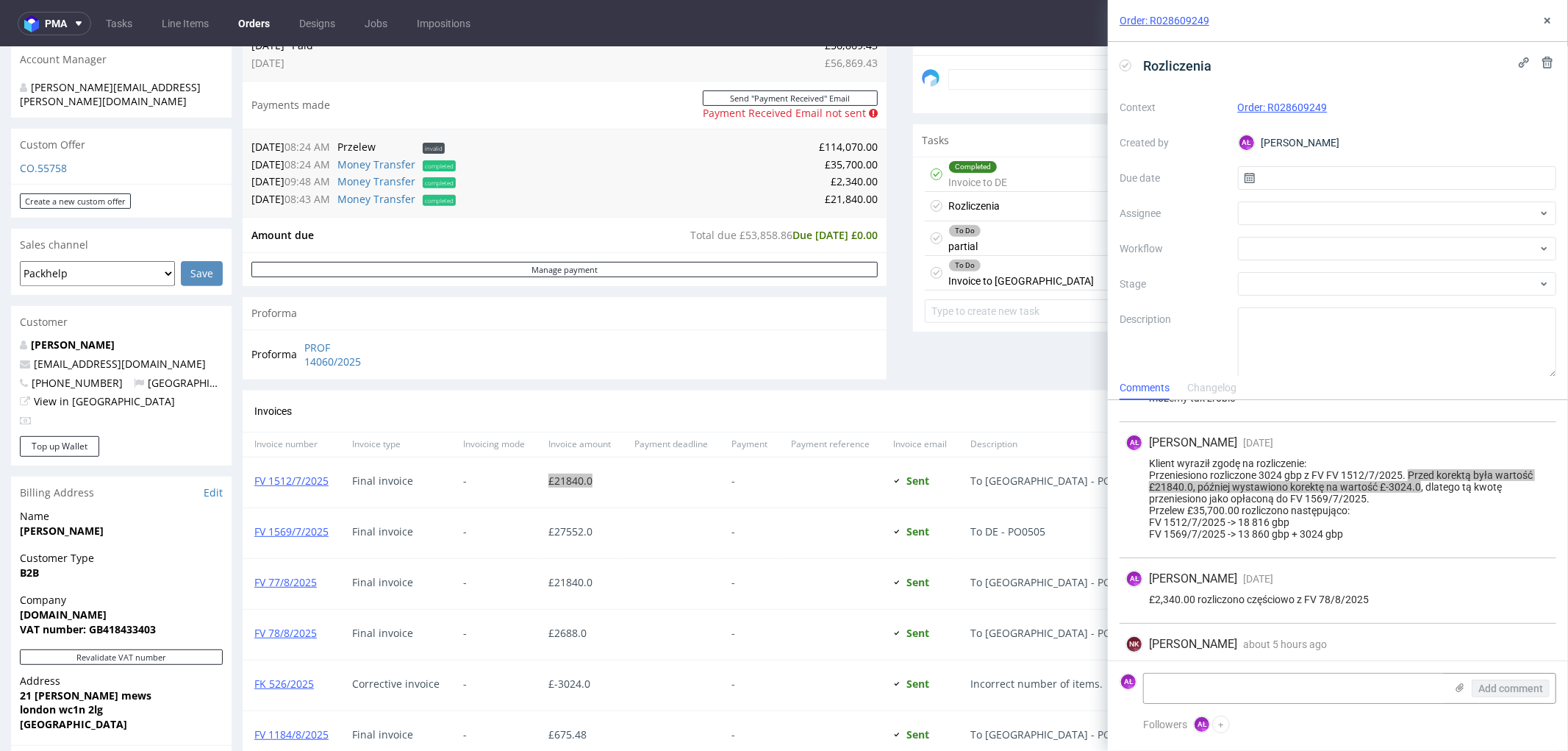
scroll to position [490, 0]
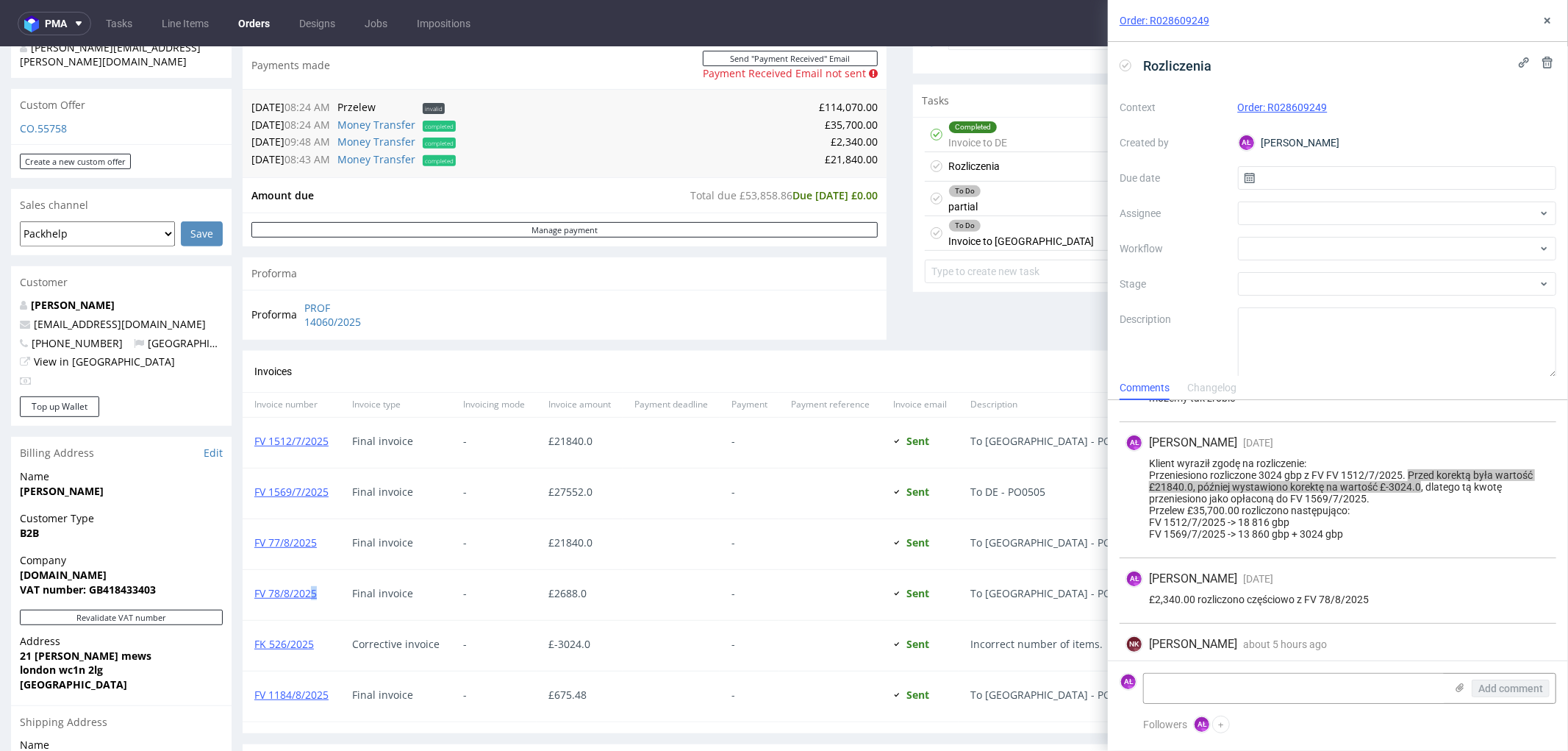
drag, startPoint x: 320, startPoint y: 607, endPoint x: 310, endPoint y: 607, distance: 10.0
click at [310, 607] on div "FV 78/8/2025" at bounding box center [291, 593] width 97 height 50
drag, startPoint x: 318, startPoint y: 655, endPoint x: 21, endPoint y: 706, distance: 301.3
click at [255, 656] on div "FK 526/2025" at bounding box center [291, 645] width 97 height 50
copy link "FK 526/2025"
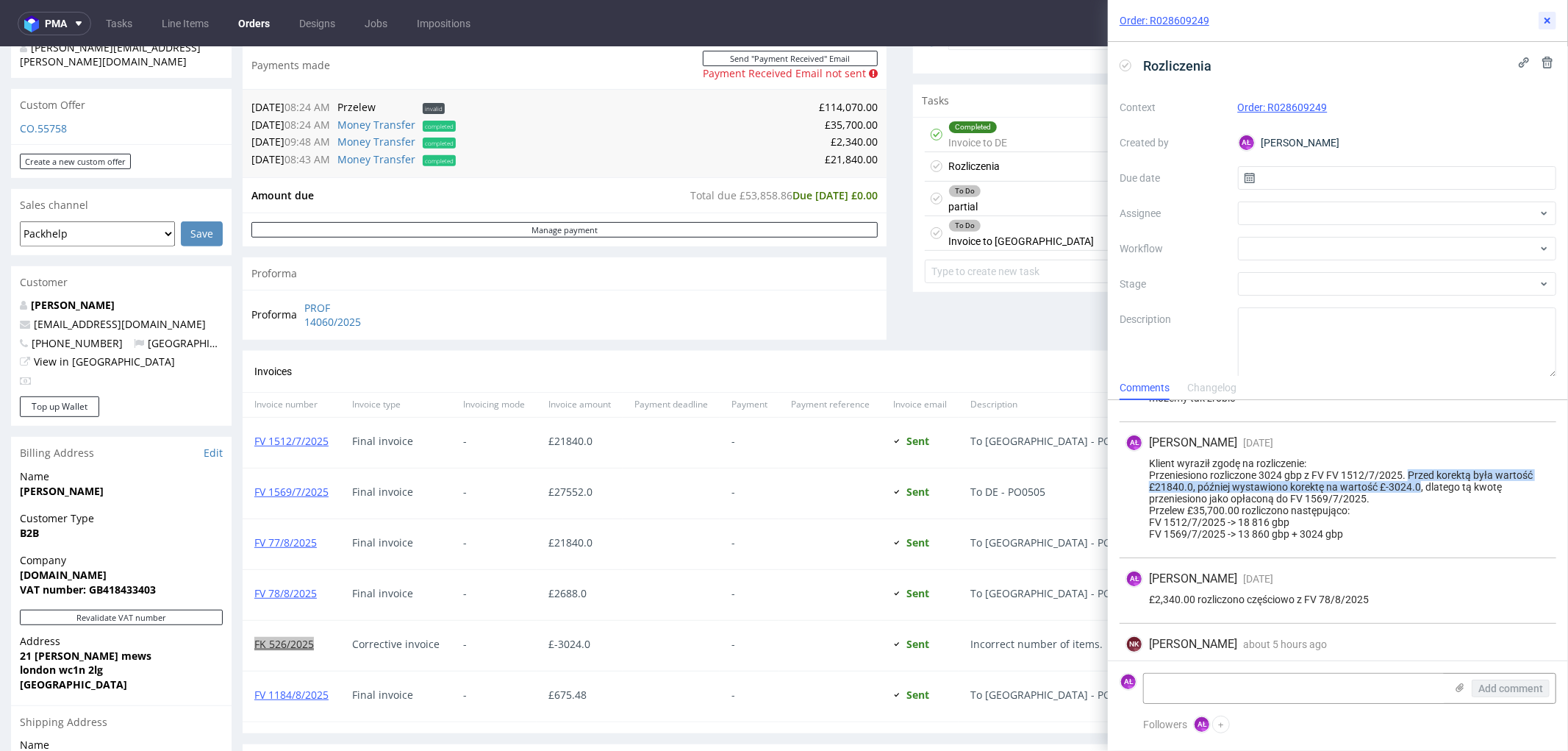
drag, startPoint x: 1549, startPoint y: 19, endPoint x: 1541, endPoint y: 23, distance: 8.9
click at [1549, 19] on use at bounding box center [1547, 20] width 6 height 6
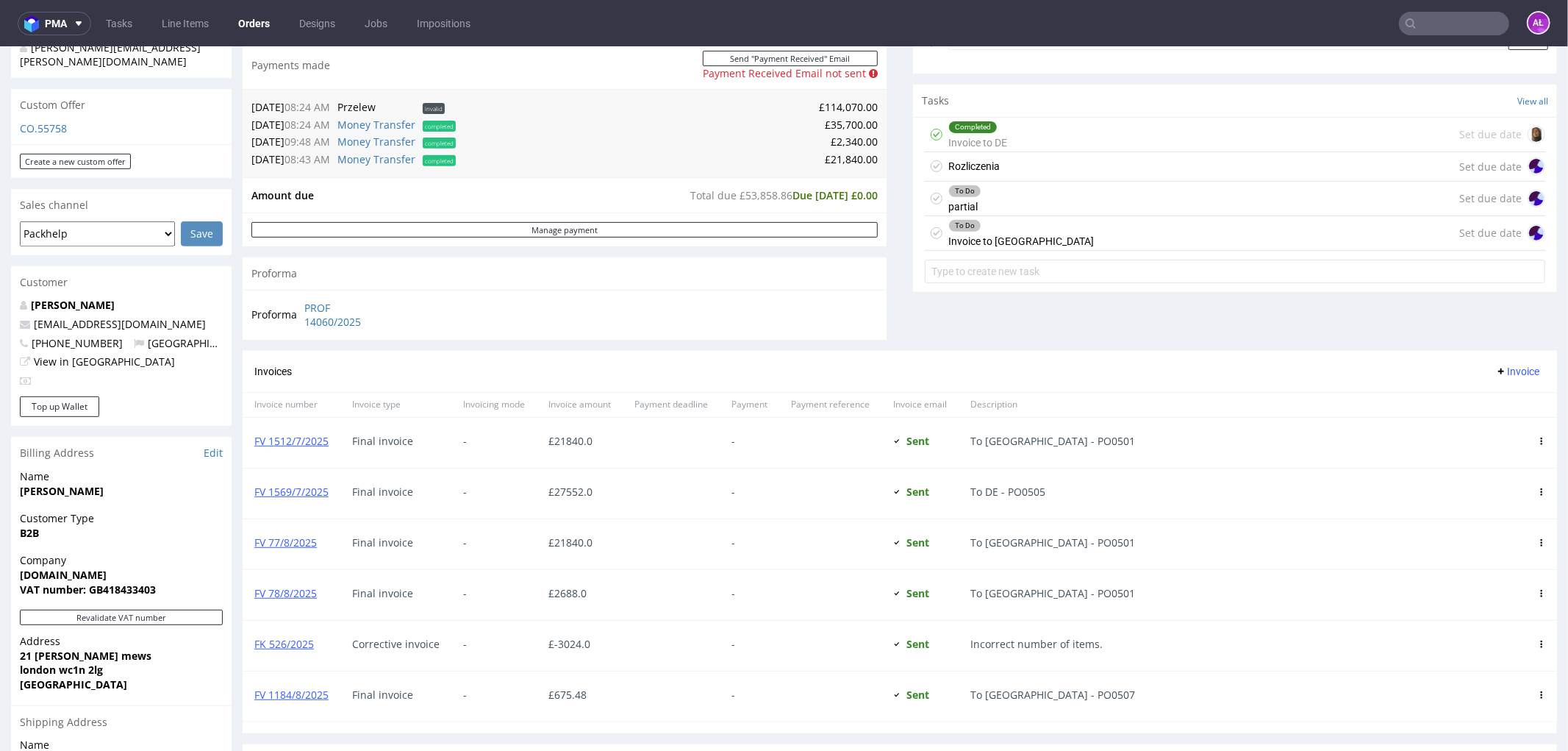
click at [996, 169] on div "Rozliczenia Set due date" at bounding box center [1236, 166] width 621 height 30
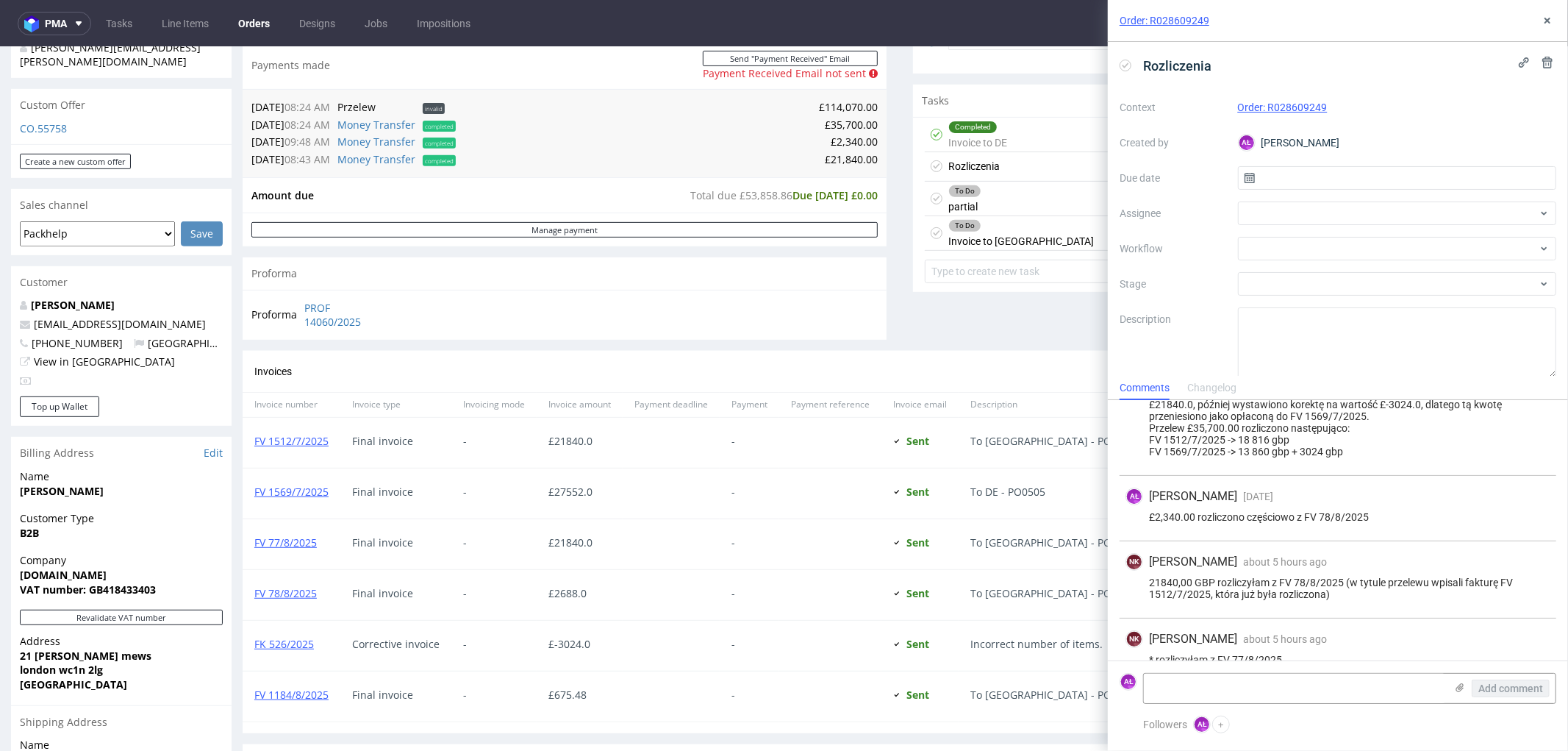
scroll to position [350, 0]
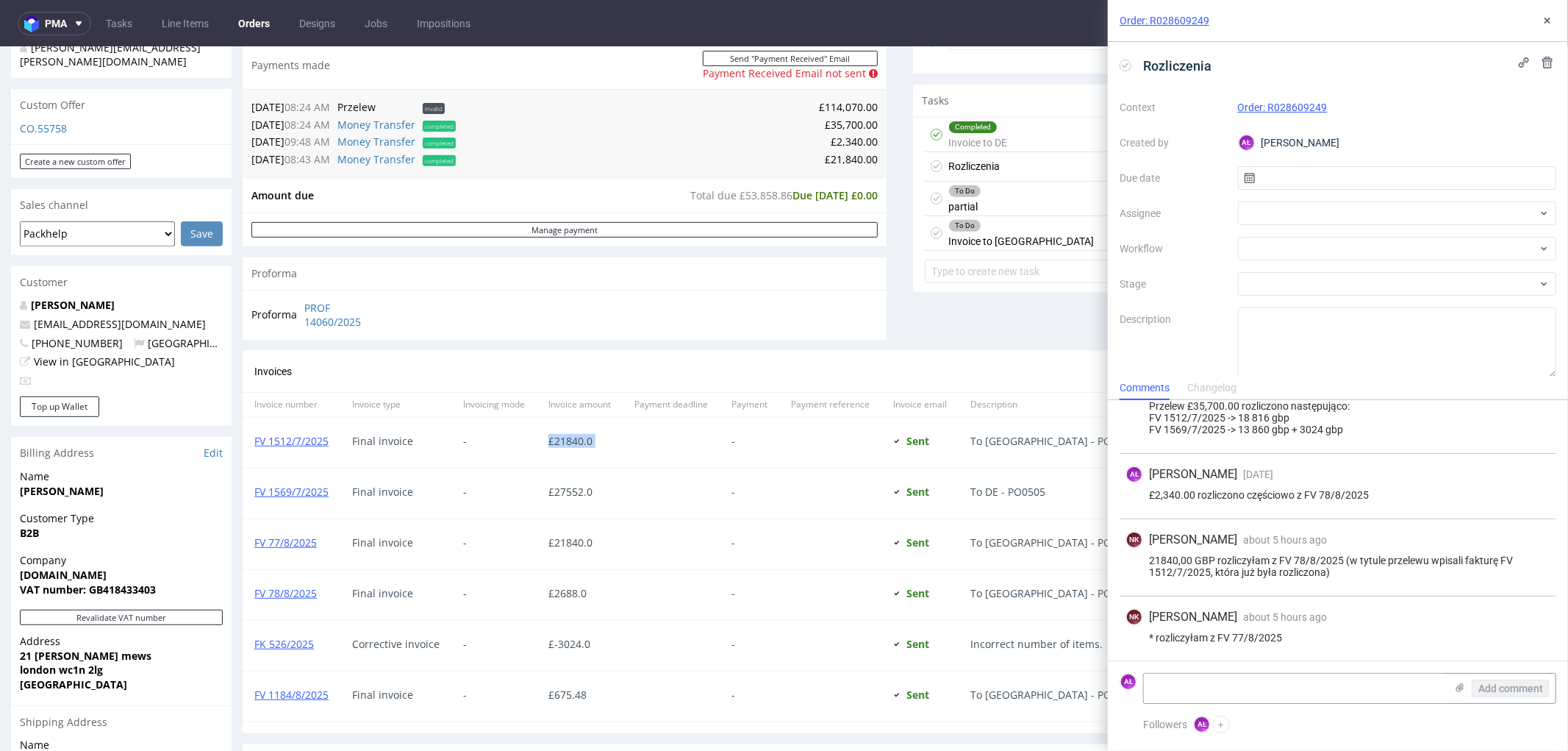
drag, startPoint x: 637, startPoint y: 446, endPoint x: 550, endPoint y: 450, distance: 87.1
click at [550, 450] on div "FV 1512/7/2025 Final invoice - £ 21840.0 - Sent Sent at [DATE] To [GEOGRAPHIC_D…" at bounding box center [900, 442] width 1315 height 50
copy div "£ 21840.0"
drag, startPoint x: 333, startPoint y: 457, endPoint x: 254, endPoint y: 457, distance: 79.0
click at [254, 457] on div "FV 1512/7/2025" at bounding box center [291, 441] width 97 height 50
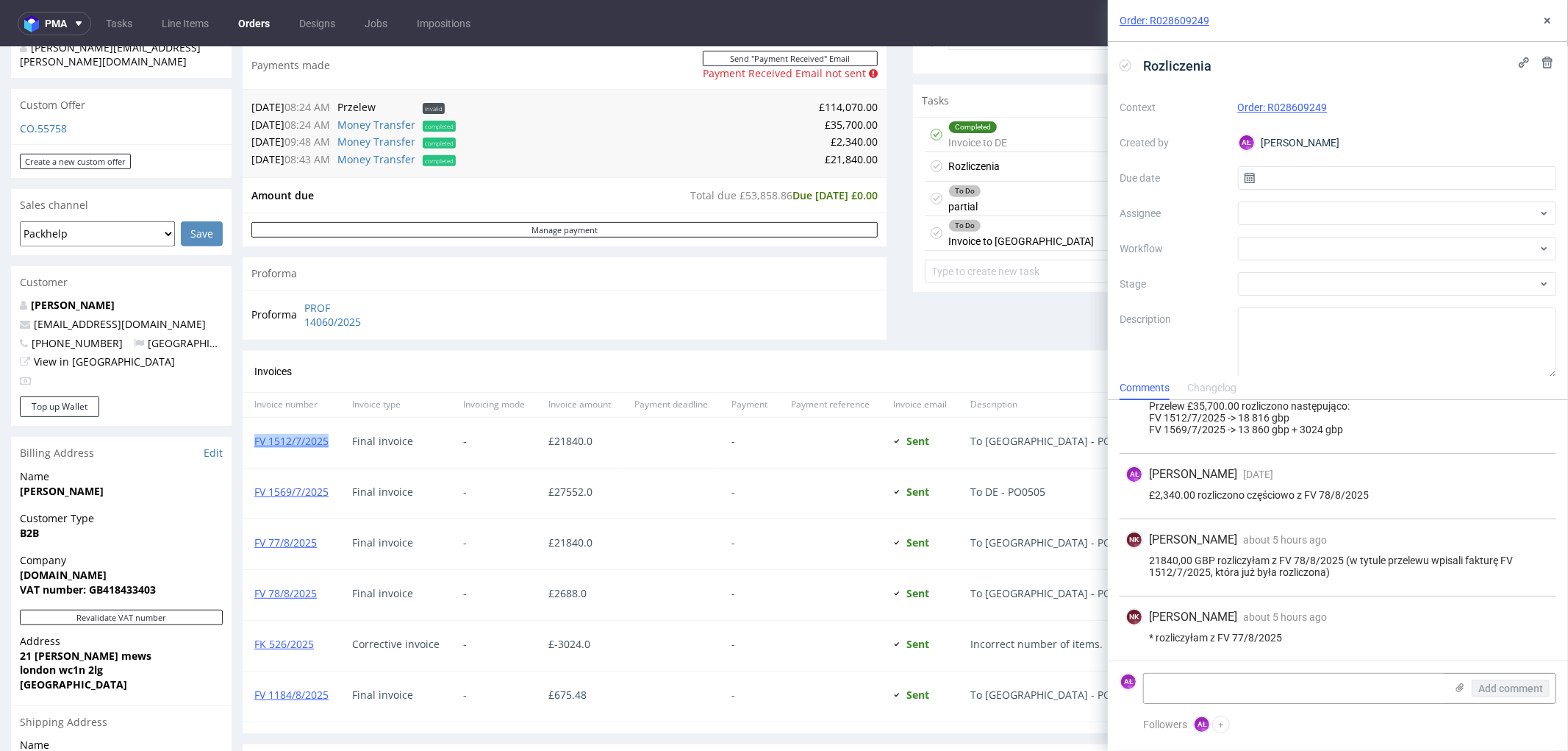
copy link "FV 1512/7/2025"
drag, startPoint x: 1252, startPoint y: 640, endPoint x: 1221, endPoint y: 639, distance: 31.0
click at [1221, 639] on div "* rozliczyłam z FV 77/8/2025" at bounding box center [1338, 638] width 425 height 12
copy div "FV 77/8/2025"
drag, startPoint x: 621, startPoint y: 559, endPoint x: 542, endPoint y: 547, distance: 79.9
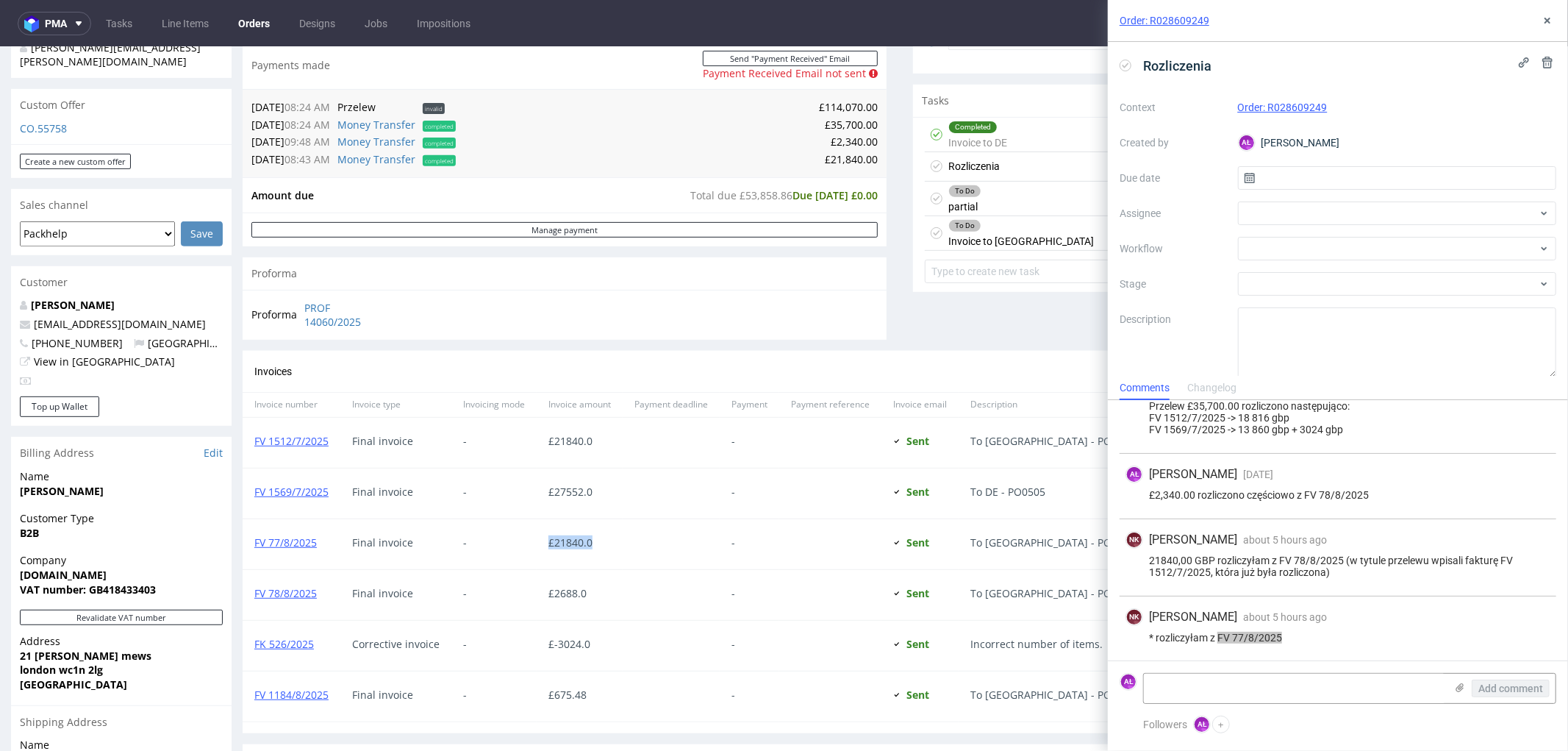
click at [542, 547] on div "£ 21840.0" at bounding box center [579, 543] width 86 height 50
copy span "£ 21840.0"
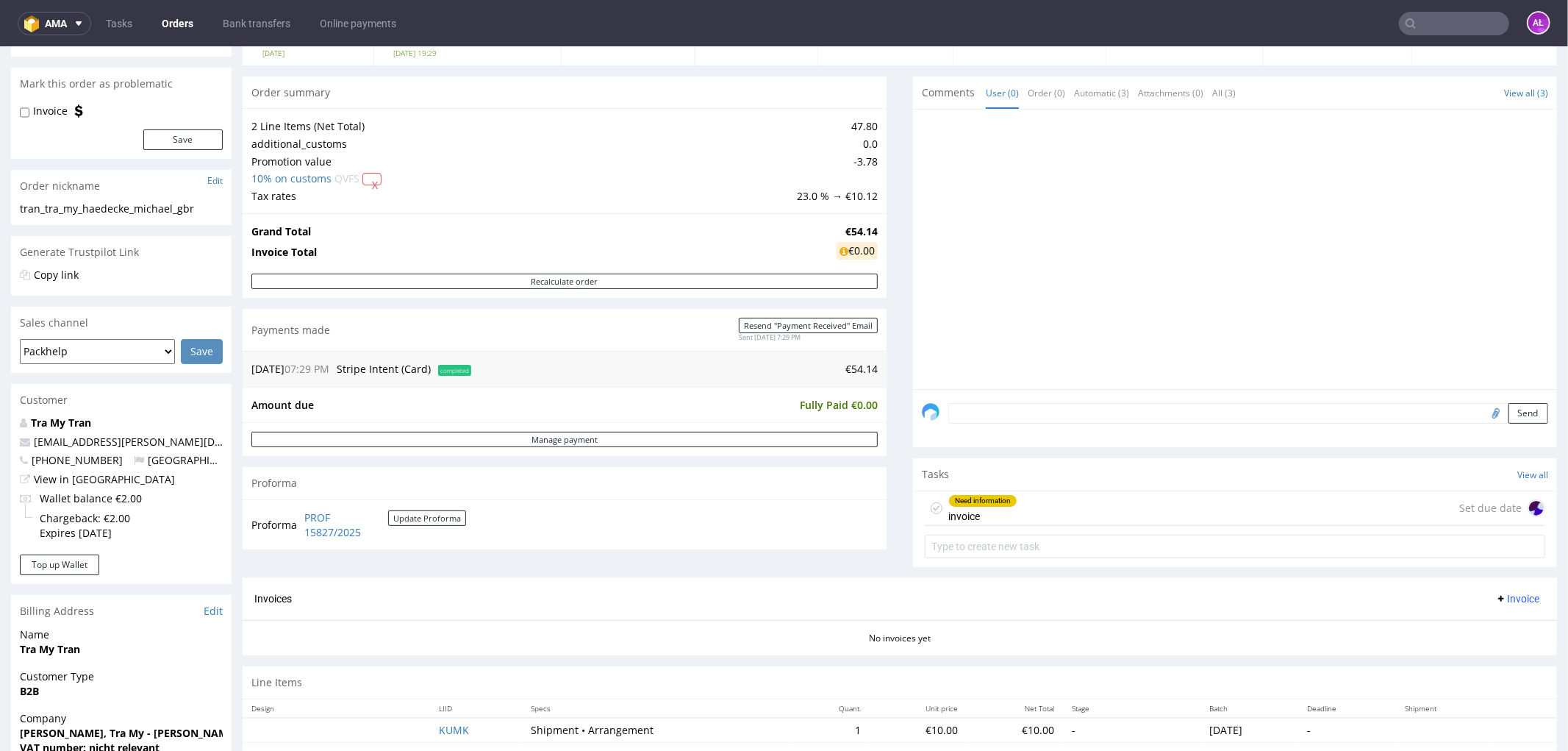
scroll to position [326, 0]
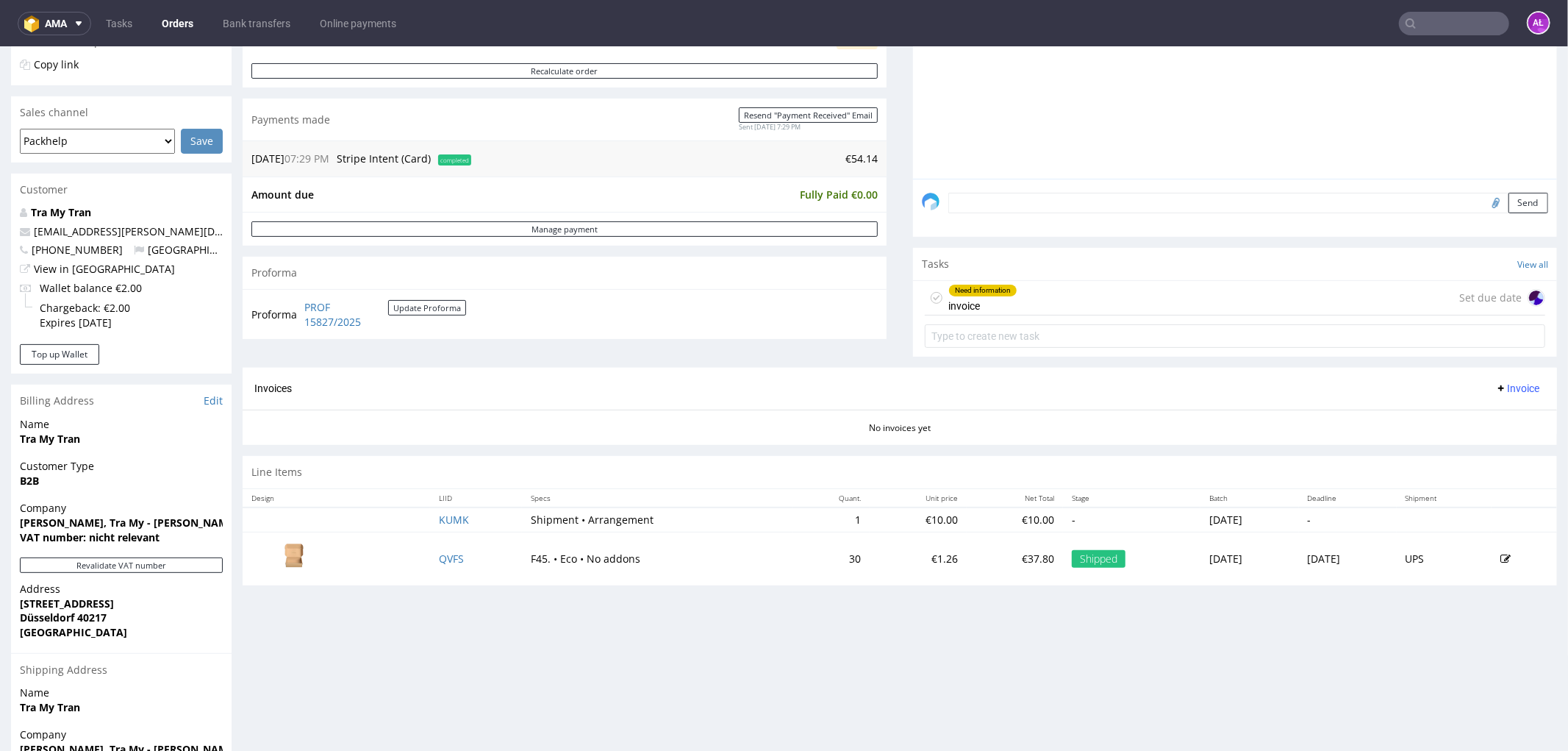
click at [1004, 298] on div "Need information invoice" at bounding box center [983, 297] width 69 height 34
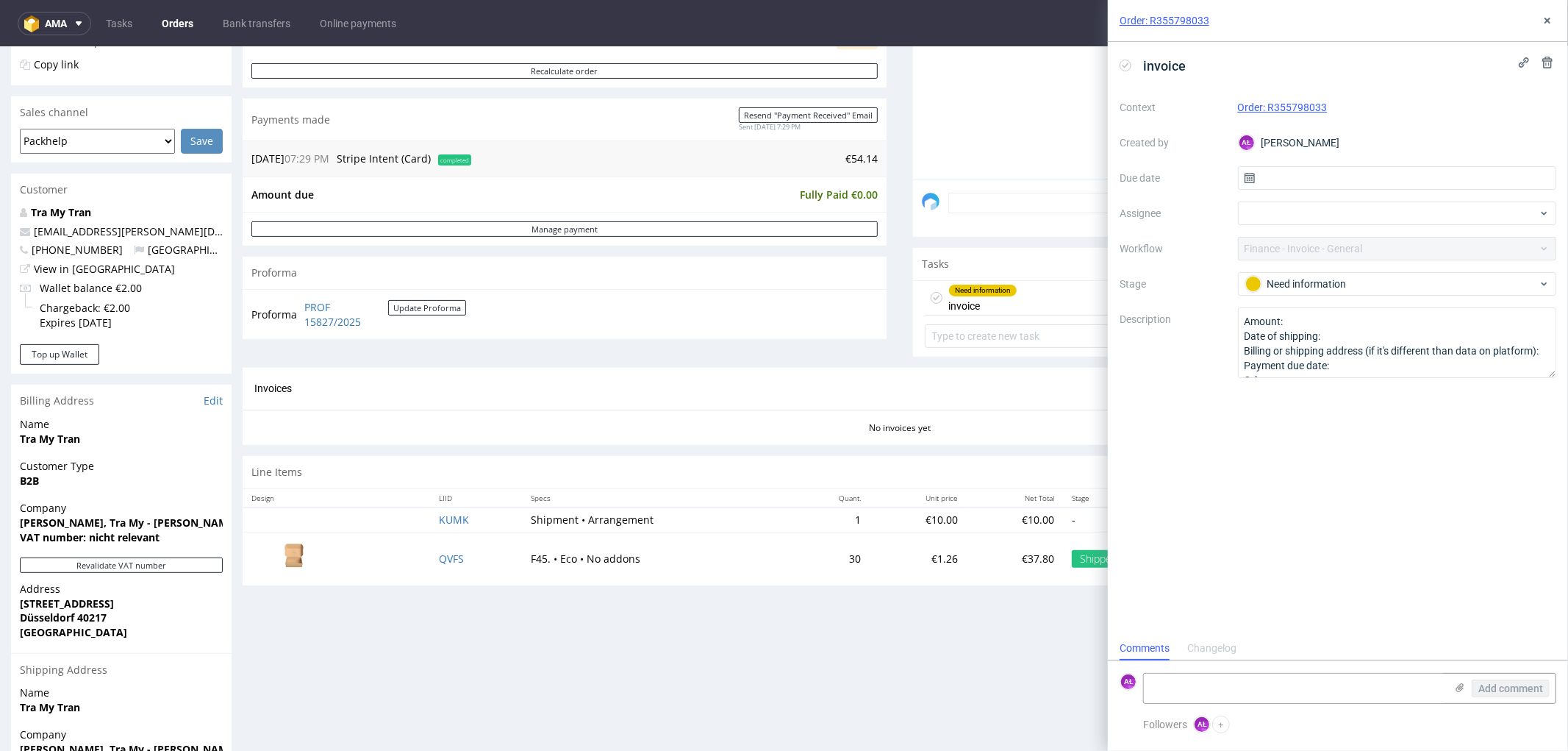
scroll to position [11, 0]
click at [1244, 693] on textarea at bounding box center [1294, 688] width 302 height 30
type textarea "klient nie odpowiada"
drag, startPoint x: 1523, startPoint y: 681, endPoint x: 1496, endPoint y: 682, distance: 27.0
click at [1524, 680] on button "Add comment" at bounding box center [1511, 688] width 78 height 17
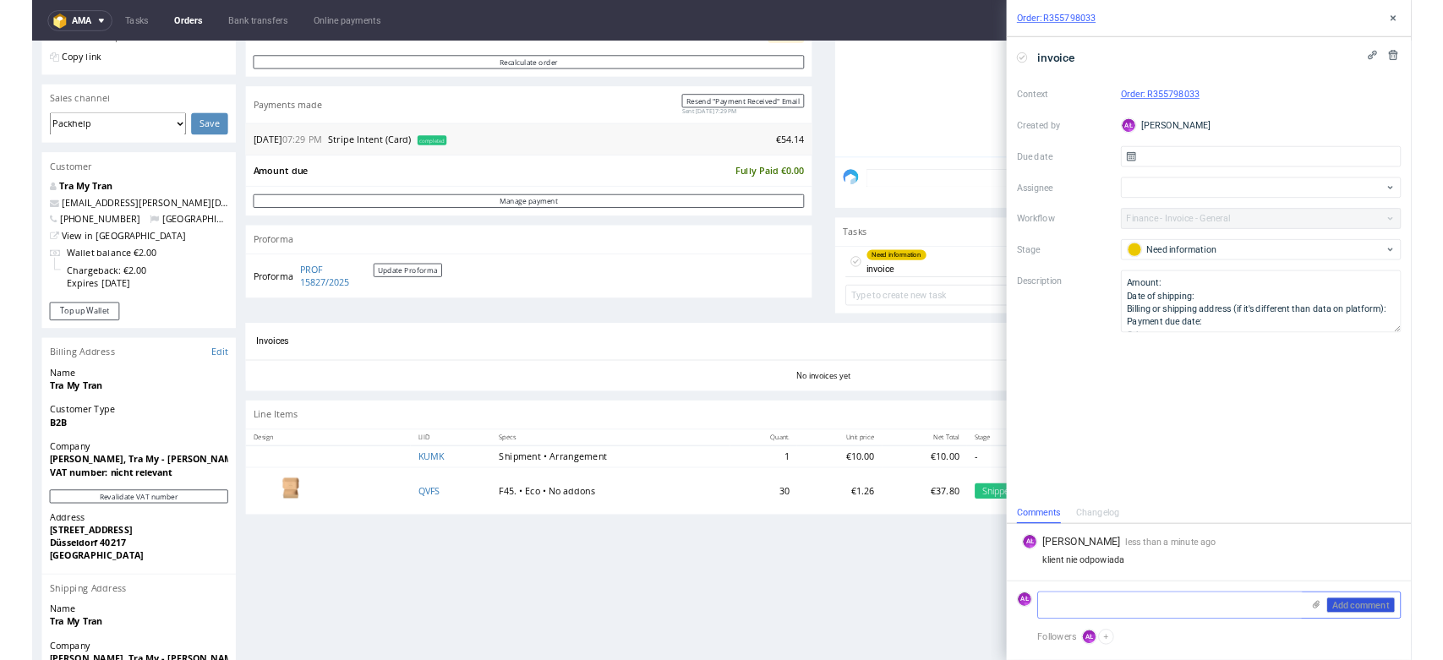
scroll to position [0, 0]
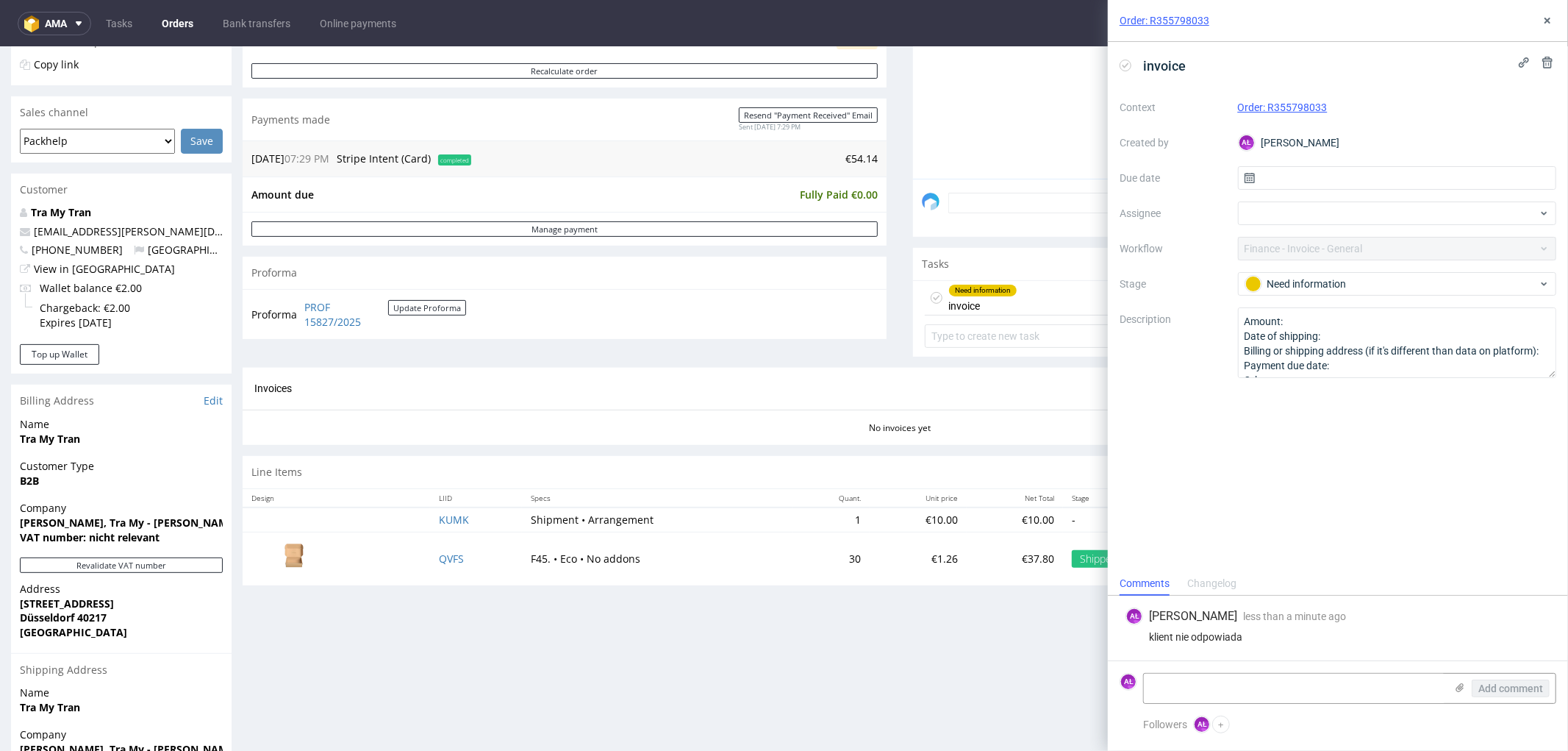
click at [1125, 64] on icon at bounding box center [1126, 65] width 12 height 12
click at [1549, 15] on icon at bounding box center [1548, 21] width 12 height 12
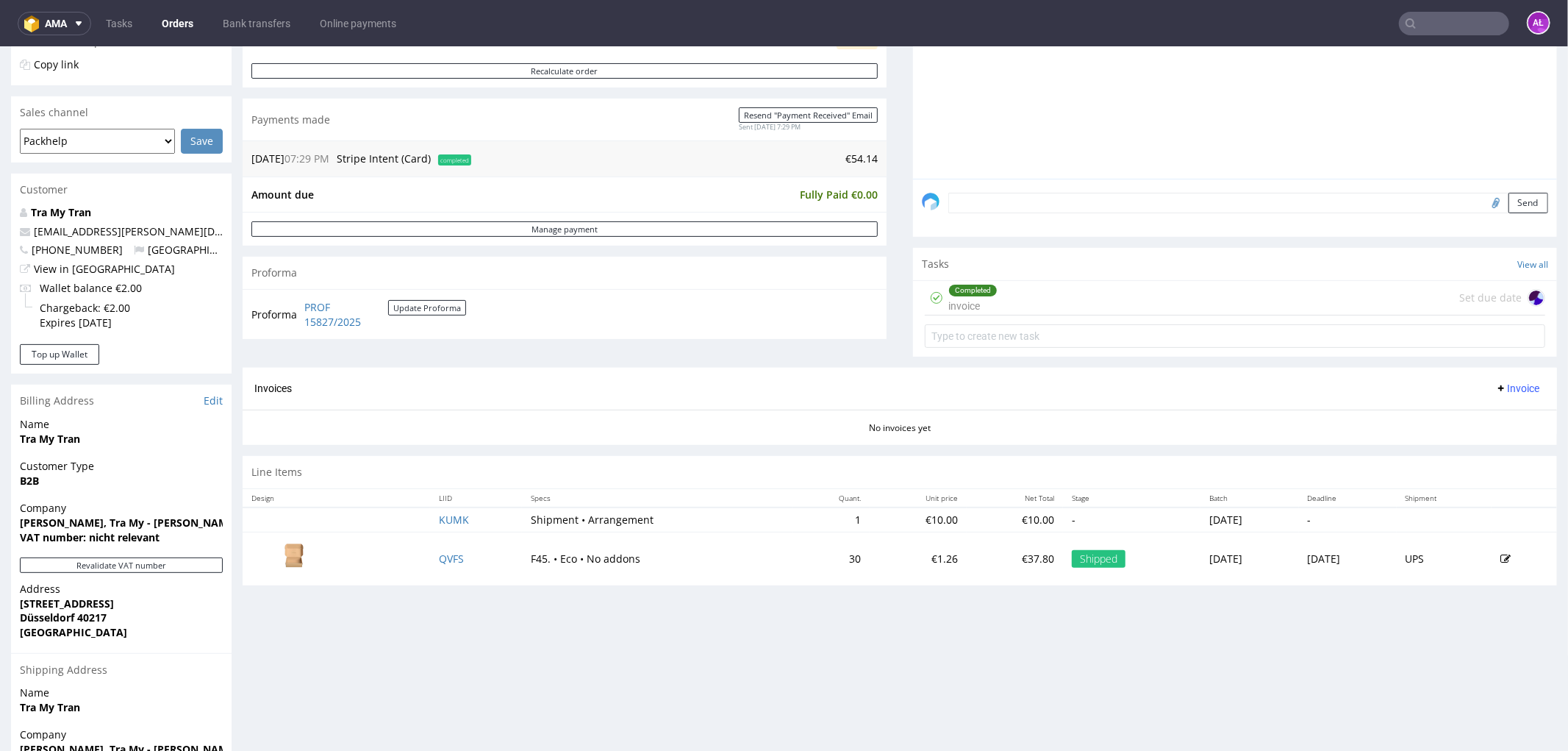
click at [1496, 387] on span "Invoice" at bounding box center [1518, 388] width 44 height 12
click at [1493, 419] on span "Generate" at bounding box center [1493, 419] width 71 height 15
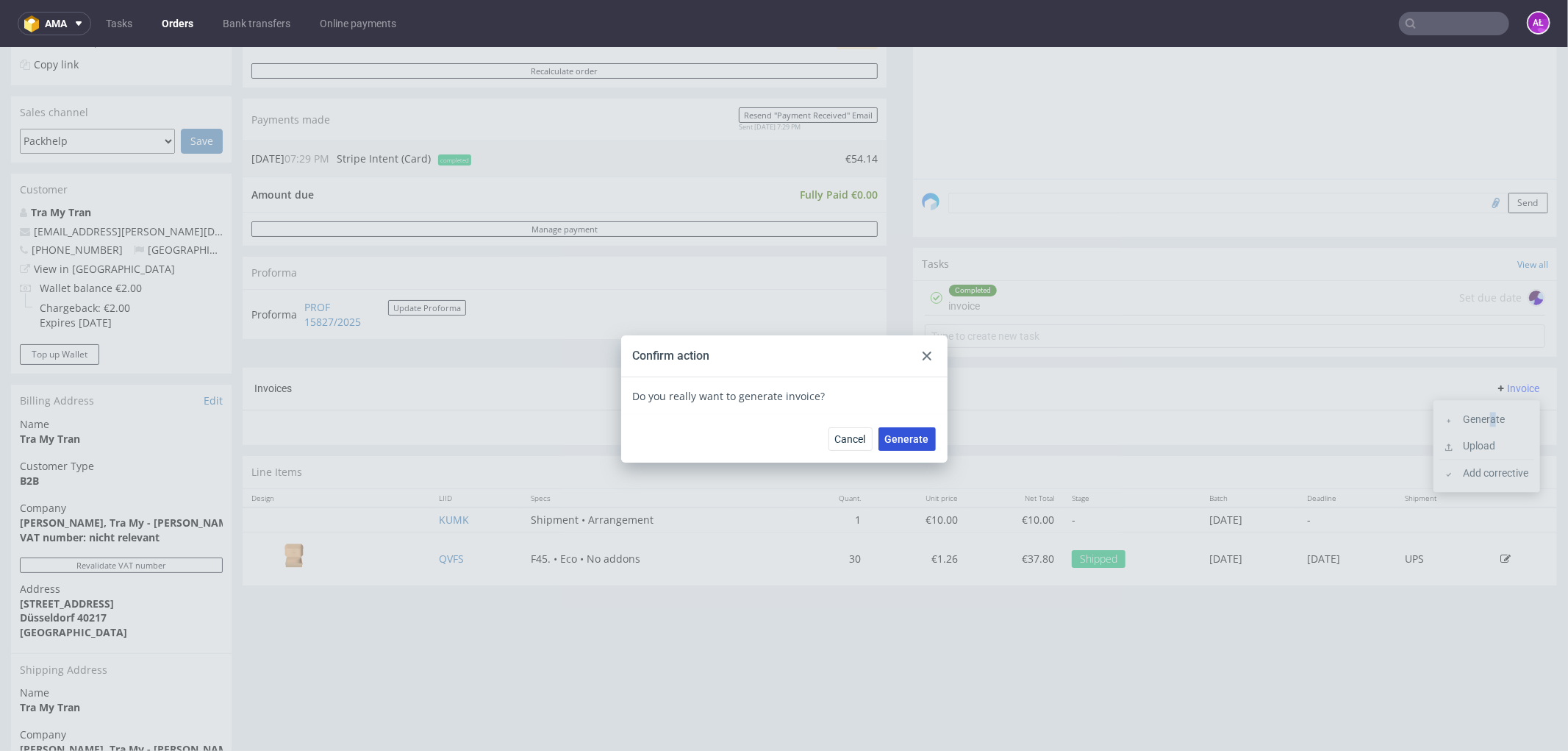
click at [920, 439] on span "Generate" at bounding box center [907, 439] width 44 height 10
